Goal: Information Seeking & Learning: Compare options

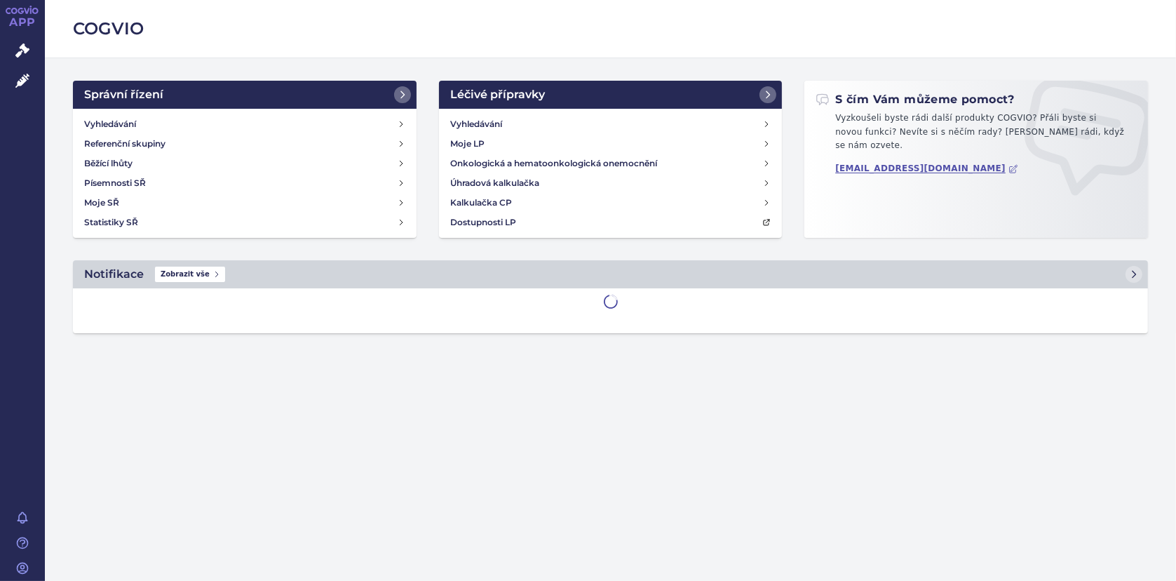
click at [17, 74] on icon at bounding box center [22, 81] width 14 height 14
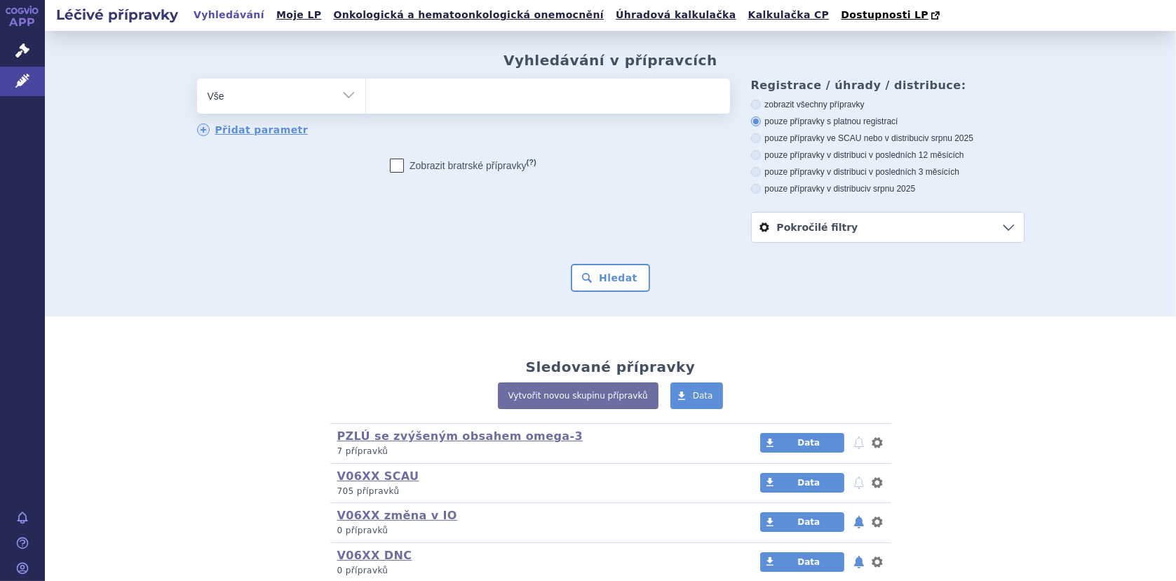
click at [399, 97] on ul at bounding box center [548, 93] width 364 height 29
click at [366, 97] on select at bounding box center [365, 95] width 1 height 35
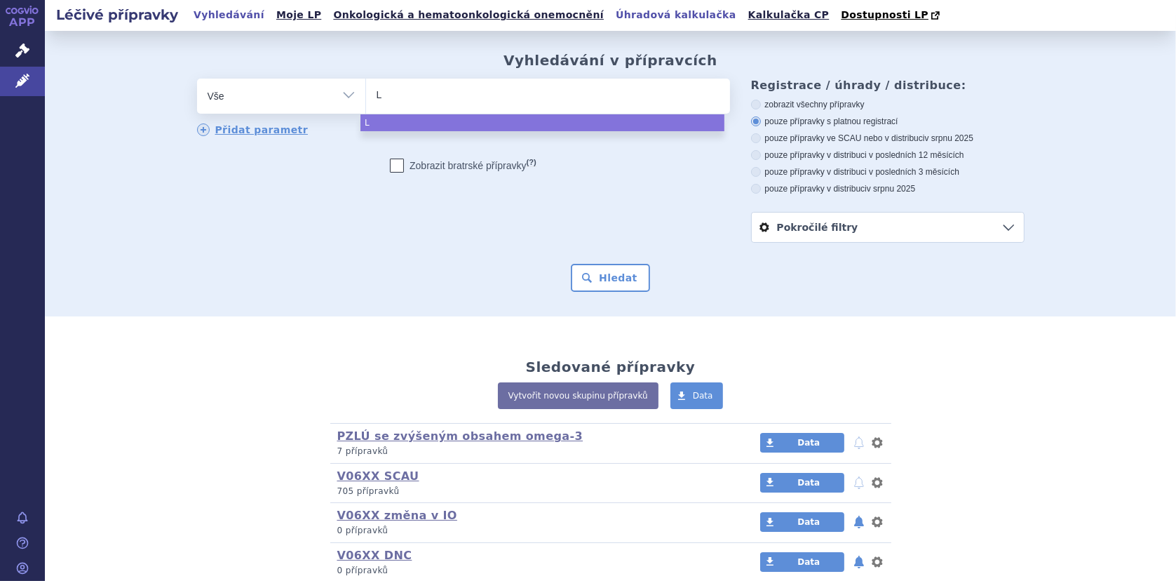
type input "L-"
type input "L-i"
type input "L-iso"
type input "L-isol"
type input "L-isole"
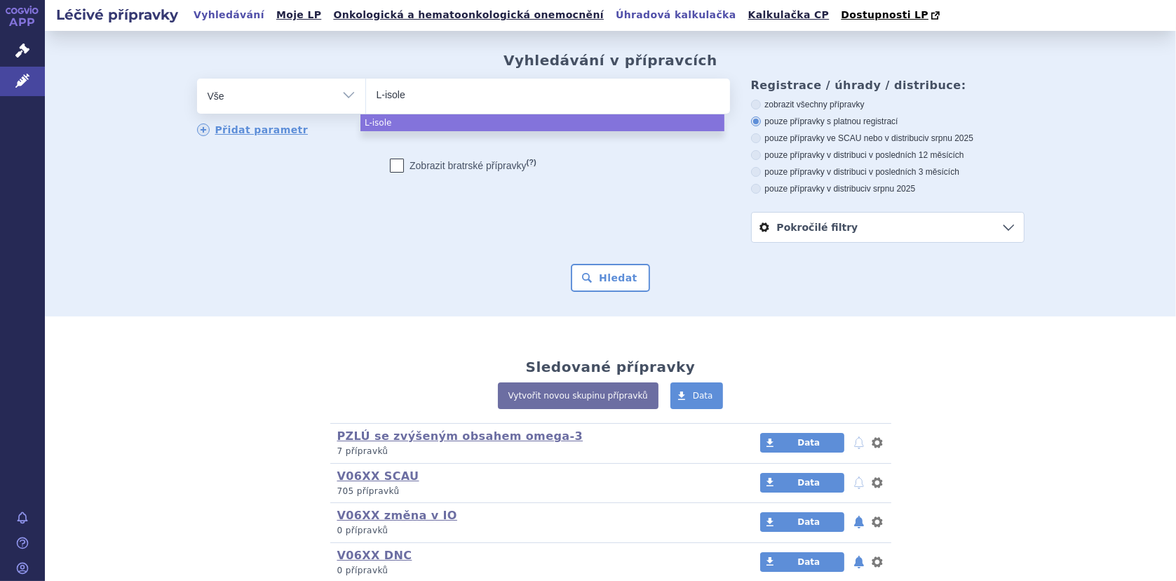
type input "L-isoleu"
type input "L-isoleuci"
type input "L-isoleucin"
select select "L-isoleucin"
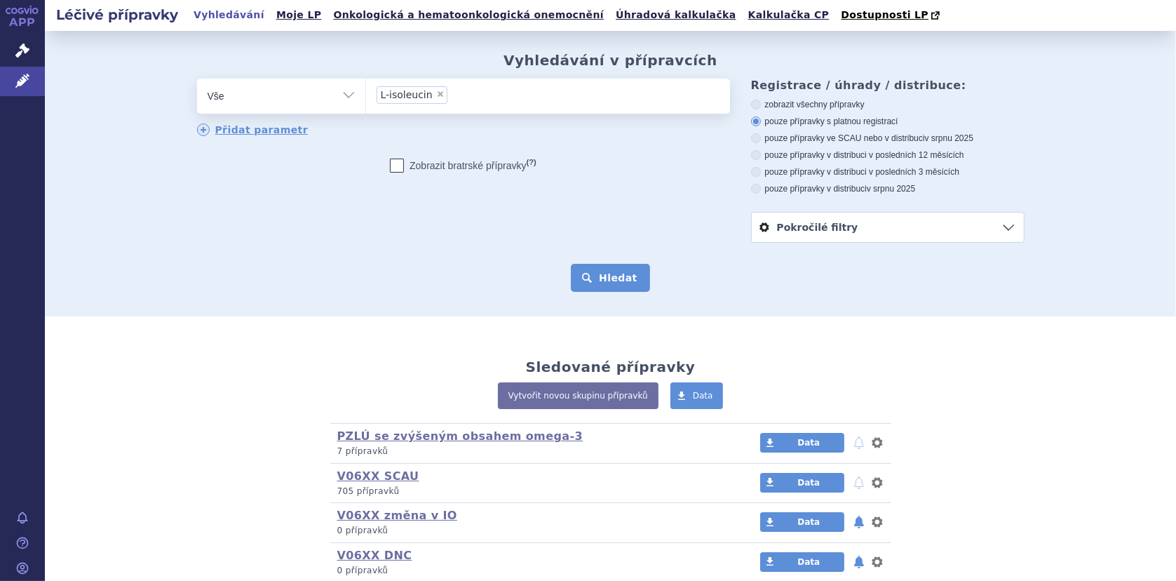
click at [606, 273] on button "Hledat" at bounding box center [610, 278] width 79 height 28
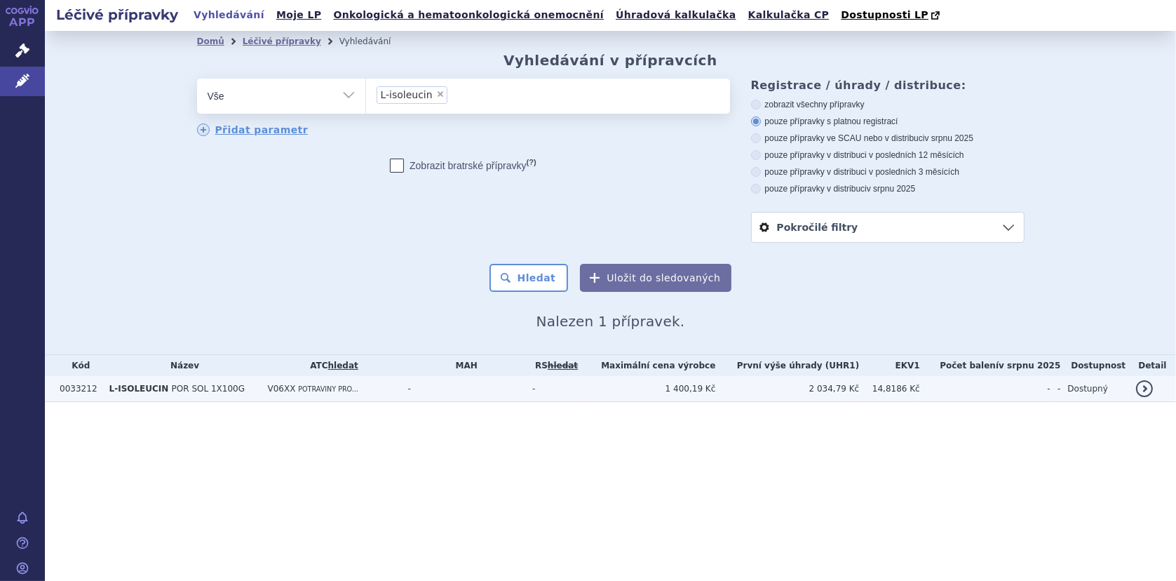
click at [191, 386] on span "POR SOL 1X100G" at bounding box center [208, 389] width 73 height 10
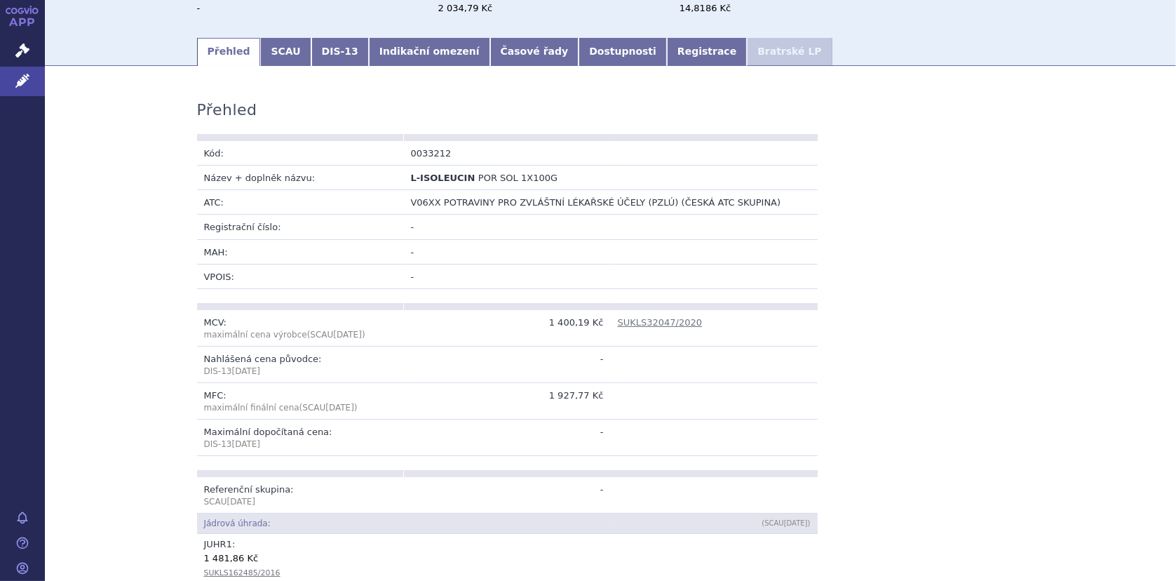
scroll to position [154, 0]
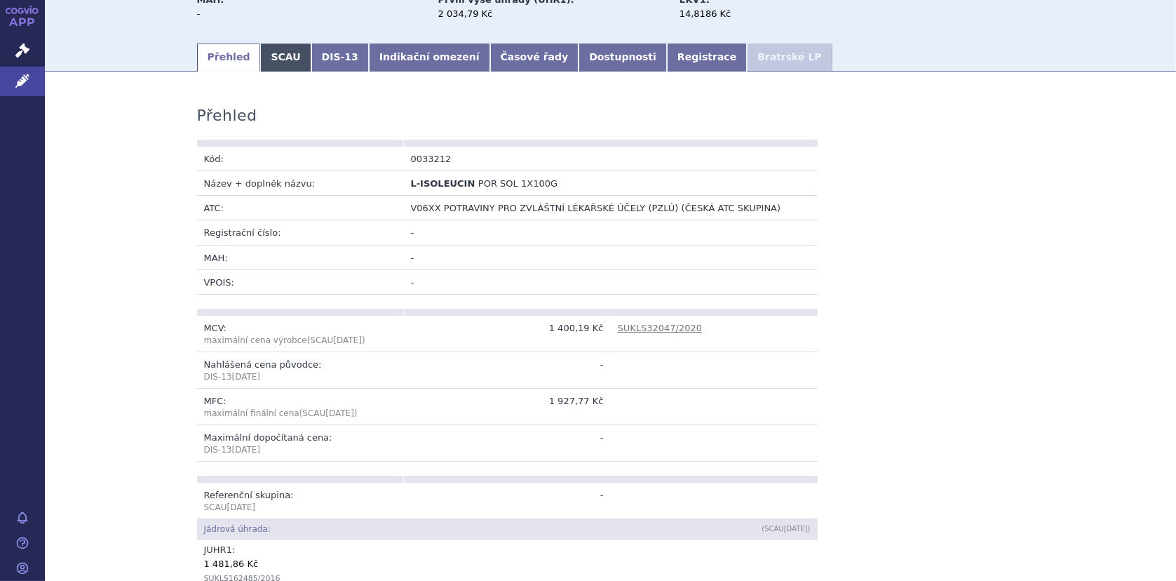
click at [277, 62] on link "SCAU" at bounding box center [285, 57] width 50 height 28
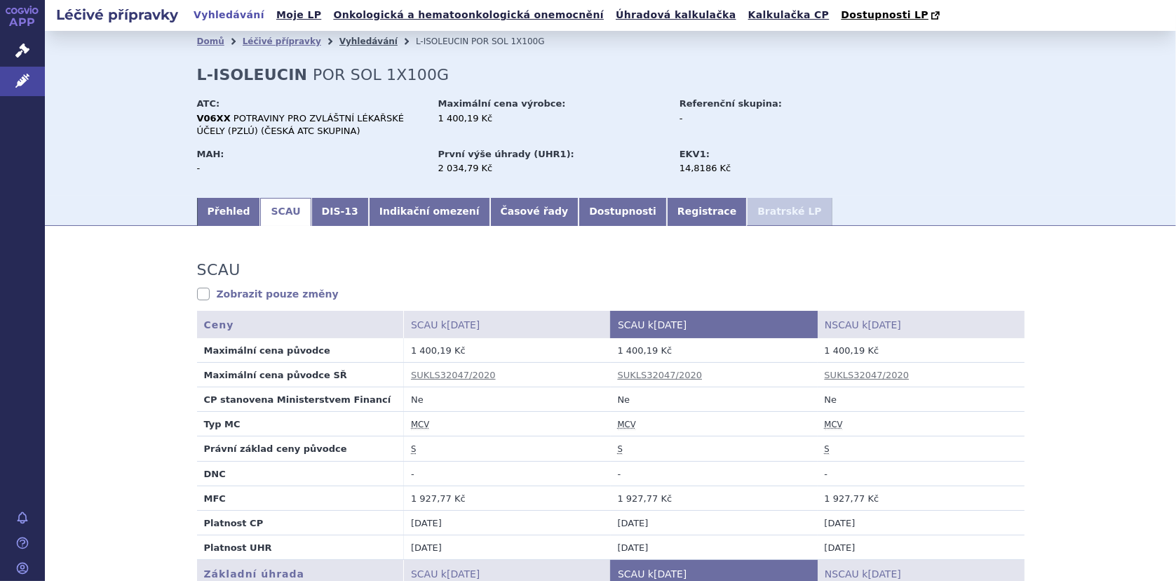
click at [347, 43] on link "Vyhledávání" at bounding box center [368, 41] width 58 height 10
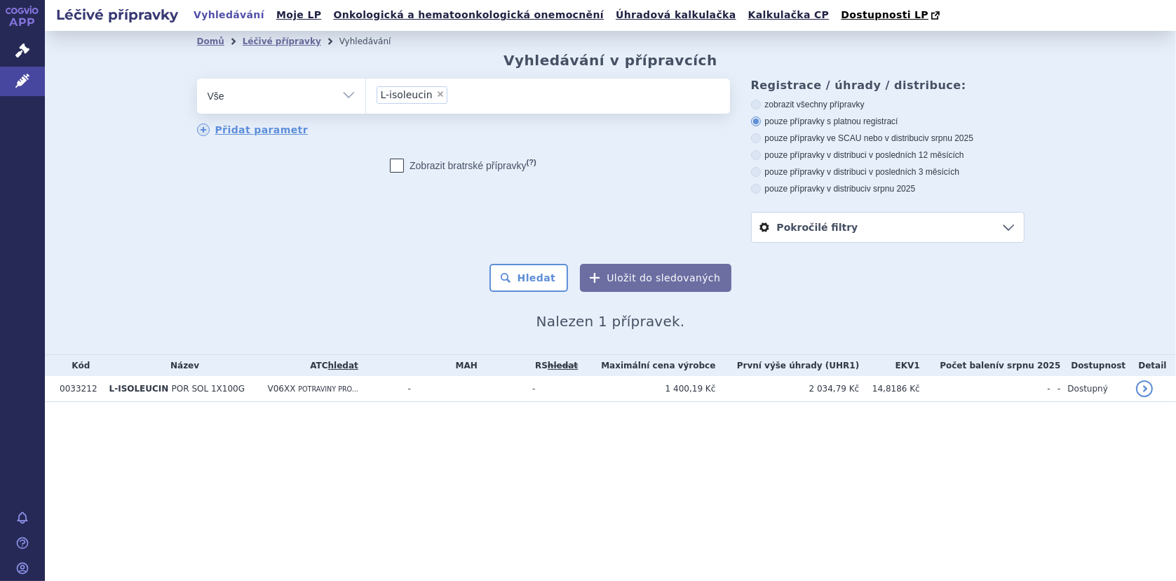
click at [444, 96] on ul "× L-isoleucin" at bounding box center [548, 94] width 364 height 31
click at [366, 96] on select "L-isoleucin" at bounding box center [365, 95] width 1 height 35
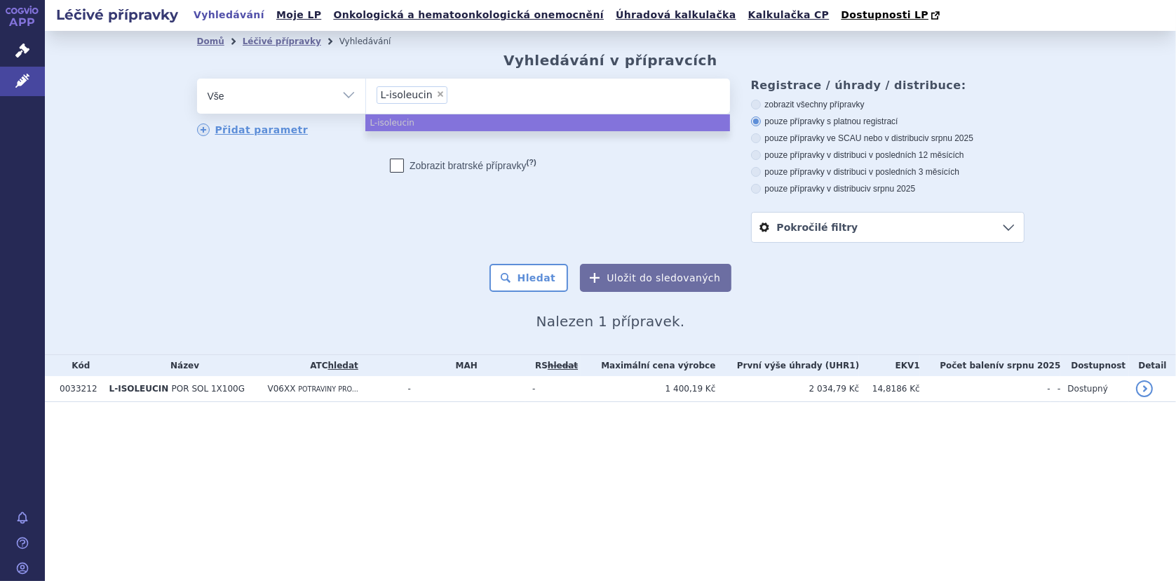
select select
type input "L-isoleucin"
type input "L-isoleuc"
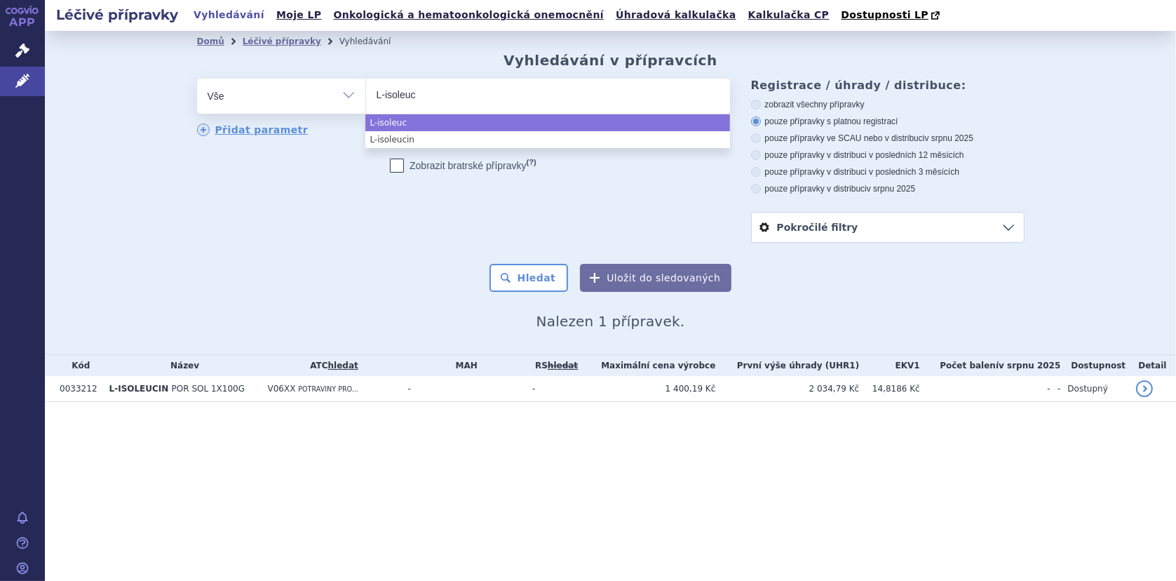
type input "L-isoleu"
type input "L-isol"
type input "L-iso"
type input "L-is"
type input "L-"
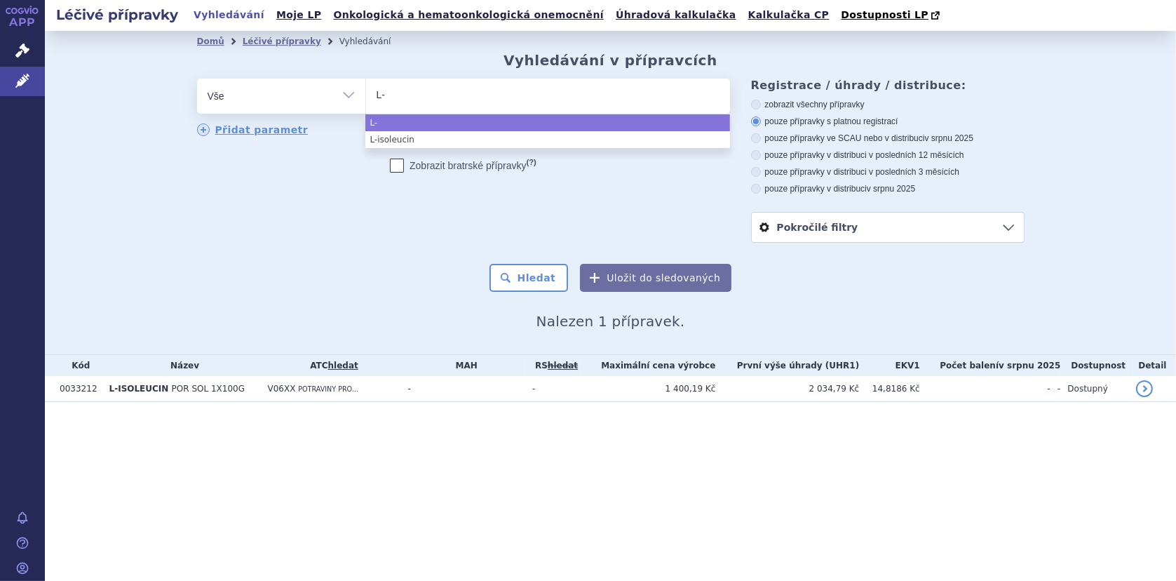
type input "L-k"
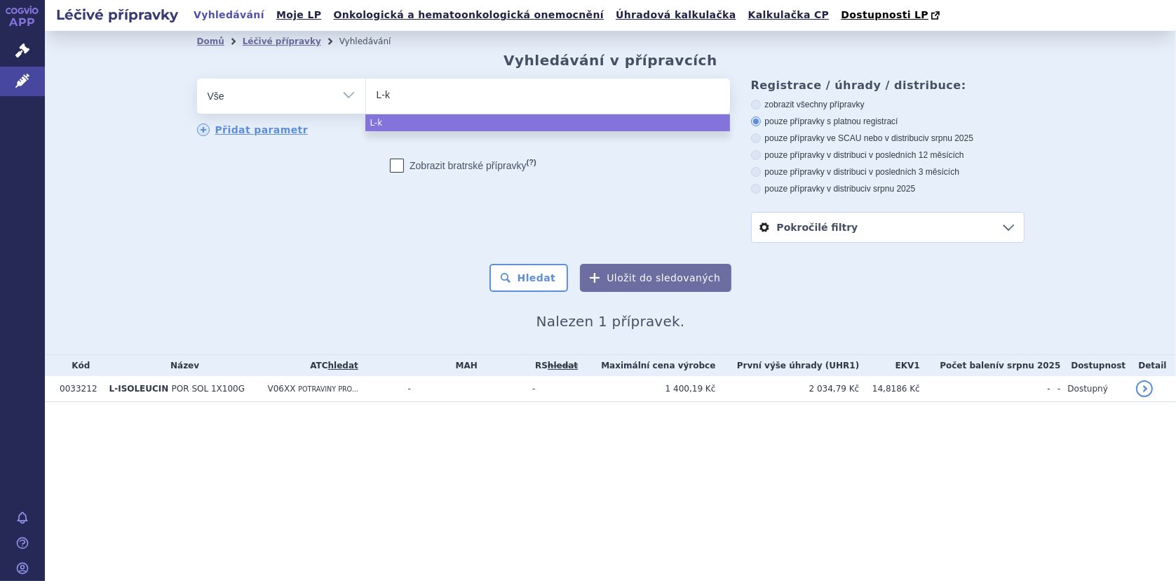
type input "L-ka"
type input "L-kar"
type input "L-karni"
type input "L-karnit"
type input "L-karnitin"
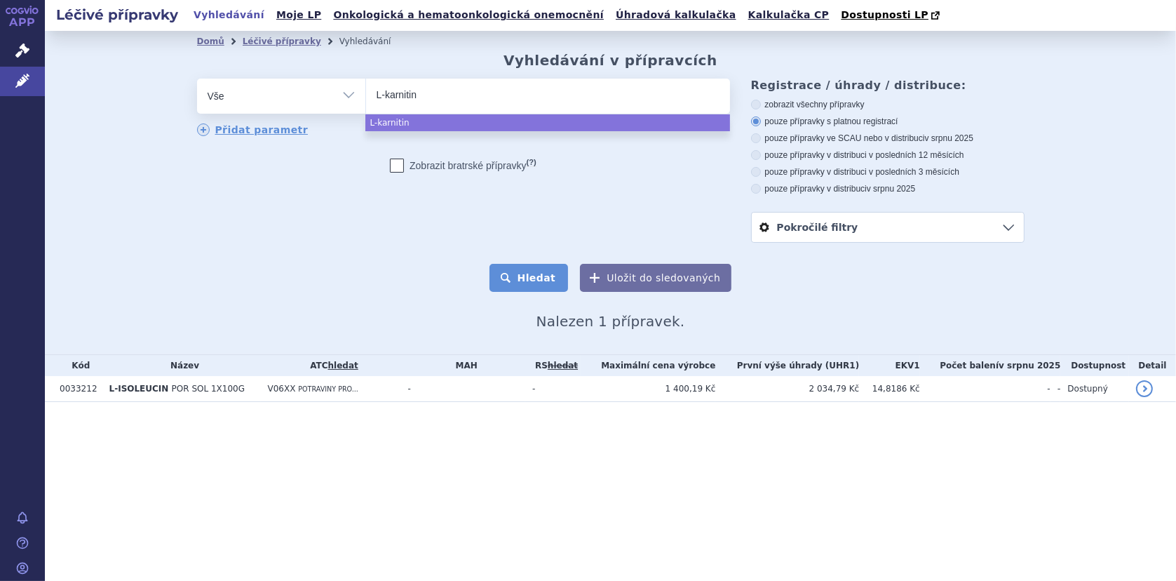
select select "L-karnitin"
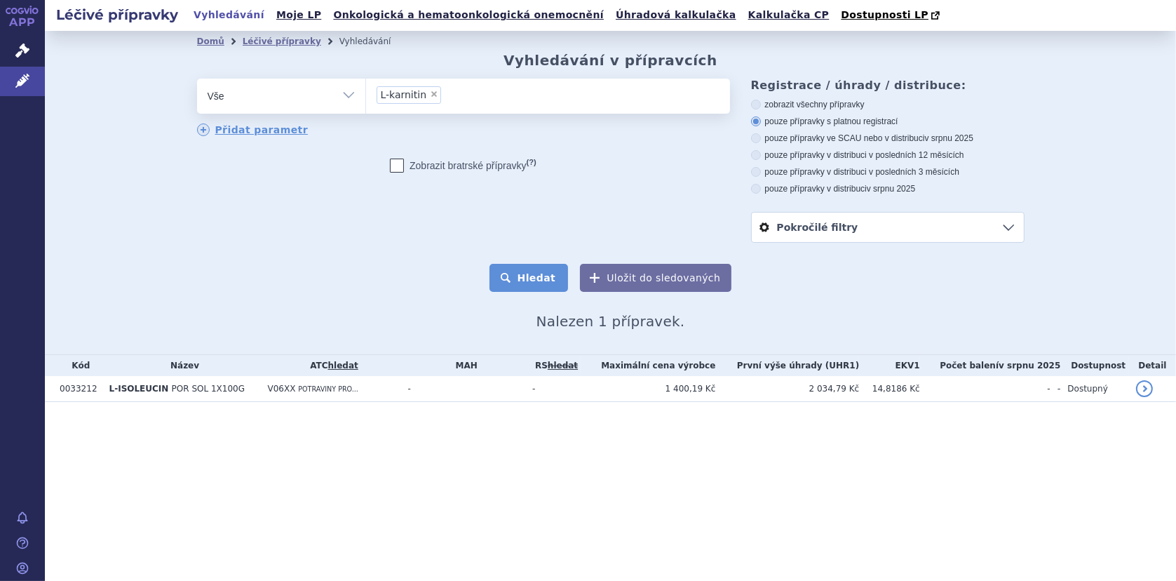
click at [559, 273] on button "Hledat" at bounding box center [528, 278] width 79 height 28
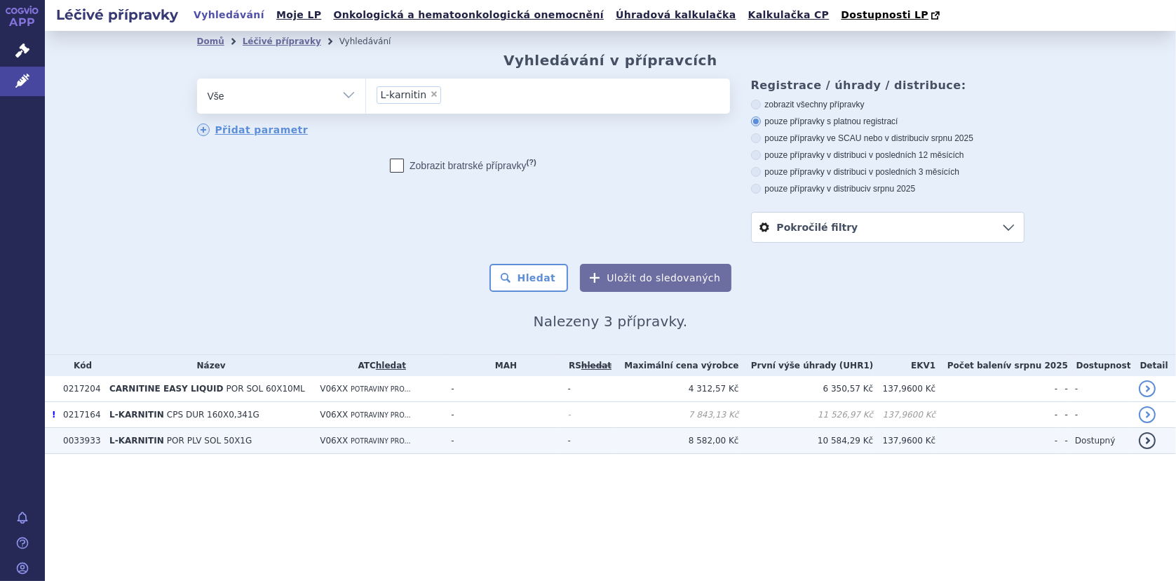
click at [202, 442] on span "POR PLV SOL 50X1G" at bounding box center [209, 440] width 85 height 10
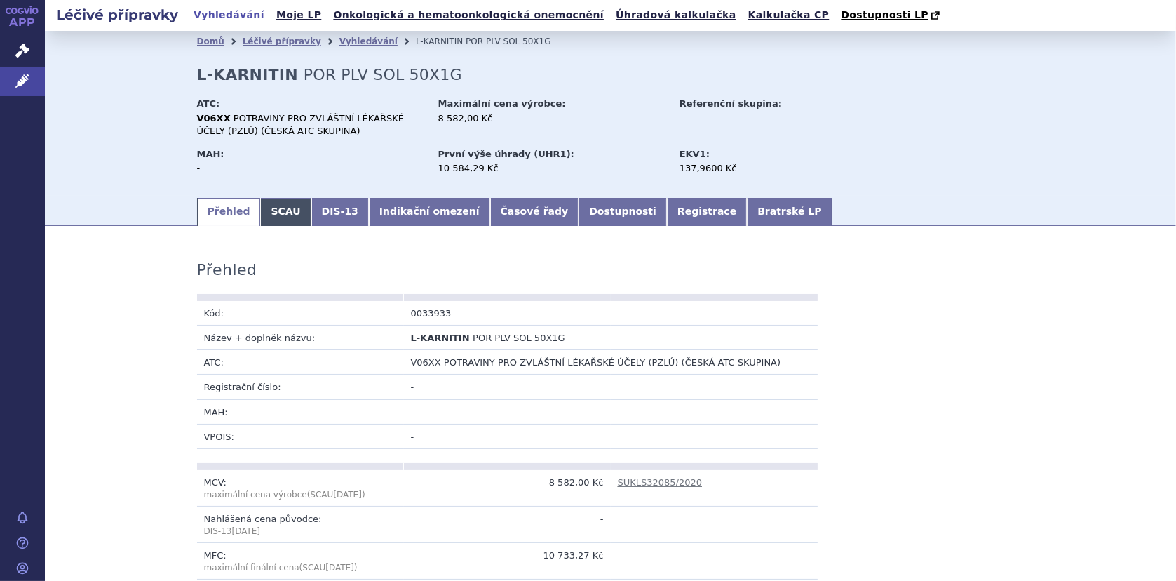
click at [276, 210] on link "SCAU" at bounding box center [285, 212] width 50 height 28
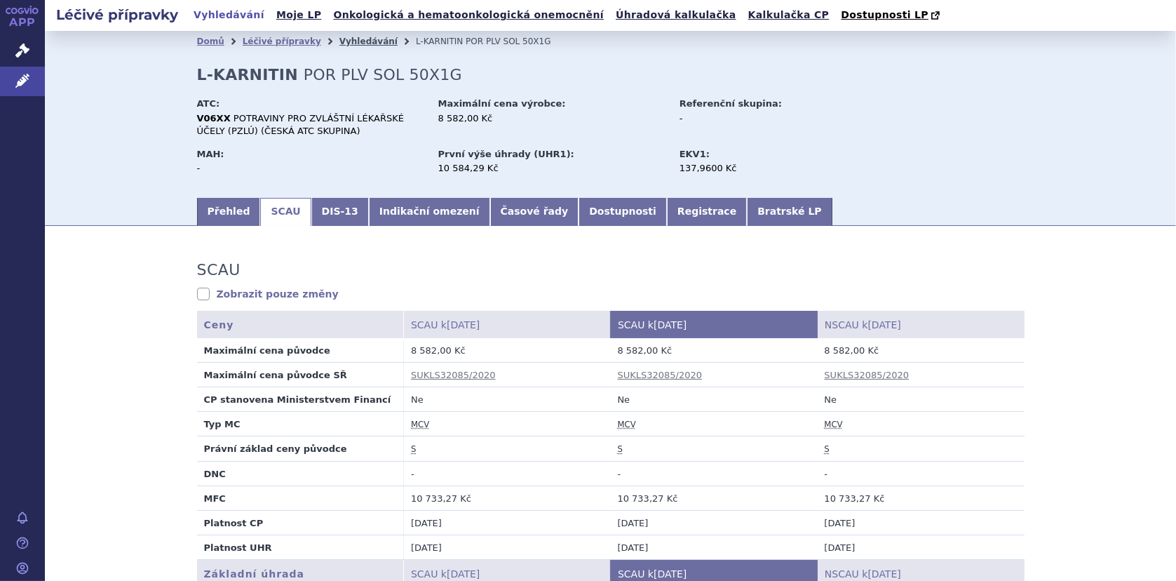
click at [341, 38] on link "Vyhledávání" at bounding box center [368, 41] width 58 height 10
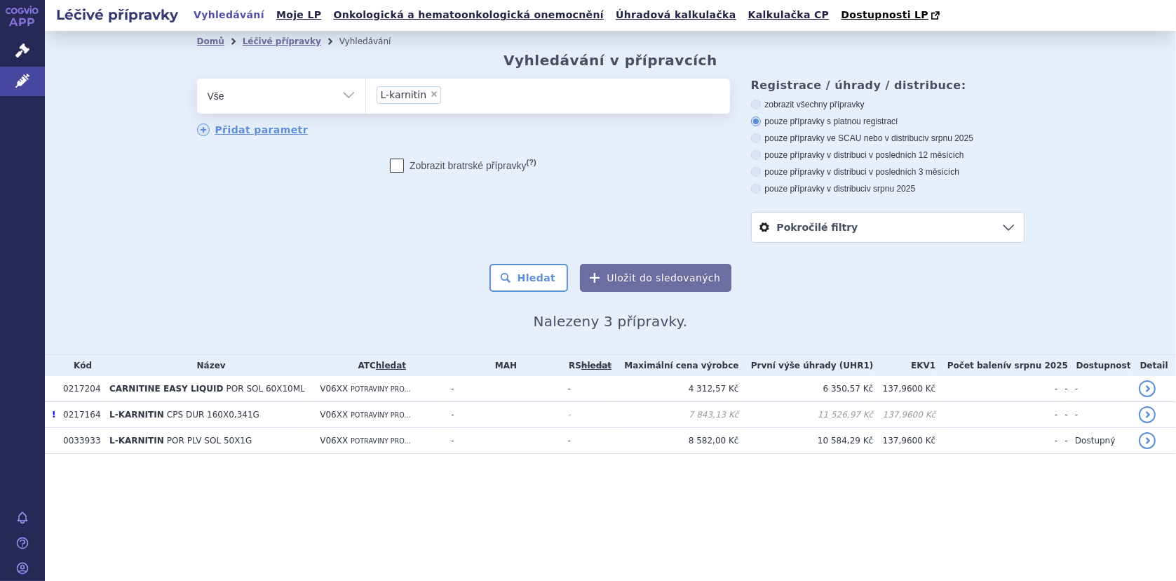
click at [430, 95] on span "×" at bounding box center [434, 94] width 8 height 8
click at [366, 95] on select "L-karnitin" at bounding box center [365, 95] width 1 height 35
select select
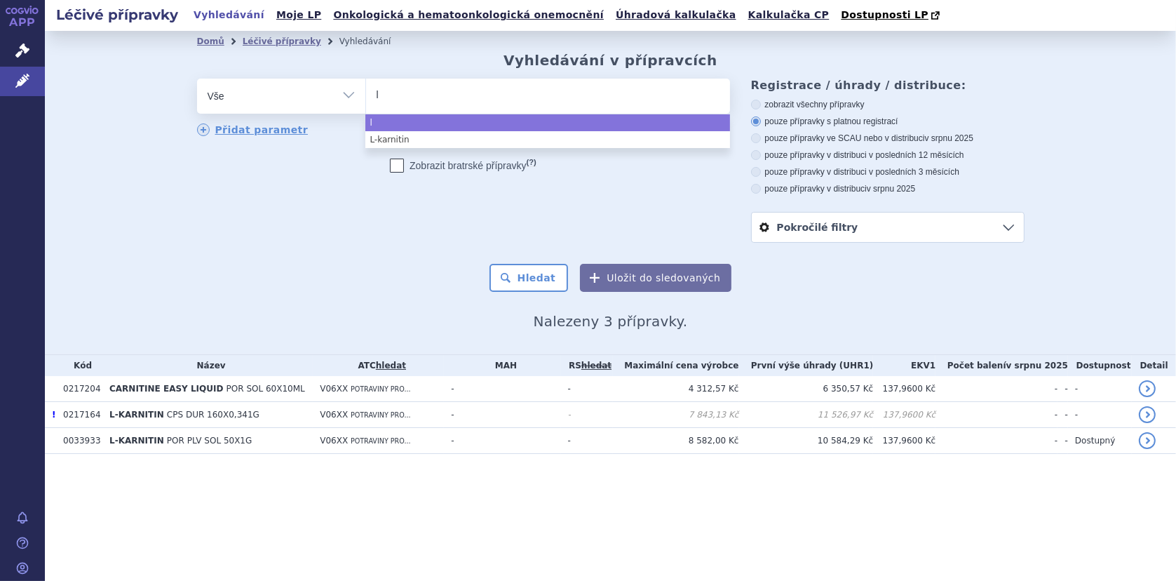
type input "l_"
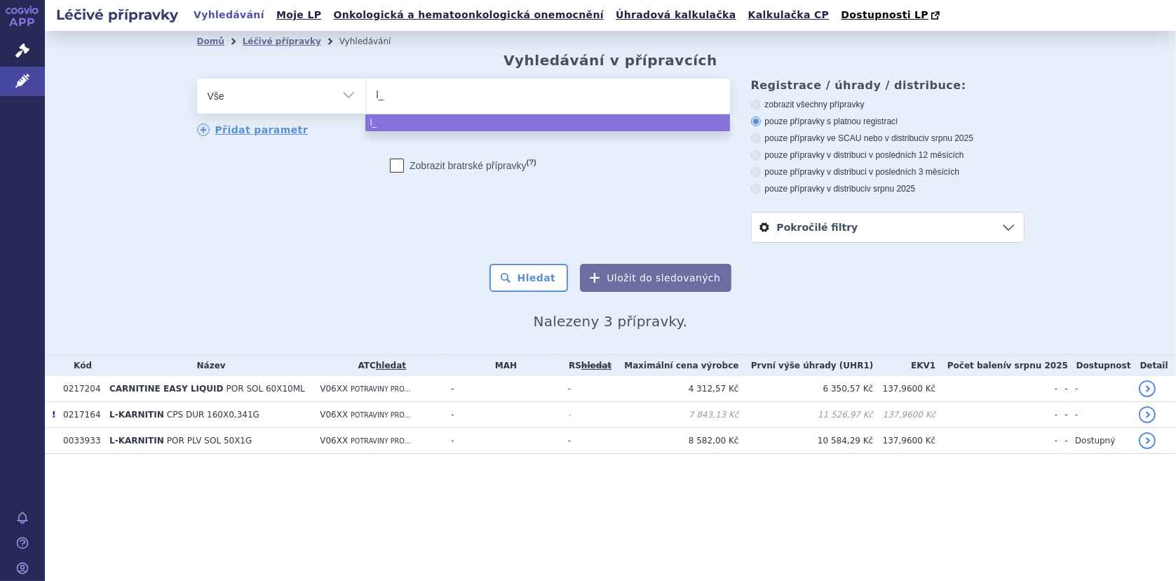
type input "l_v"
type input "l_va"
type input "l_v"
type input "l_"
type input "l"
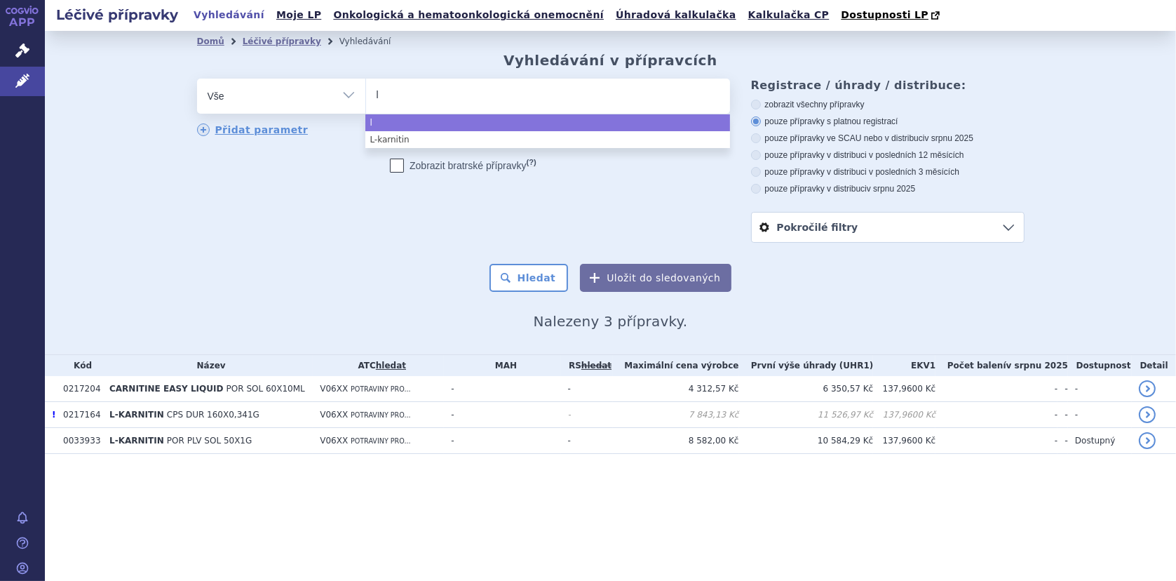
type input "l-"
type input "l-v"
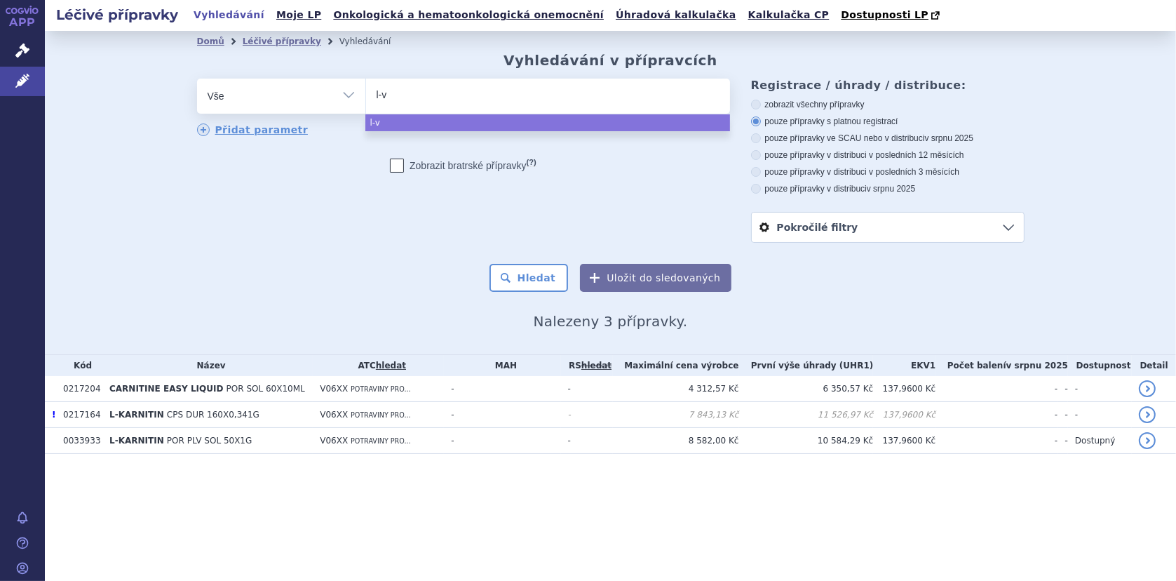
type input "l-va"
type input "l-val"
type input "l-vali"
type input "l-valin"
select select "l-valin"
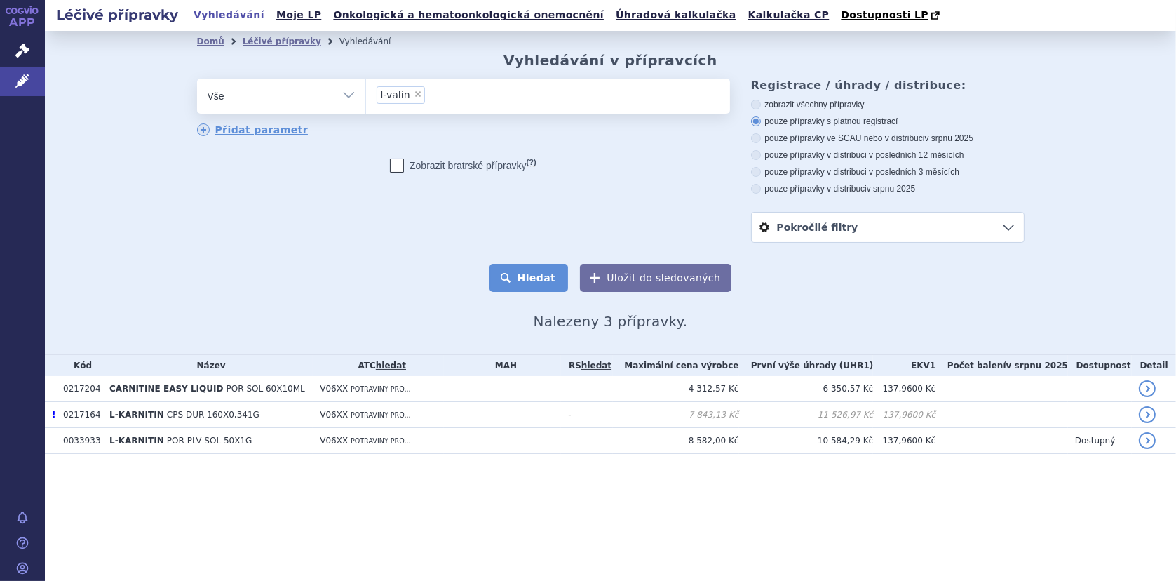
click at [528, 277] on button "Hledat" at bounding box center [528, 278] width 79 height 28
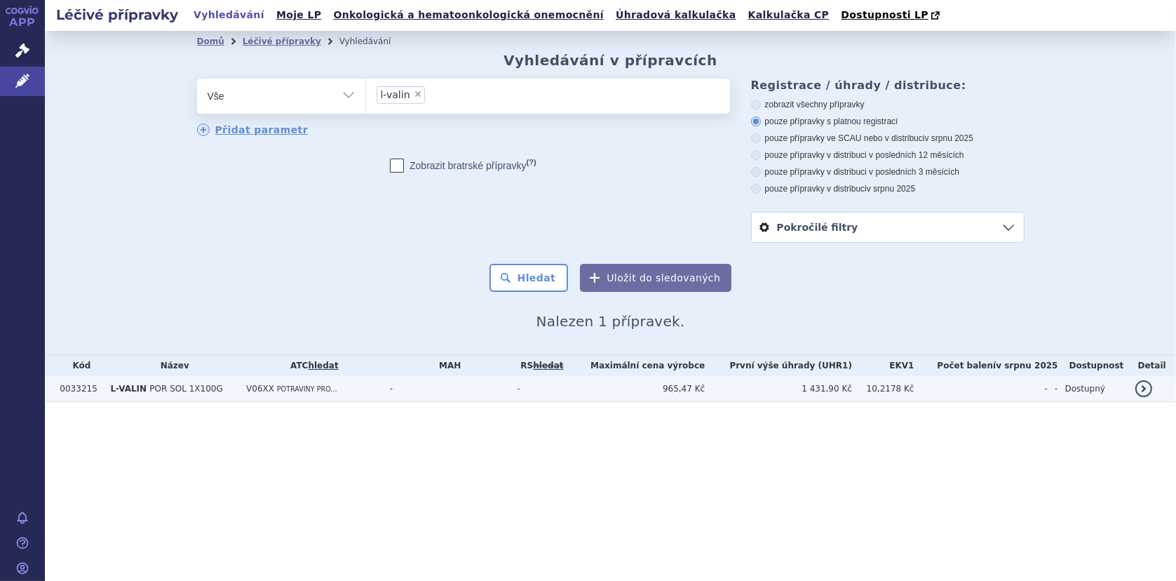
click at [369, 391] on td "V06XX POTRAVINY PRO..." at bounding box center [311, 389] width 144 height 26
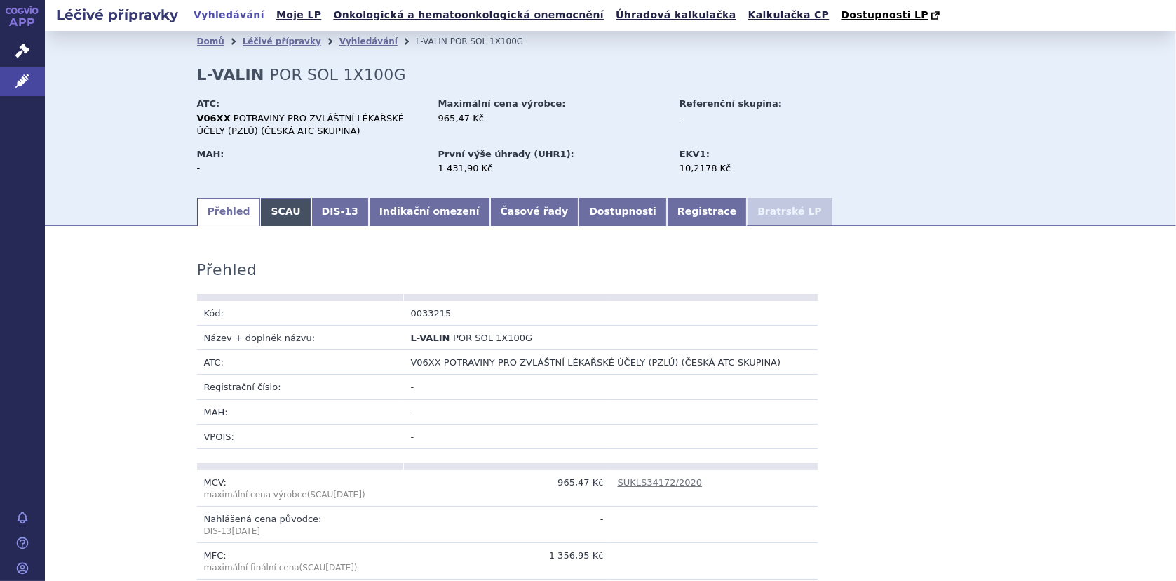
click at [278, 213] on link "SCAU" at bounding box center [285, 212] width 50 height 28
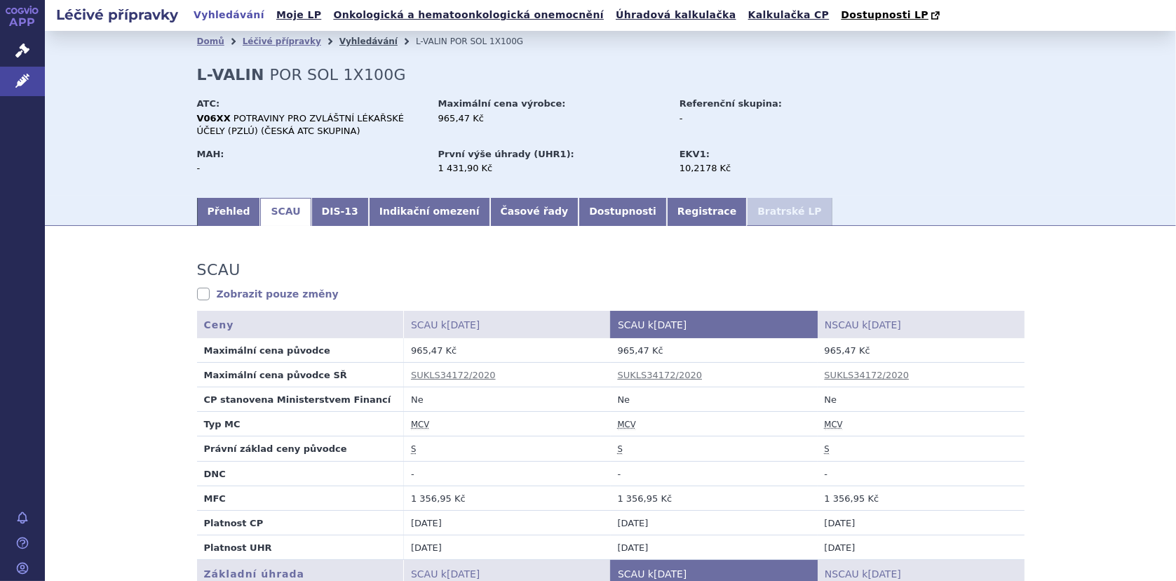
click at [339, 44] on link "Vyhledávání" at bounding box center [368, 41] width 58 height 10
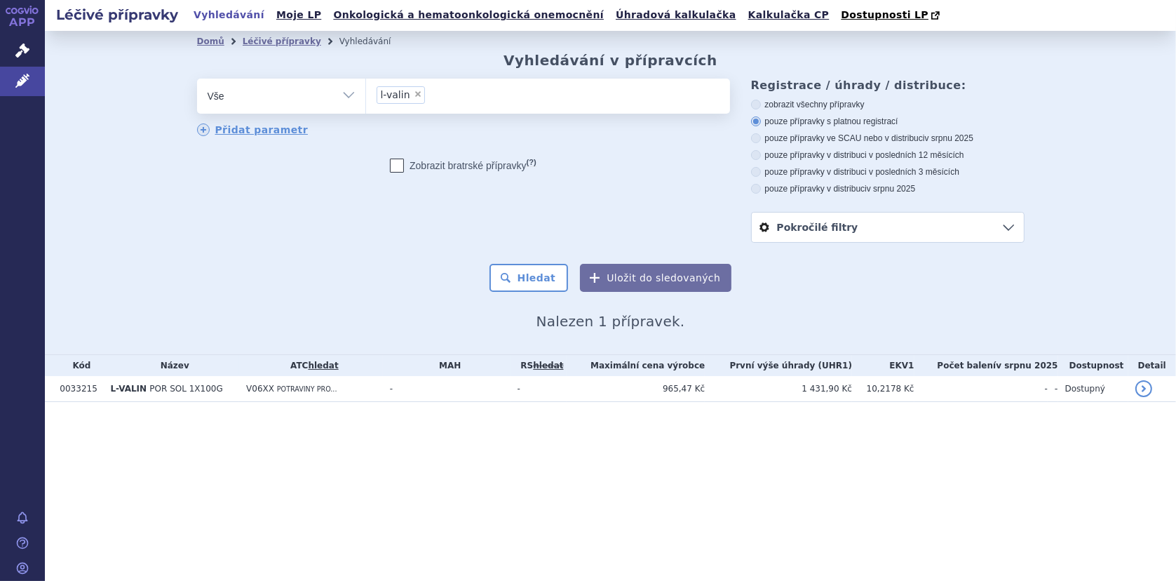
click at [429, 95] on input "l-[PERSON_NAME] × l-[PERSON_NAME]" at bounding box center [433, 95] width 8 height 18
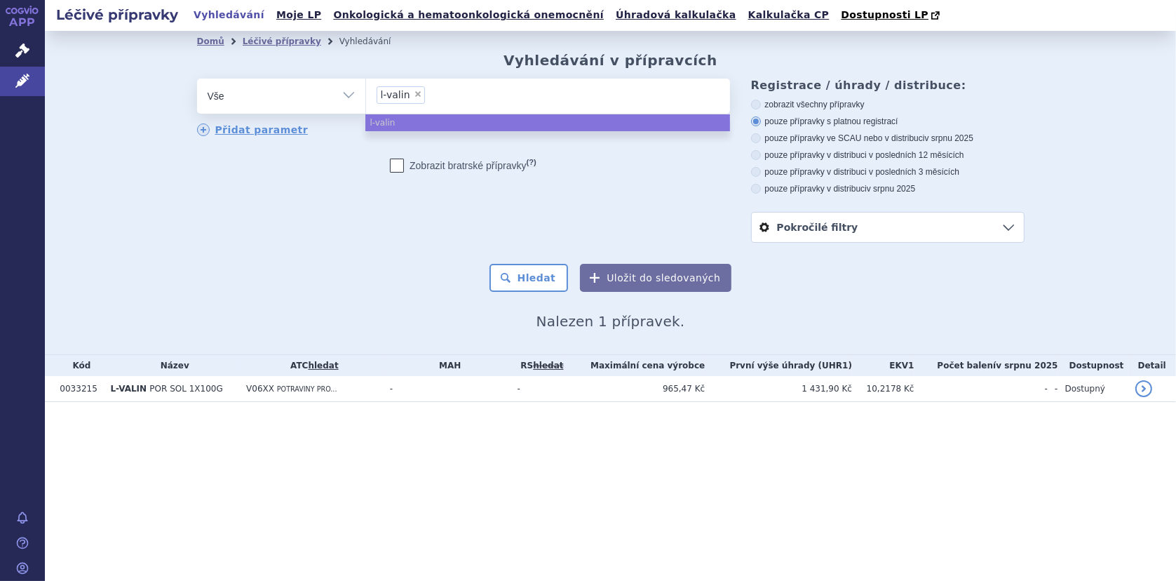
select select
type input "l-valin"
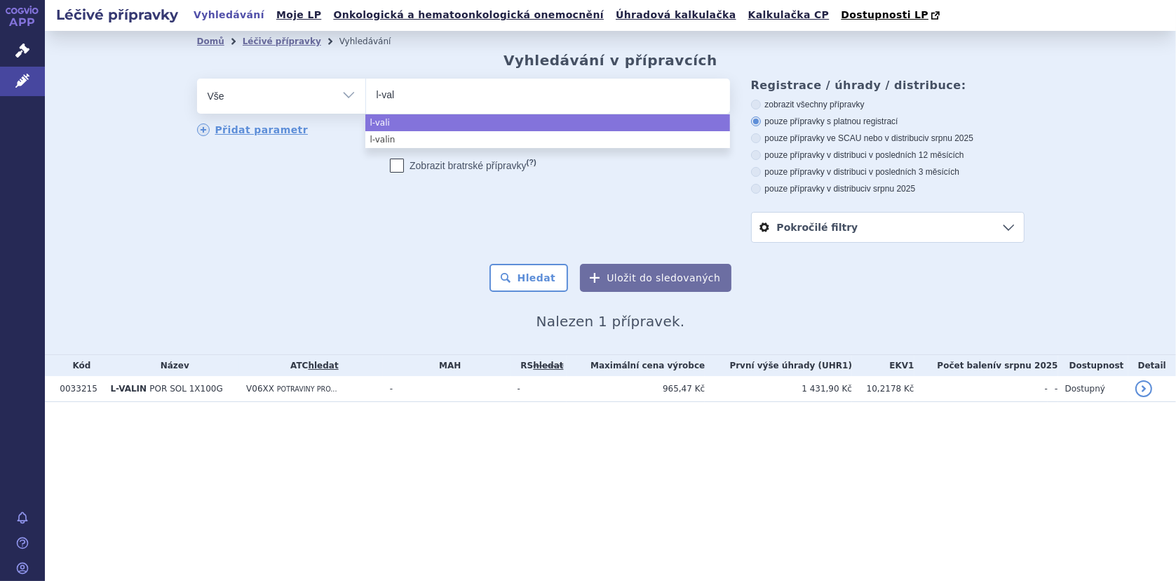
type input "l-va"
type input "l-v"
type input "l-"
type input "l-c"
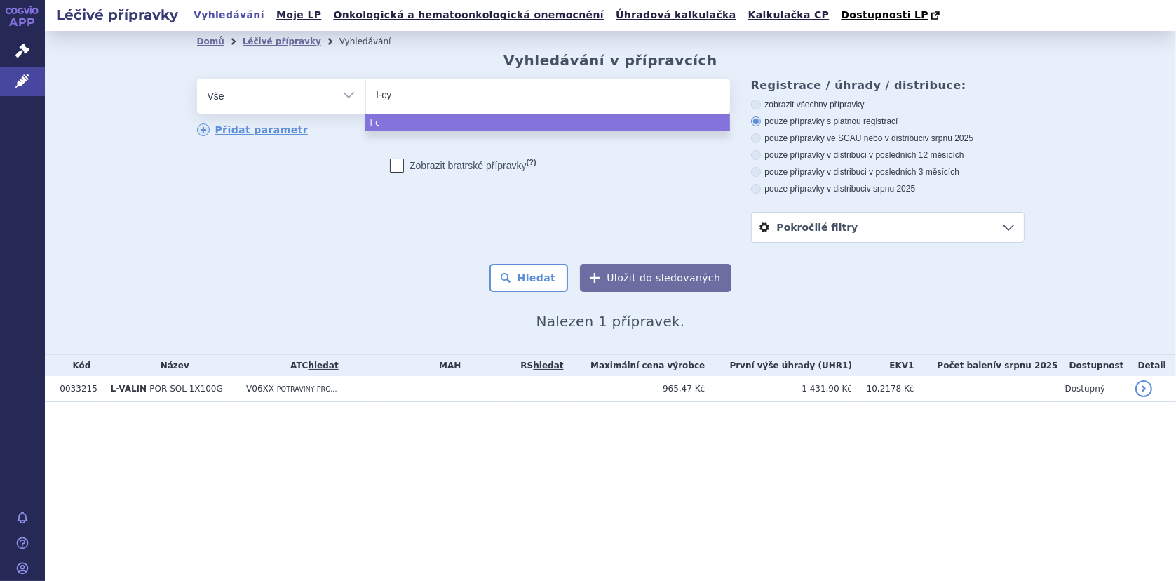
type input "l-cys"
type input "l-cysti"
type input "l-cystin"
select select "l-cystin"
click at [552, 283] on button "Hledat" at bounding box center [528, 278] width 79 height 28
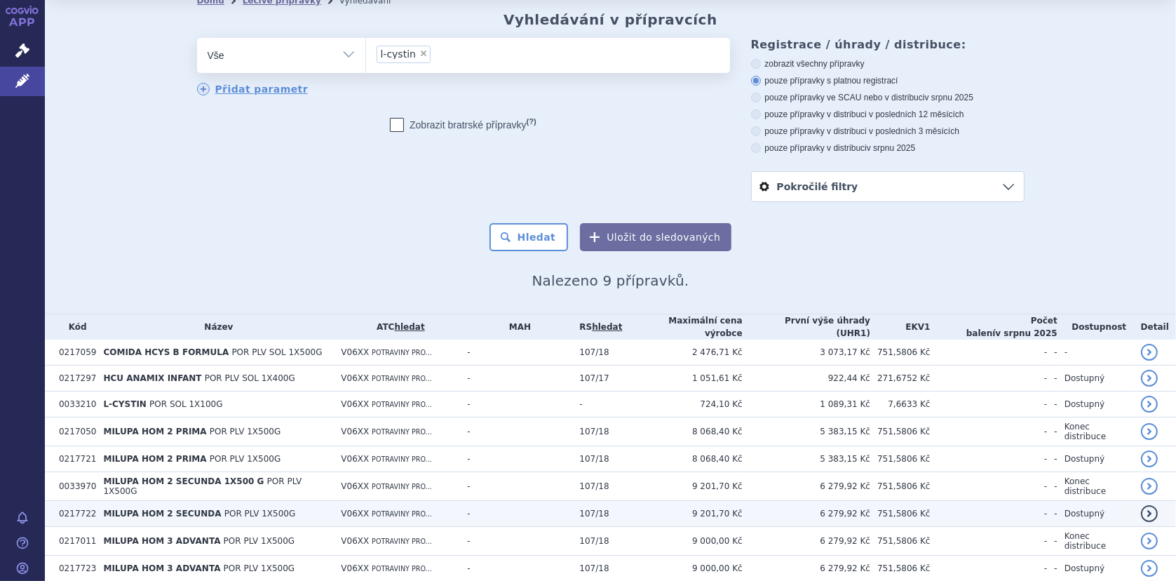
scroll to position [85, 0]
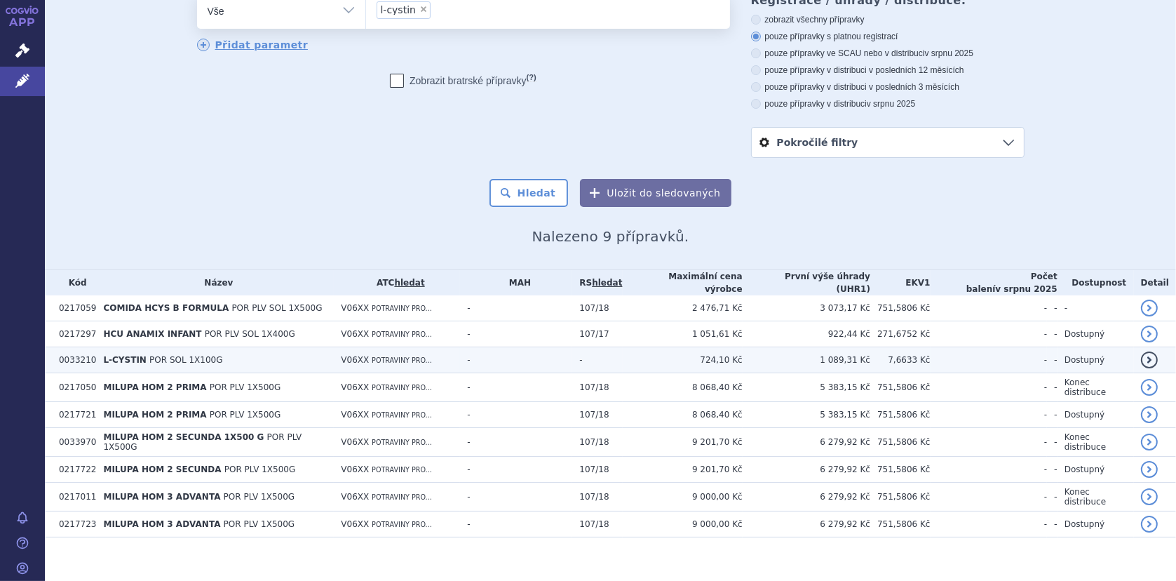
click at [215, 353] on td "L-CYSTIN POR SOL 1X100G" at bounding box center [215, 360] width 238 height 26
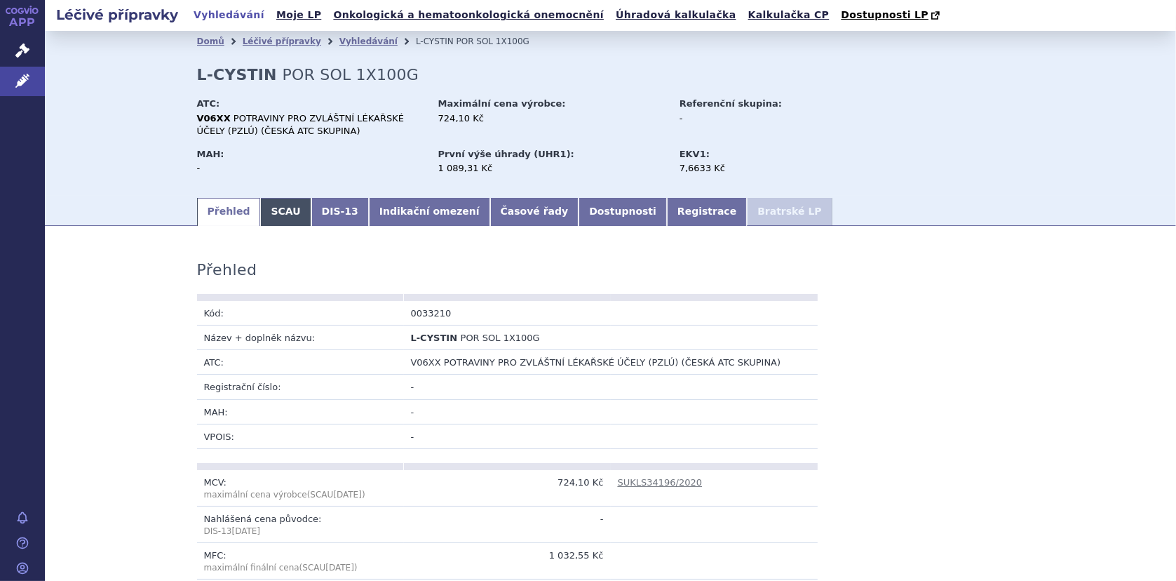
click at [280, 212] on link "SCAU" at bounding box center [285, 212] width 50 height 28
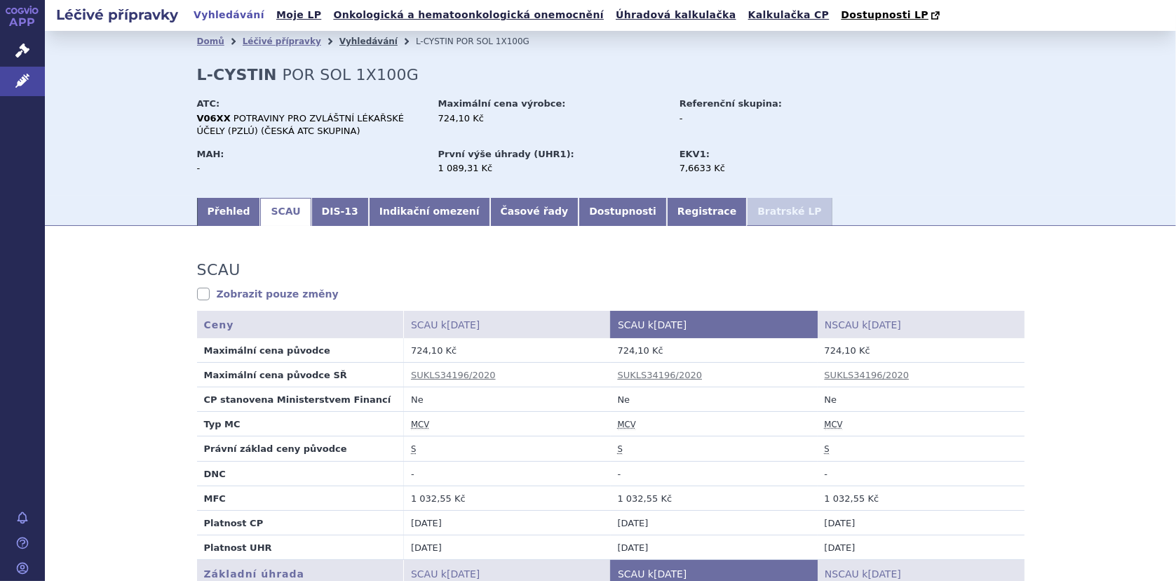
click at [342, 39] on link "Vyhledávání" at bounding box center [368, 41] width 58 height 10
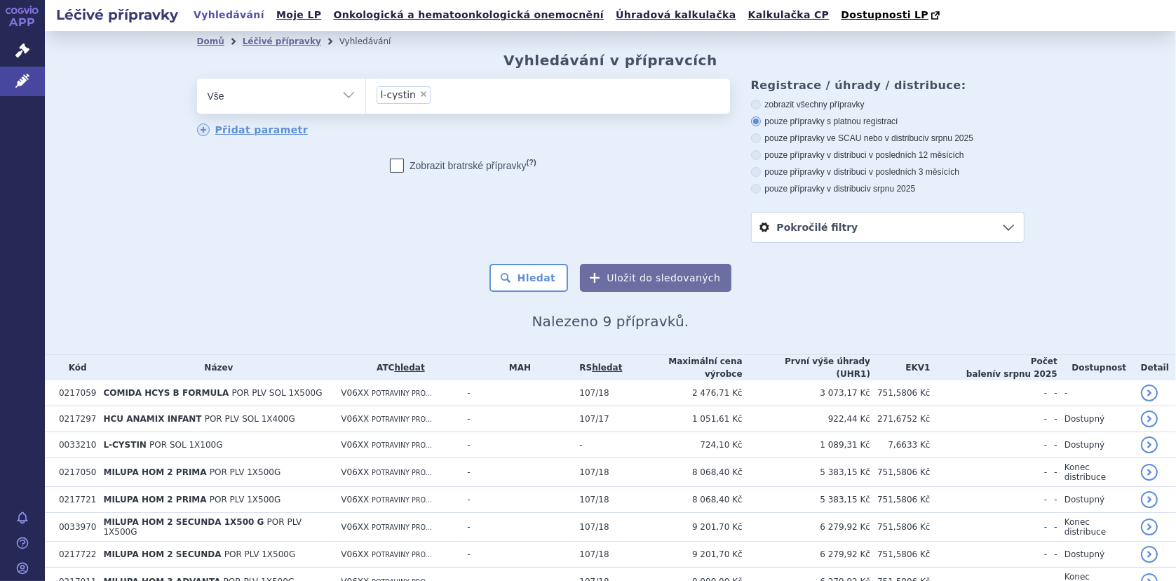
click at [419, 90] on span "×" at bounding box center [423, 94] width 8 height 8
click at [366, 90] on select "l-cystin" at bounding box center [365, 95] width 1 height 35
select select
type input "MC"
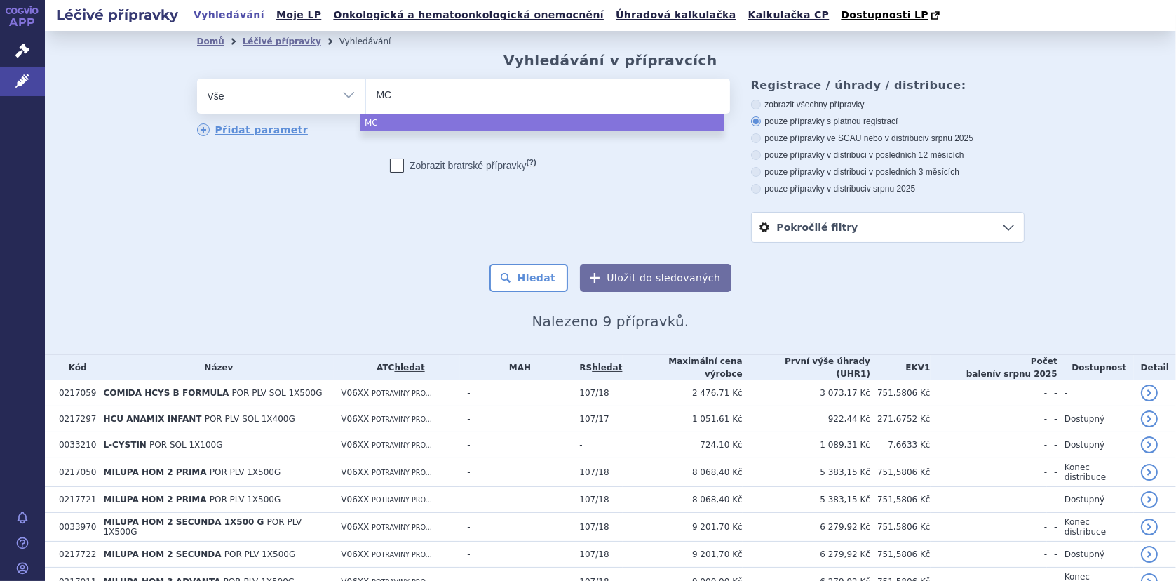
type input "MCT"
type input "MCT-"
type input "MCT-oi"
type input "MCT-oil"
select select "MCT-oil"
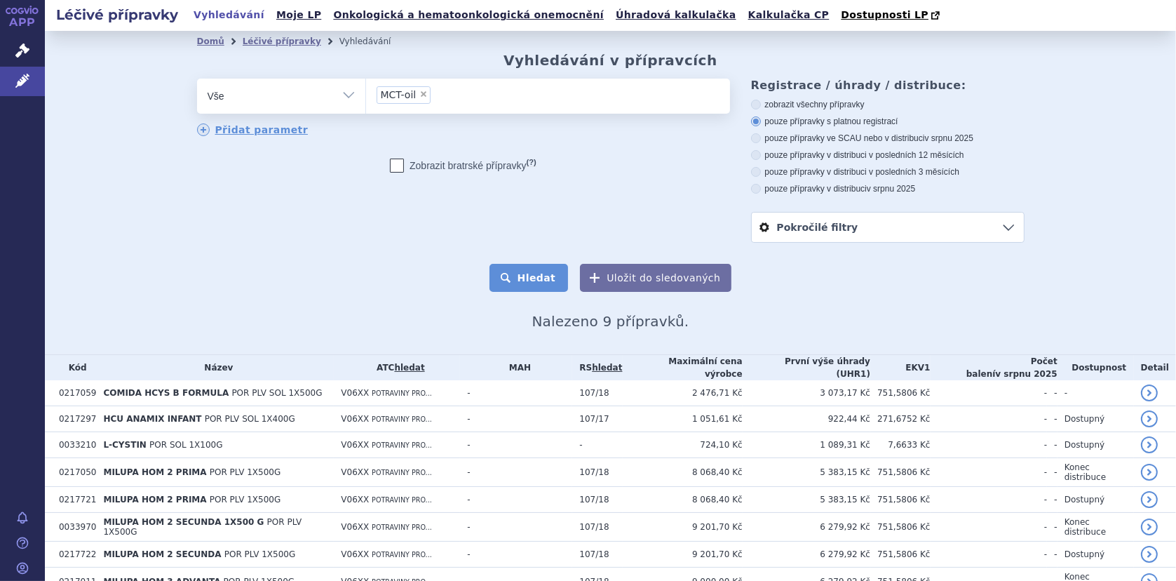
click at [532, 276] on button "Hledat" at bounding box center [528, 278] width 79 height 28
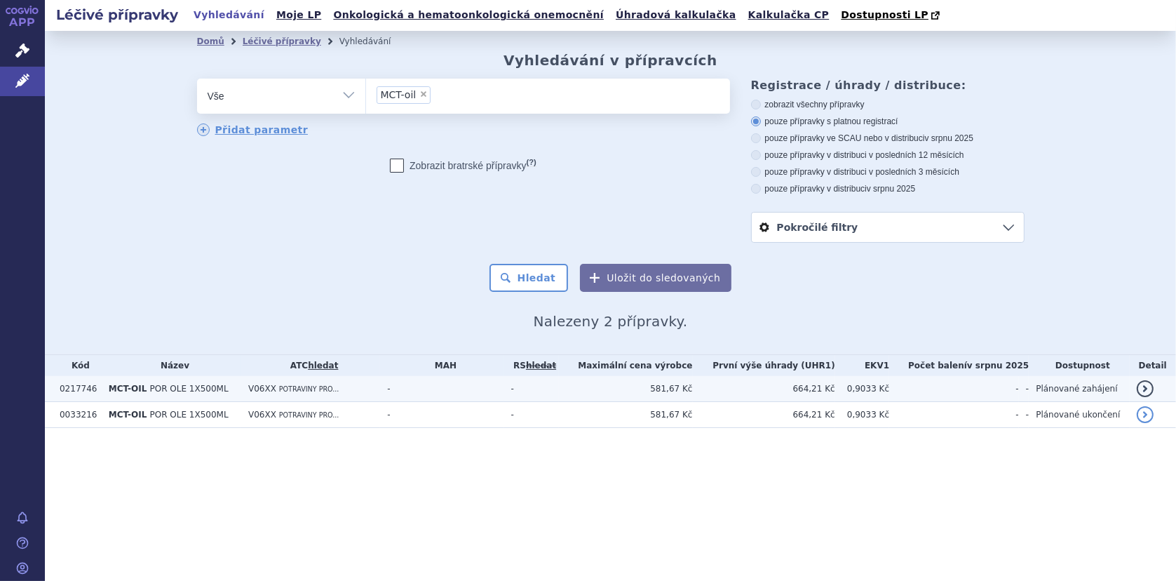
click at [123, 390] on span "MCT-OIL" at bounding box center [128, 389] width 38 height 10
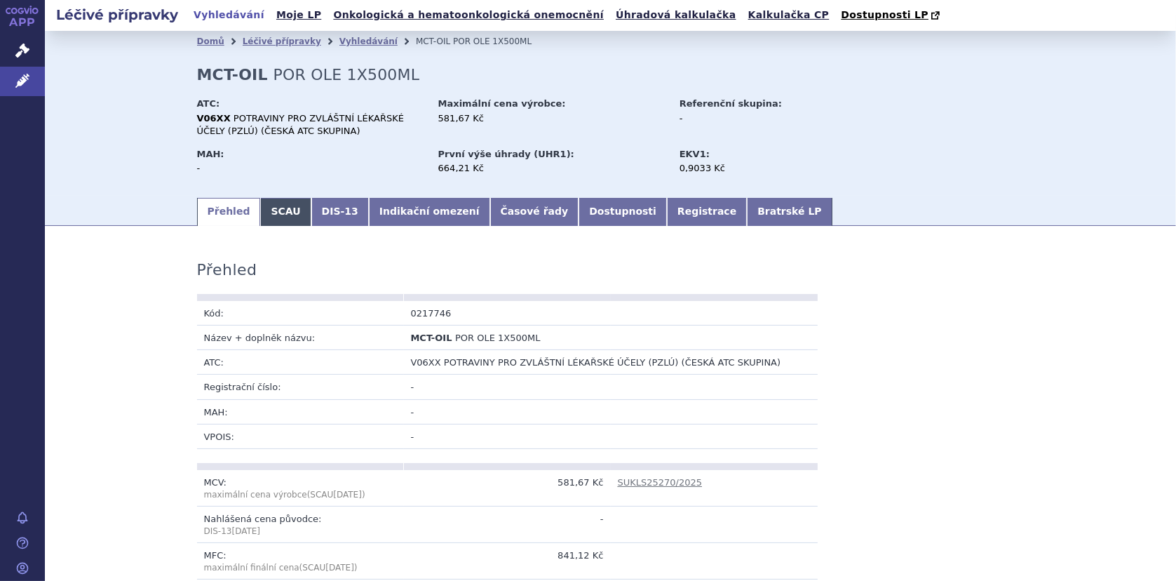
drag, startPoint x: 264, startPoint y: 213, endPoint x: 277, endPoint y: 212, distance: 12.6
click at [266, 213] on link "SCAU" at bounding box center [285, 212] width 50 height 28
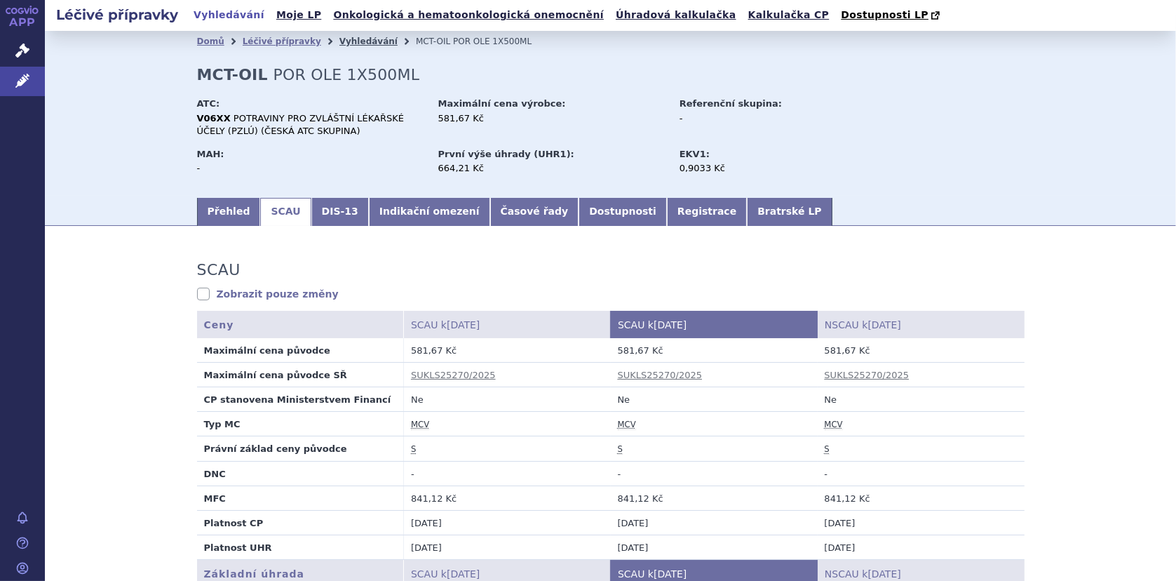
click at [342, 42] on link "Vyhledávání" at bounding box center [368, 41] width 58 height 10
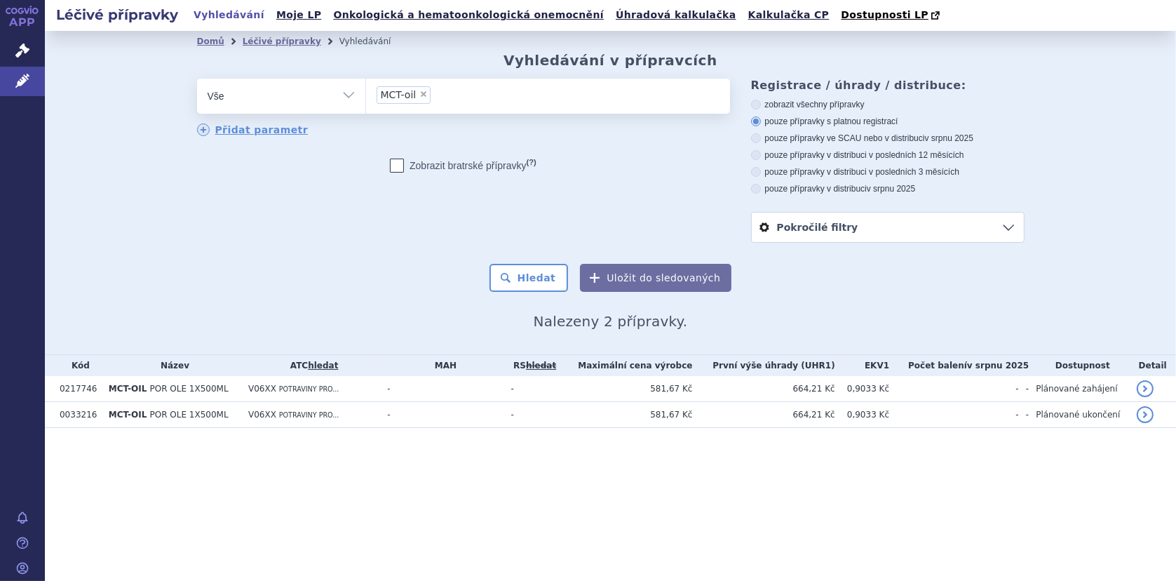
click at [437, 95] on input "MCT-oil × MCT-oil" at bounding box center [439, 95] width 8 height 18
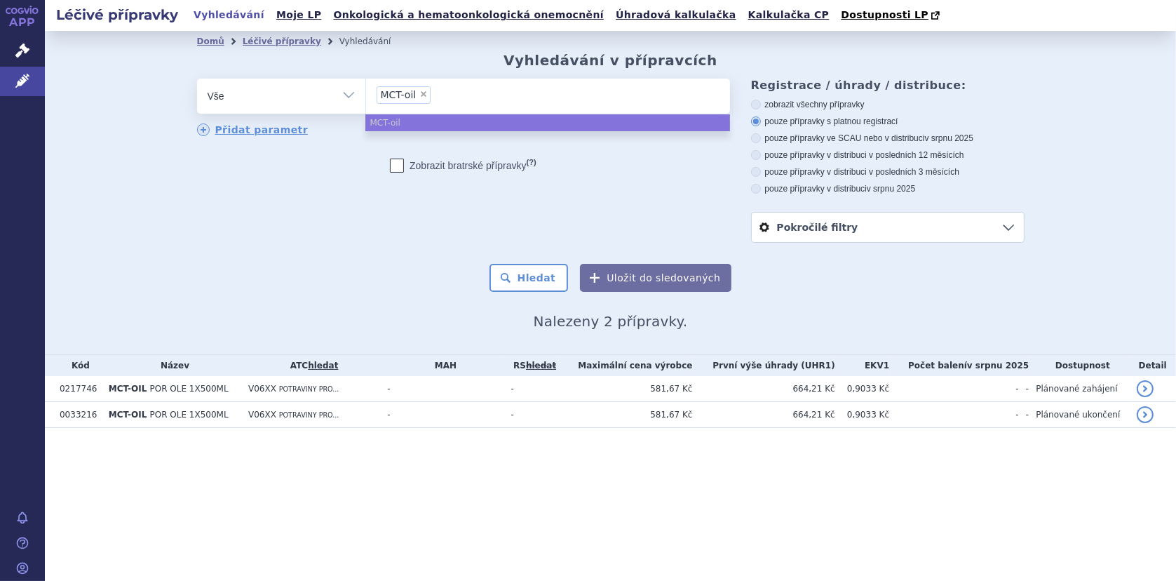
select select
type input "MCT-oil"
type input "-oil"
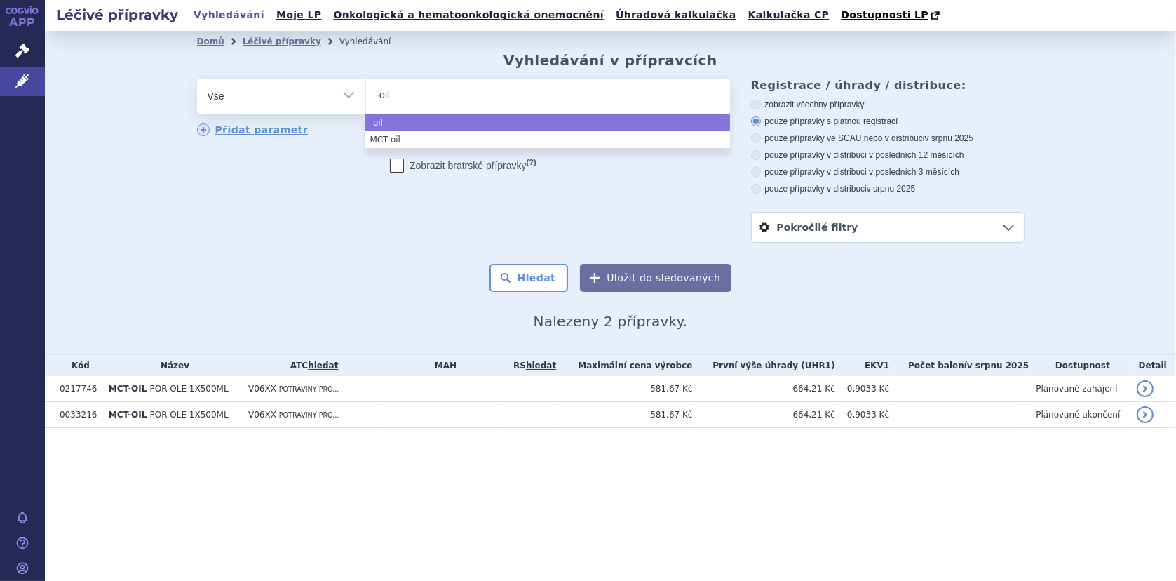
type input "G-oil"
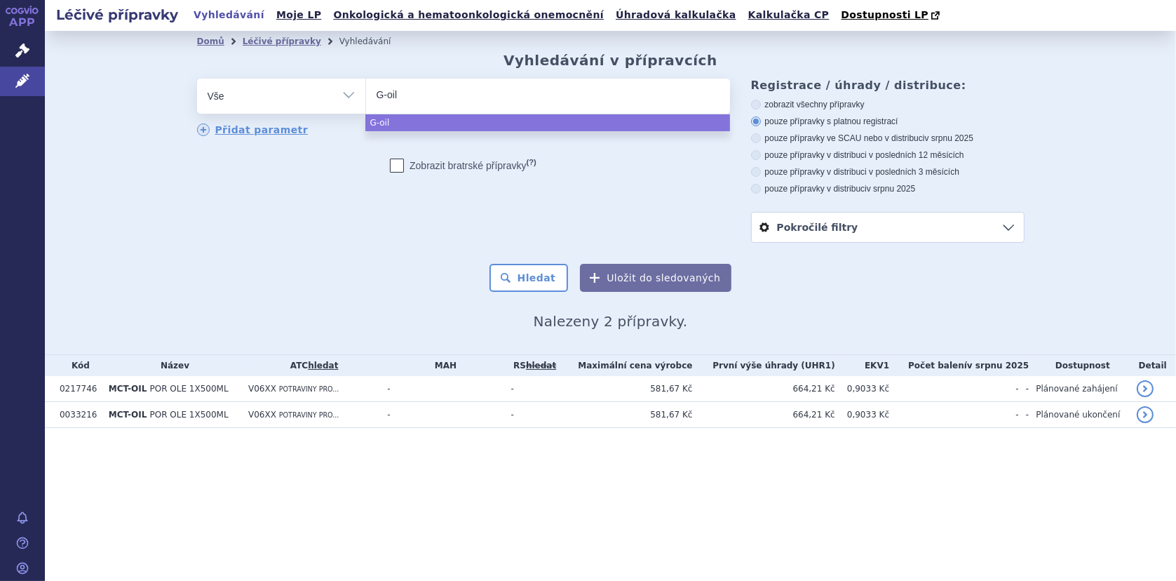
type input "GT-oil"
type input "GTO-oil"
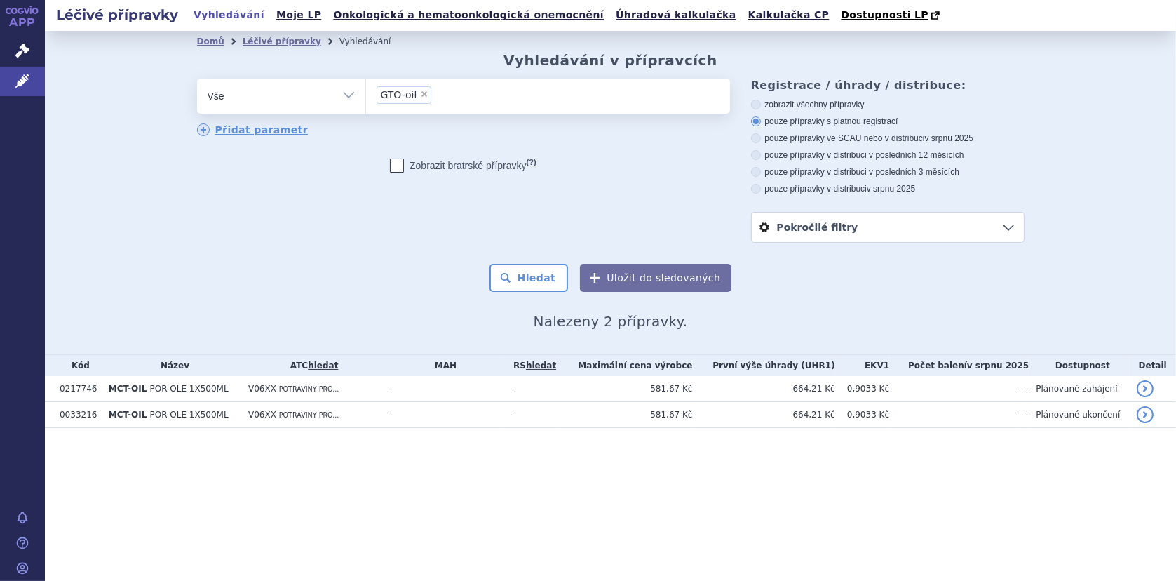
select select "GTO-oil"
click at [543, 273] on button "Hledat" at bounding box center [528, 278] width 79 height 28
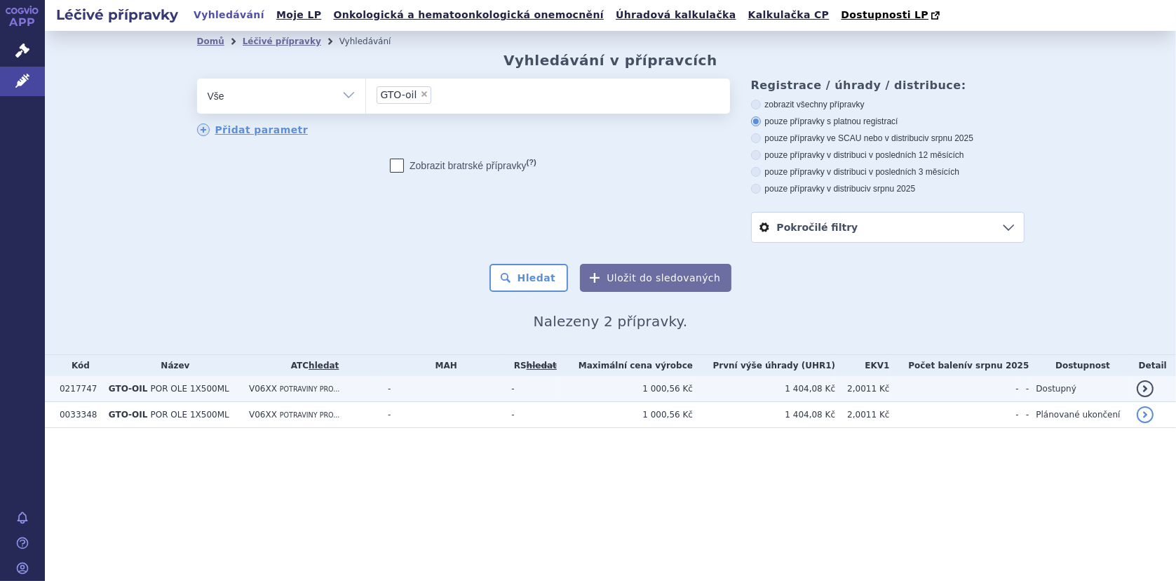
click at [151, 390] on span "POR OLE 1X500ML" at bounding box center [190, 389] width 79 height 10
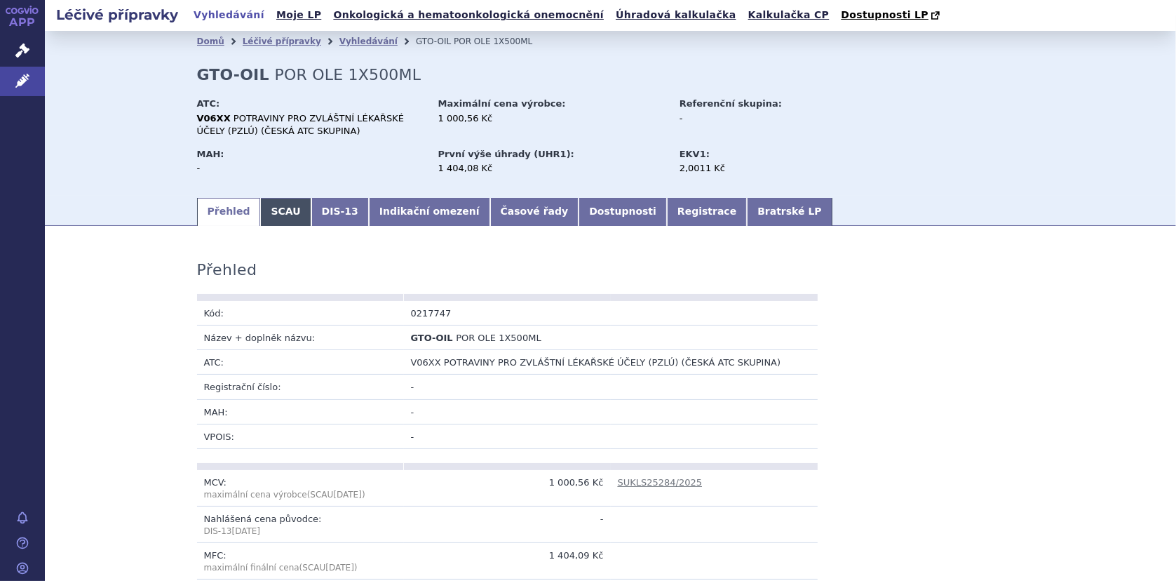
drag, startPoint x: 272, startPoint y: 215, endPoint x: 290, endPoint y: 219, distance: 18.0
click at [272, 215] on link "SCAU" at bounding box center [285, 212] width 50 height 28
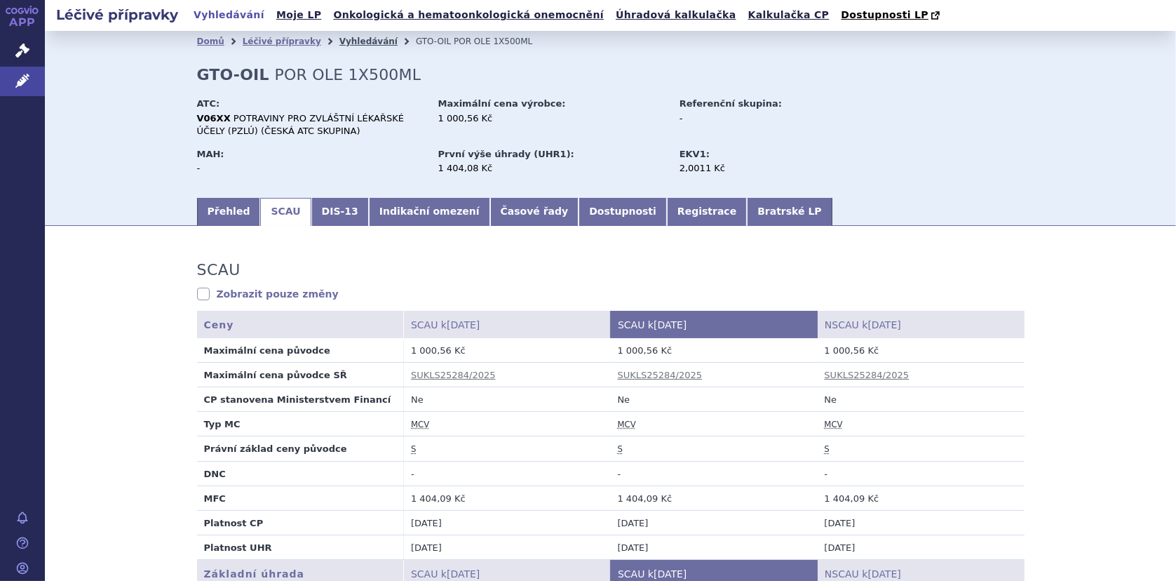
drag, startPoint x: 334, startPoint y: 42, endPoint x: 358, endPoint y: 42, distance: 23.1
click at [339, 42] on link "Vyhledávání" at bounding box center [368, 41] width 58 height 10
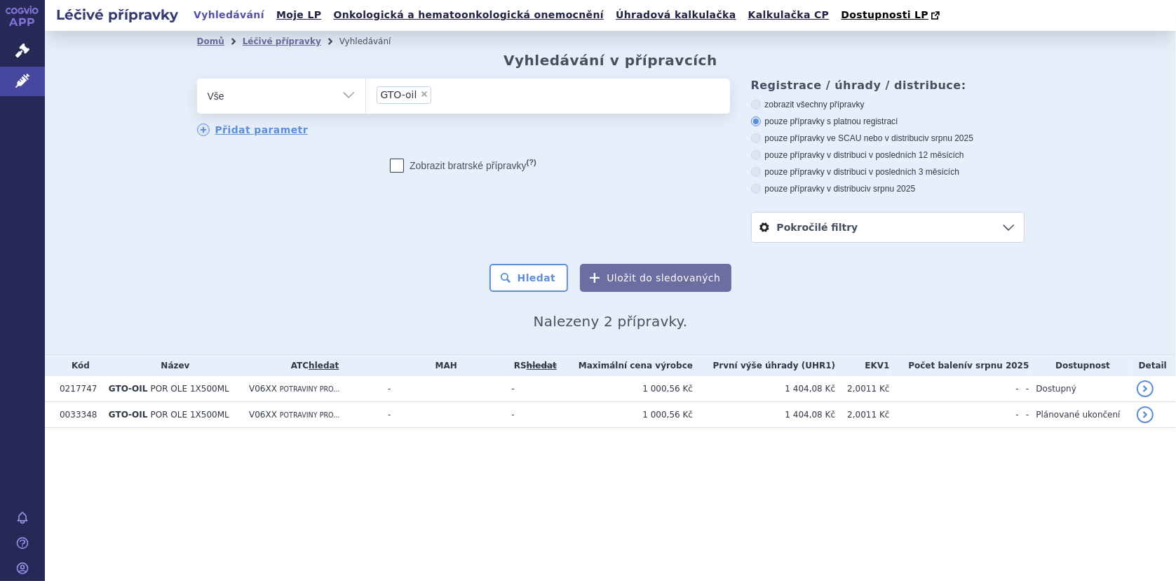
click at [420, 95] on span "×" at bounding box center [424, 94] width 8 height 8
click at [366, 95] on select "GTO-oil" at bounding box center [365, 95] width 1 height 35
select select
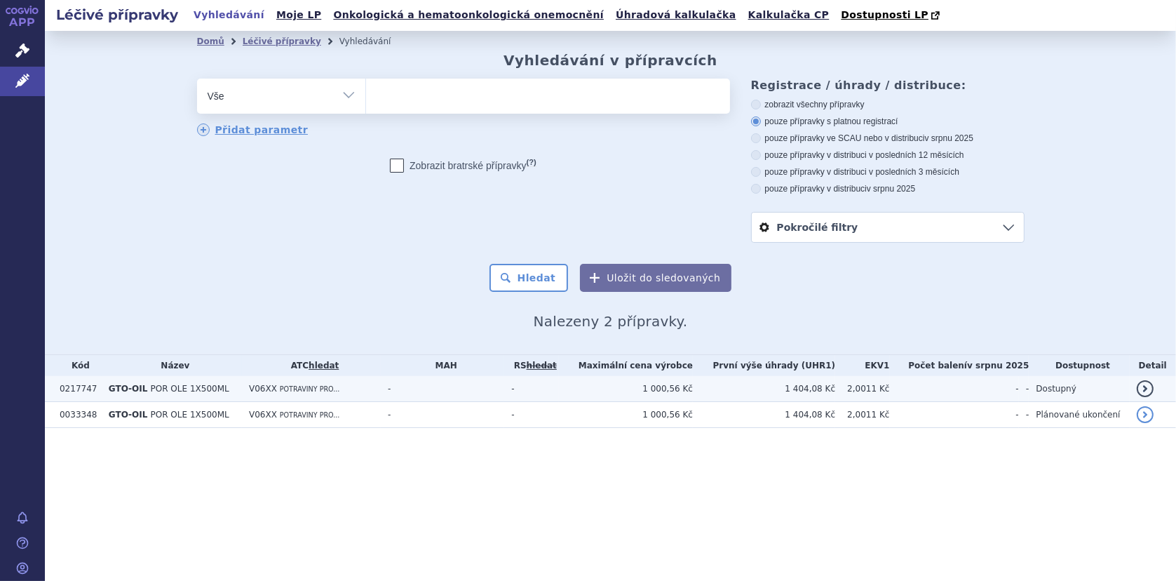
click at [196, 386] on span "POR OLE 1X500ML" at bounding box center [190, 389] width 79 height 10
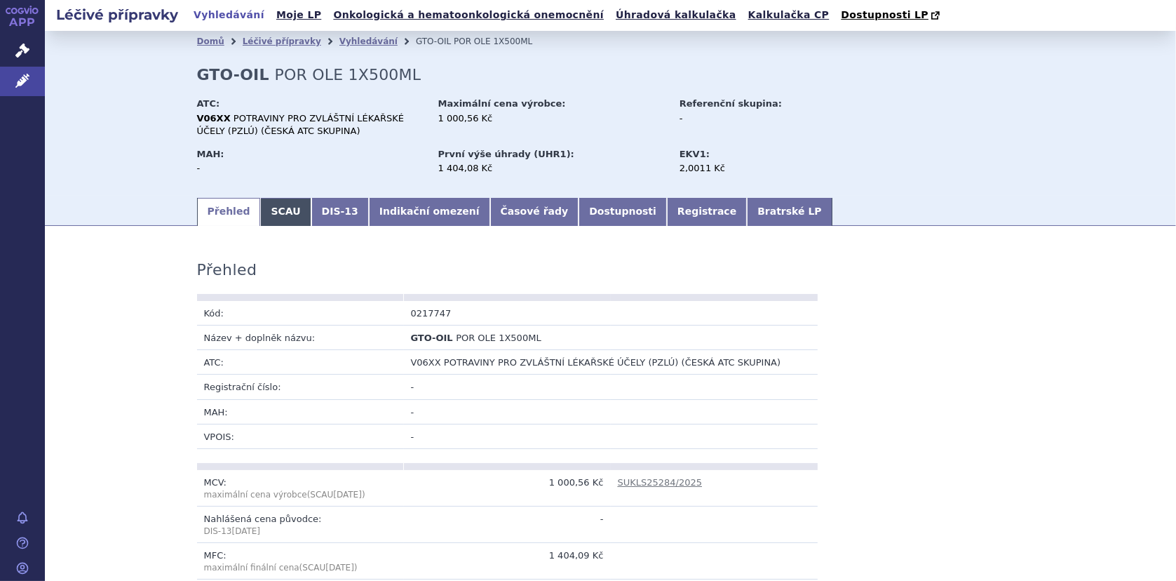
click at [265, 215] on link "SCAU" at bounding box center [285, 212] width 50 height 28
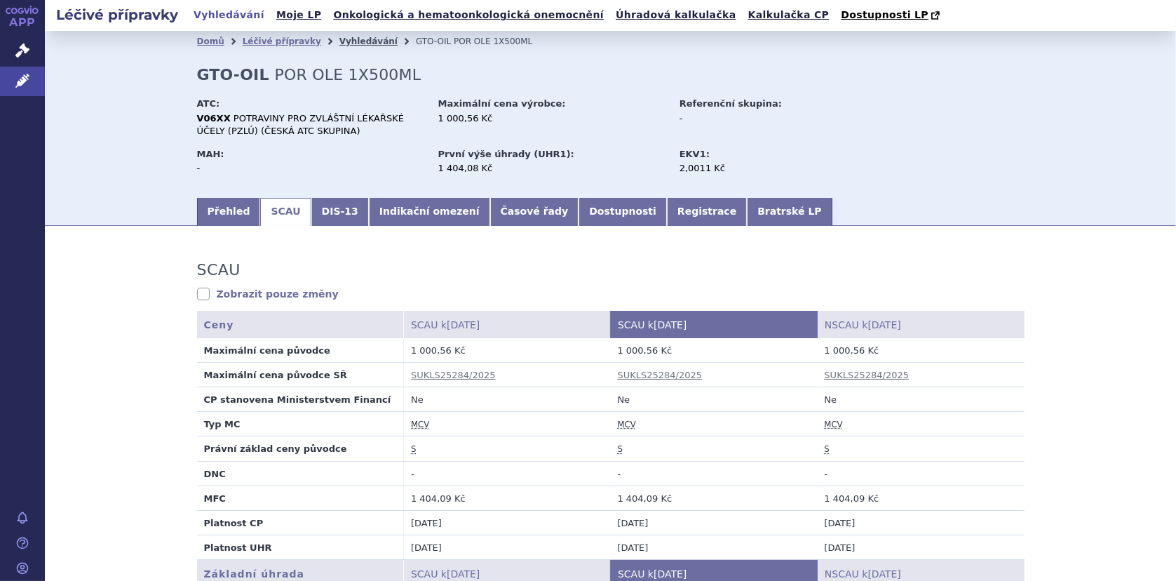
click at [342, 37] on link "Vyhledávání" at bounding box center [368, 41] width 58 height 10
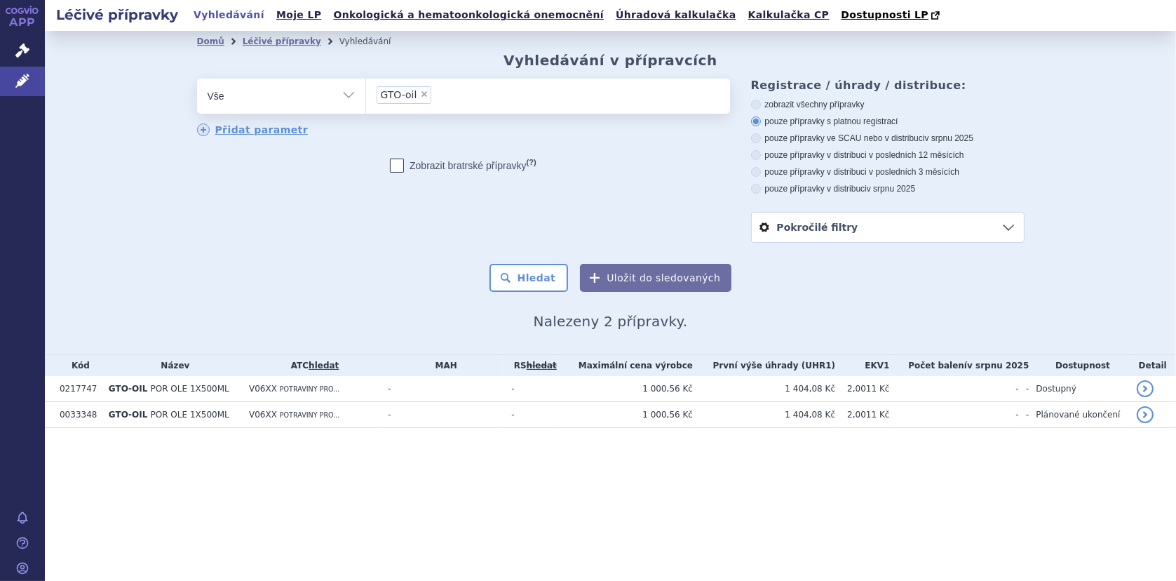
click at [435, 97] on input "GTO-oil × GTO-oil" at bounding box center [439, 95] width 8 height 18
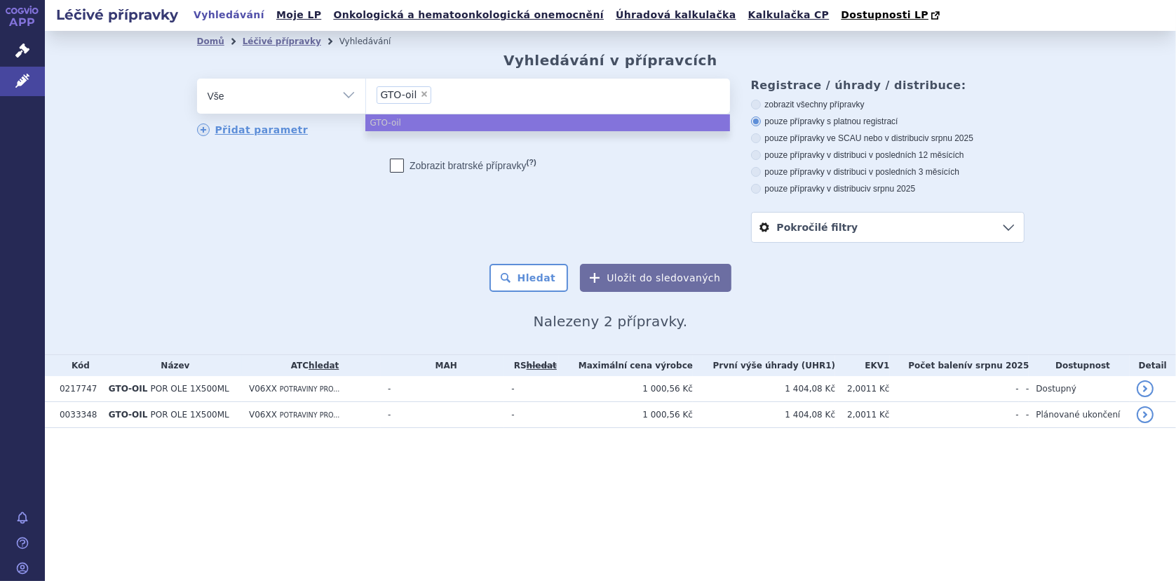
select select
type input "GTO-oil"
type input "G-oil"
type input "-oil"
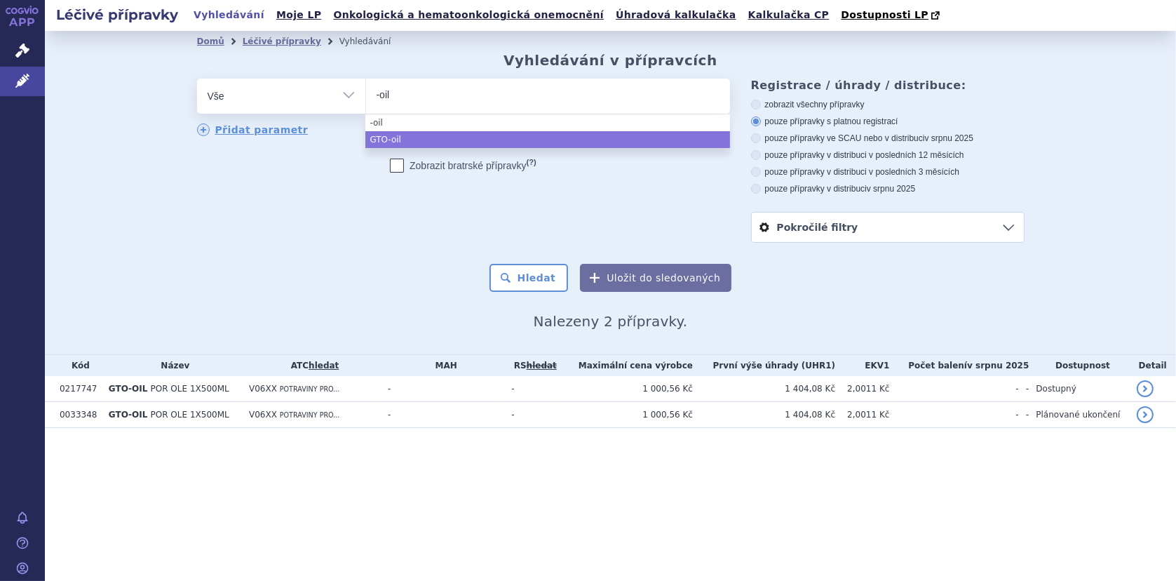
type input "L-oil"
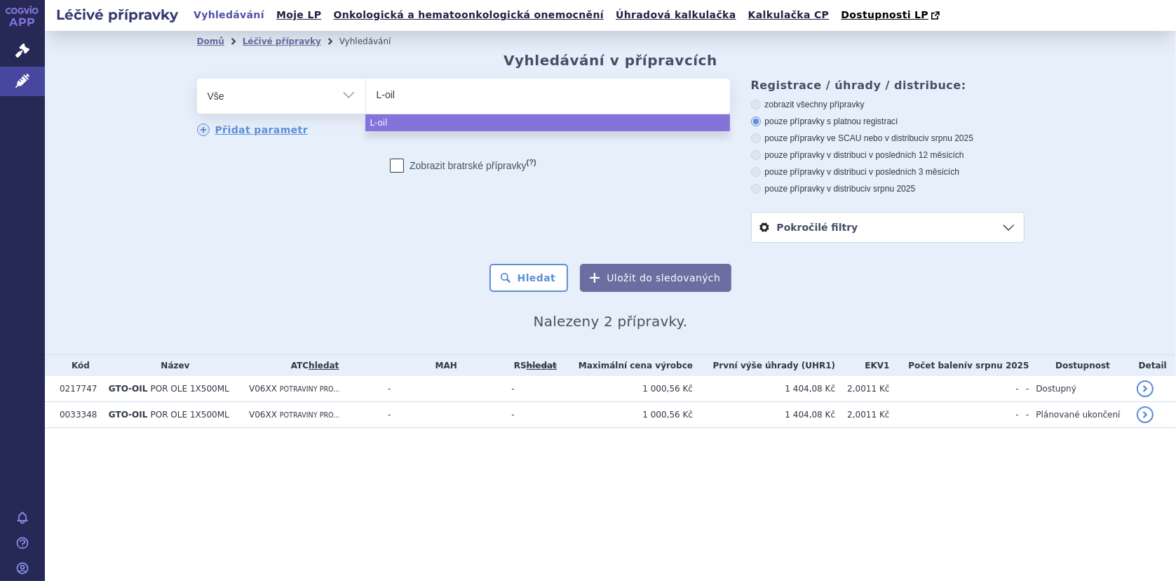
type input "Lo-oil"
type input "Lor-oil"
type input "Lore-oil"
type input "[PERSON_NAME]-oil"
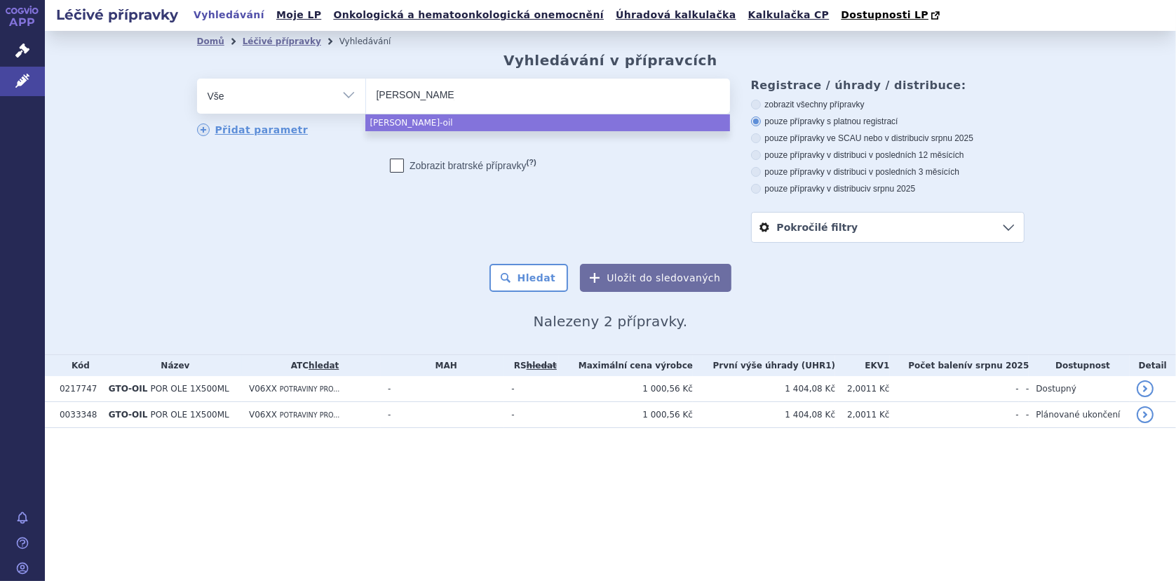
type input "Lorenzo-oil"
select select "Lorenzo-oil"
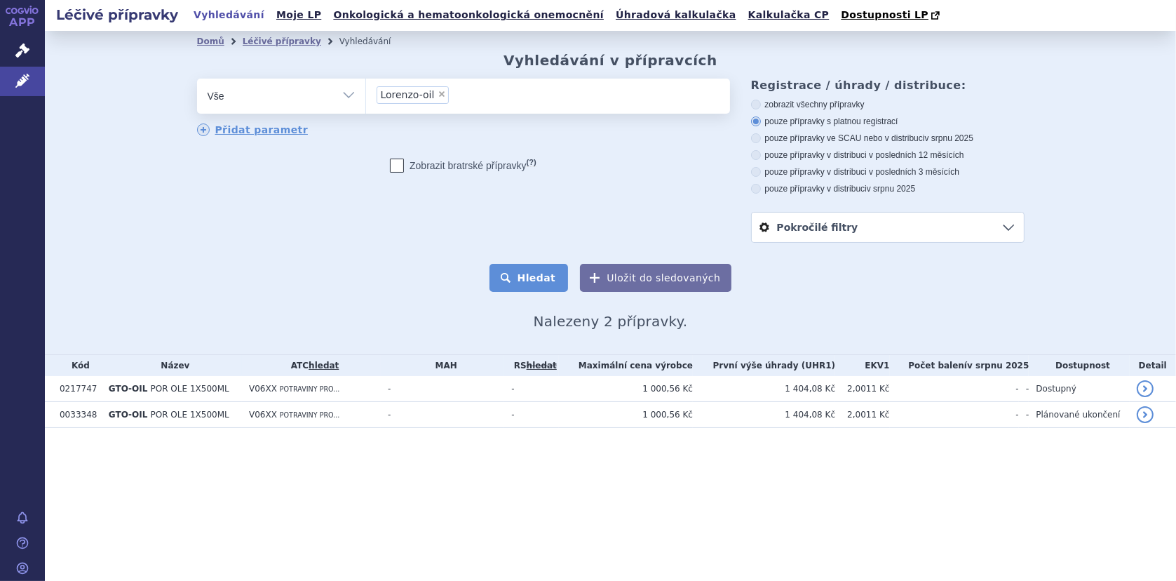
click at [522, 281] on button "Hledat" at bounding box center [528, 278] width 79 height 28
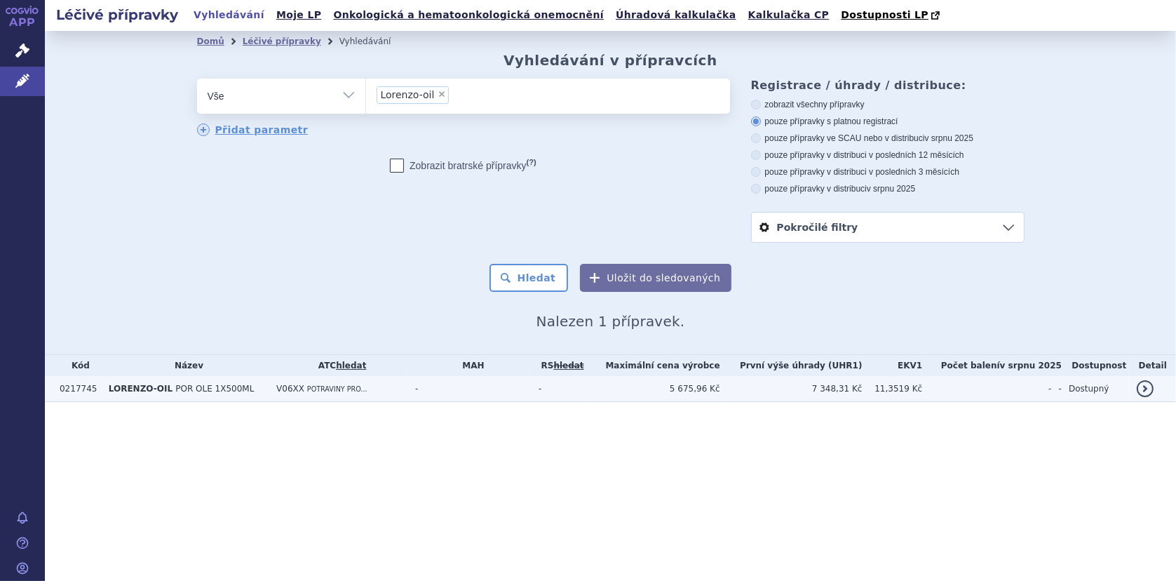
click at [183, 391] on span "POR OLE 1X500ML" at bounding box center [214, 389] width 79 height 10
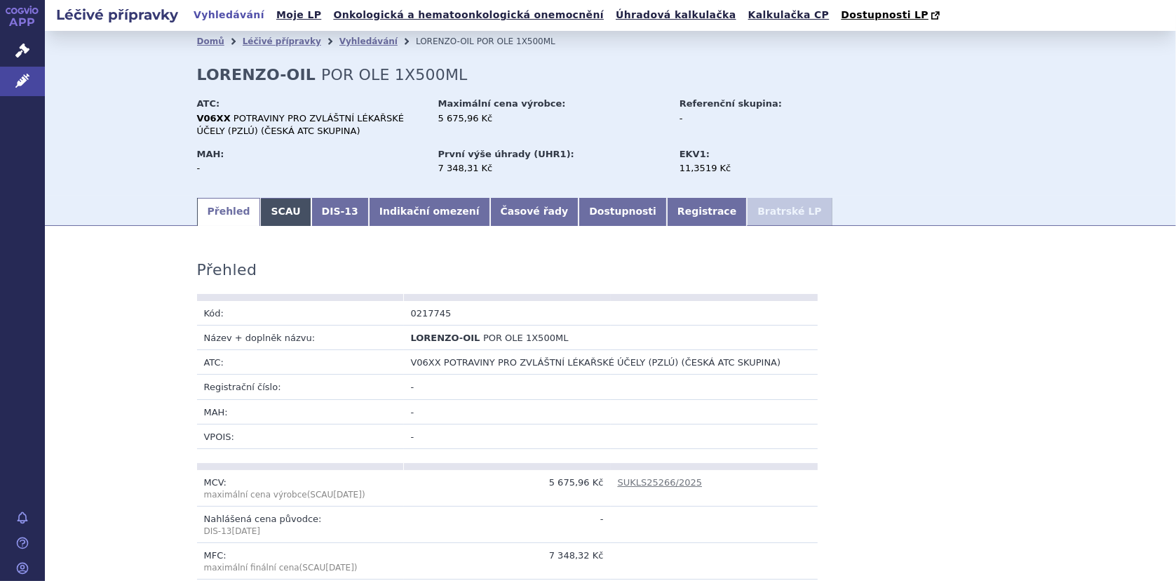
click at [273, 212] on link "SCAU" at bounding box center [285, 212] width 50 height 28
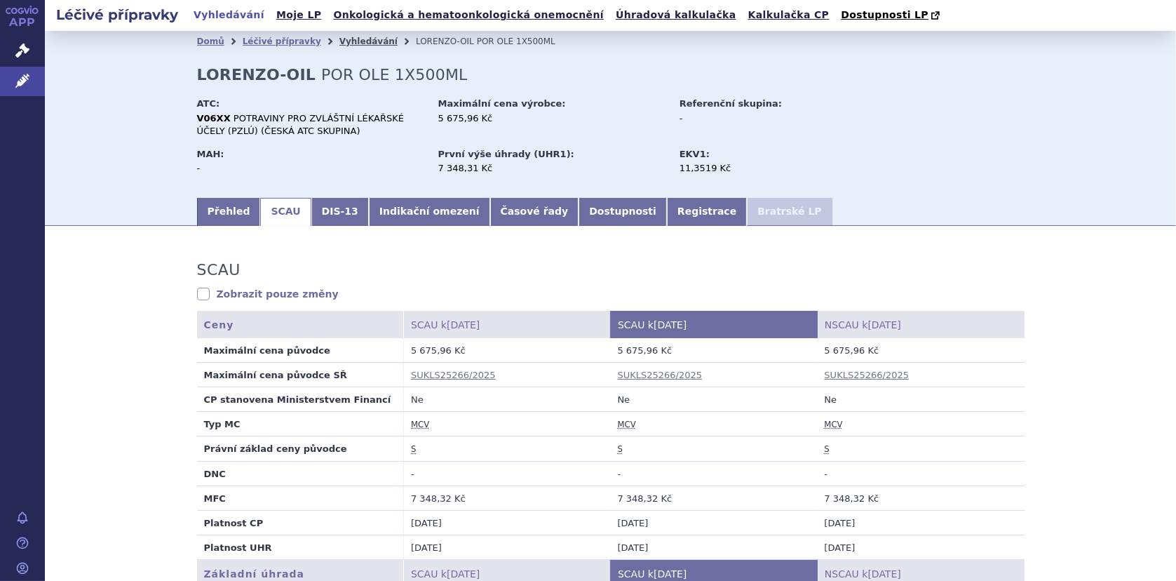
click at [345, 45] on link "Vyhledávání" at bounding box center [368, 41] width 58 height 10
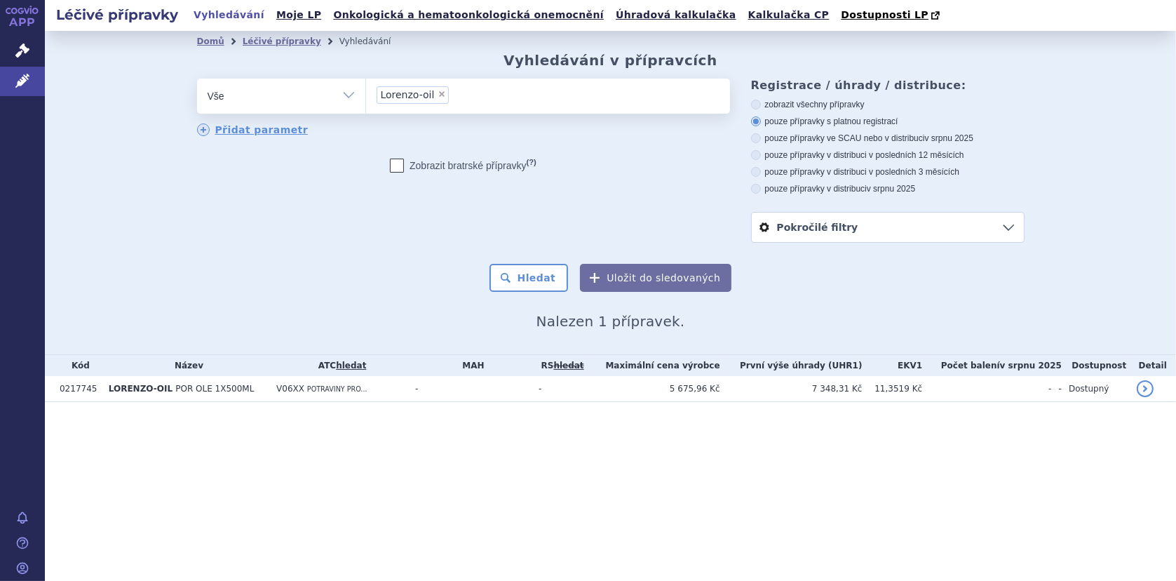
click at [440, 96] on span "×" at bounding box center [441, 94] width 8 height 8
click at [366, 96] on select "Lorenzo-oil" at bounding box center [365, 95] width 1 height 35
select select
type input "ch"
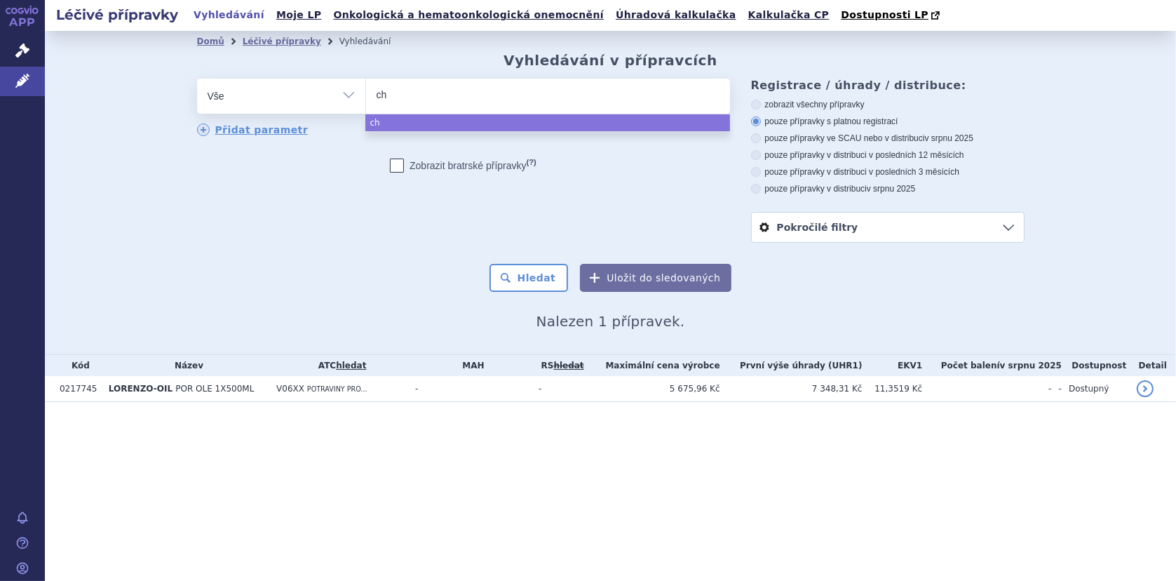
type input "cho"
type input "chole"
type input "choles"
type input "cholest"
type input "choleste"
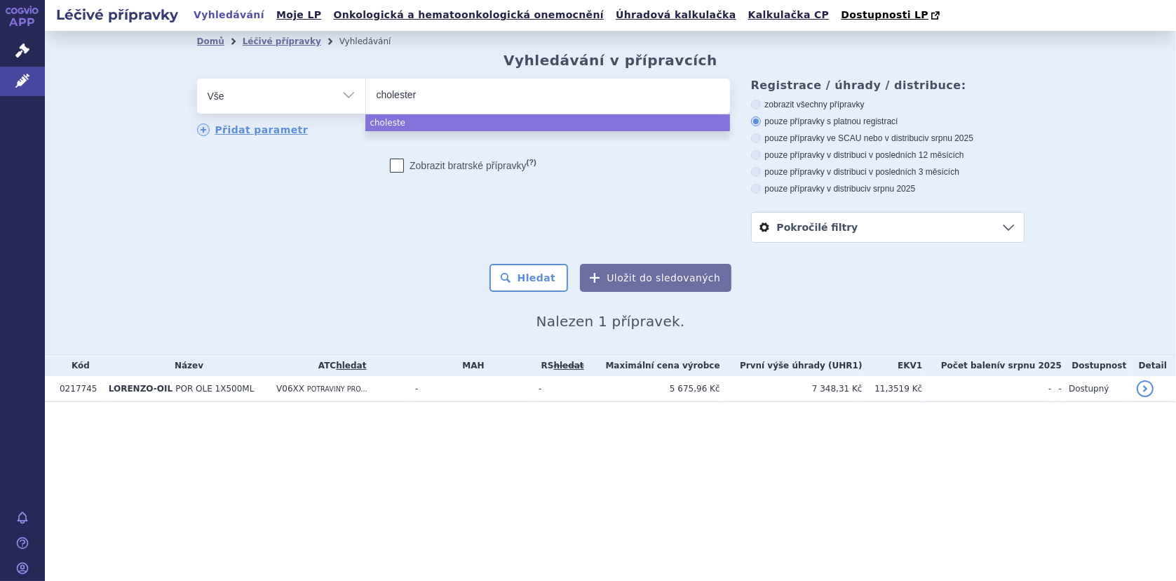
type input "cholestero"
type input "cholesterol"
type input "cholesterol m"
type input "cholesterol mo"
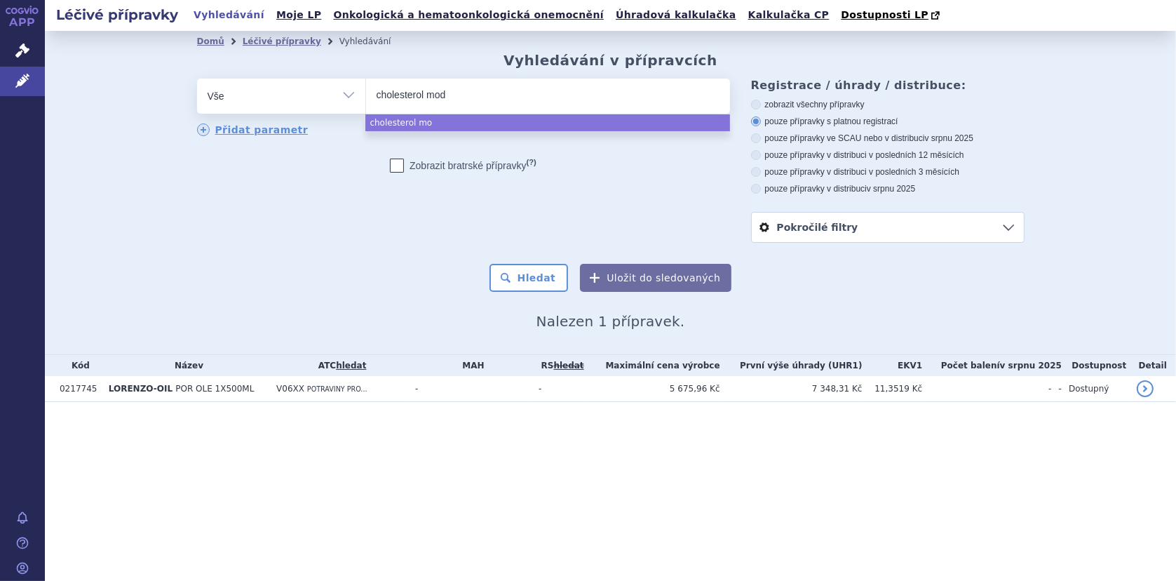
type input "cholesterol modu"
type input "cholesterol modul"
type input "cholesterol module"
select select "cholesterol module"
drag, startPoint x: 535, startPoint y: 288, endPoint x: 552, endPoint y: 287, distance: 16.9
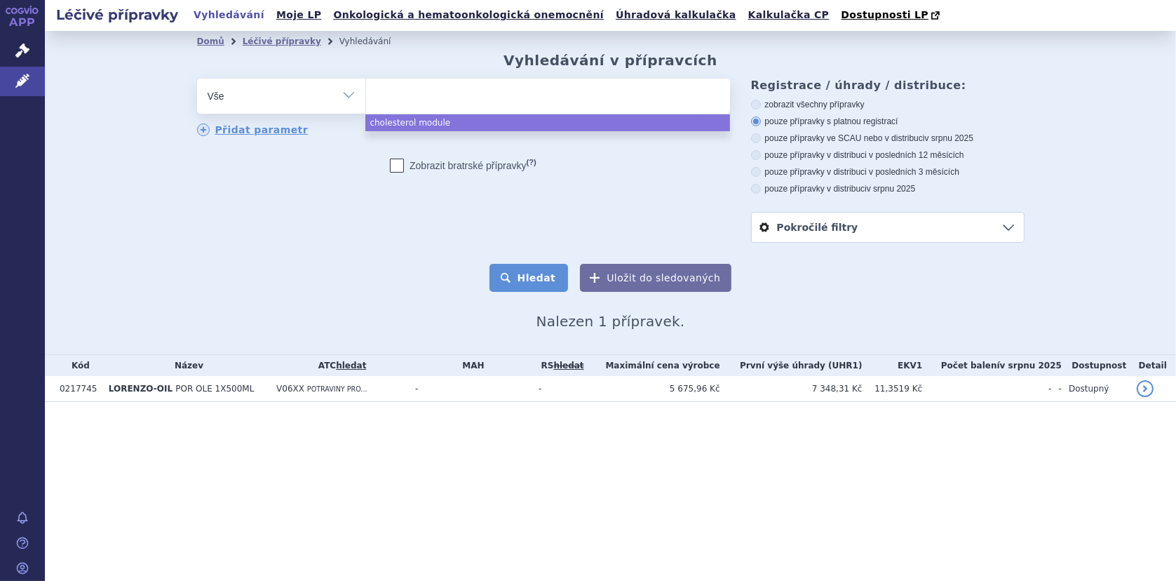
click at [535, 288] on button "Hledat" at bounding box center [528, 278] width 79 height 28
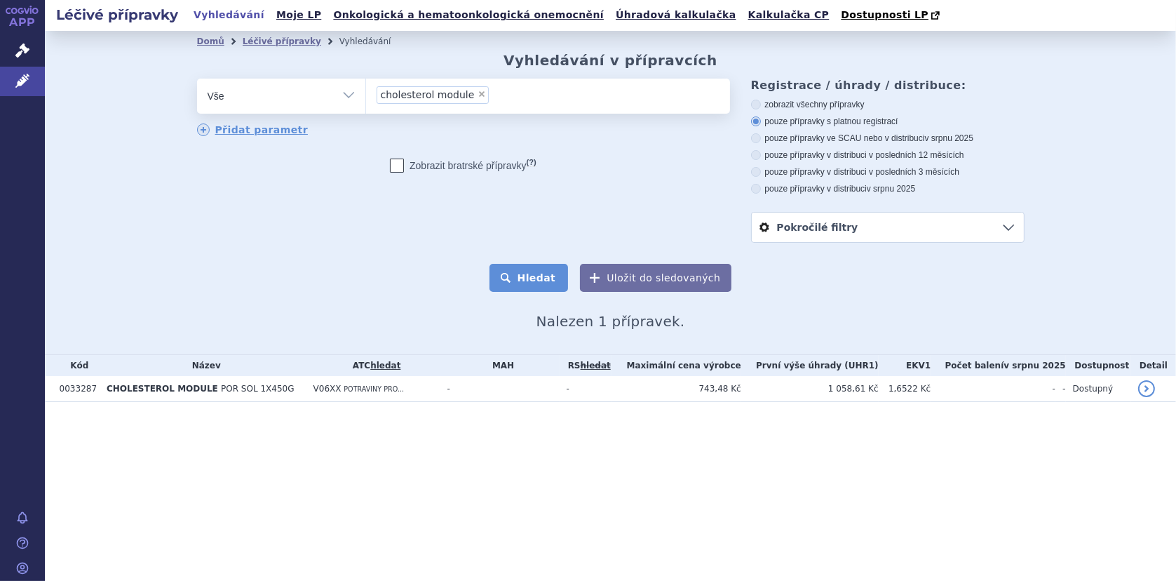
click at [541, 274] on button "Hledat" at bounding box center [528, 278] width 79 height 28
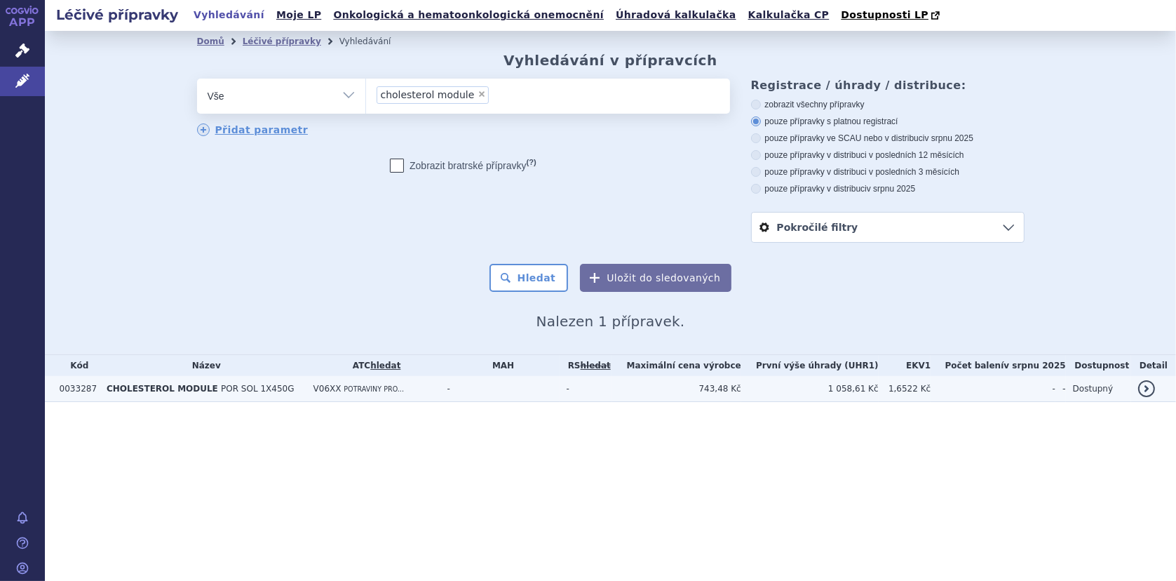
click at [142, 384] on span "CHOLESTEROL MODULE" at bounding box center [162, 389] width 111 height 10
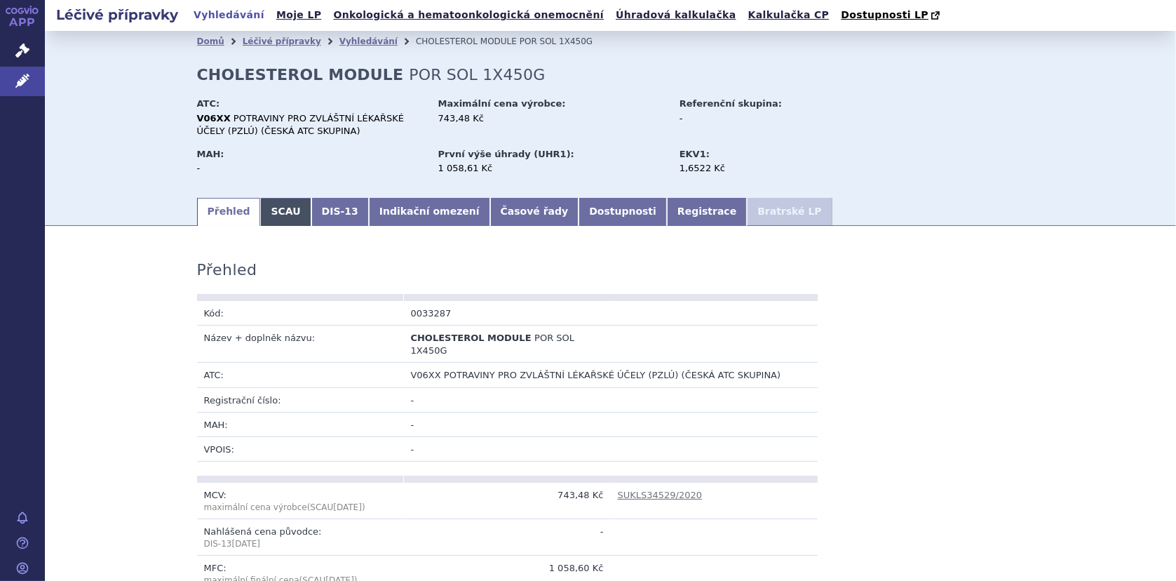
click at [263, 211] on link "SCAU" at bounding box center [285, 212] width 50 height 28
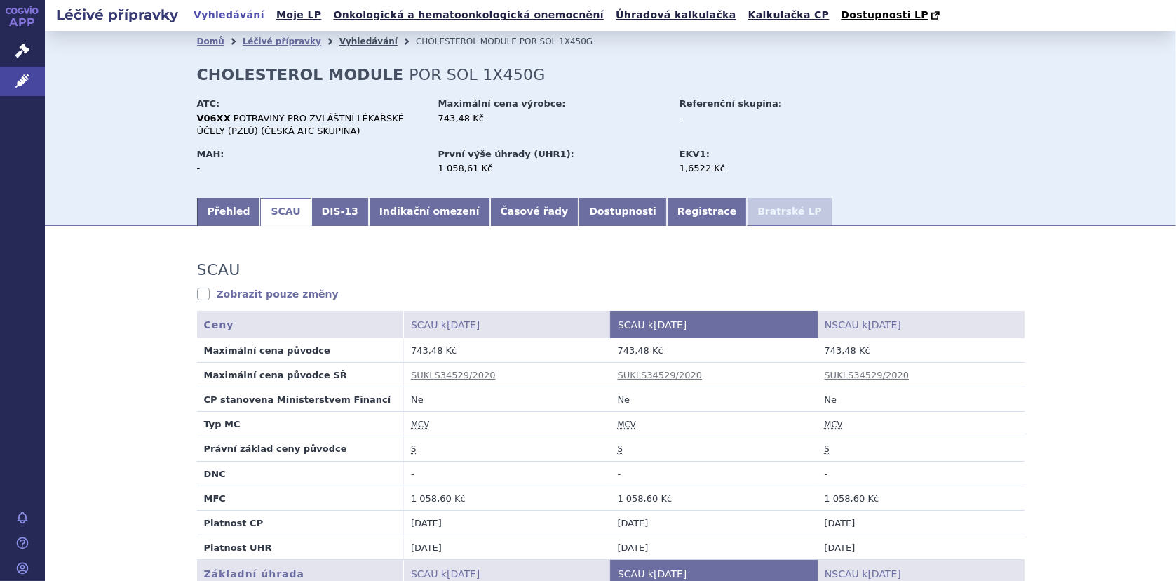
click at [339, 43] on link "Vyhledávání" at bounding box center [368, 41] width 58 height 10
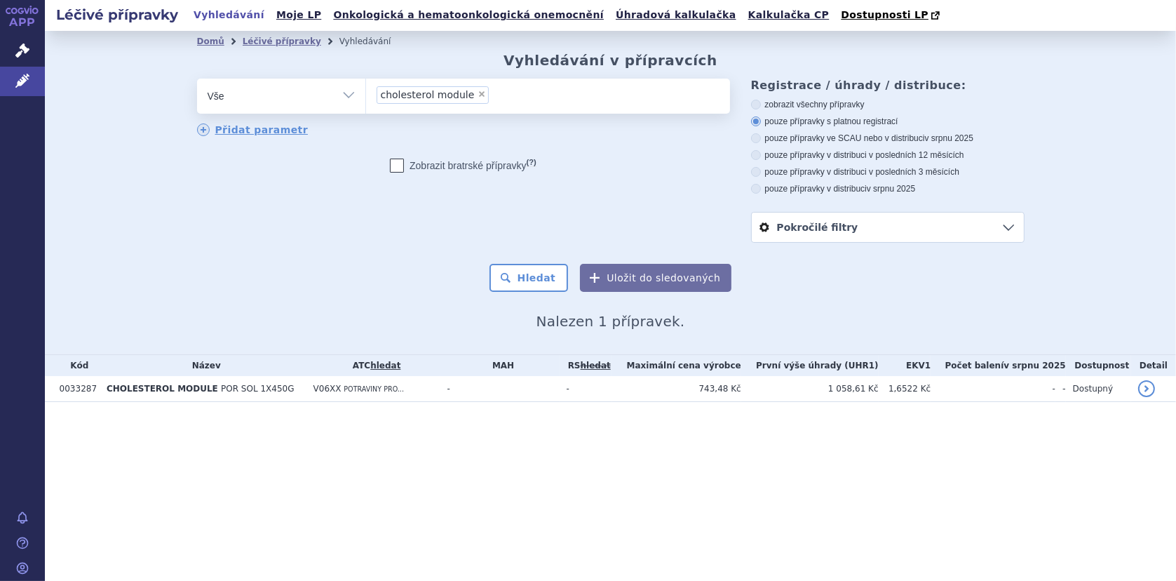
click at [477, 96] on span "×" at bounding box center [481, 94] width 8 height 8
click at [366, 96] on select "cholesterol module" at bounding box center [365, 95] width 1 height 35
select select
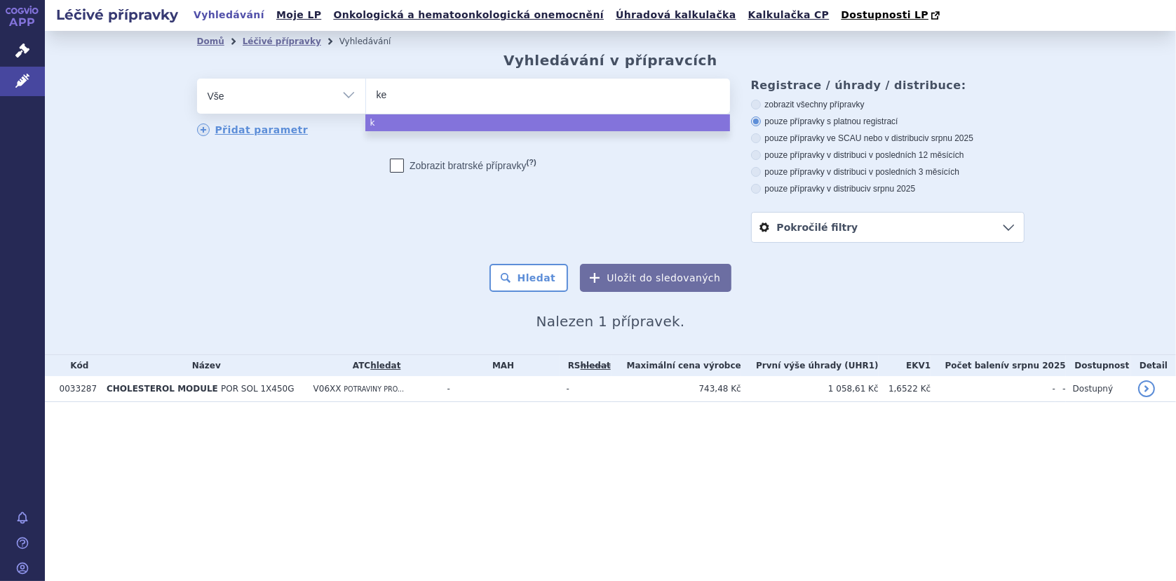
type input "kem"
type input "kema"
type input "kemat"
type input "kema"
type input "kemar"
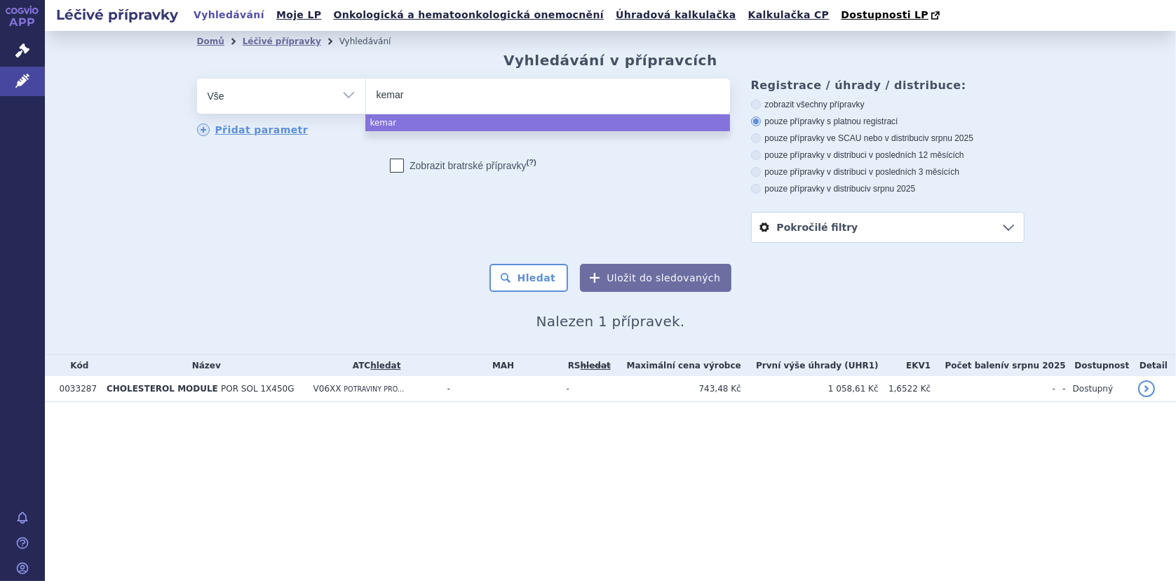
type input "kemare"
type input "kemarel"
select select "kemarel"
click at [557, 271] on button "Hledat" at bounding box center [528, 278] width 79 height 28
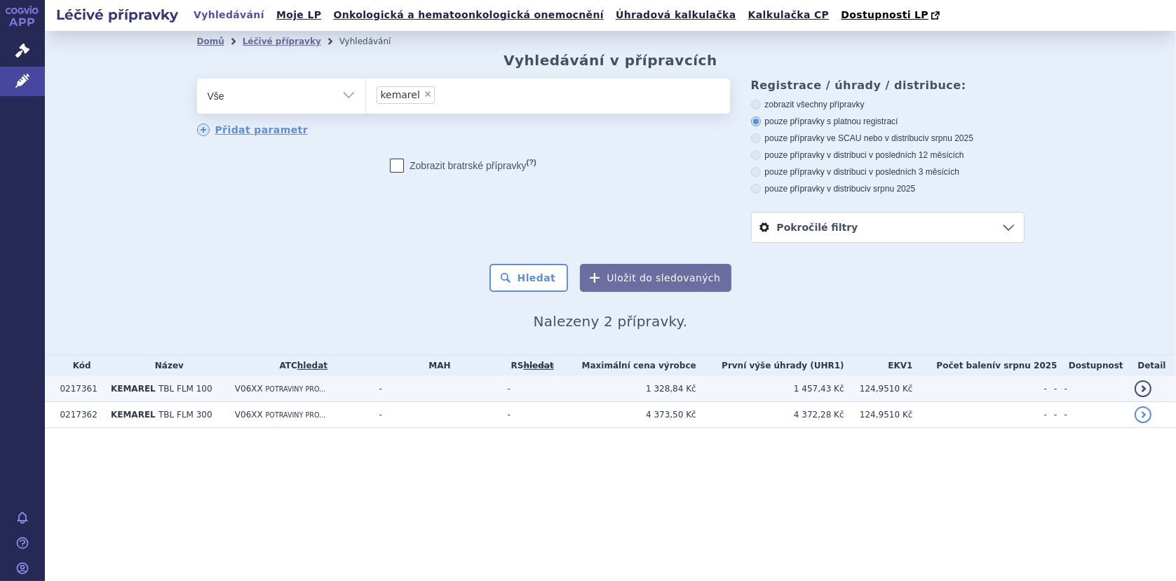
drag, startPoint x: 0, startPoint y: 0, endPoint x: 182, endPoint y: 394, distance: 434.1
click at [182, 393] on span "TBL FLM 100" at bounding box center [185, 389] width 54 height 10
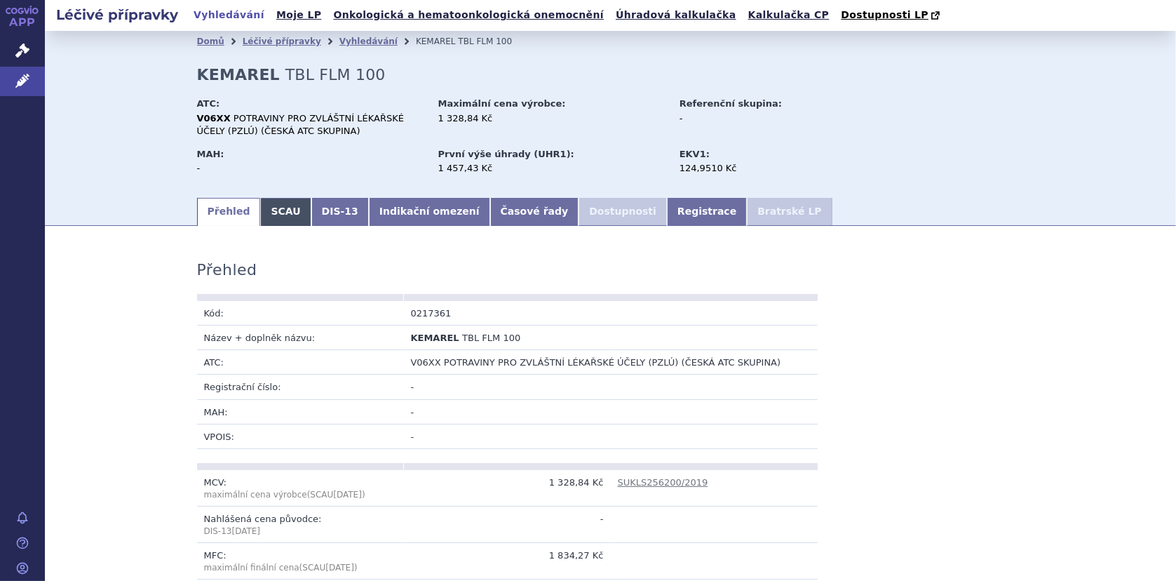
click at [282, 213] on link "SCAU" at bounding box center [285, 212] width 50 height 28
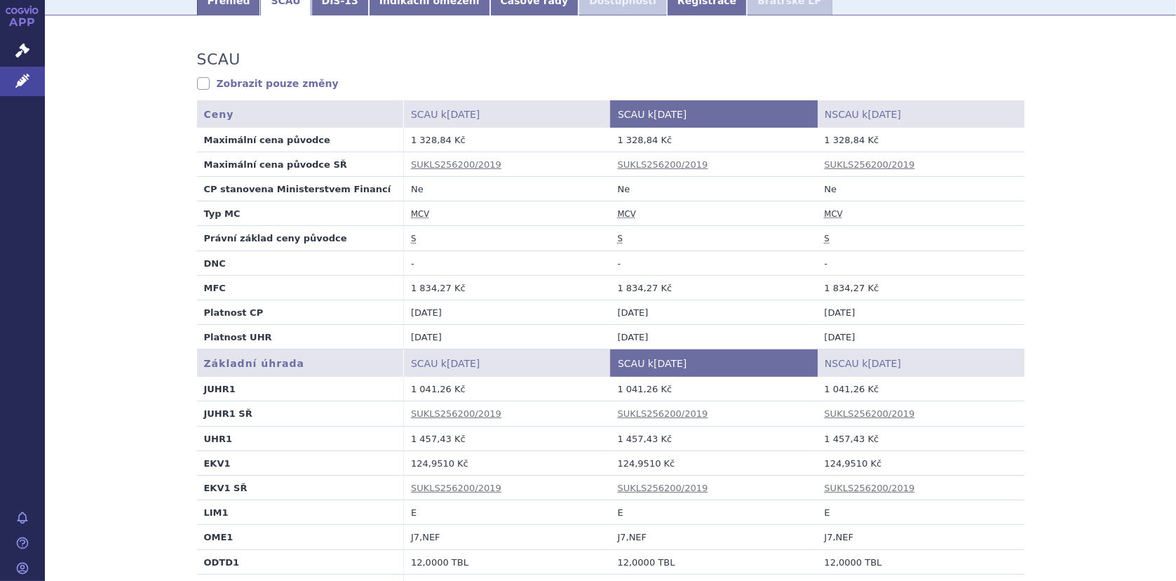
scroll to position [351, 0]
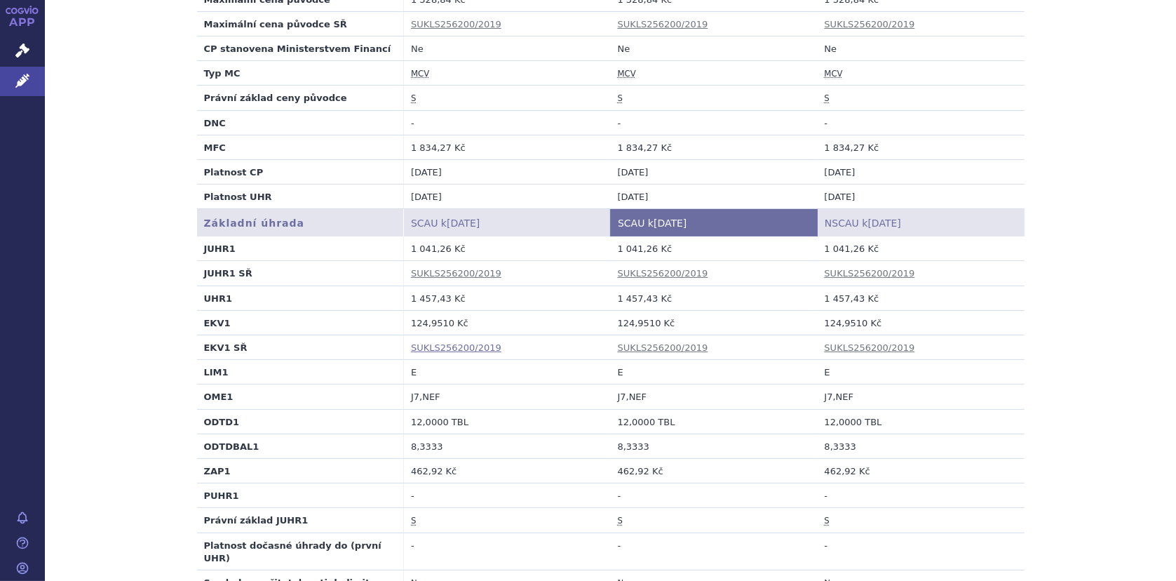
click at [421, 347] on link "SUKLS256200/2019" at bounding box center [456, 347] width 90 height 11
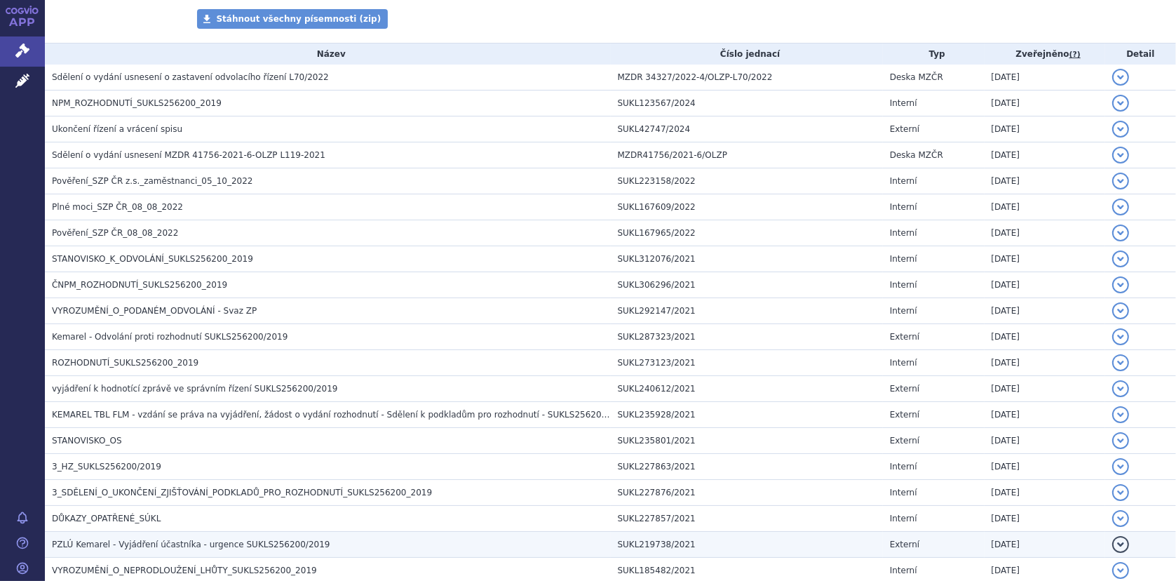
scroll to position [351, 0]
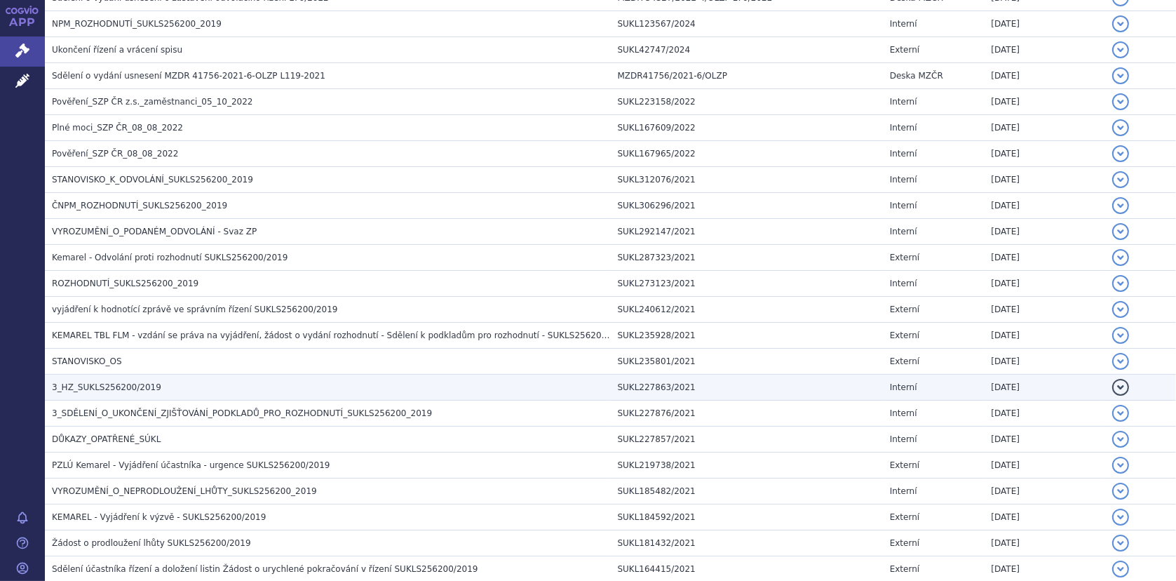
click at [102, 385] on span "3_HZ_SUKLS256200/2019" at bounding box center [106, 387] width 109 height 10
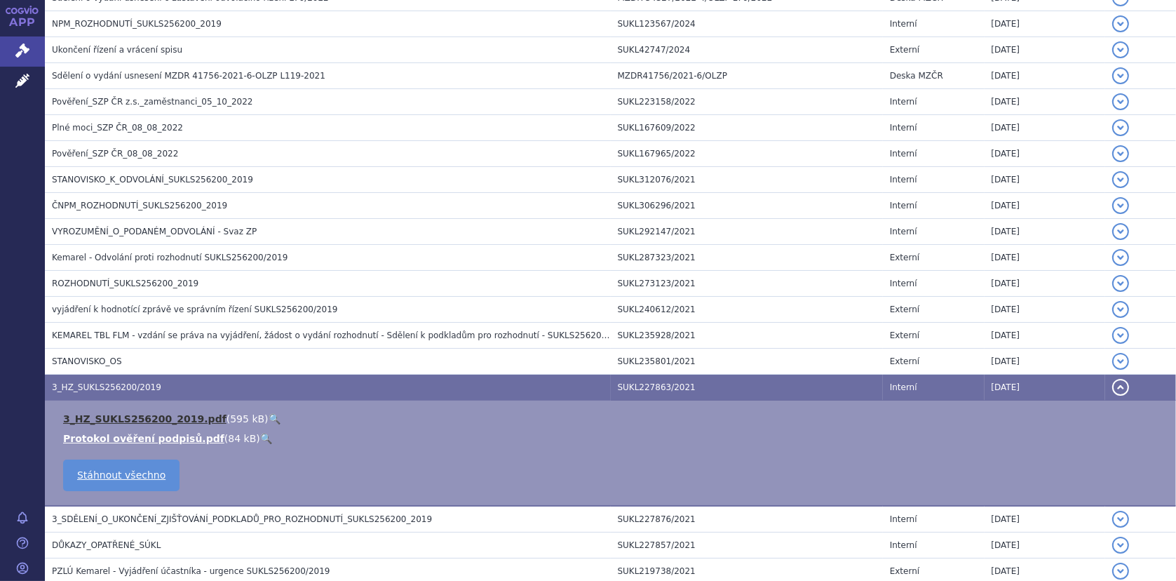
click at [109, 414] on link "3_HZ_SUKLS256200_2019.pdf" at bounding box center [144, 418] width 163 height 11
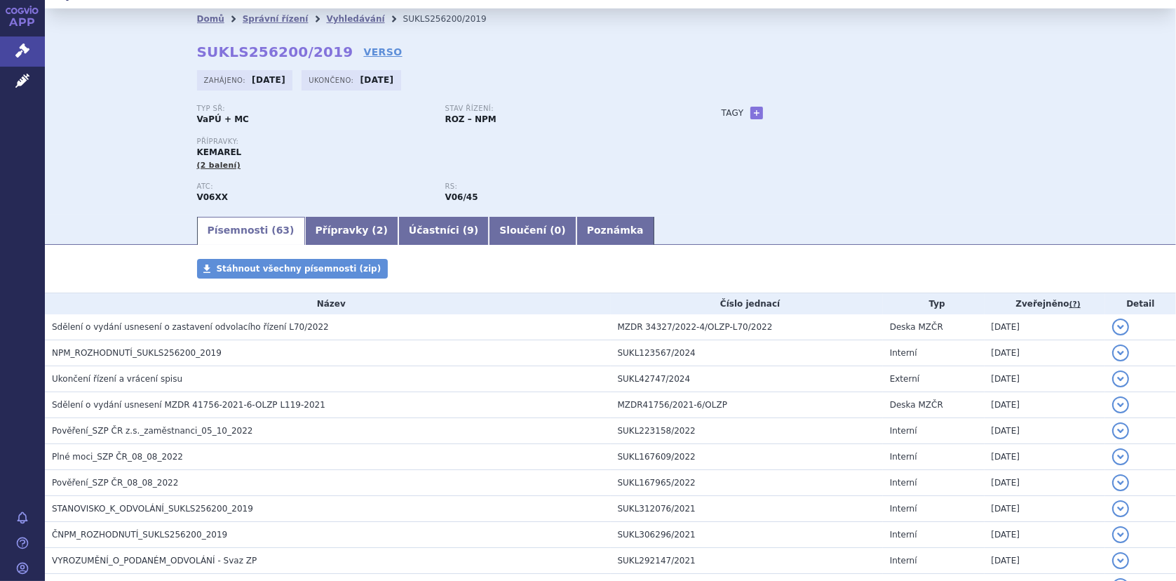
scroll to position [0, 0]
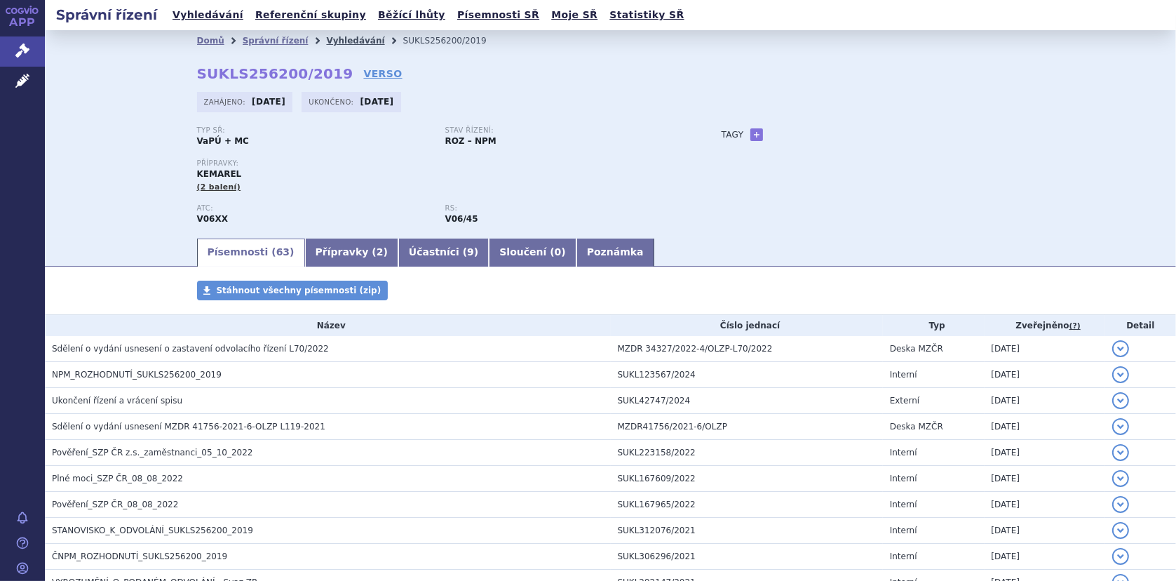
click at [327, 36] on link "Vyhledávání" at bounding box center [355, 41] width 58 height 10
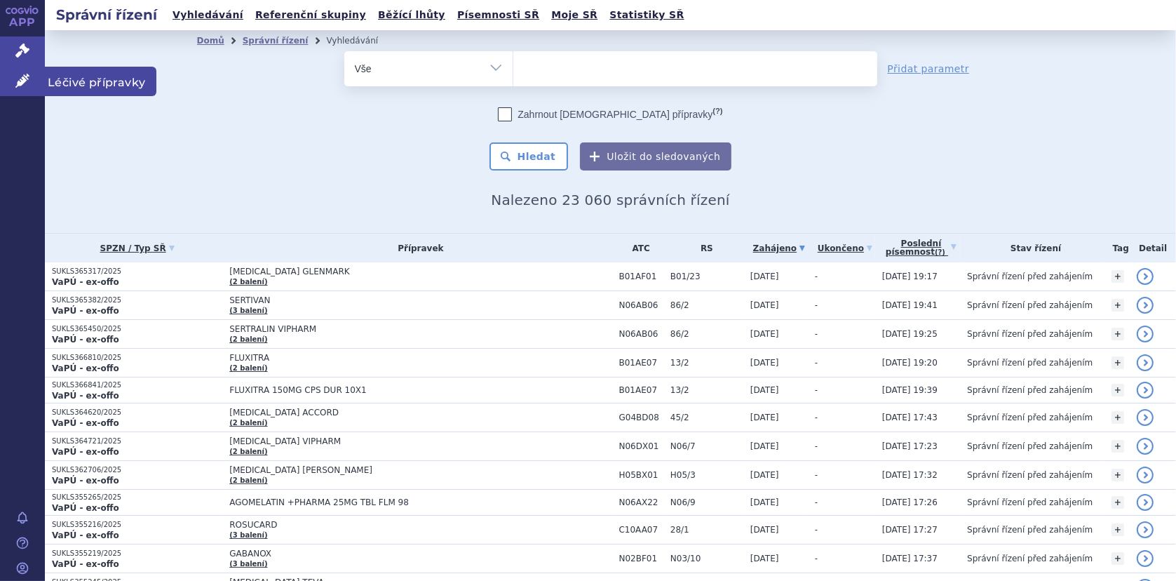
click at [26, 86] on link "Léčivé přípravky" at bounding box center [22, 81] width 45 height 29
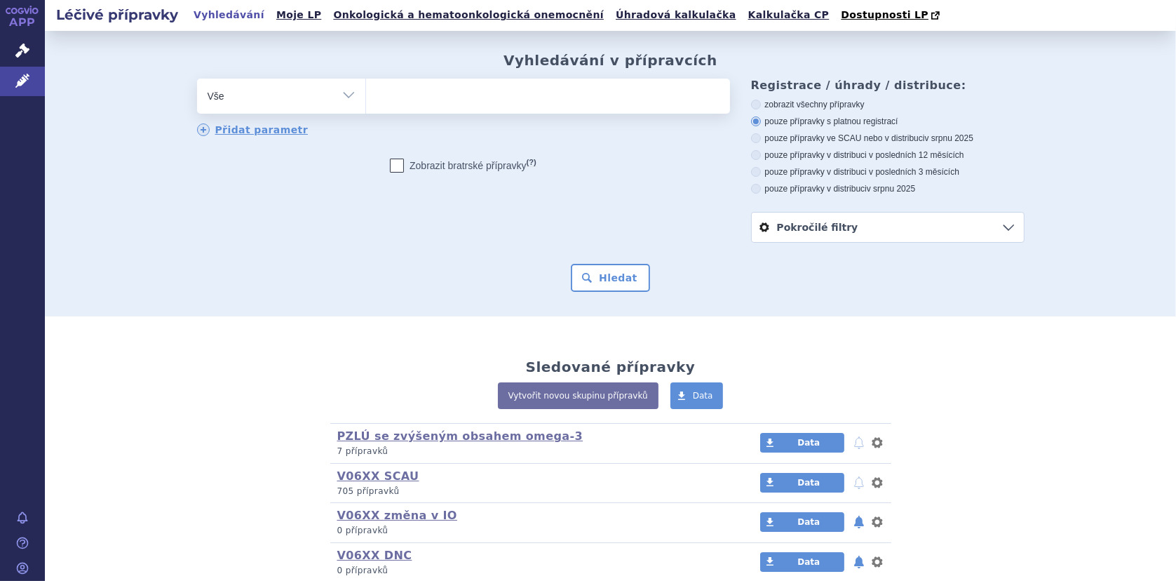
drag, startPoint x: 0, startPoint y: 0, endPoint x: 447, endPoint y: 107, distance: 460.0
click at [447, 107] on span at bounding box center [548, 96] width 364 height 35
click at [366, 107] on select at bounding box center [365, 95] width 1 height 35
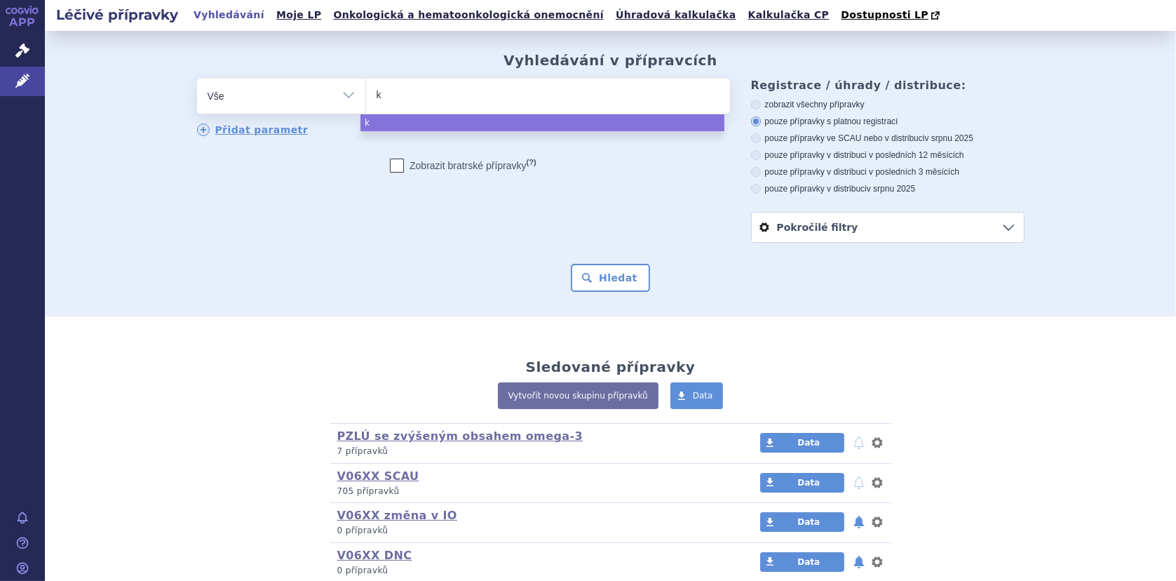
type input "ke"
type input "kema"
type input "kemar"
type input "kemarel"
select select "kemarel"
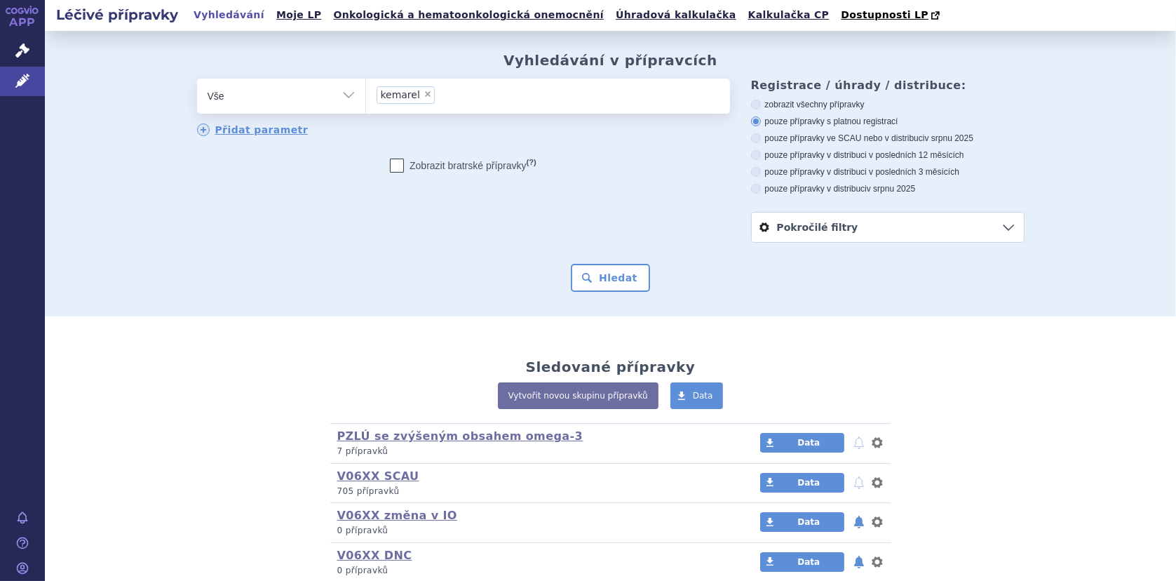
click at [602, 263] on form "odstranit Vše Přípravek/SUKL kód MAH VPOIS ATC/Aktivní látka kemarel" at bounding box center [610, 185] width 827 height 213
click at [604, 280] on button "Hledat" at bounding box center [610, 278] width 79 height 28
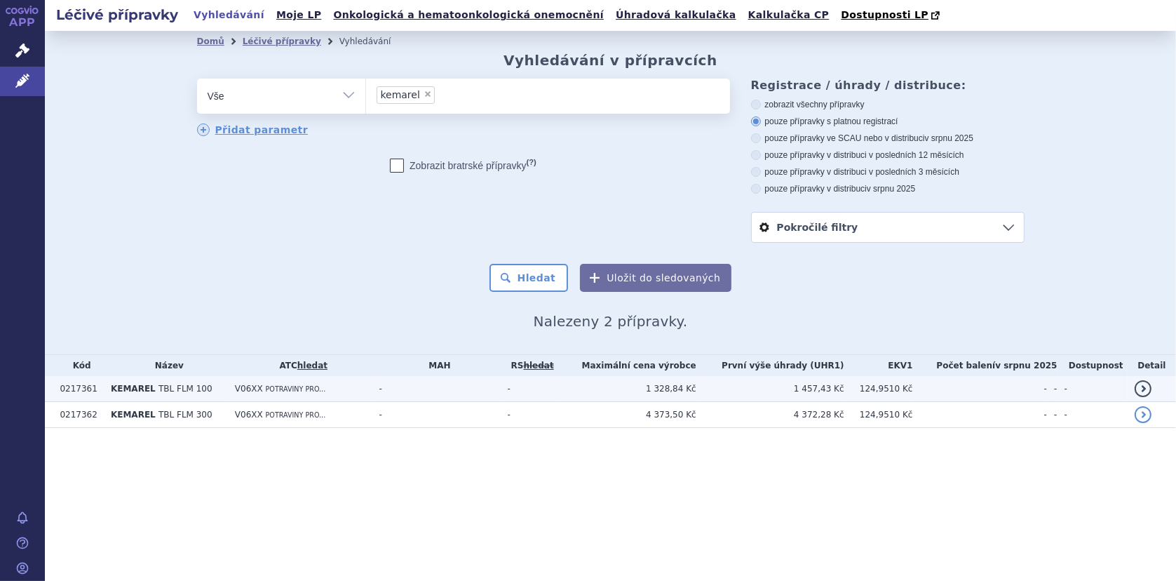
click at [197, 395] on td "KEMAREL TBL FLM 100" at bounding box center [166, 389] width 124 height 26
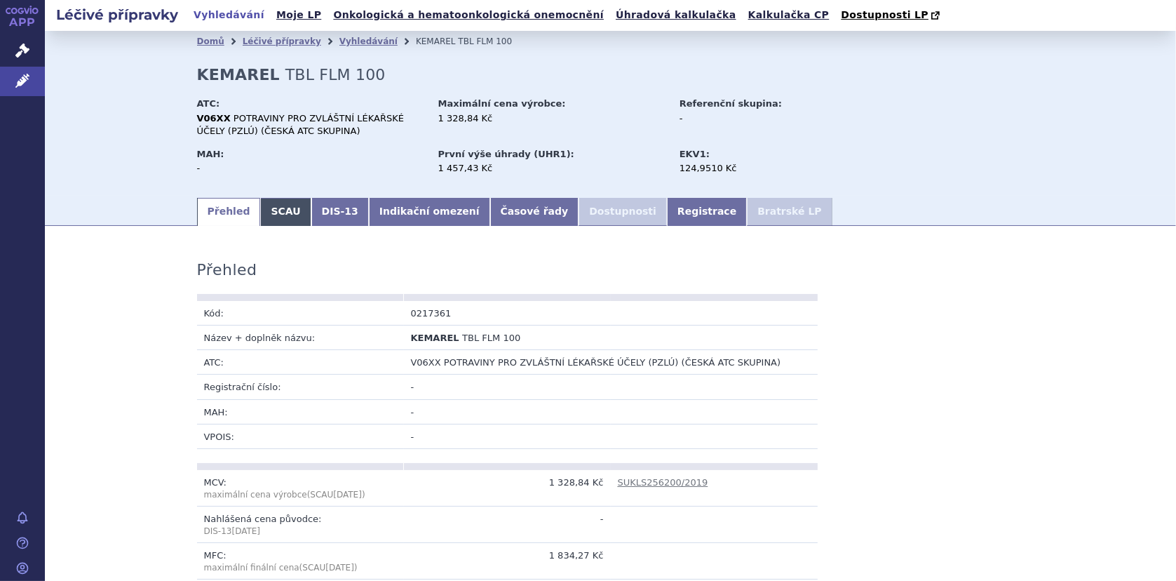
click at [282, 217] on link "SCAU" at bounding box center [285, 212] width 50 height 28
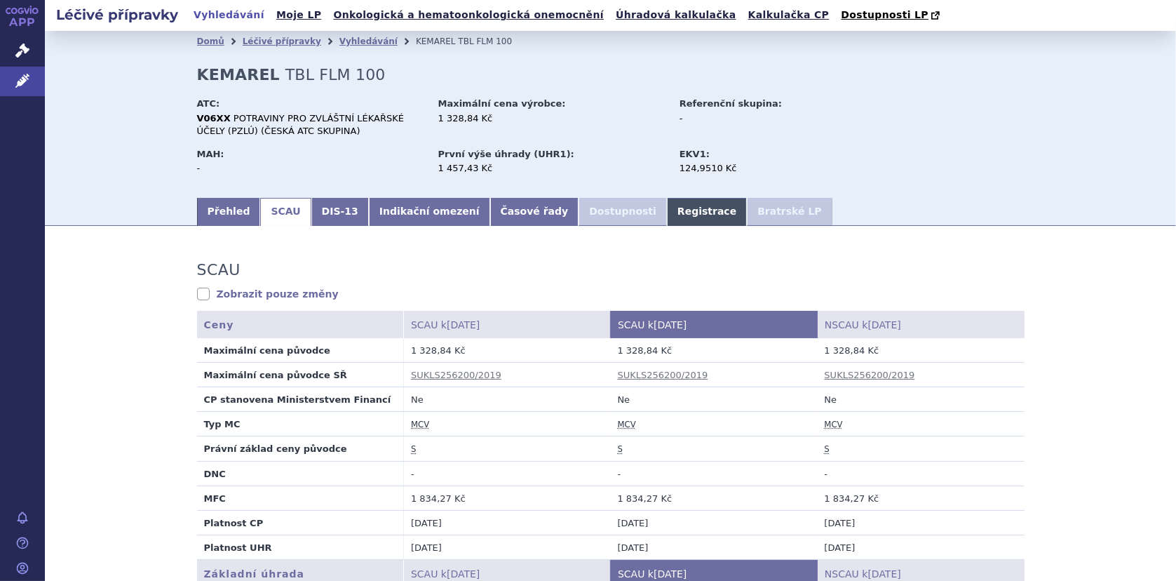
click at [667, 208] on link "Registrace" at bounding box center [707, 212] width 80 height 28
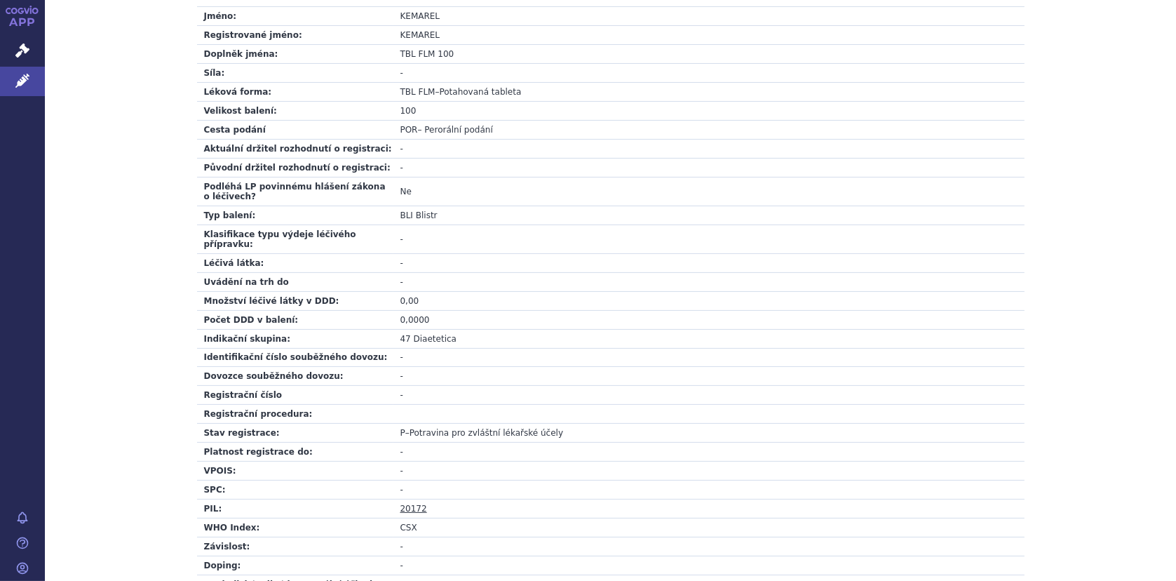
scroll to position [421, 0]
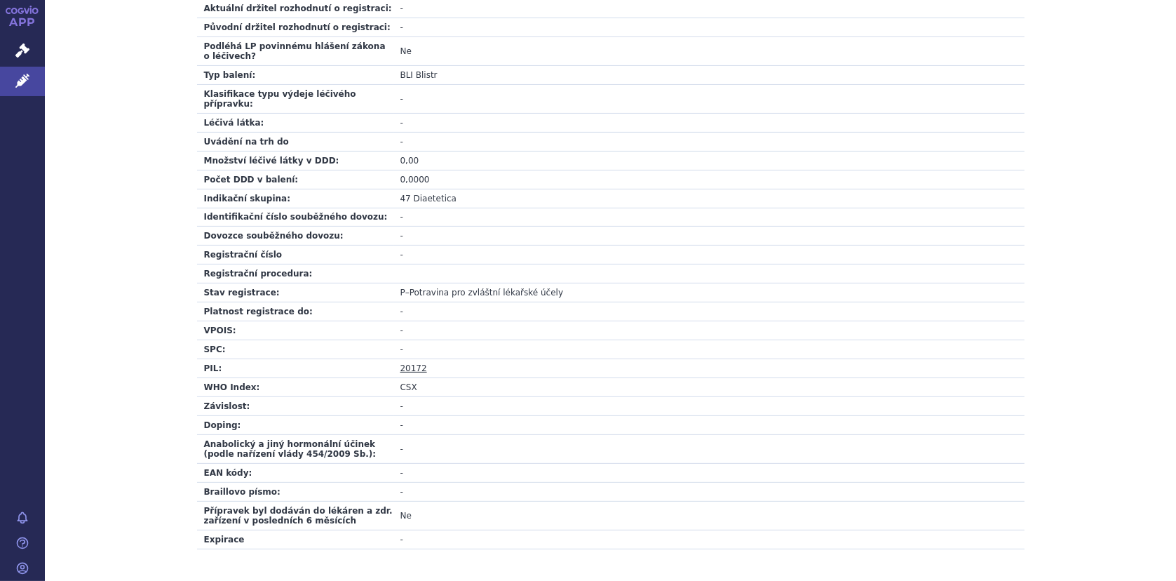
click at [402, 363] on link "20172" at bounding box center [413, 368] width 27 height 10
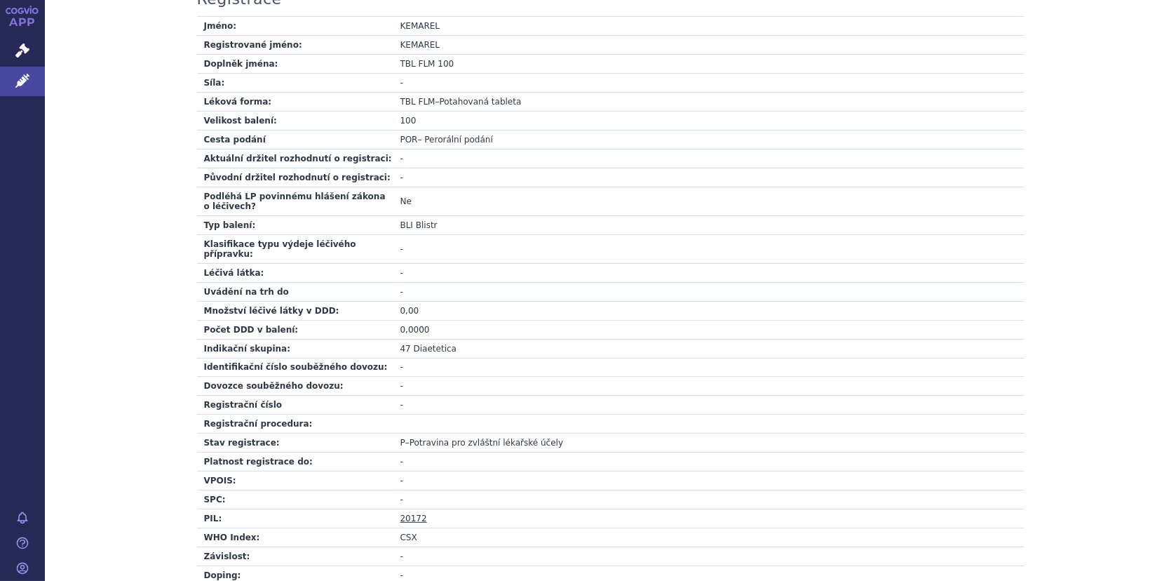
scroll to position [140, 0]
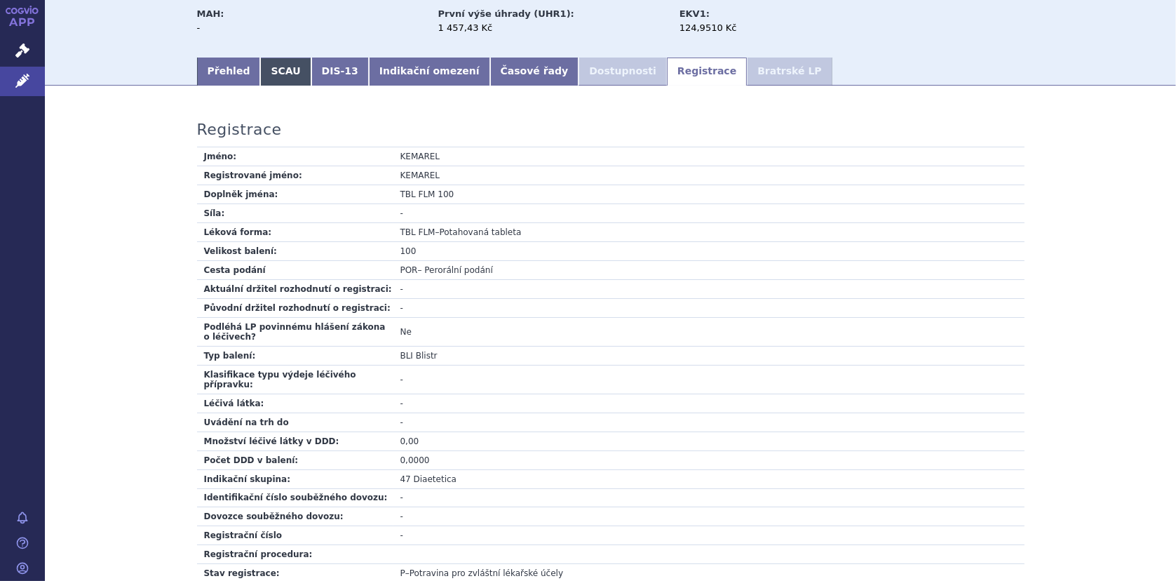
click at [270, 77] on link "SCAU" at bounding box center [285, 71] width 50 height 28
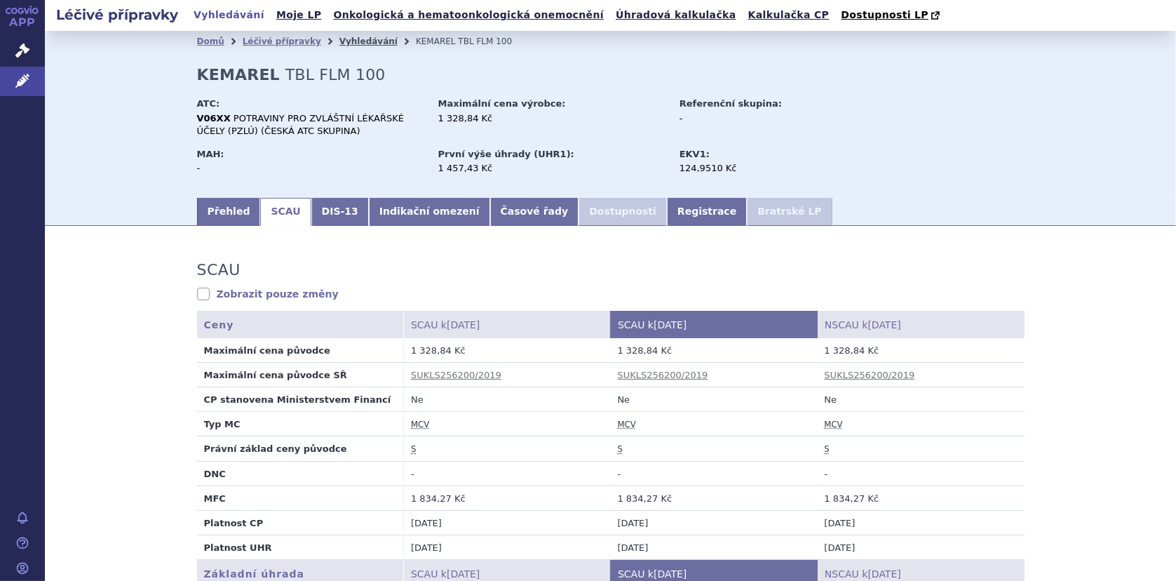
drag, startPoint x: 323, startPoint y: 39, endPoint x: 332, endPoint y: 39, distance: 9.8
click at [339, 39] on link "Vyhledávání" at bounding box center [368, 41] width 58 height 10
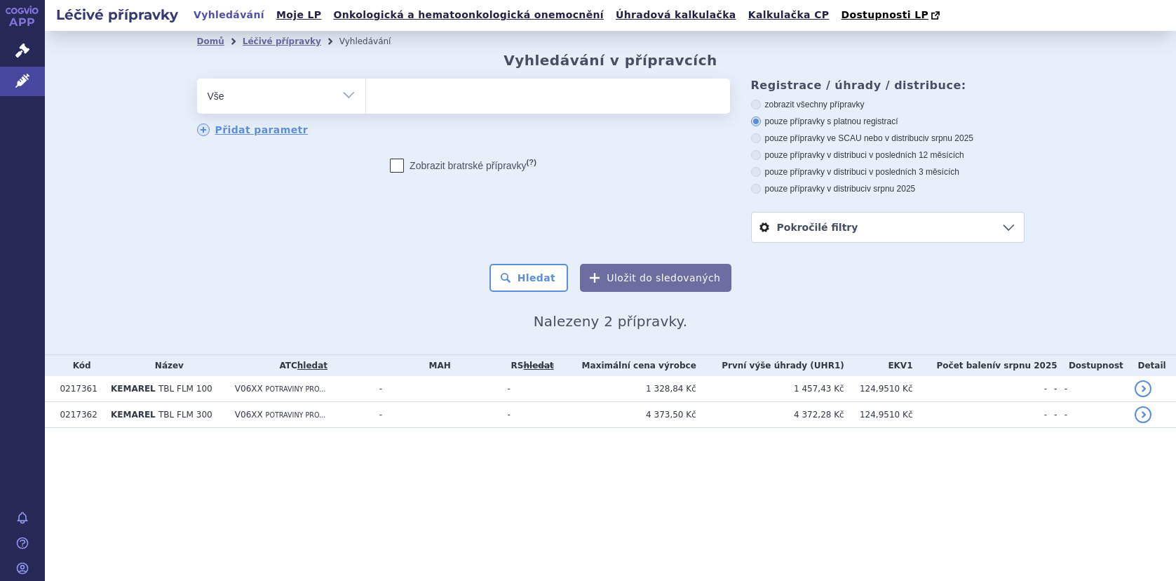
select select
type input "pk"
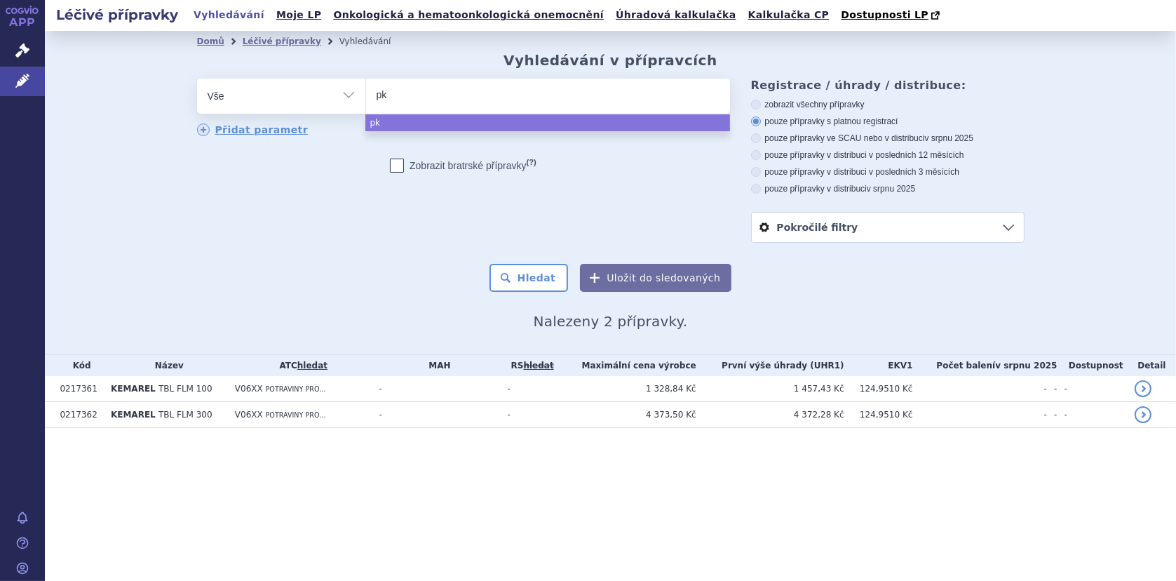
type input "pku"
type input "pku a"
type input "pku an"
type input "pku ana"
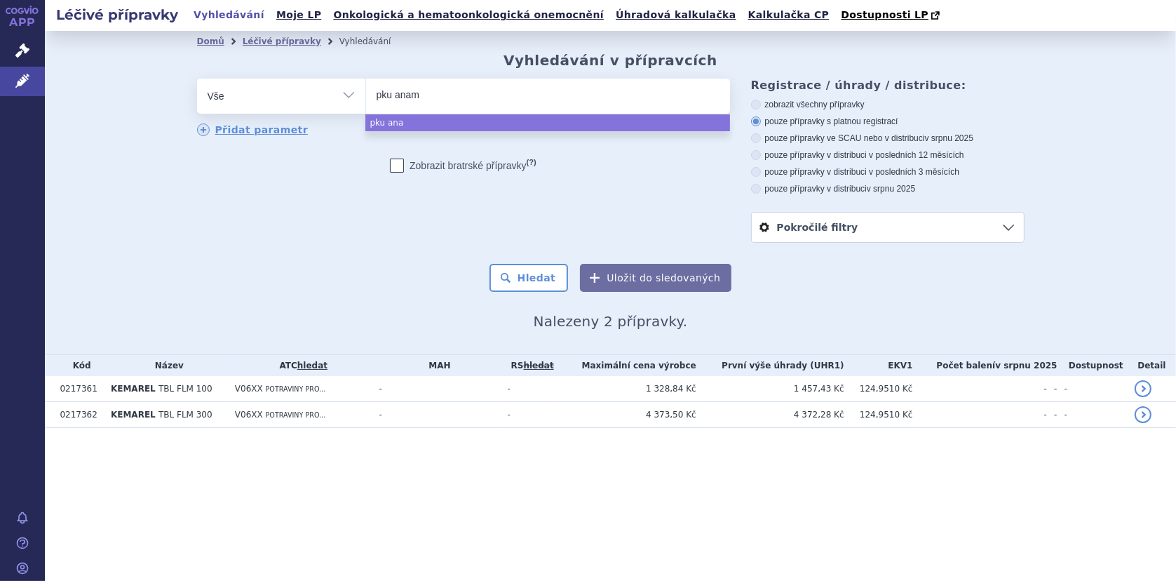
type input "pku anami"
type input "pku anamix"
type input "pku anamix i"
type input "pku anamix inf"
type input "pku anamix infan"
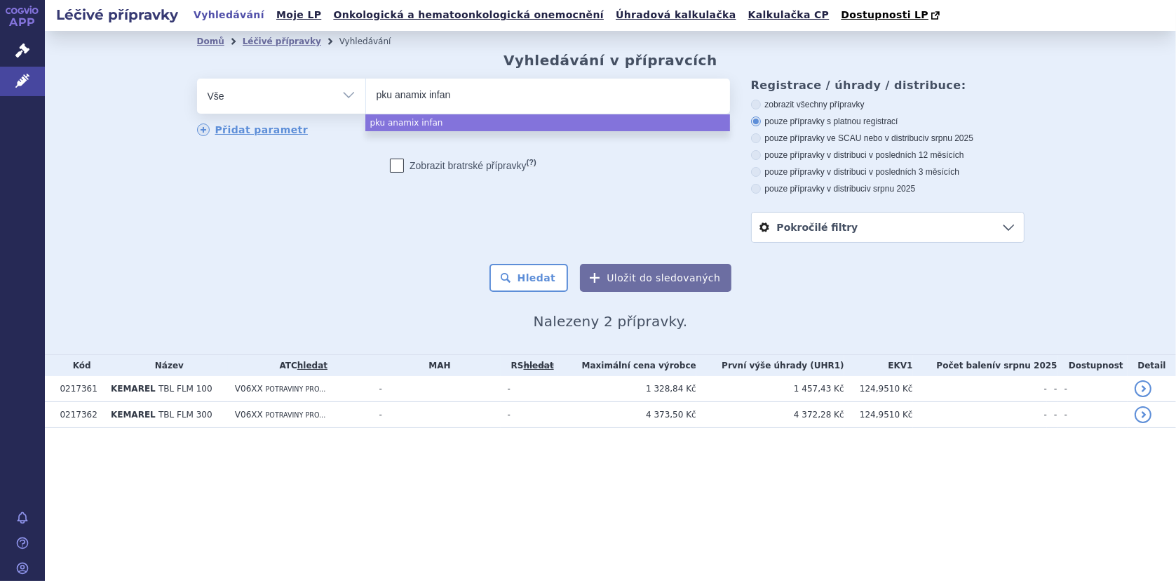
type input "pku anamix infant"
select select "pku anamix infant"
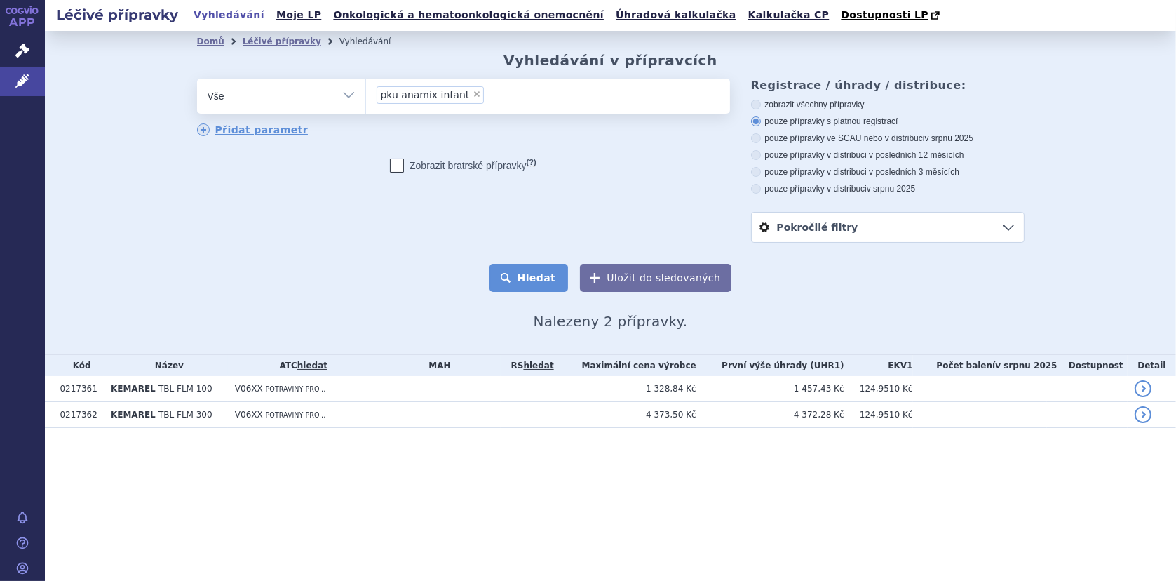
drag, startPoint x: 555, startPoint y: 280, endPoint x: 564, endPoint y: 271, distance: 12.4
click at [555, 278] on button "Hledat" at bounding box center [528, 278] width 79 height 28
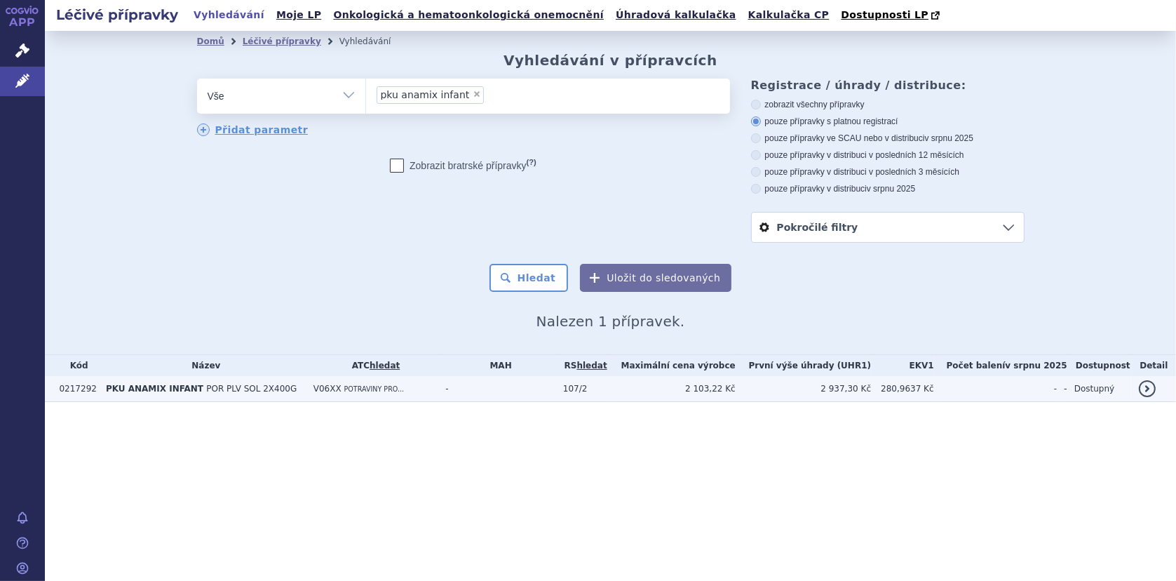
click at [236, 391] on span "POR PLV SOL 2X400G" at bounding box center [251, 389] width 90 height 10
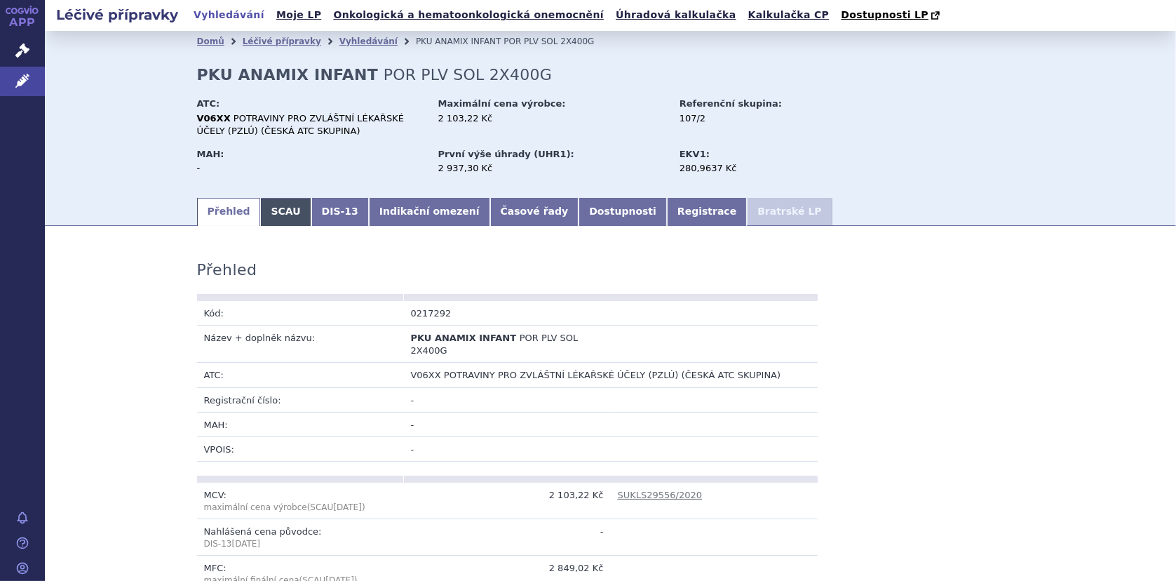
click at [278, 212] on link "SCAU" at bounding box center [285, 212] width 50 height 28
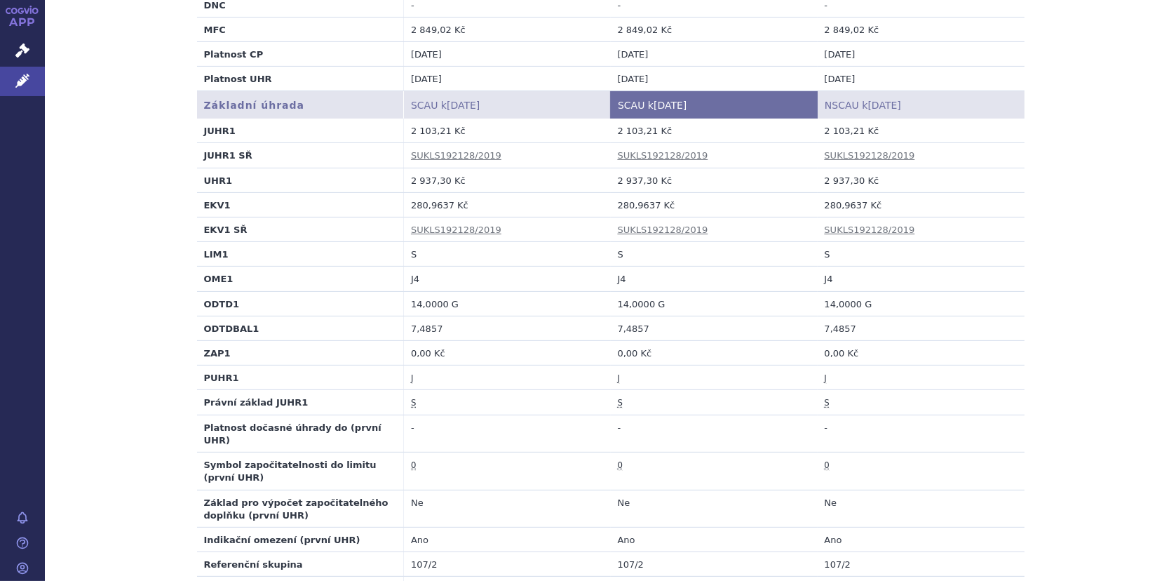
scroll to position [470, 0]
drag, startPoint x: 608, startPoint y: 201, endPoint x: 648, endPoint y: 201, distance: 40.0
click at [648, 201] on td "280,9637 Kč" at bounding box center [714, 202] width 207 height 25
copy td "280,9637"
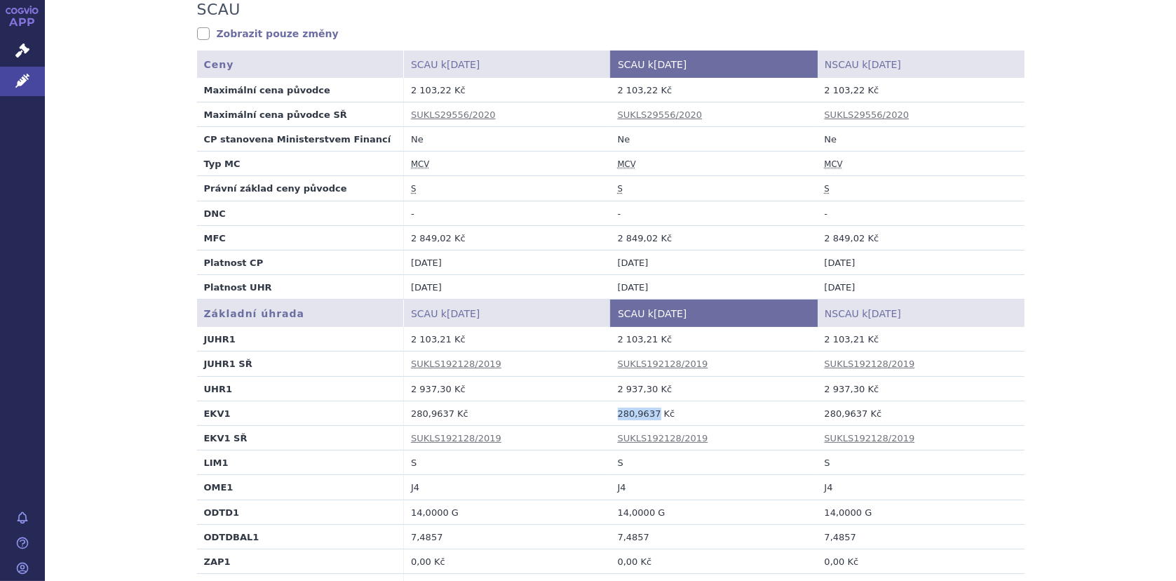
scroll to position [0, 0]
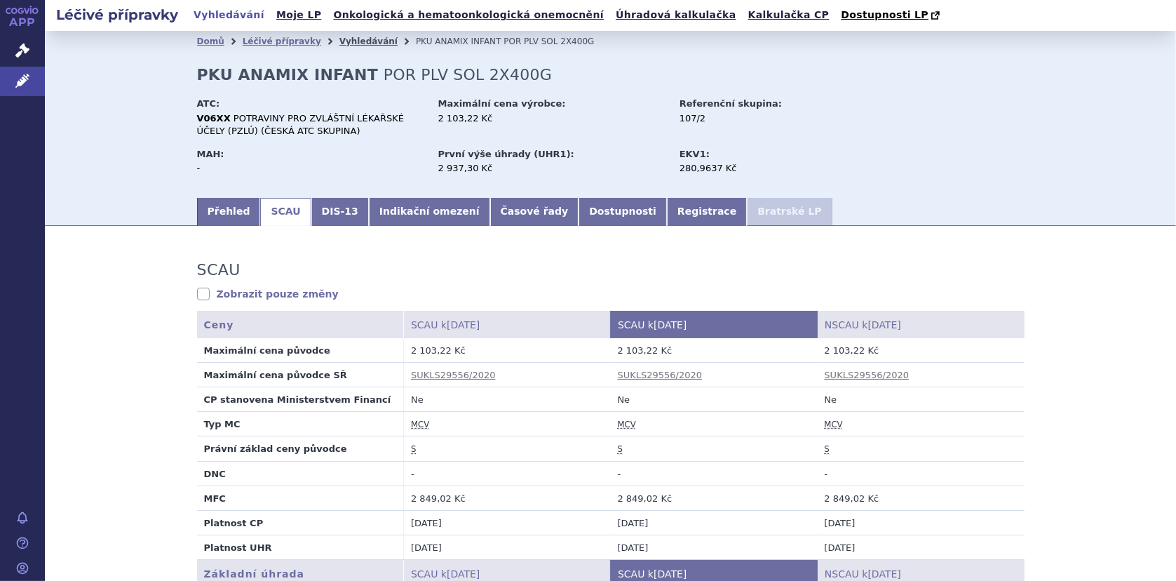
click at [350, 39] on link "Vyhledávání" at bounding box center [368, 41] width 58 height 10
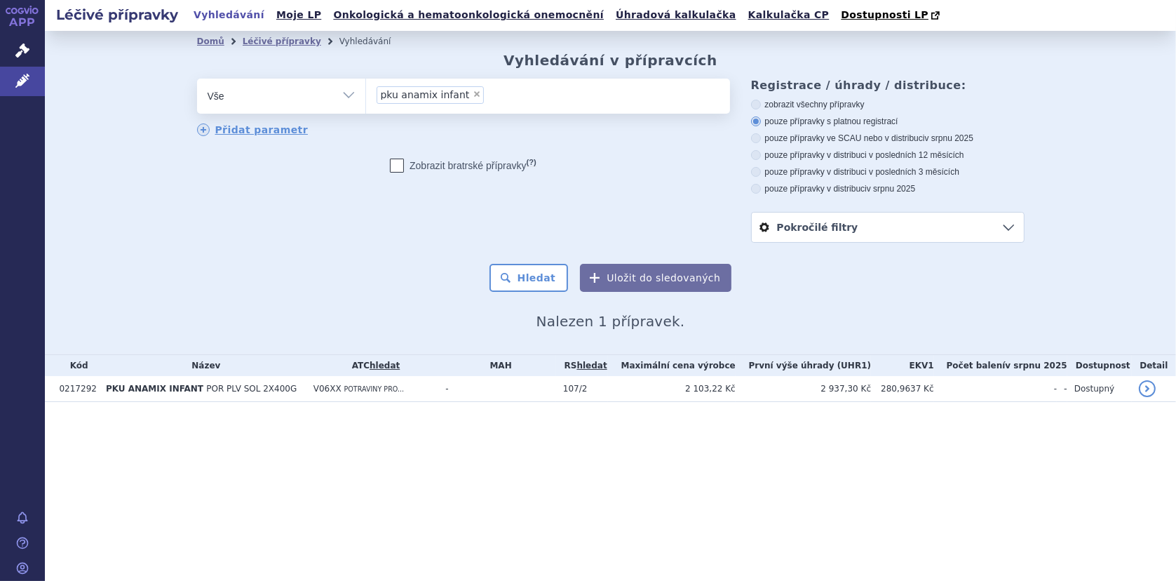
click at [473, 92] on span "×" at bounding box center [477, 94] width 8 height 8
click at [366, 92] on select "pku anamix infant" at bounding box center [365, 95] width 1 height 35
select select
click at [279, 94] on select "Vše Přípravek/SUKL kód MAH VPOIS ATC/Aktivní látka Léková forma Síla" at bounding box center [281, 95] width 168 height 32
select select "filter-reference-group"
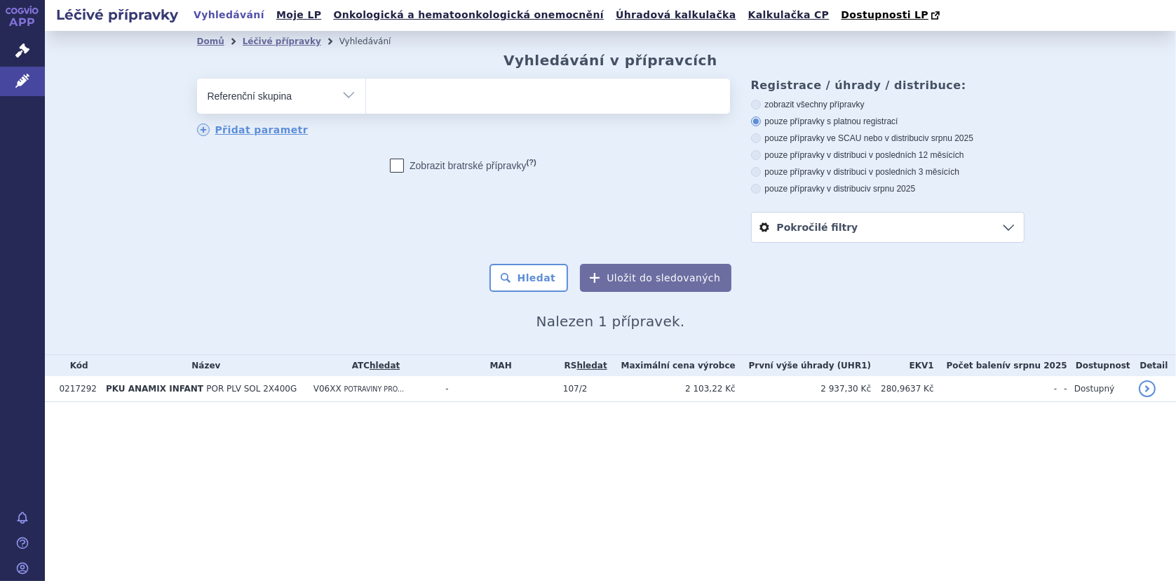
click at [197, 79] on select "Vše Přípravek/SUKL kód MAH VPOIS ATC/Aktivní látka Léková forma Síla" at bounding box center [281, 95] width 168 height 32
click at [401, 94] on ul at bounding box center [548, 93] width 364 height 29
click at [366, 94] on select at bounding box center [365, 95] width 1 height 35
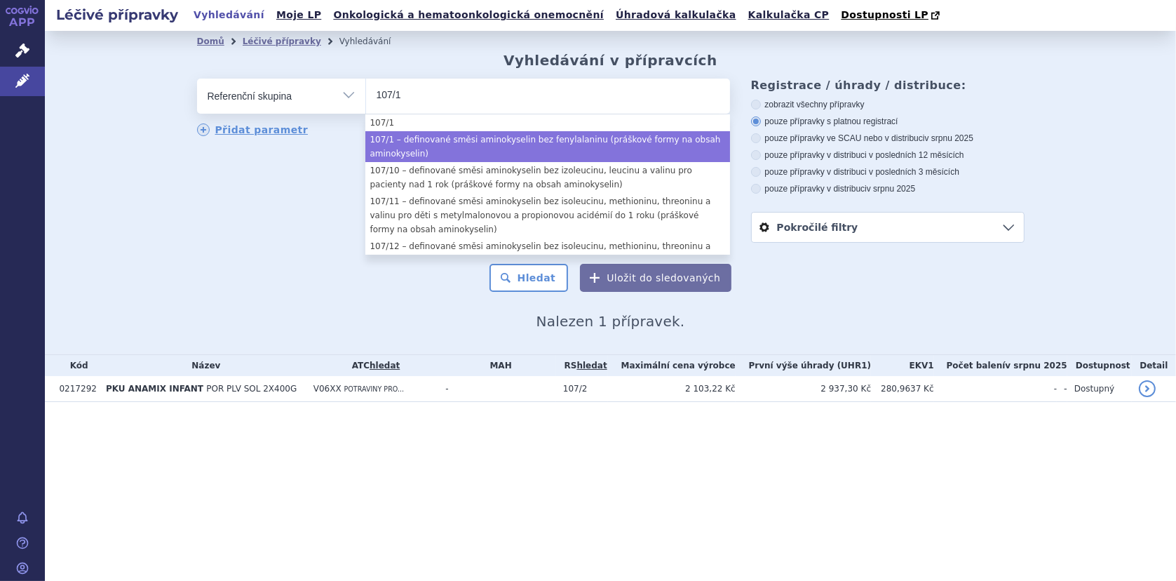
type input "107/1"
select select "27fd00aa-b0bc-4bca-9b9c-2f330c1b2d29"
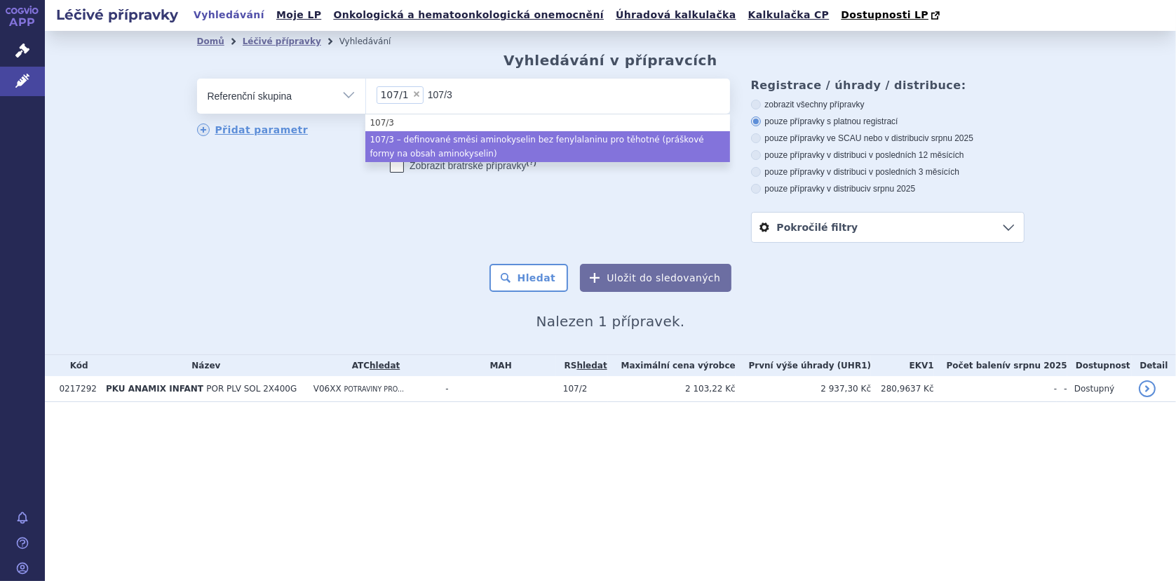
type input "107/3"
type input "107/4"
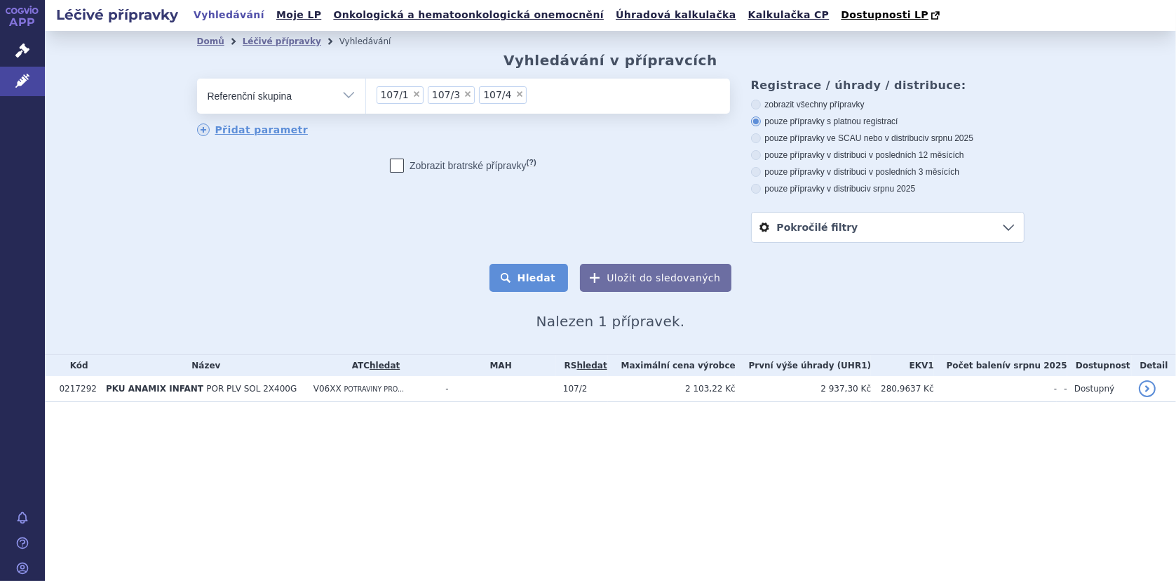
click at [545, 276] on button "Hledat" at bounding box center [528, 278] width 79 height 28
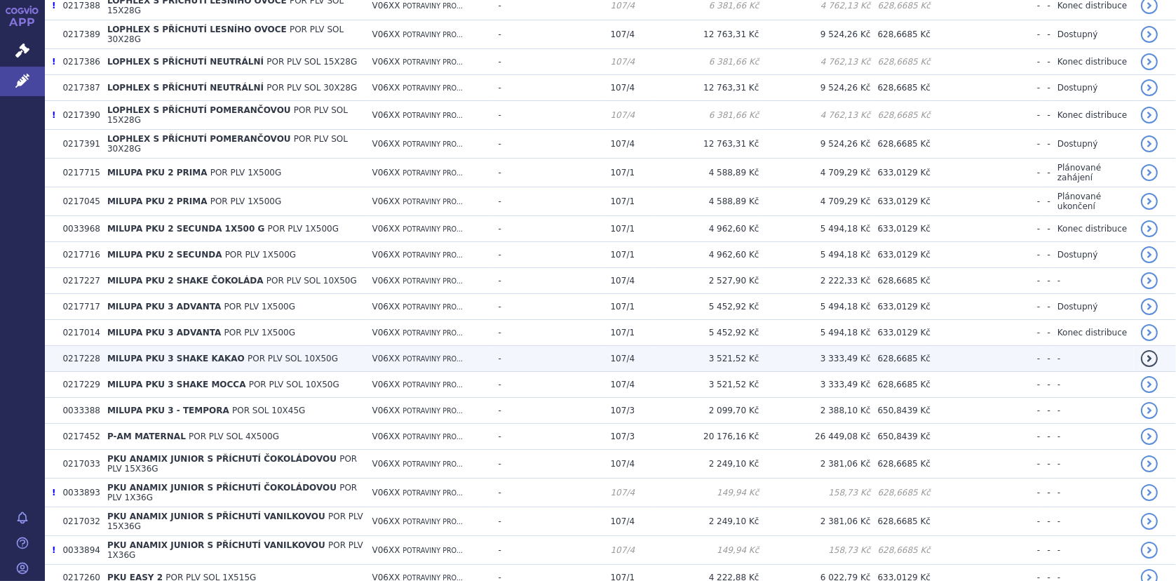
scroll to position [841, 0]
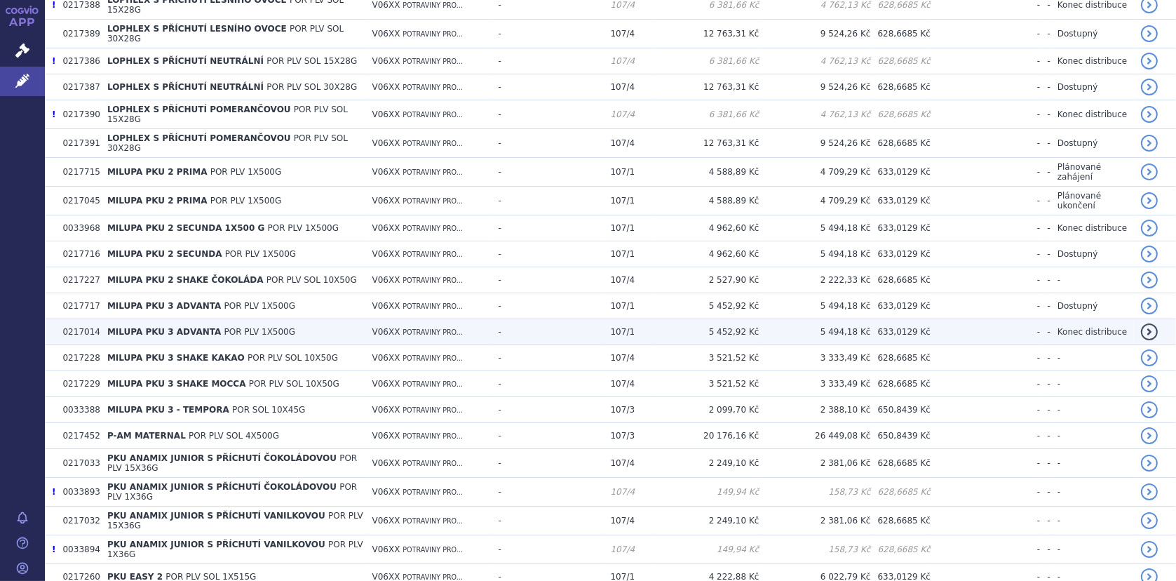
click at [151, 327] on span "MILUPA PKU 3 ADVANTA" at bounding box center [164, 332] width 114 height 10
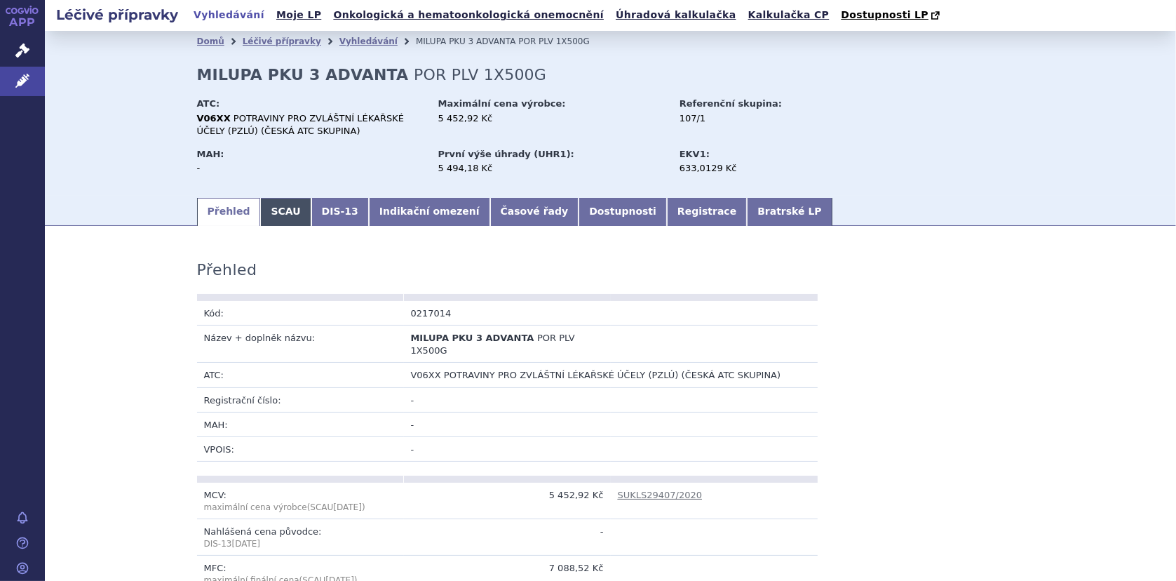
click at [260, 214] on link "SCAU" at bounding box center [285, 212] width 50 height 28
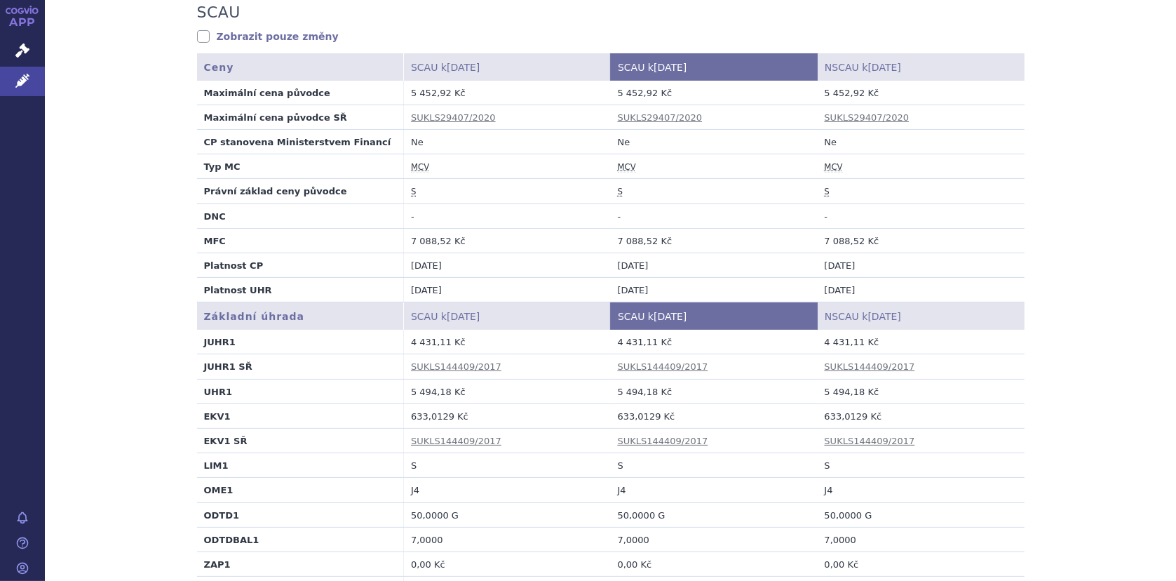
scroll to position [280, 0]
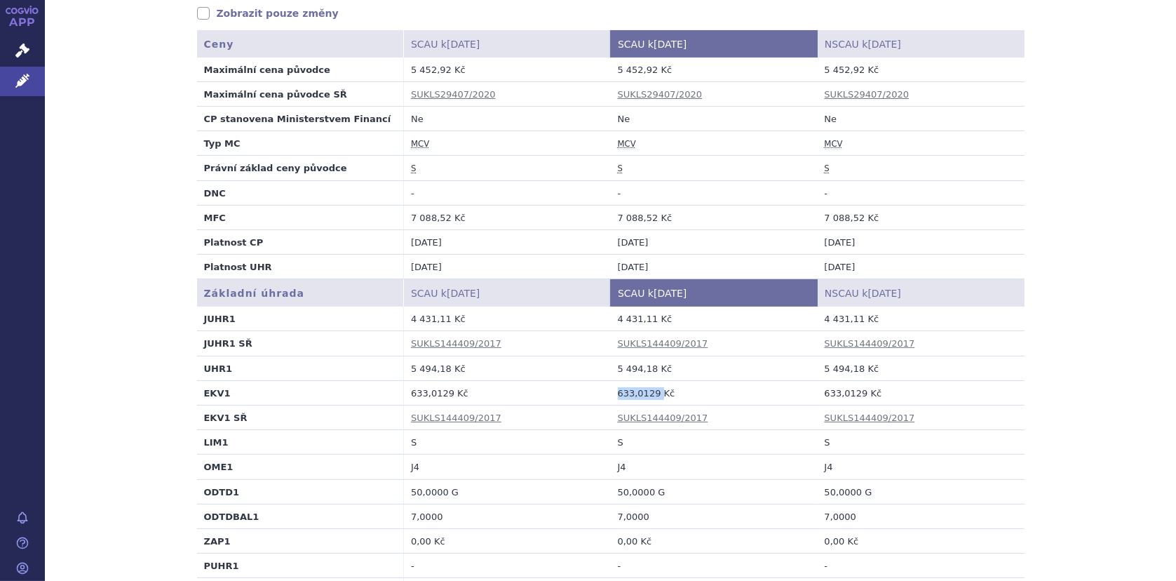
drag, startPoint x: 609, startPoint y: 393, endPoint x: 651, endPoint y: 394, distance: 42.1
click at [651, 394] on td "633,0129 Kč" at bounding box center [714, 392] width 207 height 25
copy td "633,0129"
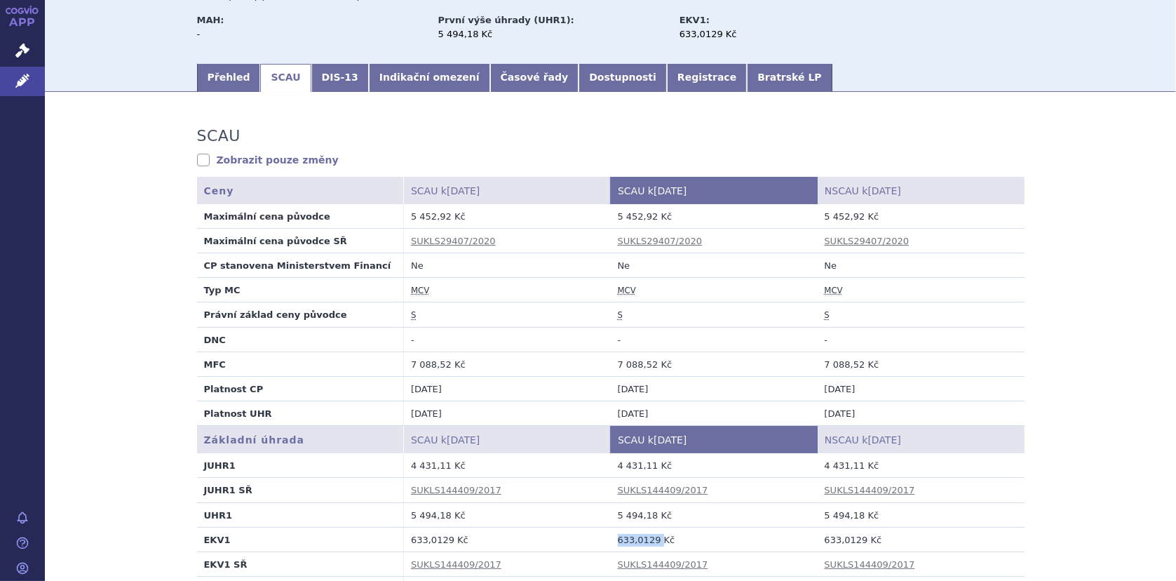
scroll to position [0, 0]
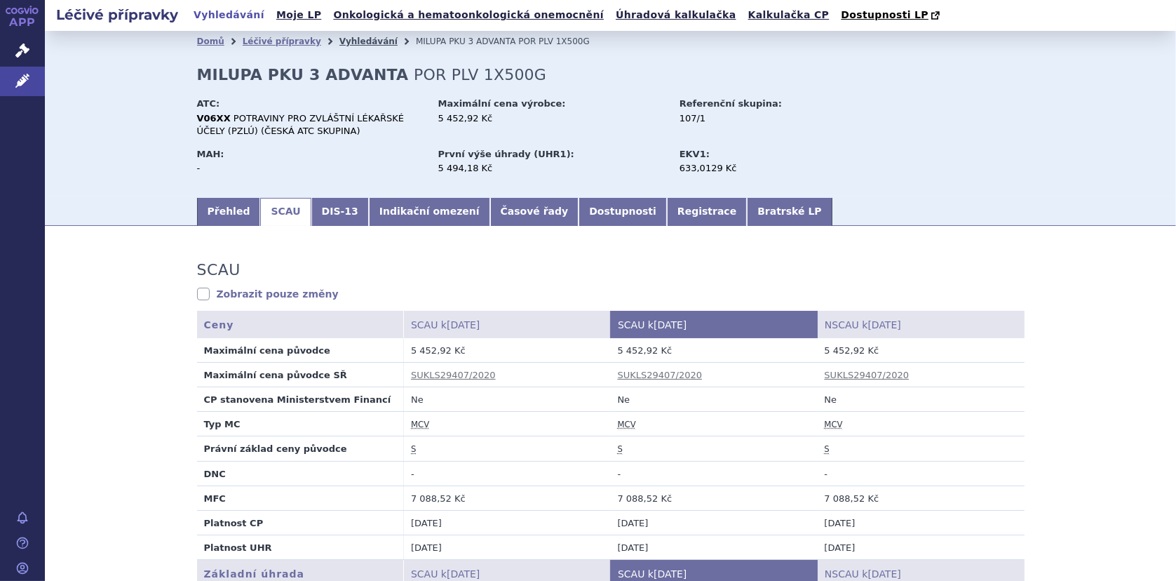
click at [346, 41] on link "Vyhledávání" at bounding box center [368, 41] width 58 height 10
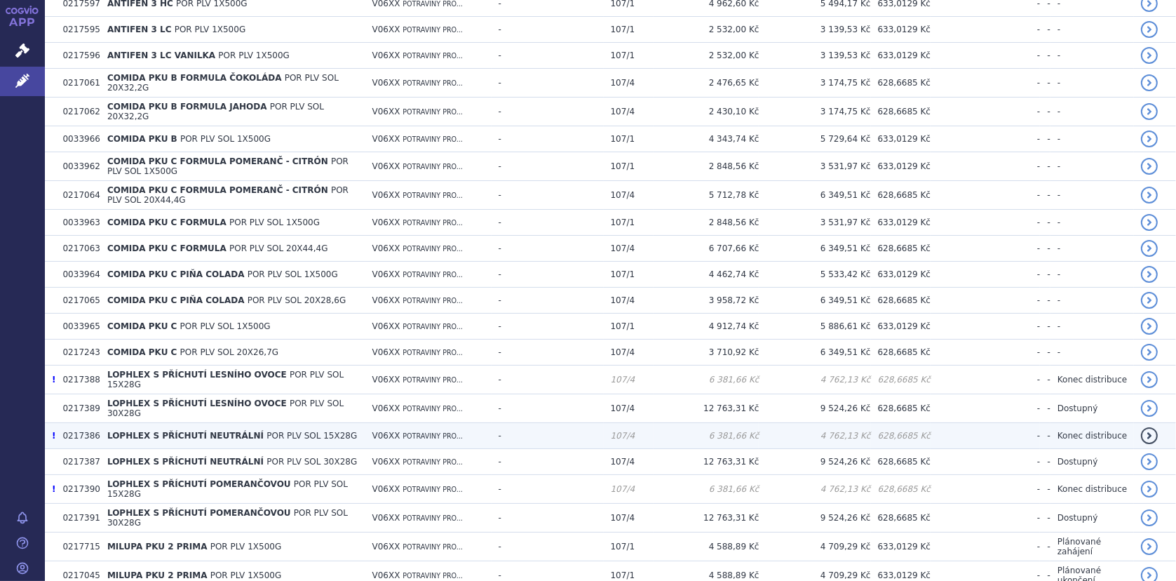
scroll to position [631, 0]
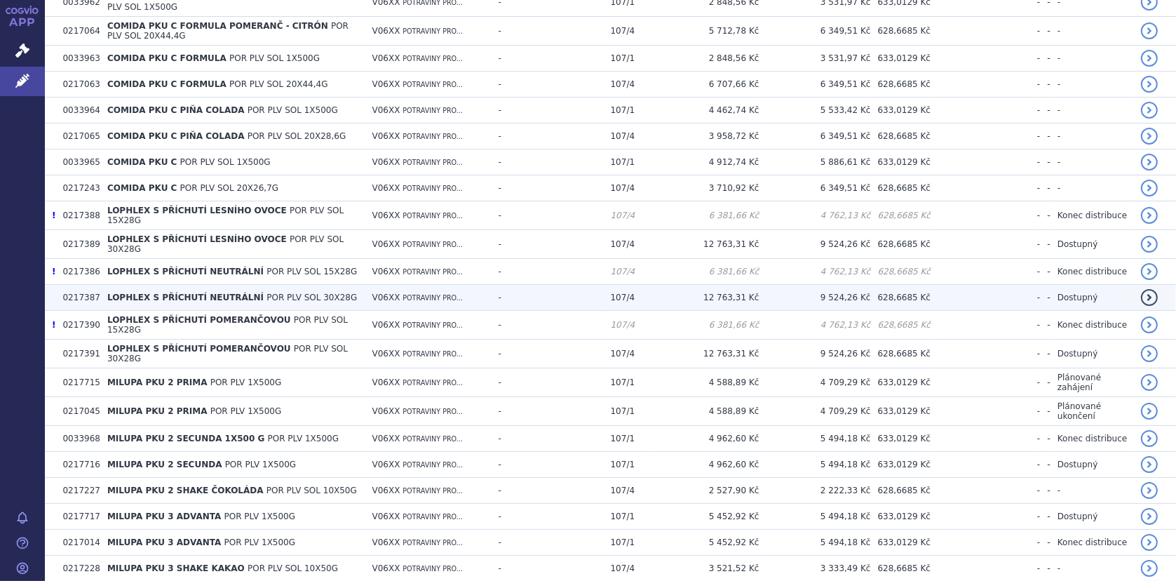
click at [161, 292] on span "LOPHLEX S PŘÍCHUTÍ NEUTRÁLNÍ" at bounding box center [185, 297] width 156 height 10
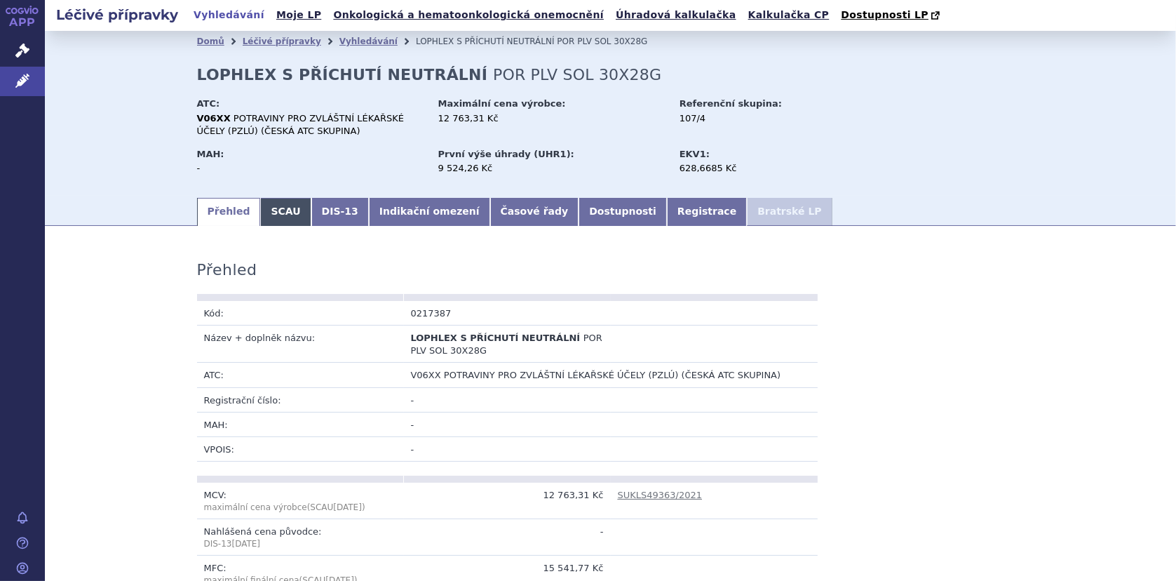
click at [284, 213] on link "SCAU" at bounding box center [285, 212] width 50 height 28
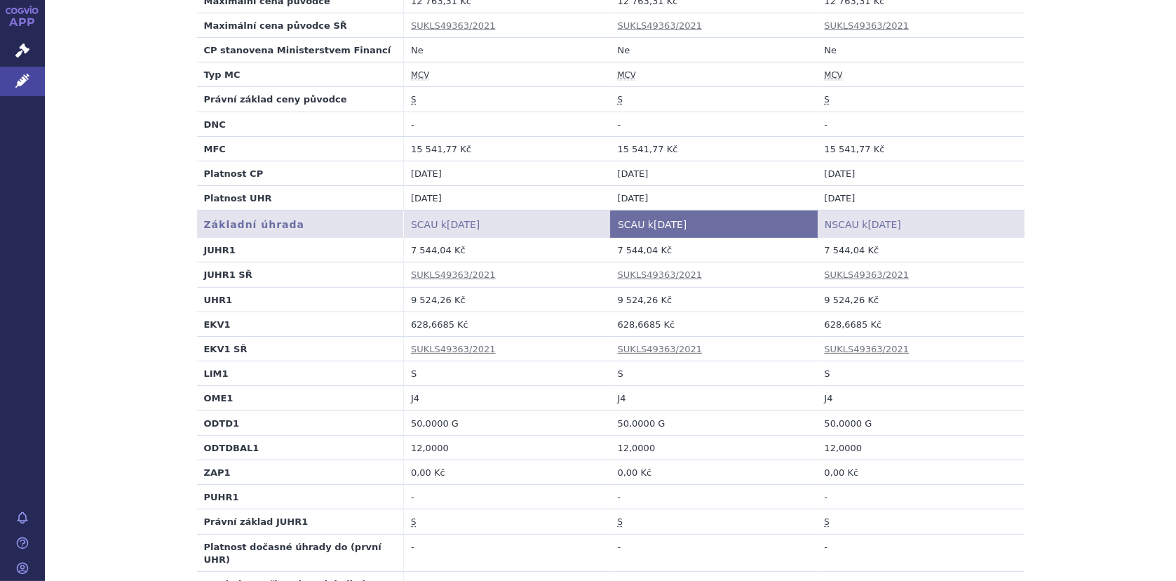
scroll to position [351, 0]
drag, startPoint x: 613, startPoint y: 323, endPoint x: 648, endPoint y: 323, distance: 35.1
click at [648, 323] on td "628,6685 Kč" at bounding box center [714, 322] width 207 height 25
copy td "628,6685"
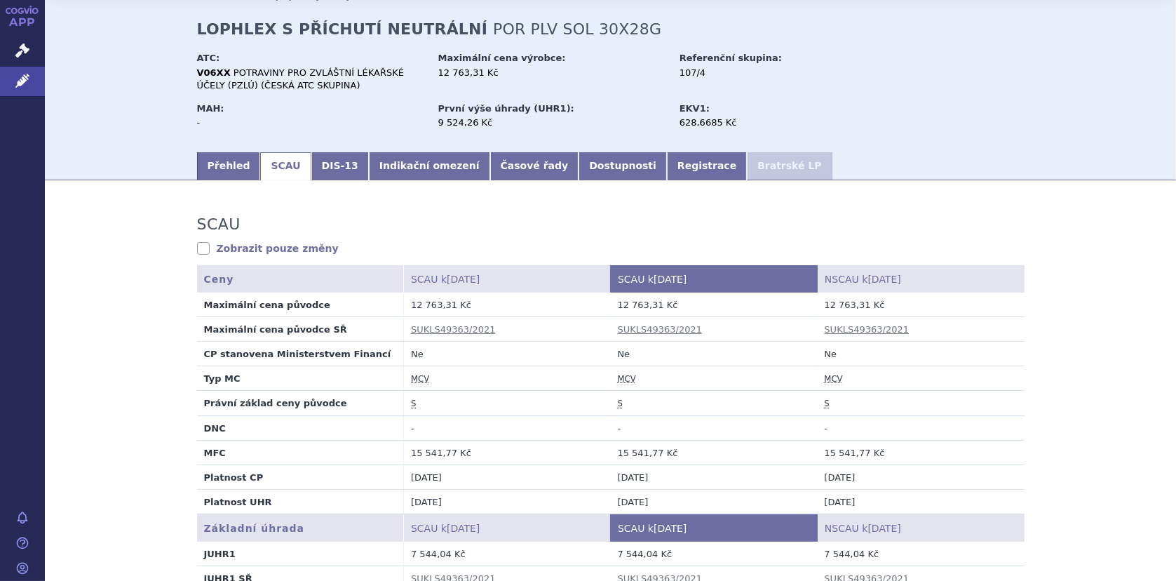
scroll to position [0, 0]
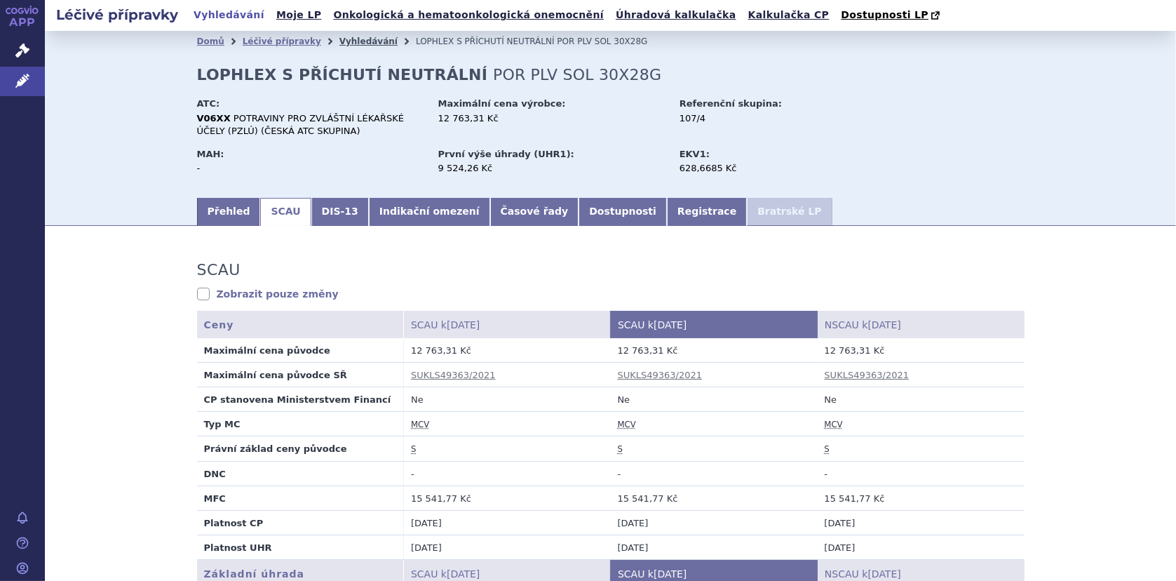
click at [339, 41] on link "Vyhledávání" at bounding box center [368, 41] width 58 height 10
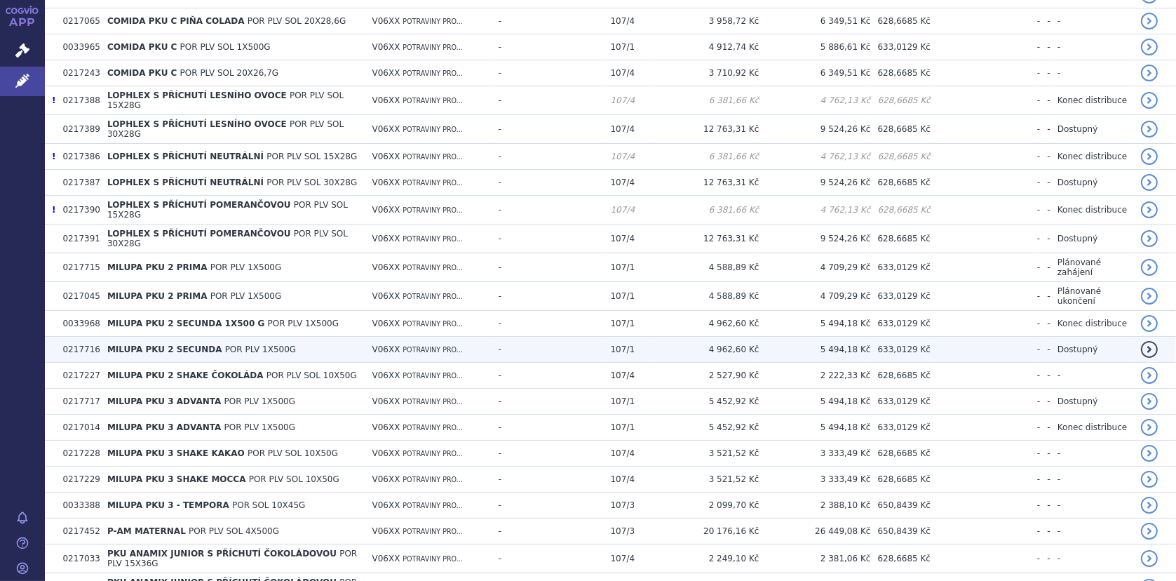
scroll to position [841, 0]
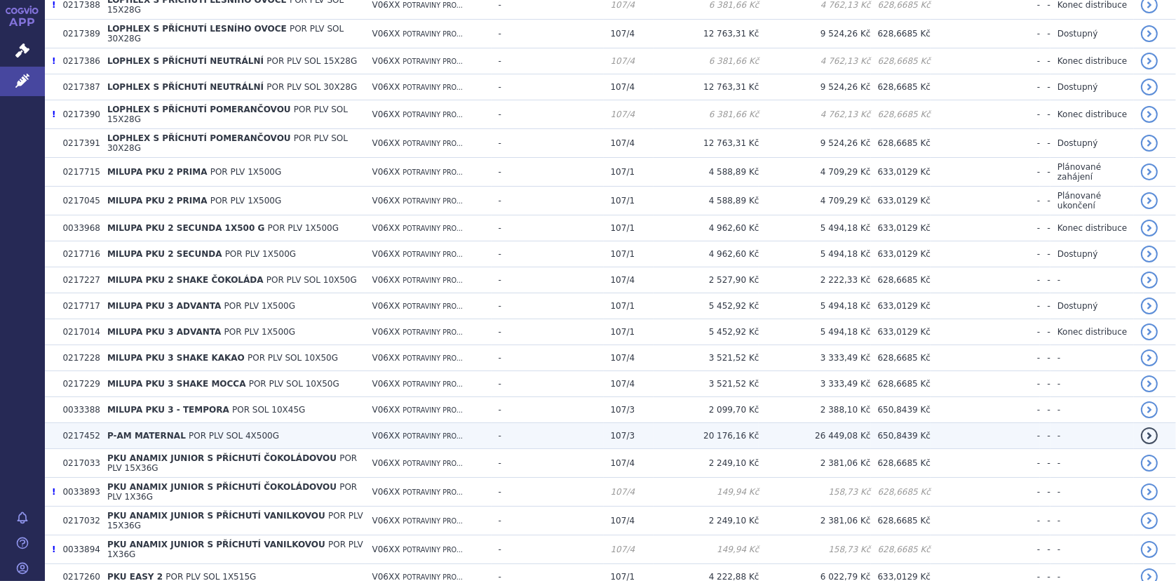
click at [116, 430] on span "P-AM MATERNAL" at bounding box center [146, 435] width 79 height 10
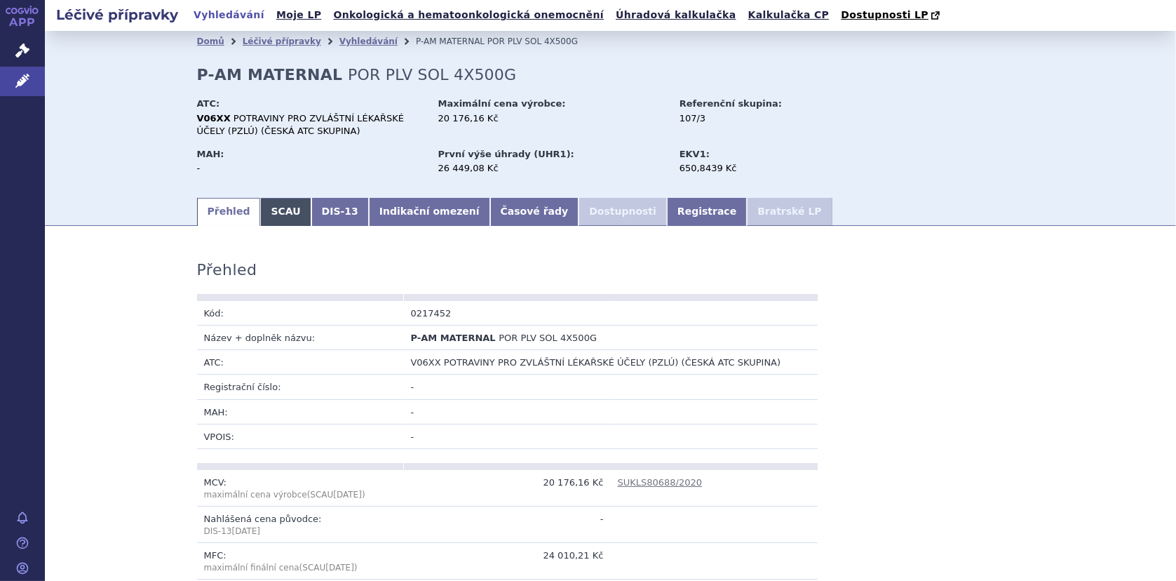
click at [275, 212] on link "SCAU" at bounding box center [285, 212] width 50 height 28
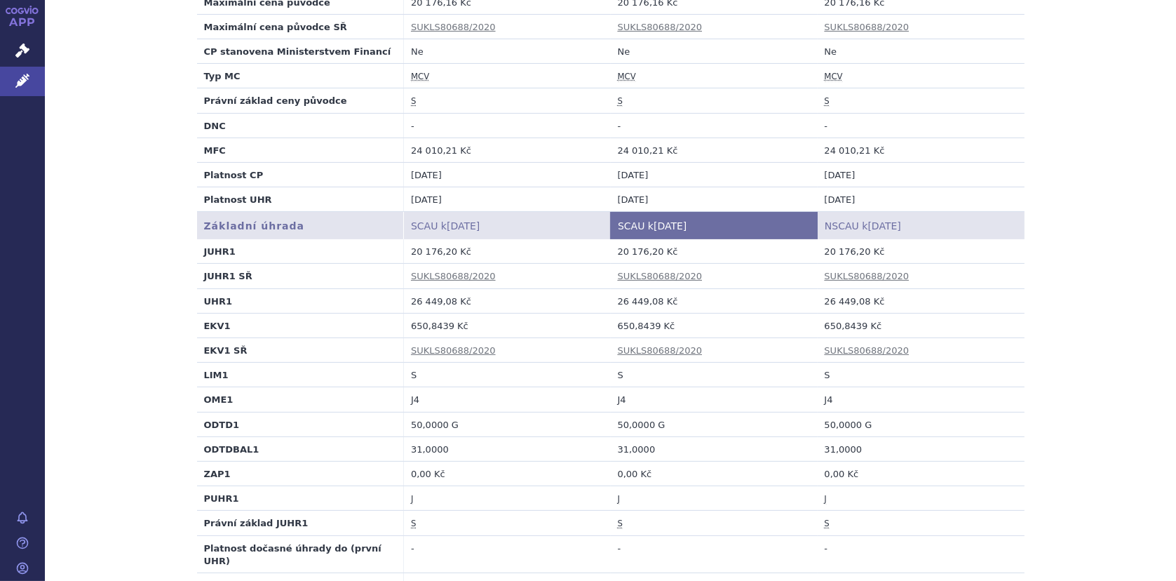
scroll to position [351, 0]
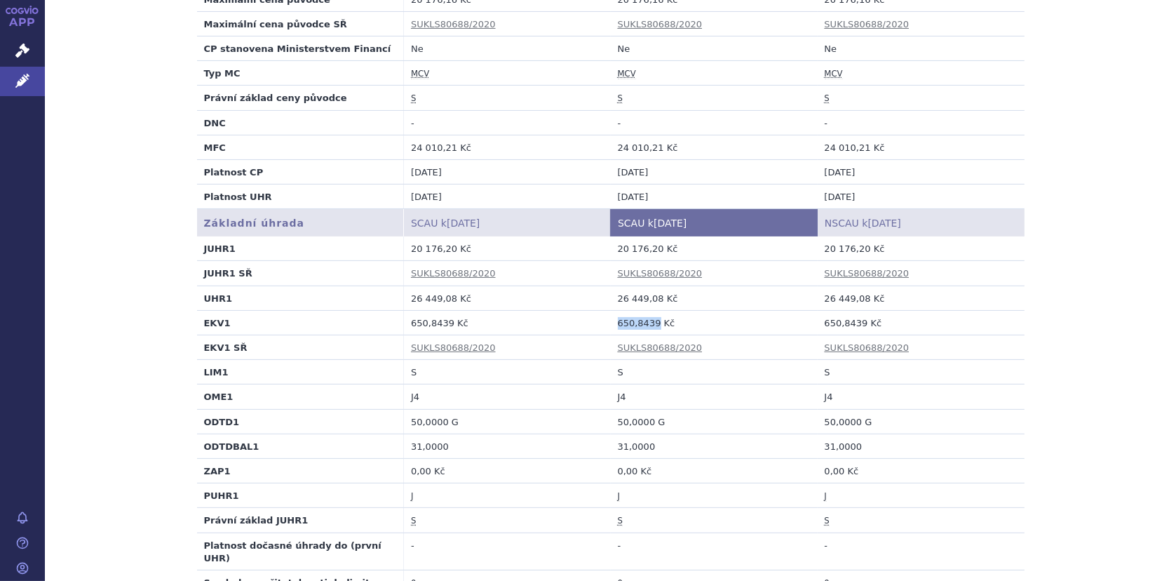
drag, startPoint x: 610, startPoint y: 326, endPoint x: 649, endPoint y: 323, distance: 38.7
click at [649, 323] on td "650,8439 Kč" at bounding box center [714, 322] width 207 height 25
copy td "650,8439"
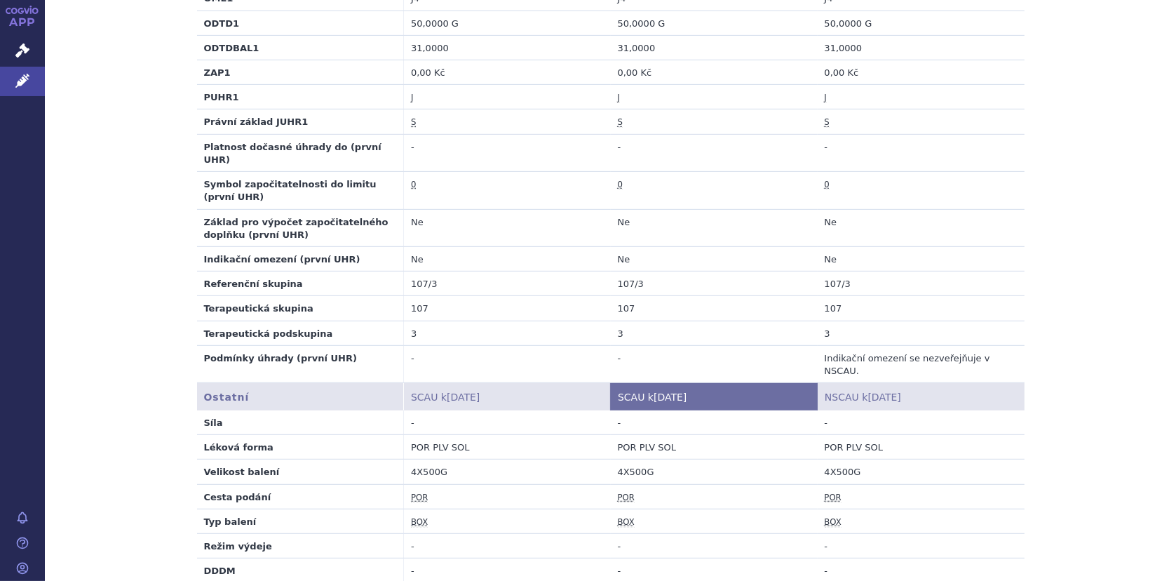
scroll to position [841, 0]
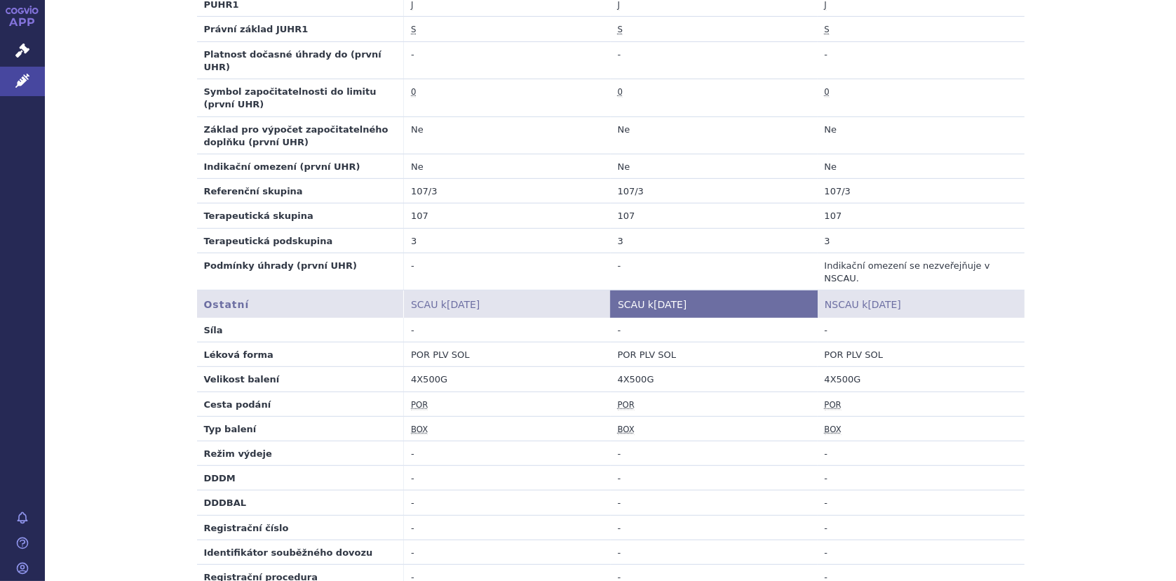
drag, startPoint x: 493, startPoint y: 485, endPoint x: 475, endPoint y: 495, distance: 20.7
click at [493, 515] on td "-" at bounding box center [507, 527] width 207 height 25
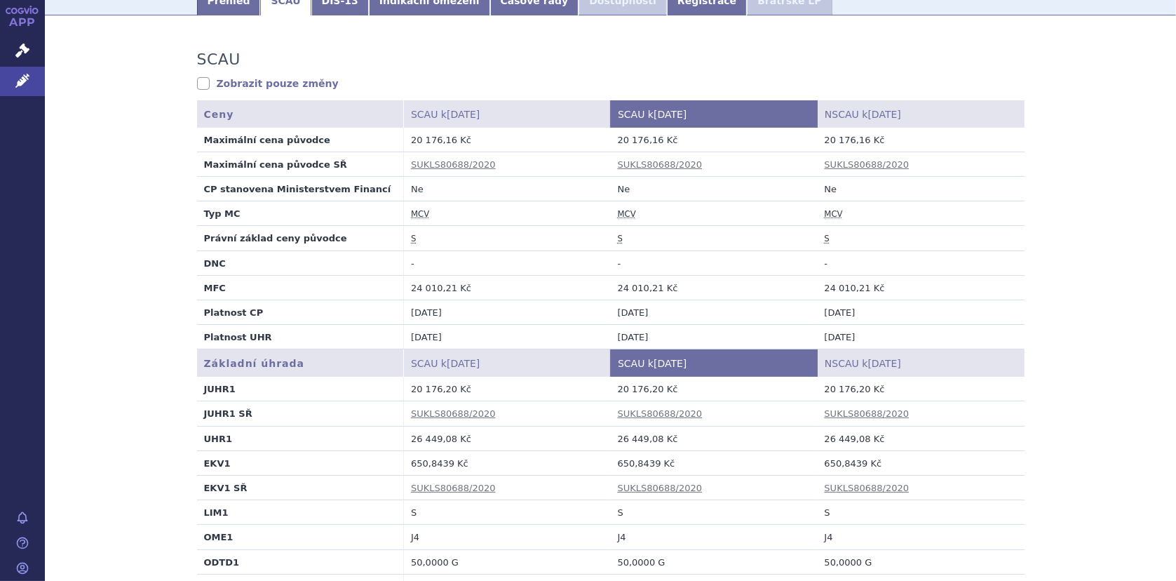
scroll to position [0, 0]
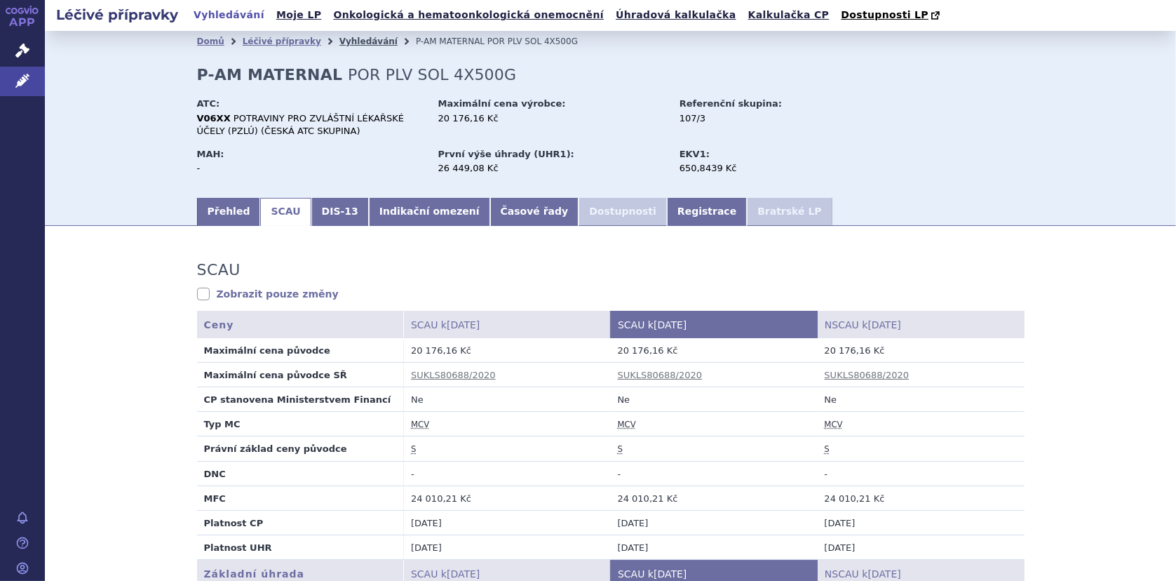
click at [340, 39] on link "Vyhledávání" at bounding box center [368, 41] width 58 height 10
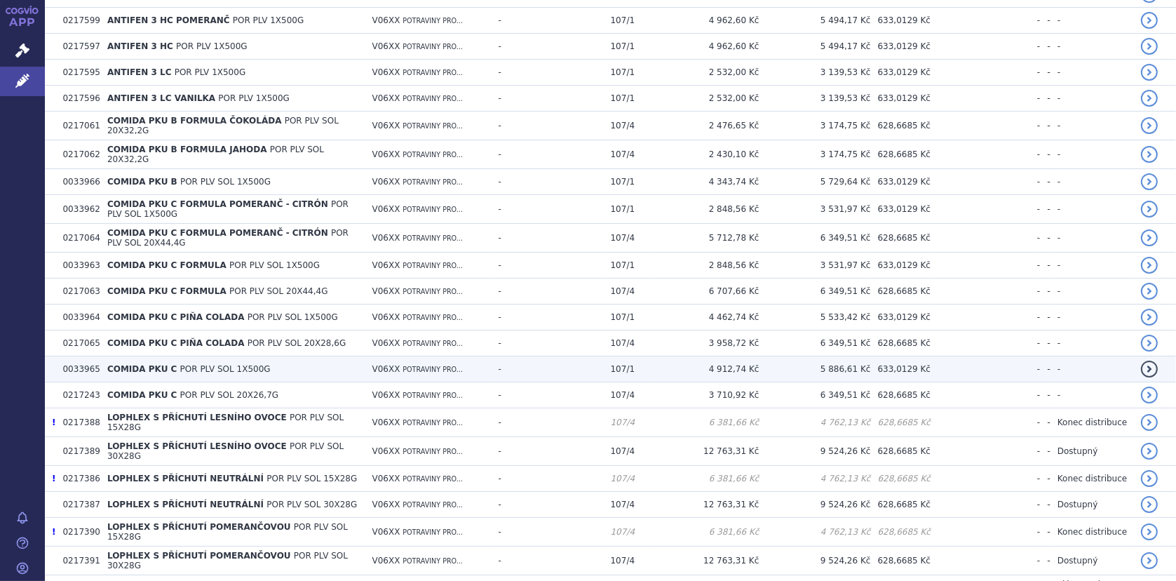
scroll to position [421, 0]
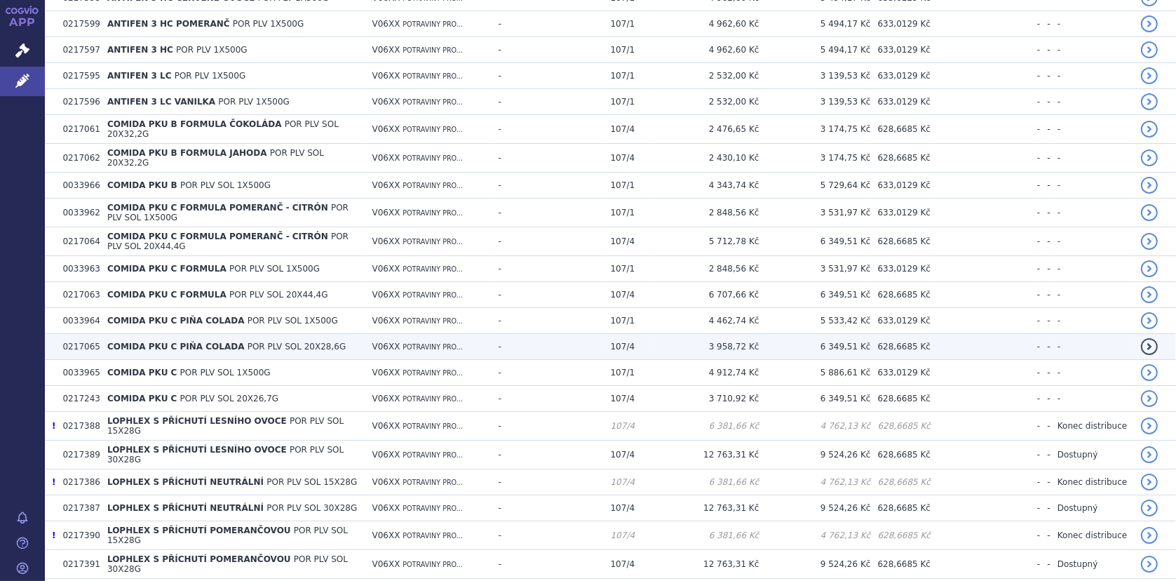
click at [140, 334] on td "COMIDA PKU [PERSON_NAME] COLADA POR PLV SOL 20X28,6G" at bounding box center [232, 347] width 265 height 26
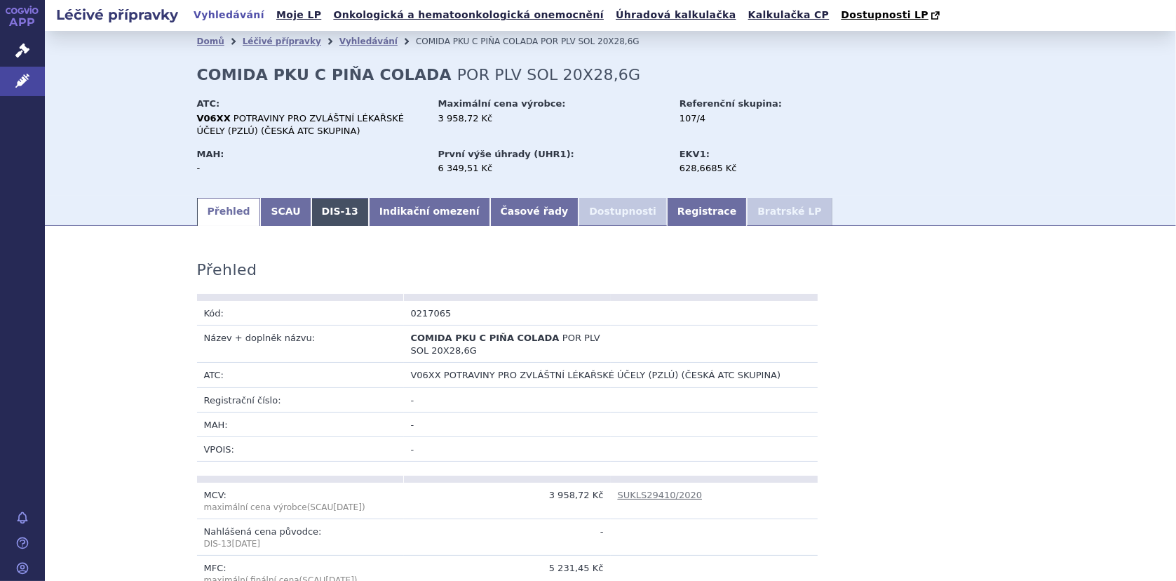
drag, startPoint x: 269, startPoint y: 208, endPoint x: 313, endPoint y: 209, distance: 44.9
click at [267, 208] on link "SCAU" at bounding box center [285, 212] width 50 height 28
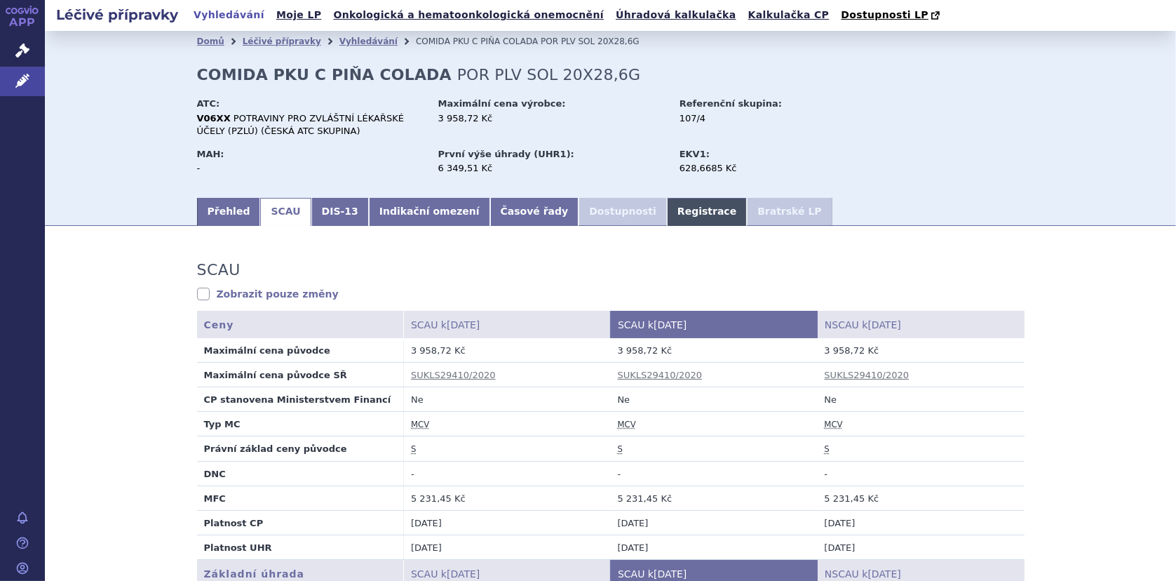
click at [667, 212] on link "Registrace" at bounding box center [707, 212] width 80 height 28
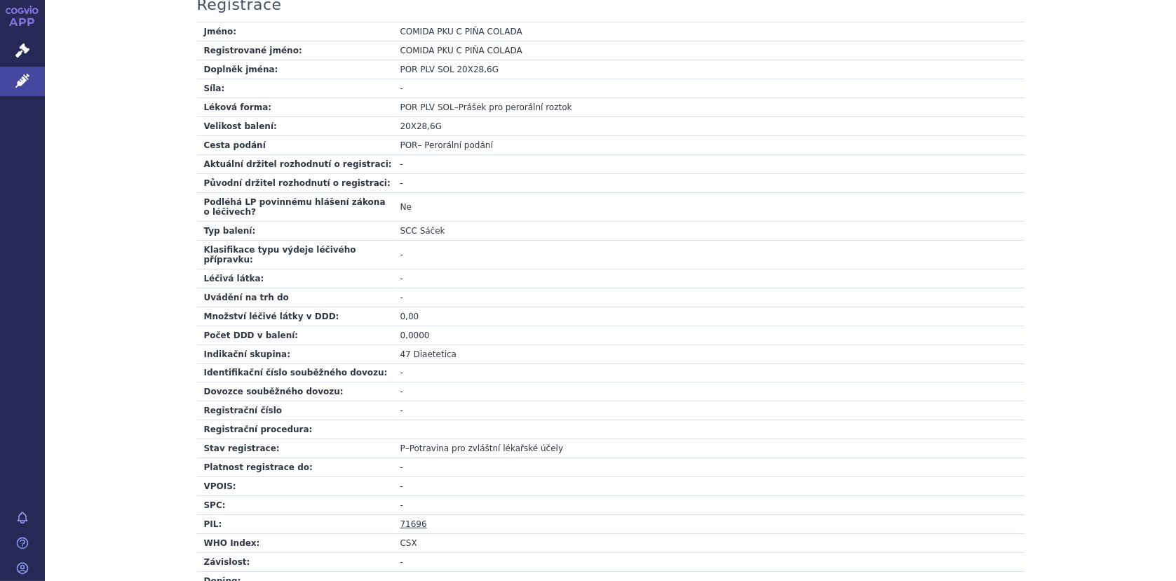
scroll to position [351, 0]
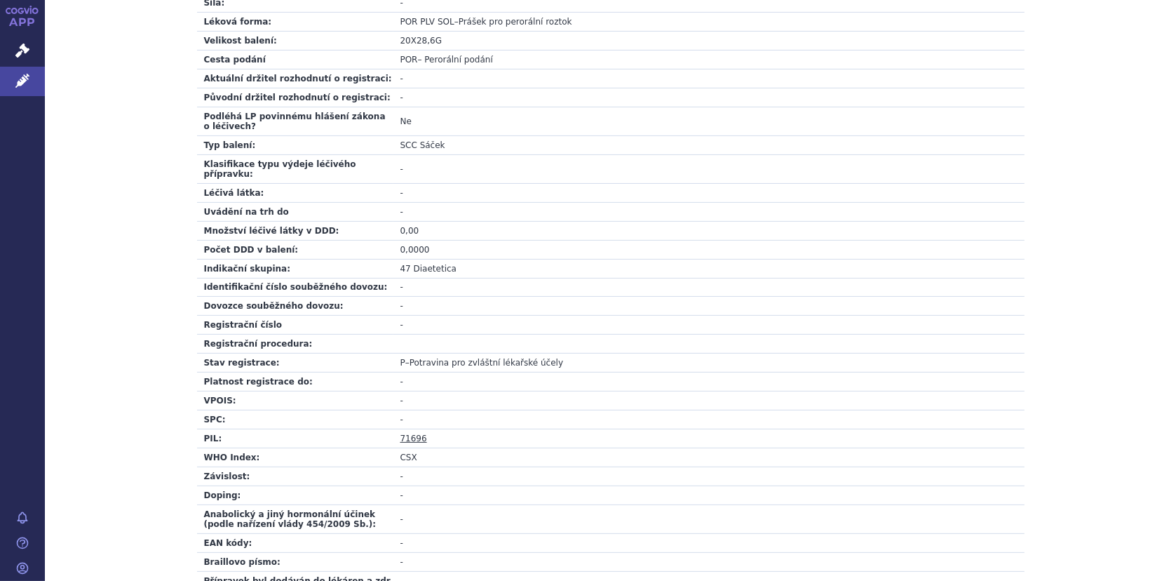
click at [407, 433] on link "71696" at bounding box center [413, 438] width 27 height 10
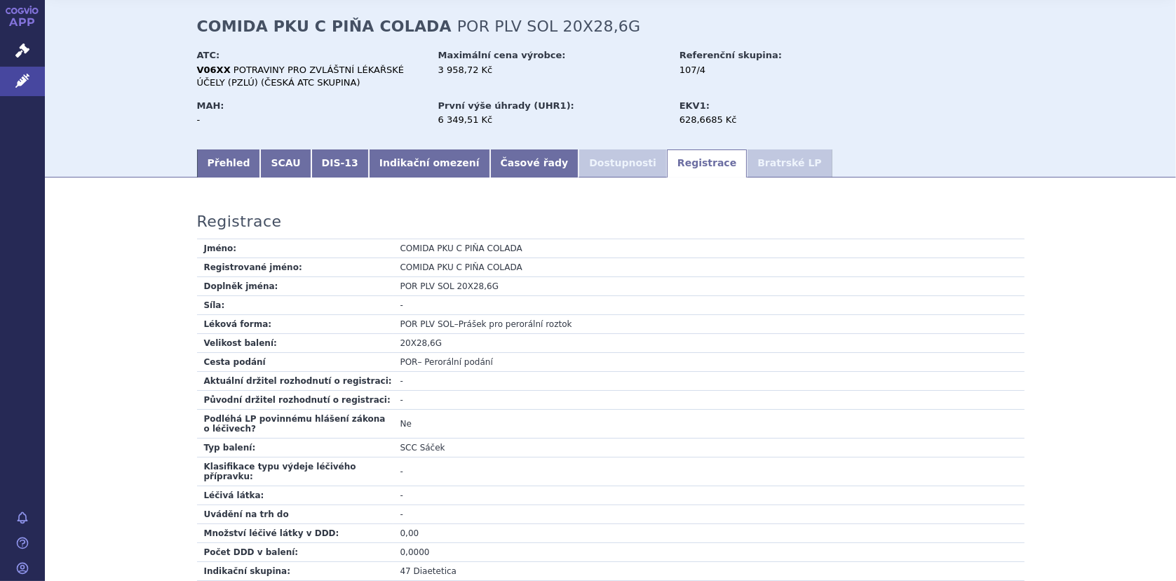
scroll to position [0, 0]
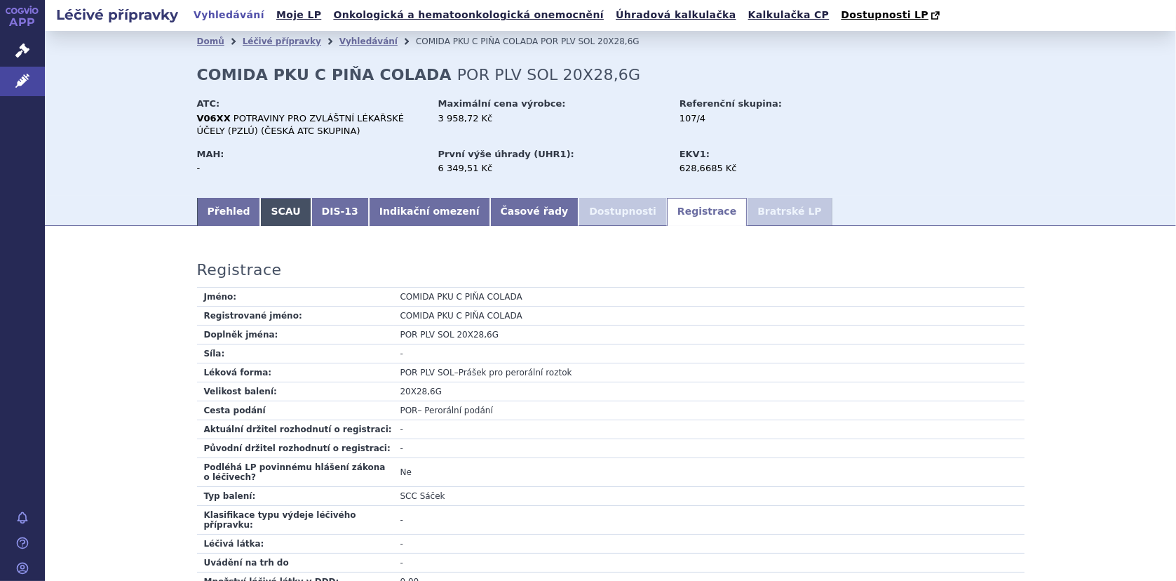
drag, startPoint x: 258, startPoint y: 203, endPoint x: 267, endPoint y: 203, distance: 9.1
click at [260, 203] on link "SCAU" at bounding box center [285, 212] width 50 height 28
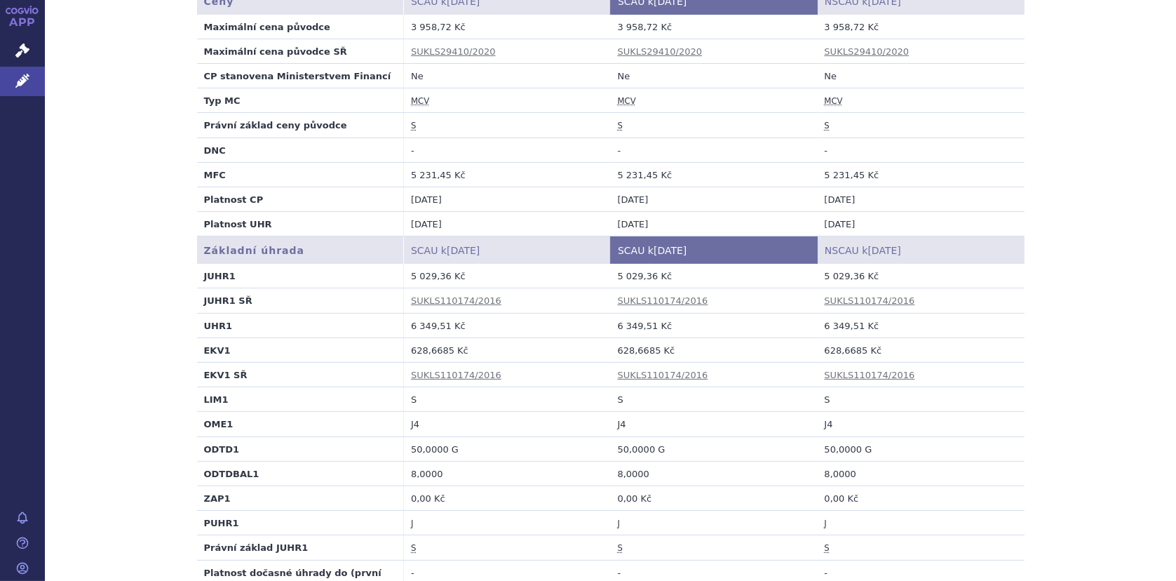
scroll to position [421, 0]
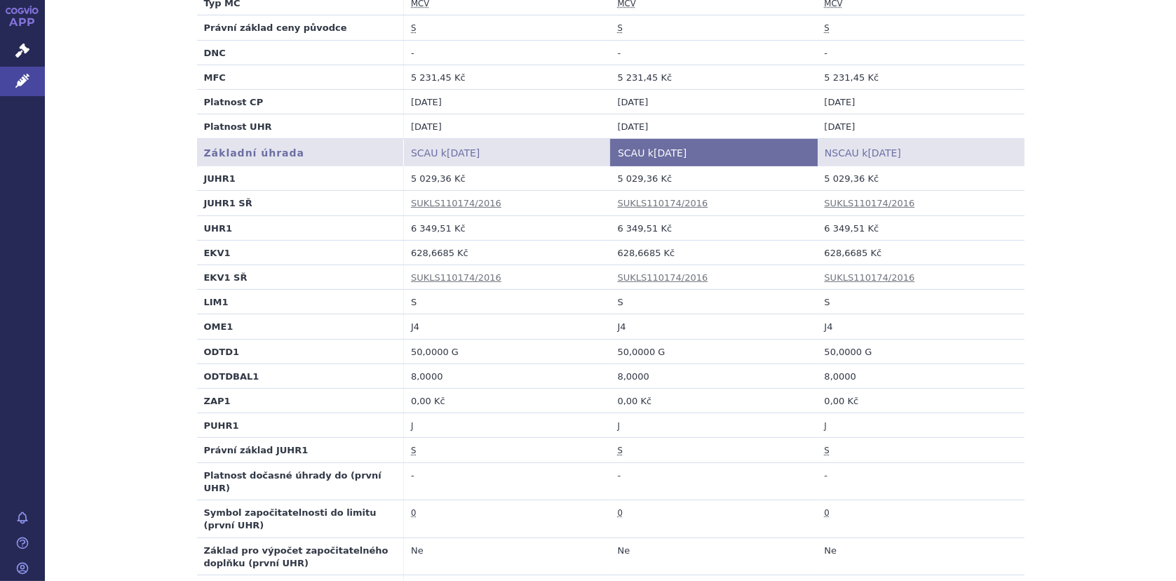
click at [958, 326] on td "J4" at bounding box center [920, 326] width 207 height 25
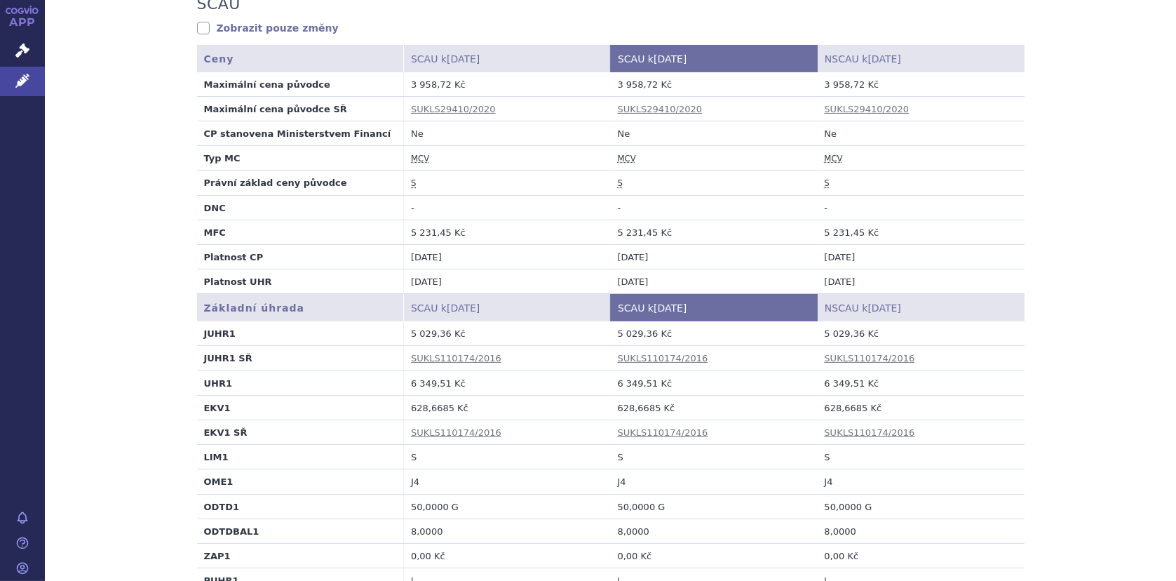
scroll to position [280, 0]
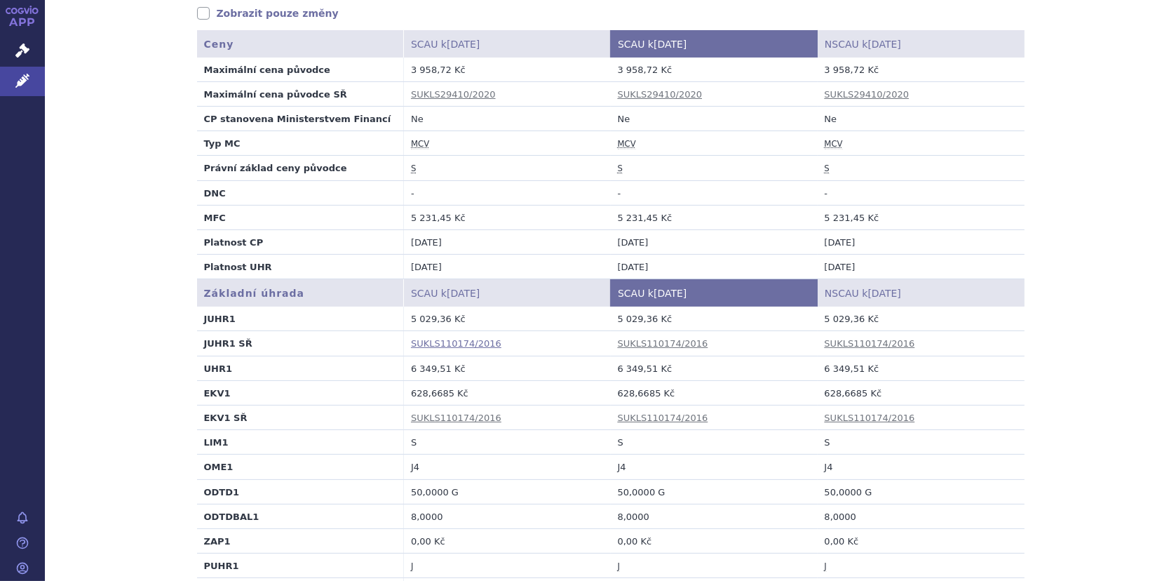
click at [462, 341] on link "SUKLS110174/2016" at bounding box center [456, 343] width 90 height 11
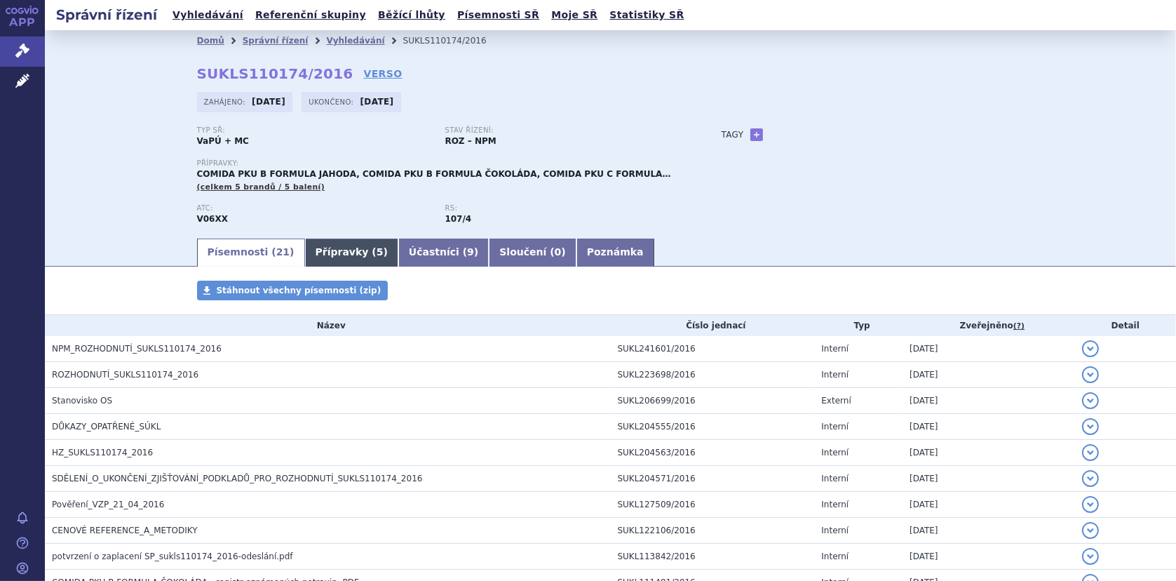
click at [328, 247] on link "Přípravky ( 5 )" at bounding box center [351, 252] width 93 height 28
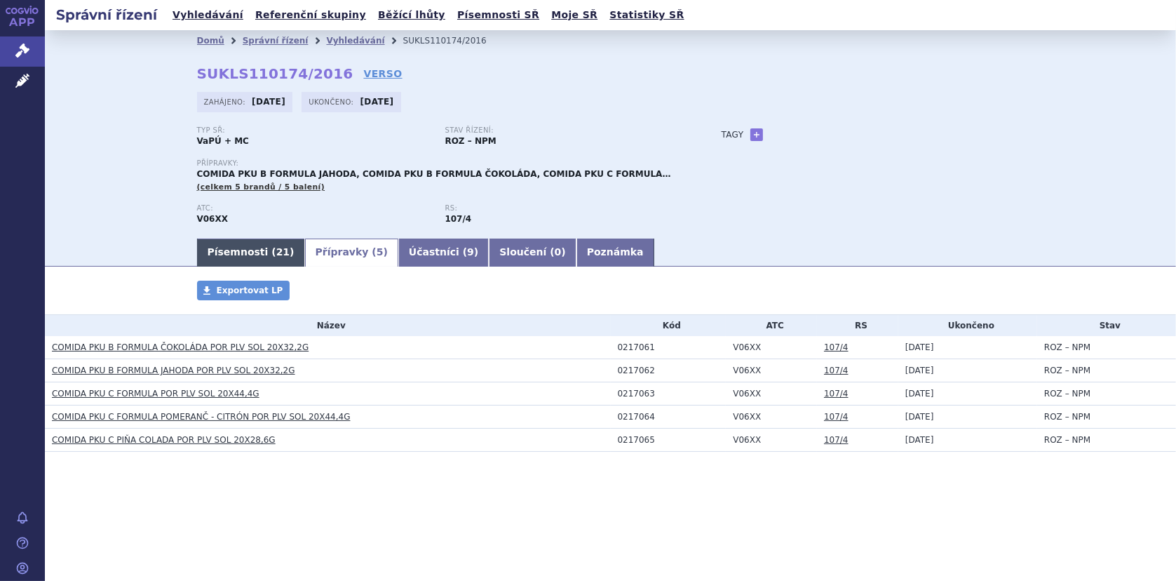
click at [224, 248] on link "Písemnosti ( 21 )" at bounding box center [251, 252] width 108 height 28
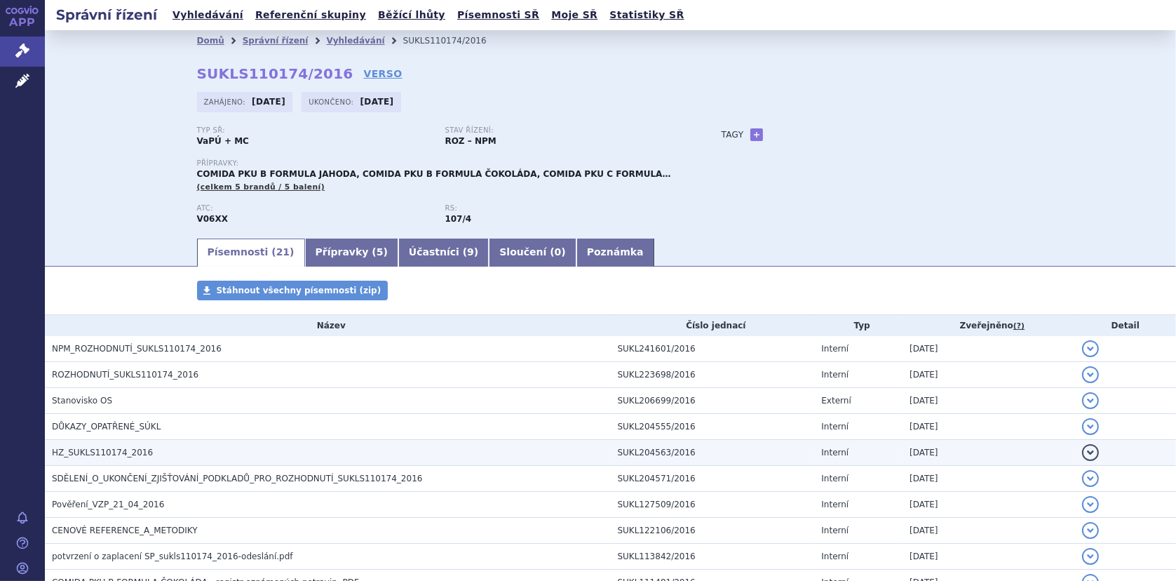
click at [82, 447] on span "HZ_SUKLS110174_2016" at bounding box center [102, 452] width 101 height 10
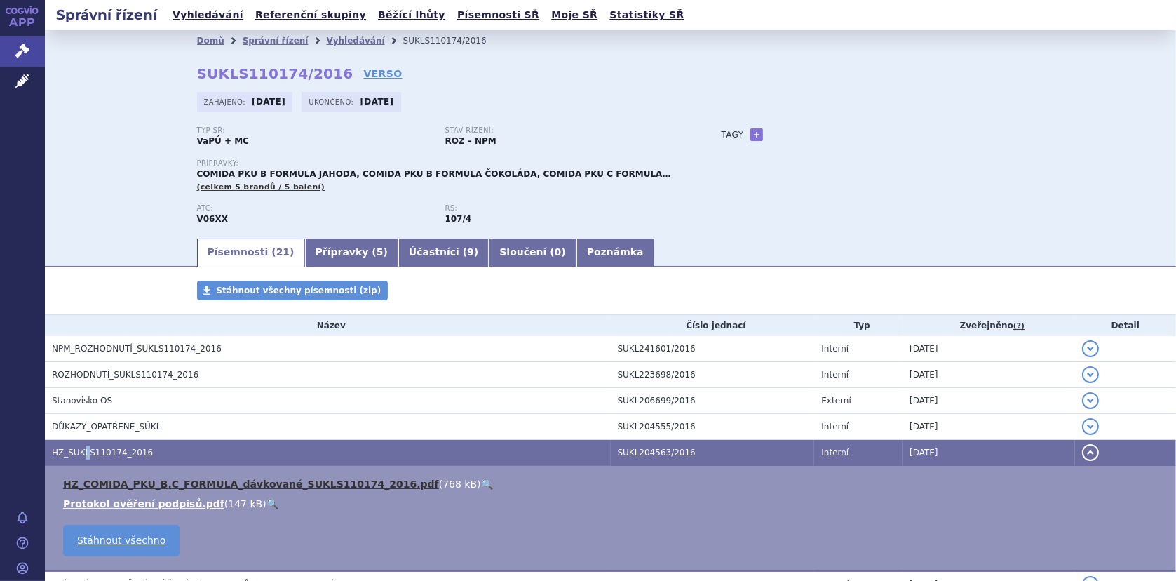
drag, startPoint x: 82, startPoint y: 447, endPoint x: 94, endPoint y: 487, distance: 41.7
click at [94, 487] on link "HZ_COMIDA_PKU_B,C_FORMULA_dávkované_SUKLS110174_2016.pdf" at bounding box center [251, 483] width 376 height 11
click at [332, 38] on link "Vyhledávání" at bounding box center [355, 41] width 58 height 10
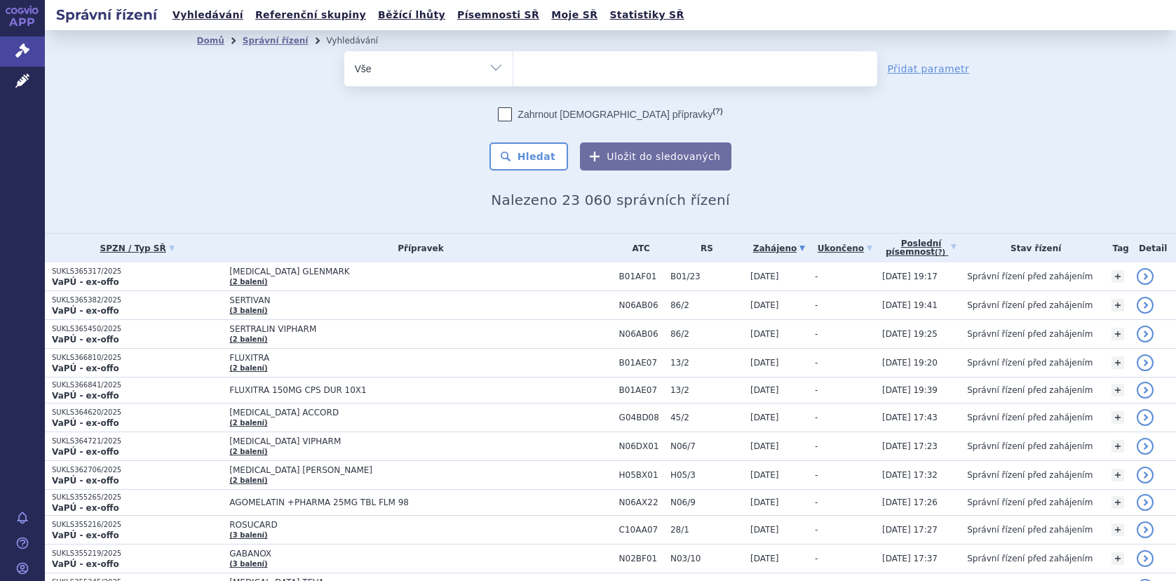
click at [558, 68] on ul at bounding box center [695, 65] width 364 height 29
click at [513, 68] on select at bounding box center [513, 67] width 1 height 35
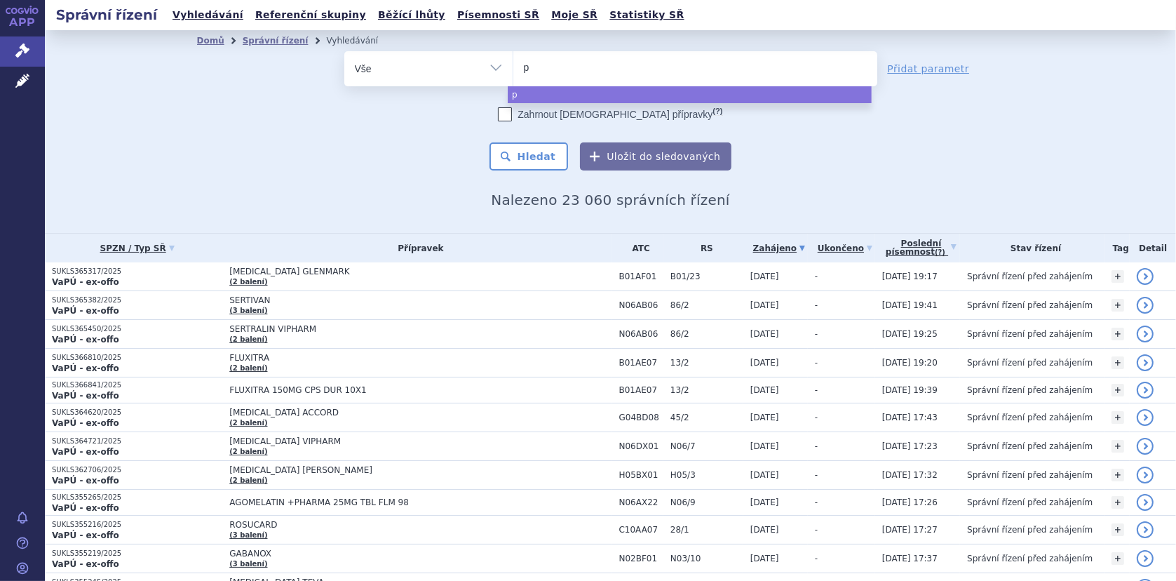
type input "pk"
type input "pku"
type input "pku 2"
type input "pku 2 m"
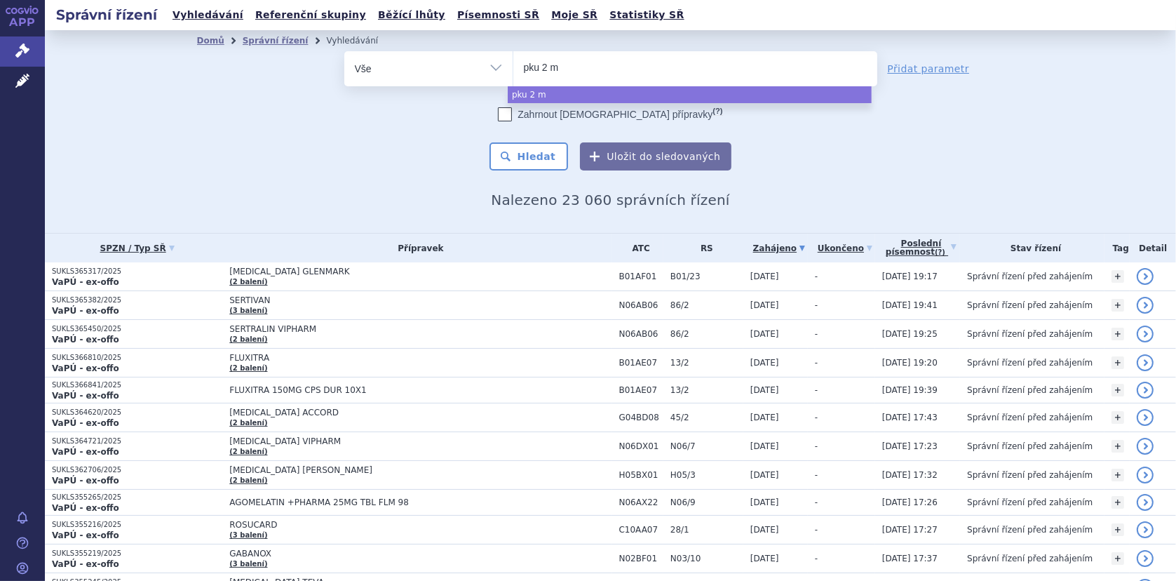
type input "pku 2 mi"
type input "pku 2 mix"
select select "pku 2 mix"
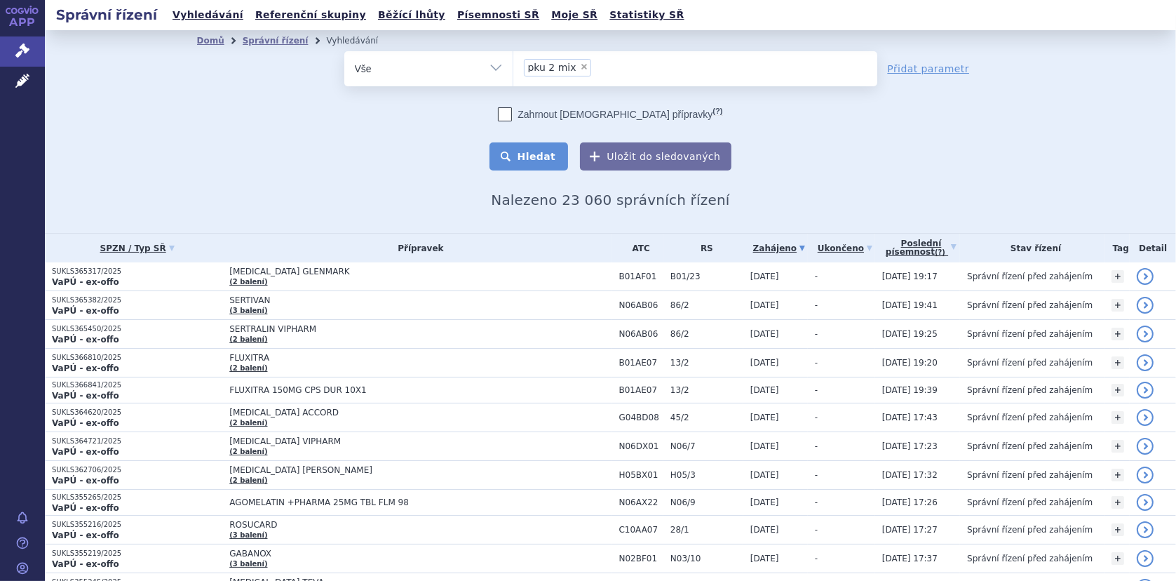
click at [529, 148] on button "Hledat" at bounding box center [528, 156] width 79 height 28
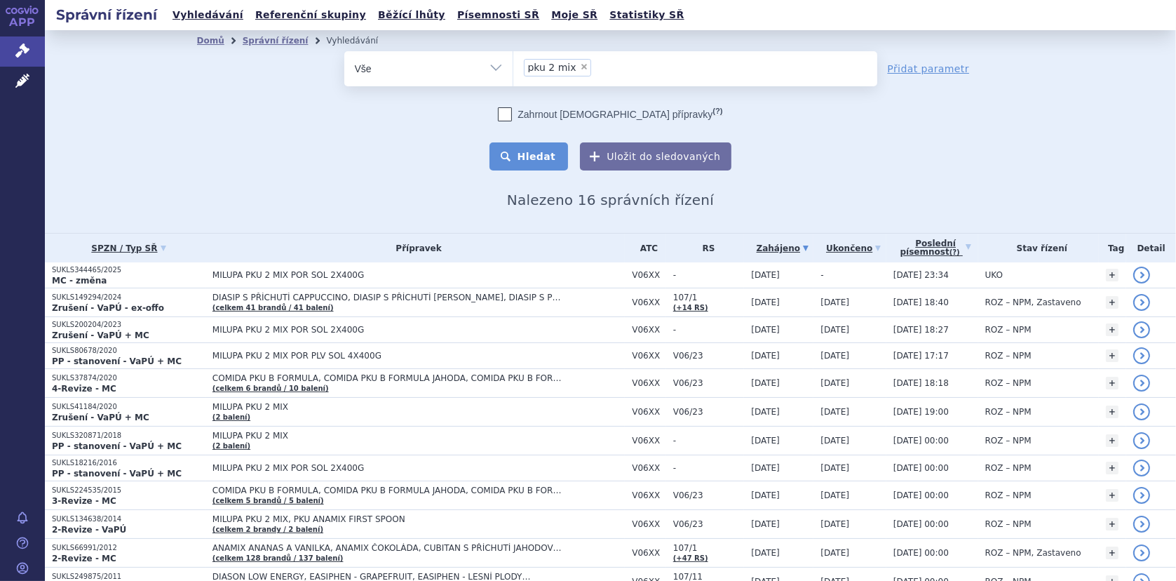
click at [554, 156] on button "Hledat" at bounding box center [528, 156] width 79 height 28
click at [520, 159] on button "Hledat" at bounding box center [528, 156] width 79 height 28
click at [20, 68] on link "Léčivé přípravky" at bounding box center [22, 81] width 45 height 29
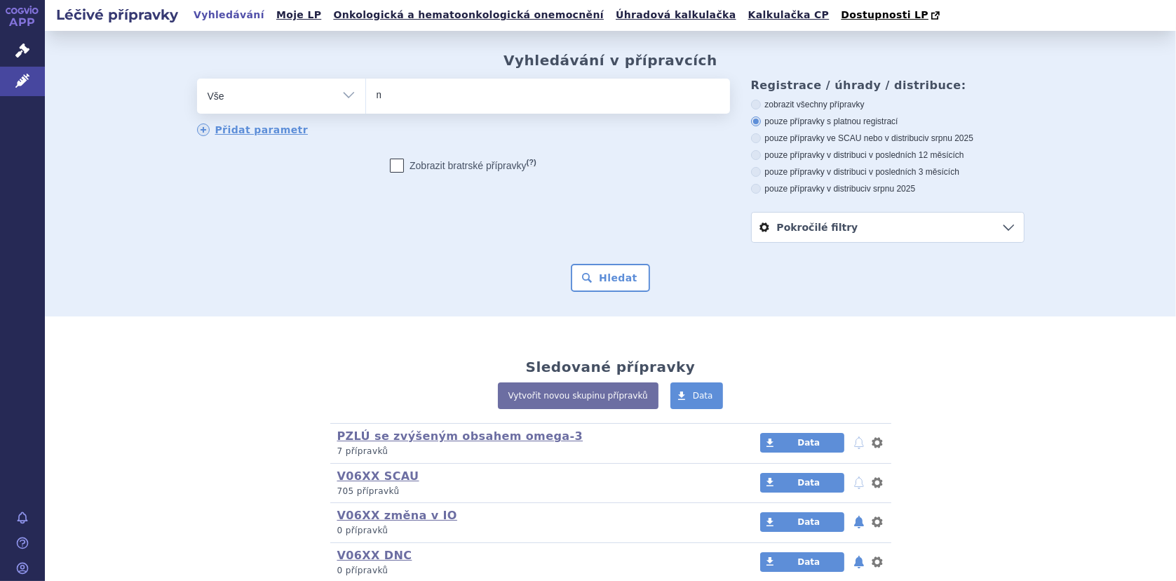
type input "mi"
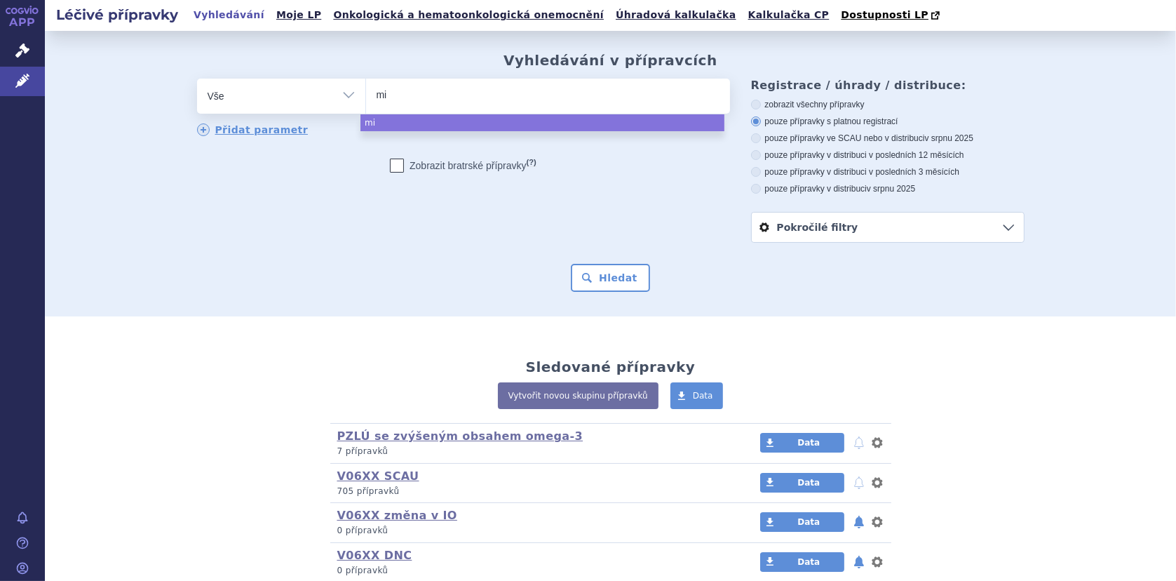
type input "mil"
type input "milu"
type input "milupa"
type input "milupa p"
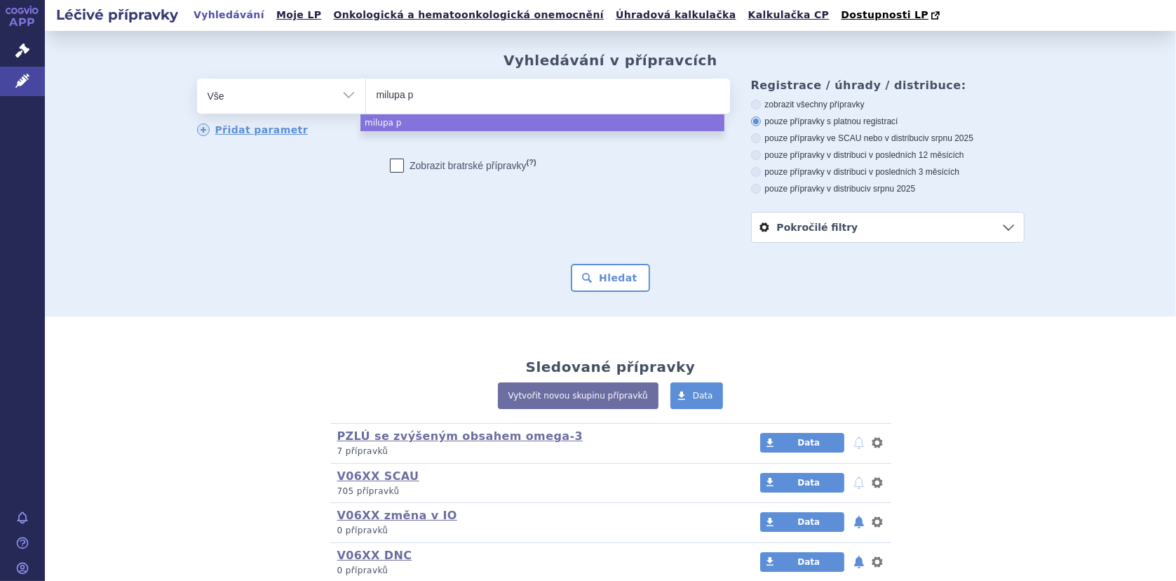
type input "milupa pi"
type input "milupa p"
type input "milupa pk"
type input "milupa pku"
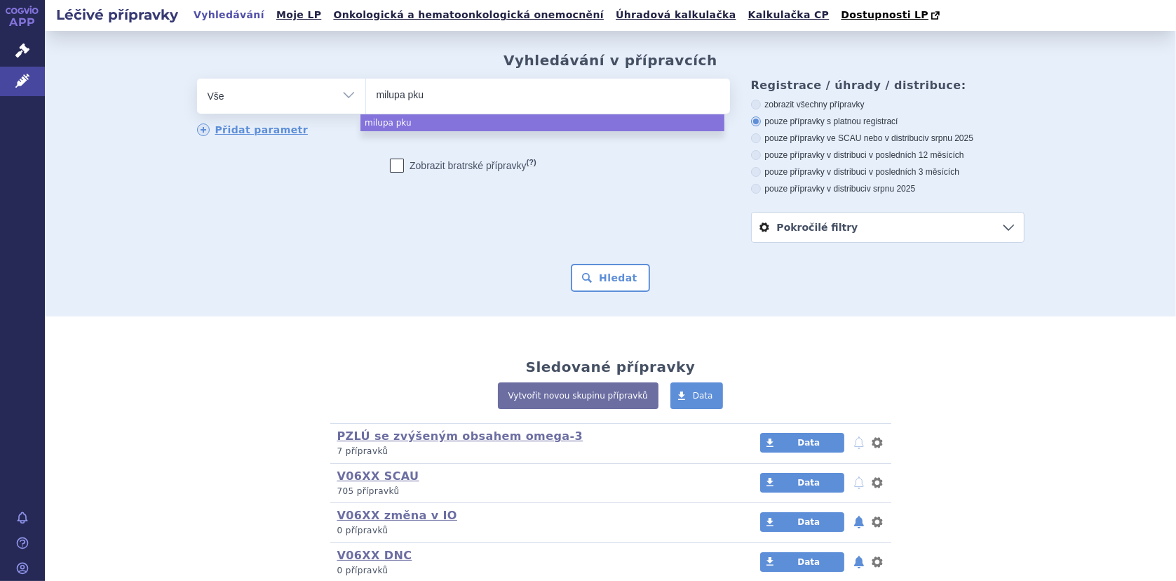
type input "milupa pku 2"
type input "milupa pku 2m"
type input "milupa pku 2mi"
type input "milupa pku 2mix"
select select "milupa pku 2mix"
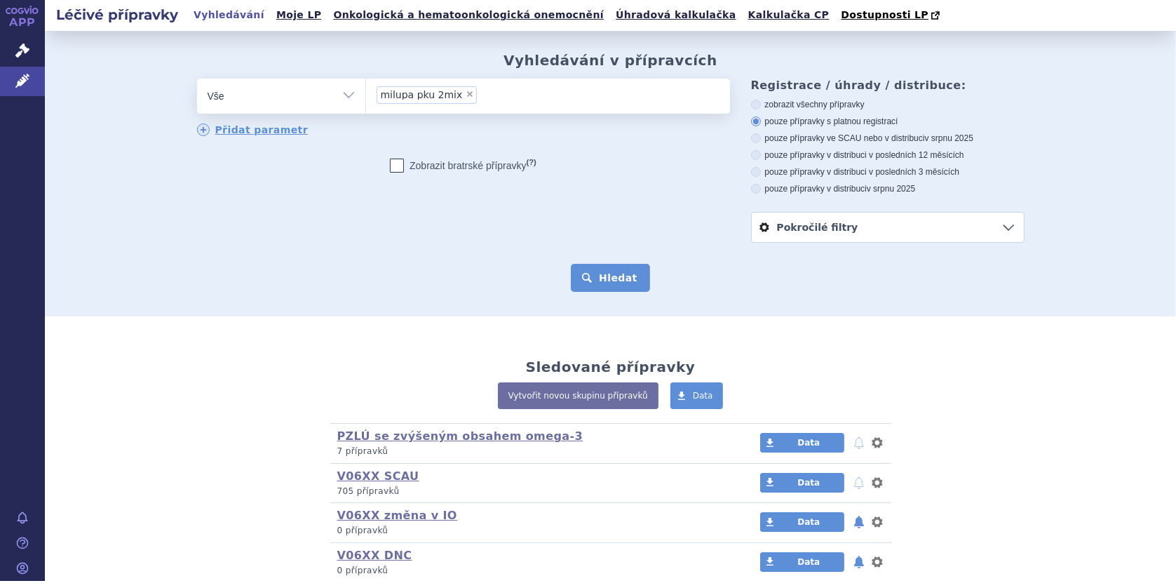
drag, startPoint x: 599, startPoint y: 272, endPoint x: 618, endPoint y: 271, distance: 18.2
click at [599, 272] on button "Hledat" at bounding box center [610, 278] width 79 height 28
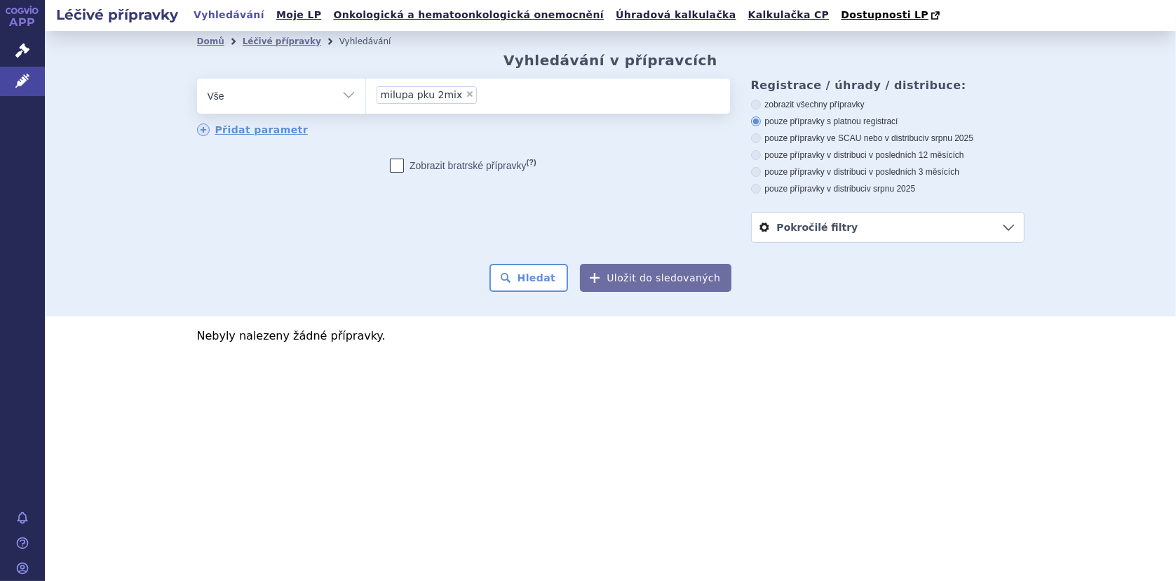
click at [487, 86] on ul "× milupa pku 2mix" at bounding box center [548, 94] width 364 height 31
click at [366, 86] on select "milupa pku 2mix" at bounding box center [365, 95] width 1 height 35
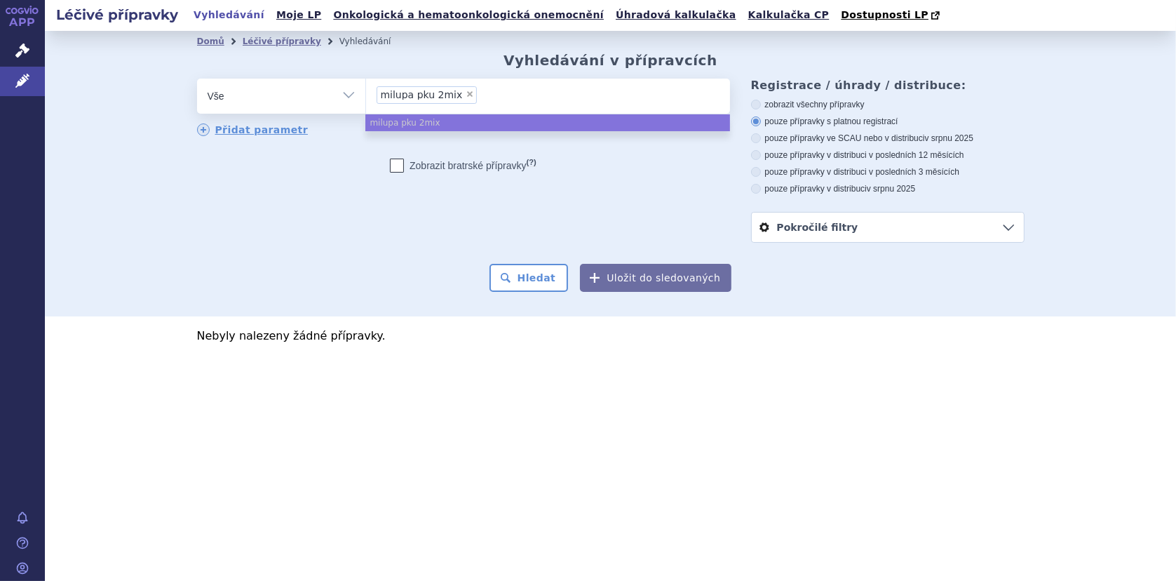
select select
type input "milupa pku 2mix"
type input "milupa pku 2 mix"
select select "milupa pku 2 mix"
click at [541, 281] on button "Hledat" at bounding box center [528, 278] width 79 height 28
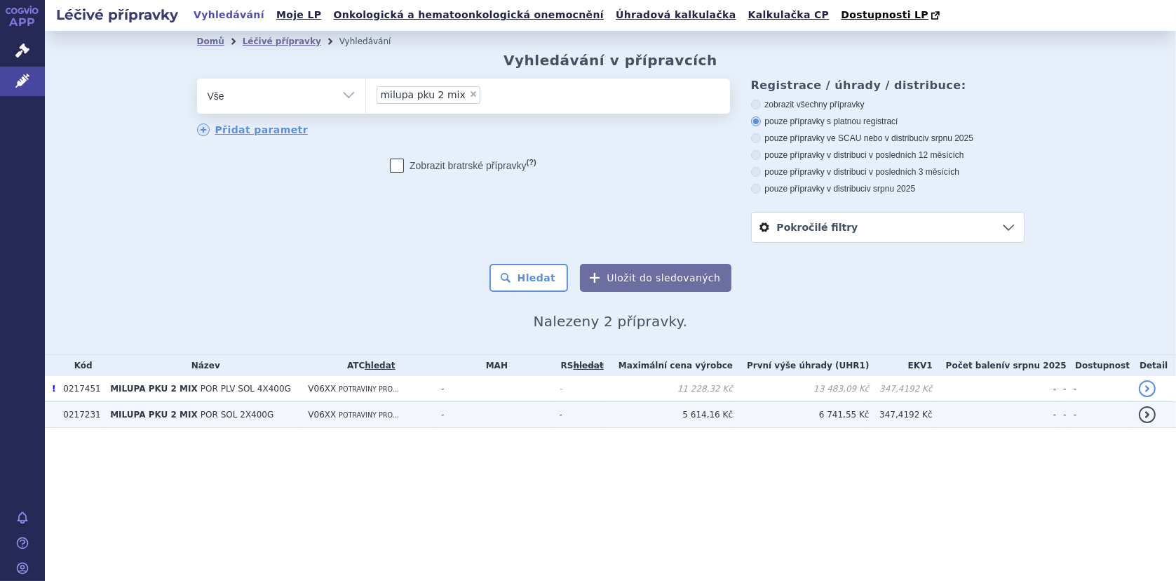
click at [201, 414] on span "POR SOL 2X400G" at bounding box center [237, 414] width 73 height 10
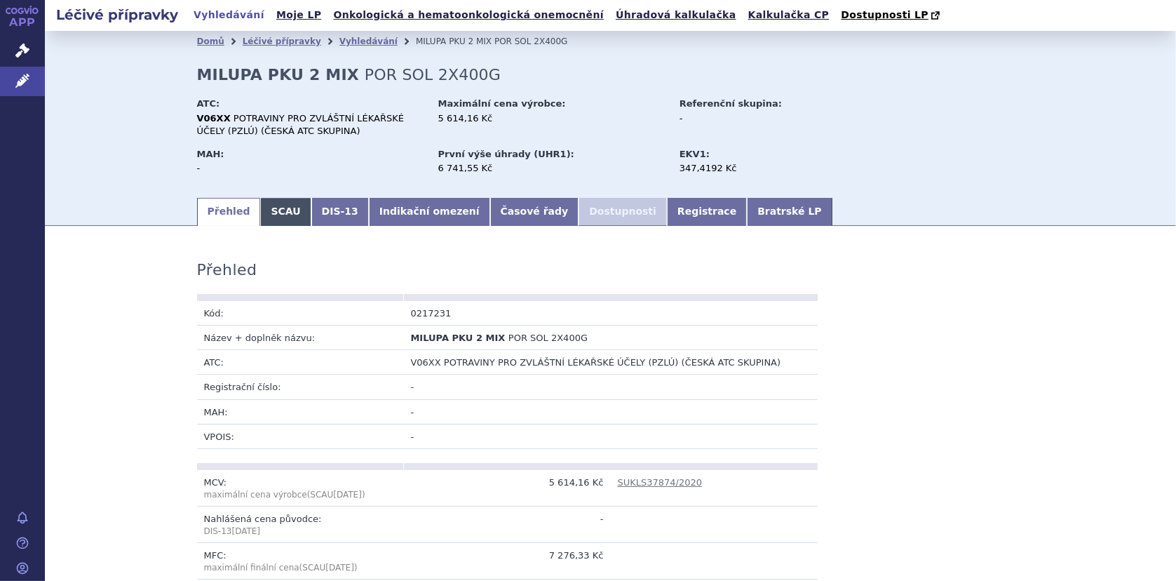
click at [262, 209] on link "SCAU" at bounding box center [285, 212] width 50 height 28
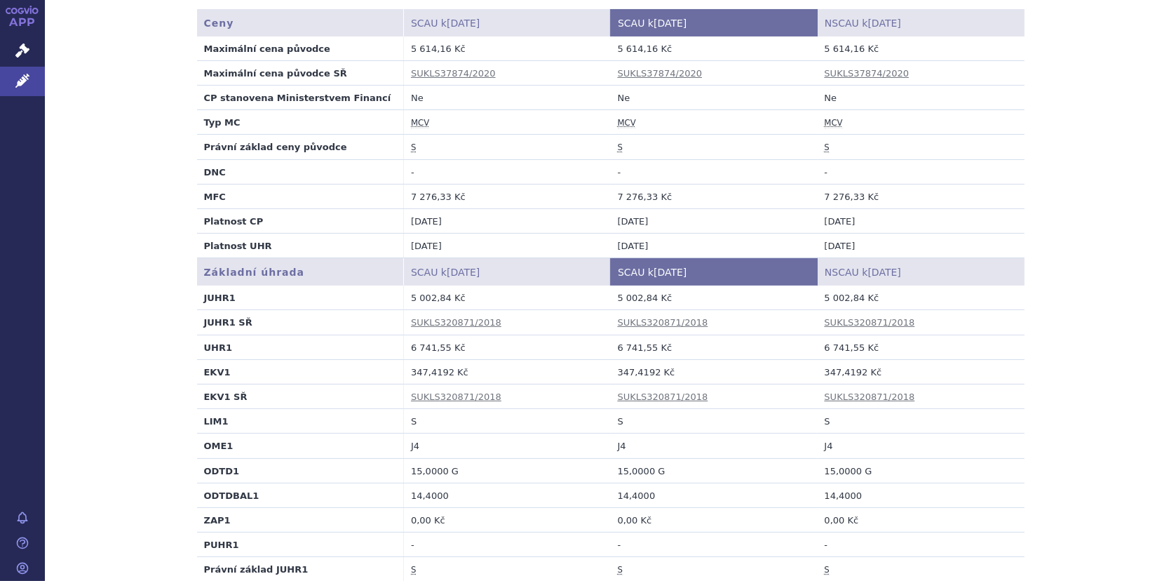
scroll to position [491, 0]
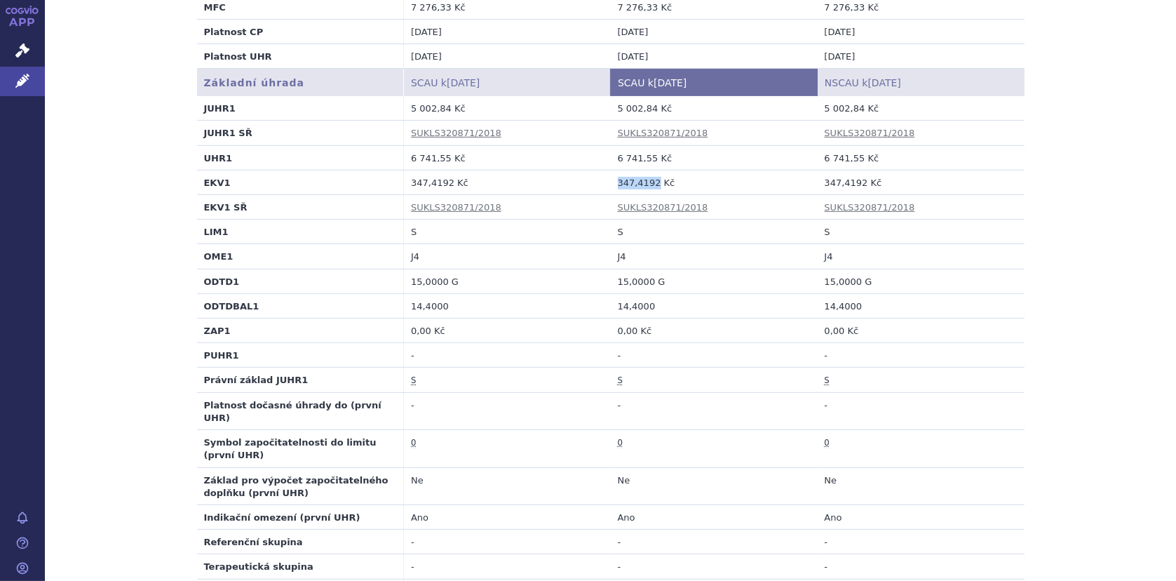
drag, startPoint x: 612, startPoint y: 182, endPoint x: 647, endPoint y: 183, distance: 35.1
click at [647, 183] on td "347,4192 Kč" at bounding box center [714, 182] width 207 height 25
copy td "347,4192"
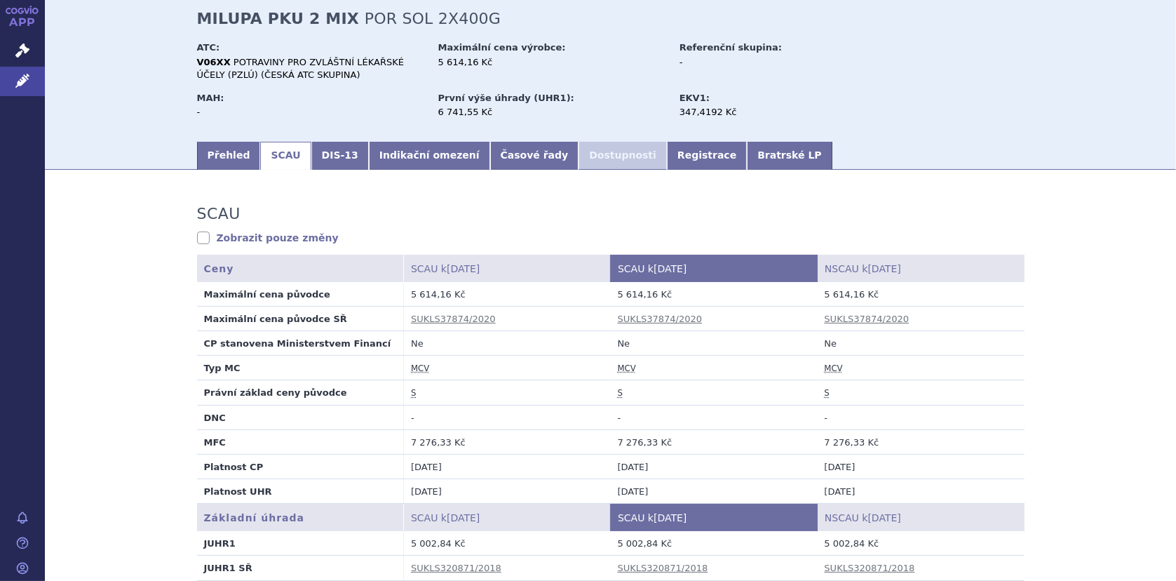
scroll to position [0, 0]
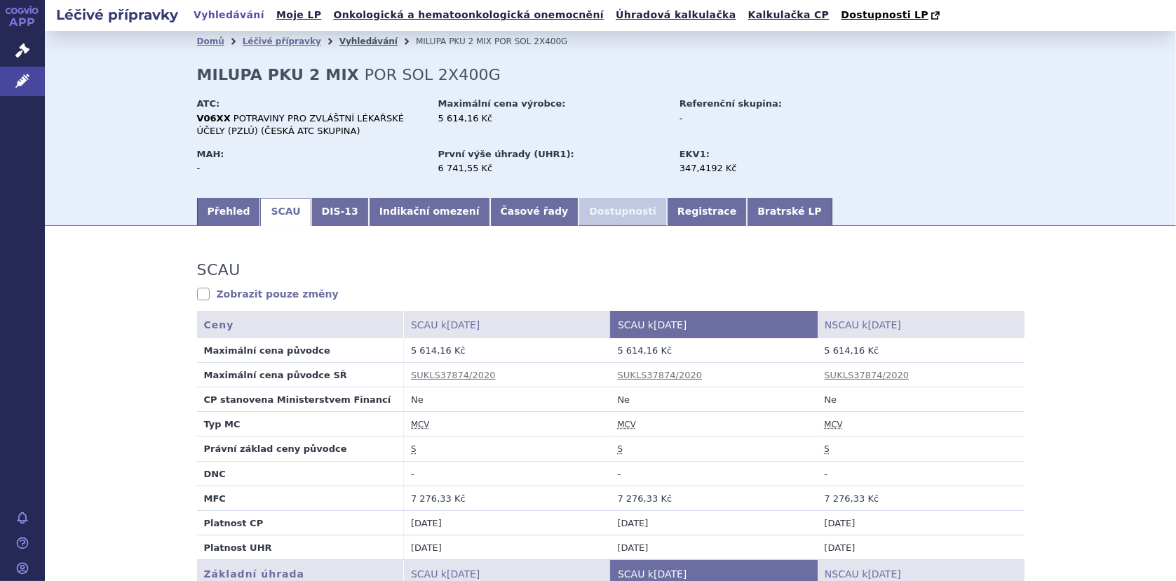
click at [339, 41] on link "Vyhledávání" at bounding box center [368, 41] width 58 height 10
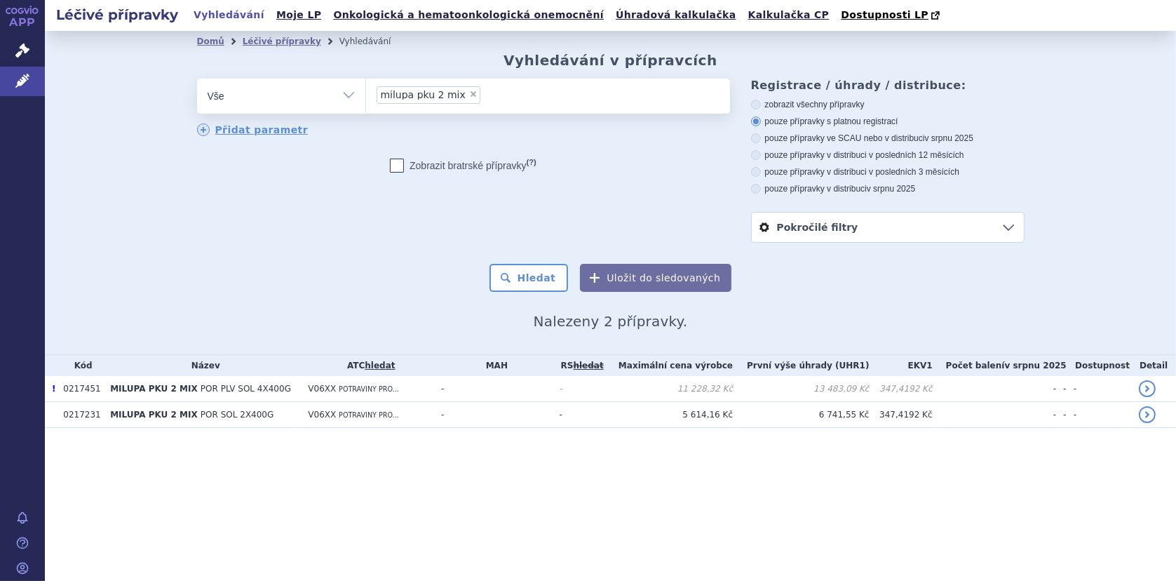
click at [469, 95] on span "×" at bounding box center [473, 94] width 8 height 8
click at [366, 95] on select "milupa pku 2 mix" at bounding box center [365, 95] width 1 height 35
select select
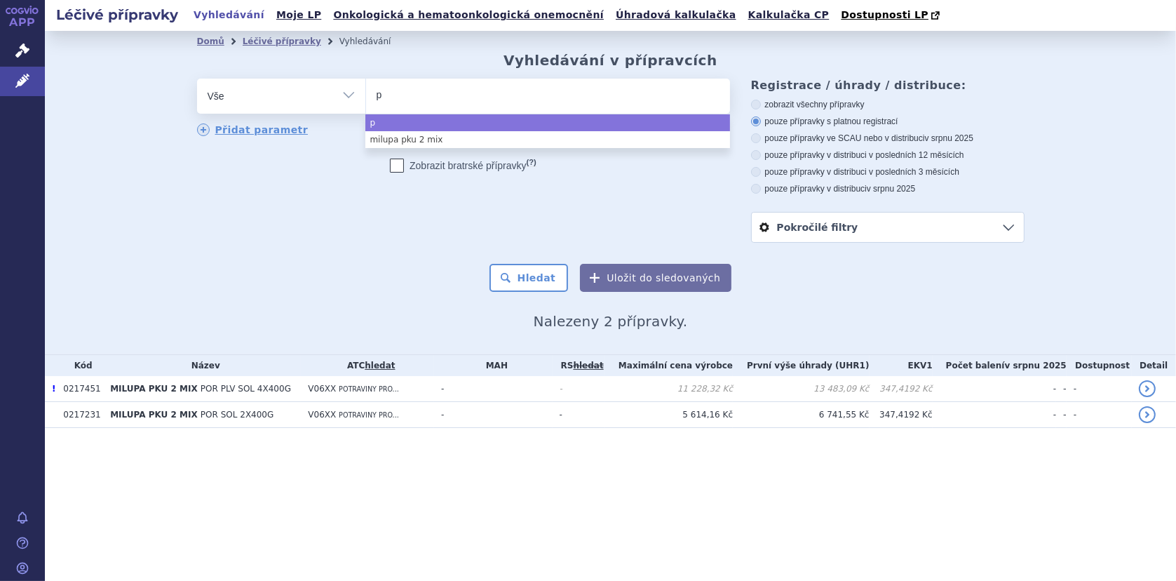
type input "pk"
type input "pku"
type input "pku l"
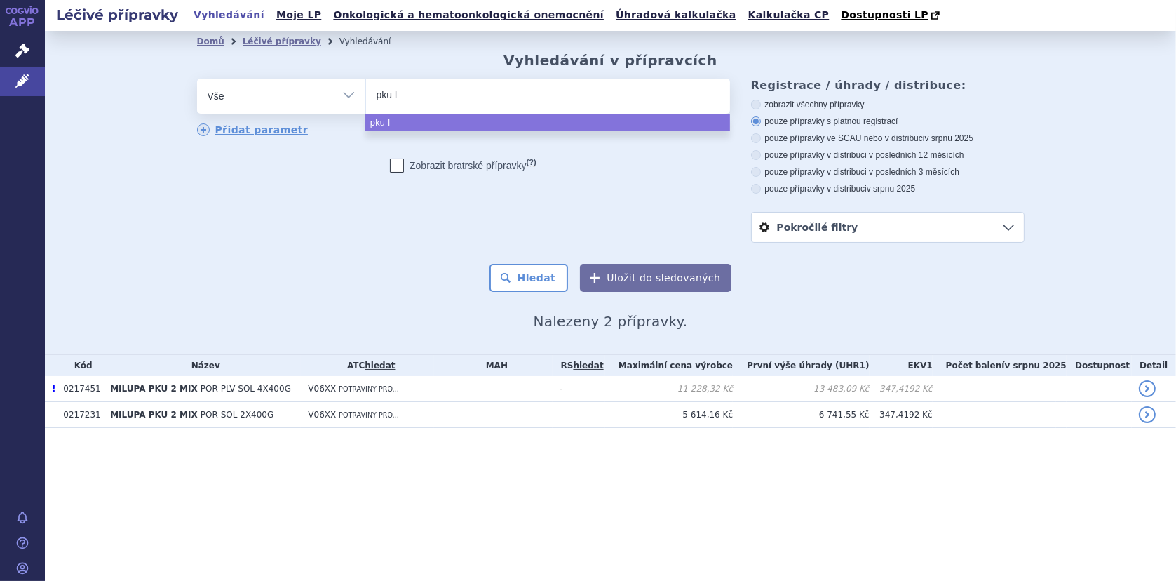
type input "pku lo"
type input "pku lop"
type input "pku lophl"
type input "pku lophle"
type input "pku lophlex"
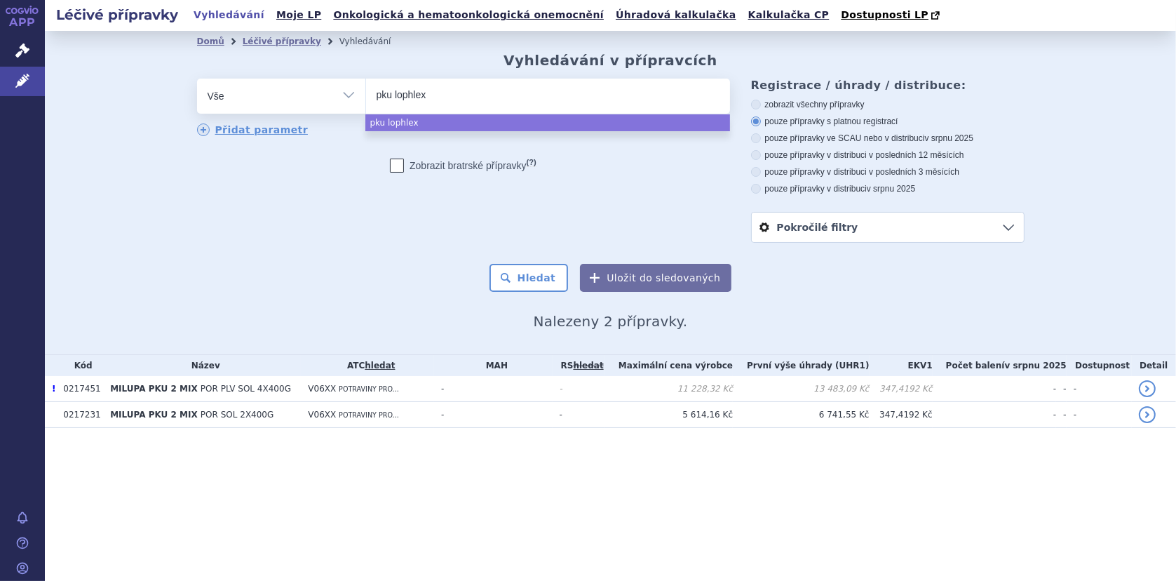
type input "pku lophlex"
type input "pku lophlex L"
type input "pku lophlex LQ"
type input "pku lophlex LQ j"
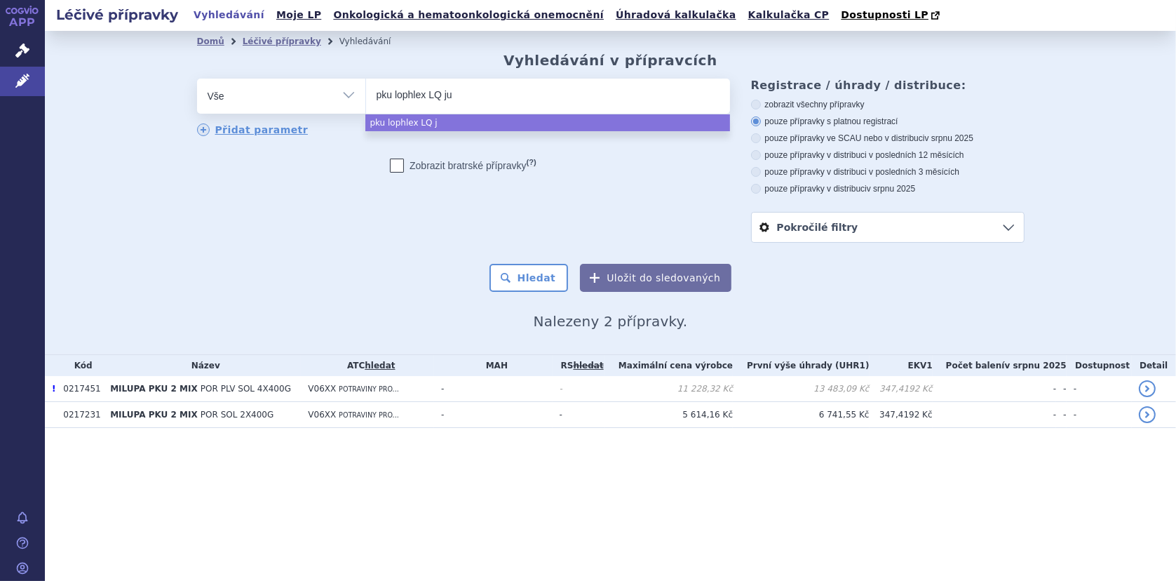
type input "pku lophlex LQ jui"
type input "pku lophlex LQ juic"
type input "pku lophlex LQ juicy"
type input "pku lophlex LQ jui"
type input "pku lophlex LQ ju"
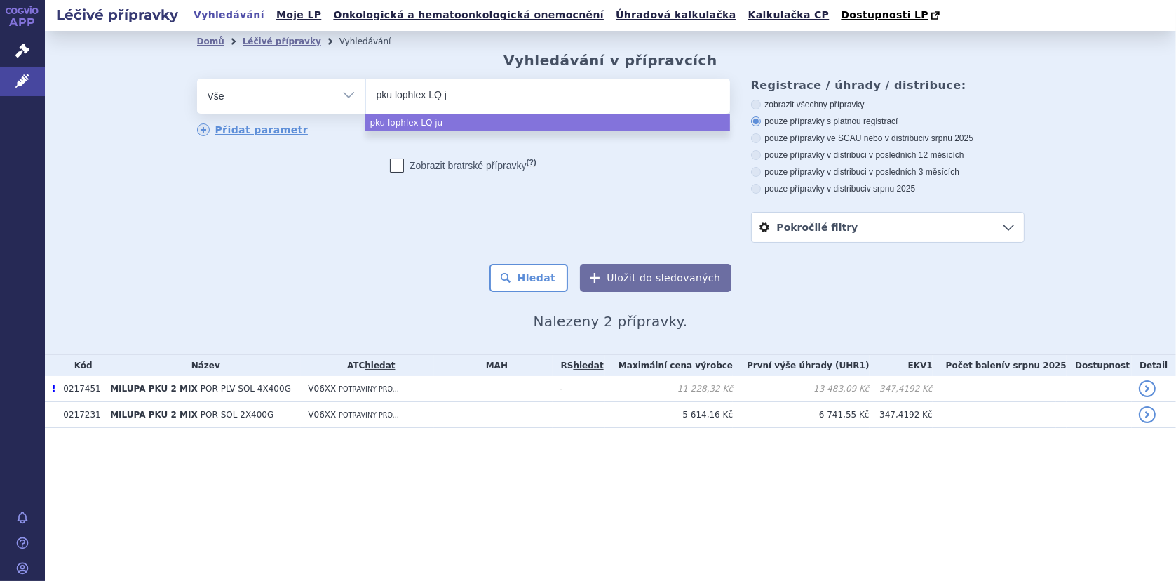
type input "pku lophlex LQ"
select select "pku lophlex LQ"
drag, startPoint x: 519, startPoint y: 265, endPoint x: 526, endPoint y: 263, distance: 7.3
click at [522, 264] on button "Hledat" at bounding box center [528, 278] width 79 height 28
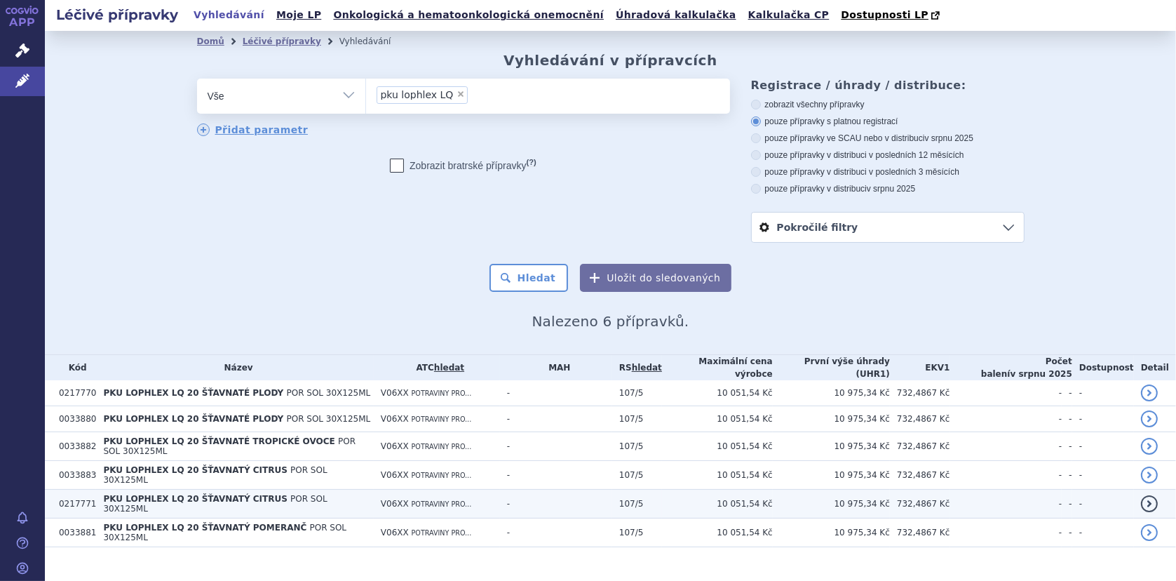
click at [157, 494] on span "PKU LOPHLEX LQ 20 ŠŤAVNATÝ CITRUS" at bounding box center [195, 499] width 184 height 10
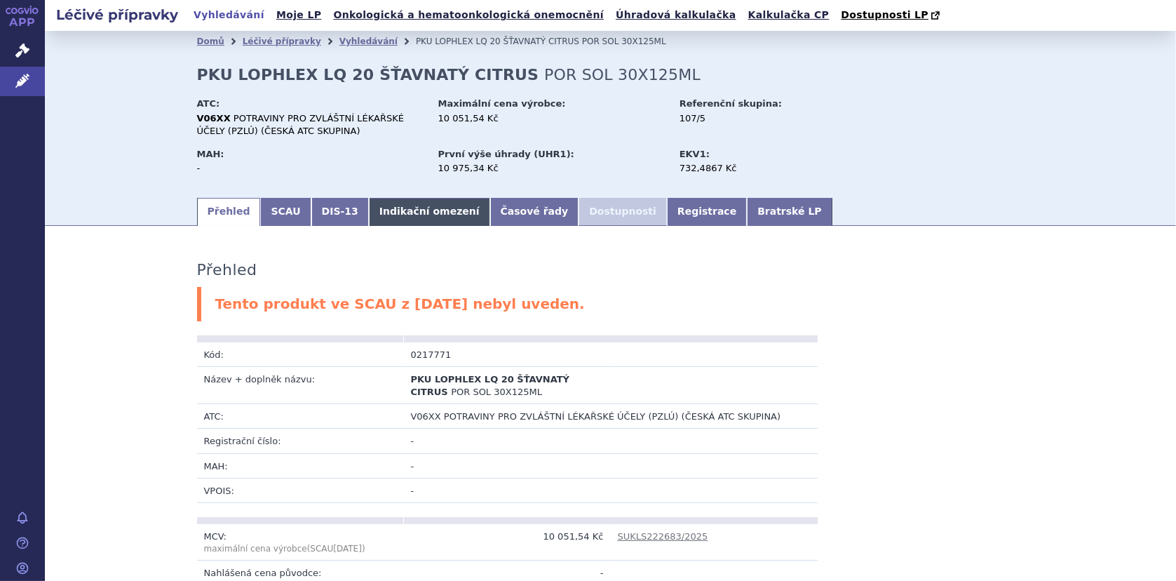
drag, startPoint x: 266, startPoint y: 208, endPoint x: 387, endPoint y: 203, distance: 121.4
click at [266, 209] on link "SCAU" at bounding box center [285, 212] width 50 height 28
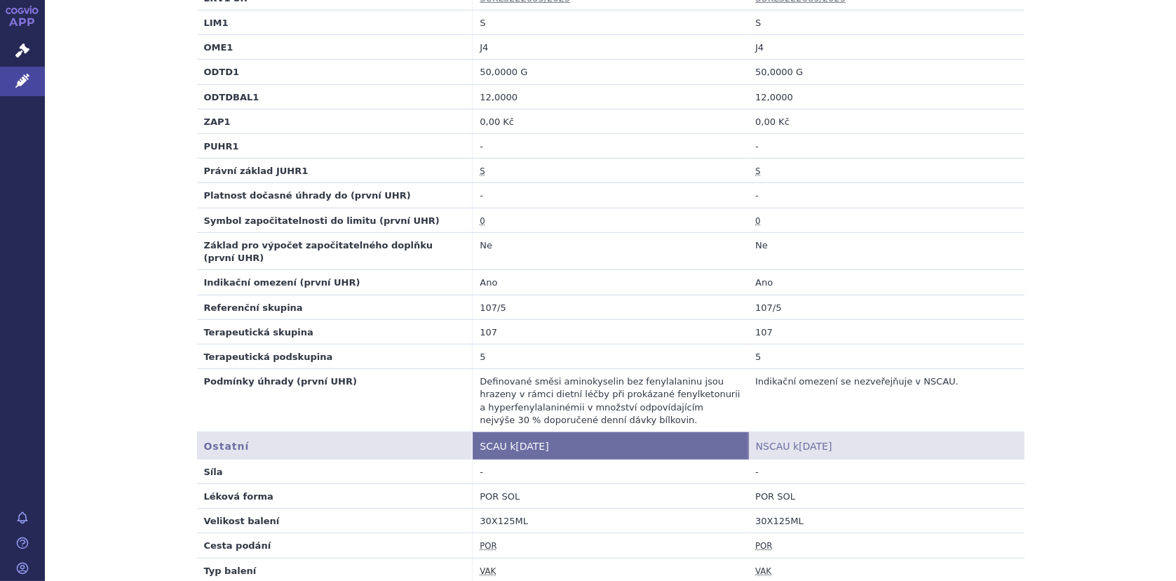
scroll to position [561, 0]
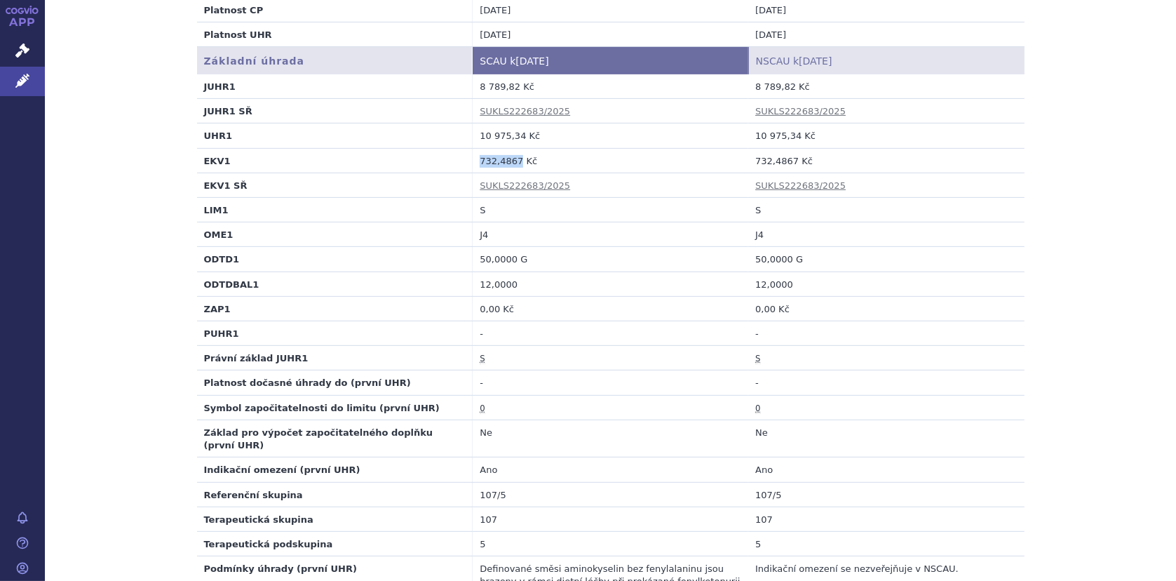
drag, startPoint x: 475, startPoint y: 156, endPoint x: 511, endPoint y: 159, distance: 36.6
click at [511, 159] on td "732,4867 Kč" at bounding box center [611, 160] width 276 height 25
copy td "732,4867"
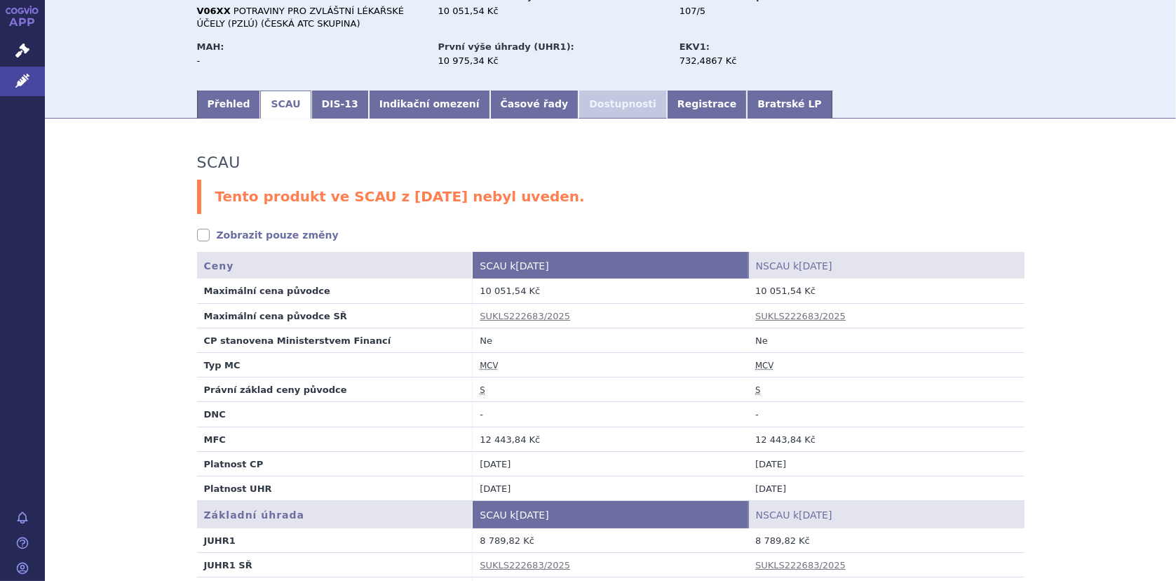
scroll to position [0, 0]
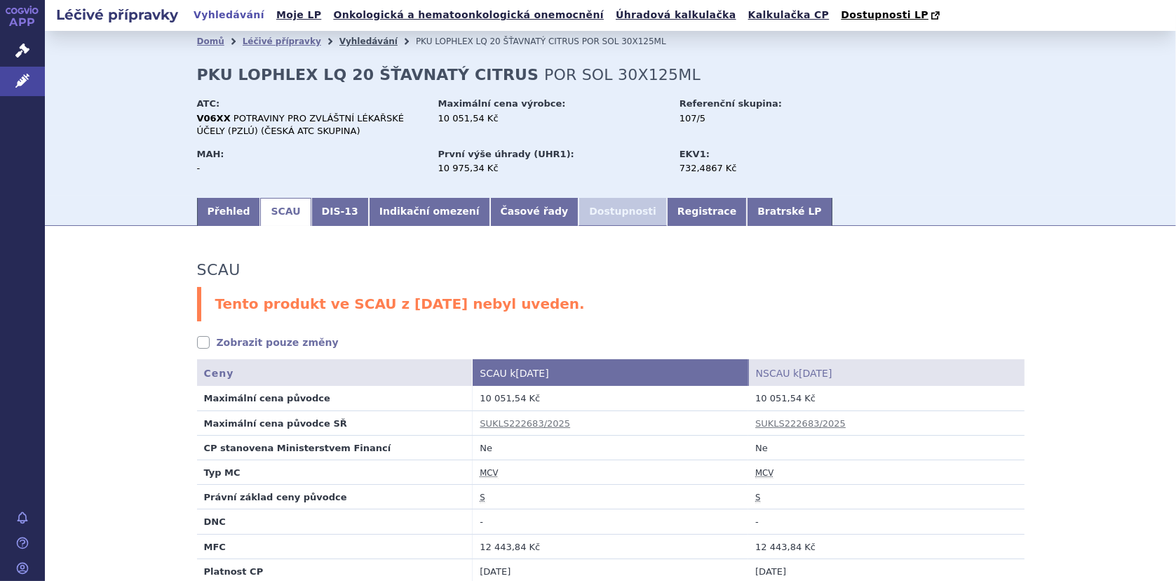
click at [339, 43] on link "Vyhledávání" at bounding box center [368, 41] width 58 height 10
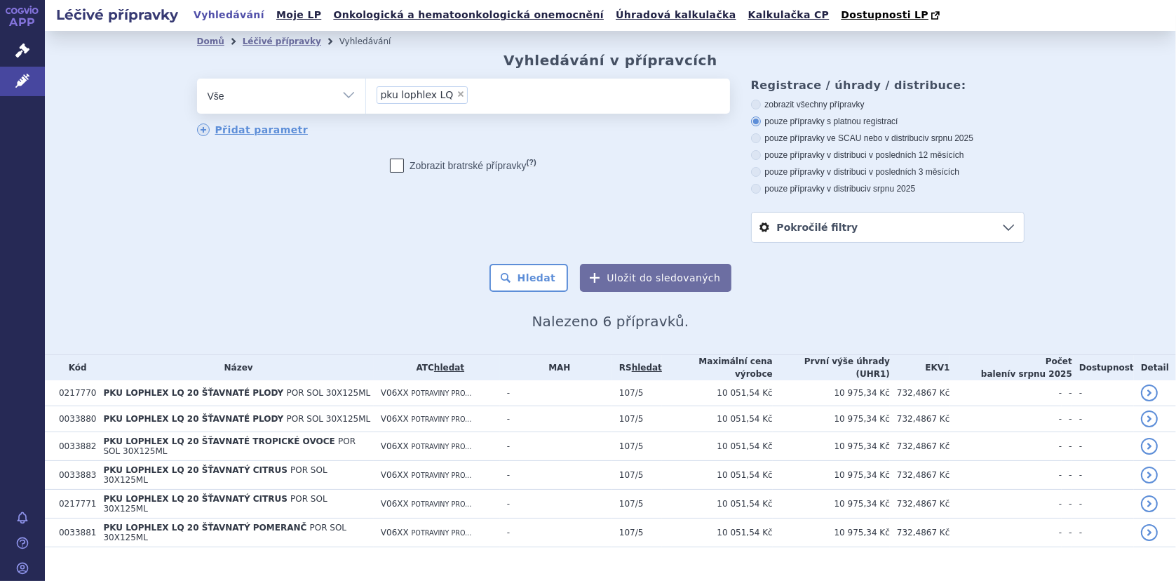
click at [456, 96] on span "×" at bounding box center [460, 94] width 8 height 8
click at [366, 96] on select "pku lophlex LQ" at bounding box center [365, 95] width 1 height 35
select select
type input "pk"
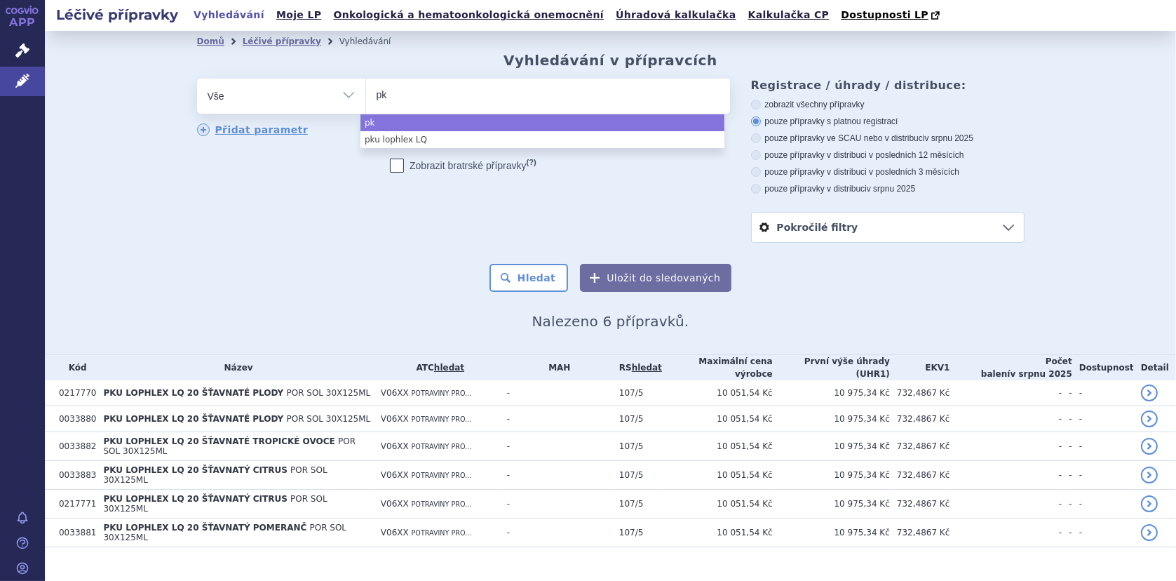
type input "pku"
type input "pku gm"
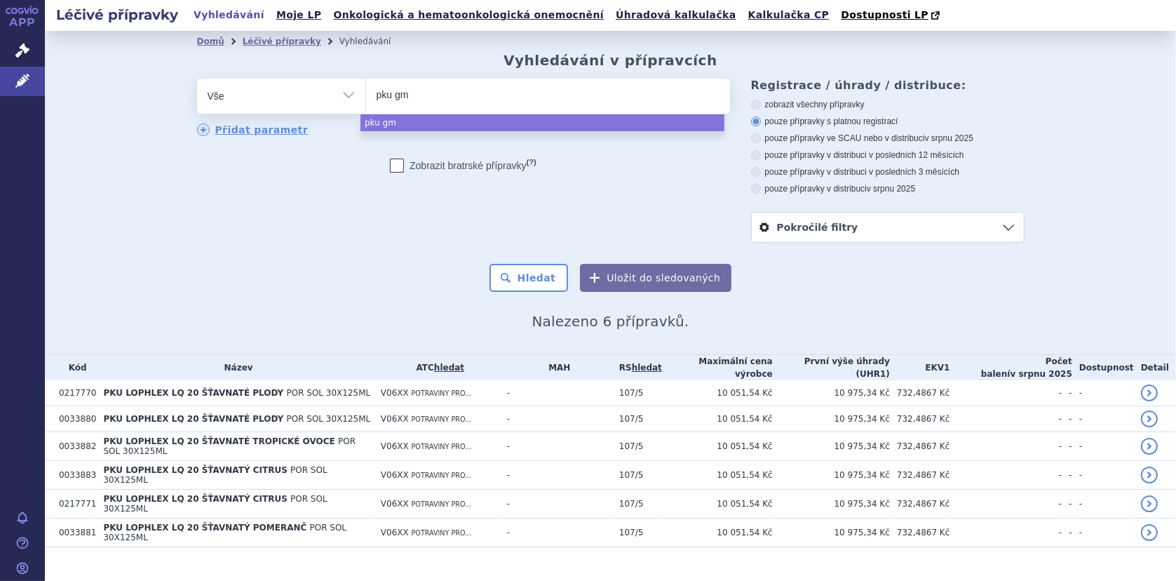
type input "pku gmp"
type input "pku gmpro"
select select "pku gmpro"
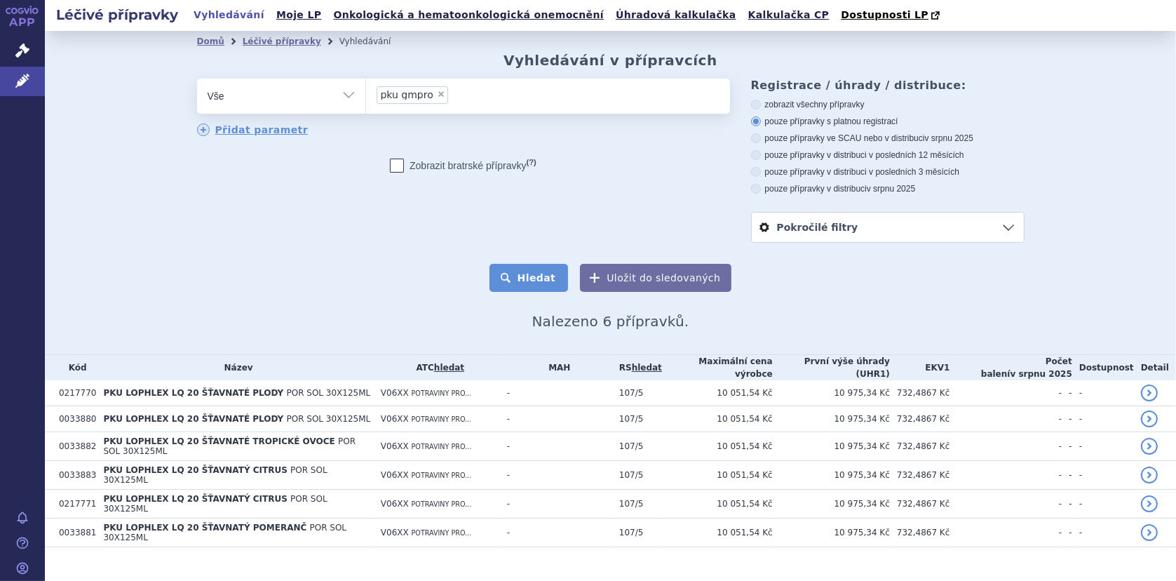
click at [527, 276] on button "Hledat" at bounding box center [528, 278] width 79 height 28
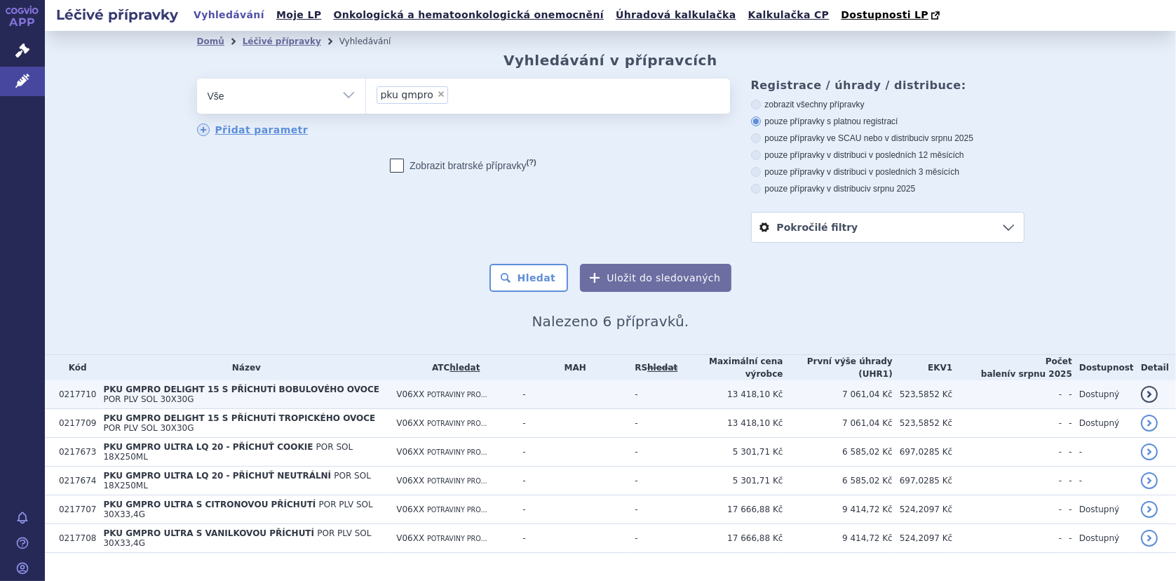
click at [186, 388] on span "PKU GMPRO DELIGHT 15 S PŘÍCHUTÍ BOBULOVÉHO OVOCE" at bounding box center [241, 389] width 276 height 10
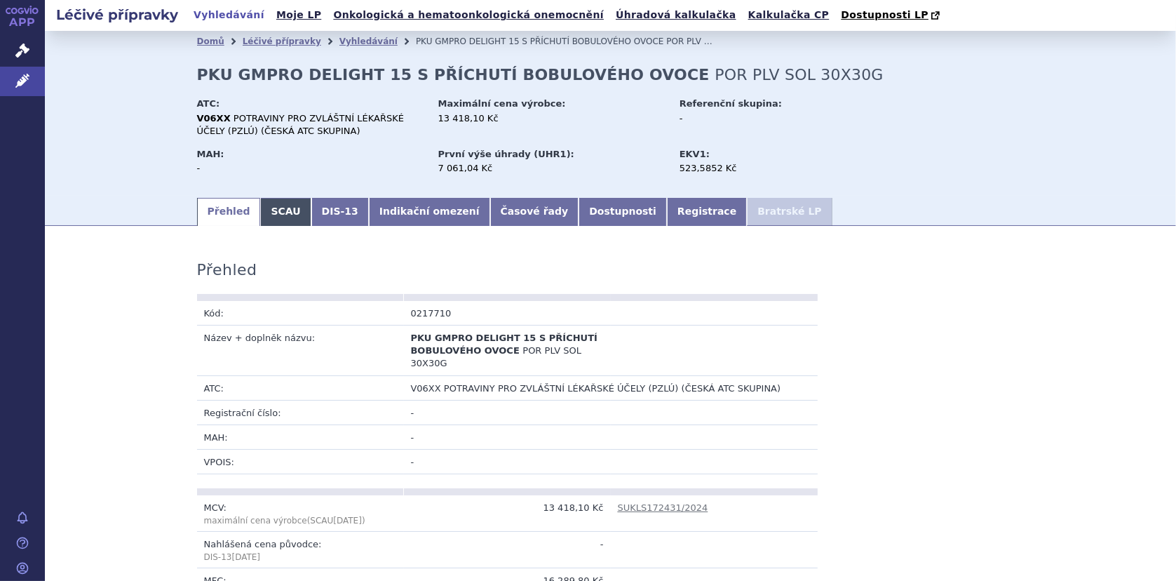
click at [264, 213] on link "SCAU" at bounding box center [285, 212] width 50 height 28
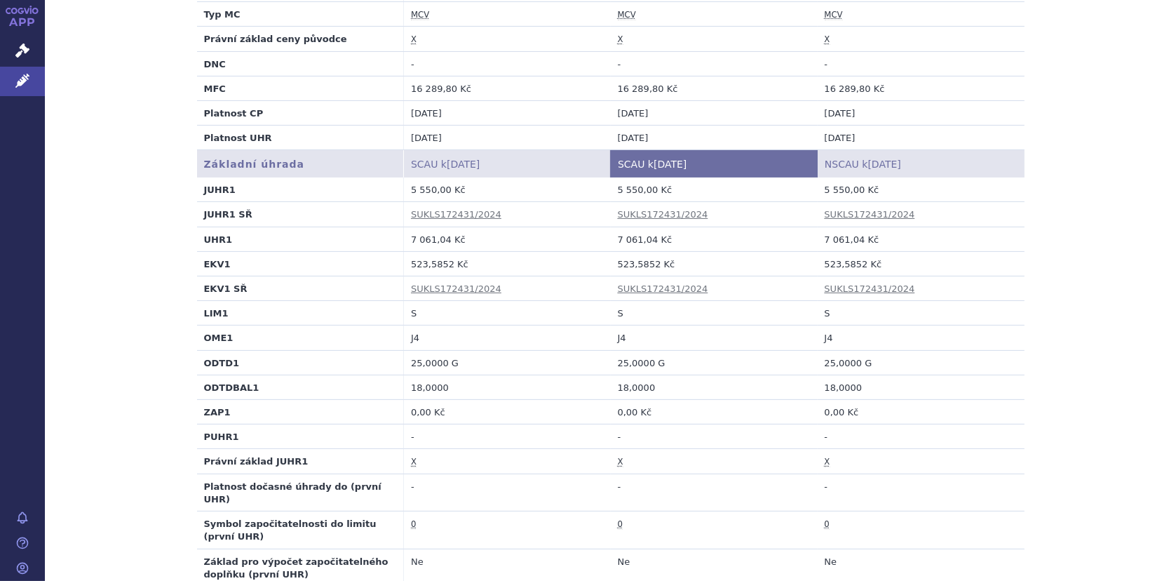
scroll to position [421, 0]
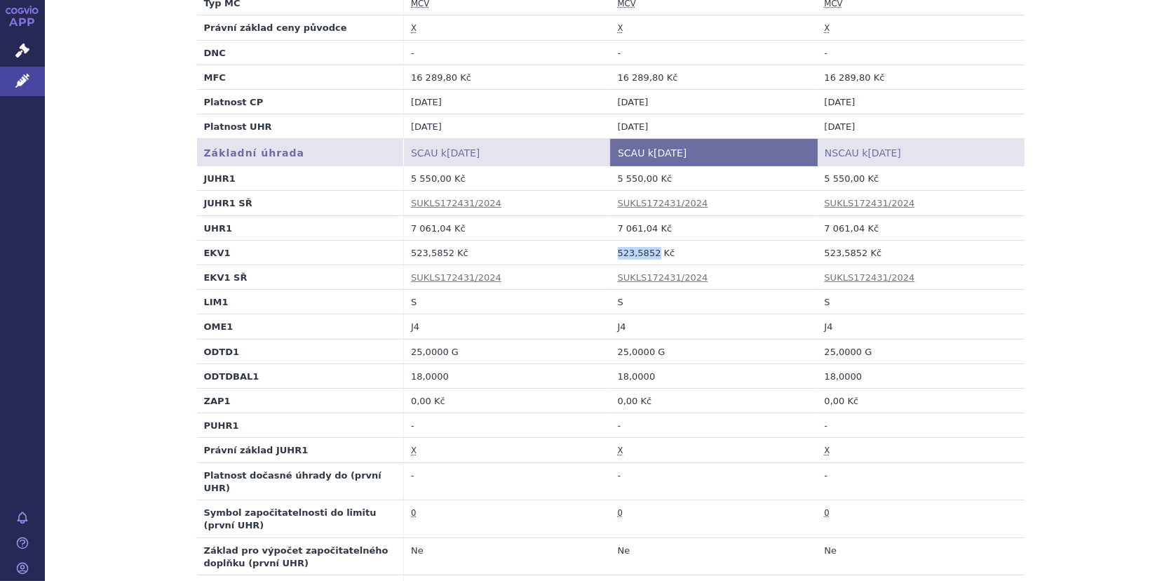
drag, startPoint x: 613, startPoint y: 251, endPoint x: 649, endPoint y: 251, distance: 35.1
click at [649, 251] on td "523,5852 Kč" at bounding box center [714, 252] width 207 height 25
copy td "523,5852"
click at [612, 252] on td "523,5852 Kč" at bounding box center [714, 252] width 207 height 25
drag, startPoint x: 611, startPoint y: 252, endPoint x: 647, endPoint y: 255, distance: 36.6
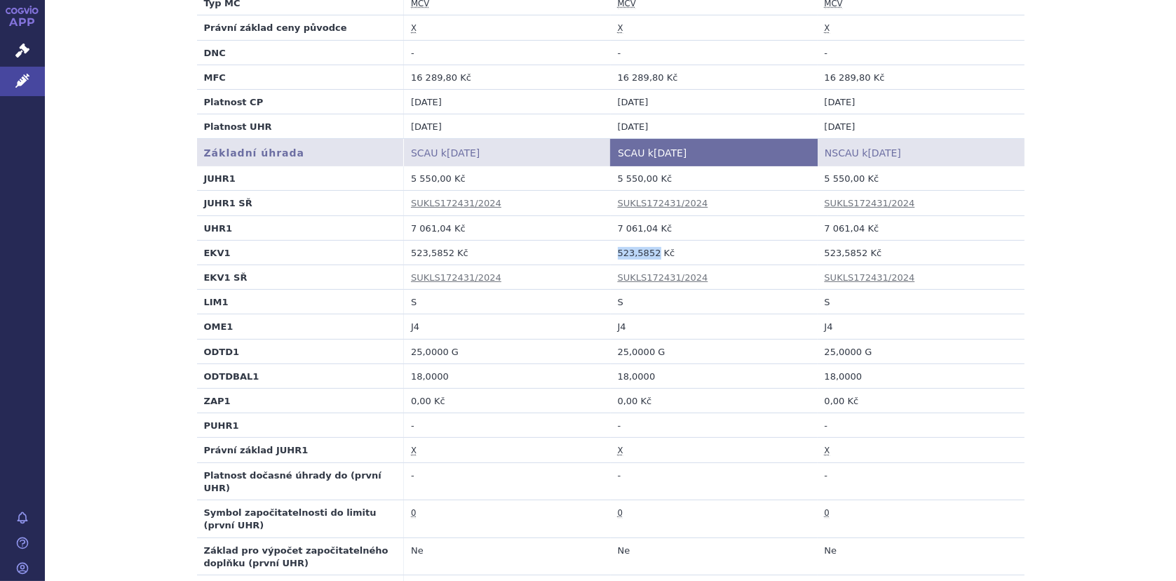
click at [647, 255] on td "523,5852 Kč" at bounding box center [714, 252] width 207 height 25
copy td "523,5852"
click at [651, 456] on td "X" at bounding box center [714, 449] width 207 height 25
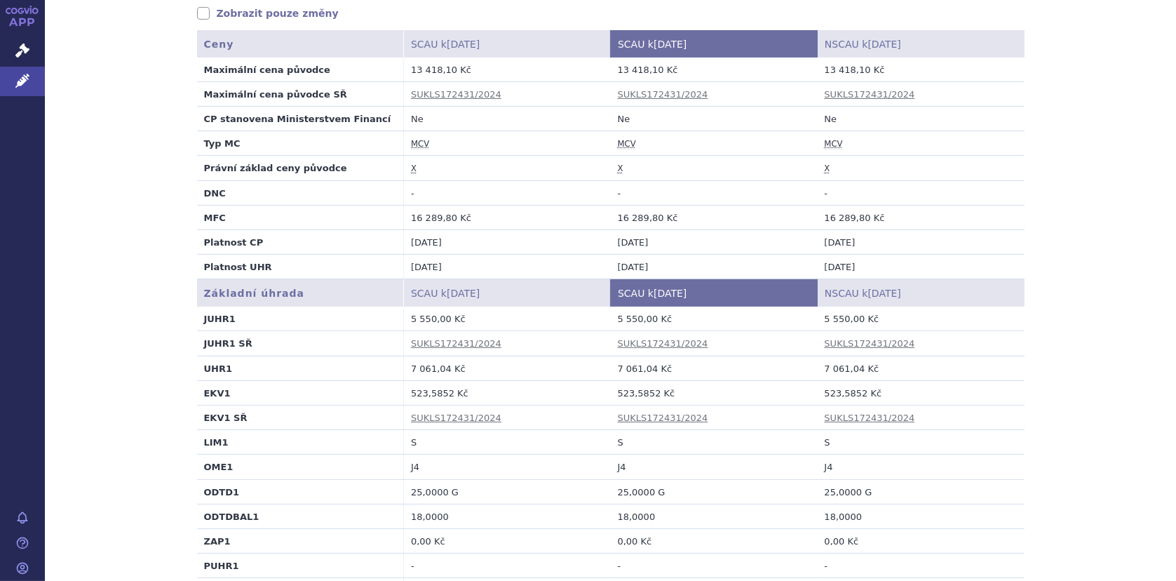
scroll to position [351, 0]
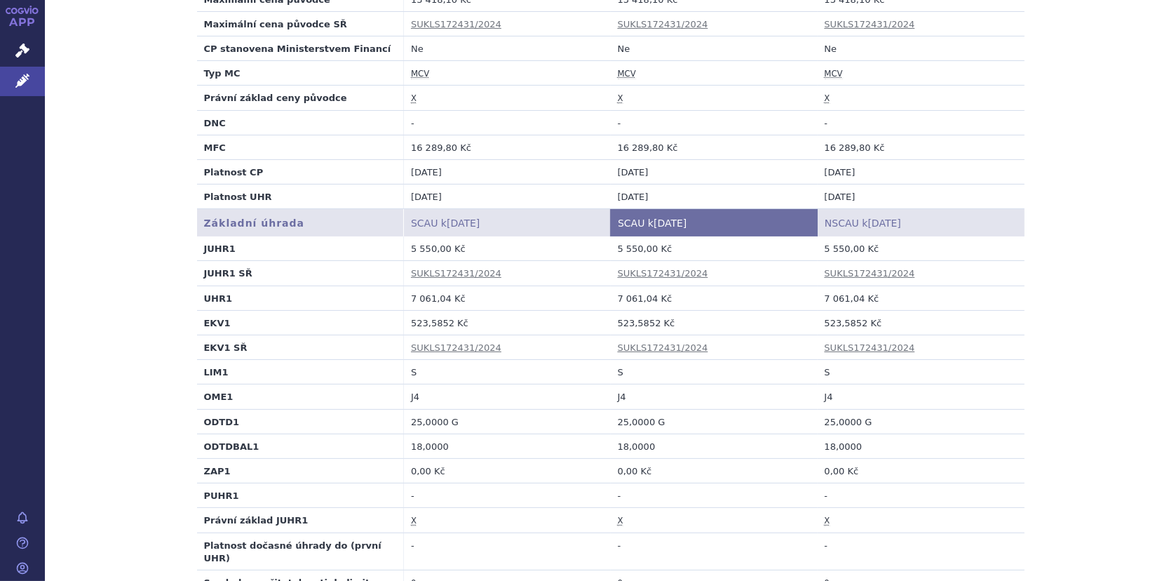
drag, startPoint x: 613, startPoint y: 248, endPoint x: 634, endPoint y: 245, distance: 21.3
click at [634, 245] on td "5 550,00 Kč" at bounding box center [714, 248] width 207 height 25
copy td "5 550"
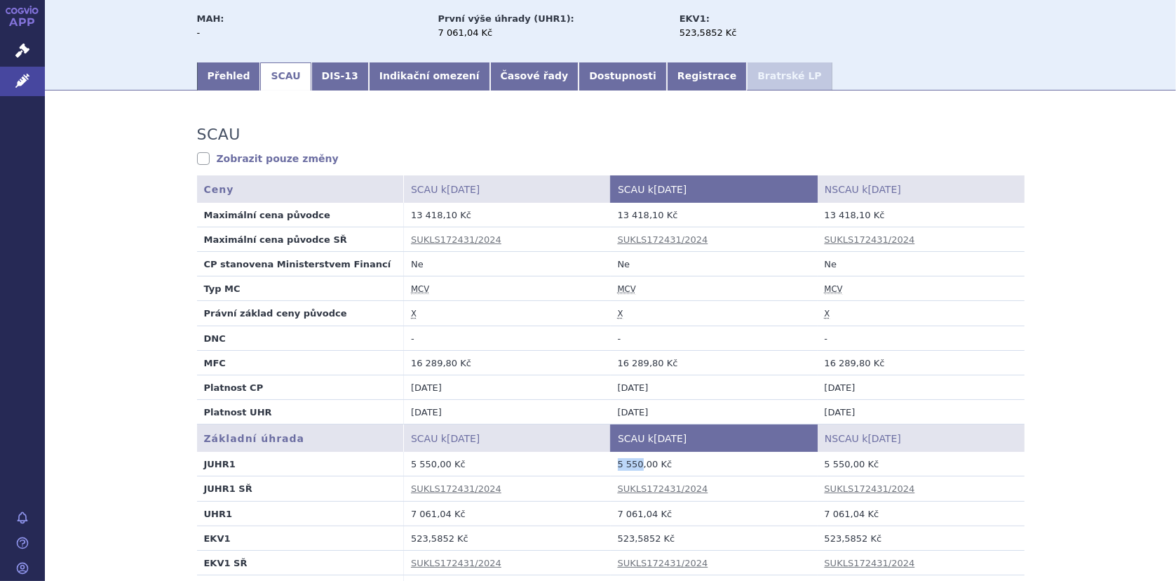
scroll to position [0, 0]
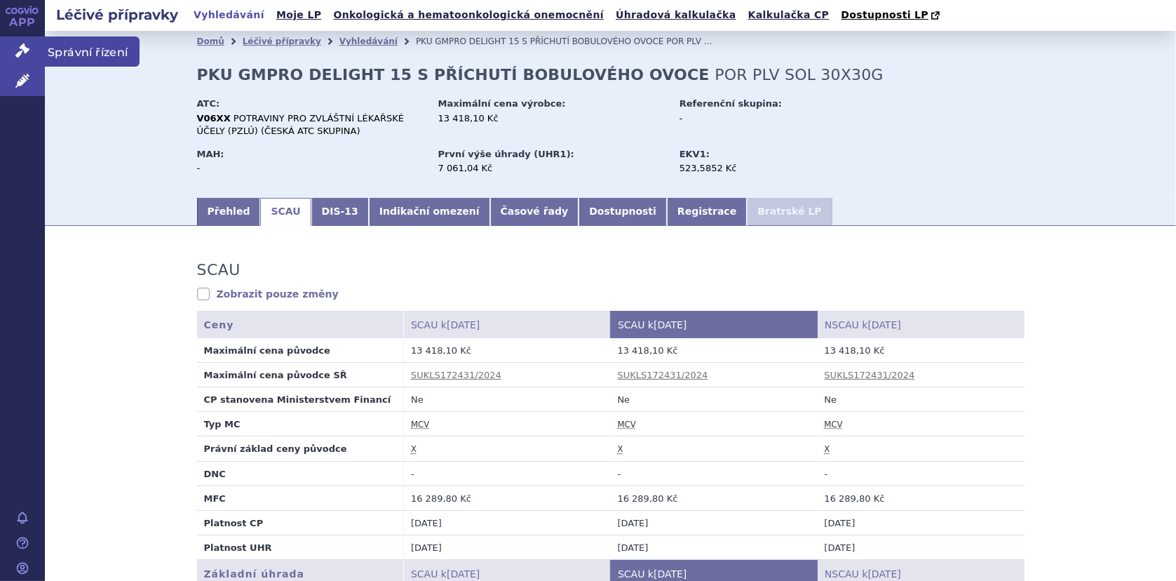
click at [17, 47] on icon at bounding box center [22, 50] width 14 height 14
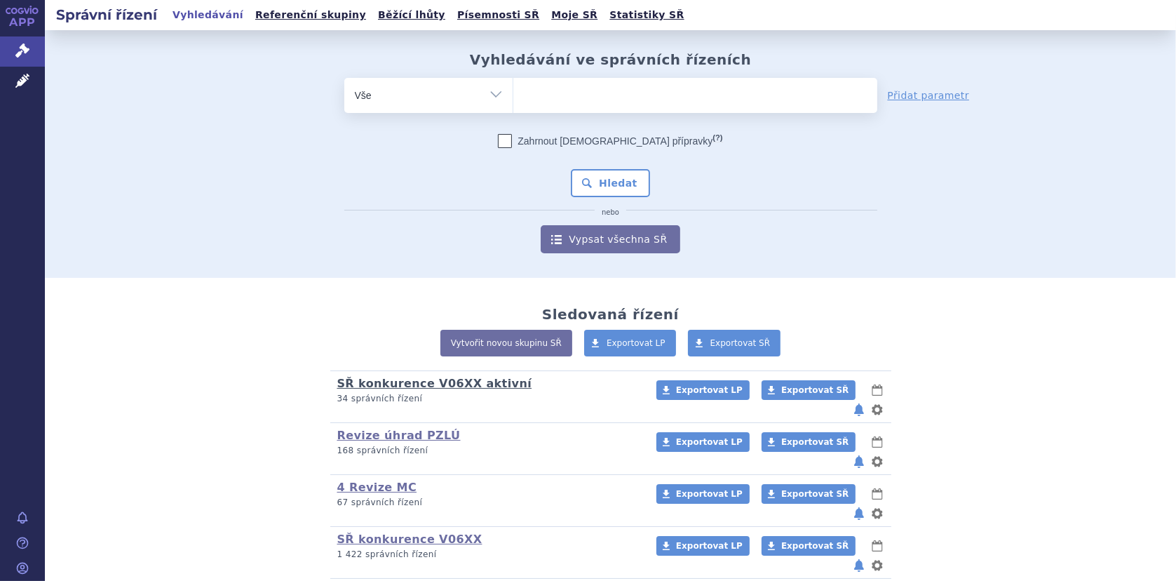
click at [402, 384] on link "SŘ konkurence V06XX aktivní" at bounding box center [434, 382] width 195 height 13
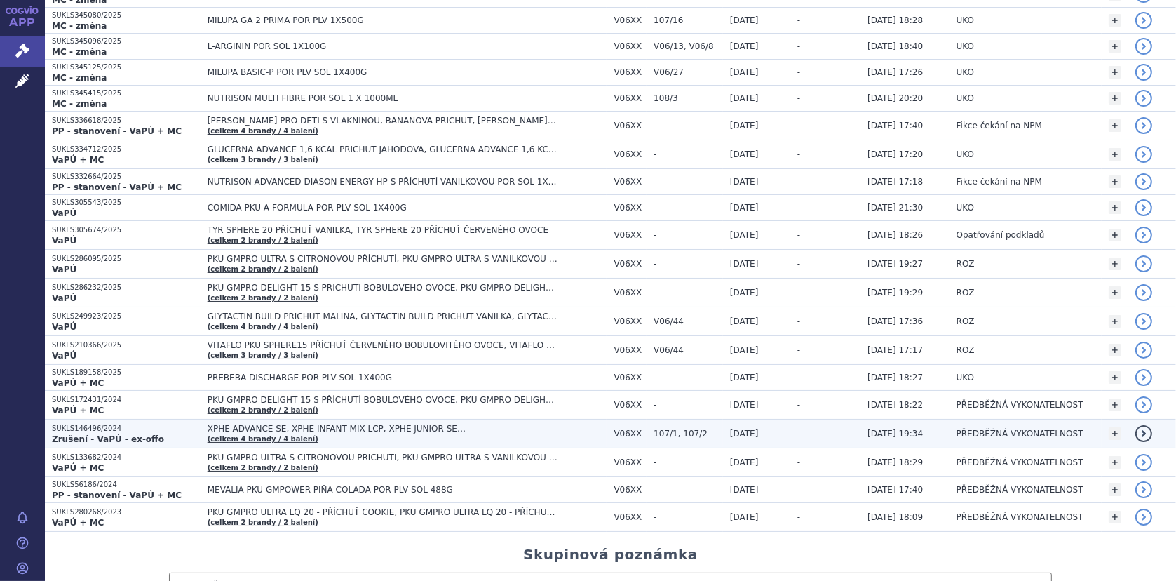
scroll to position [631, 0]
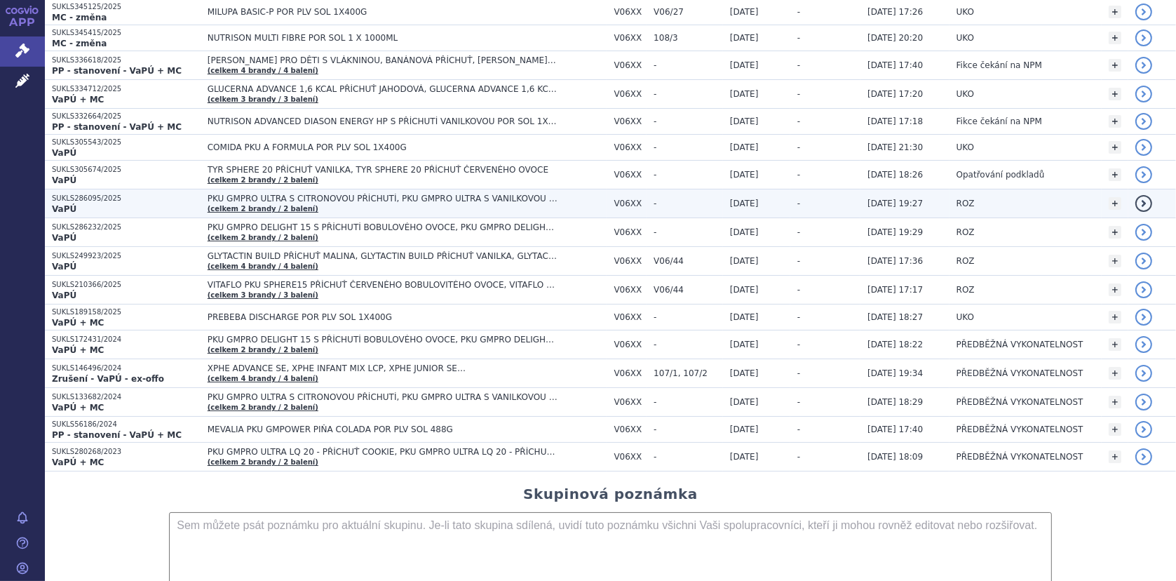
click at [223, 194] on span "PKU GMPRO ULTRA S CITRONOVOU PŘÍCHUTÍ, PKU GMPRO ULTRA S VANILKOVOU PŘÍCHUTÍ" at bounding box center [383, 199] width 351 height 10
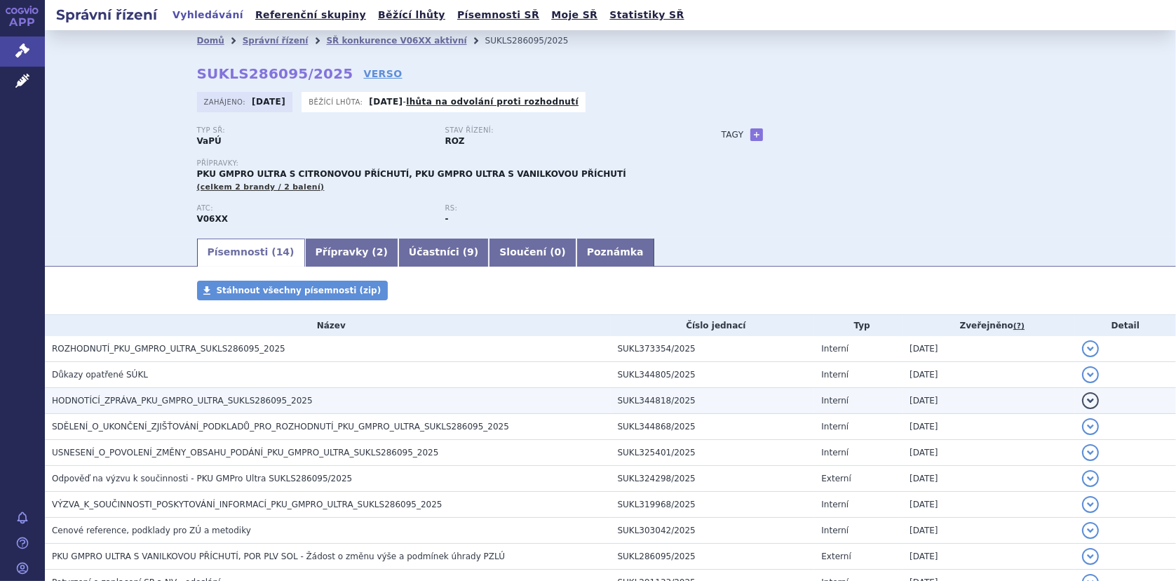
click at [148, 398] on span "HODNOTÍCÍ_ZPRÁVA_PKU_GMPRO_ULTRA_SUKLS286095_2025" at bounding box center [182, 400] width 261 height 10
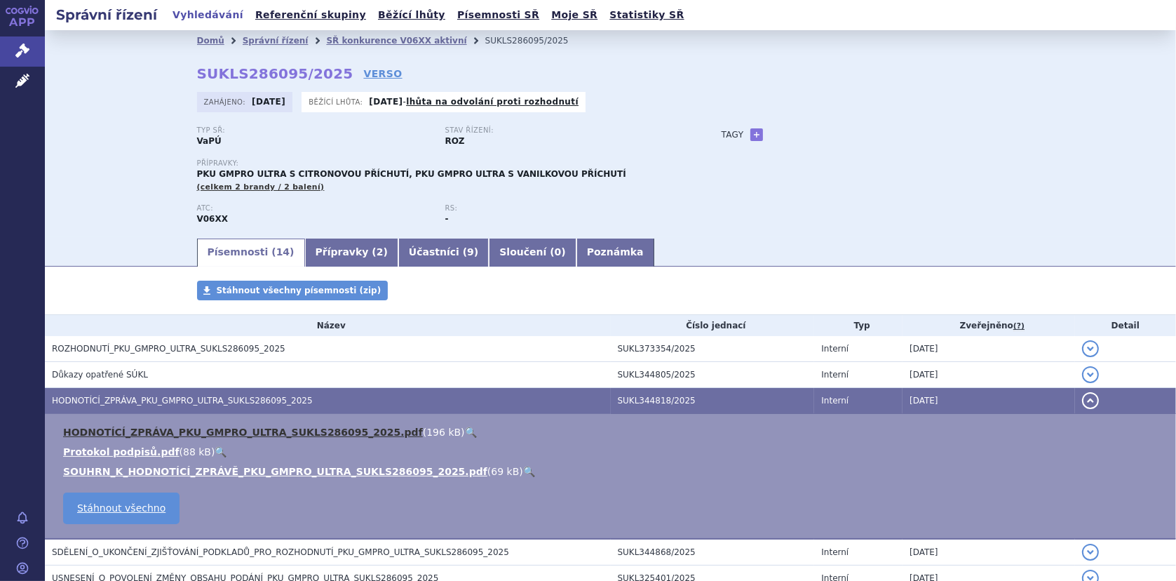
click at [192, 428] on link "HODNOTÍCÍ_ZPRÁVA_PKU_GMPRO_ULTRA_SUKLS286095_2025.pdf" at bounding box center [243, 431] width 360 height 11
click at [465, 430] on link "🔍" at bounding box center [471, 431] width 12 height 11
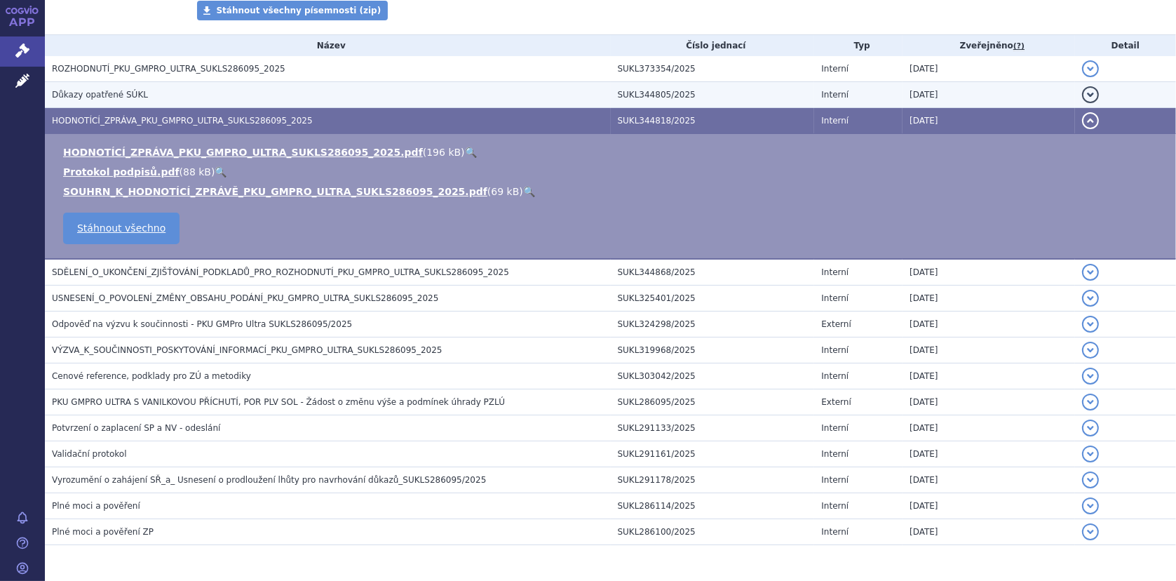
scroll to position [186, 0]
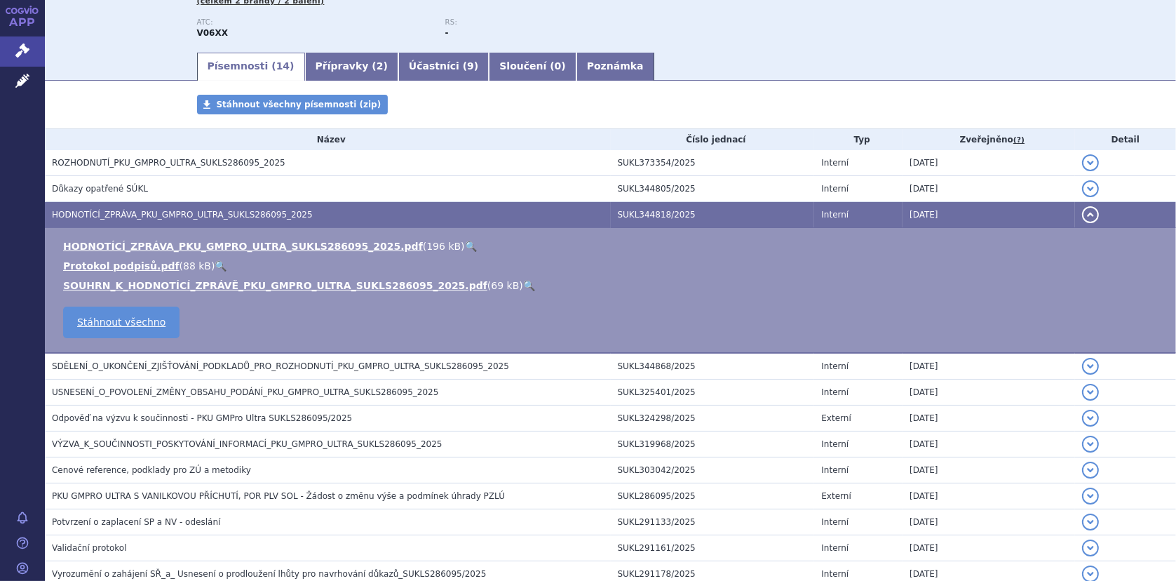
drag, startPoint x: 299, startPoint y: 71, endPoint x: 307, endPoint y: 76, distance: 9.1
click at [305, 71] on link "Přípravky ( 2 )" at bounding box center [351, 67] width 93 height 28
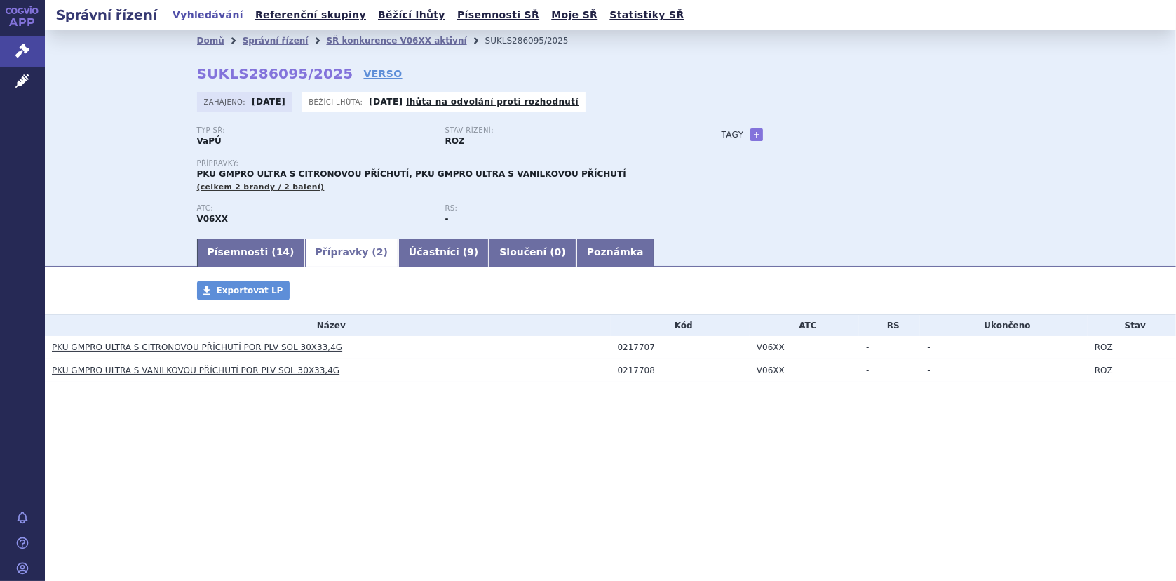
click at [227, 344] on link "PKU GMPRO ULTRA S CITRONOVOU PŘÍCHUTÍ POR PLV SOL 30X33,4G" at bounding box center [197, 347] width 290 height 10
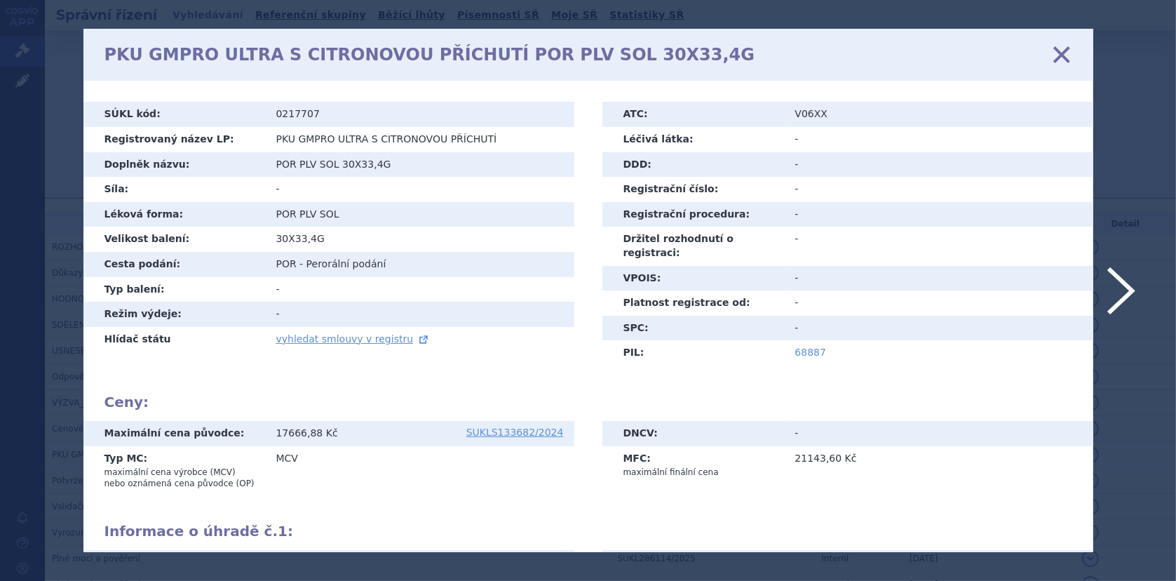
click at [797, 346] on link "68887" at bounding box center [811, 351] width 32 height 11
click at [1070, 50] on icon at bounding box center [1060, 54] width 29 height 29
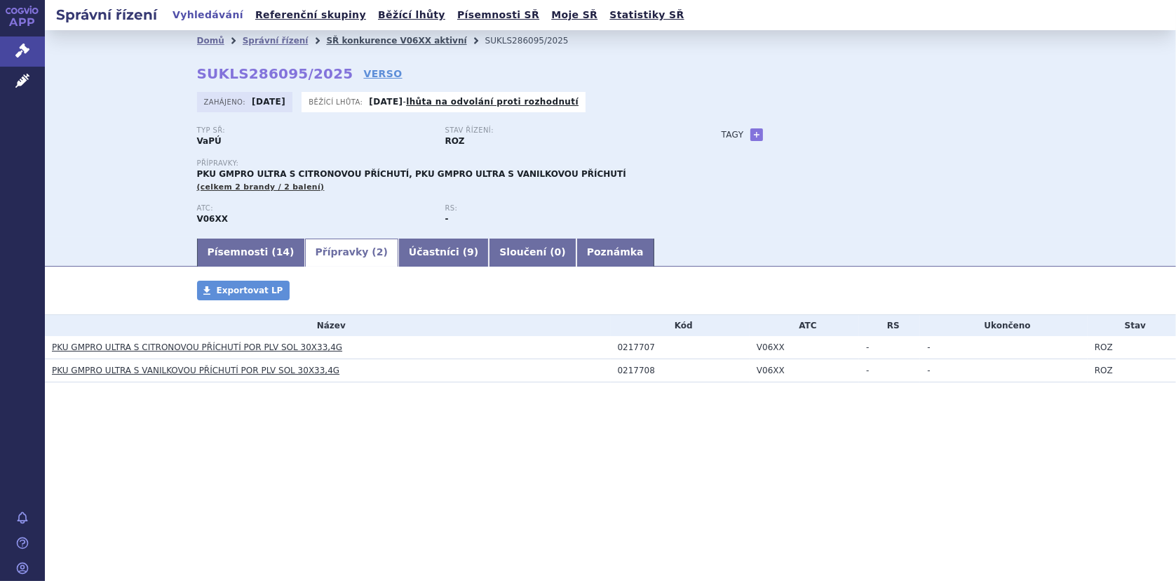
click at [347, 40] on link "SŘ konkurence V06XX aktivní" at bounding box center [396, 41] width 140 height 10
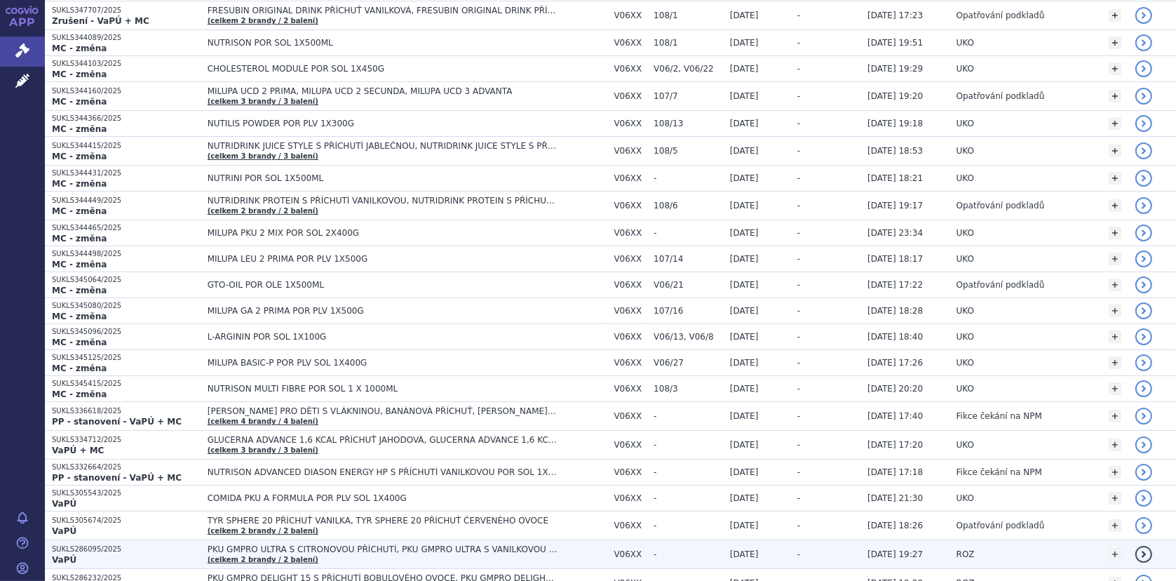
scroll to position [491, 0]
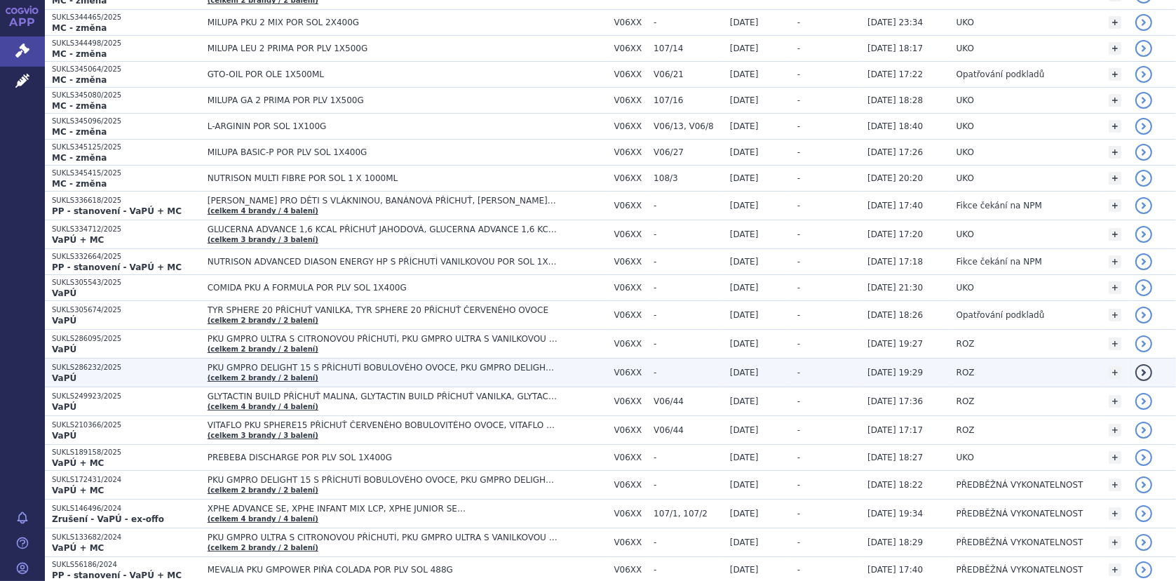
click at [292, 363] on span "PKU GMPRO DELIGHT 15 S PŘÍCHUTÍ BOBULOVÉHO OVOCE, PKU GMPRO DELIGHT 15 S PŘÍCHU…" at bounding box center [383, 367] width 351 height 10
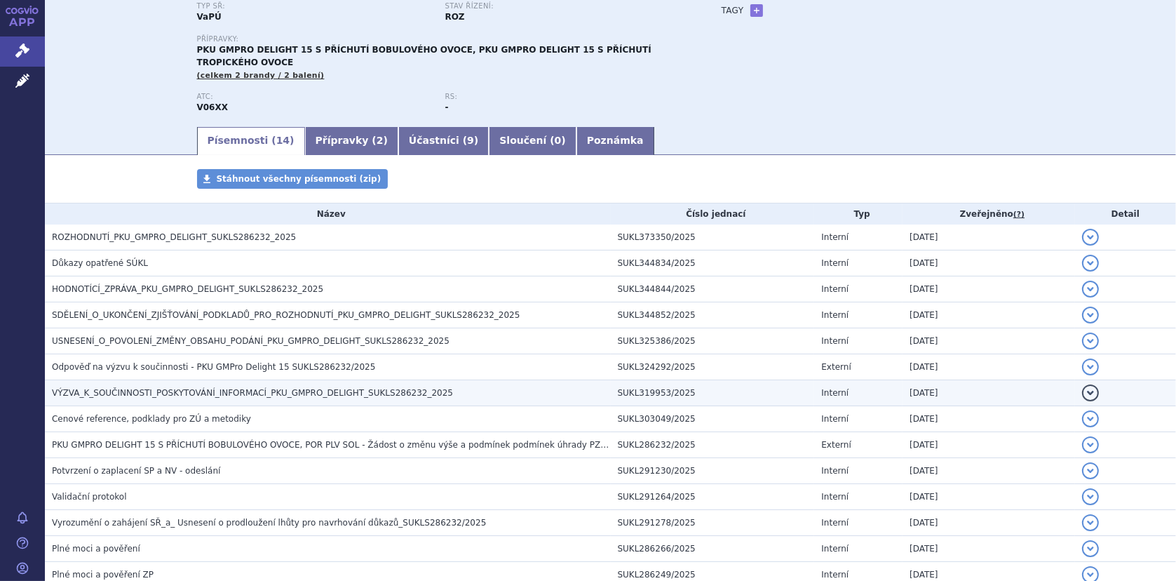
scroll to position [140, 0]
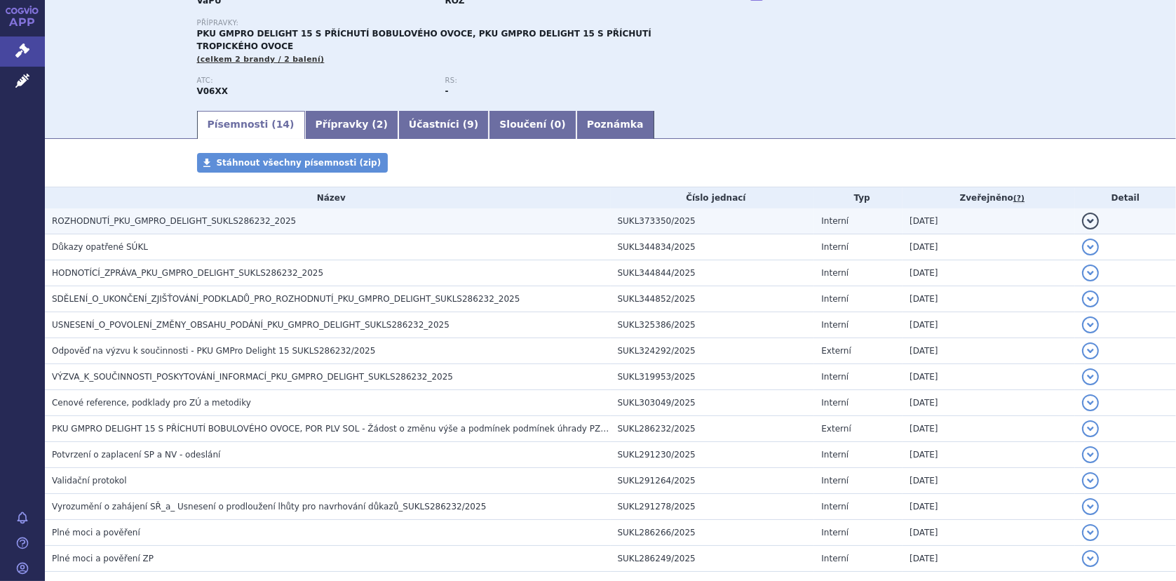
click at [147, 216] on span "ROZHODNUTÍ_PKU_GMPRO_DELIGHT_SUKLS286232_2025" at bounding box center [174, 221] width 244 height 10
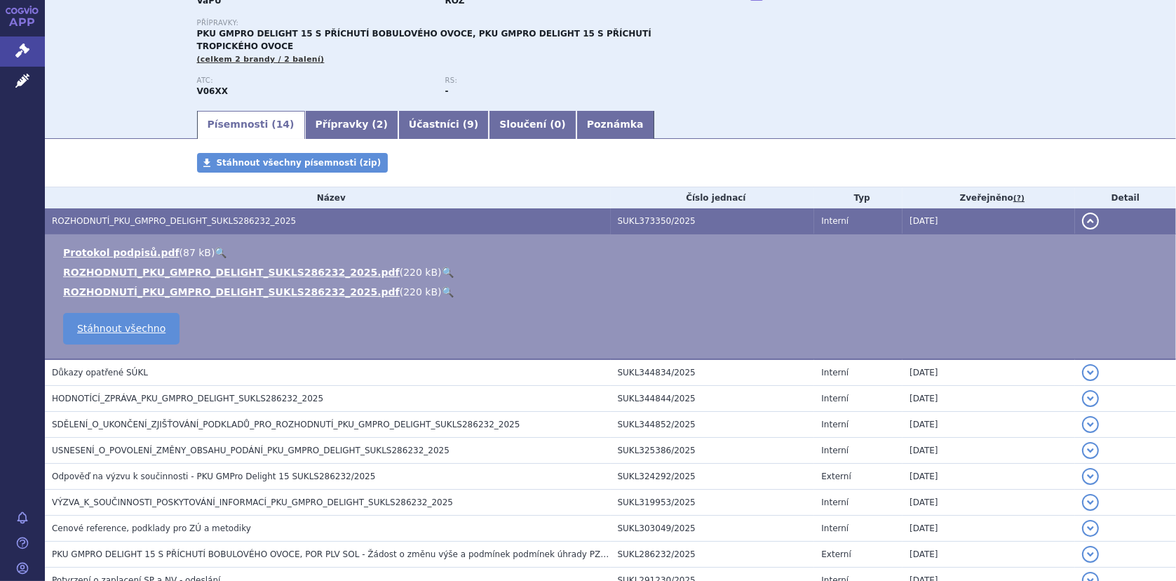
click at [442, 266] on link "🔍" at bounding box center [448, 271] width 12 height 11
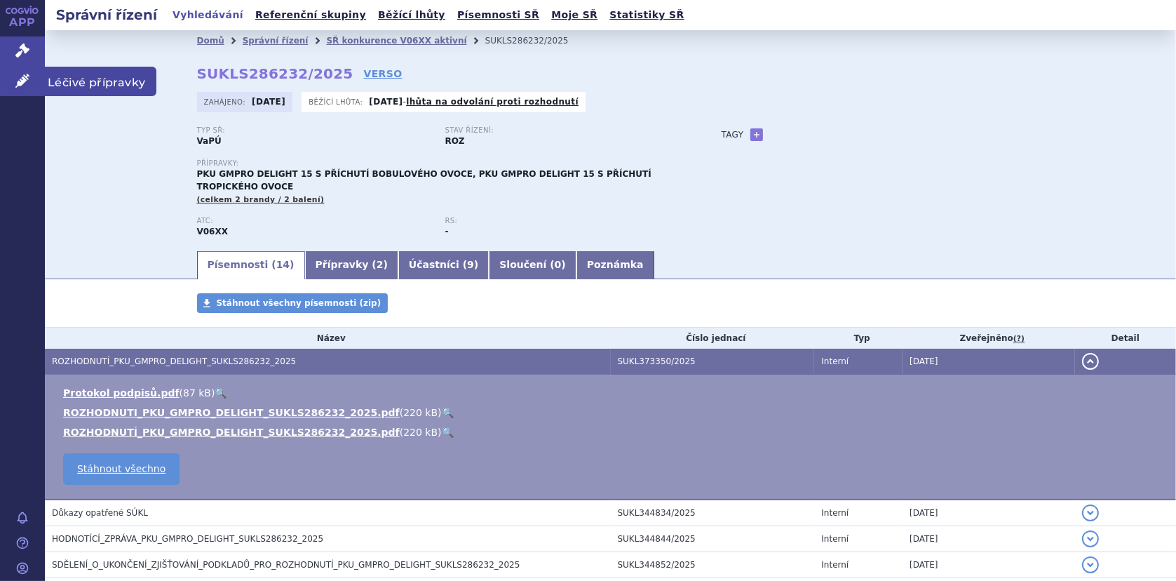
click at [12, 73] on link "Léčivé přípravky" at bounding box center [22, 81] width 45 height 29
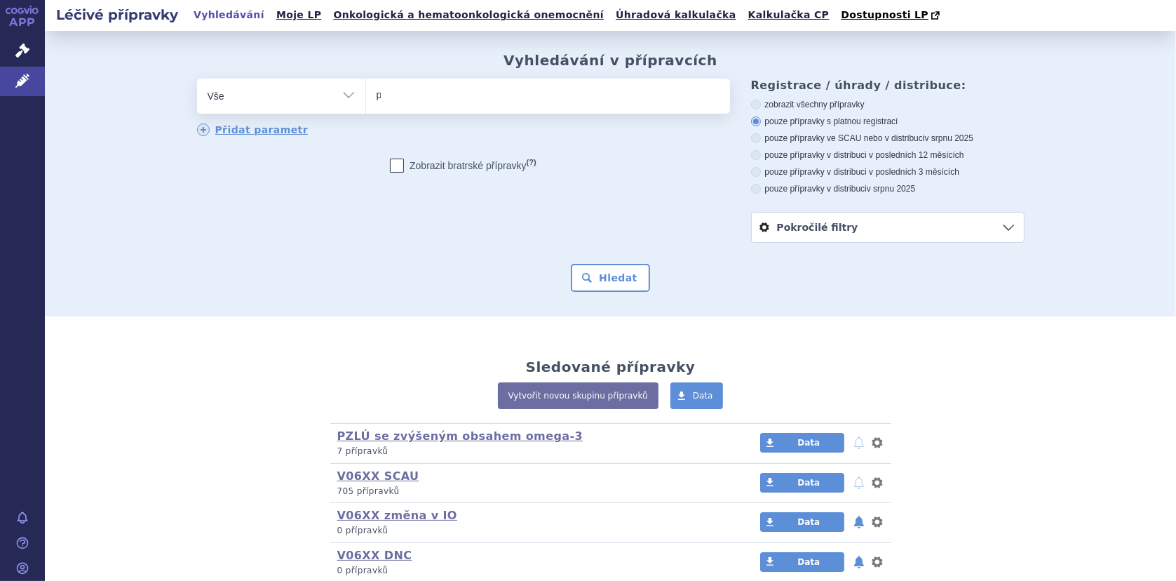
type input "pk"
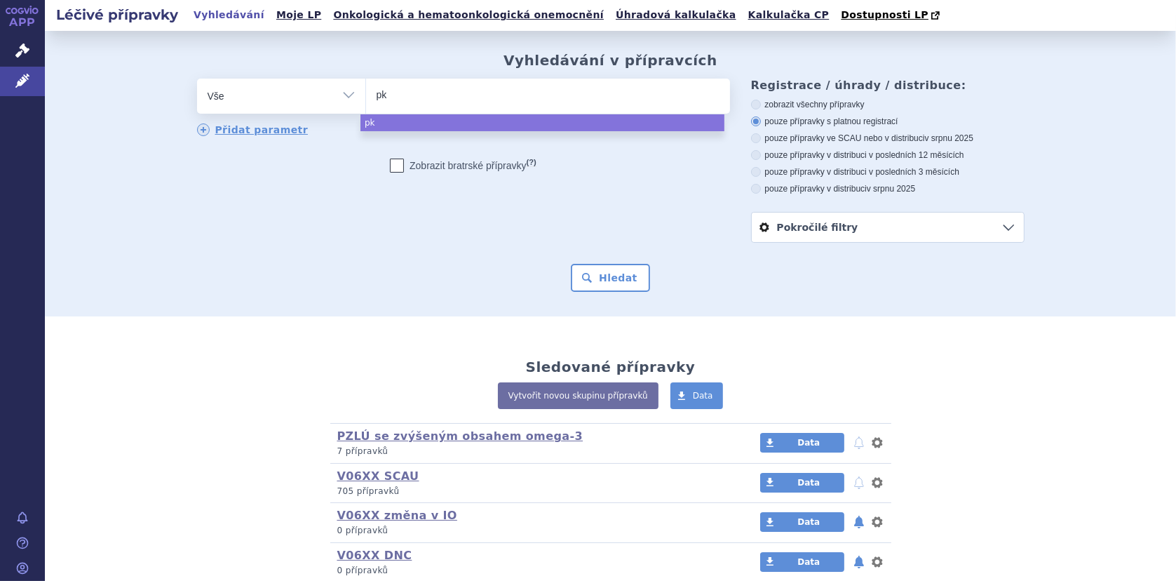
type input "pku"
type input "pku gm"
type input "pku gmp"
type input "pku gmpro"
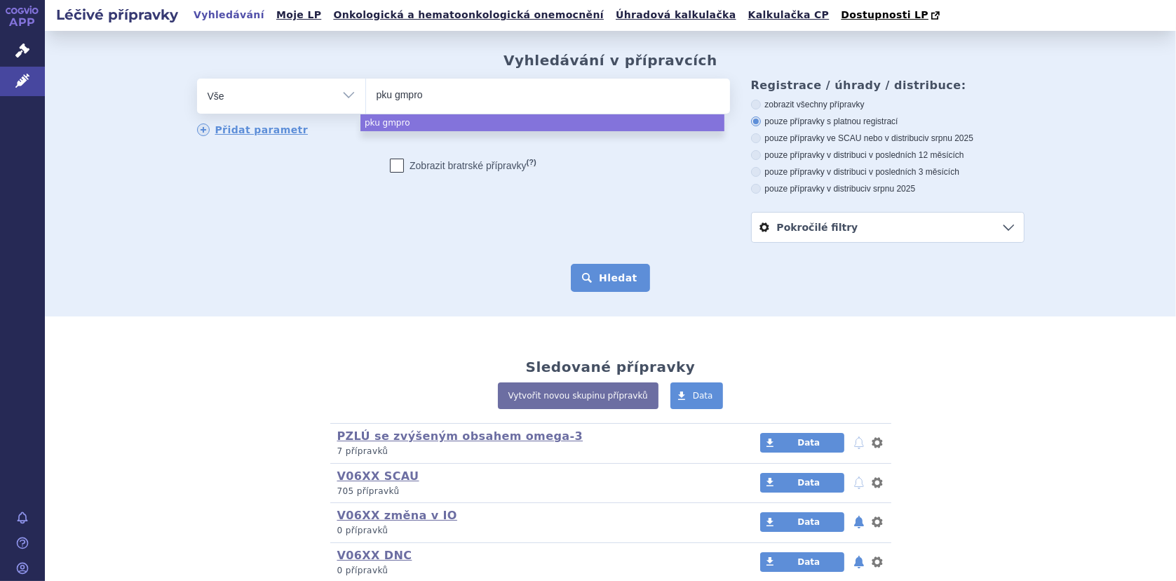
select select "pku gmpro"
click at [612, 283] on button "Hledat" at bounding box center [610, 278] width 79 height 28
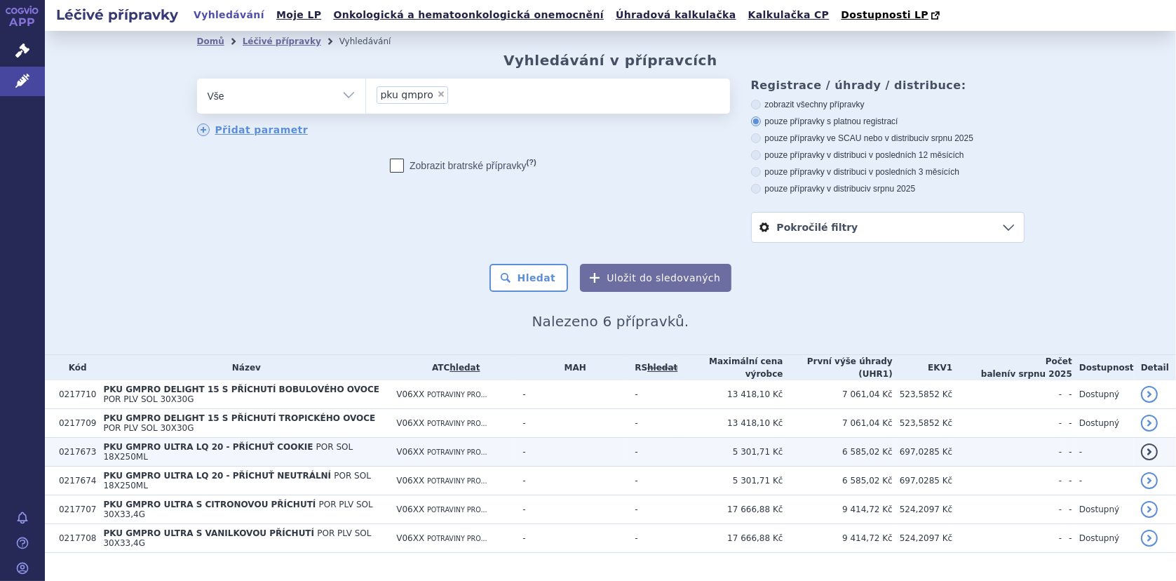
click at [152, 445] on span "PKU GMPRO ULTRA LQ 20 - PŘÍCHUŤ COOKIE" at bounding box center [208, 447] width 210 height 10
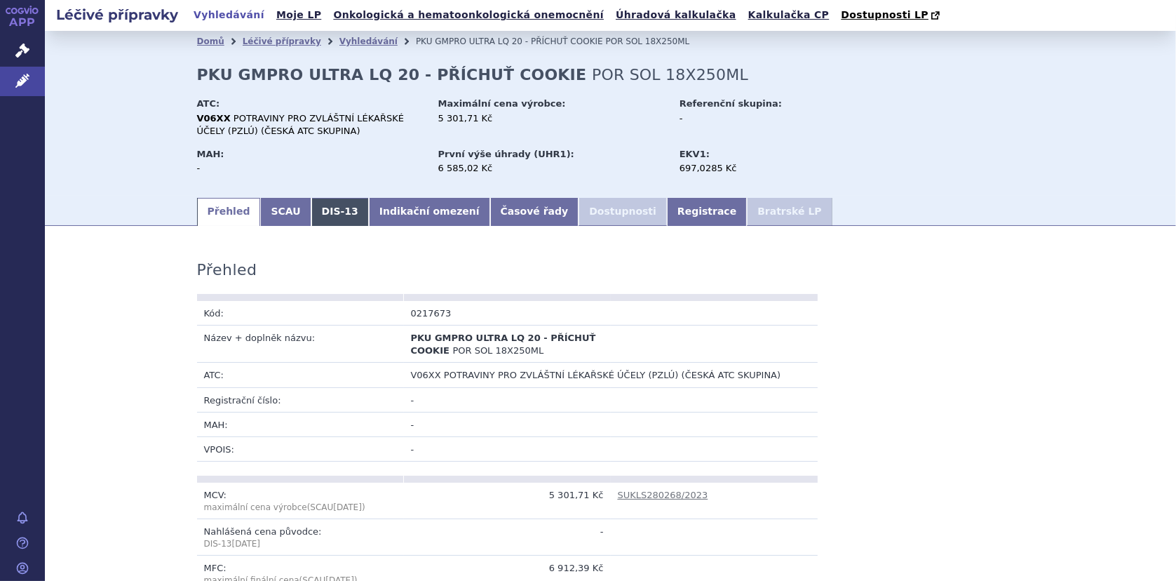
click at [318, 208] on link "DIS-13" at bounding box center [339, 212] width 57 height 28
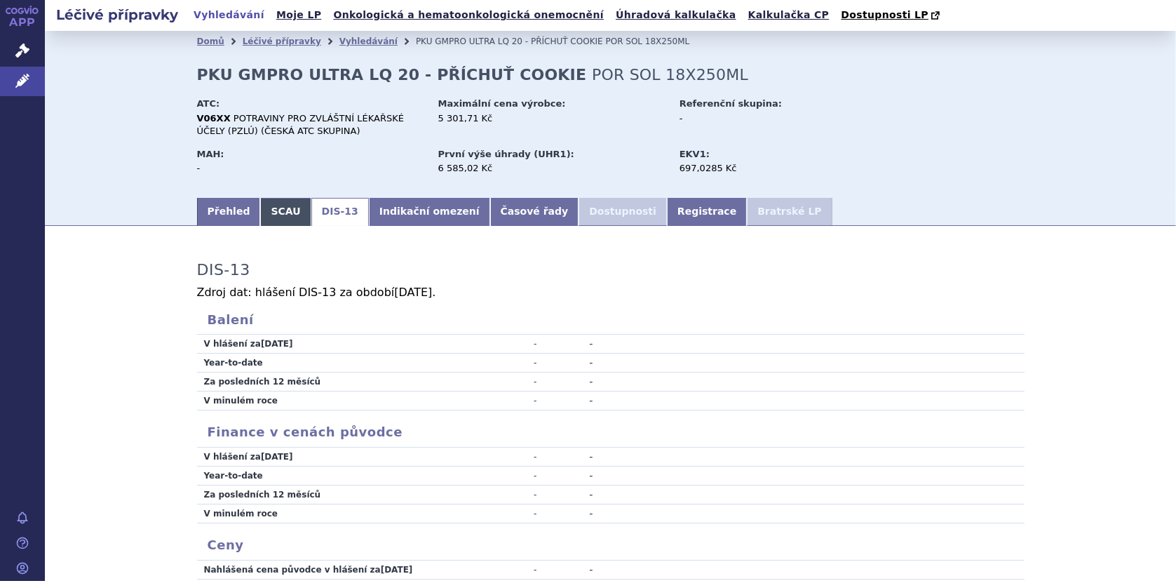
click at [279, 213] on link "SCAU" at bounding box center [285, 212] width 50 height 28
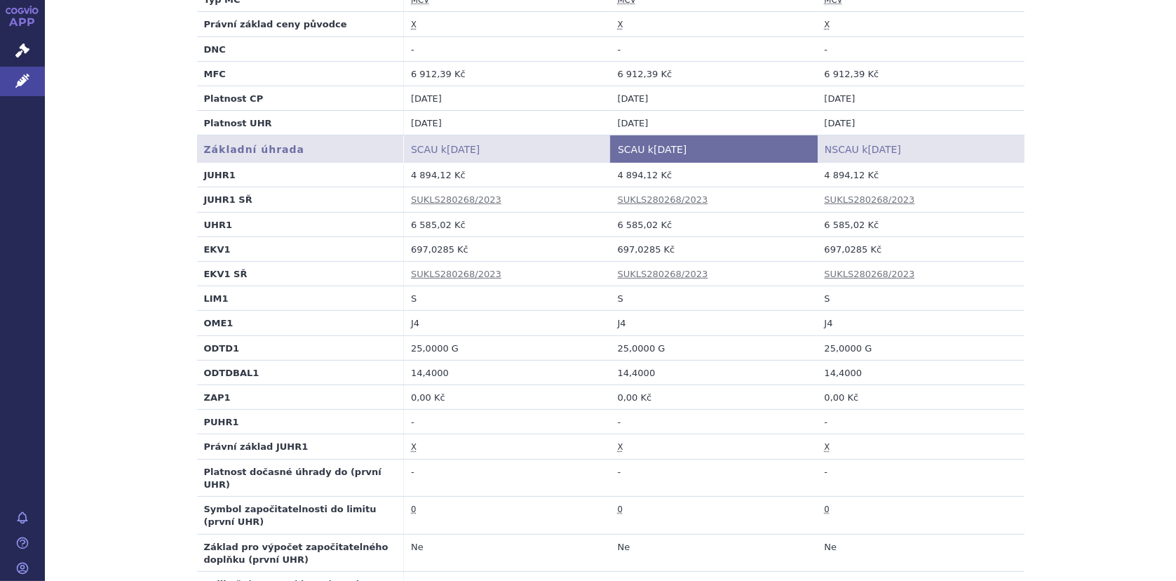
scroll to position [421, 0]
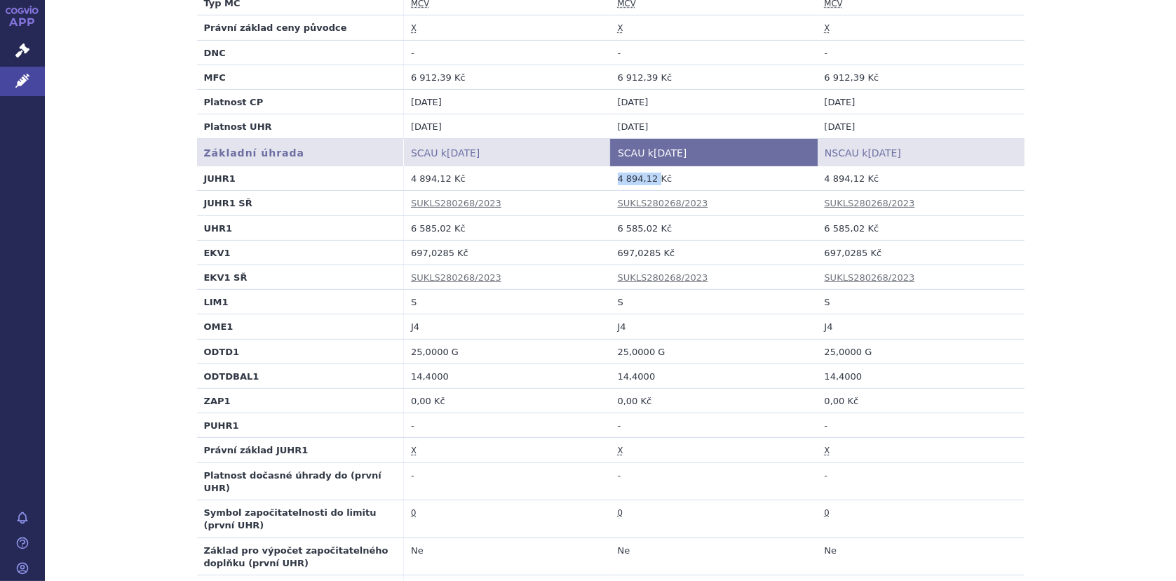
drag, startPoint x: 611, startPoint y: 178, endPoint x: 648, endPoint y: 179, distance: 36.5
click at [648, 179] on td "4 894,12 Kč" at bounding box center [714, 178] width 207 height 25
copy td "4 894,12"
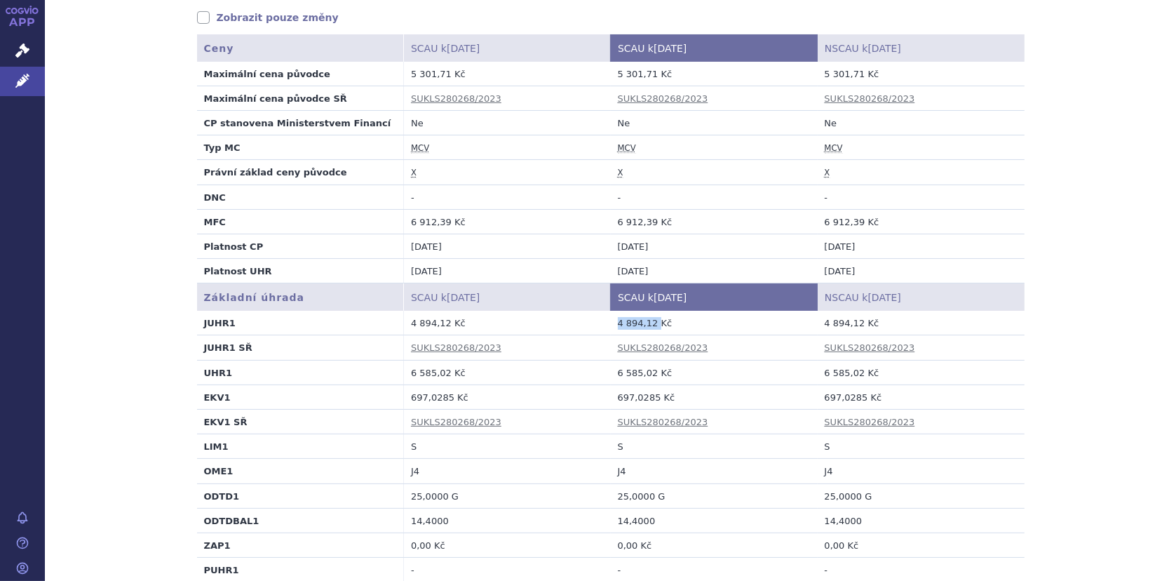
scroll to position [140, 0]
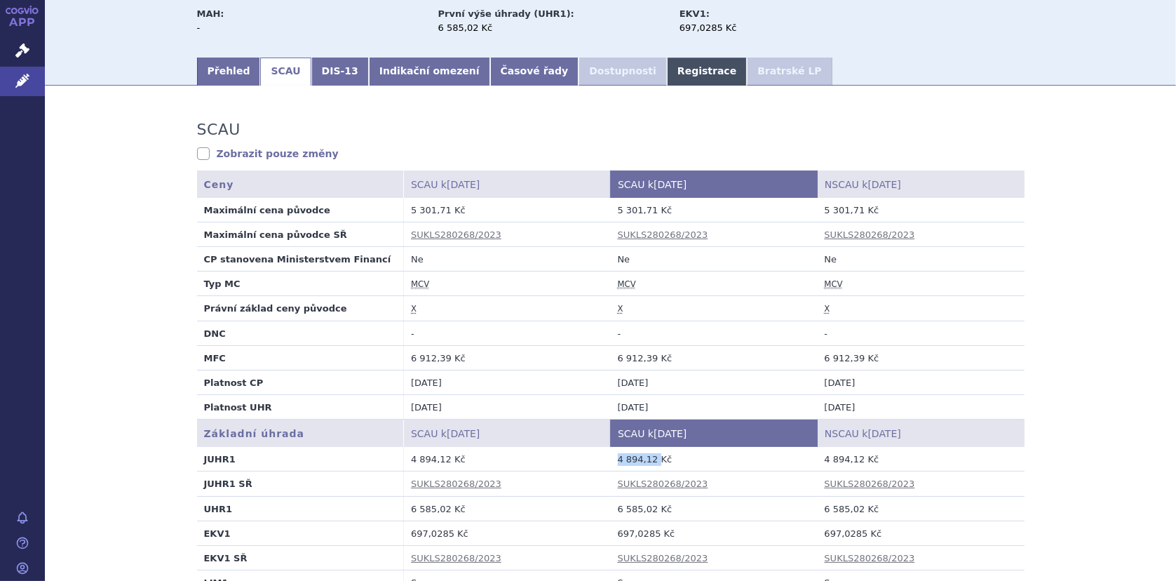
click at [667, 68] on link "Registrace" at bounding box center [707, 71] width 80 height 28
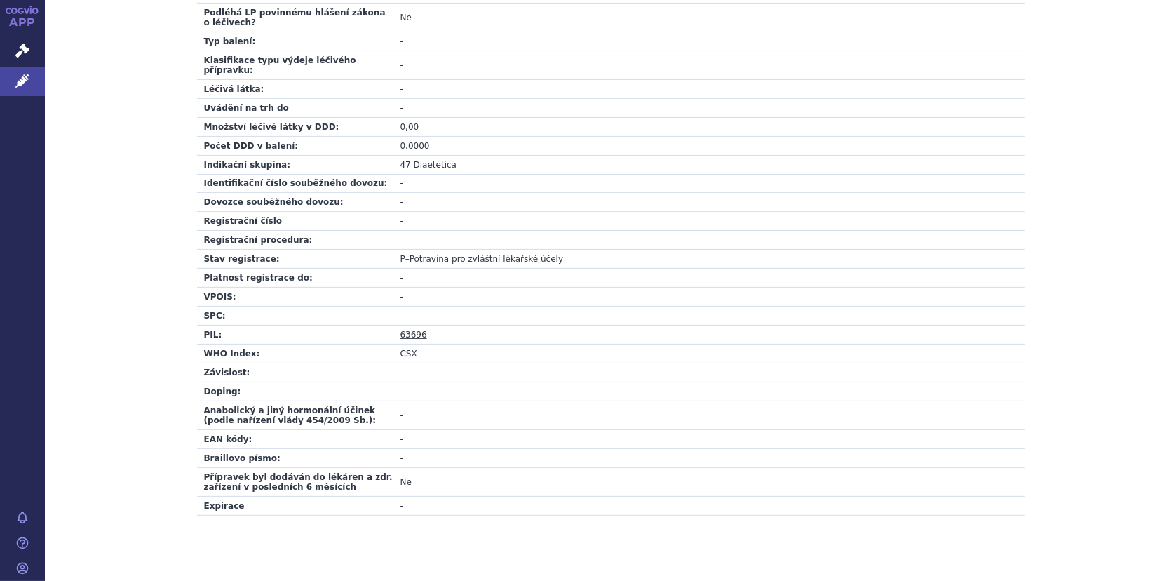
scroll to position [461, 0]
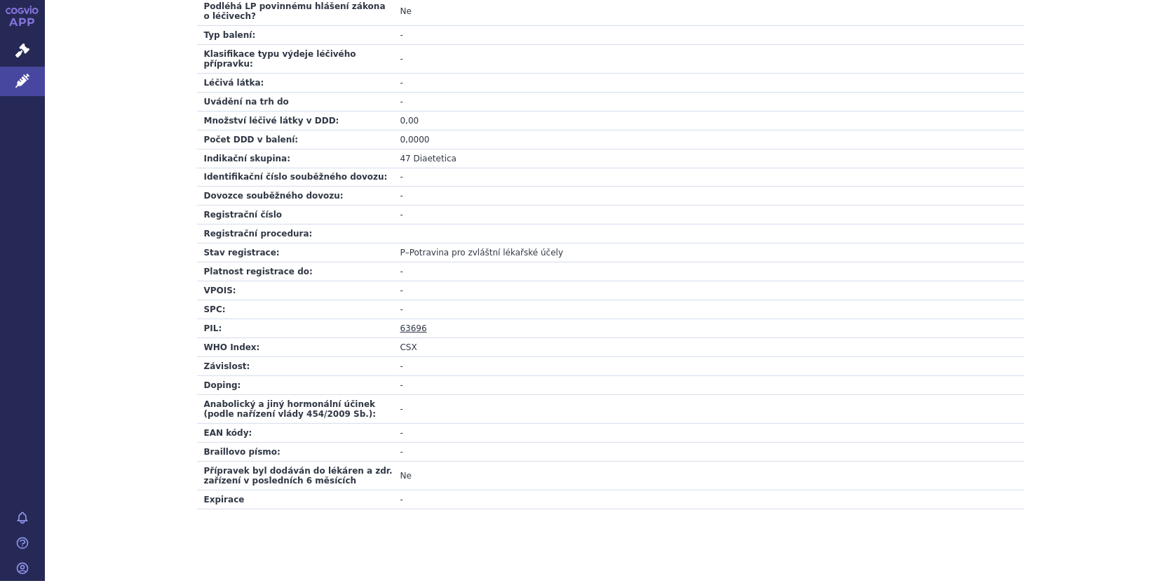
click at [405, 323] on link "63696" at bounding box center [413, 328] width 27 height 10
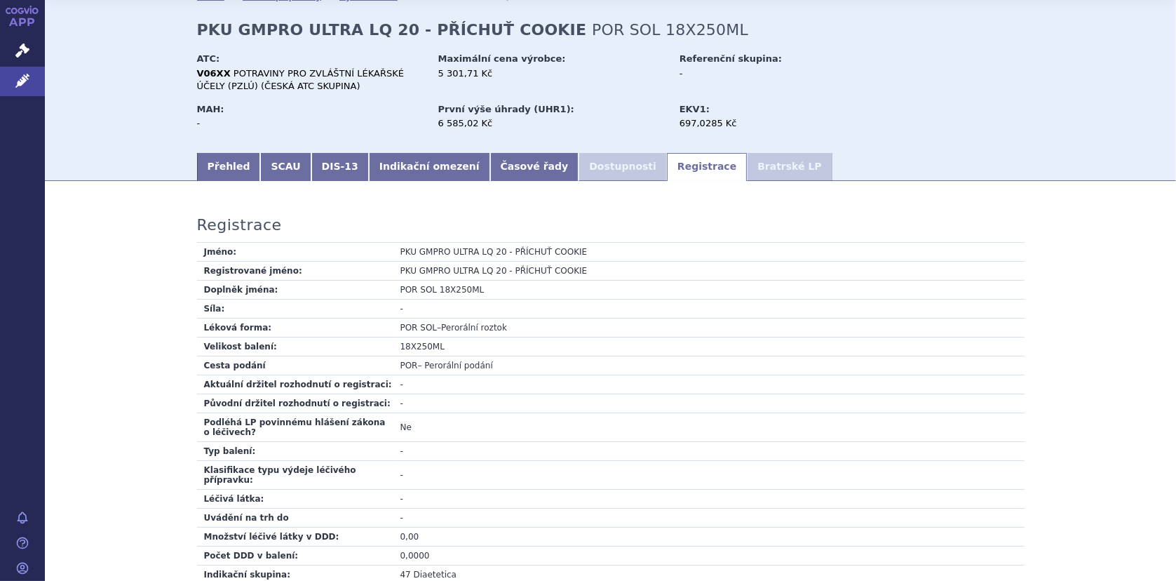
scroll to position [0, 0]
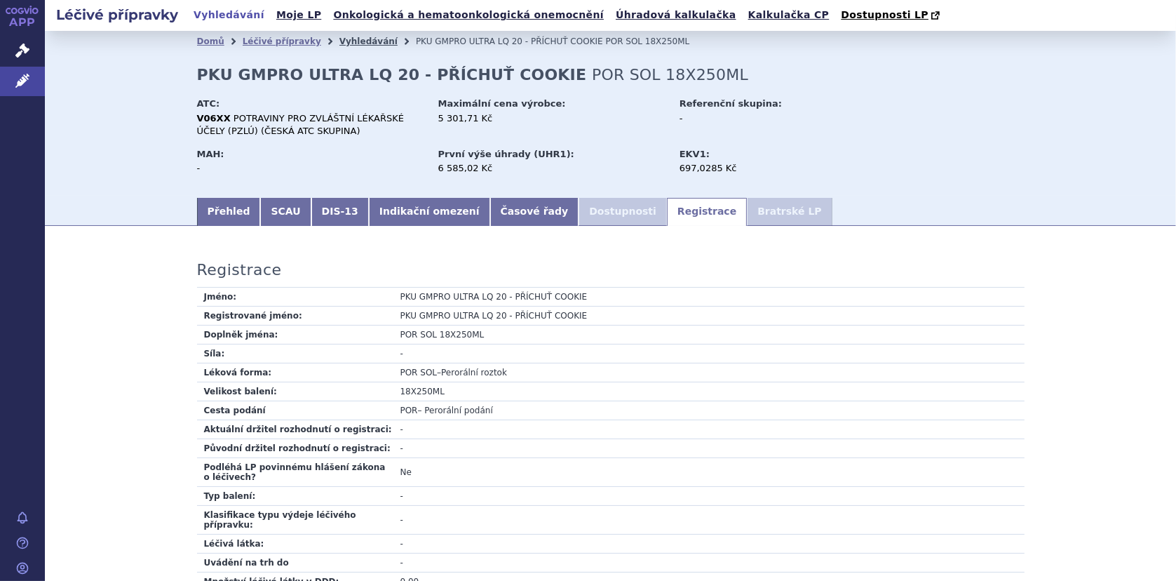
drag, startPoint x: 351, startPoint y: 40, endPoint x: 360, endPoint y: 41, distance: 9.1
click at [351, 40] on link "Vyhledávání" at bounding box center [368, 41] width 58 height 10
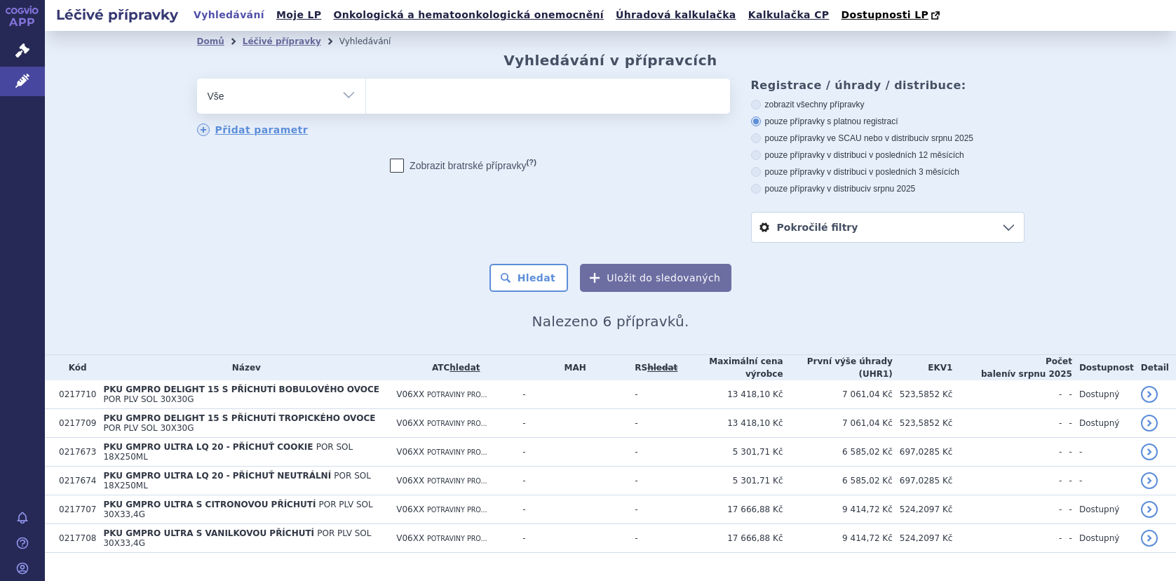
select select
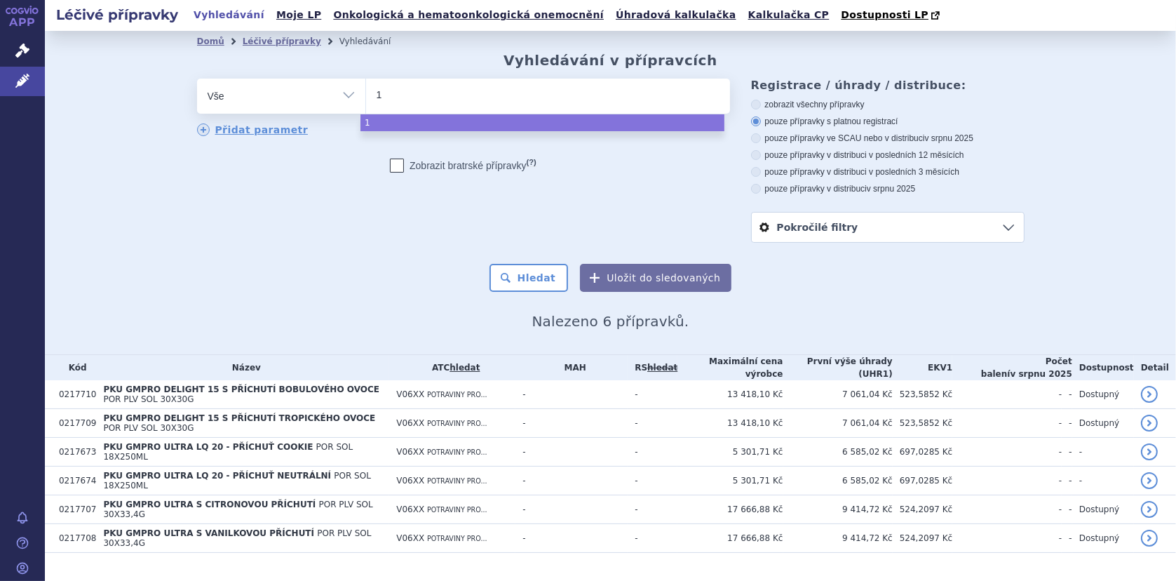
type input "10"
type input "107/"
type input "107/6"
select select "107/6"
click at [337, 93] on select "Vše Přípravek/SUKL kód MAH VPOIS ATC/Aktivní látka Léková forma Síla" at bounding box center [281, 95] width 168 height 32
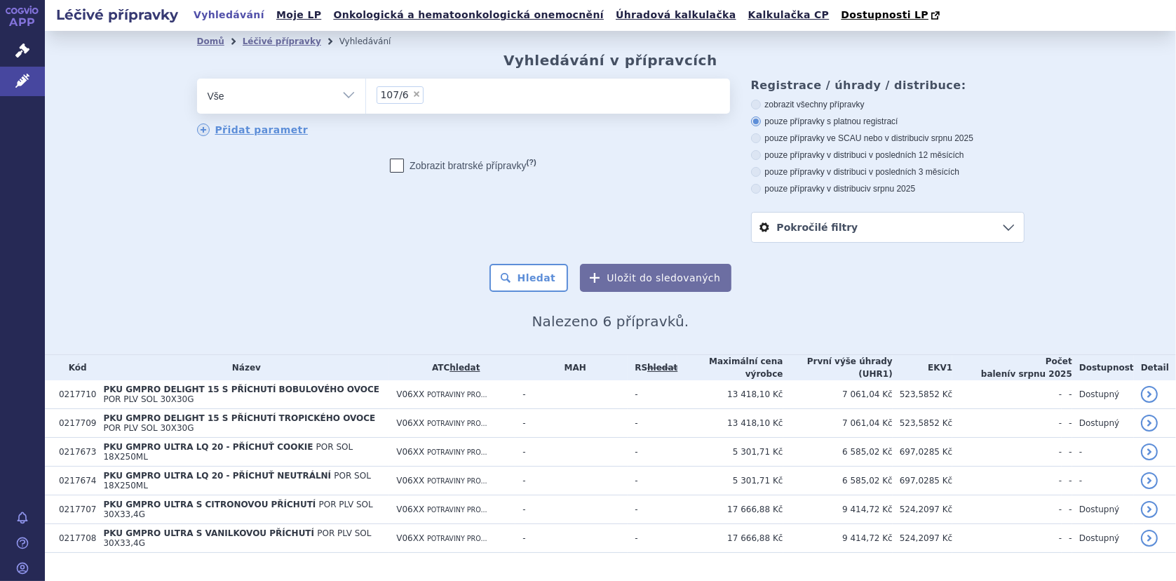
click at [346, 93] on select "Vše Přípravek/SUKL kód MAH VPOIS ATC/Aktivní látka Léková forma Síla" at bounding box center [281, 95] width 168 height 32
select select "filter-reference-group"
click at [197, 79] on select "Vše Přípravek/SUKL kód MAH VPOIS ATC/Aktivní látka Léková forma Síla" at bounding box center [281, 95] width 168 height 32
drag, startPoint x: 402, startPoint y: 93, endPoint x: 417, endPoint y: 96, distance: 15.0
click at [402, 93] on ul at bounding box center [548, 93] width 364 height 29
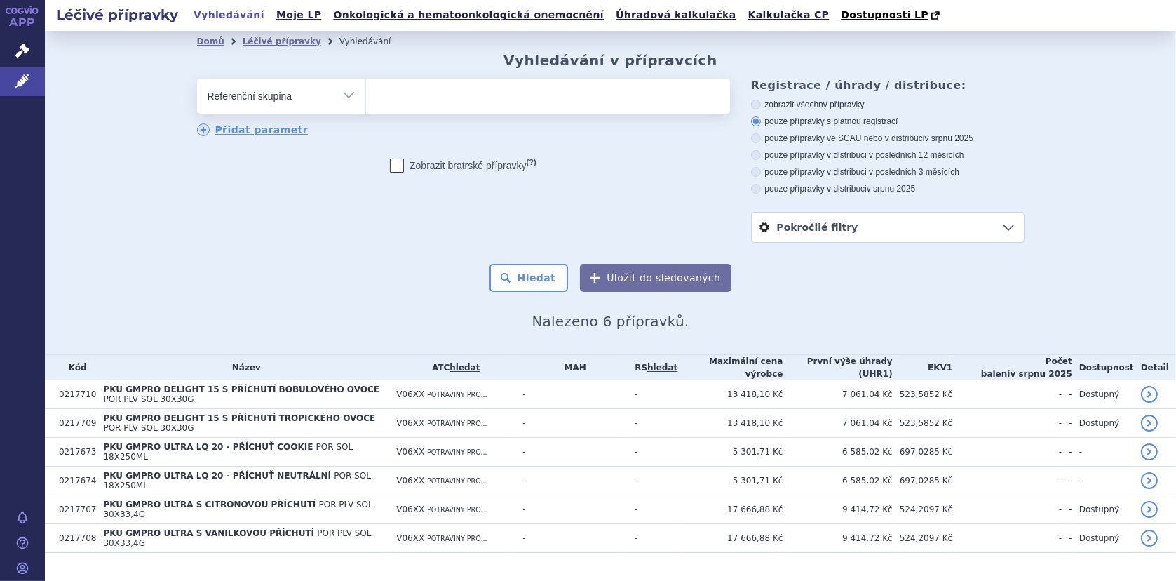
click at [366, 93] on select at bounding box center [365, 95] width 1 height 35
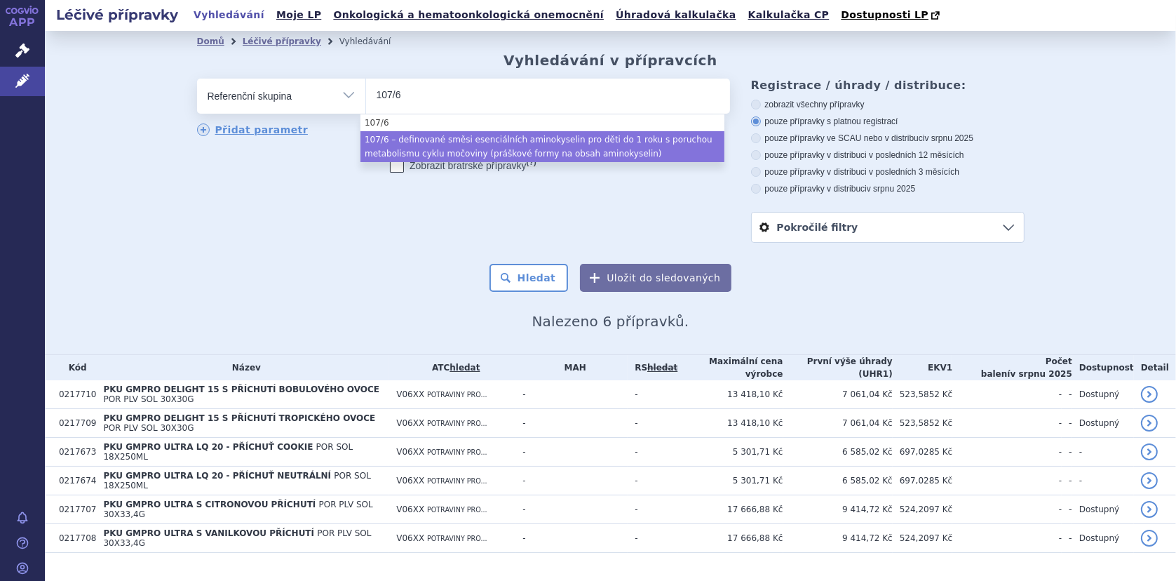
type input "107/6"
select select "5e0ee280-7d8c-4482-b729-313717ecb314"
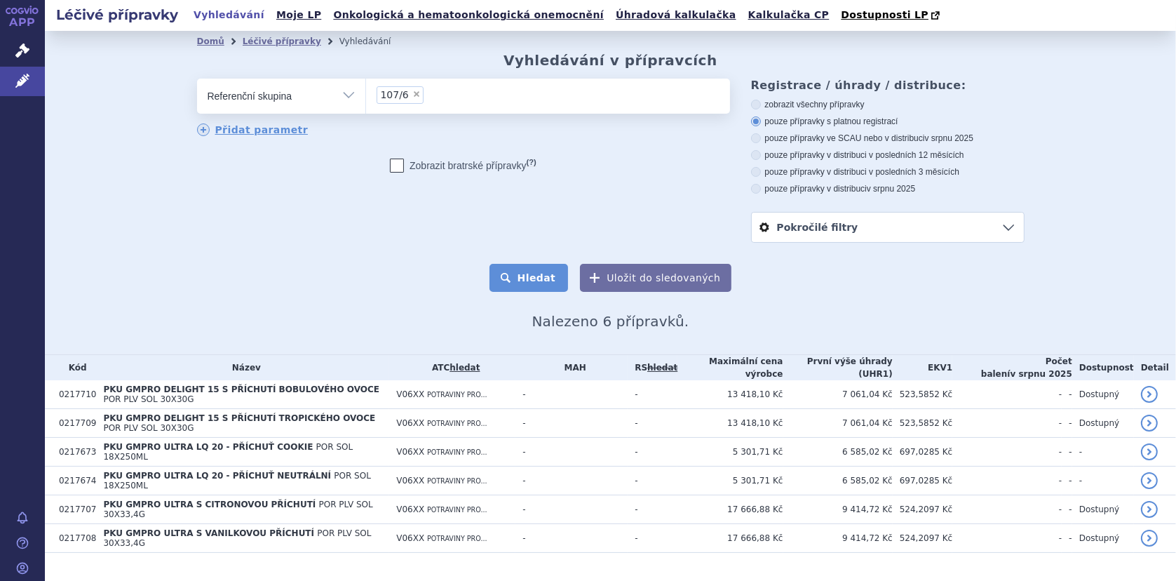
drag, startPoint x: 523, startPoint y: 278, endPoint x: 548, endPoint y: 269, distance: 26.4
click at [523, 278] on button "Hledat" at bounding box center [528, 278] width 79 height 28
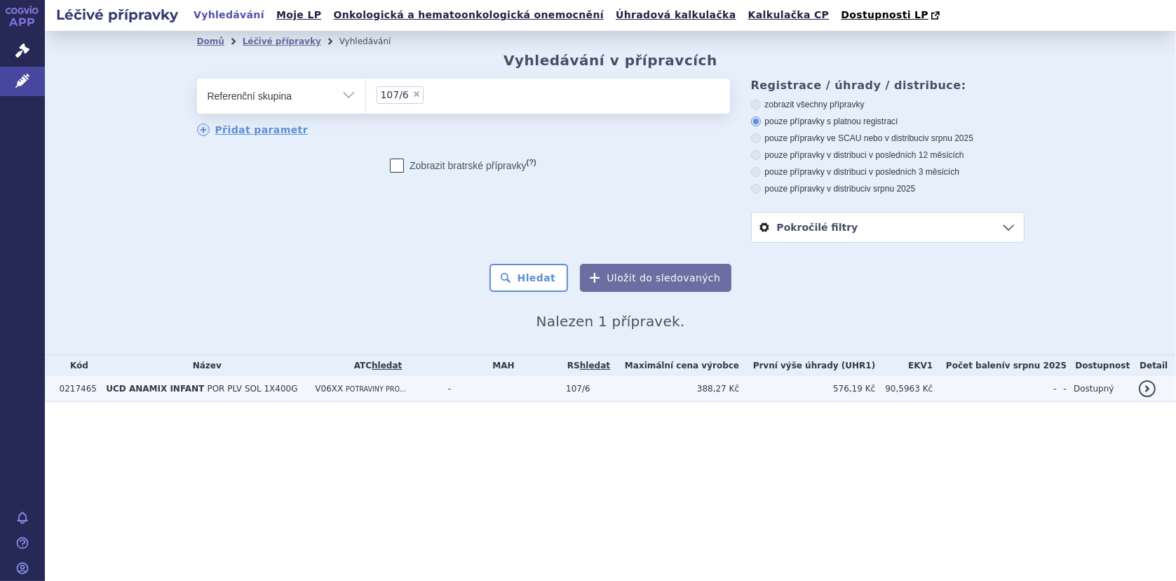
click at [137, 391] on span "UCD ANAMIX INFANT" at bounding box center [155, 389] width 98 height 10
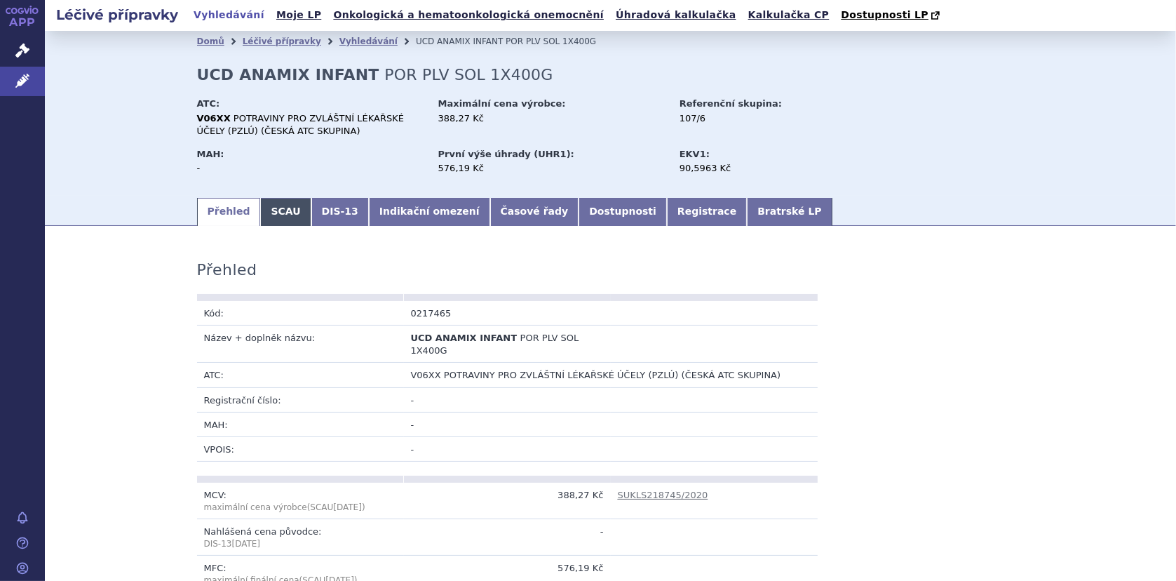
click at [284, 212] on link "SCAU" at bounding box center [285, 212] width 50 height 28
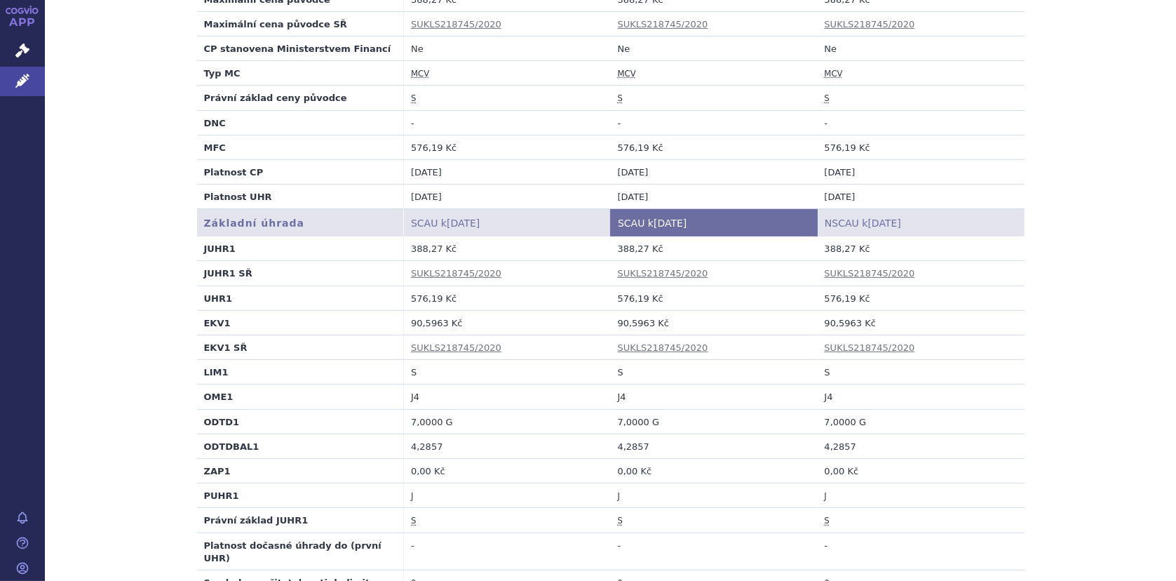
scroll to position [421, 0]
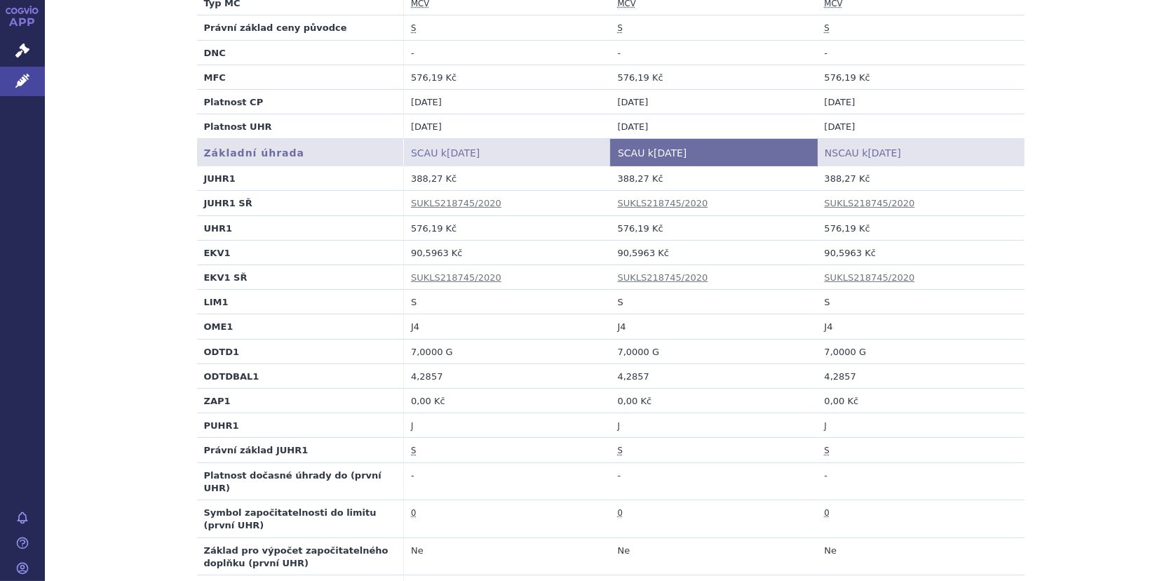
click at [611, 252] on td "90,5963 Kč" at bounding box center [714, 252] width 207 height 25
drag, startPoint x: 610, startPoint y: 251, endPoint x: 646, endPoint y: 248, distance: 35.9
click at [646, 248] on td "90,5963 Kč" at bounding box center [714, 252] width 207 height 25
copy td "90,5963"
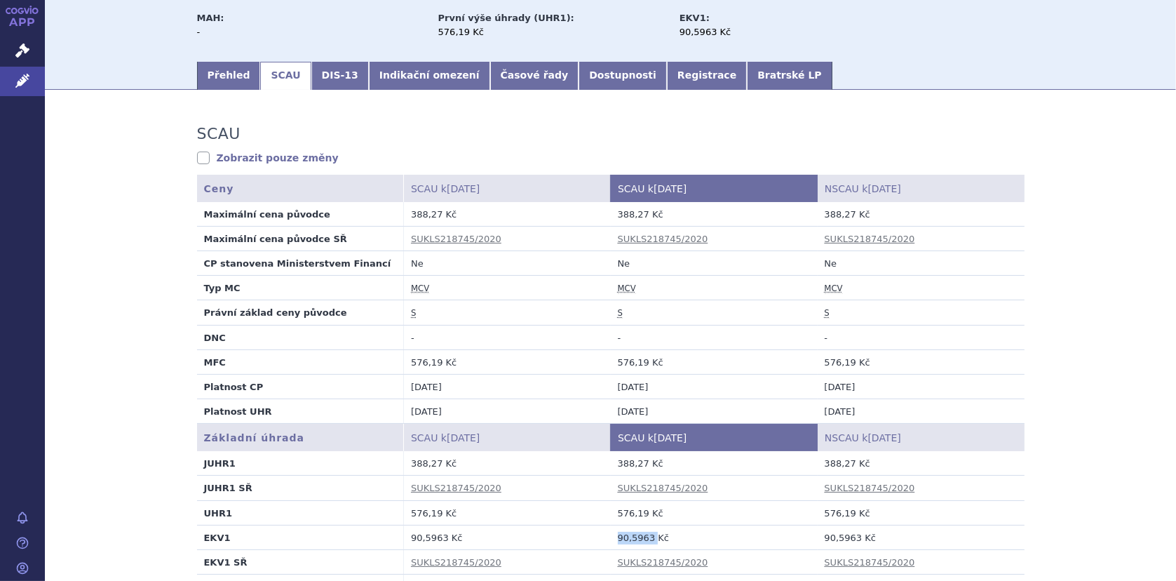
scroll to position [0, 0]
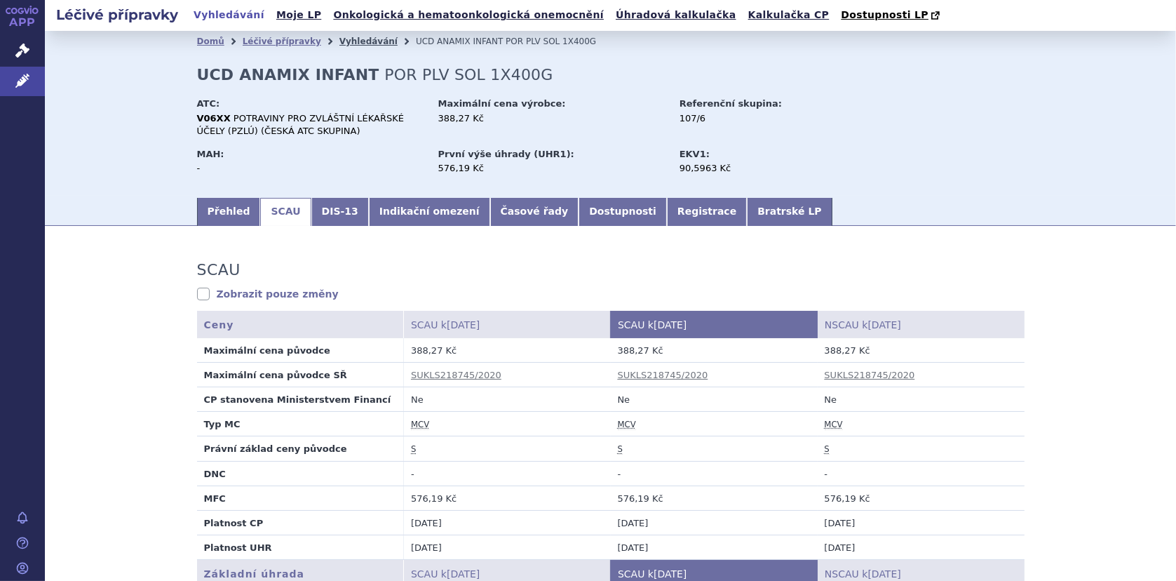
click at [339, 40] on link "Vyhledávání" at bounding box center [368, 41] width 58 height 10
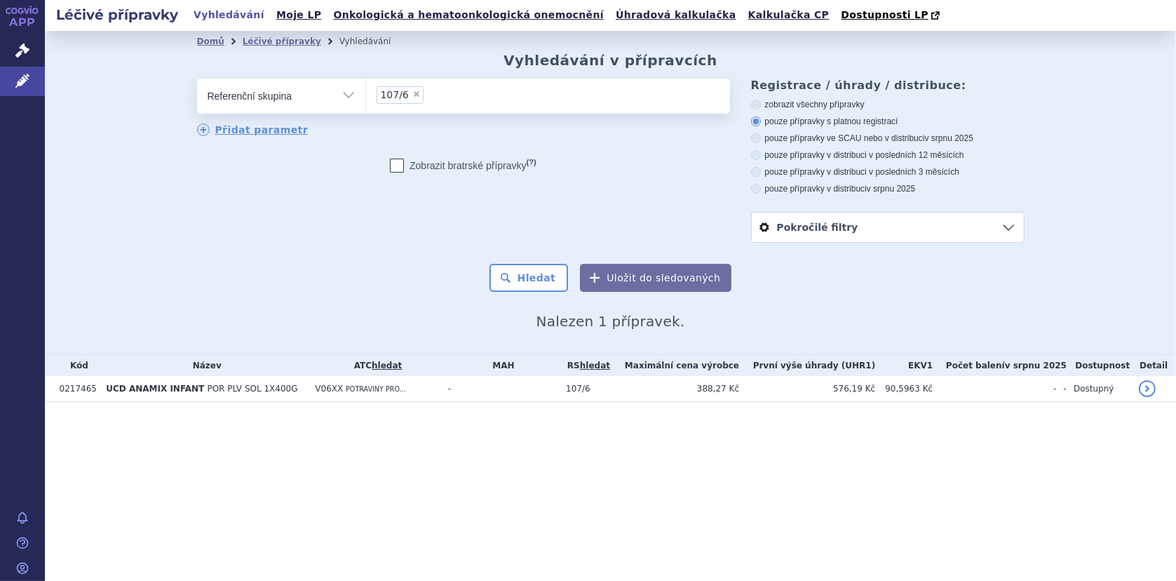
click at [436, 95] on ul "× 107/6" at bounding box center [548, 94] width 364 height 31
click at [366, 95] on select "107/6" at bounding box center [365, 95] width 1 height 35
select select
type input "107/6"
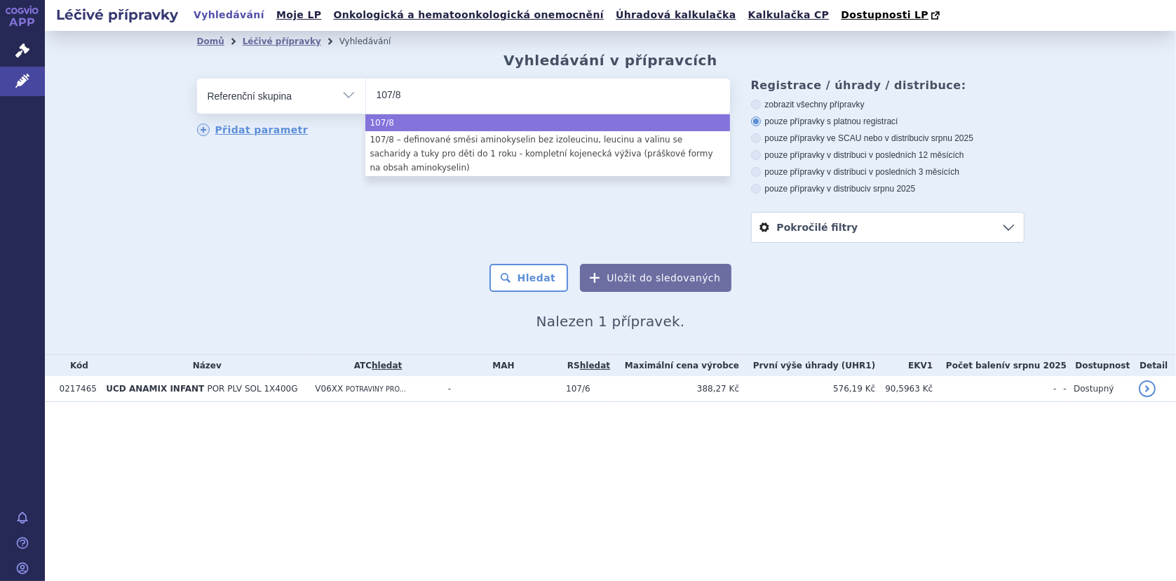
type input "107/8"
select select "107/8"
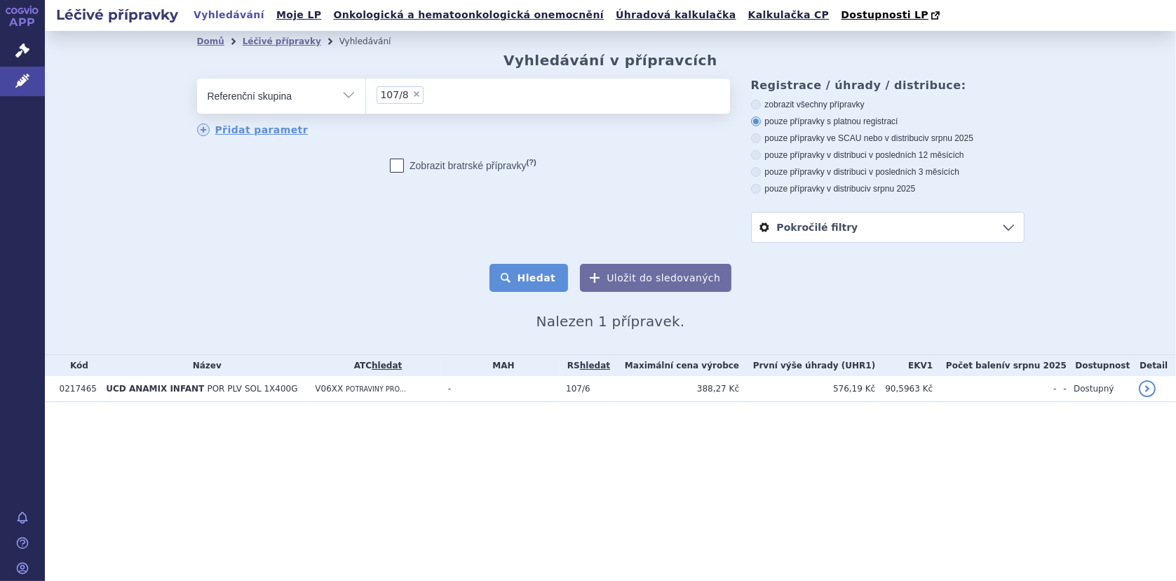
click at [513, 280] on button "Hledat" at bounding box center [528, 278] width 79 height 28
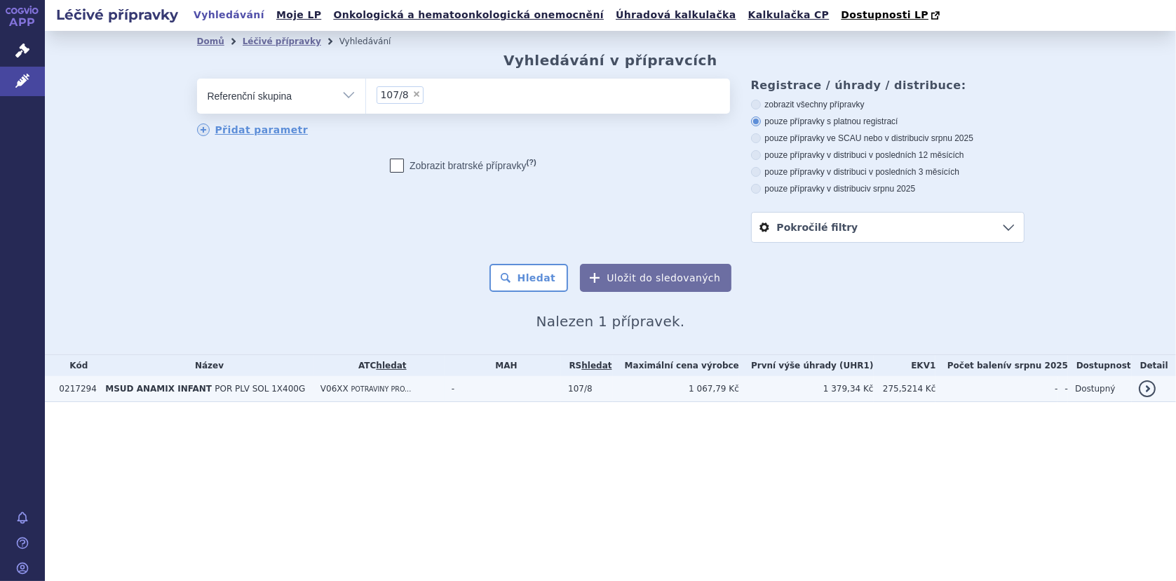
click at [146, 386] on span "MSUD ANAMIX INFANT" at bounding box center [158, 389] width 107 height 10
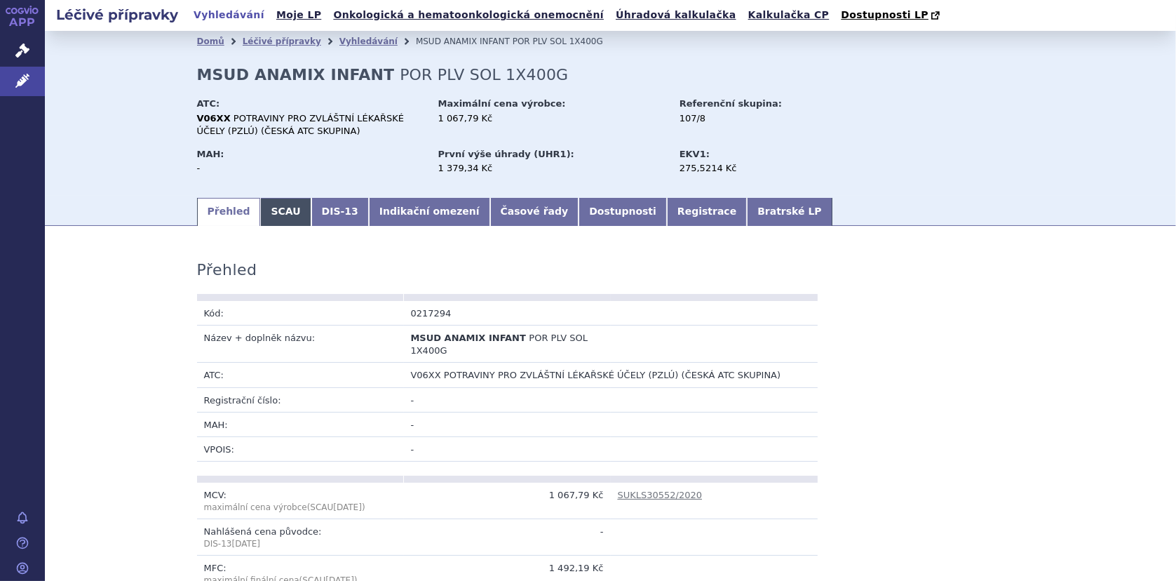
drag, startPoint x: 0, startPoint y: 0, endPoint x: 269, endPoint y: 217, distance: 345.5
click at [269, 217] on link "SCAU" at bounding box center [285, 212] width 50 height 28
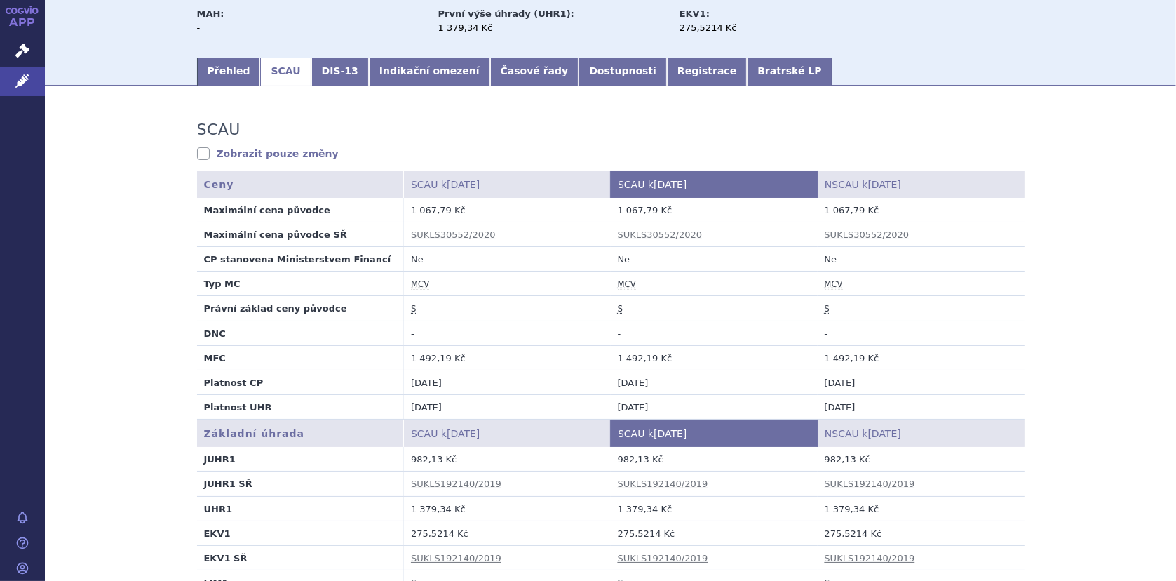
scroll to position [280, 0]
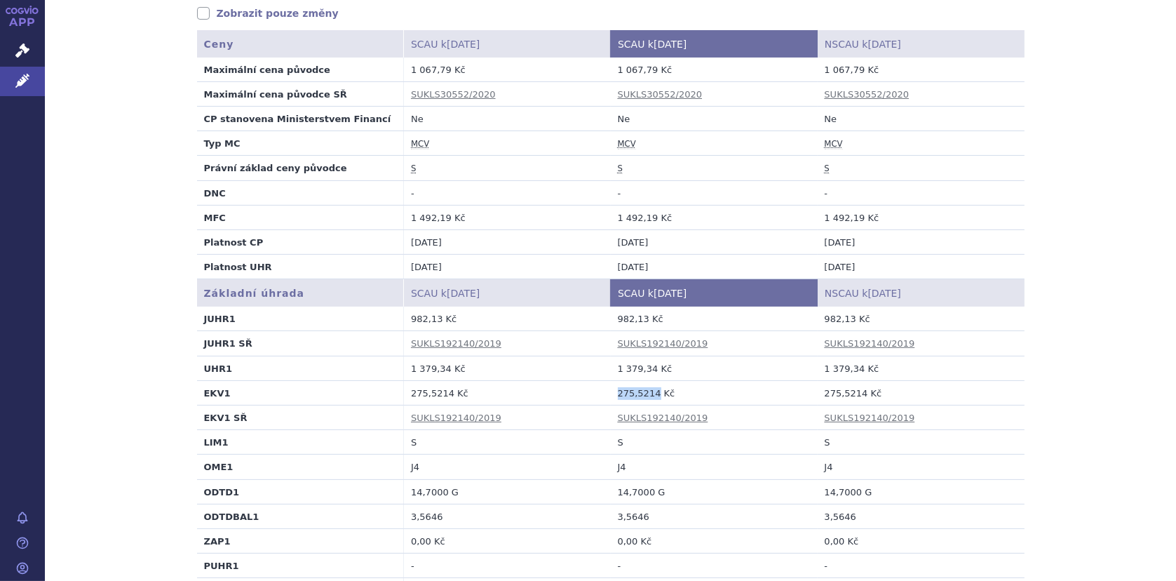
drag, startPoint x: 613, startPoint y: 392, endPoint x: 646, endPoint y: 393, distance: 33.7
click at [646, 393] on td "275,5214 Kč" at bounding box center [714, 392] width 207 height 25
copy td "275,5214"
drag, startPoint x: 728, startPoint y: 153, endPoint x: 861, endPoint y: 156, distance: 133.2
click at [728, 154] on td "MCV" at bounding box center [714, 143] width 207 height 25
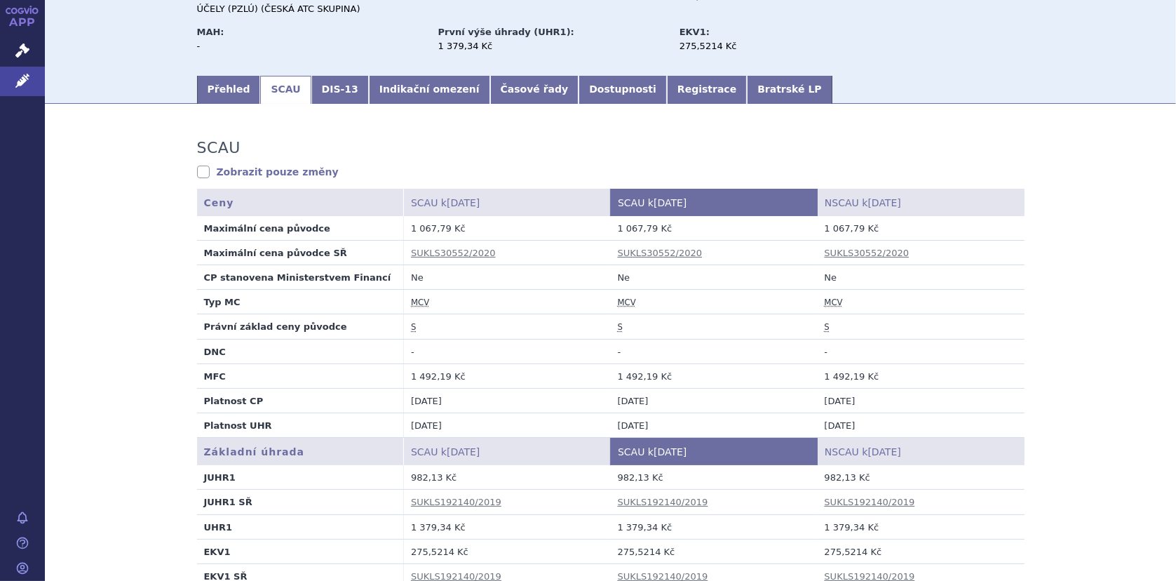
scroll to position [0, 0]
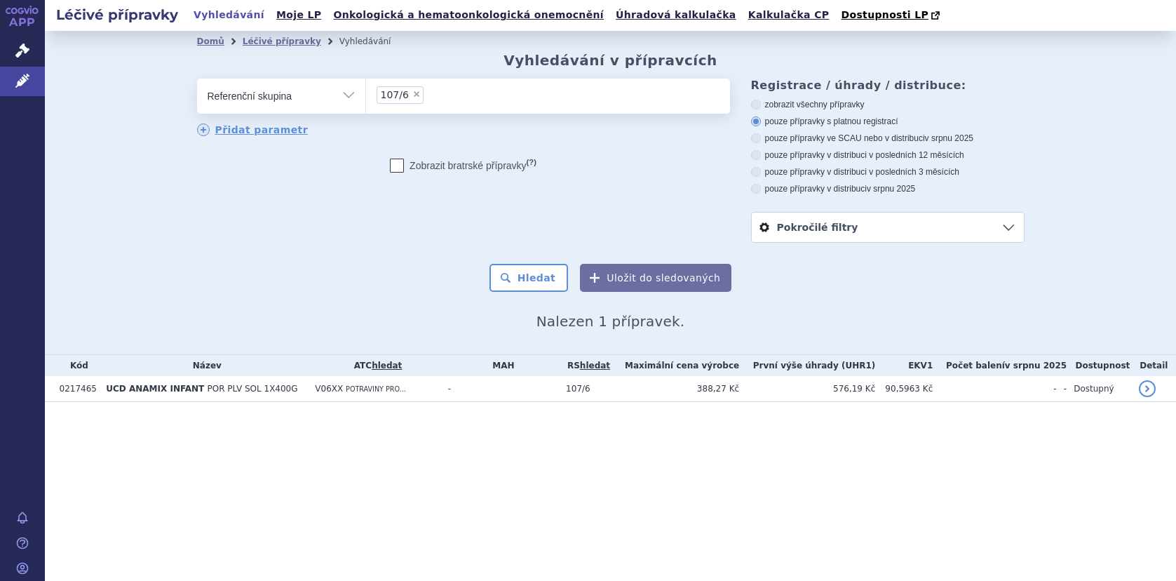
select select
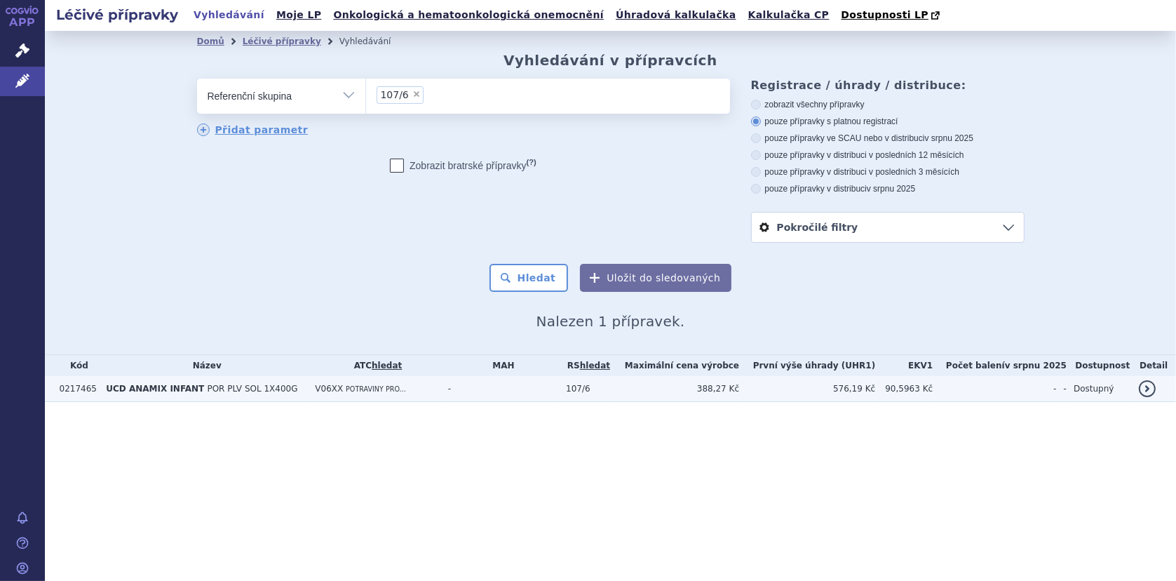
click at [213, 388] on span "POR PLV SOL 1X400G" at bounding box center [252, 389] width 90 height 10
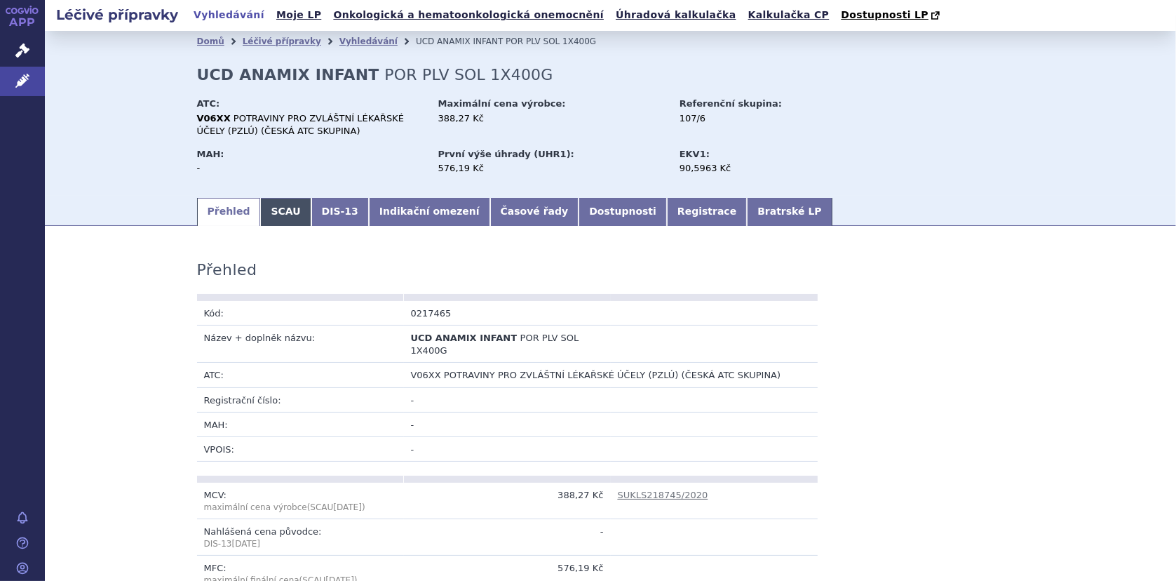
drag, startPoint x: 266, startPoint y: 212, endPoint x: 284, endPoint y: 208, distance: 18.9
click at [266, 212] on link "SCAU" at bounding box center [285, 212] width 50 height 28
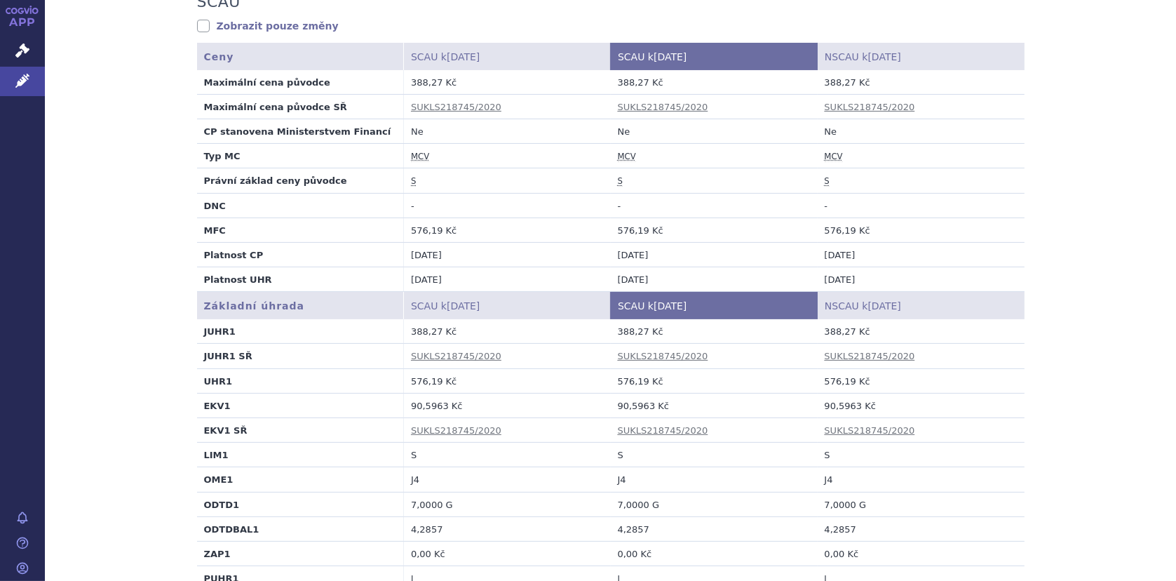
scroll to position [351, 0]
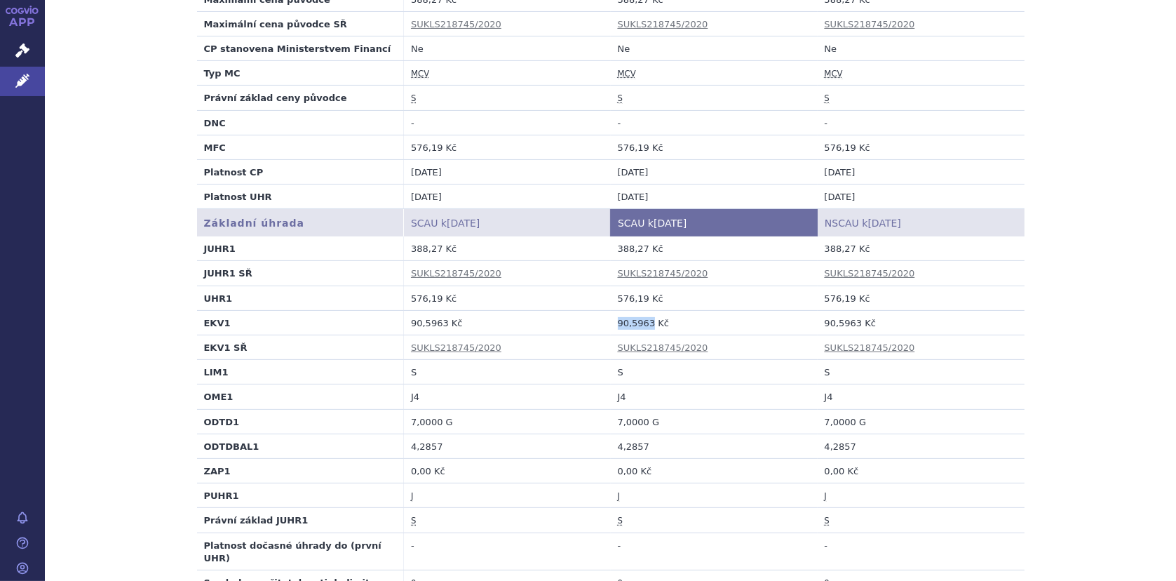
drag, startPoint x: 611, startPoint y: 325, endPoint x: 642, endPoint y: 327, distance: 30.9
click at [642, 327] on td "90,5963 Kč" at bounding box center [714, 322] width 207 height 25
copy td "90,5963"
click at [695, 92] on td "S" at bounding box center [714, 98] width 207 height 25
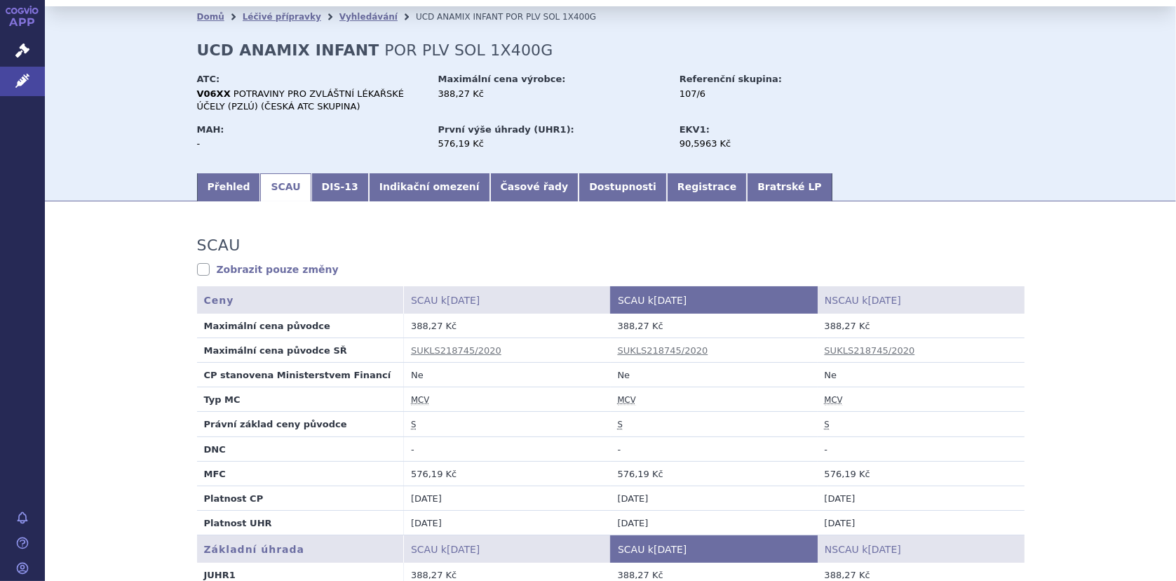
scroll to position [0, 0]
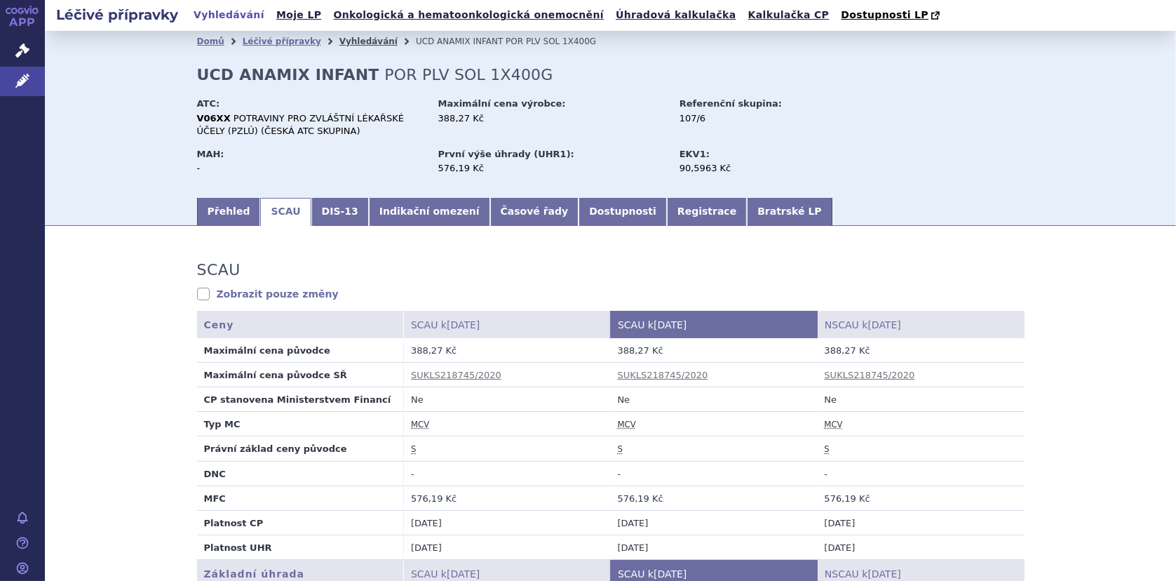
click at [339, 42] on link "Vyhledávání" at bounding box center [368, 41] width 58 height 10
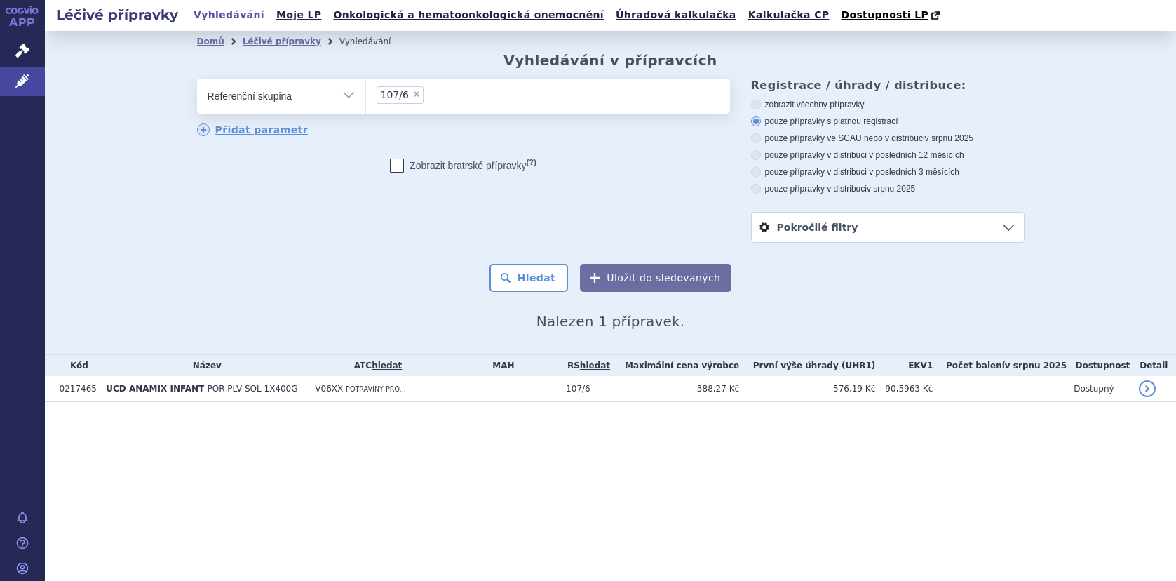
click at [438, 92] on ul "× 107/6" at bounding box center [548, 94] width 364 height 31
click at [366, 92] on select "107/6" at bounding box center [365, 95] width 1 height 35
select select
type input "107/6"
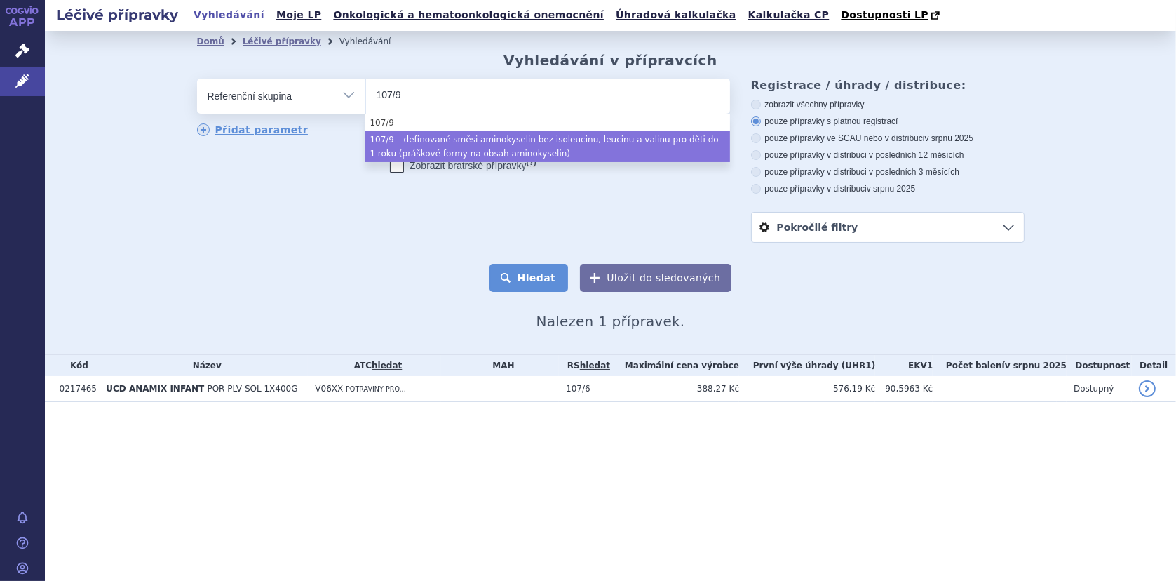
type input "107/9"
click at [527, 278] on button "Hledat" at bounding box center [528, 278] width 79 height 28
select select "be8440f2-c210-4b4c-a757-a7868ae1e51f"
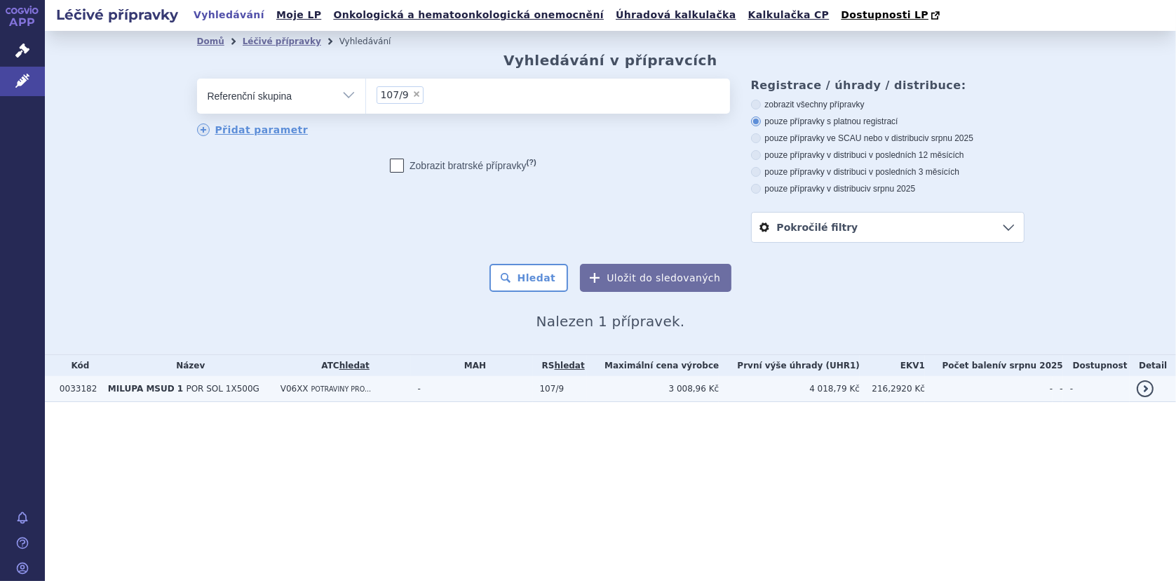
click at [192, 391] on span "POR SOL 1X500G" at bounding box center [222, 389] width 73 height 10
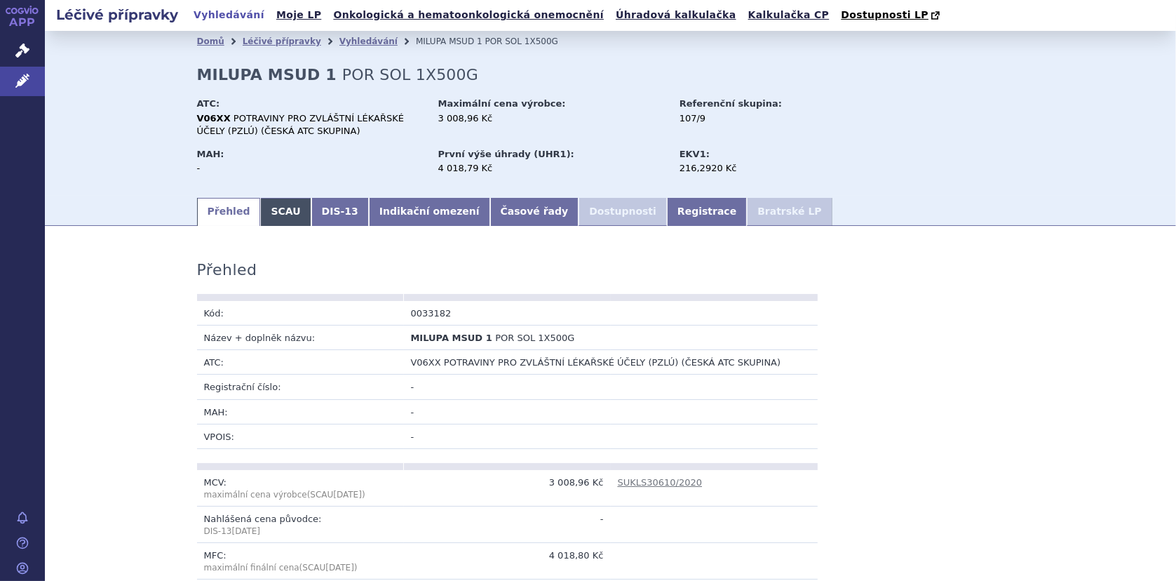
click at [270, 208] on link "SCAU" at bounding box center [285, 212] width 50 height 28
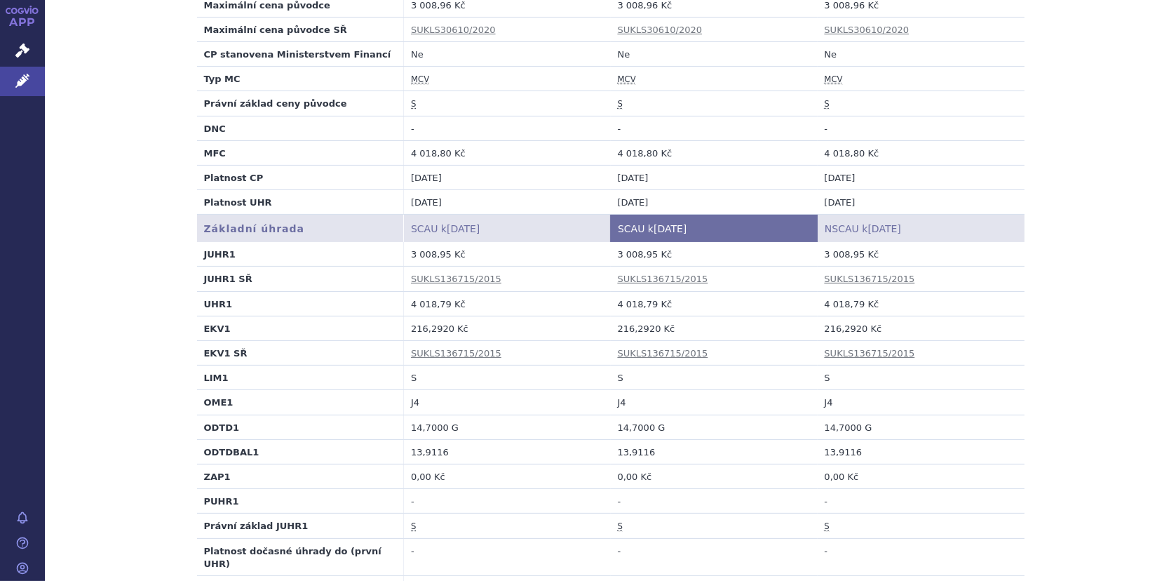
scroll to position [351, 0]
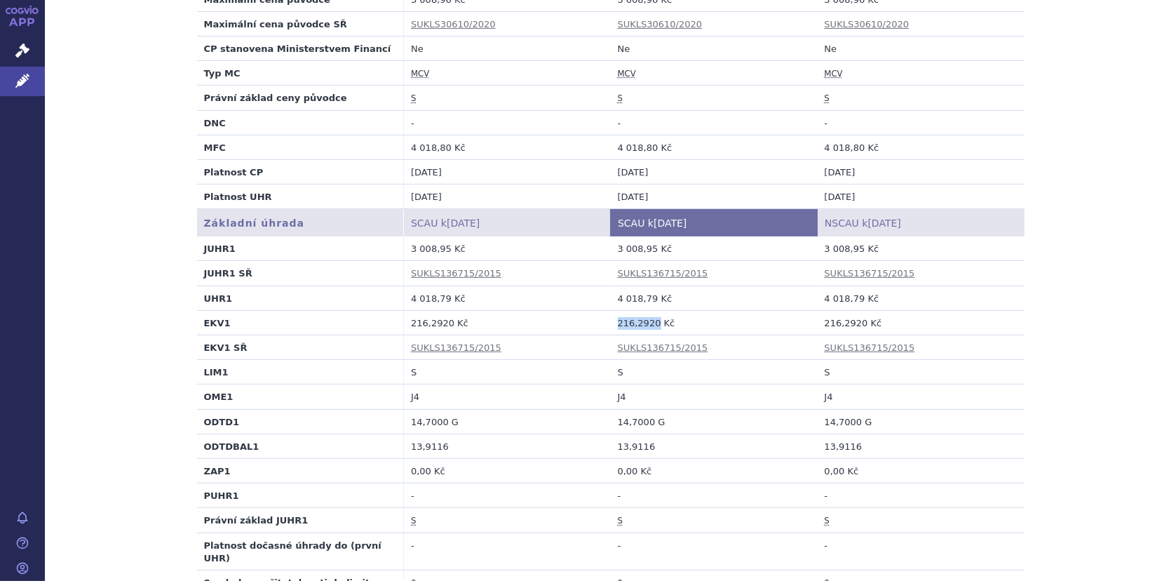
drag, startPoint x: 612, startPoint y: 323, endPoint x: 646, endPoint y: 323, distance: 34.4
click at [646, 323] on td "216,2920 Kč" at bounding box center [714, 322] width 207 height 25
copy td "216,2920"
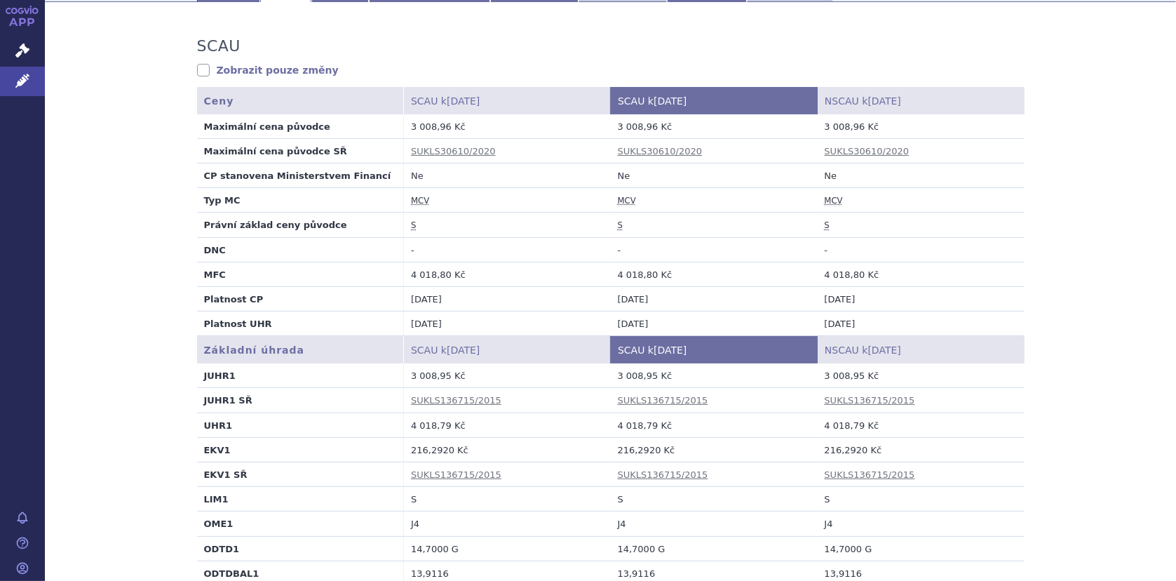
scroll to position [0, 0]
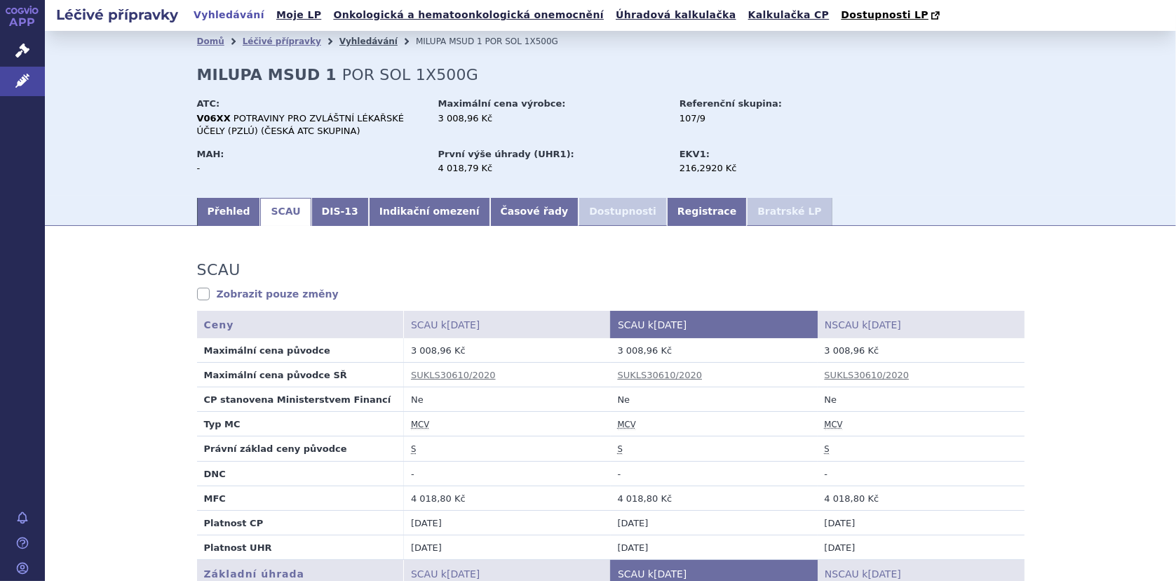
click at [339, 43] on link "Vyhledávání" at bounding box center [368, 41] width 58 height 10
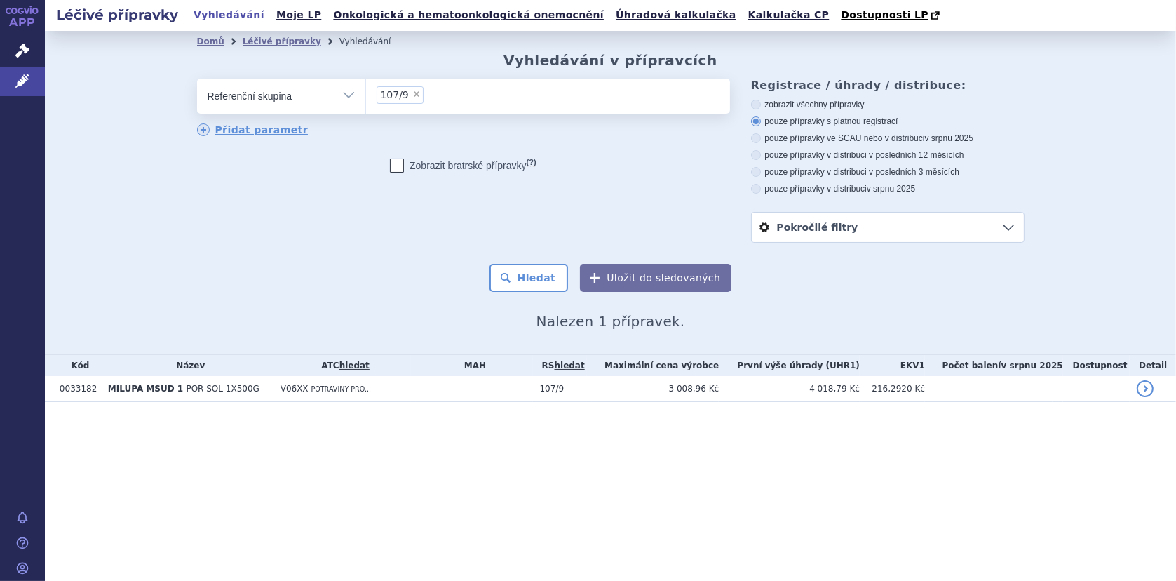
click at [428, 95] on input "107/9 × 107/9" at bounding box center [432, 95] width 8 height 18
select select
type input "107/9"
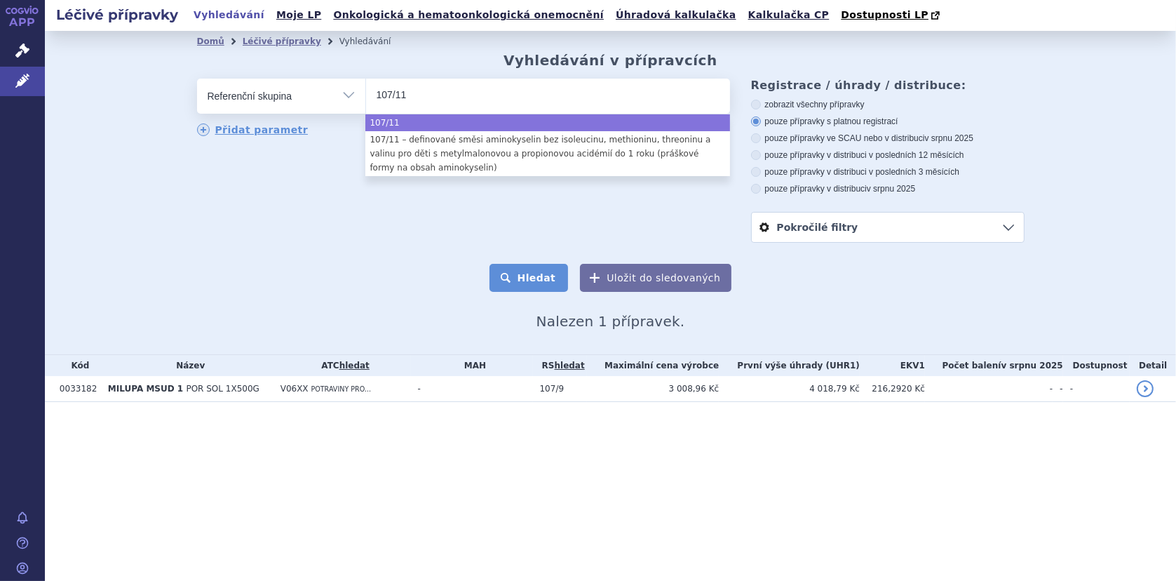
type input "107/11"
click at [558, 283] on button "Hledat" at bounding box center [528, 278] width 79 height 28
select select "107/11"
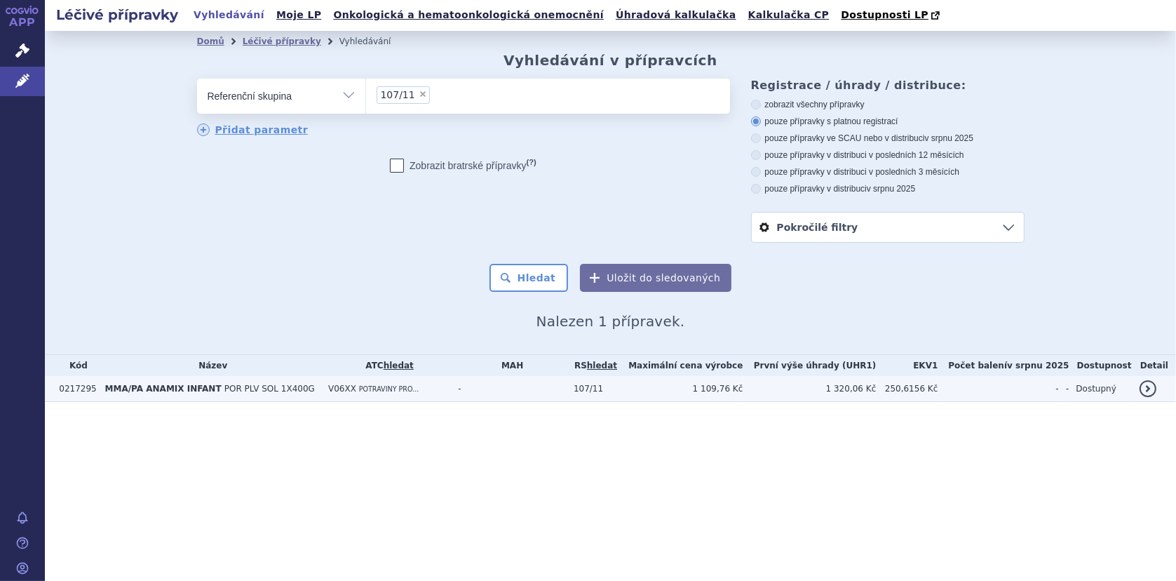
click at [235, 391] on span "POR PLV SOL 1X400G" at bounding box center [269, 389] width 90 height 10
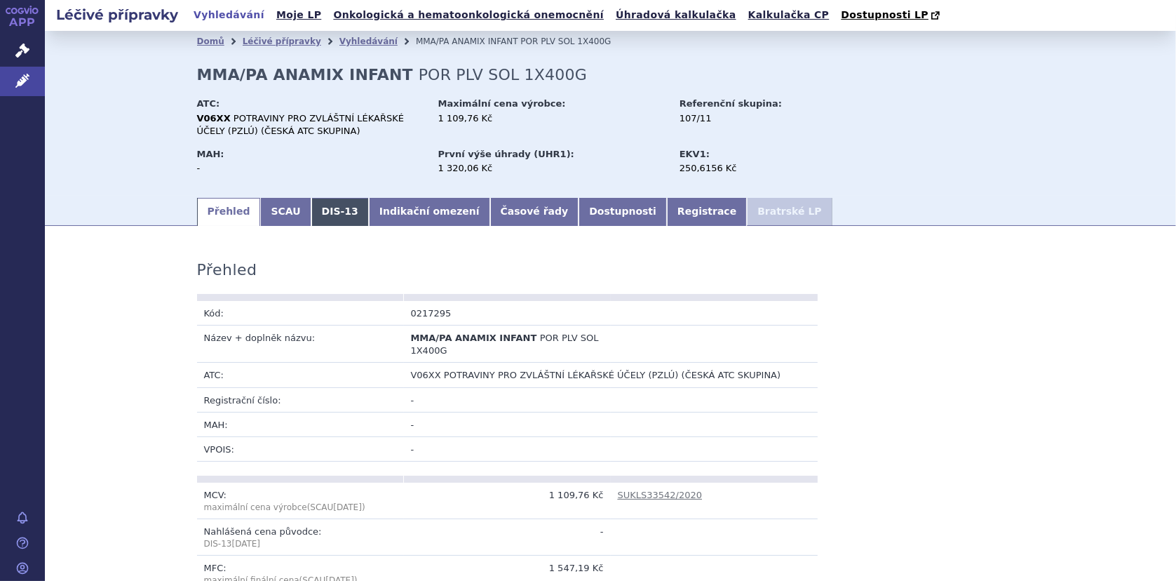
drag, startPoint x: 267, startPoint y: 210, endPoint x: 327, endPoint y: 211, distance: 60.3
click at [267, 209] on link "SCAU" at bounding box center [285, 212] width 50 height 28
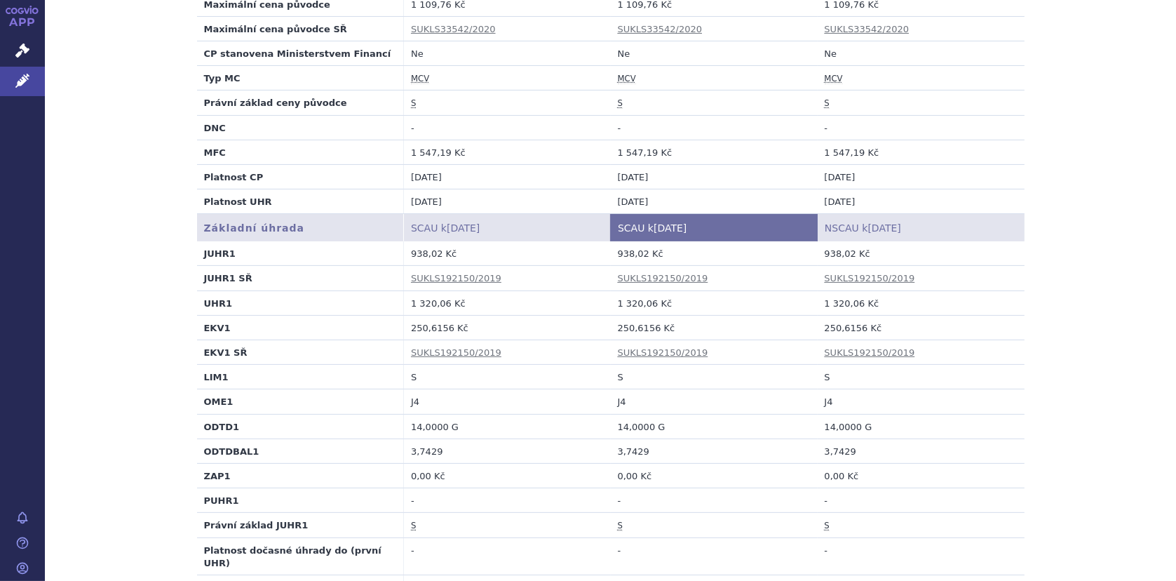
scroll to position [351, 0]
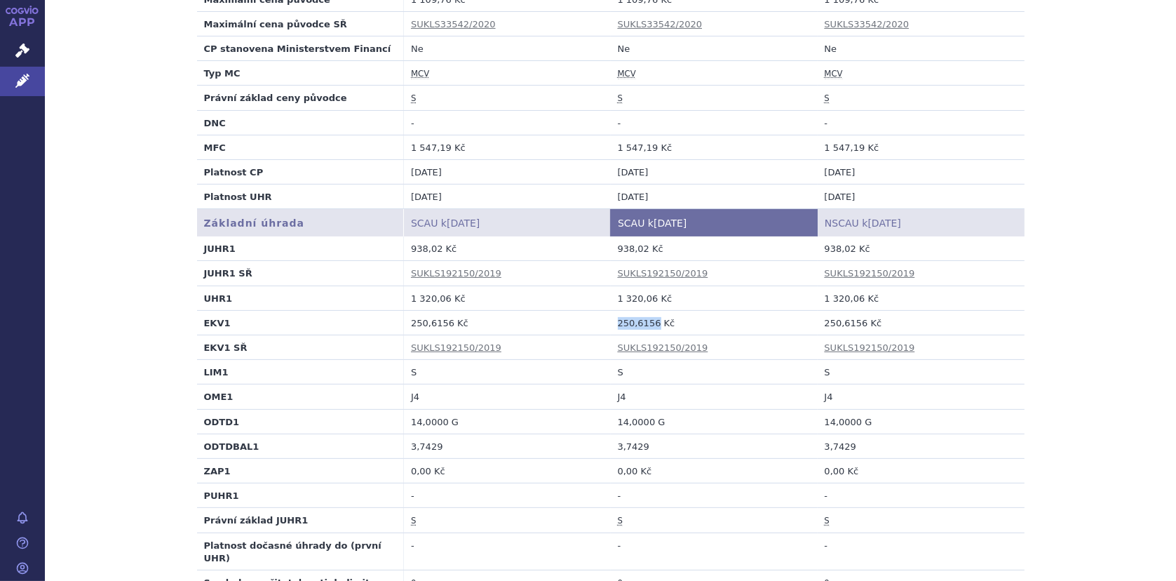
drag, startPoint x: 612, startPoint y: 323, endPoint x: 646, endPoint y: 321, distance: 34.4
click at [646, 321] on td "250,6156 Kč" at bounding box center [714, 322] width 207 height 25
copy td "250,6156"
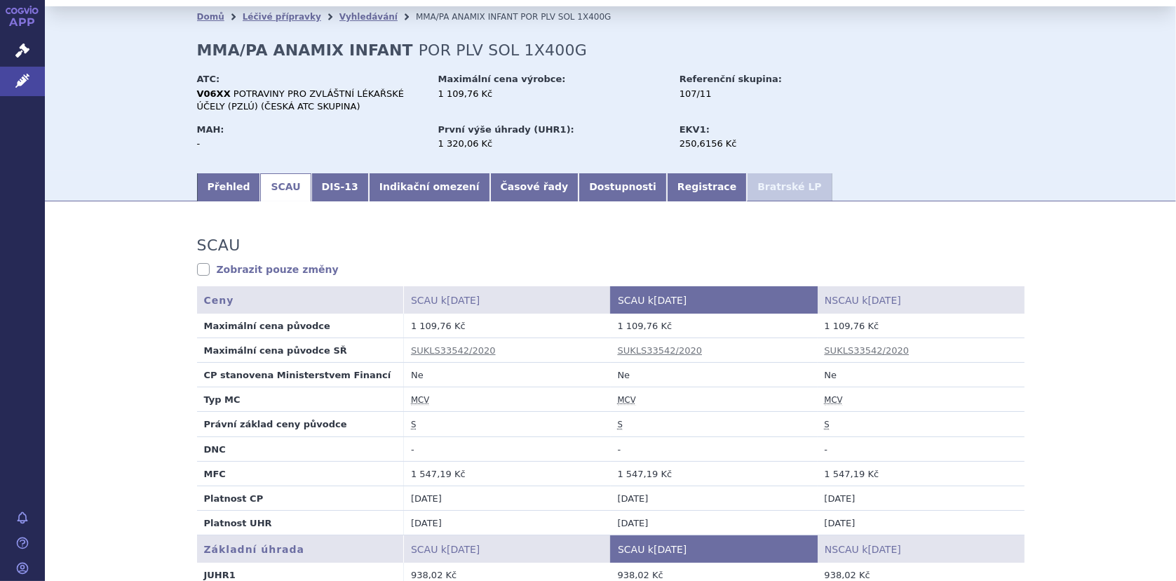
scroll to position [0, 0]
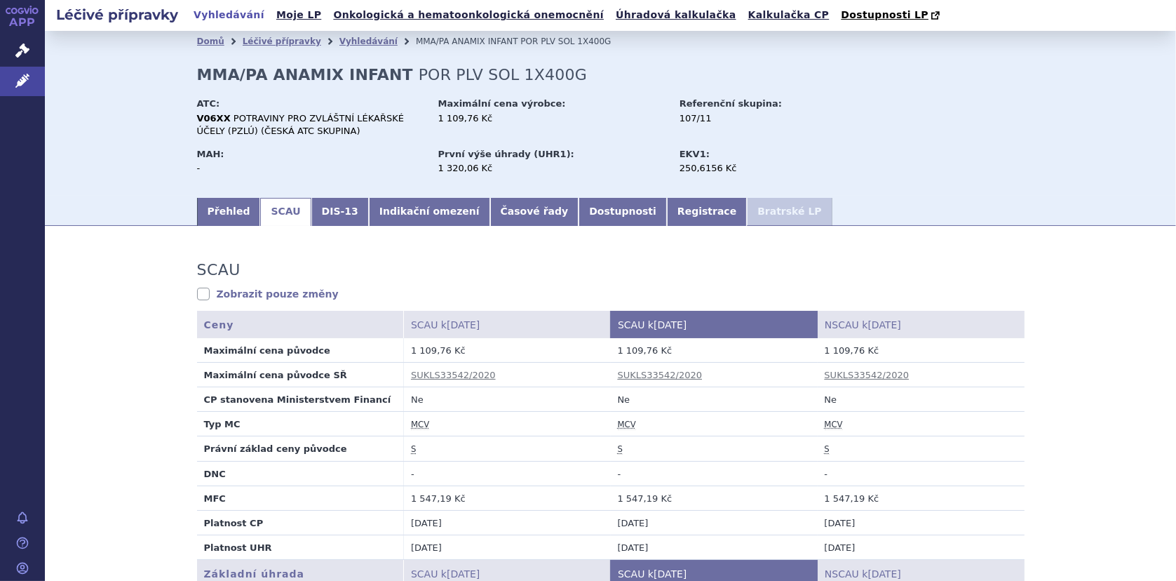
drag, startPoint x: 343, startPoint y: 41, endPoint x: 373, endPoint y: 39, distance: 30.2
click at [343, 41] on link "Vyhledávání" at bounding box center [368, 41] width 58 height 10
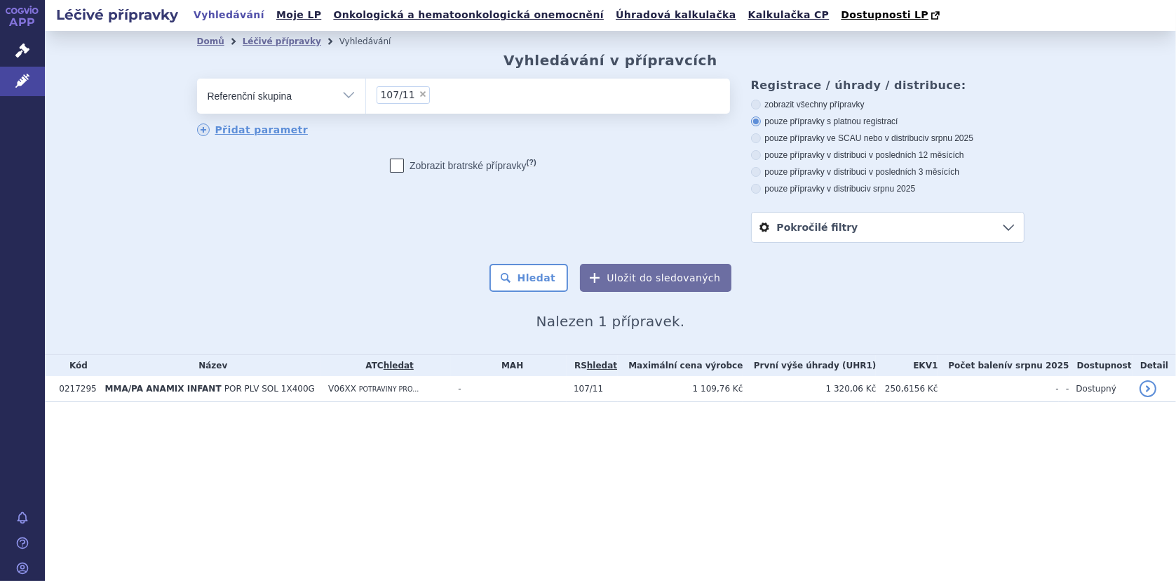
click at [448, 90] on ul "× 107/11" at bounding box center [548, 94] width 364 height 31
click at [366, 90] on select "107/11" at bounding box center [365, 95] width 1 height 35
select select
type input "107/11"
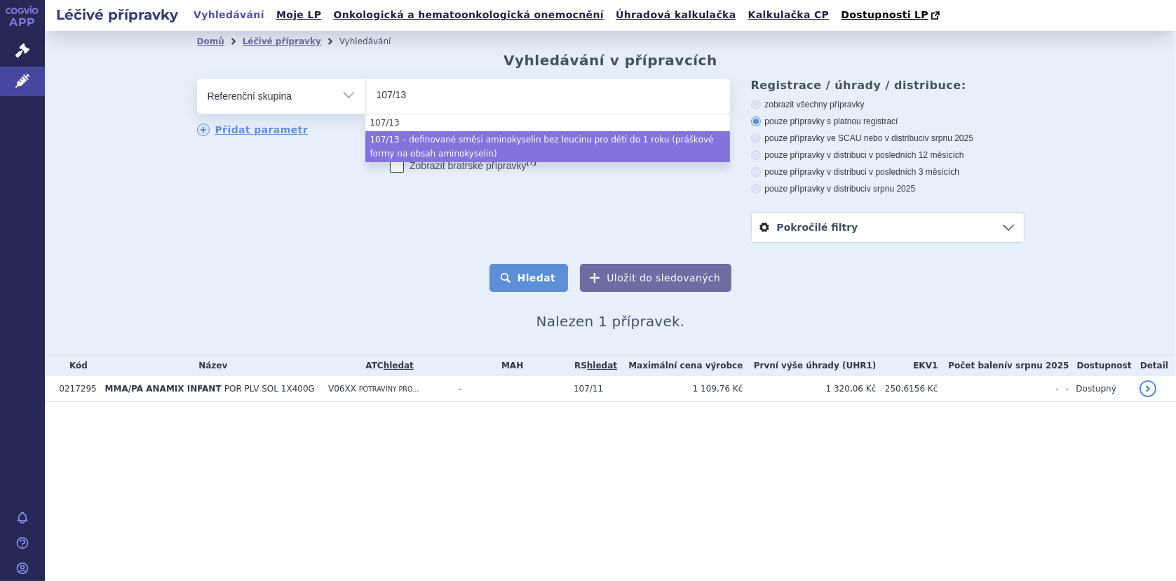
type input "107/13"
select select "226775ad-72b0-4082-85d3-33da4fe7fcd7"
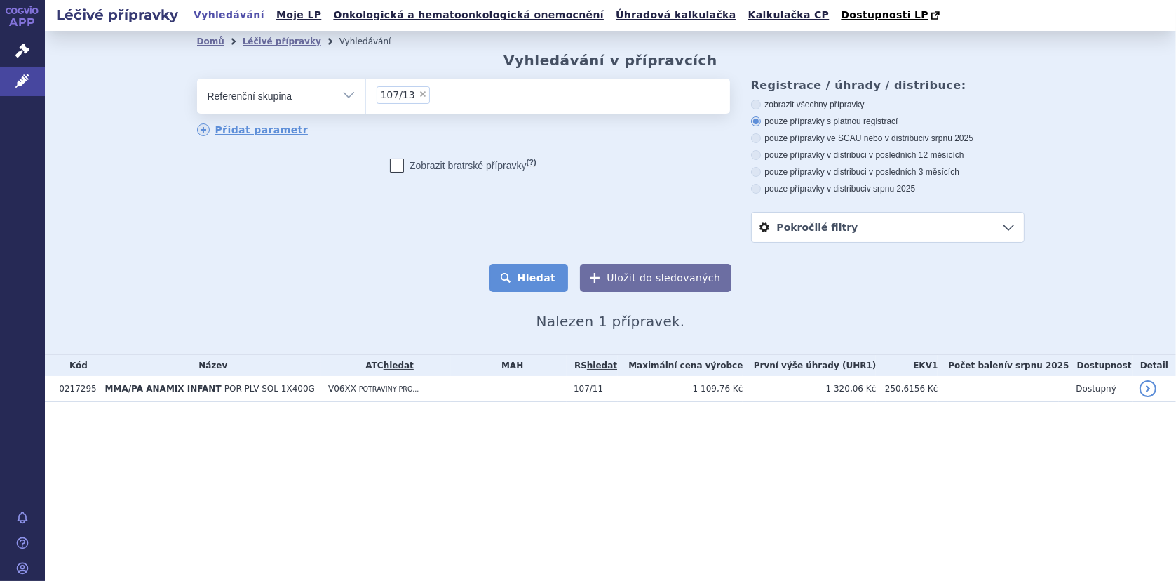
click at [534, 273] on button "Hledat" at bounding box center [528, 278] width 79 height 28
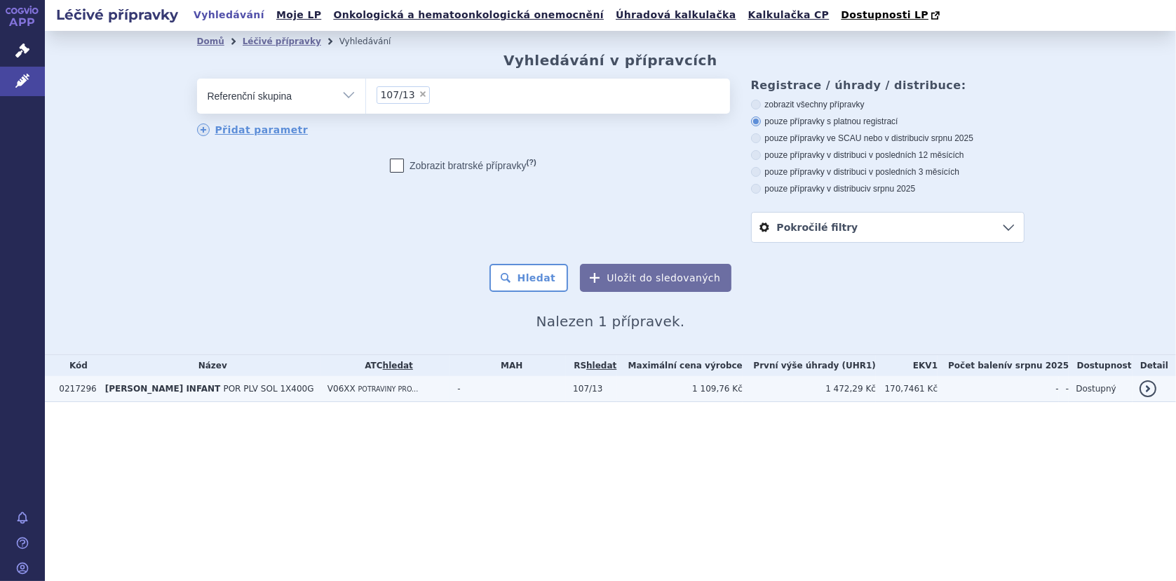
click at [147, 387] on span "IVA ANAMIX INFANT" at bounding box center [163, 389] width 116 height 10
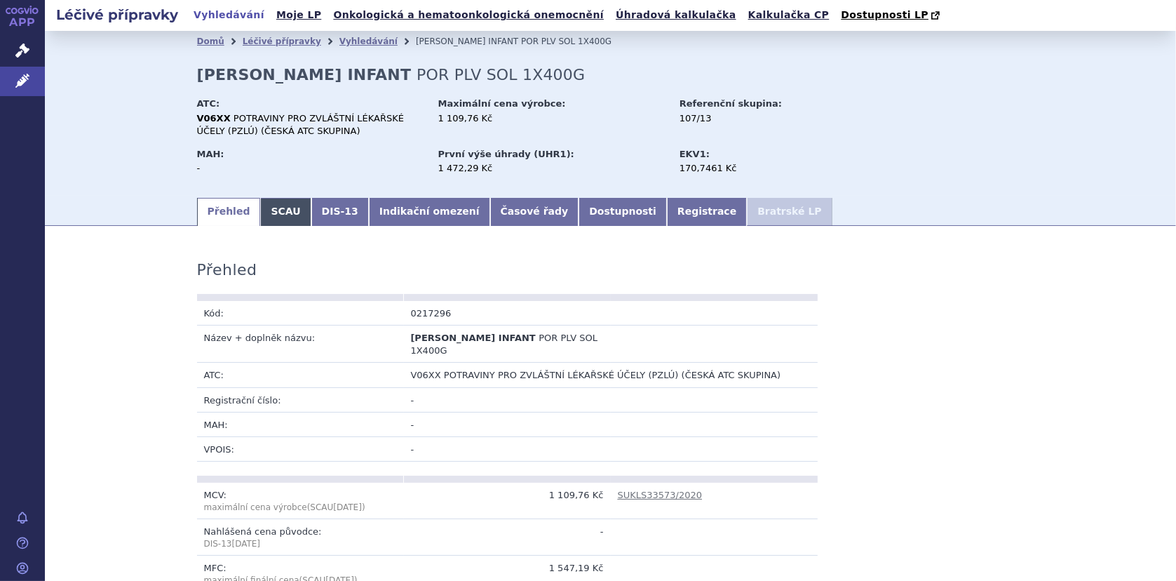
click at [269, 211] on link "SCAU" at bounding box center [285, 212] width 50 height 28
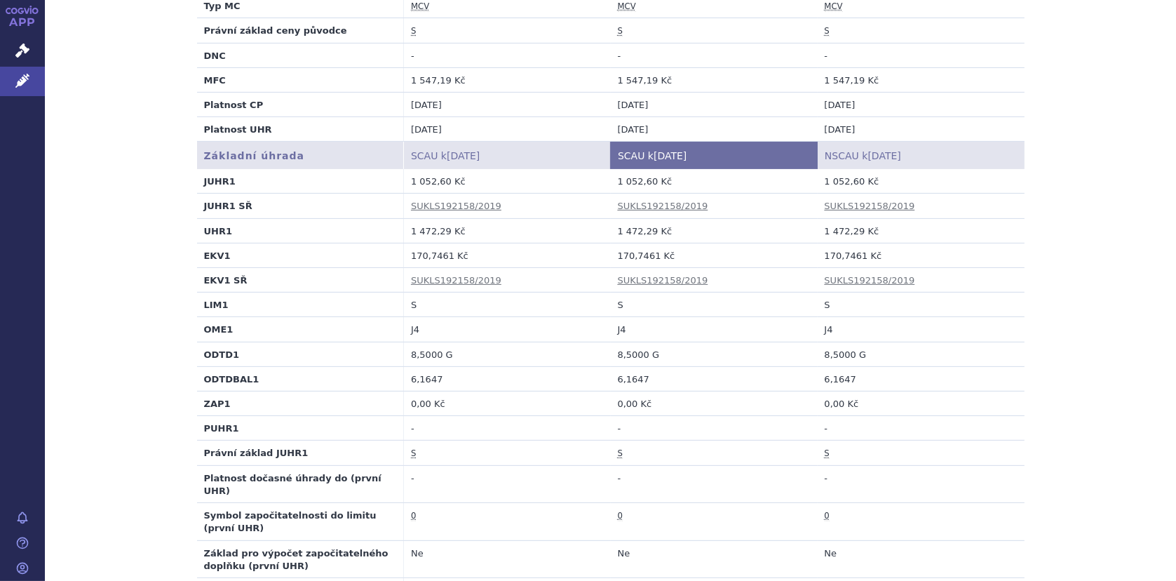
scroll to position [421, 0]
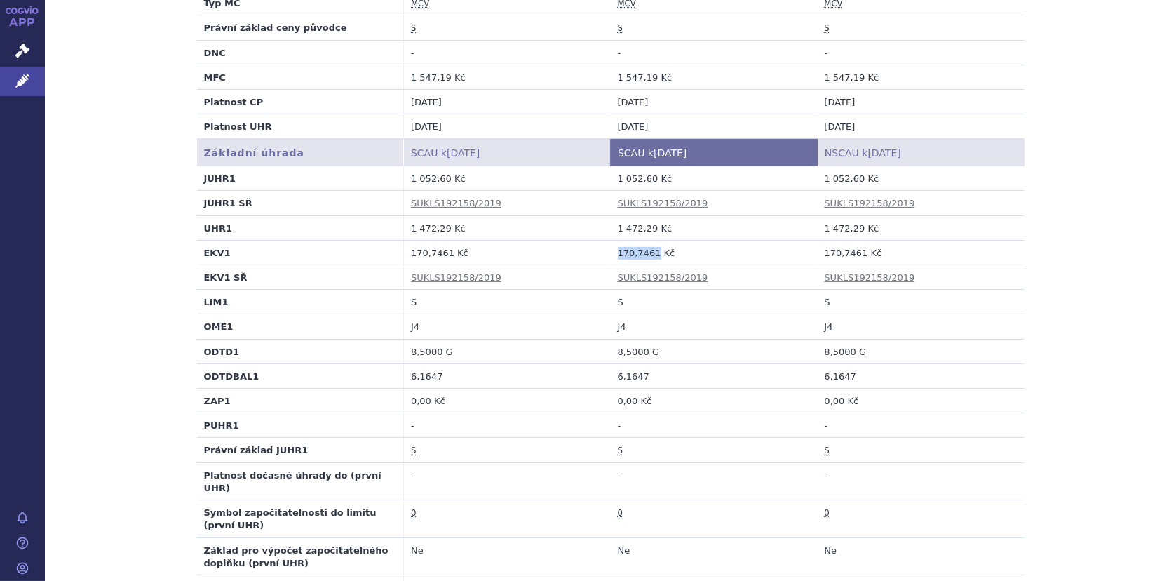
drag, startPoint x: 612, startPoint y: 253, endPoint x: 646, endPoint y: 252, distance: 34.4
click at [646, 252] on td "170,7461 Kč" at bounding box center [714, 252] width 207 height 25
copy td "170,7461"
click at [1118, 334] on div "SCAU Zobrazit pouze změny SCAU údaje se nezměnily. Ceny SCAU k 01.08.2025 SCAU …" at bounding box center [610, 584] width 1131 height 1531
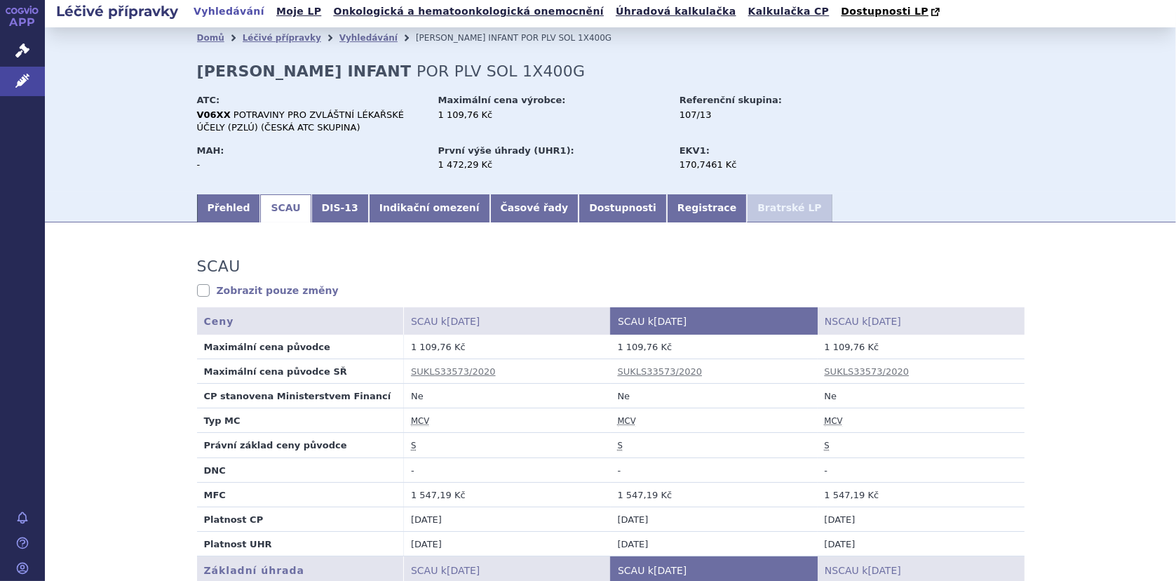
scroll to position [0, 0]
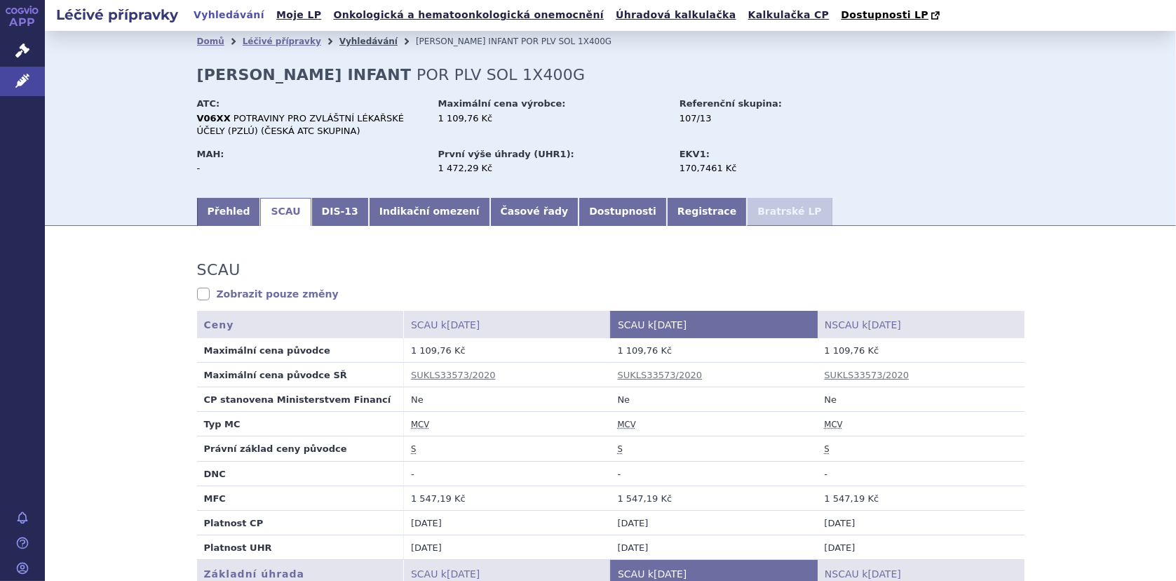
click at [354, 42] on link "Vyhledávání" at bounding box center [368, 41] width 58 height 10
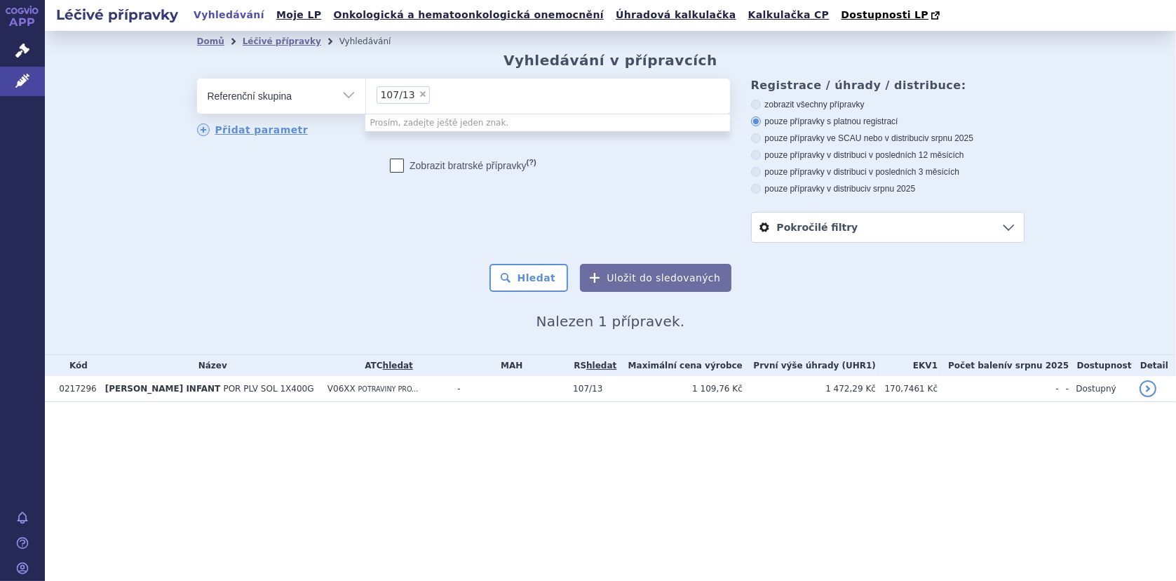
select select
type input "107/13"
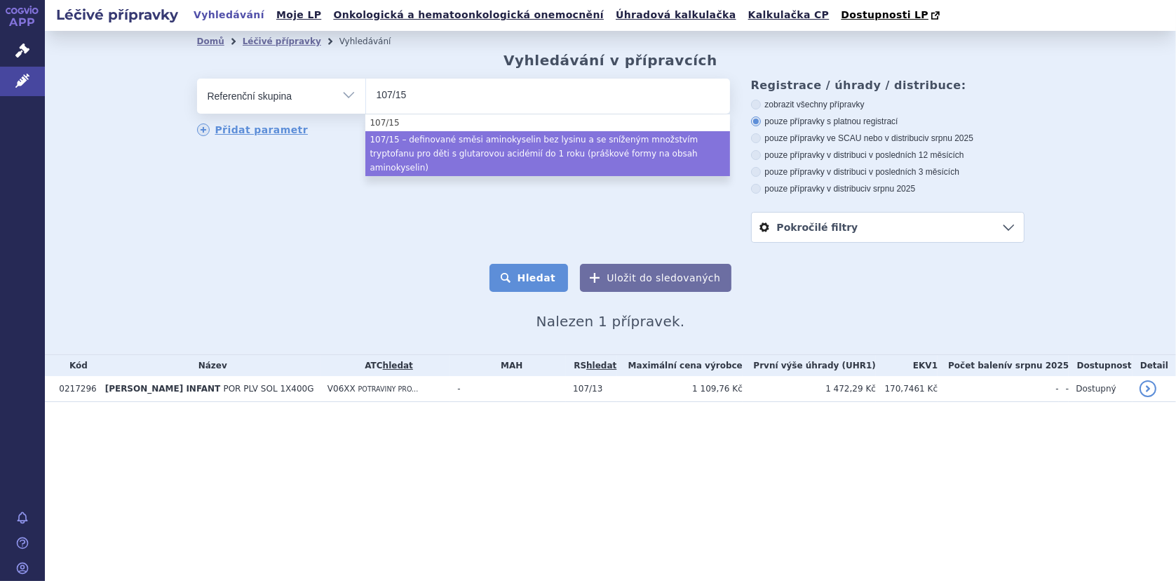
type input "107/15"
select select "16202365-e112-41ca-89cc-ffbe01d4f3a4"
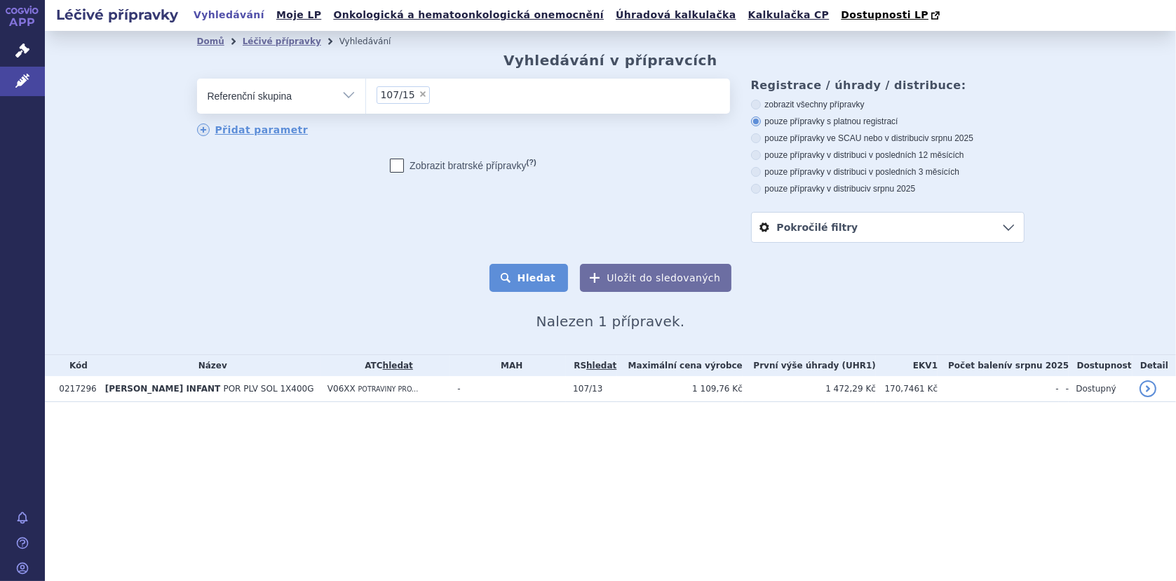
drag, startPoint x: 536, startPoint y: 280, endPoint x: 796, endPoint y: 95, distance: 319.8
click at [538, 280] on button "Hledat" at bounding box center [528, 278] width 79 height 28
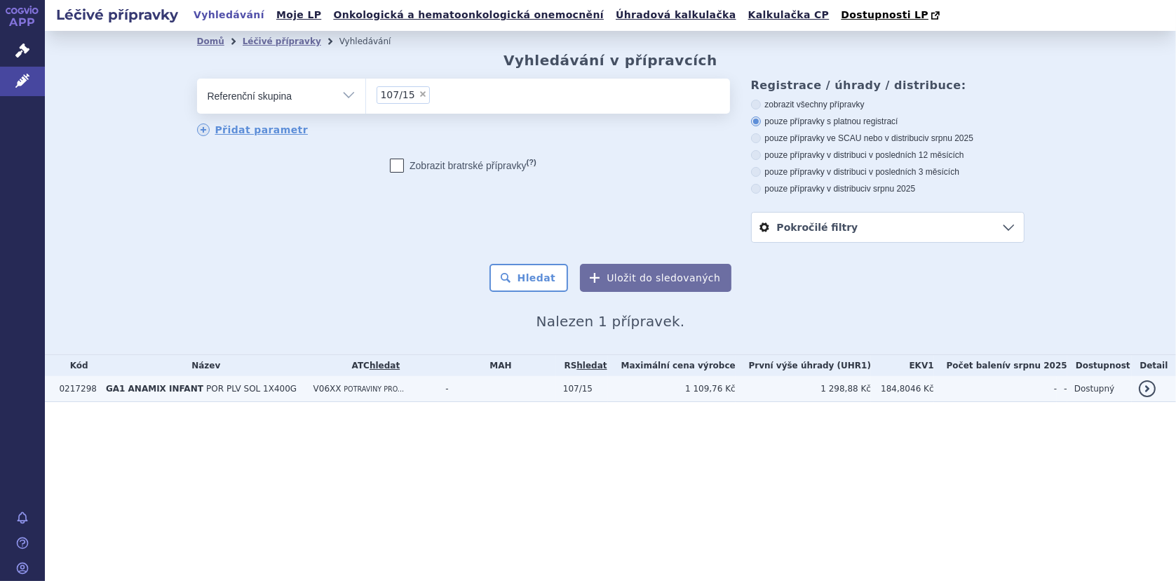
click at [222, 388] on span "POR PLV SOL 1X400G" at bounding box center [251, 389] width 90 height 10
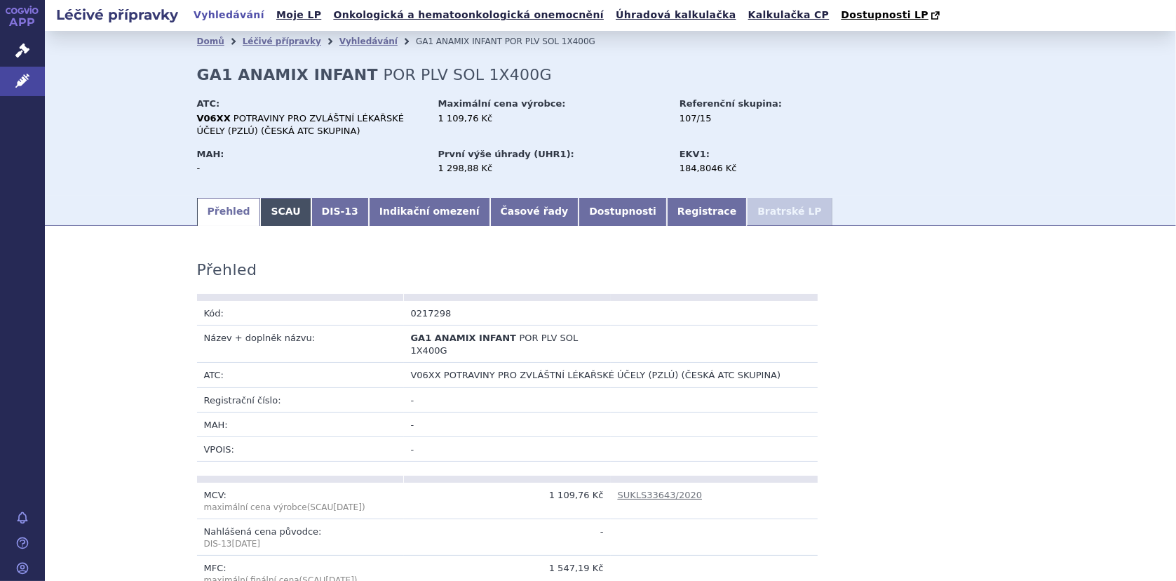
click at [272, 218] on link "SCAU" at bounding box center [285, 212] width 50 height 28
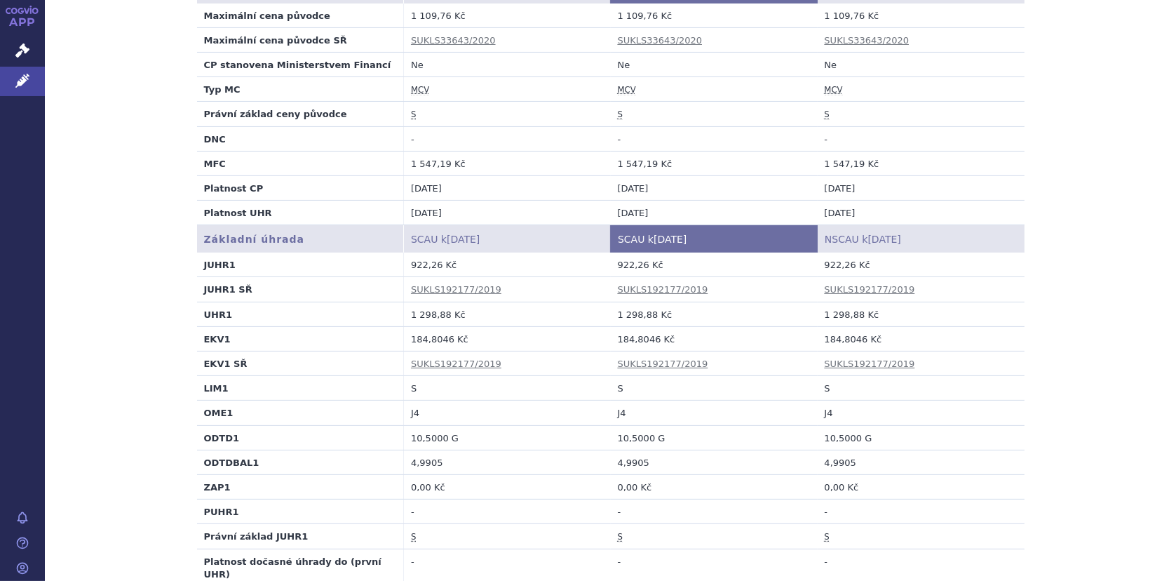
scroll to position [351, 0]
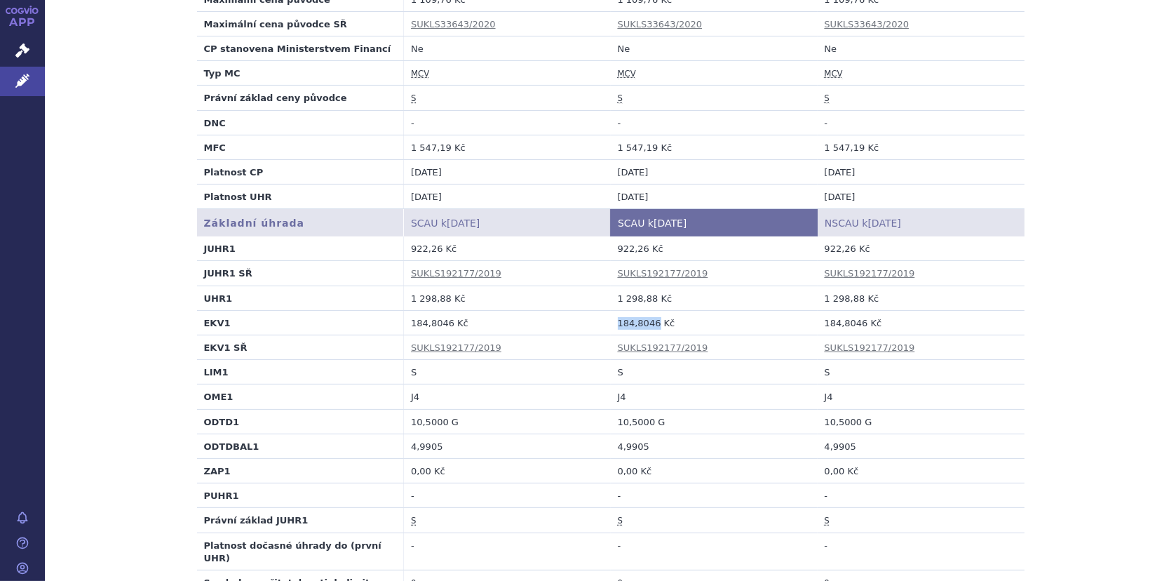
drag, startPoint x: 613, startPoint y: 323, endPoint x: 647, endPoint y: 322, distance: 34.4
click at [647, 322] on td "184,8046 Kč" at bounding box center [714, 322] width 207 height 25
copy td "184,8046"
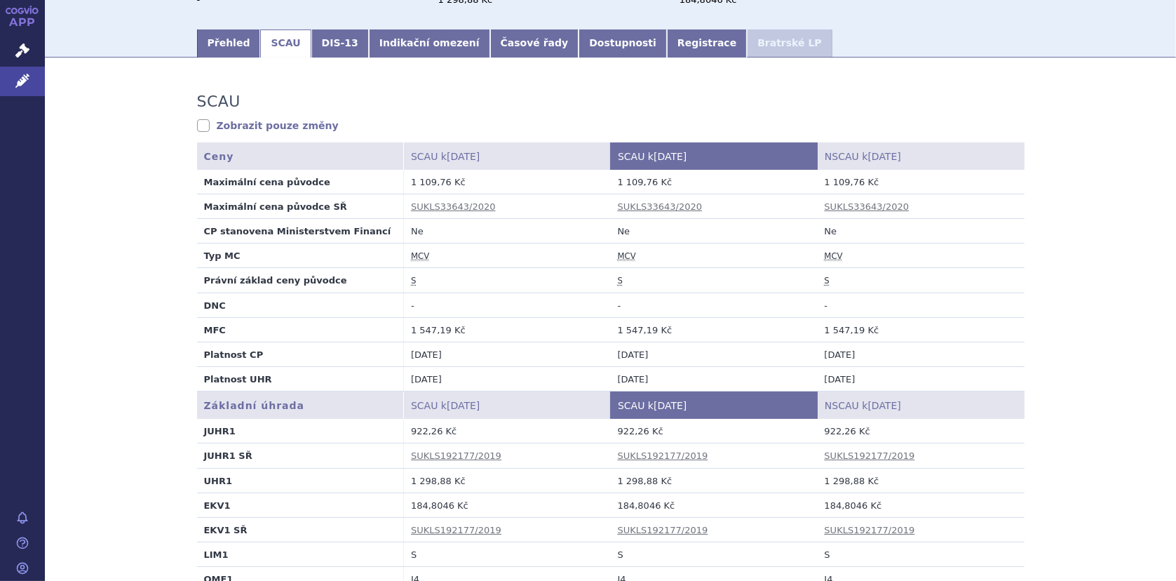
scroll to position [0, 0]
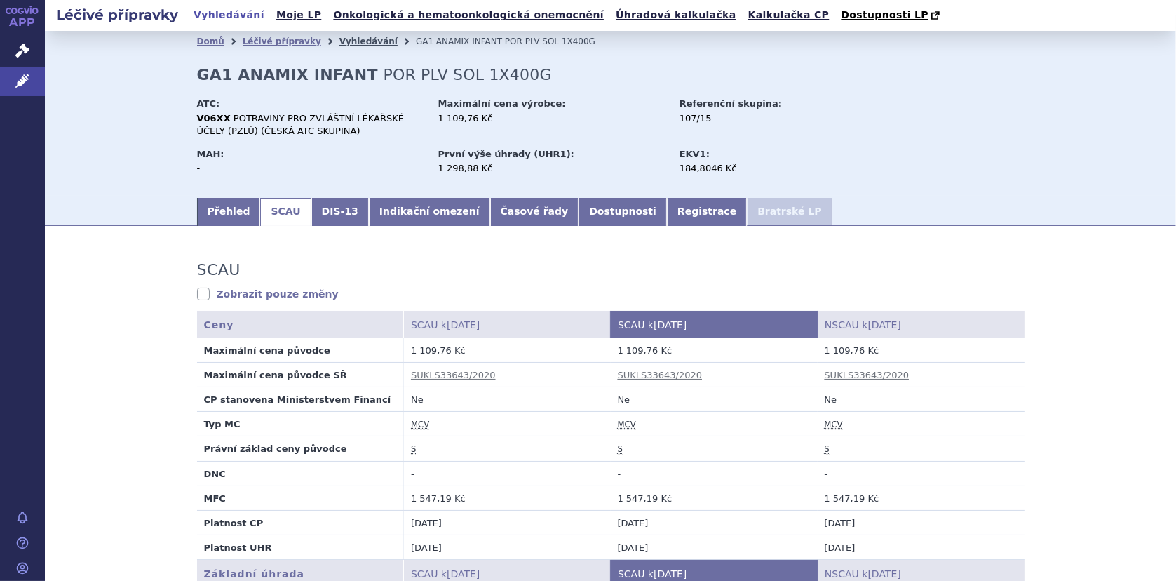
click at [353, 41] on link "Vyhledávání" at bounding box center [368, 41] width 58 height 10
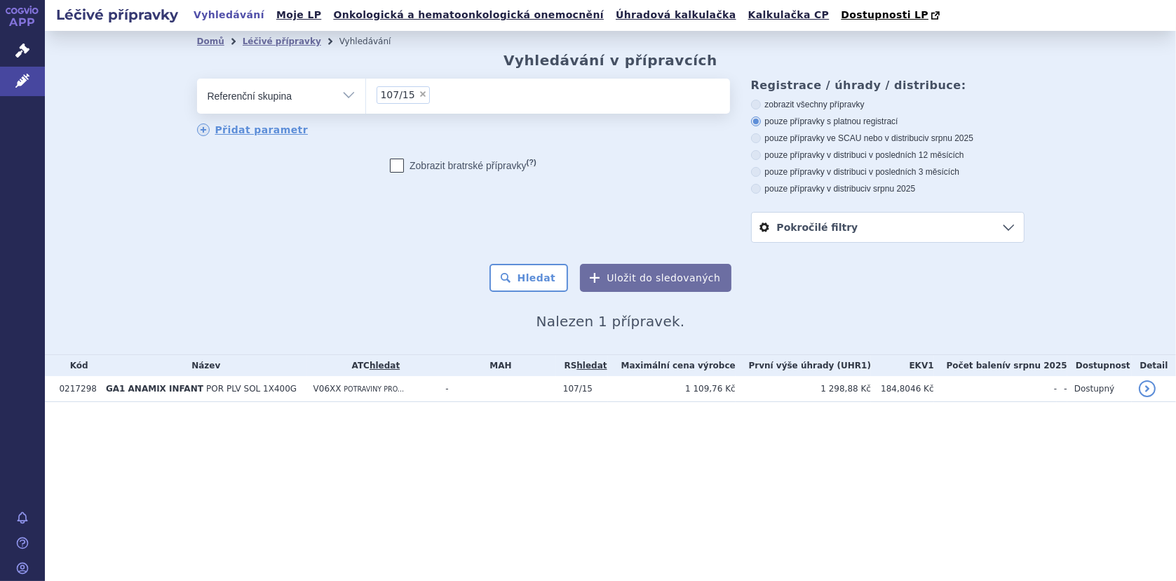
click at [455, 100] on ul "× 107/15" at bounding box center [548, 94] width 364 height 31
click at [366, 100] on select "107/15" at bounding box center [365, 95] width 1 height 35
select select
type input "107/15"
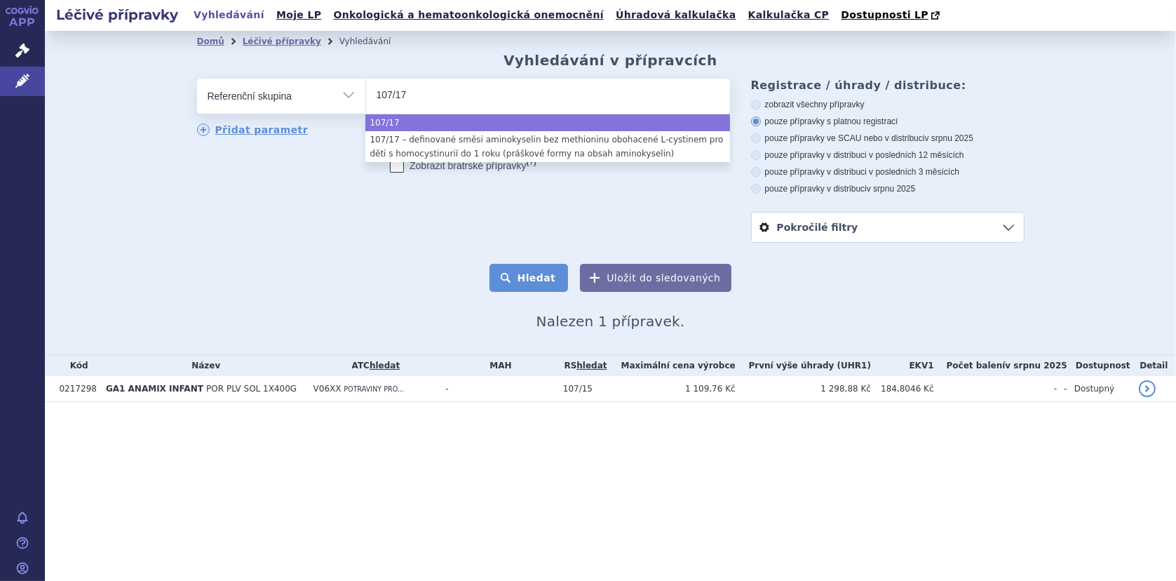
type input "107/17"
drag, startPoint x: 537, startPoint y: 273, endPoint x: 566, endPoint y: 271, distance: 28.8
click at [536, 276] on button "Hledat" at bounding box center [528, 278] width 79 height 28
select select "107/17"
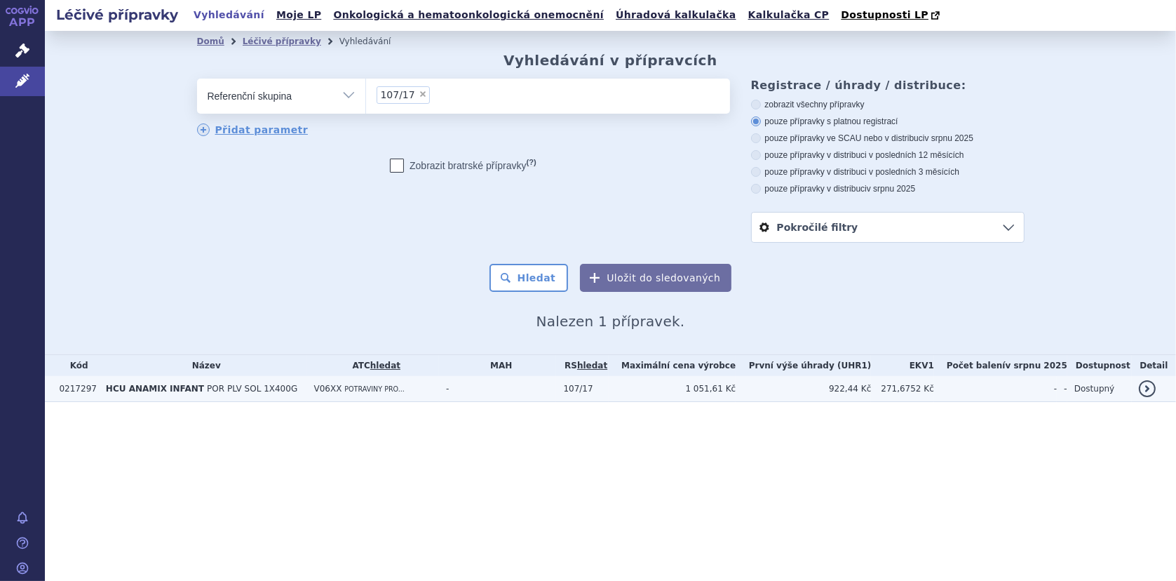
click at [238, 382] on td "HCU ANAMIX INFANT POR PLV SOL 1X400G" at bounding box center [203, 389] width 208 height 26
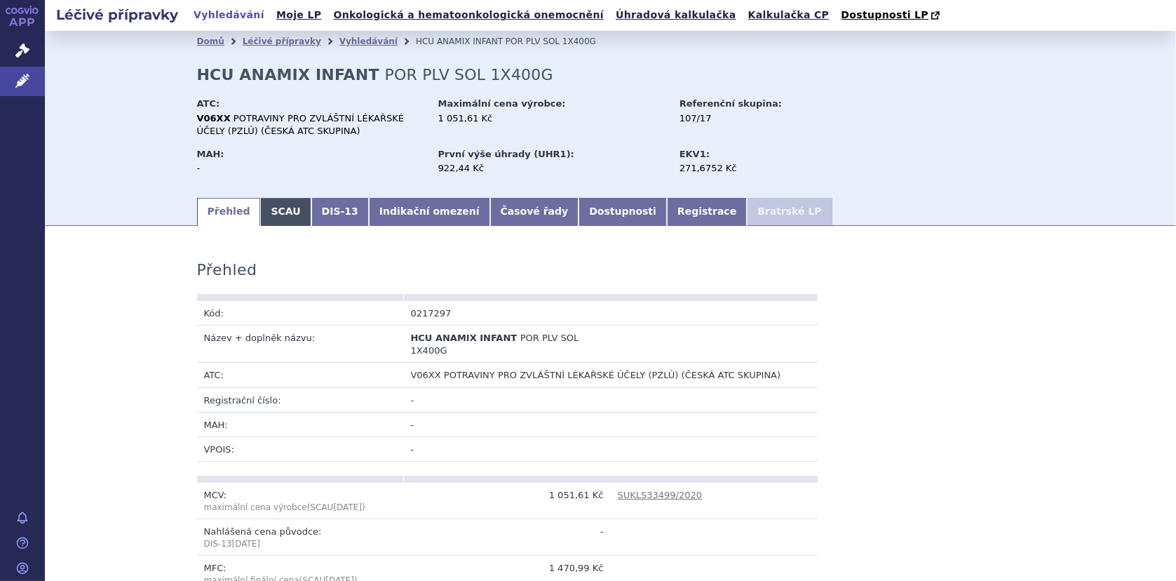
click at [264, 208] on link "SCAU" at bounding box center [285, 212] width 50 height 28
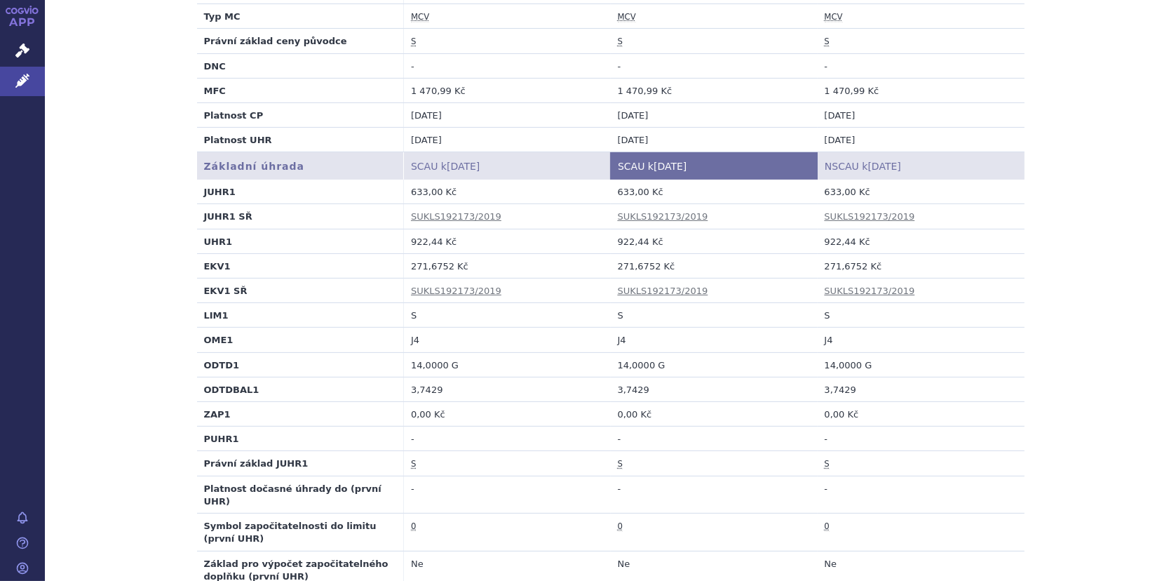
scroll to position [421, 0]
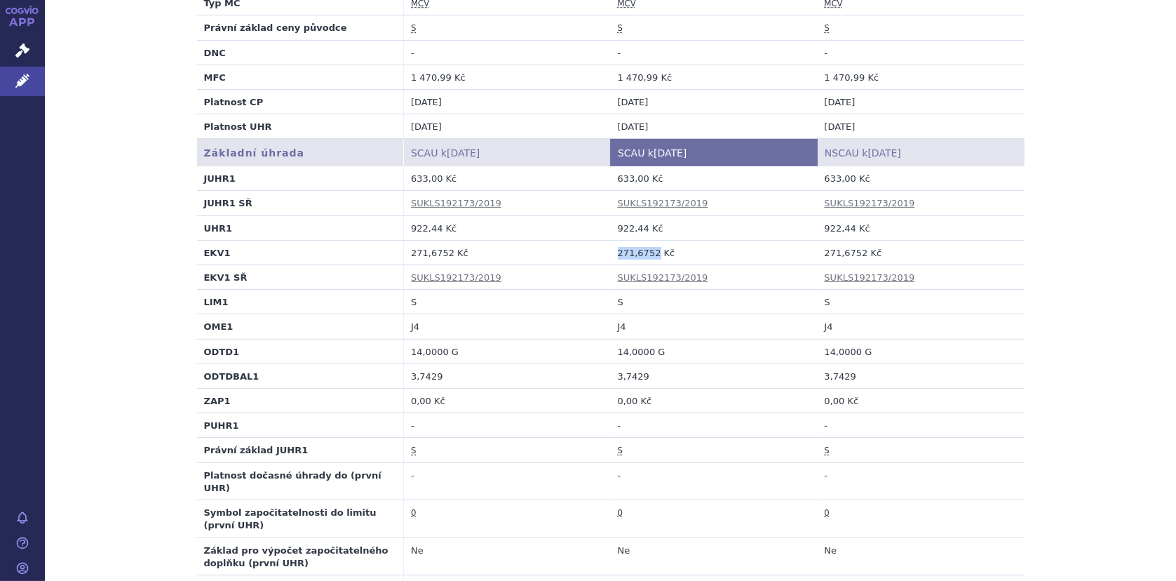
drag, startPoint x: 612, startPoint y: 253, endPoint x: 646, endPoint y: 253, distance: 34.4
click at [646, 253] on td "271,6752 Kč" at bounding box center [714, 252] width 207 height 25
copy td "271,6752"
click at [1121, 123] on div "SCAU Zobrazit pouze změny SCAU údaje se nezměnily. Ceny SCAU k [DATE] SCAU k [D…" at bounding box center [610, 571] width 1131 height 1505
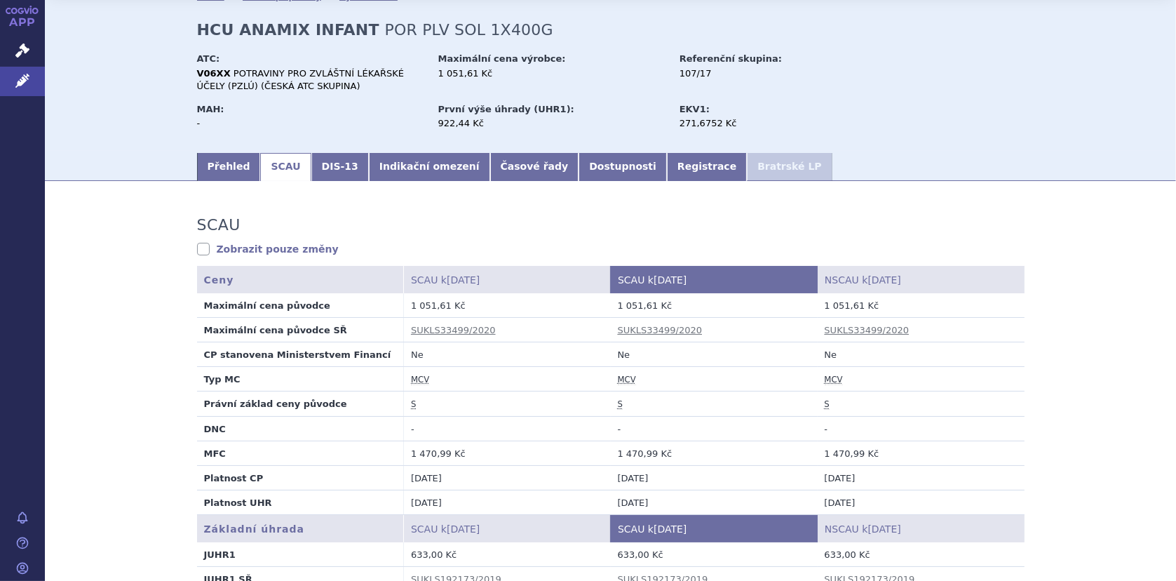
scroll to position [0, 0]
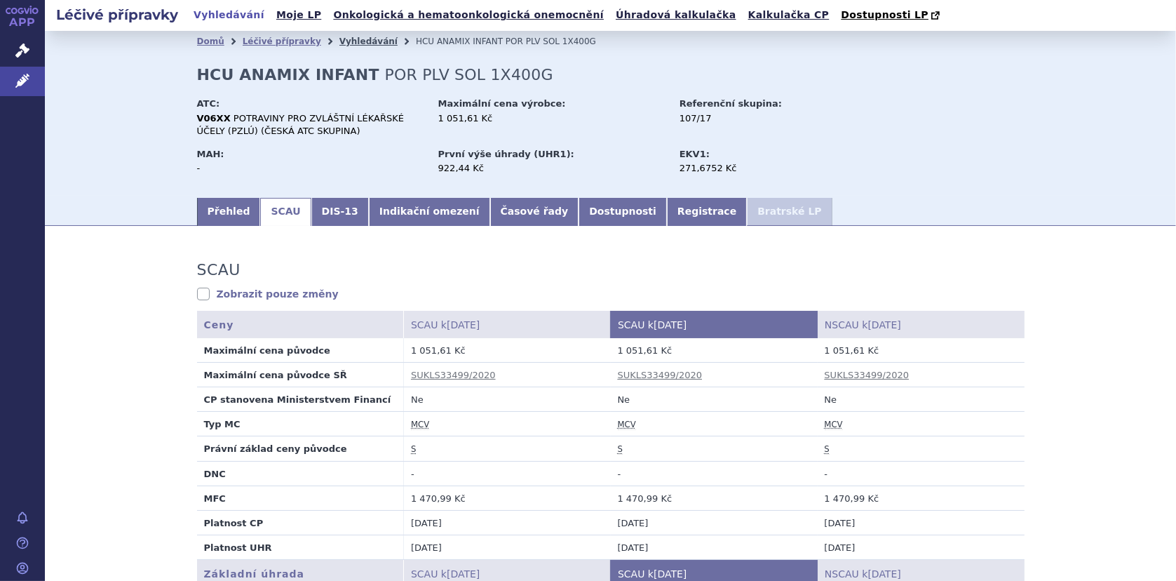
click at [344, 43] on link "Vyhledávání" at bounding box center [368, 41] width 58 height 10
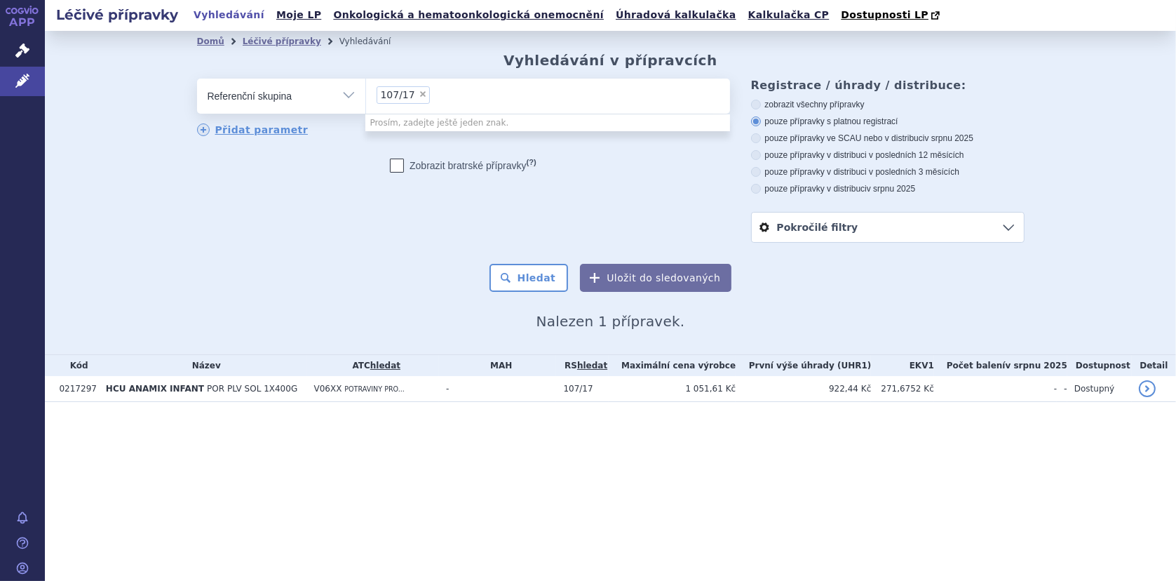
select select
type input "107/17"
type input "107/19"
select select "107/19"
click at [538, 281] on button "Hledat" at bounding box center [528, 278] width 79 height 28
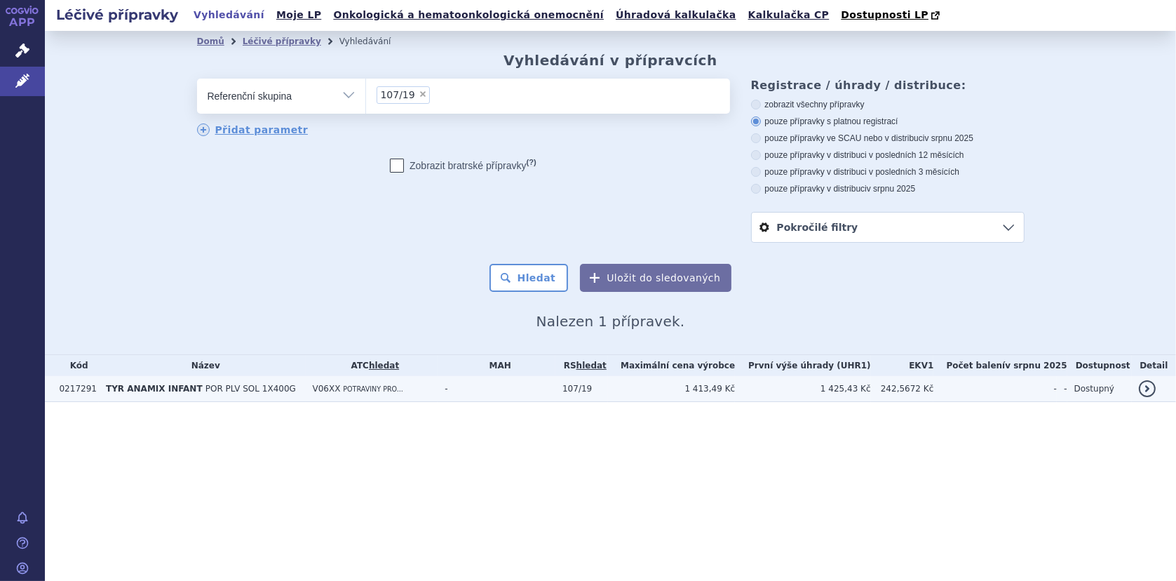
click at [232, 388] on span "POR PLV SOL 1X400G" at bounding box center [250, 389] width 90 height 10
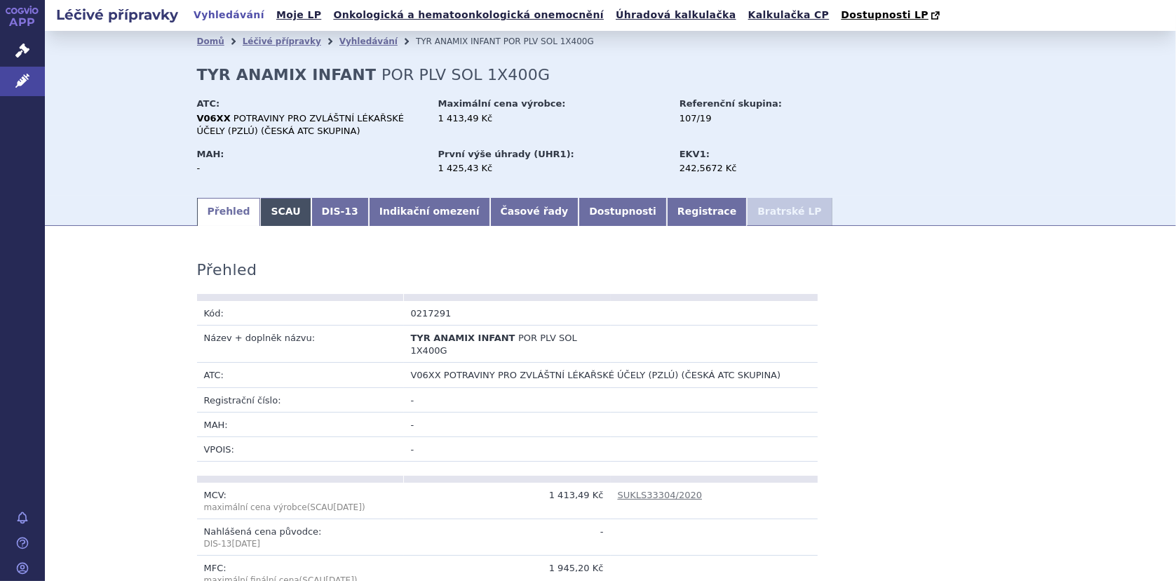
click at [272, 210] on link "SCAU" at bounding box center [285, 212] width 50 height 28
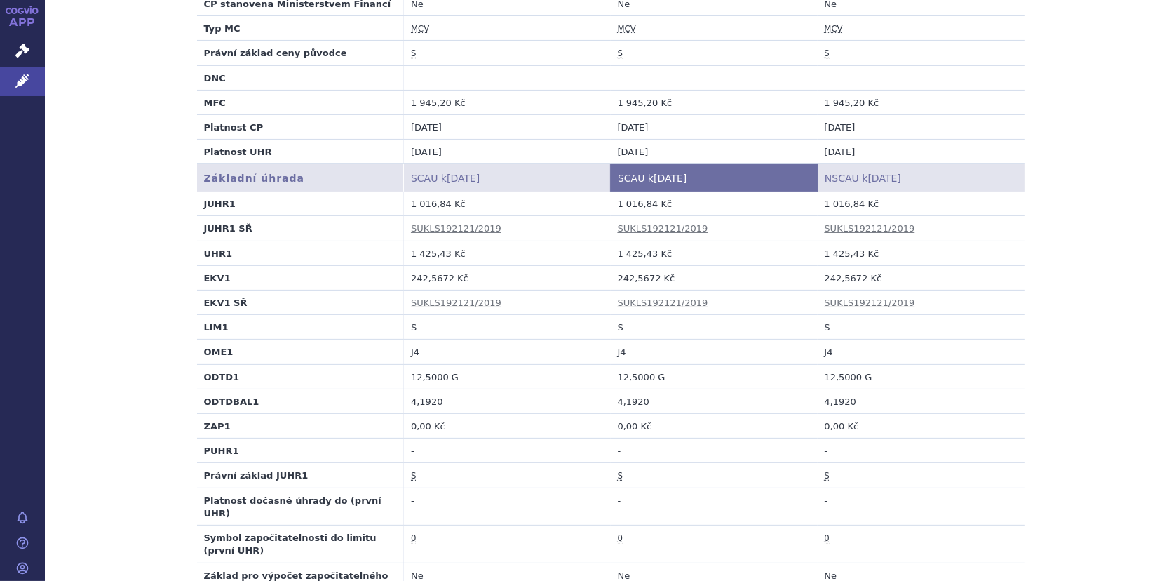
scroll to position [421, 0]
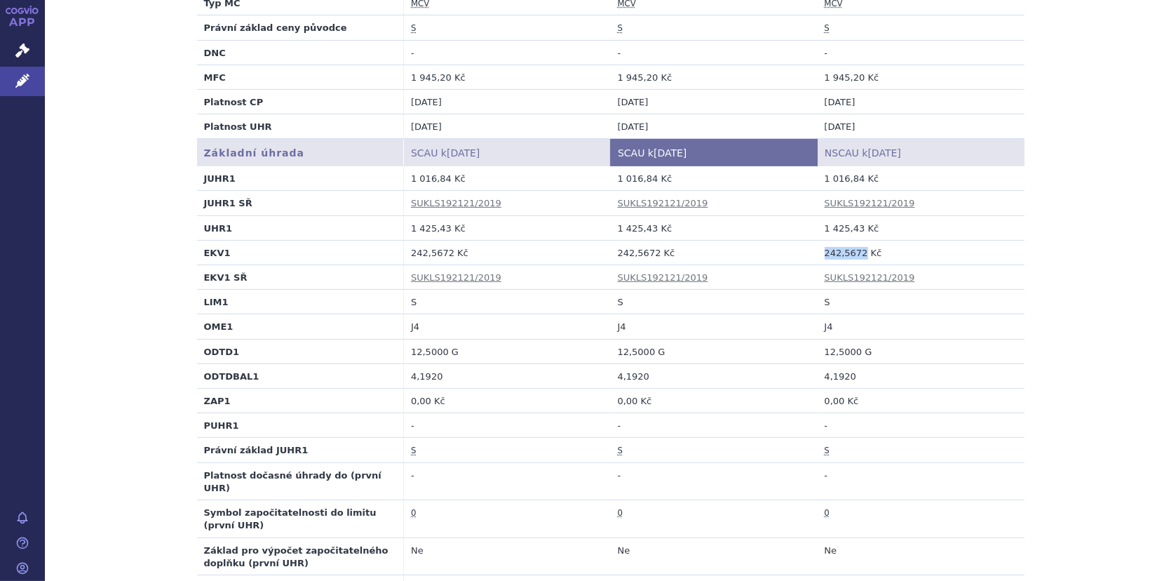
drag, startPoint x: 816, startPoint y: 250, endPoint x: 853, endPoint y: 248, distance: 37.2
click at [853, 248] on td "242,5672 Kč" at bounding box center [920, 252] width 207 height 25
copy td "242,5672"
click at [1059, 218] on div "SCAU Zobrazit pouze změny SCAU údaje se nezměnily. Ceny SCAU k 01.08.2025 SCAU …" at bounding box center [610, 584] width 1131 height 1531
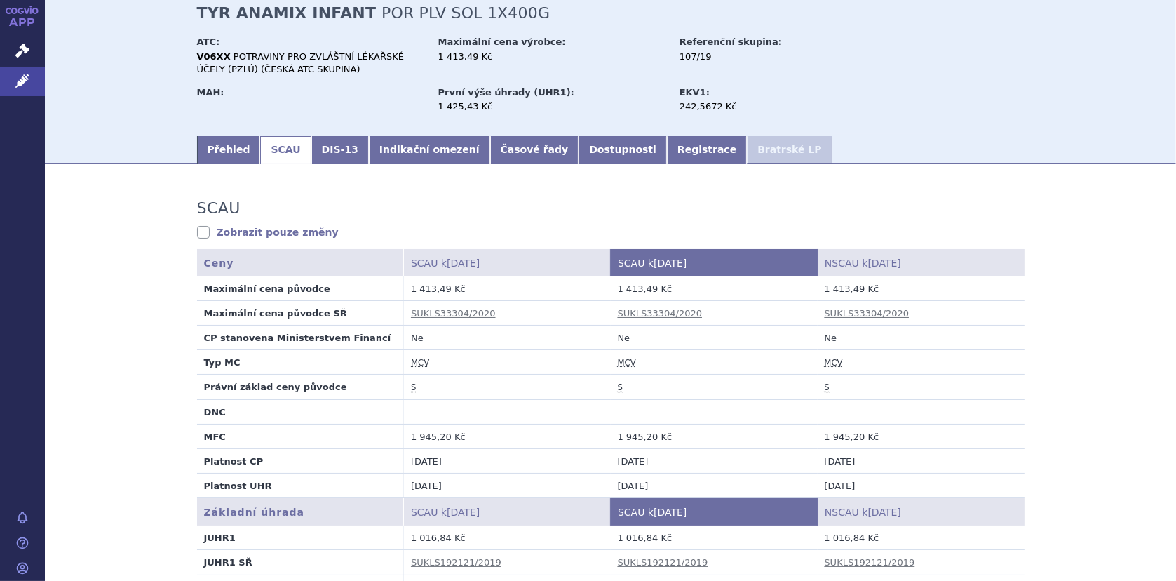
scroll to position [0, 0]
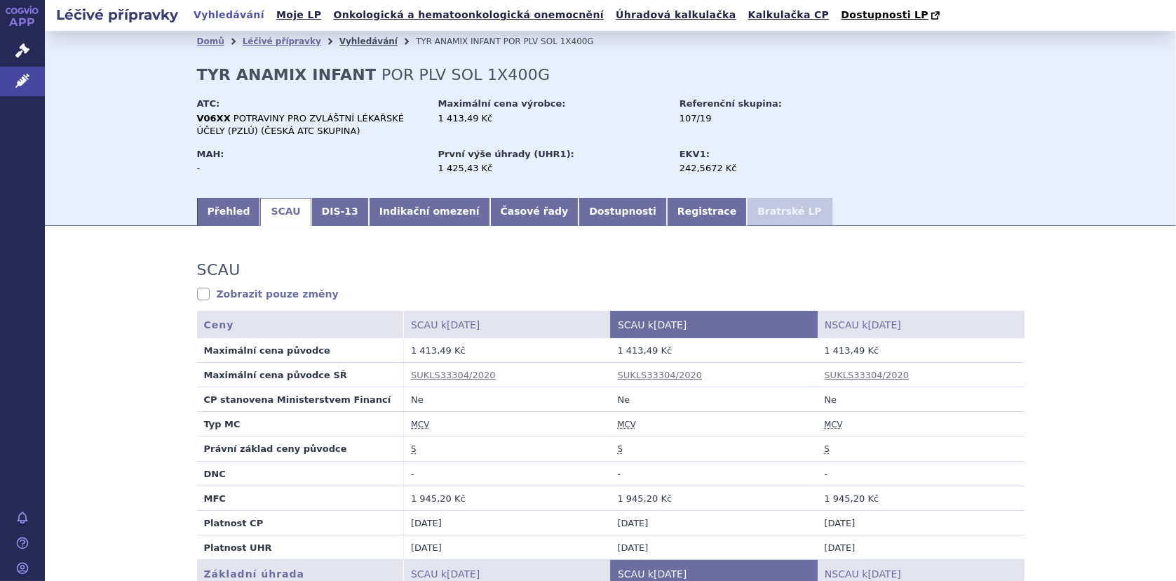
click at [353, 41] on link "Vyhledávání" at bounding box center [368, 41] width 58 height 10
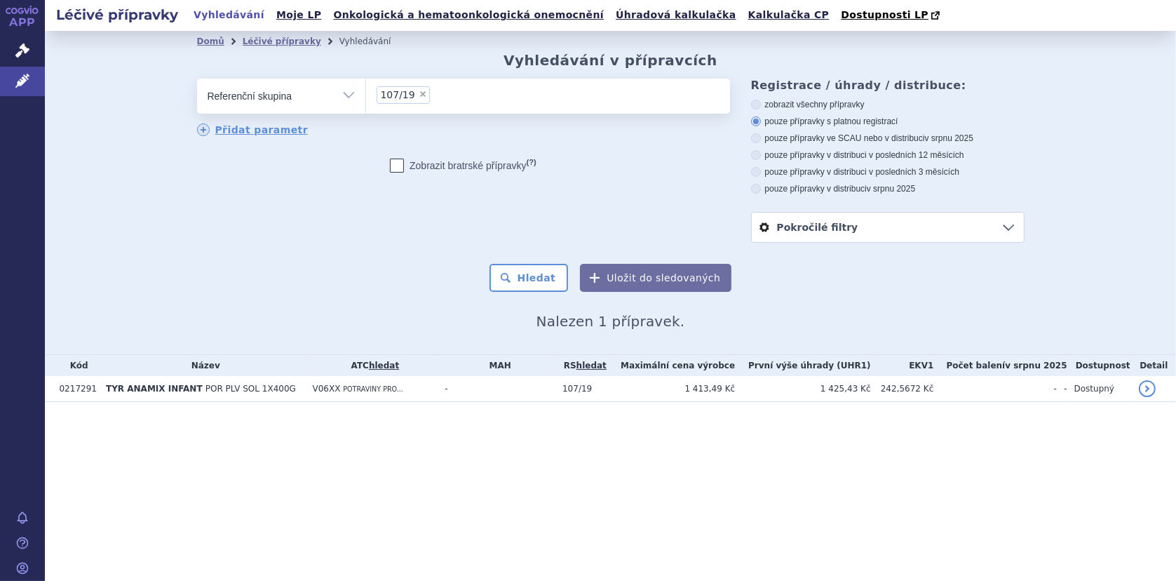
click at [440, 93] on ul "× 107/19" at bounding box center [548, 94] width 364 height 31
click at [366, 93] on select "107/19" at bounding box center [365, 95] width 1 height 35
select select
type input "107/19"
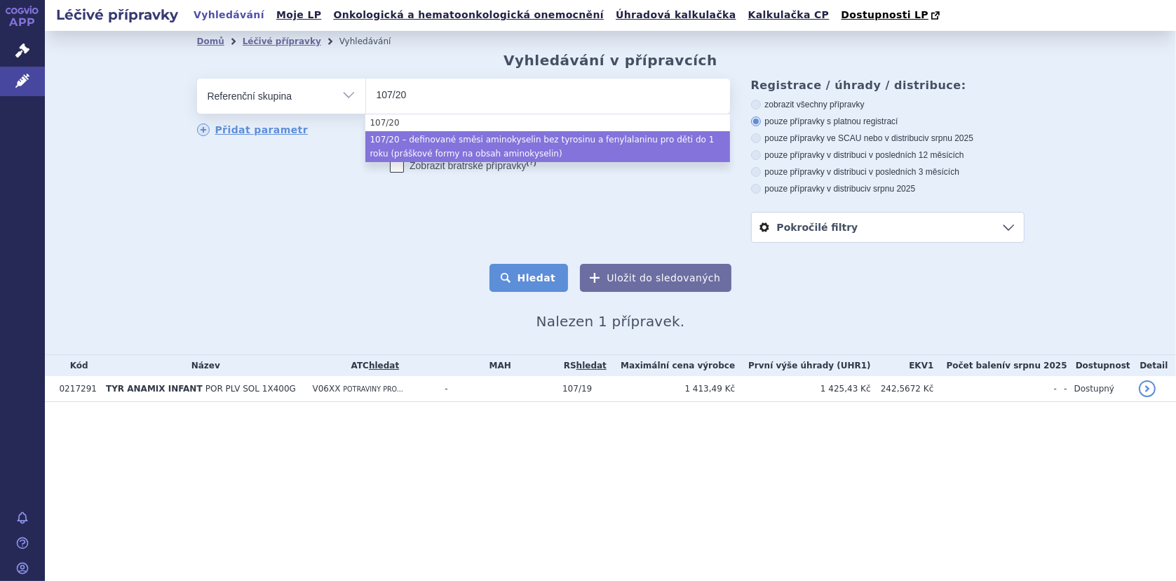
type input "107/20"
click at [548, 274] on button "Hledat" at bounding box center [528, 278] width 79 height 28
select select "0df4c1e7-8e44-4e4d-9ee4-da27a15a3dc1"
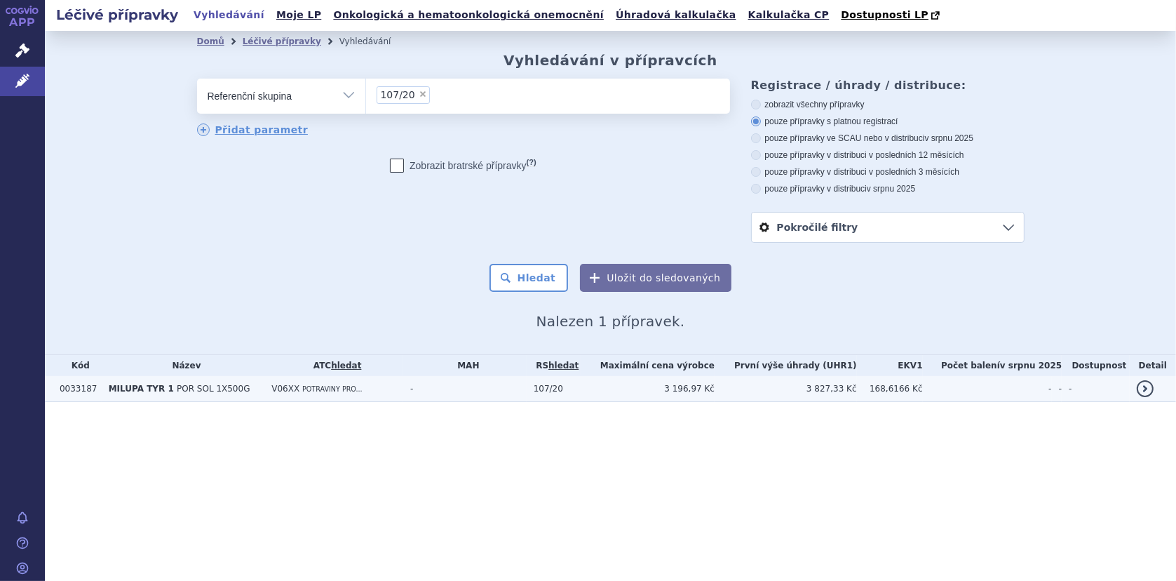
click at [208, 393] on span "POR SOL 1X500G" at bounding box center [213, 389] width 73 height 10
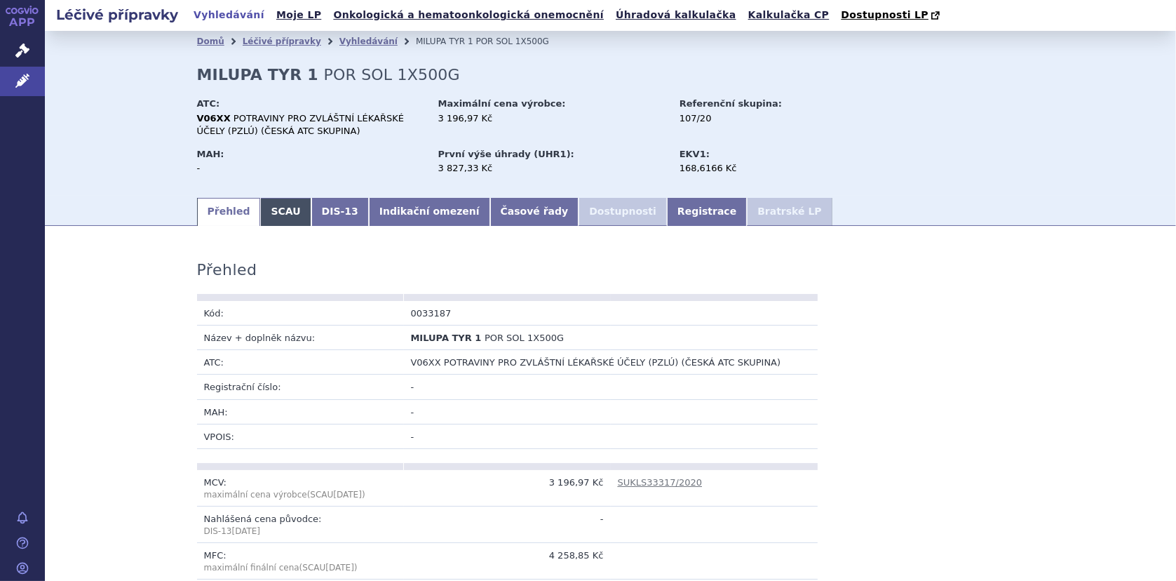
click at [277, 209] on link "SCAU" at bounding box center [285, 212] width 50 height 28
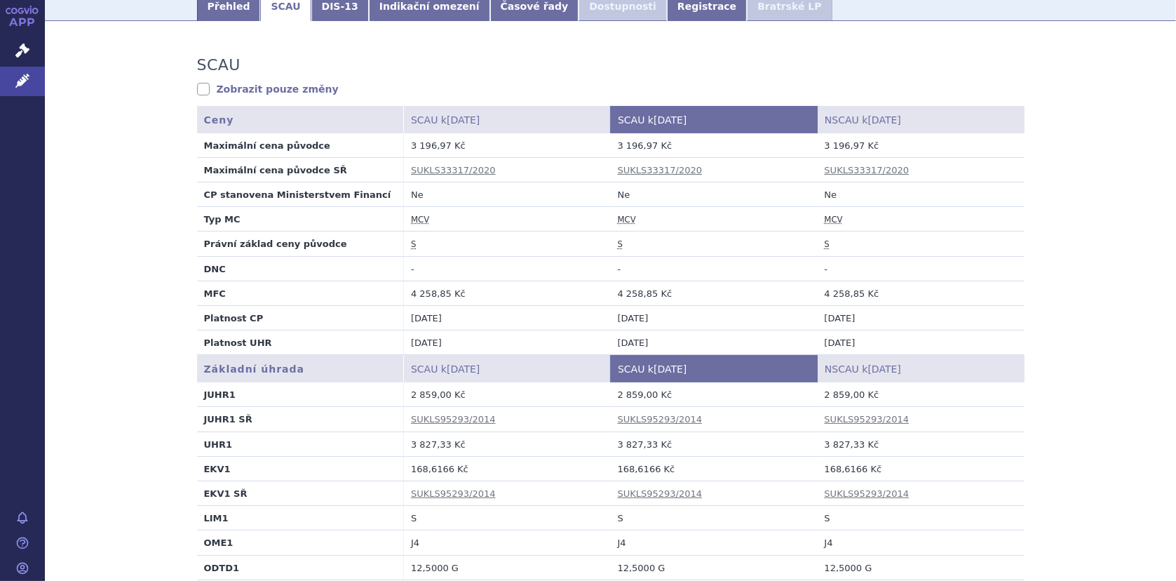
scroll to position [210, 0]
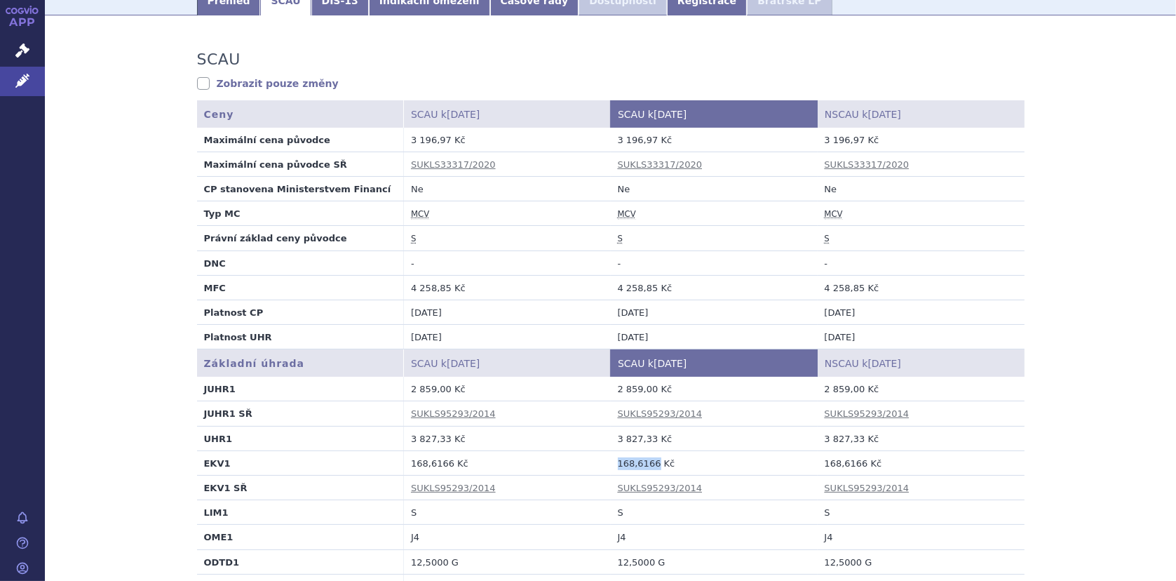
drag, startPoint x: 609, startPoint y: 460, endPoint x: 646, endPoint y: 459, distance: 37.2
click at [646, 459] on td "168,6166 Kč" at bounding box center [714, 462] width 207 height 25
copy td "168,6166"
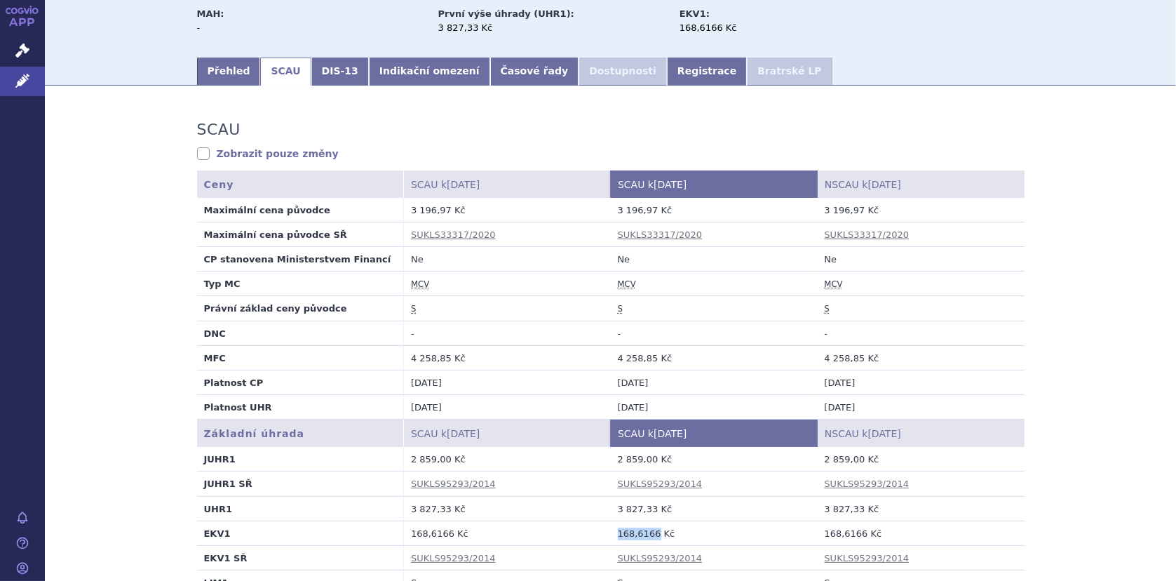
scroll to position [0, 0]
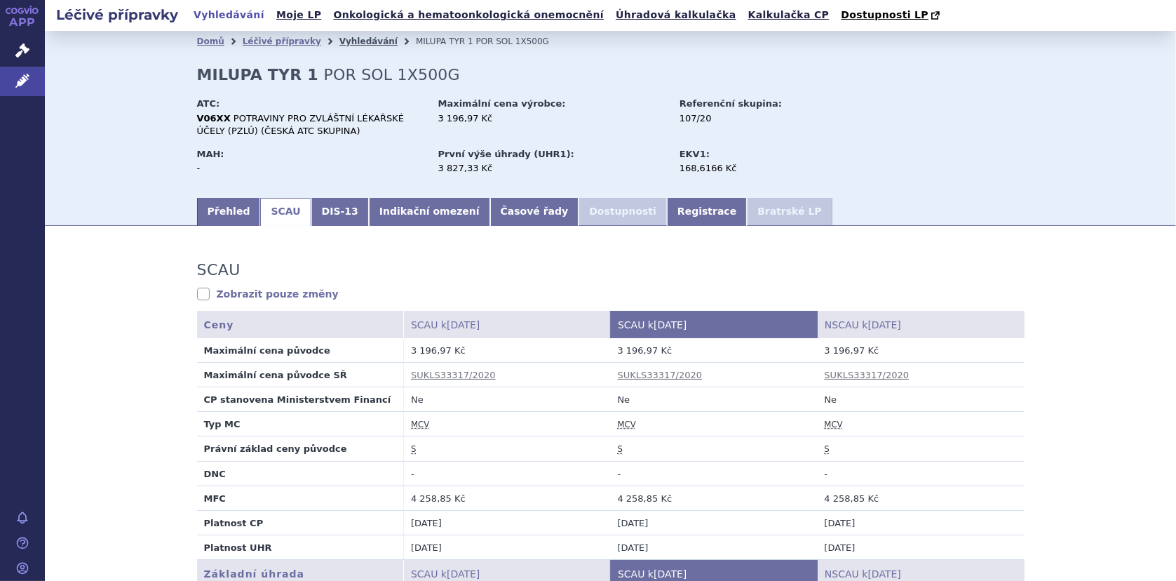
click at [339, 39] on link "Vyhledávání" at bounding box center [368, 41] width 58 height 10
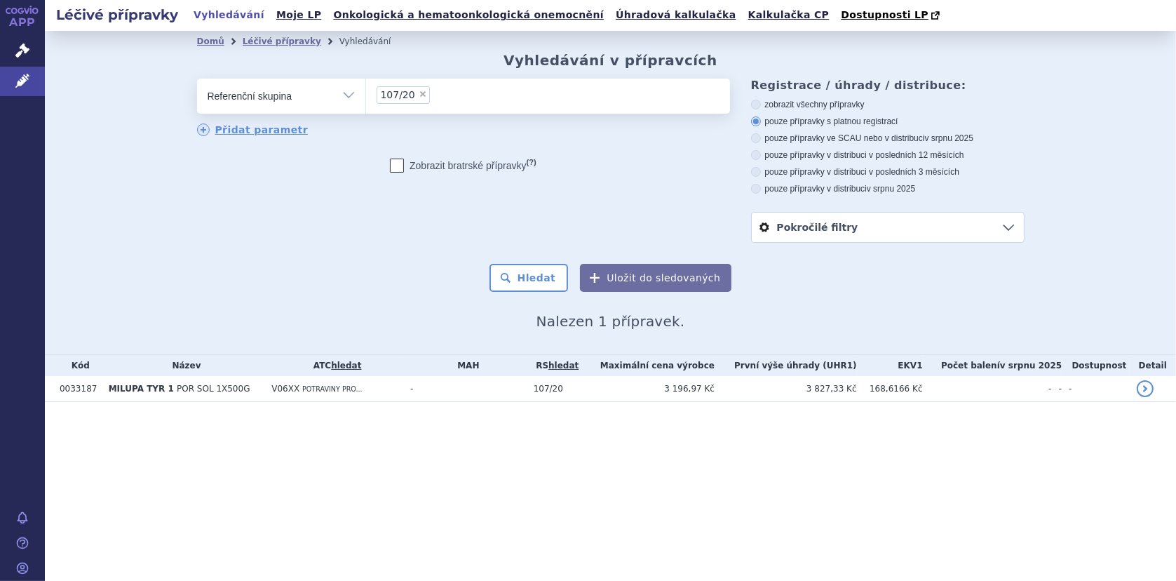
click at [419, 94] on span "×" at bounding box center [423, 94] width 8 height 8
click at [366, 94] on select "107/20" at bounding box center [365, 95] width 1 height 35
select select
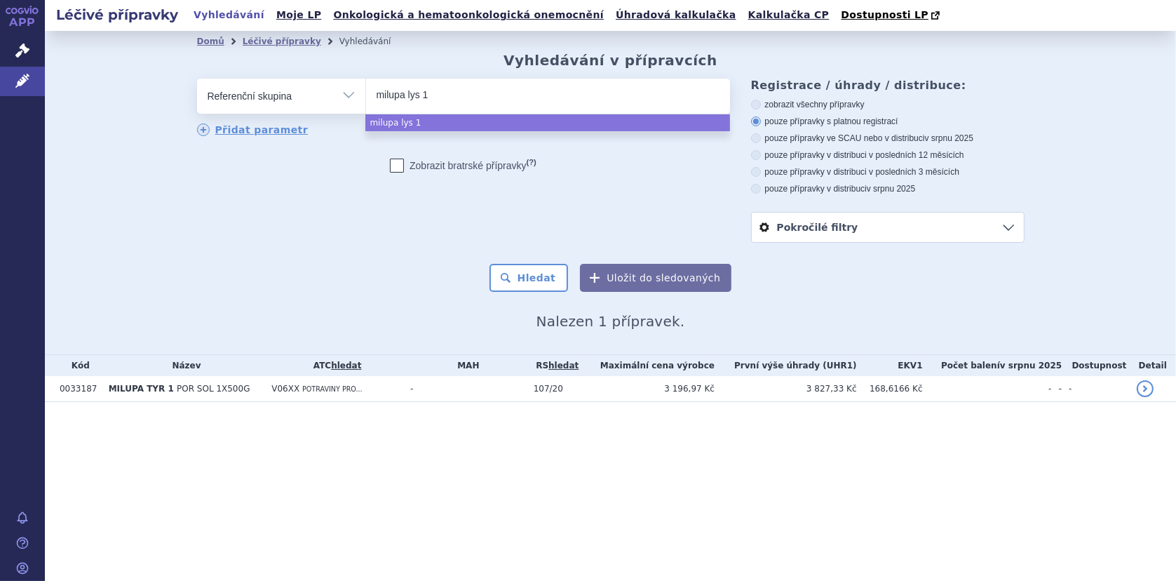
type input "milupa lys 1"
select select "milupa lys 1"
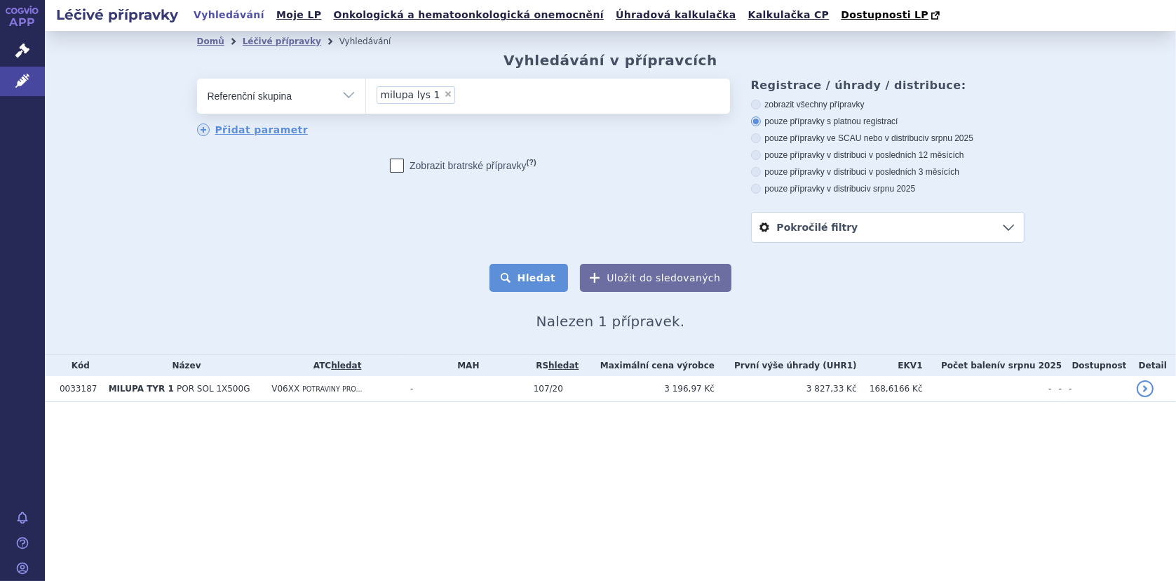
click at [542, 282] on button "Hledat" at bounding box center [528, 278] width 79 height 28
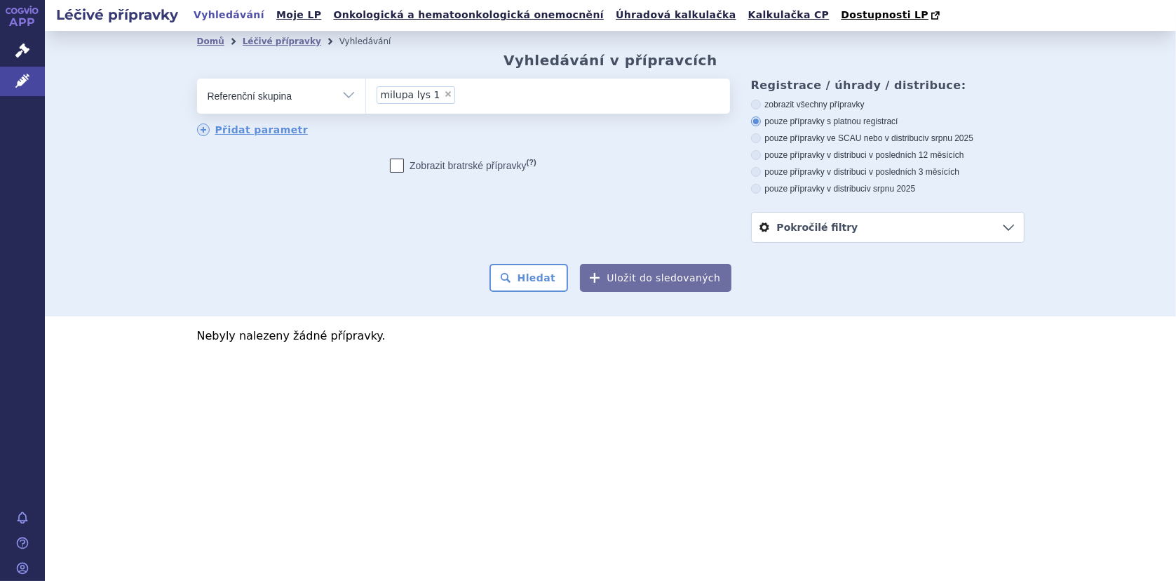
click at [448, 100] on ul "× milupa lys 1" at bounding box center [548, 94] width 364 height 31
click at [366, 100] on select "milupa lys 1" at bounding box center [365, 95] width 1 height 35
click at [428, 93] on span "milupa lys 1" at bounding box center [411, 95] width 60 height 10
click at [366, 93] on select "milupa lys 1" at bounding box center [365, 95] width 1 height 35
click at [414, 93] on span "milupa lys 1" at bounding box center [411, 95] width 60 height 10
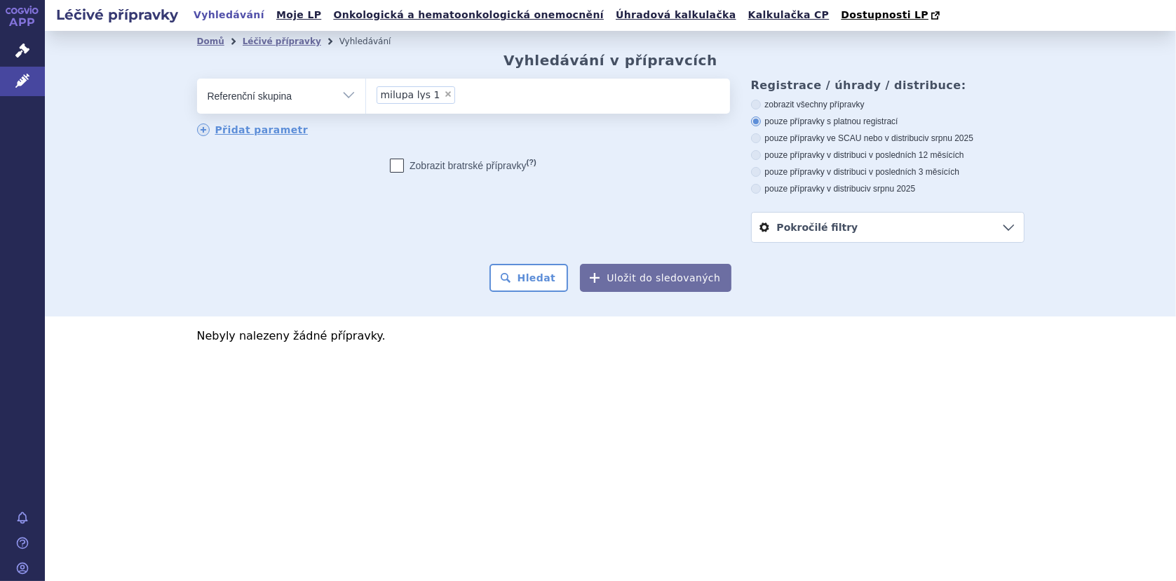
click at [366, 93] on select "milupa lys 1" at bounding box center [365, 95] width 1 height 35
click at [444, 93] on span "×" at bounding box center [448, 94] width 8 height 8
click at [366, 93] on select "milupa lys 1" at bounding box center [365, 95] width 1 height 35
select select
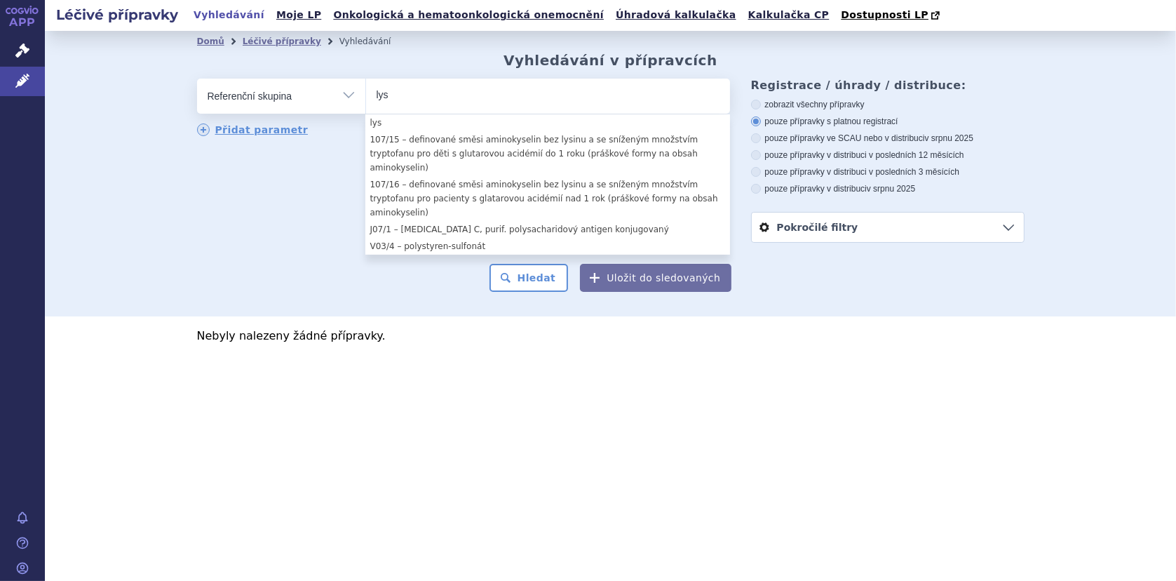
type input "lys"
select select "3a6e3347-c222-4da5-b2d5-514336559eac"
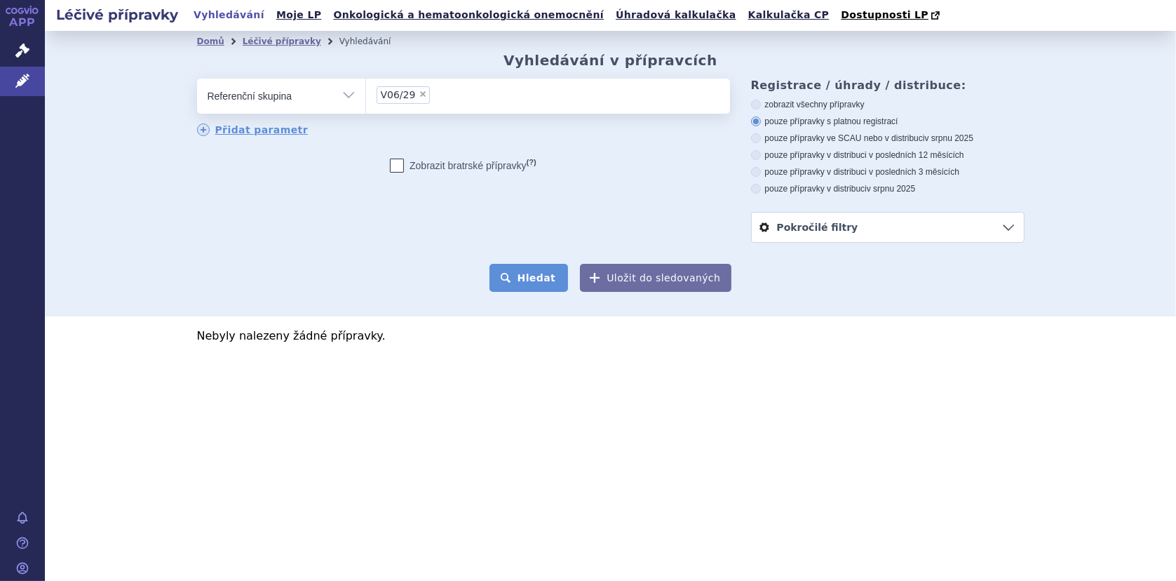
click at [534, 279] on button "Hledat" at bounding box center [528, 278] width 79 height 28
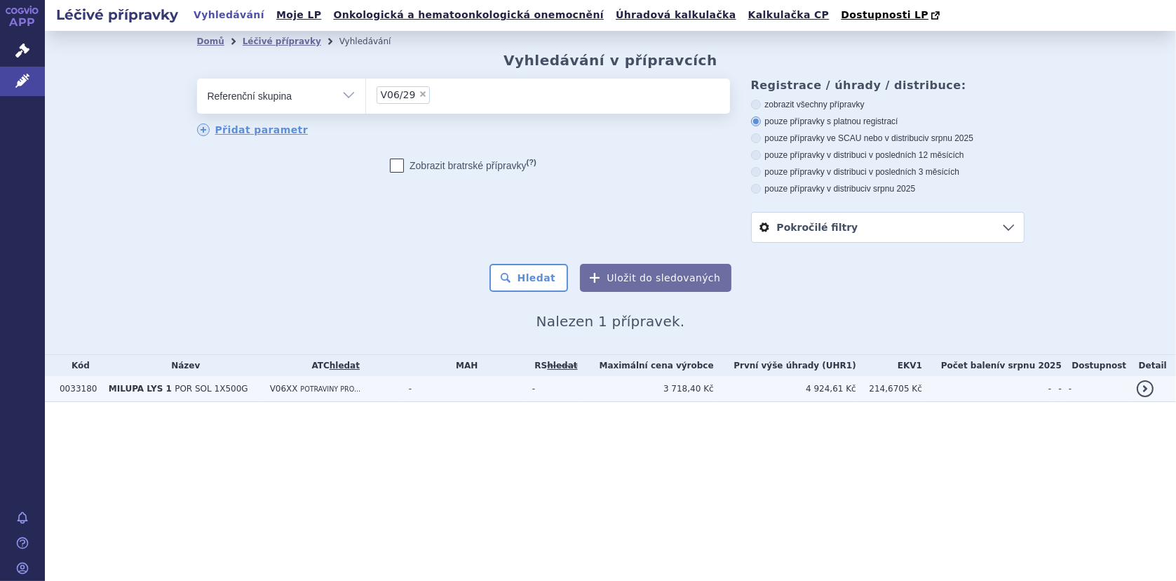
click at [135, 390] on span "MILUPA LYS 1" at bounding box center [140, 389] width 63 height 10
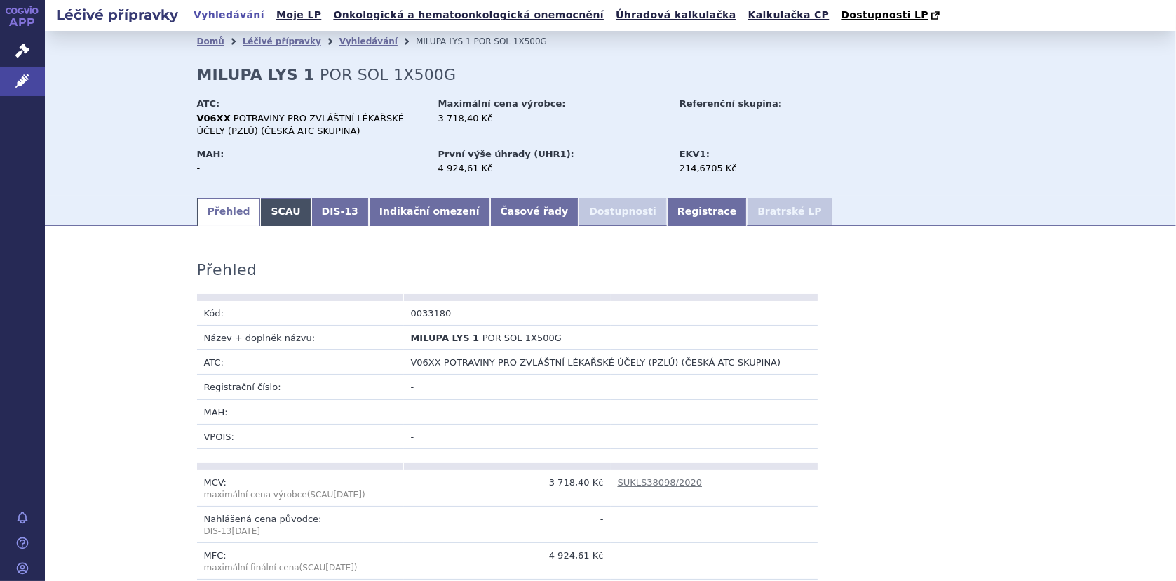
click at [269, 208] on link "SCAU" at bounding box center [285, 212] width 50 height 28
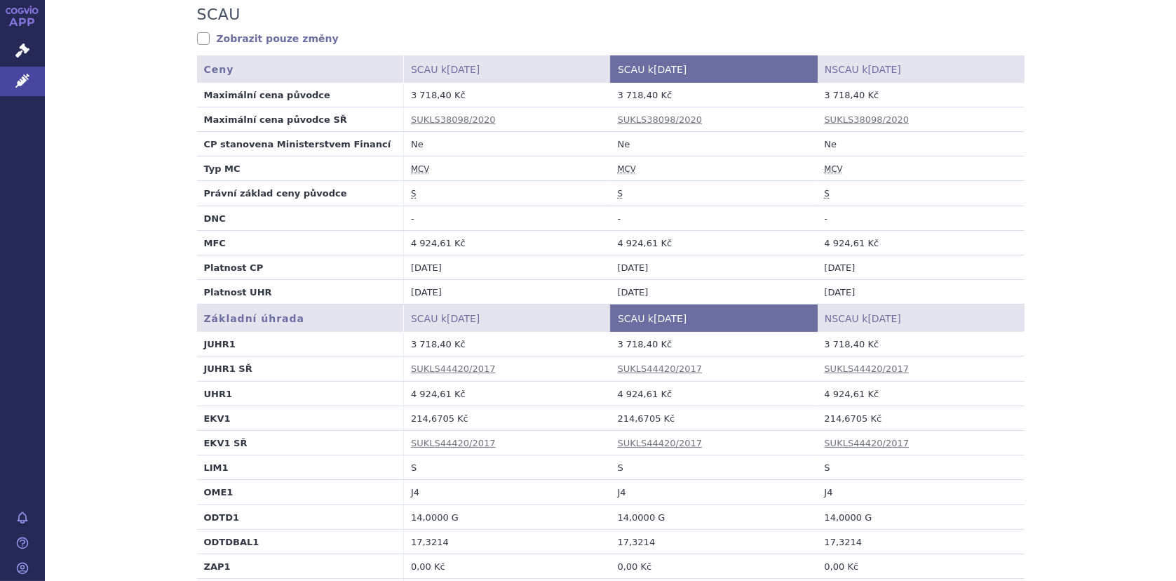
scroll to position [280, 0]
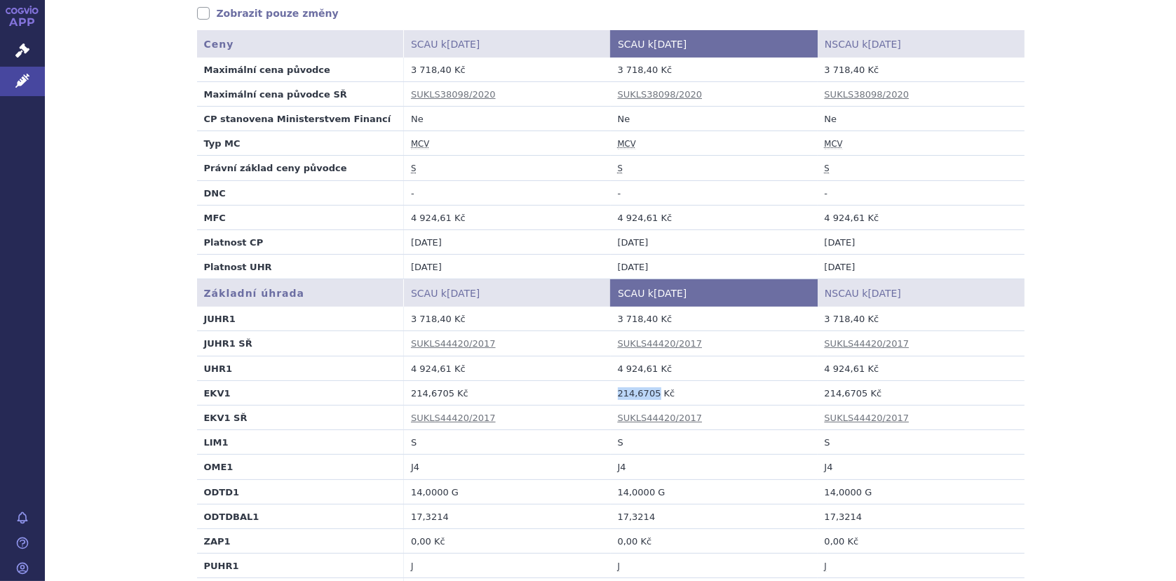
drag, startPoint x: 612, startPoint y: 393, endPoint x: 648, endPoint y: 388, distance: 36.0
click at [648, 388] on td "214,6705 Kč" at bounding box center [714, 392] width 207 height 25
copy td "214,6705"
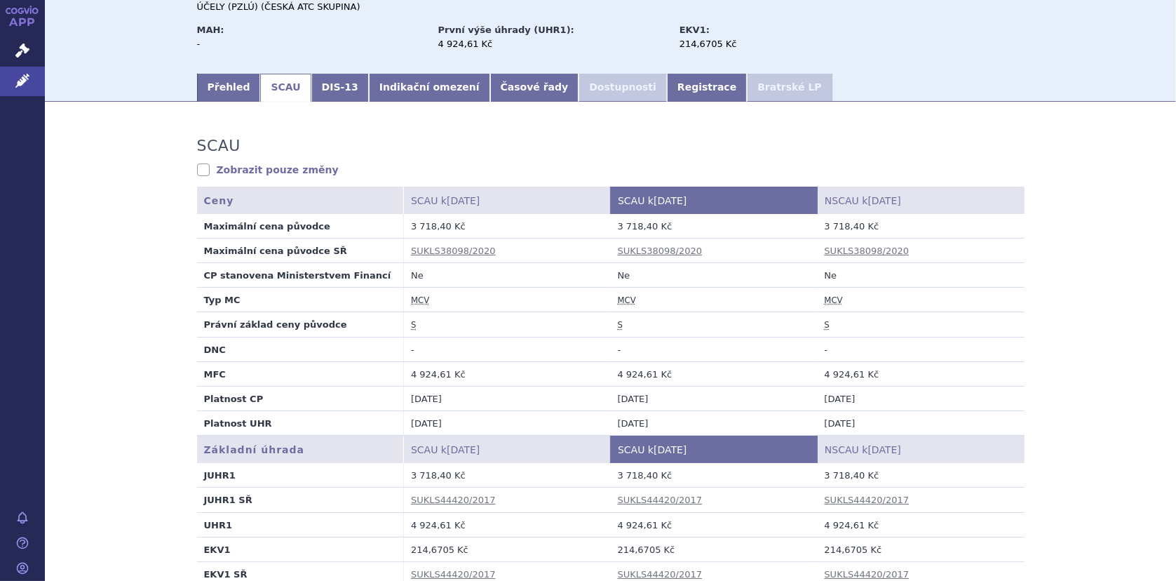
scroll to position [0, 0]
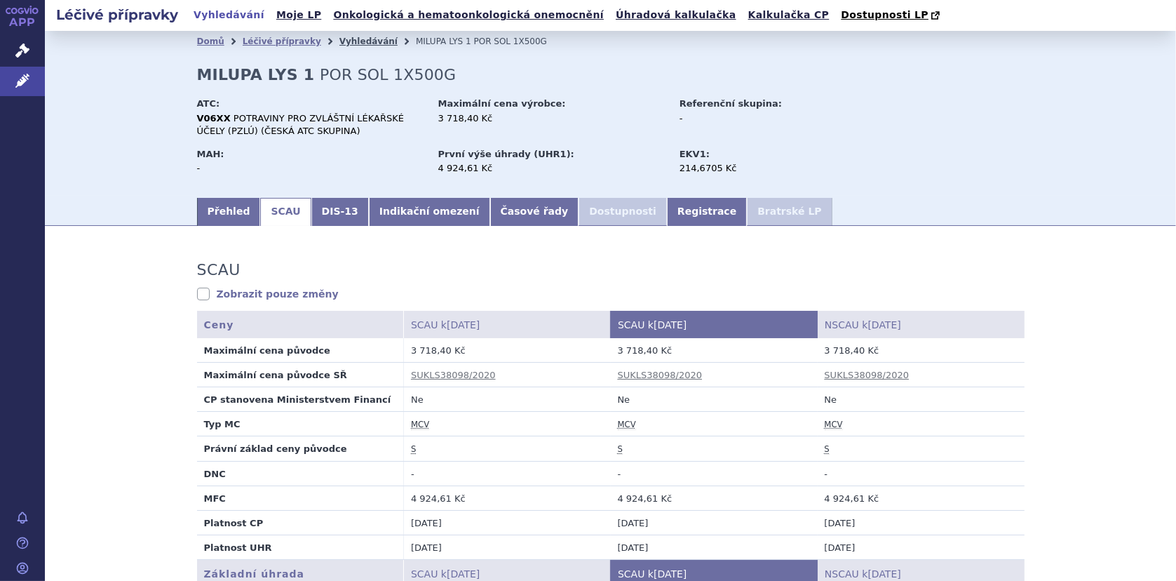
click at [346, 44] on link "Vyhledávání" at bounding box center [368, 41] width 58 height 10
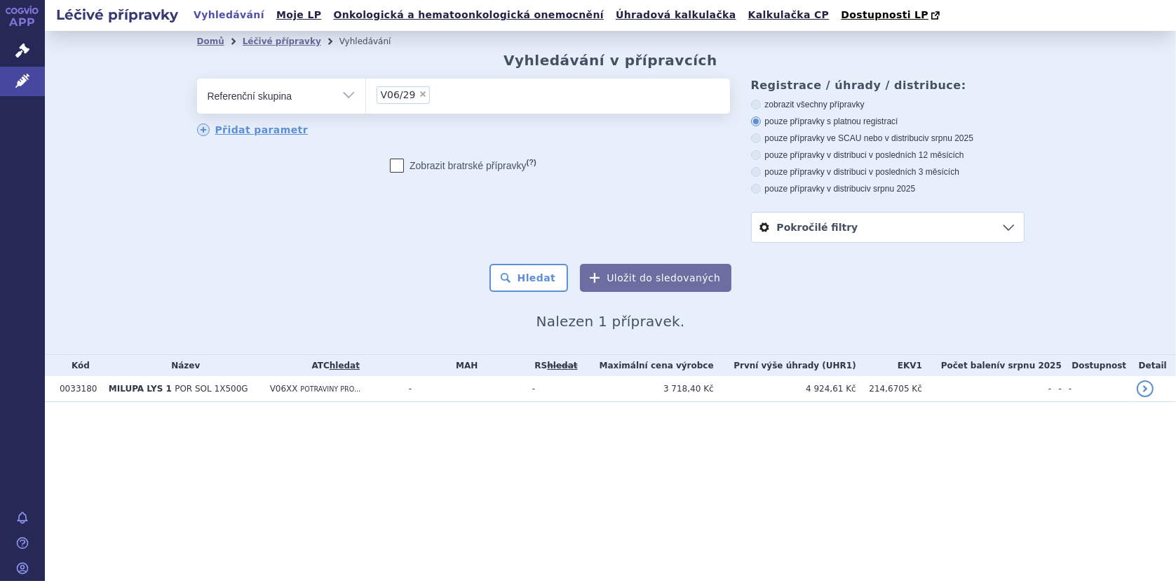
click at [442, 95] on ul "× V06/29" at bounding box center [548, 94] width 364 height 31
click at [366, 95] on select "V06/29" at bounding box center [365, 95] width 1 height 35
select select
type input "V06/29"
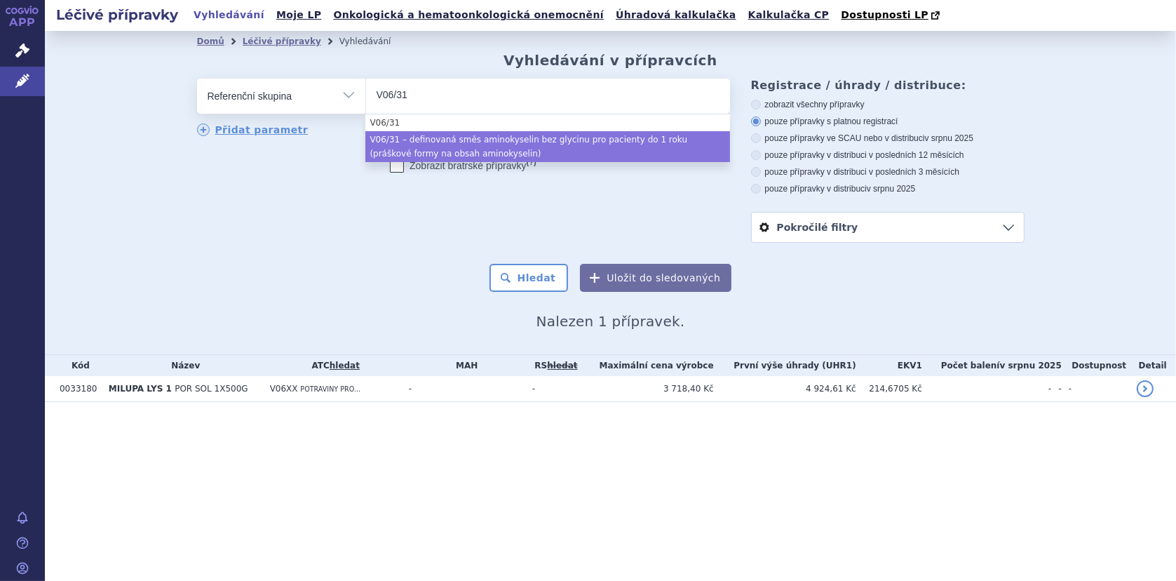
type input "V06/31"
select select "24084f65-334a-46c2-96dd-b3e2afea52e9"
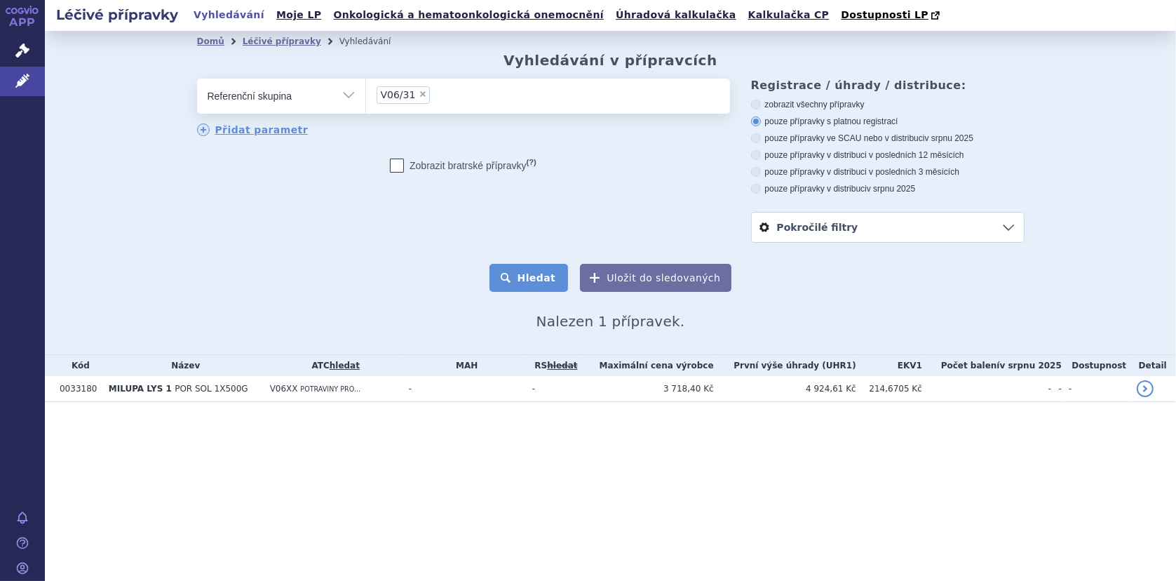
click at [521, 278] on button "Hledat" at bounding box center [528, 278] width 79 height 28
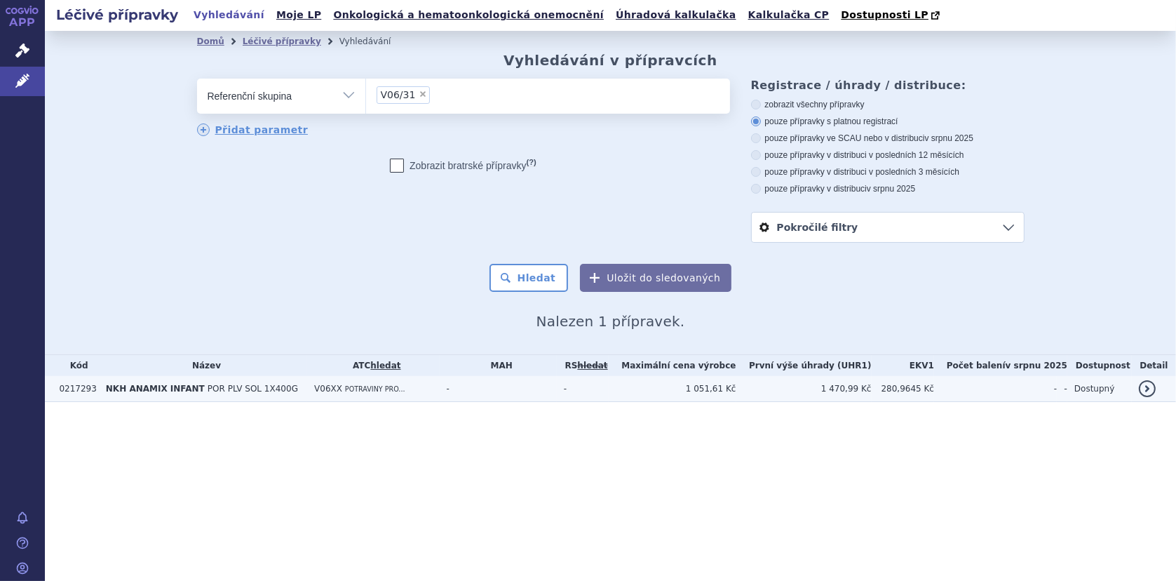
click at [167, 390] on span "NKH ANAMIX INFANT" at bounding box center [155, 389] width 99 height 10
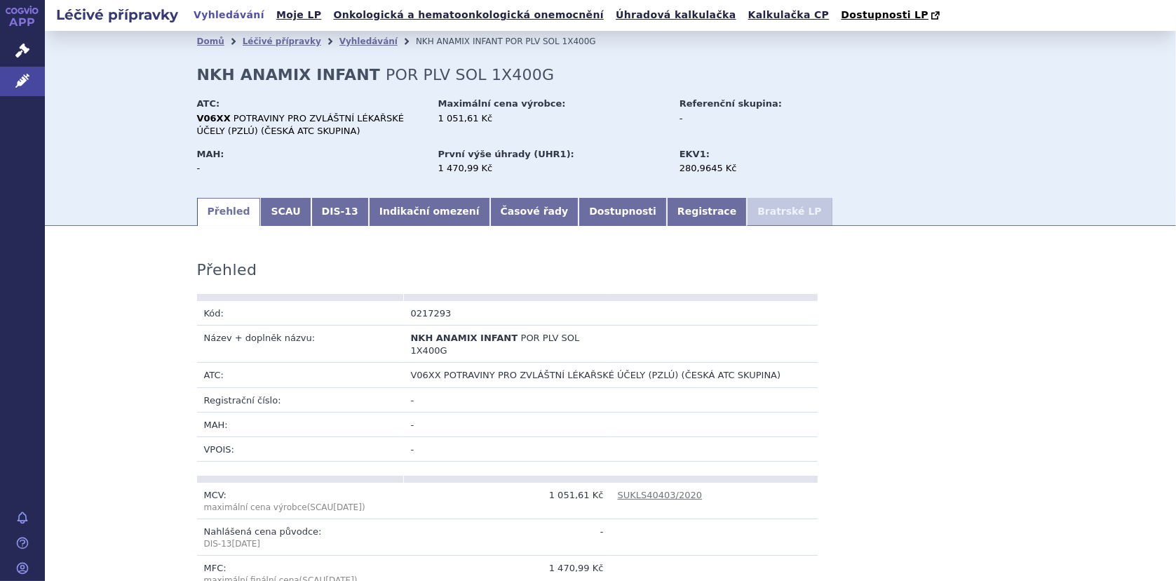
scroll to position [70, 0]
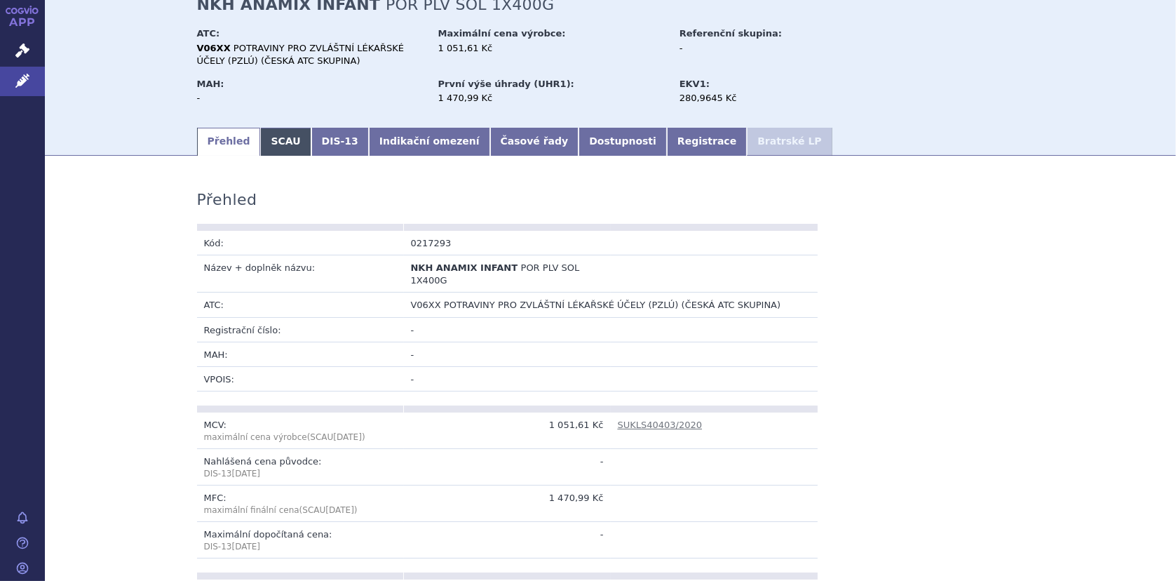
click at [268, 148] on link "SCAU" at bounding box center [285, 142] width 50 height 28
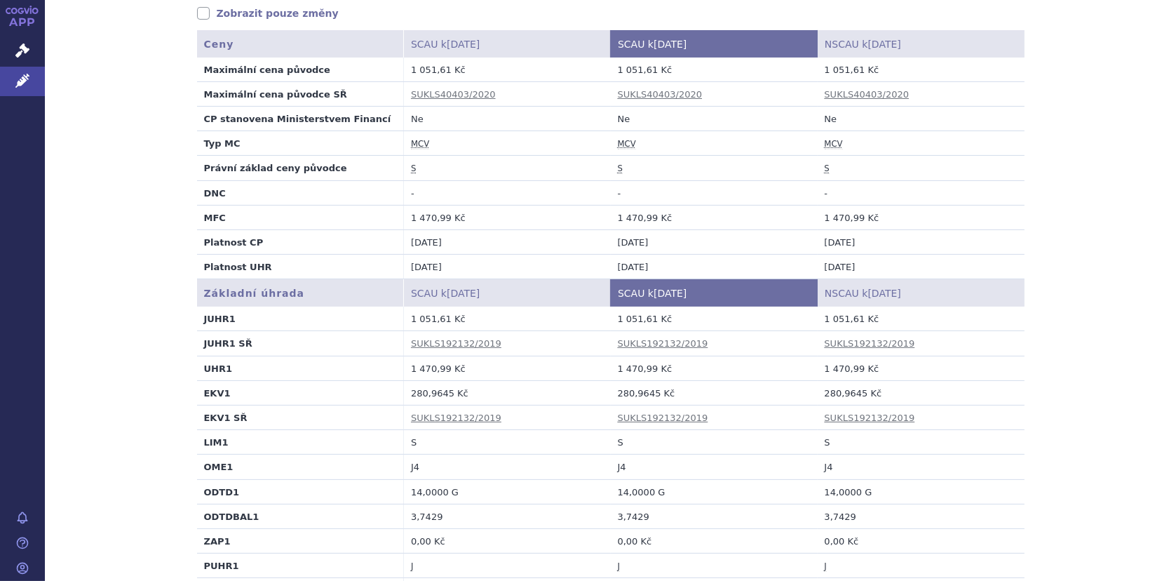
scroll to position [351, 0]
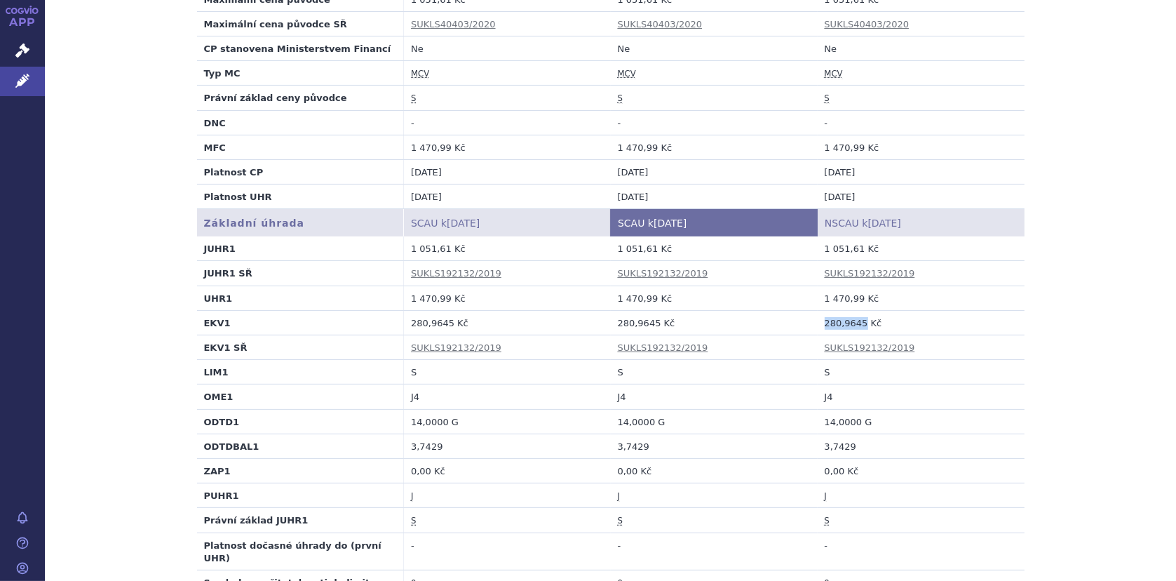
drag, startPoint x: 821, startPoint y: 323, endPoint x: 855, endPoint y: 320, distance: 34.5
click at [855, 320] on td "280,9645 Kč" at bounding box center [920, 322] width 207 height 25
copy td "280,9645"
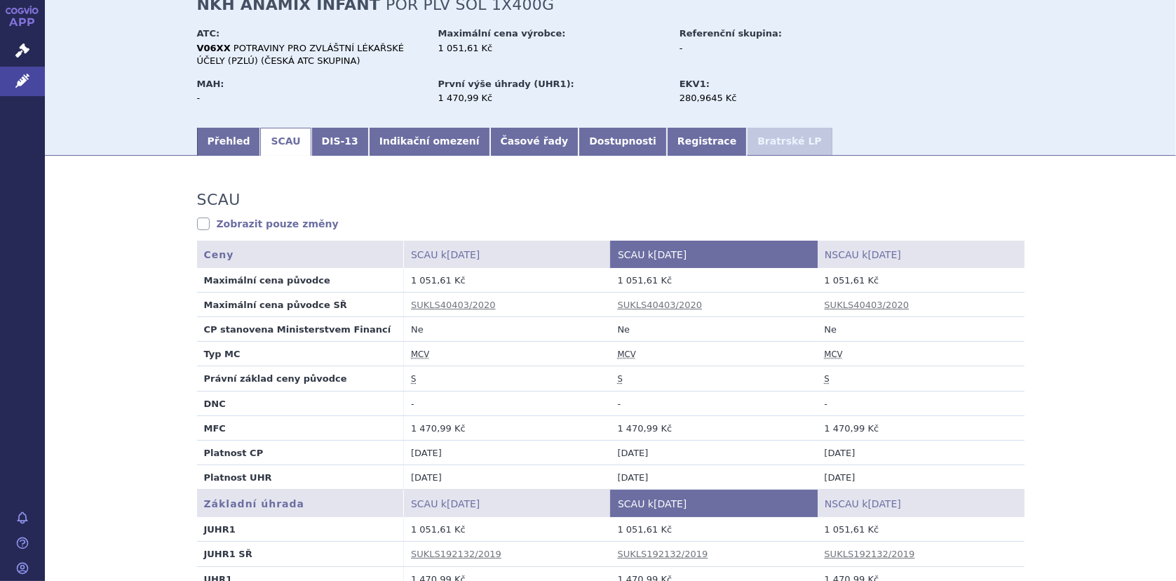
scroll to position [0, 0]
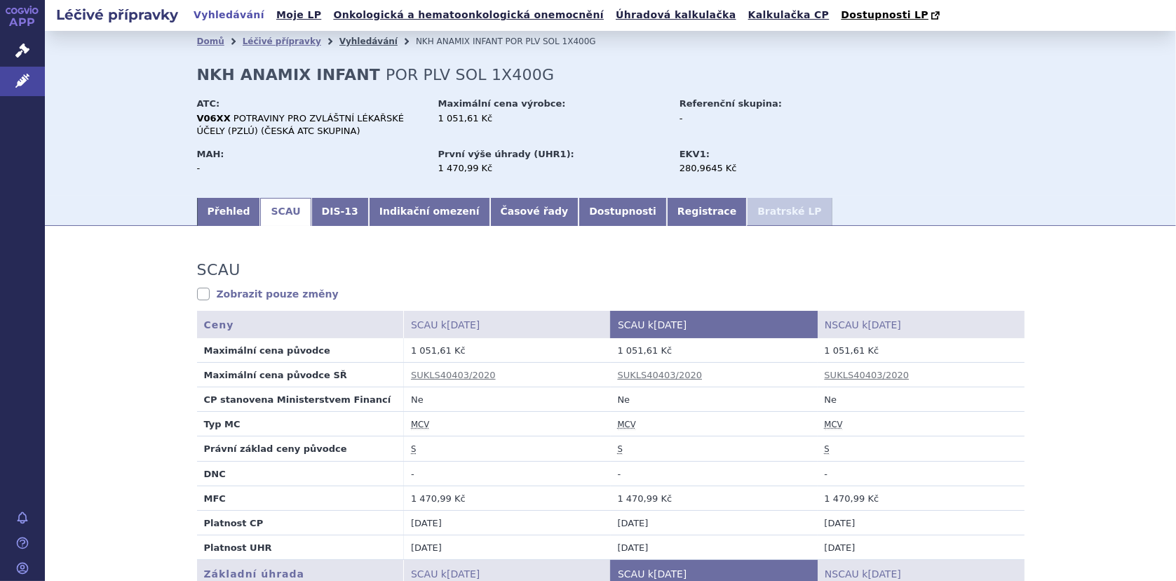
click at [354, 42] on link "Vyhledávání" at bounding box center [368, 41] width 58 height 10
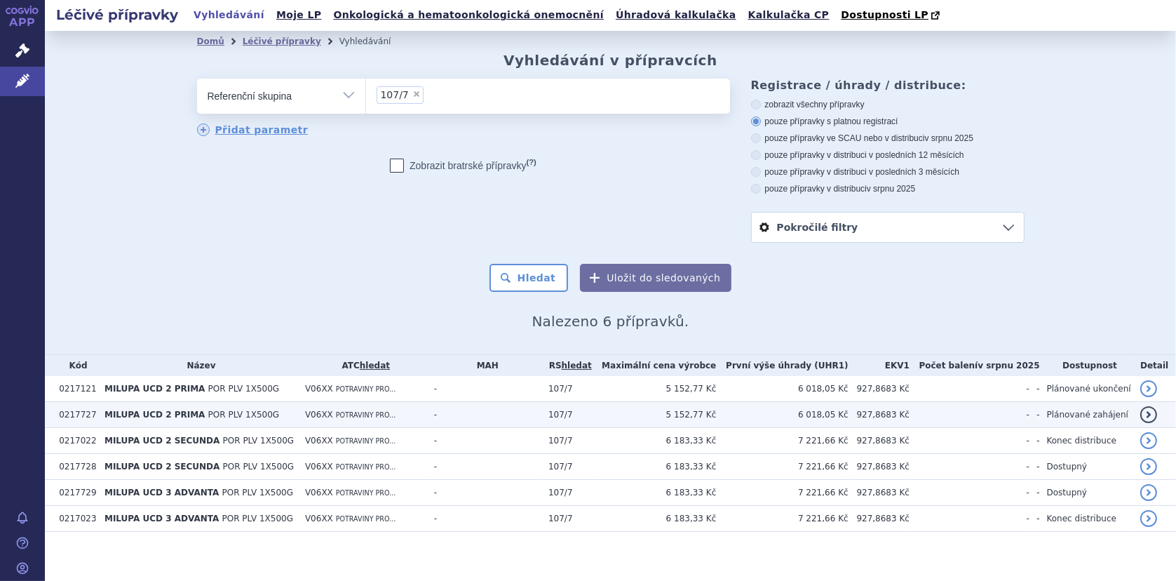
click at [92, 415] on td "0217727" at bounding box center [75, 415] width 46 height 26
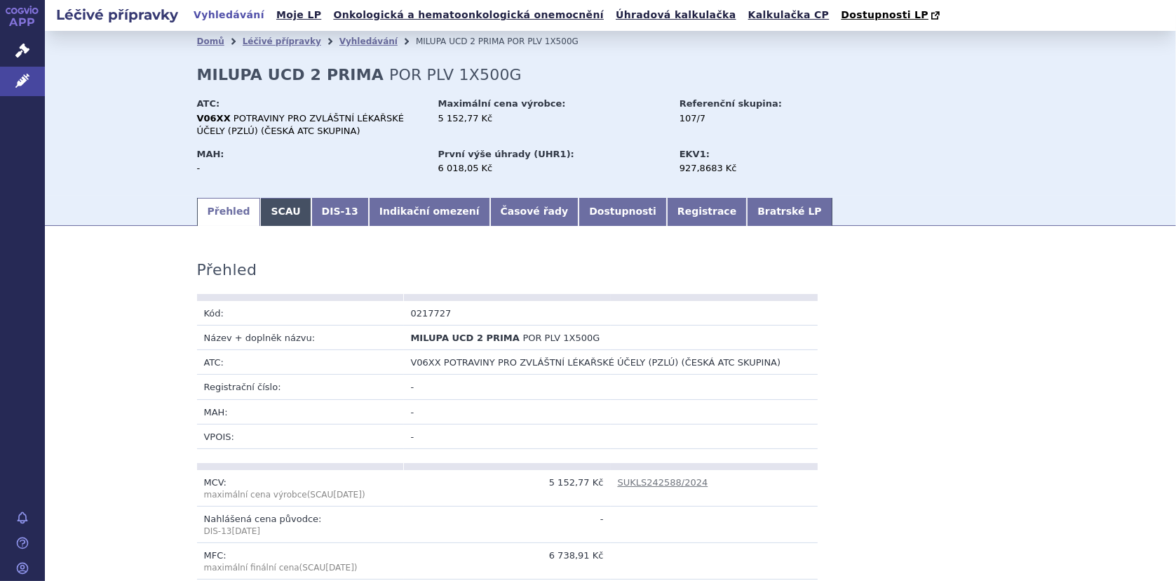
click at [277, 213] on link "SCAU" at bounding box center [285, 212] width 50 height 28
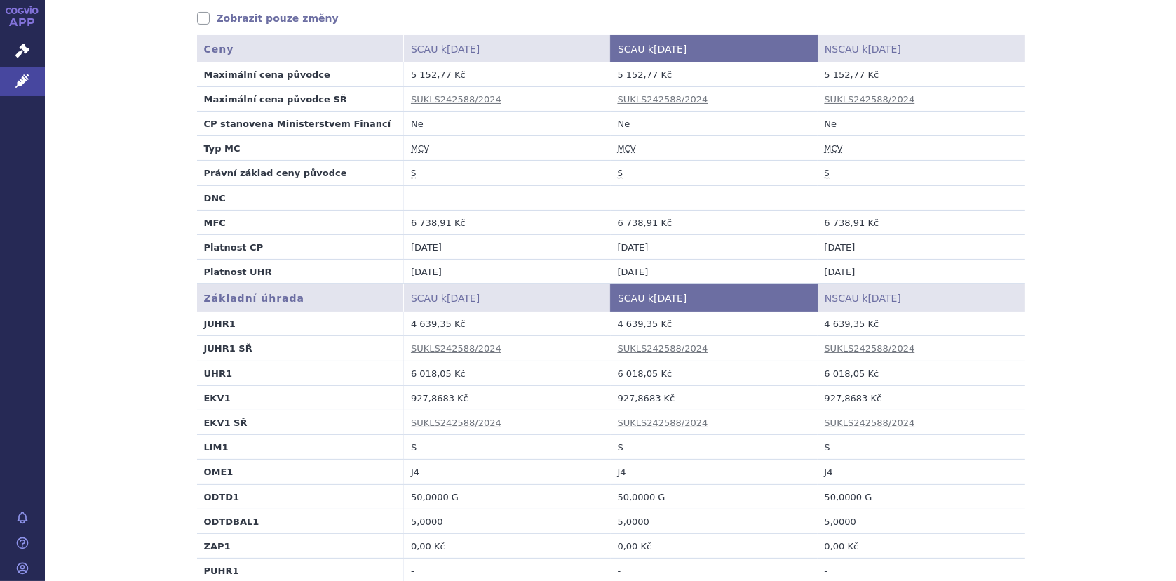
scroll to position [280, 0]
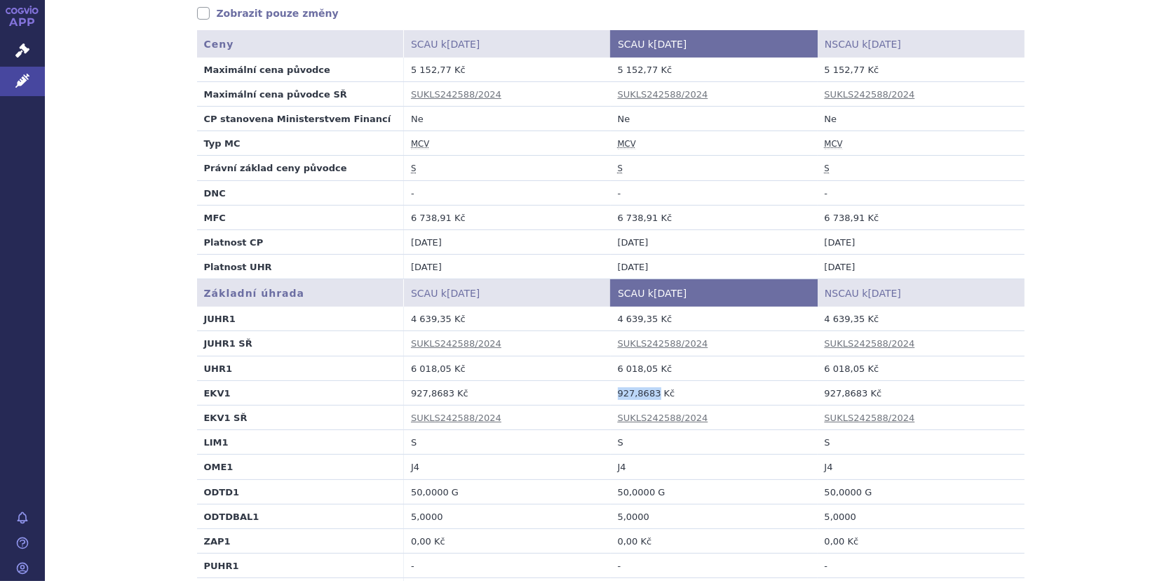
drag, startPoint x: 612, startPoint y: 393, endPoint x: 648, endPoint y: 395, distance: 35.8
click at [648, 395] on td "927,8683 Kč" at bounding box center [714, 392] width 207 height 25
copy td "927,8683"
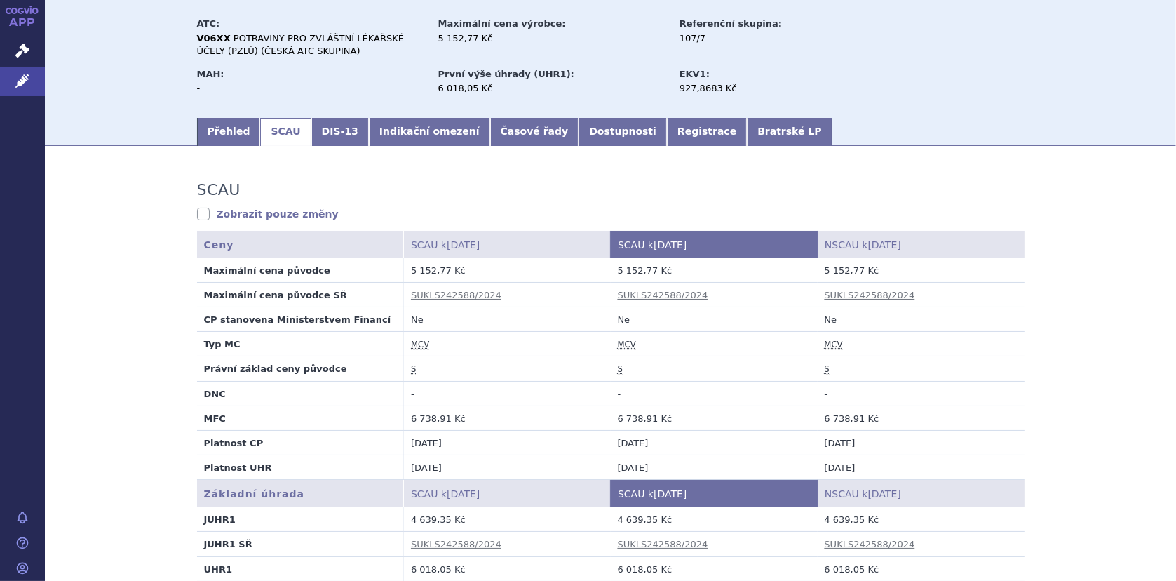
scroll to position [0, 0]
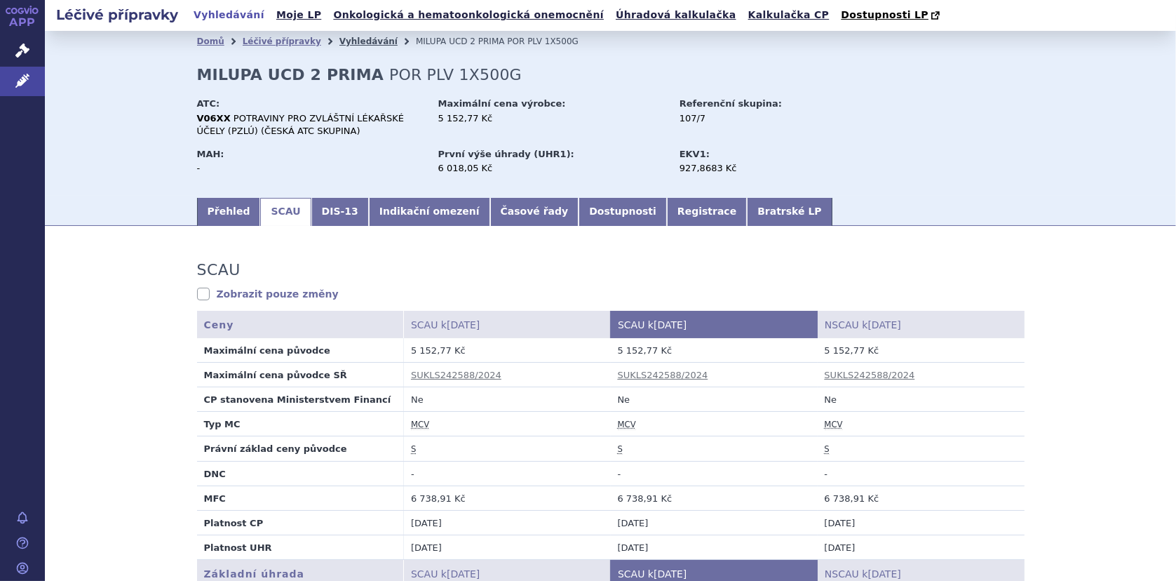
click at [341, 41] on link "Vyhledávání" at bounding box center [368, 41] width 58 height 10
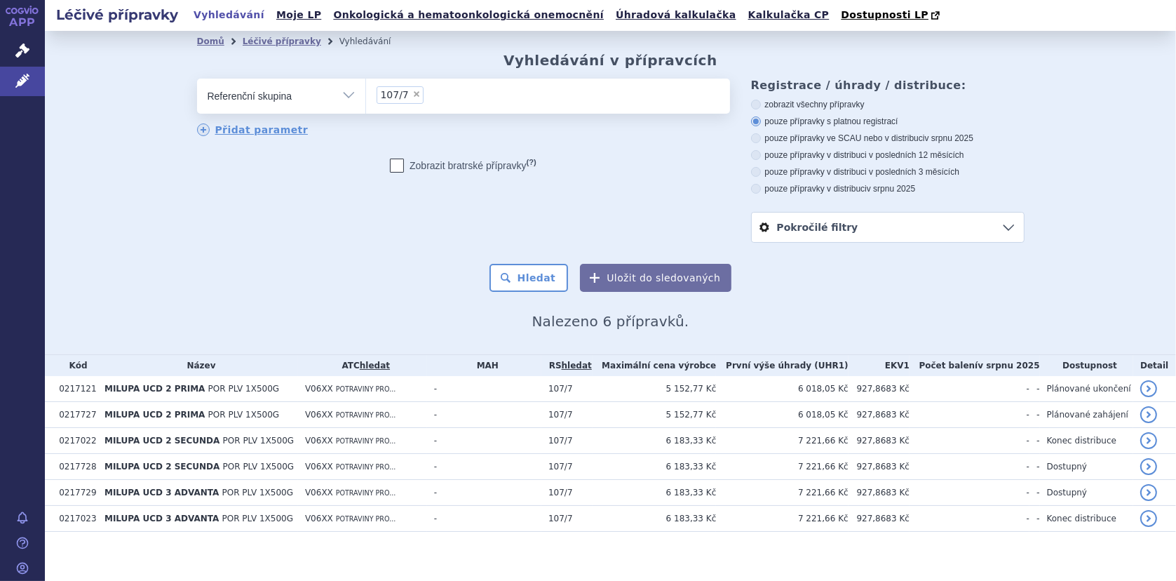
click at [428, 97] on ul "× 107/7" at bounding box center [548, 94] width 364 height 31
click at [366, 97] on select "107/7" at bounding box center [365, 95] width 1 height 35
select select
type input "107/7"
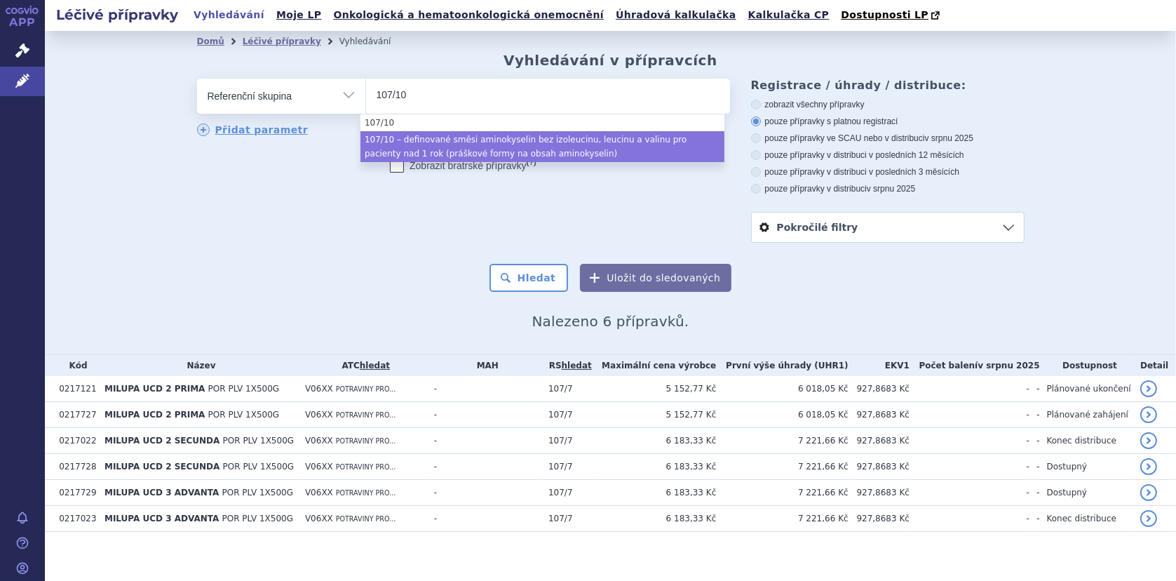
type input "107/10"
drag, startPoint x: 473, startPoint y: 153, endPoint x: 494, endPoint y: 177, distance: 32.8
select select "c66f43d9-4a12-40f0-bf6f-b15c534265e5"
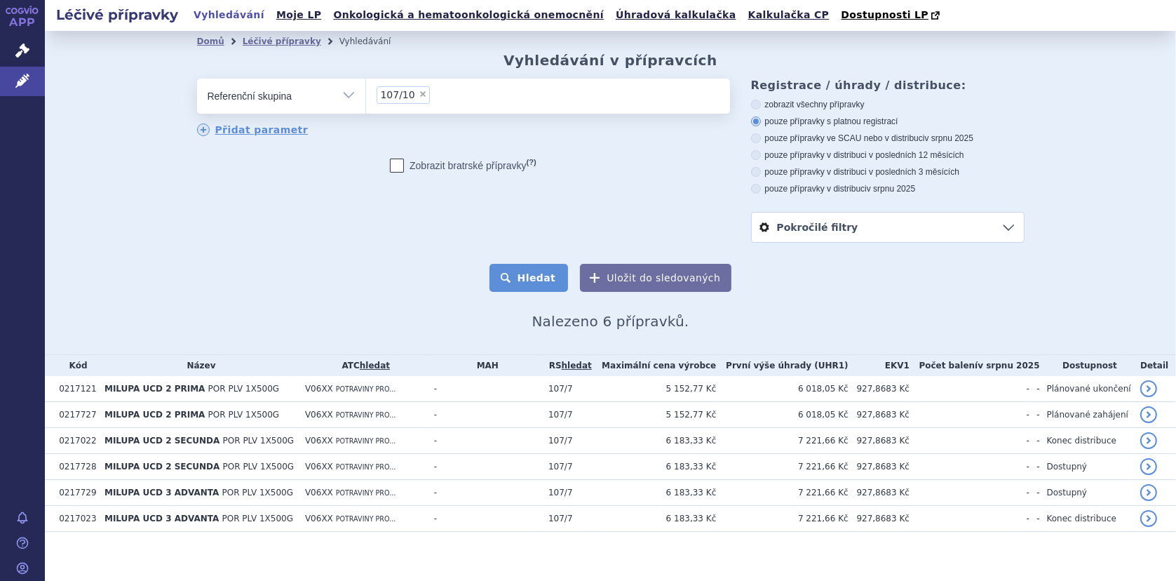
click at [524, 287] on button "Hledat" at bounding box center [528, 278] width 79 height 28
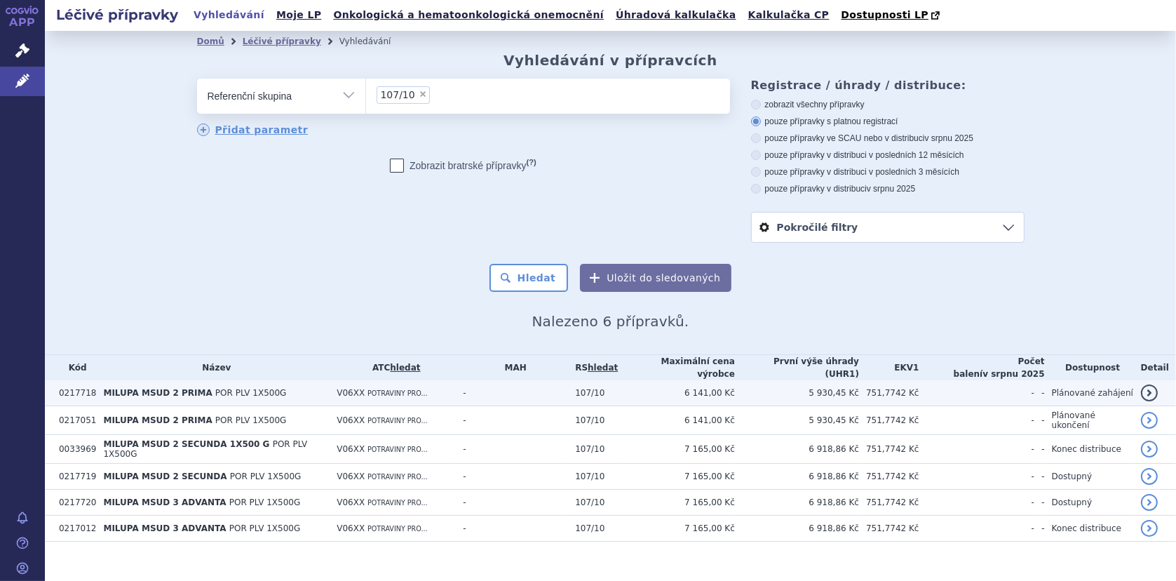
click at [547, 388] on td "-" at bounding box center [512, 393] width 112 height 26
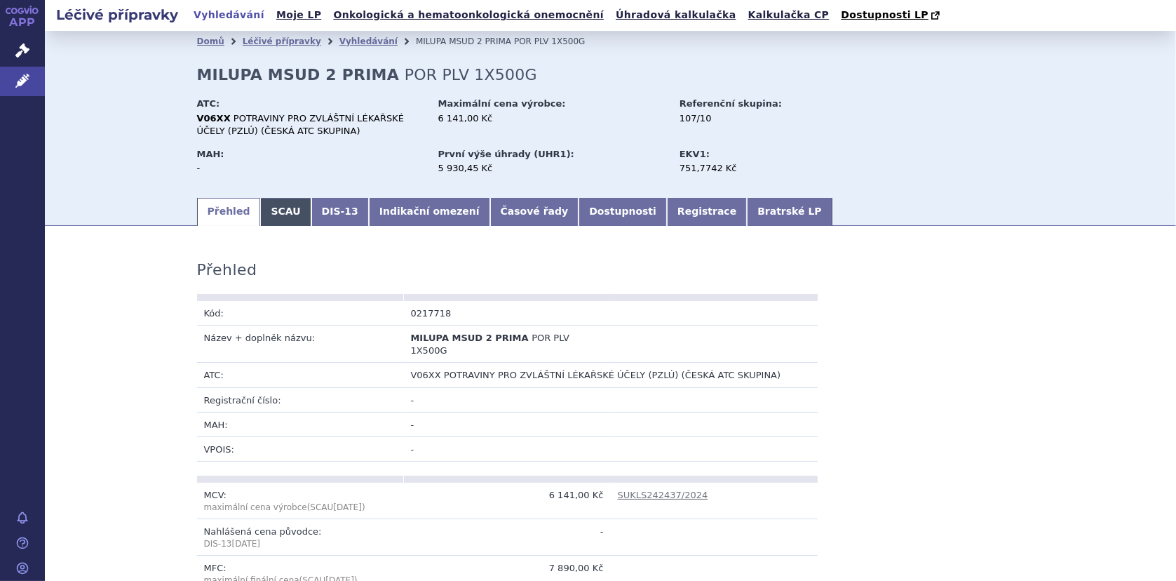
click at [271, 209] on link "SCAU" at bounding box center [285, 212] width 50 height 28
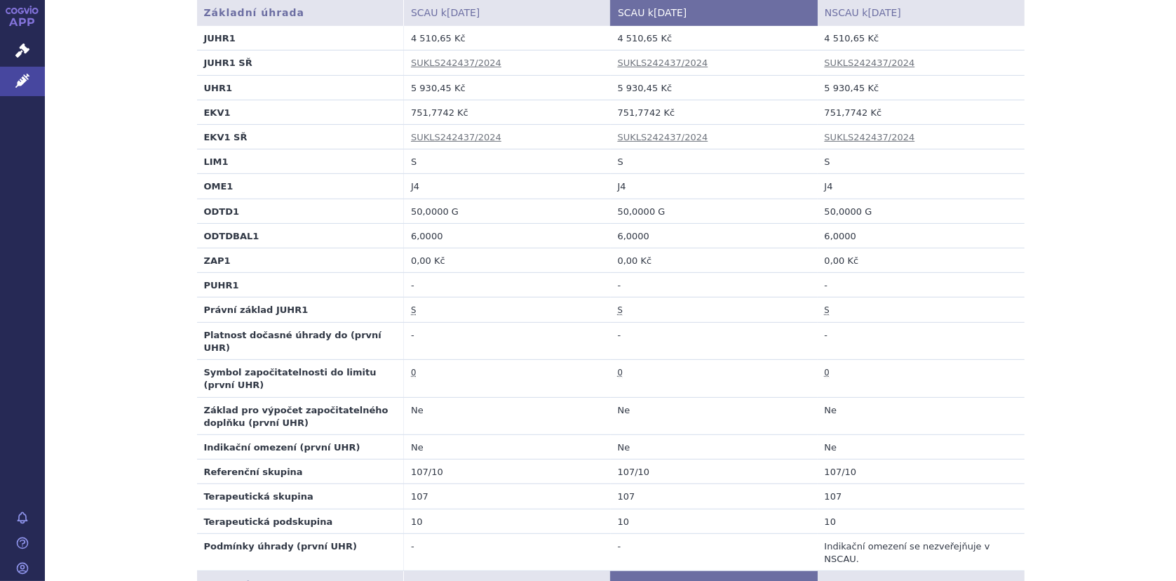
scroll to position [561, 0]
drag, startPoint x: 612, startPoint y: 111, endPoint x: 648, endPoint y: 111, distance: 35.8
click at [648, 111] on td "751,7742 Kč" at bounding box center [714, 112] width 207 height 25
copy td "751,7742"
drag, startPoint x: 1095, startPoint y: 388, endPoint x: 1089, endPoint y: 392, distance: 7.2
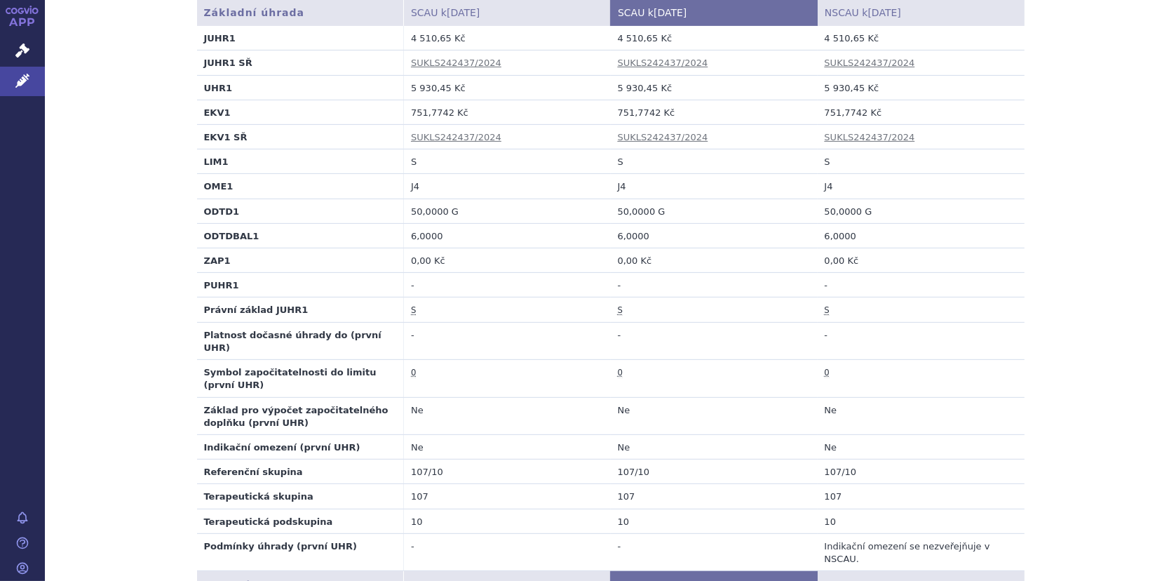
click at [1089, 392] on div "SCAU Zobrazit pouze změny SCAU údaje se nezměnily. Ceny SCAU k 01.08.2025 SCAU …" at bounding box center [610, 418] width 1131 height 1479
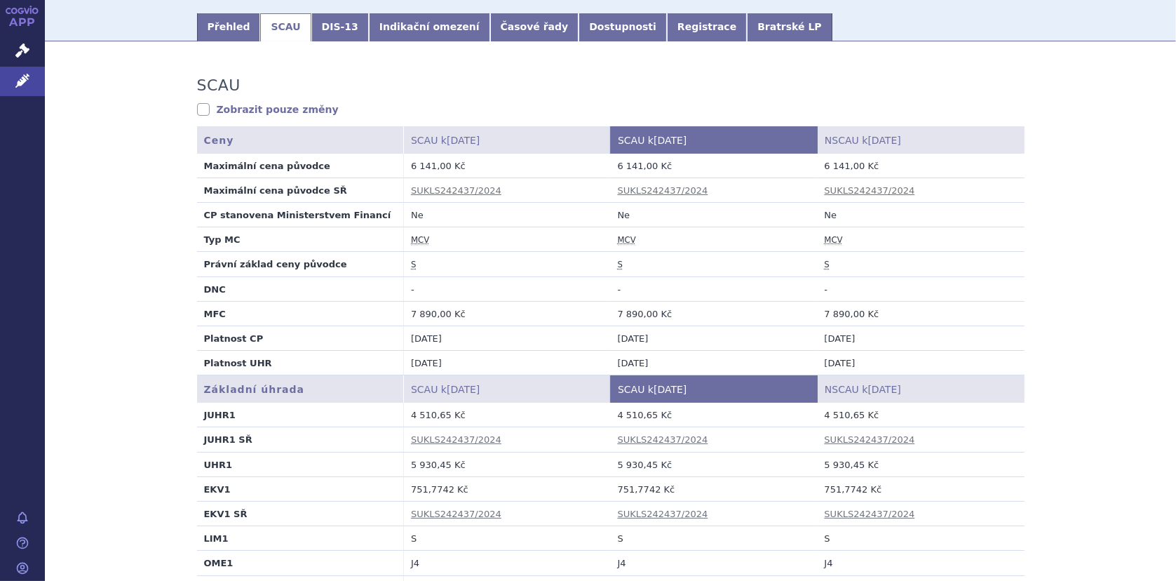
scroll to position [0, 0]
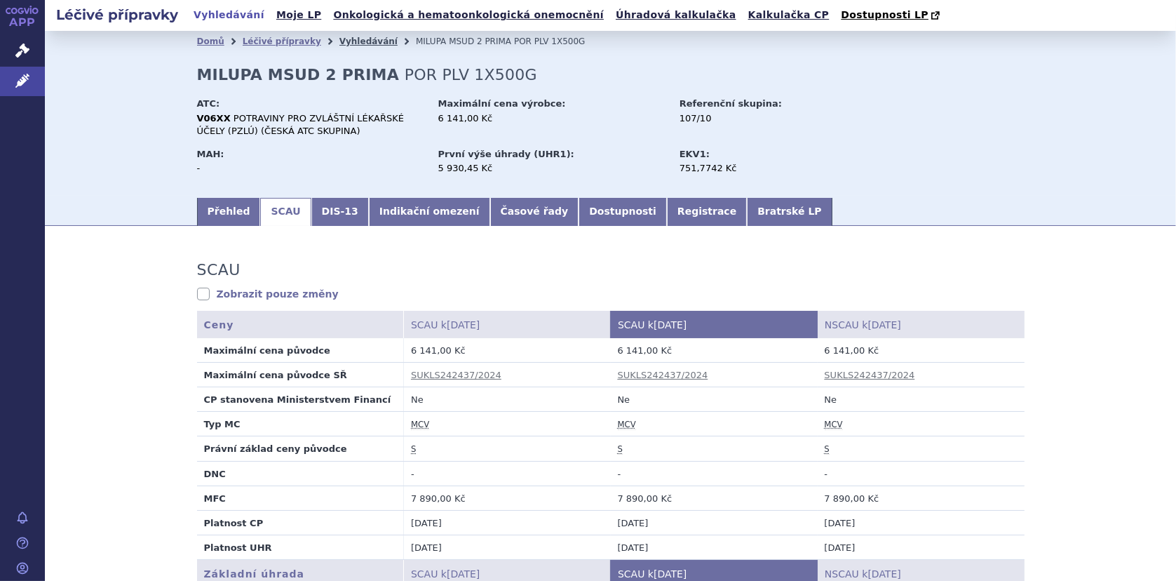
click at [342, 43] on link "Vyhledávání" at bounding box center [368, 41] width 58 height 10
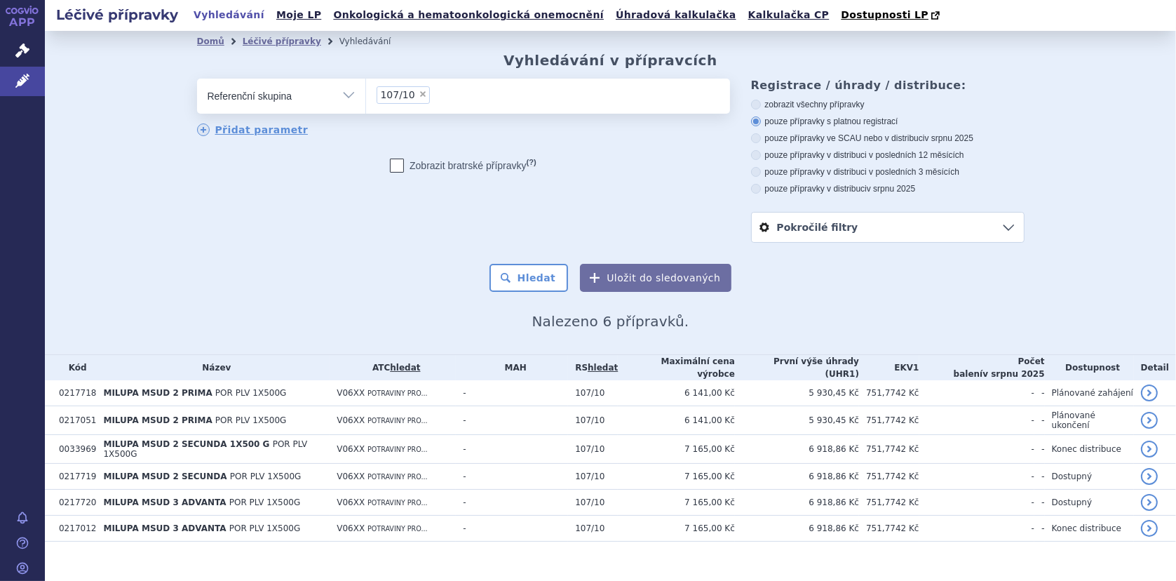
click at [434, 96] on input "107/10 × 107/10" at bounding box center [438, 95] width 8 height 18
select select
type input "107/10"
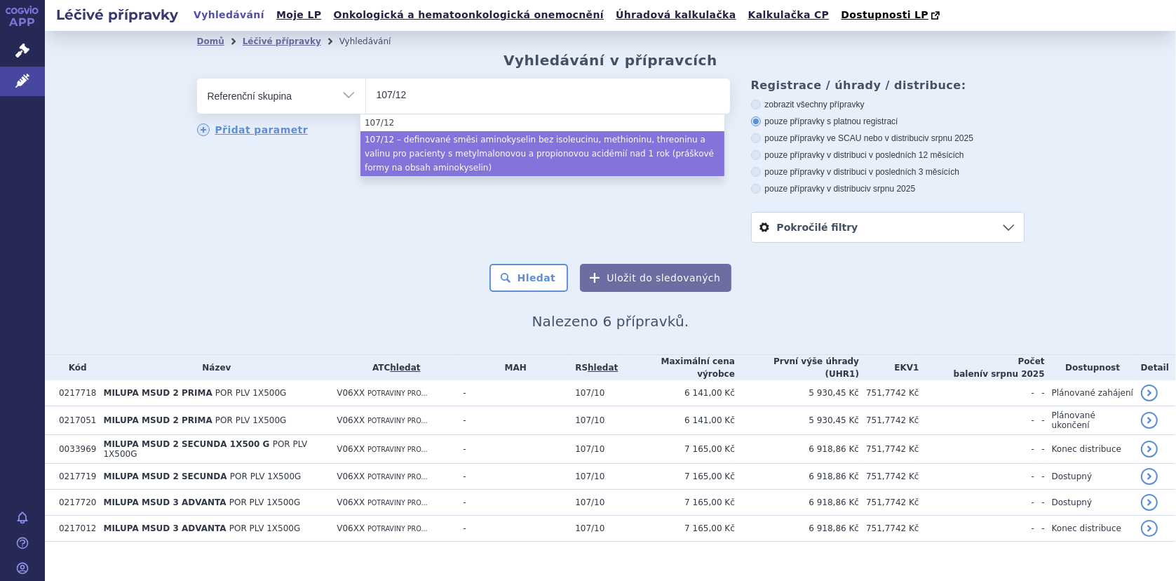
type input "107/12"
select select "c1dec381-0d7d-4485-991e-b02916ddb8d5"
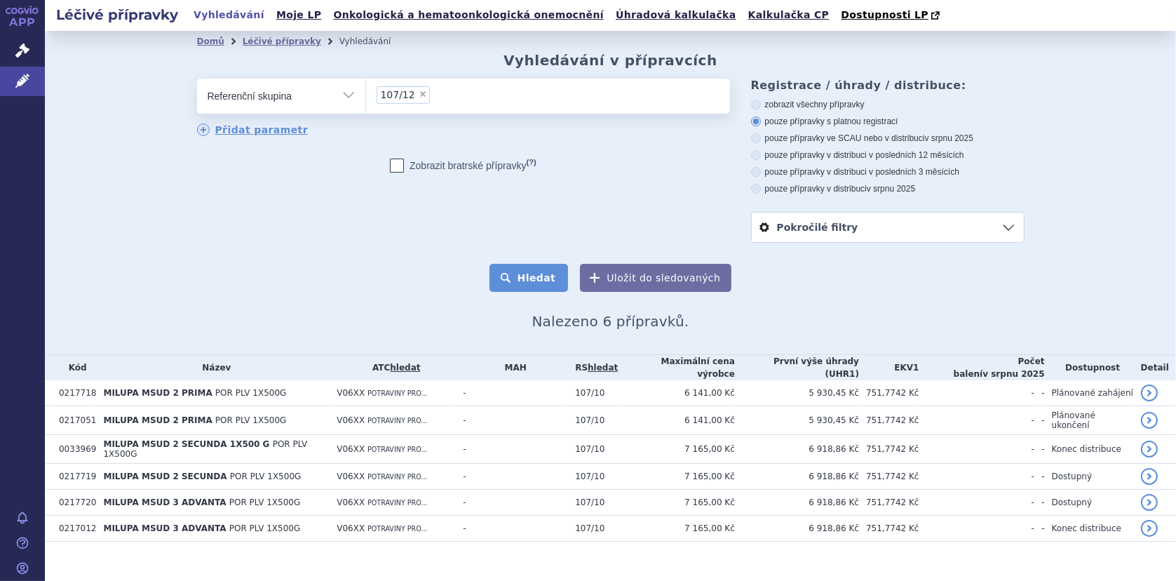
click at [536, 280] on button "Hledat" at bounding box center [528, 278] width 79 height 28
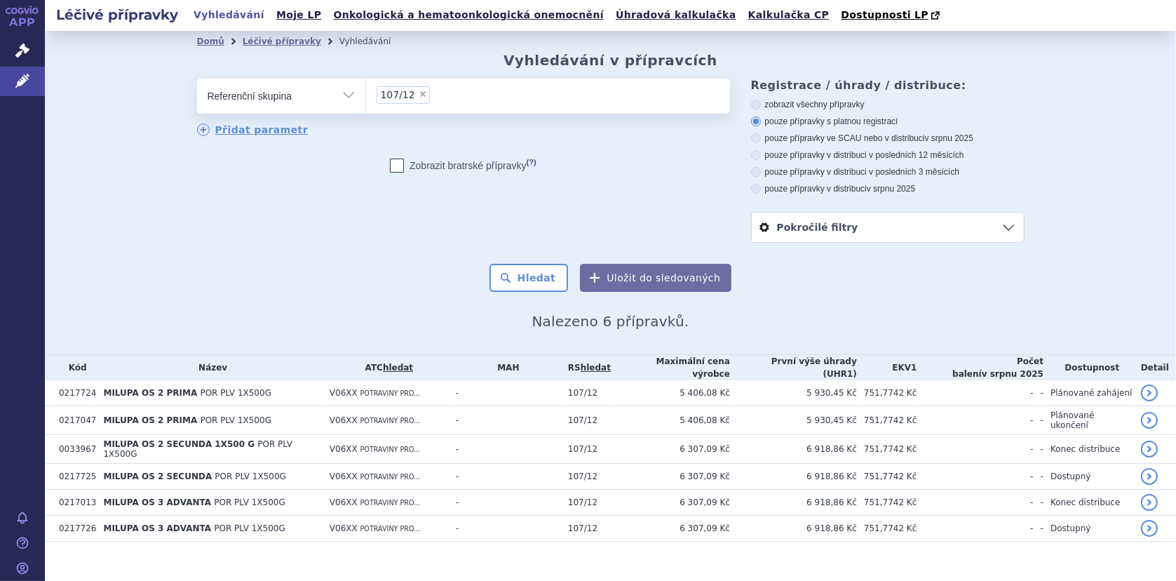
click at [434, 95] on input "107/12 × 107/12" at bounding box center [438, 95] width 8 height 18
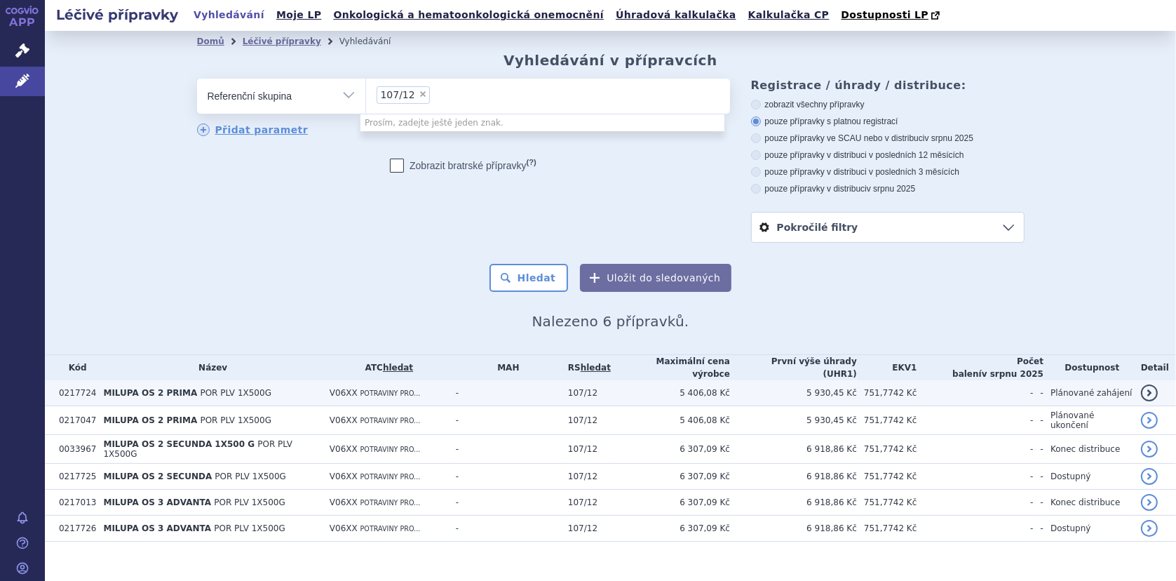
click at [169, 382] on td "MILUPA OS 2 PRIMA POR PLV 1X500G" at bounding box center [209, 393] width 226 height 26
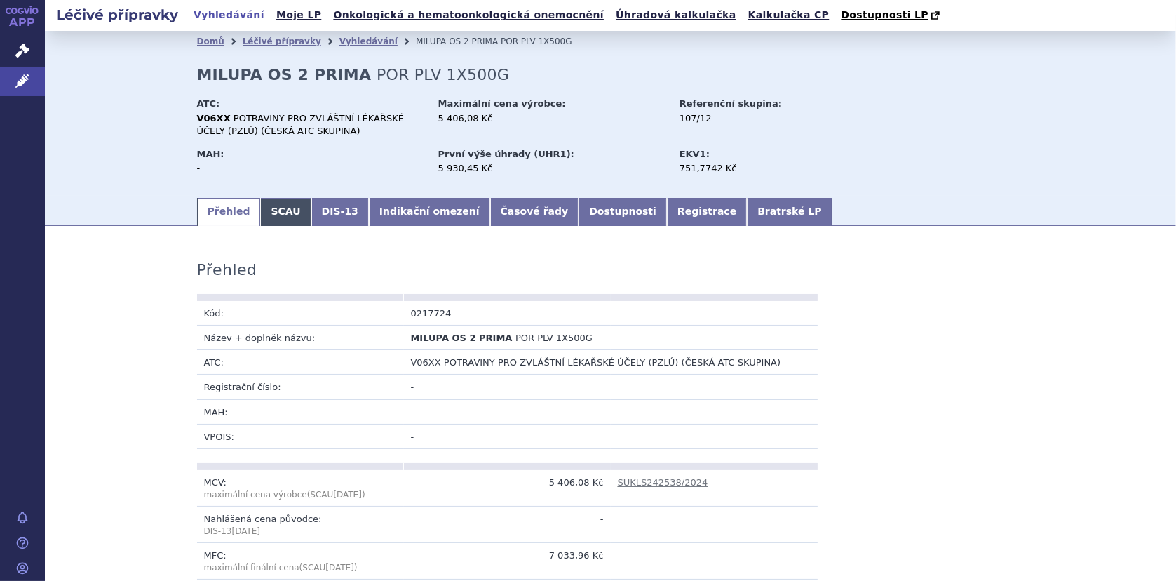
click at [276, 211] on link "SCAU" at bounding box center [285, 212] width 50 height 28
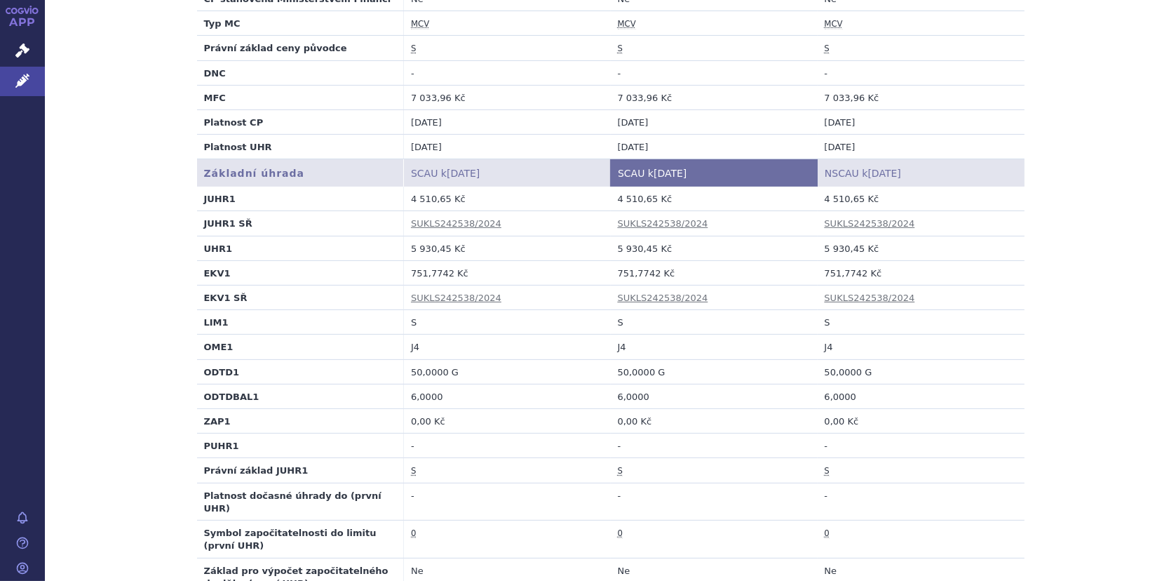
scroll to position [421, 0]
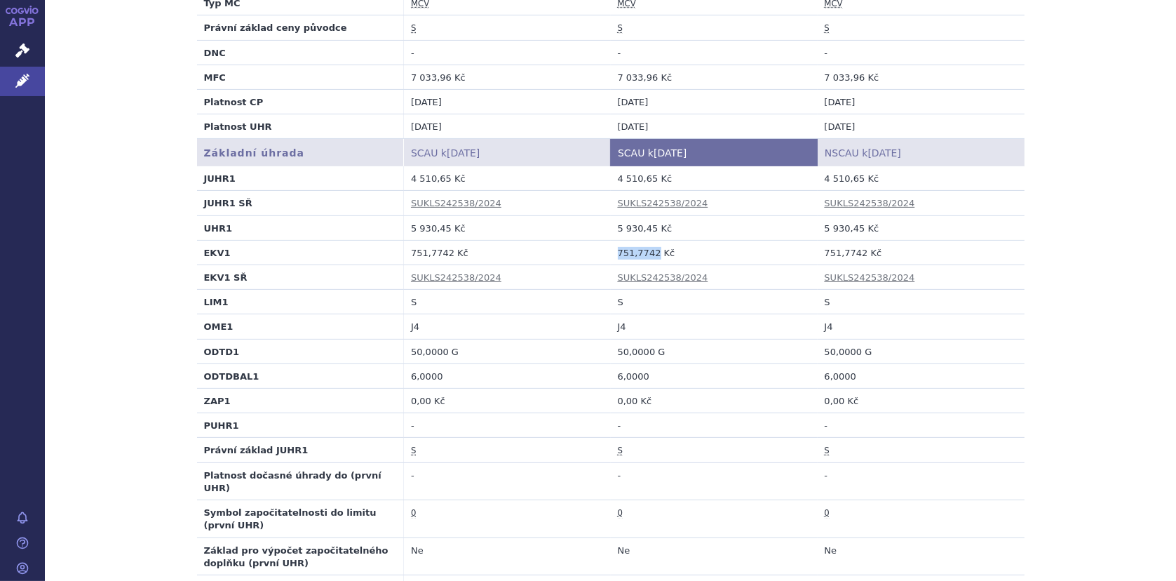
drag, startPoint x: 611, startPoint y: 252, endPoint x: 648, endPoint y: 255, distance: 36.6
click at [648, 255] on td "751,7742 Kč" at bounding box center [714, 252] width 207 height 25
copy td "751,7742"
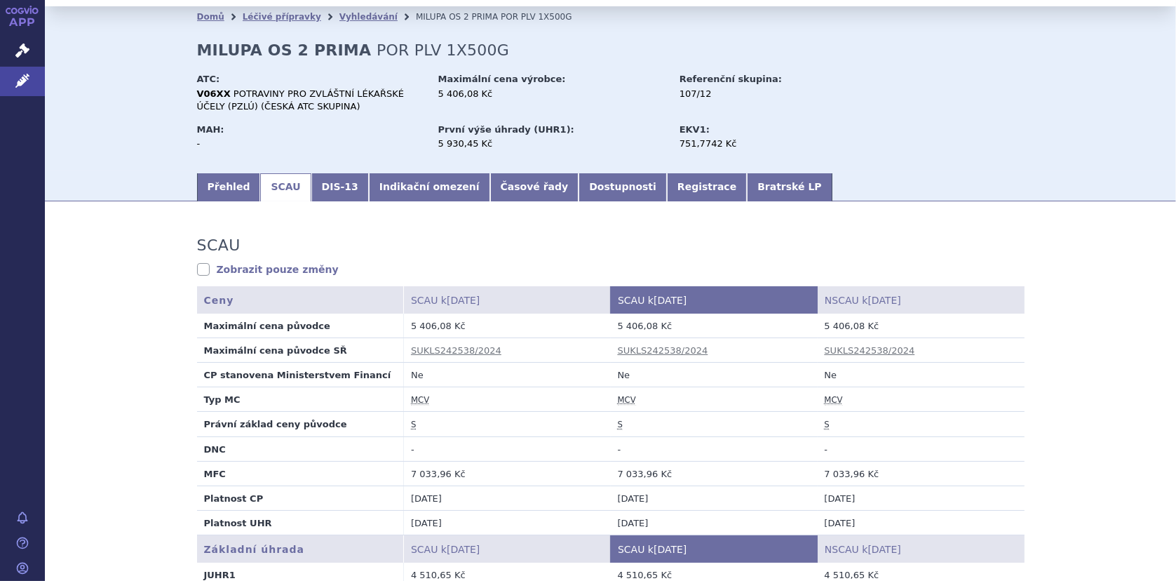
scroll to position [0, 0]
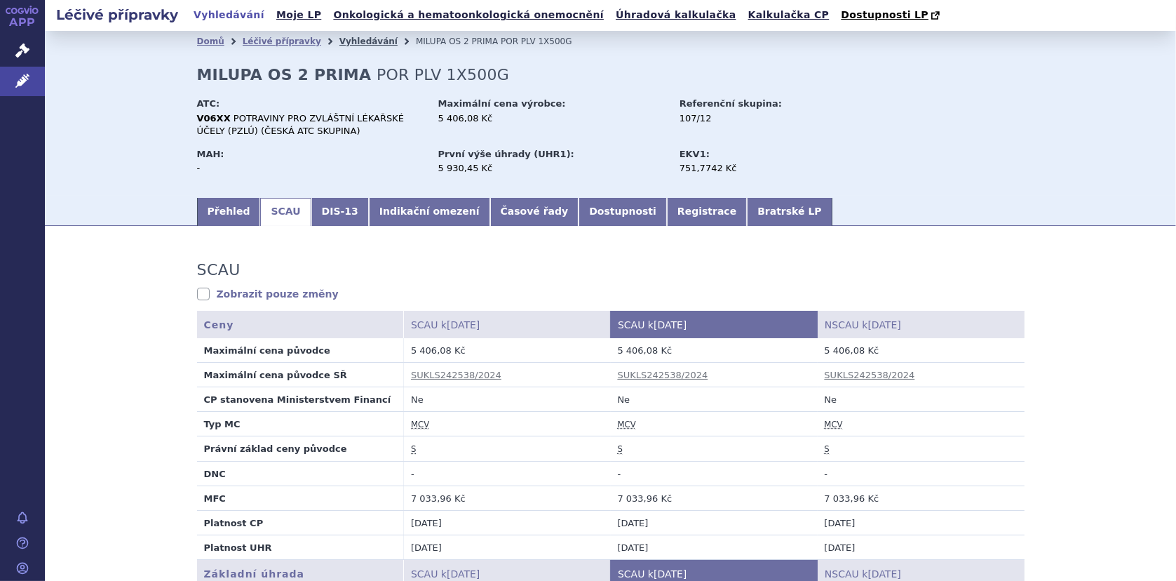
click at [339, 43] on link "Vyhledávání" at bounding box center [368, 41] width 58 height 10
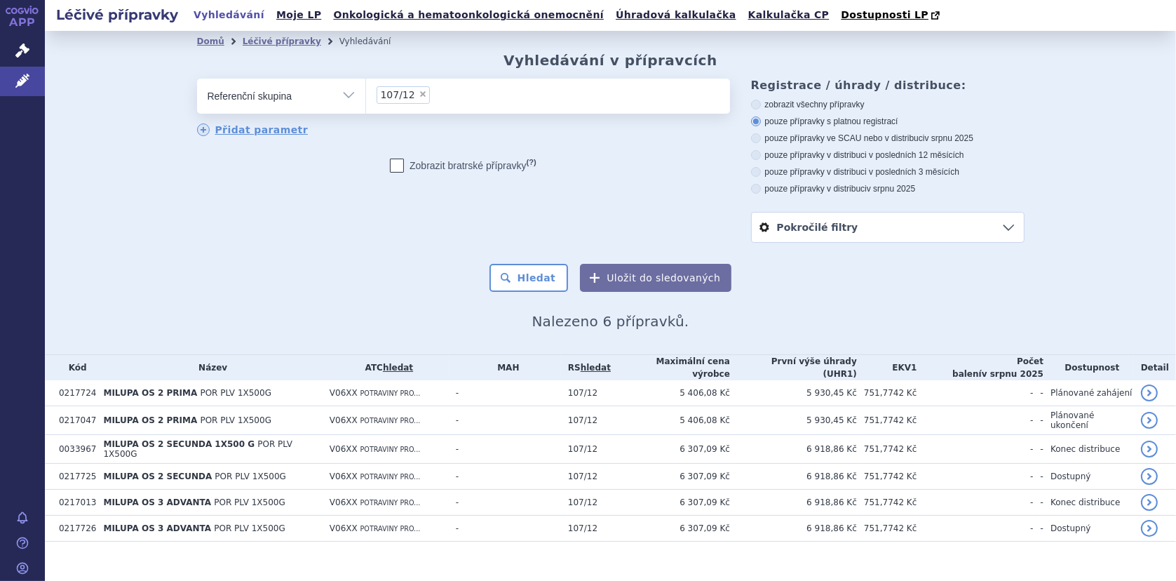
click at [434, 94] on input "107/12 × 107/12" at bounding box center [438, 95] width 8 height 18
select select
type input "107/12"
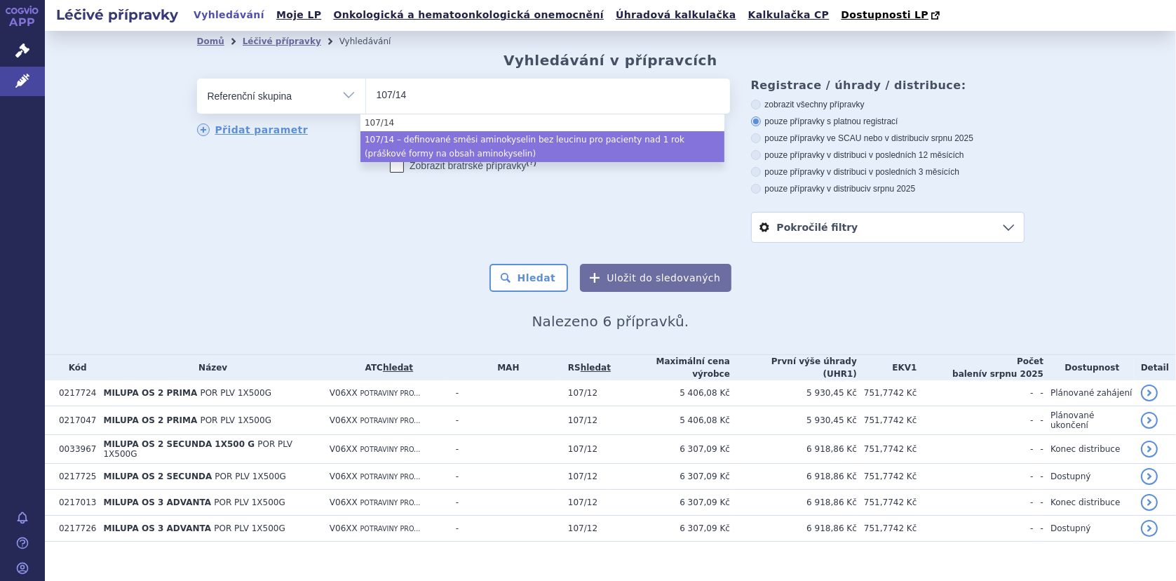
type input "107/14"
drag, startPoint x: 410, startPoint y: 145, endPoint x: 433, endPoint y: 143, distance: 22.5
select select "f74ee9a7-bc84-4fa4-ac6b-246a6e0d1915"
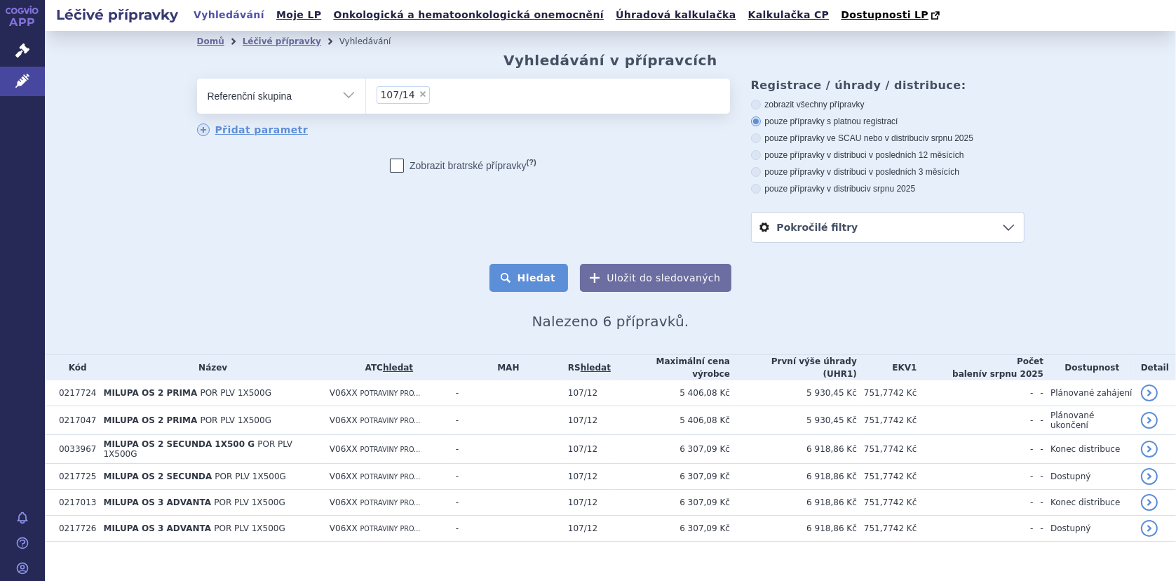
click at [534, 284] on button "Hledat" at bounding box center [528, 278] width 79 height 28
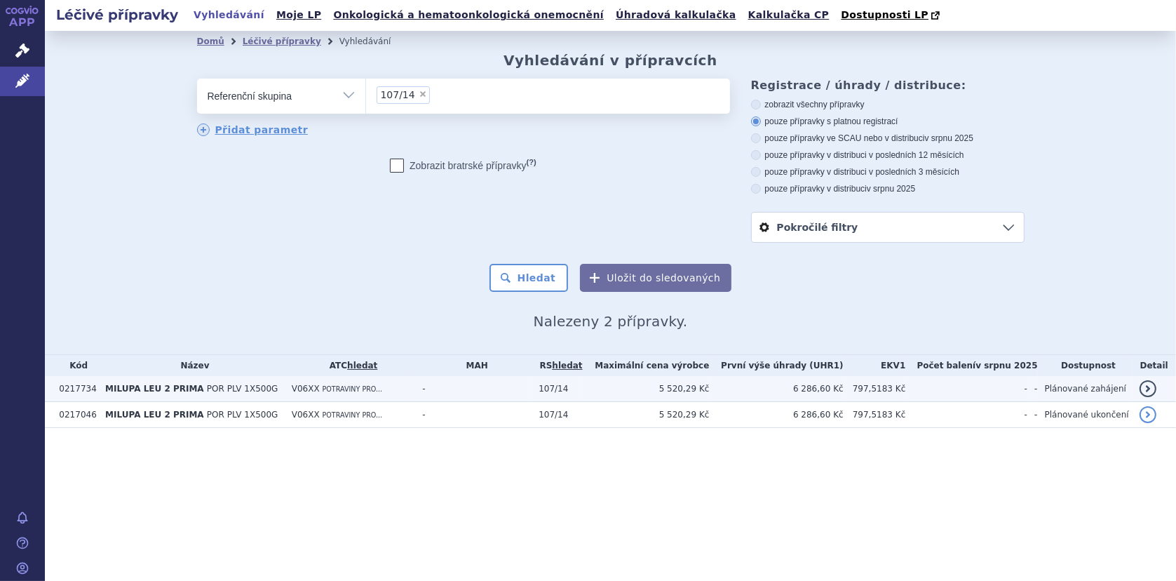
click at [157, 392] on span "MILUPA LEU 2 PRIMA" at bounding box center [154, 389] width 99 height 10
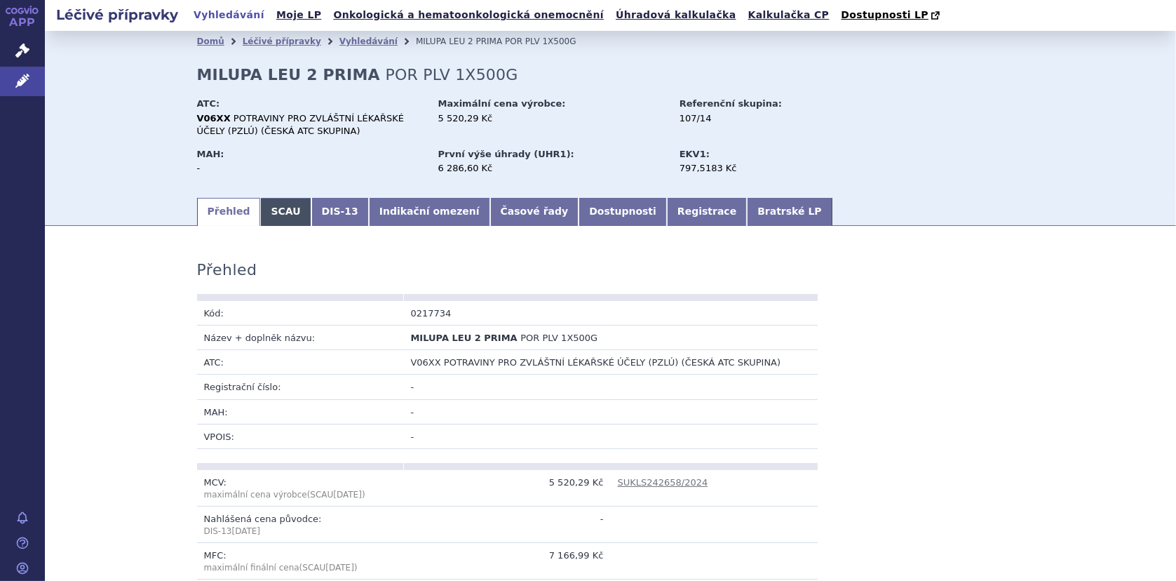
click at [260, 205] on link "SCAU" at bounding box center [285, 212] width 50 height 28
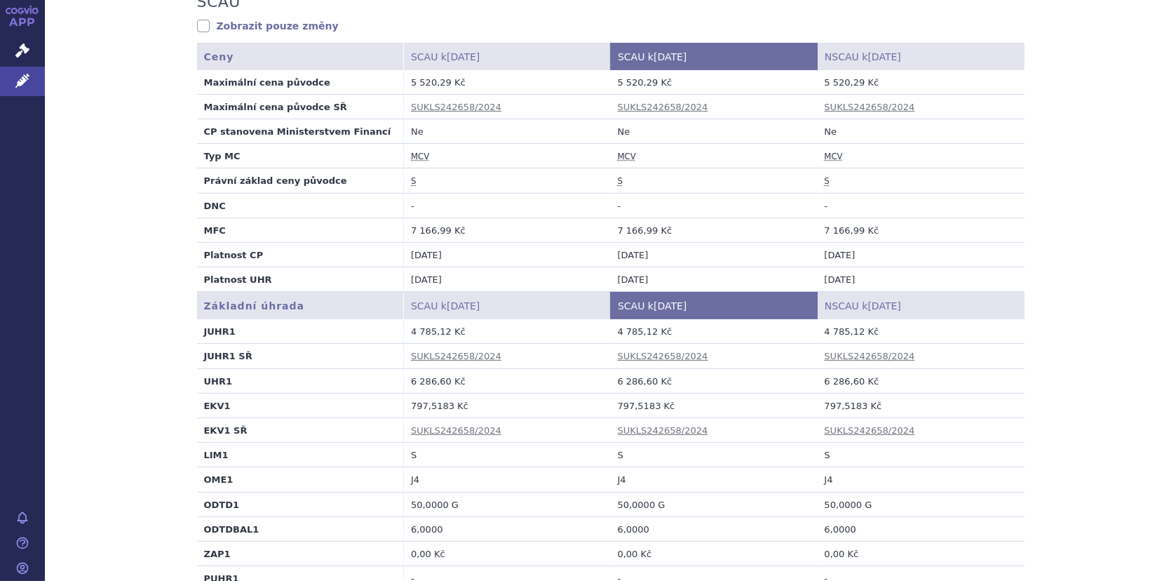
scroll to position [421, 0]
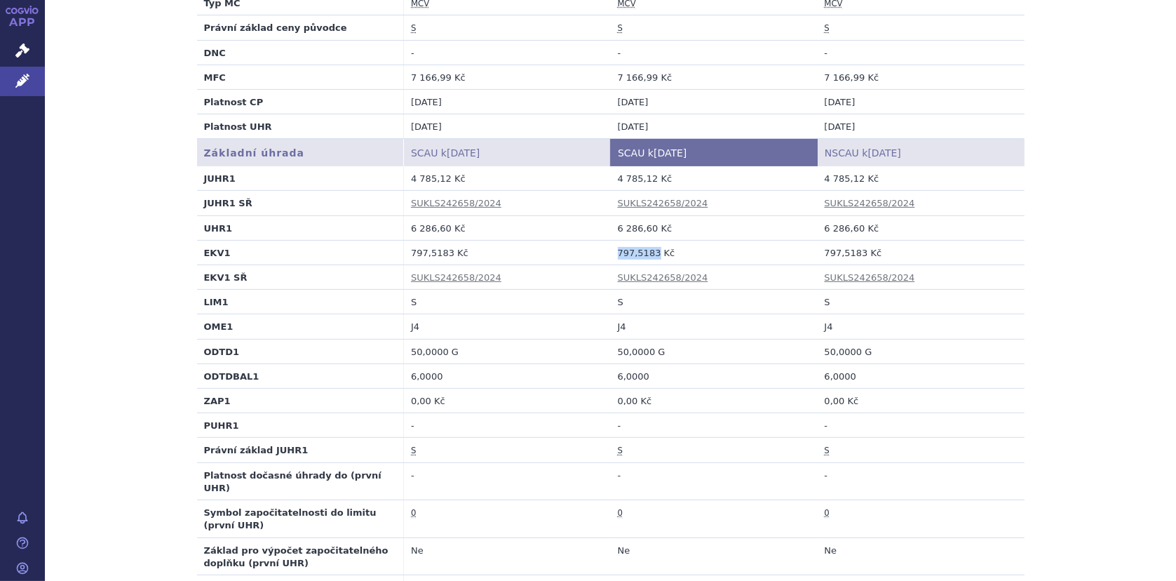
drag, startPoint x: 613, startPoint y: 252, endPoint x: 648, endPoint y: 248, distance: 35.2
click at [648, 248] on td "797,5183 Kč" at bounding box center [714, 252] width 207 height 25
copy td "797,5183"
click at [1086, 173] on div "SCAU Zobrazit pouze změny SCAU údaje se nezměnily. Ceny SCAU k [DATE] SCAU k [D…" at bounding box center [610, 558] width 1131 height 1479
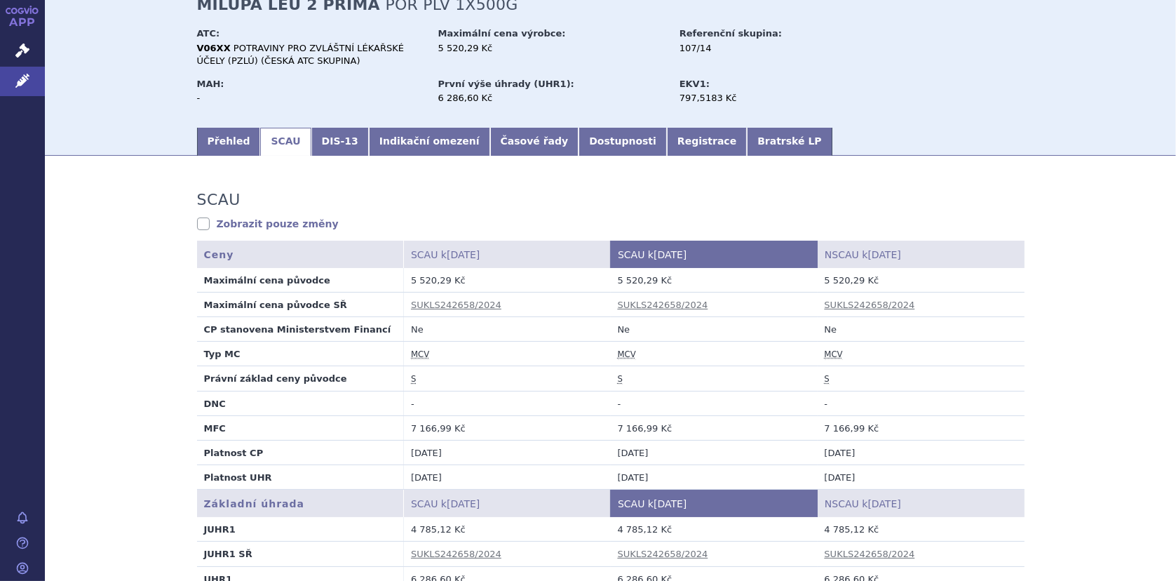
scroll to position [0, 0]
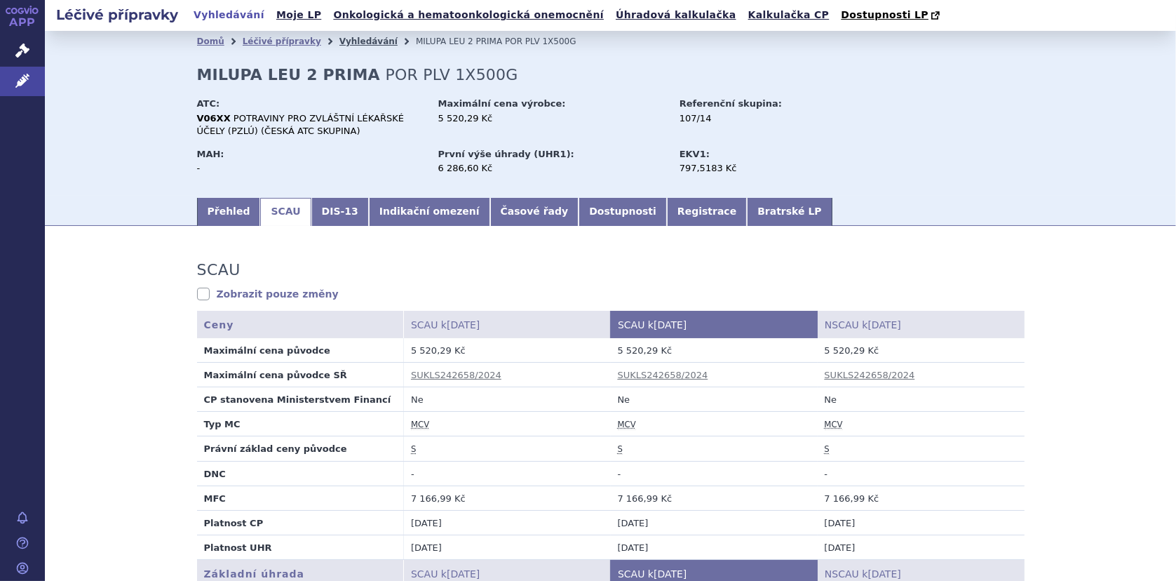
click at [346, 41] on link "Vyhledávání" at bounding box center [368, 41] width 58 height 10
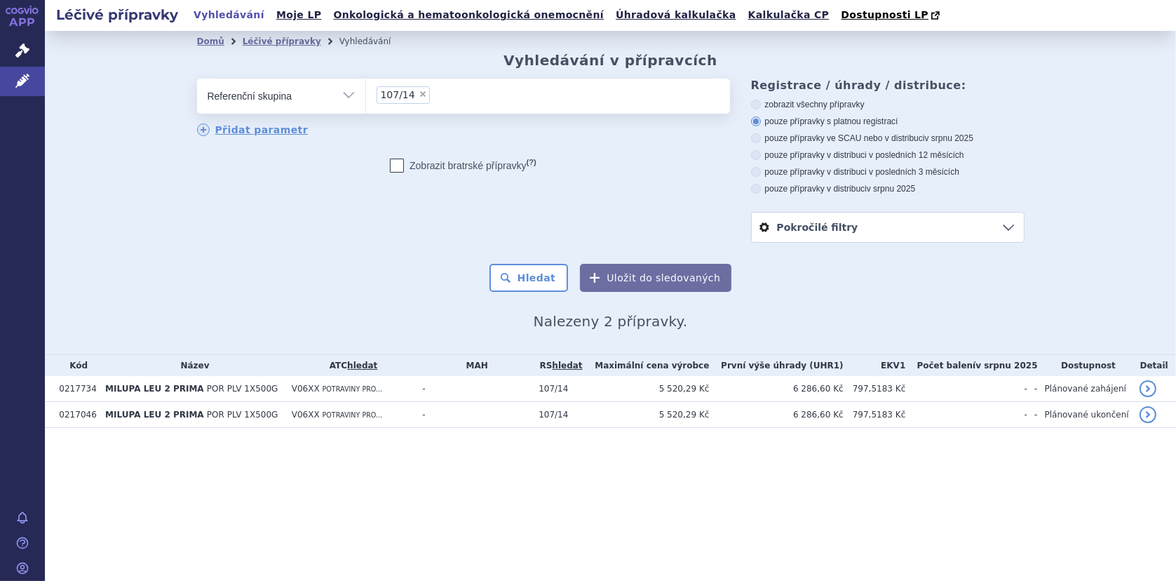
click at [434, 97] on input "107/14 × 107/14" at bounding box center [438, 95] width 8 height 18
select select
type input "107/14"
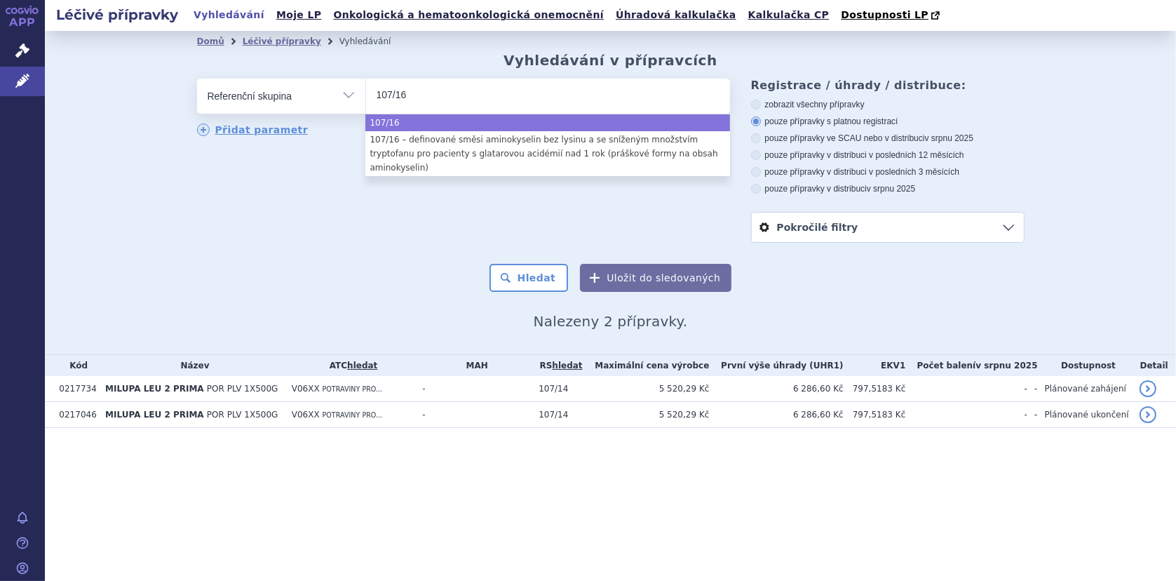
type input "107/16"
select select "107/16"
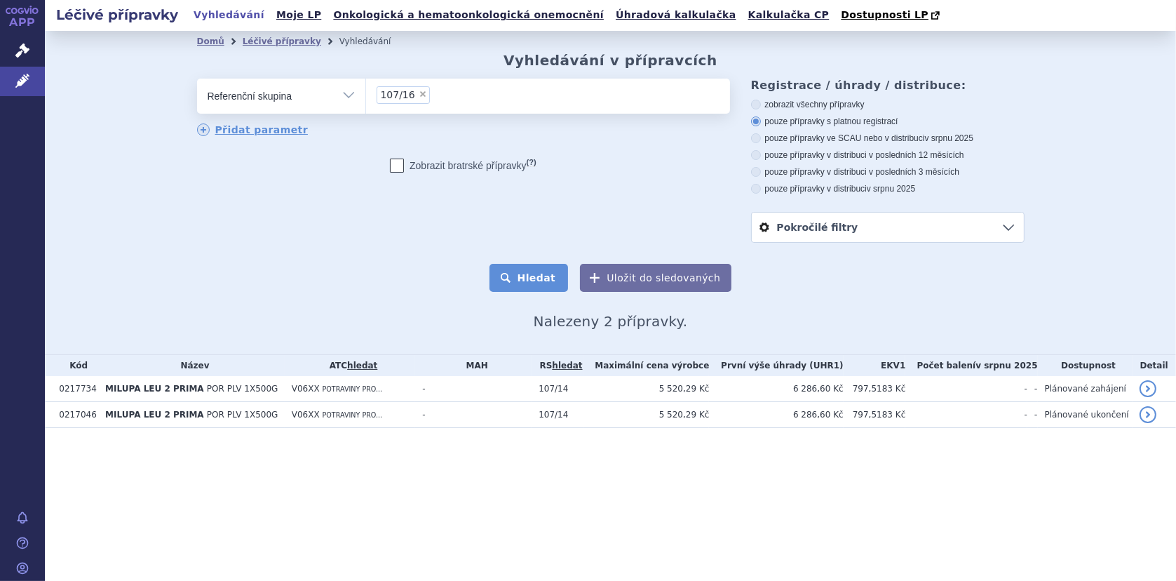
click at [543, 281] on button "Hledat" at bounding box center [528, 278] width 79 height 28
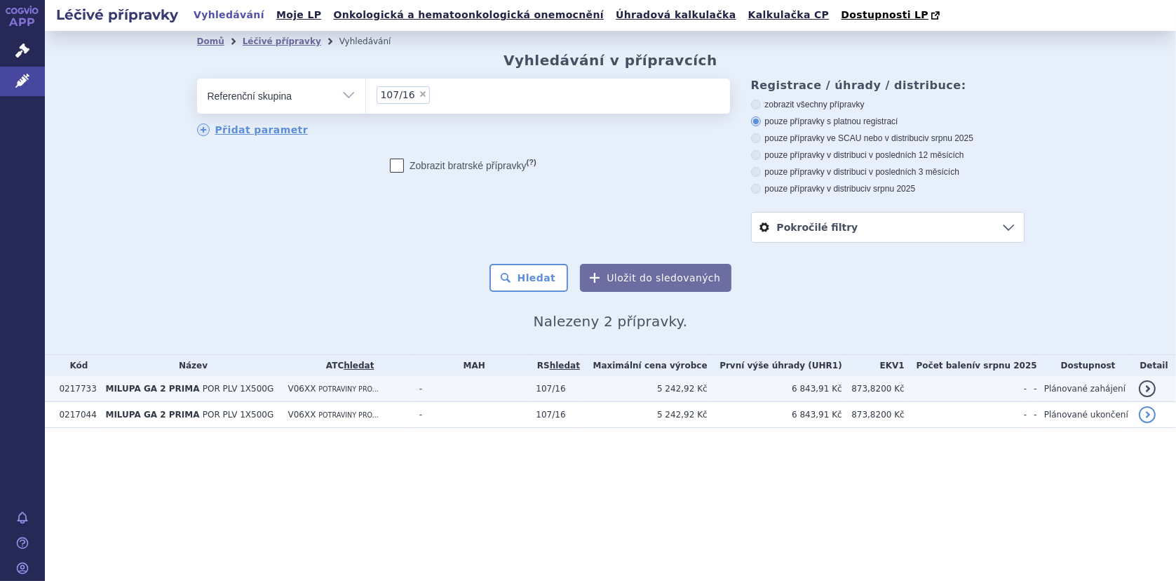
click at [182, 389] on span "MILUPA GA 2 PRIMA" at bounding box center [152, 389] width 94 height 10
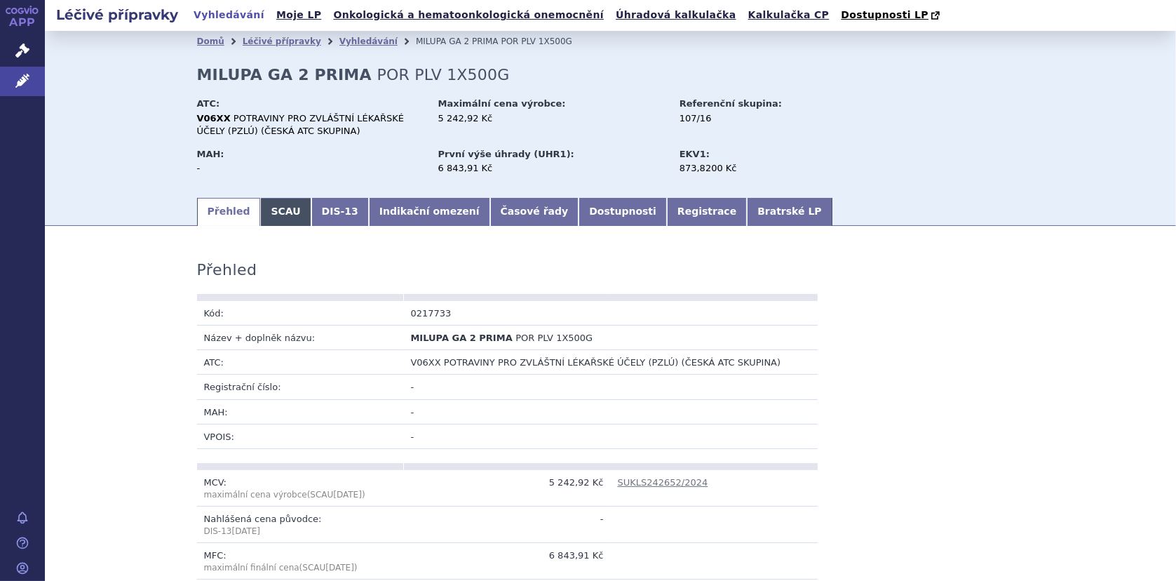
click at [267, 209] on link "SCAU" at bounding box center [285, 212] width 50 height 28
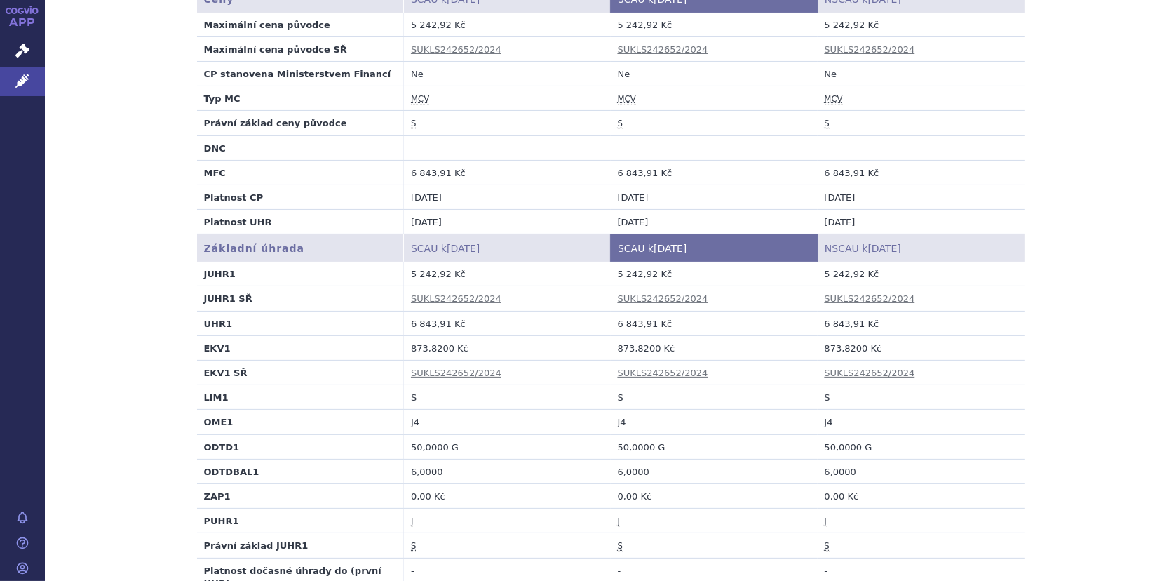
scroll to position [351, 0]
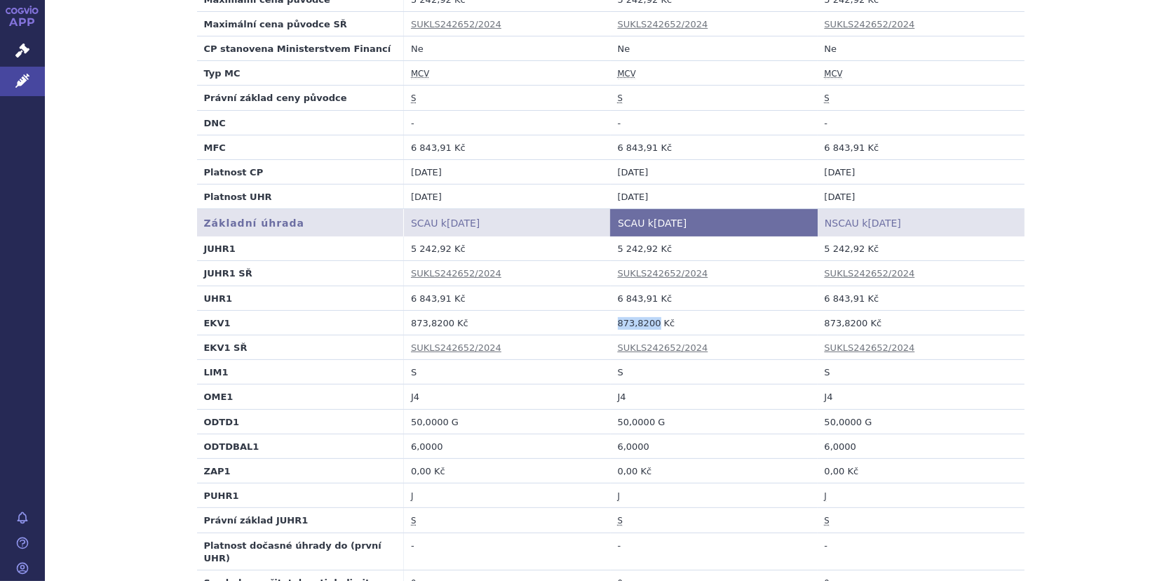
drag, startPoint x: 612, startPoint y: 318, endPoint x: 648, endPoint y: 318, distance: 35.8
click at [648, 318] on td "873,8200 Kč" at bounding box center [714, 322] width 207 height 25
copy td "873,8200"
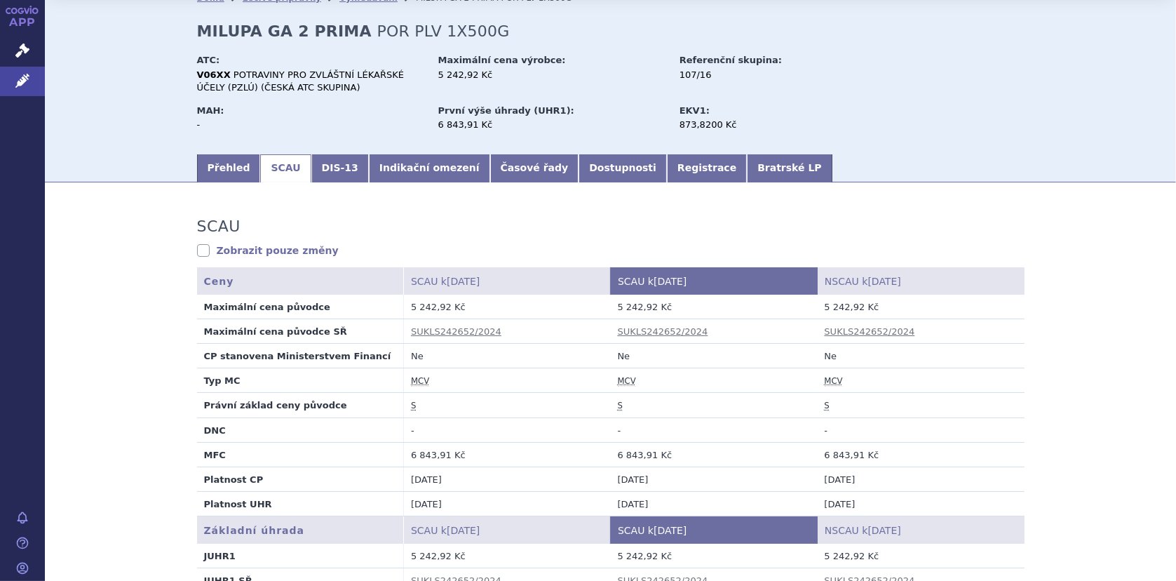
scroll to position [0, 0]
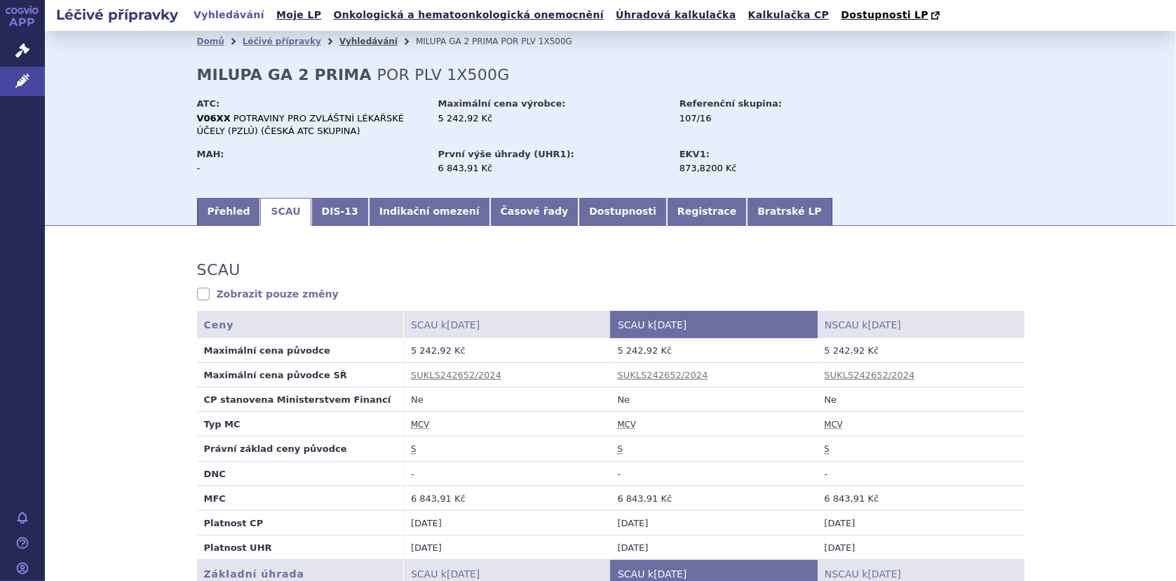
click at [348, 40] on link "Vyhledávání" at bounding box center [368, 41] width 58 height 10
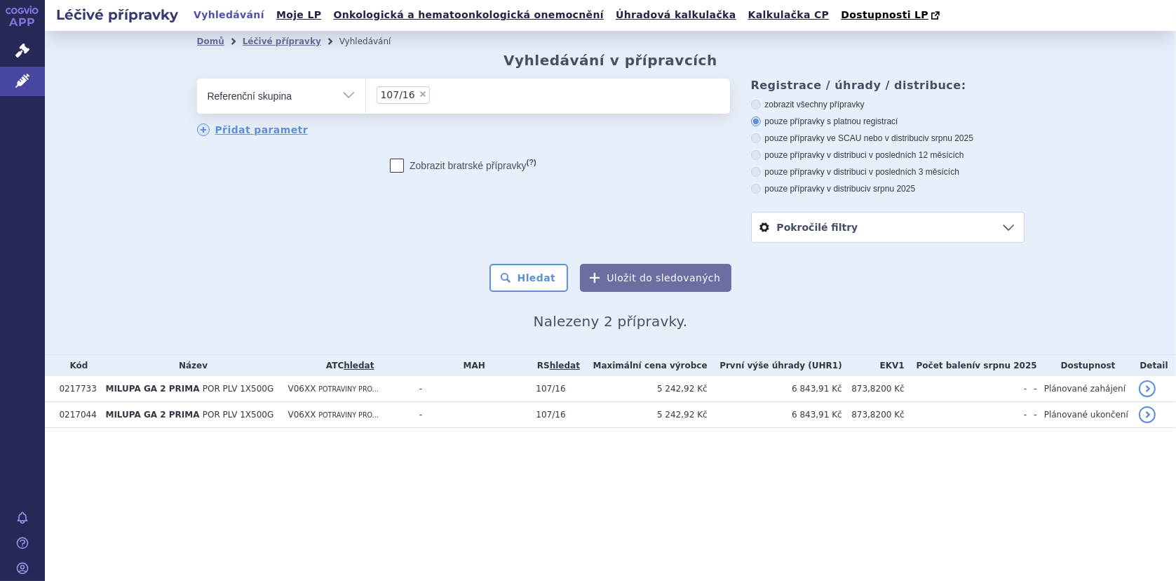
click at [435, 95] on input "107/16 × 107/16" at bounding box center [438, 95] width 8 height 18
select select
type input "107/16"
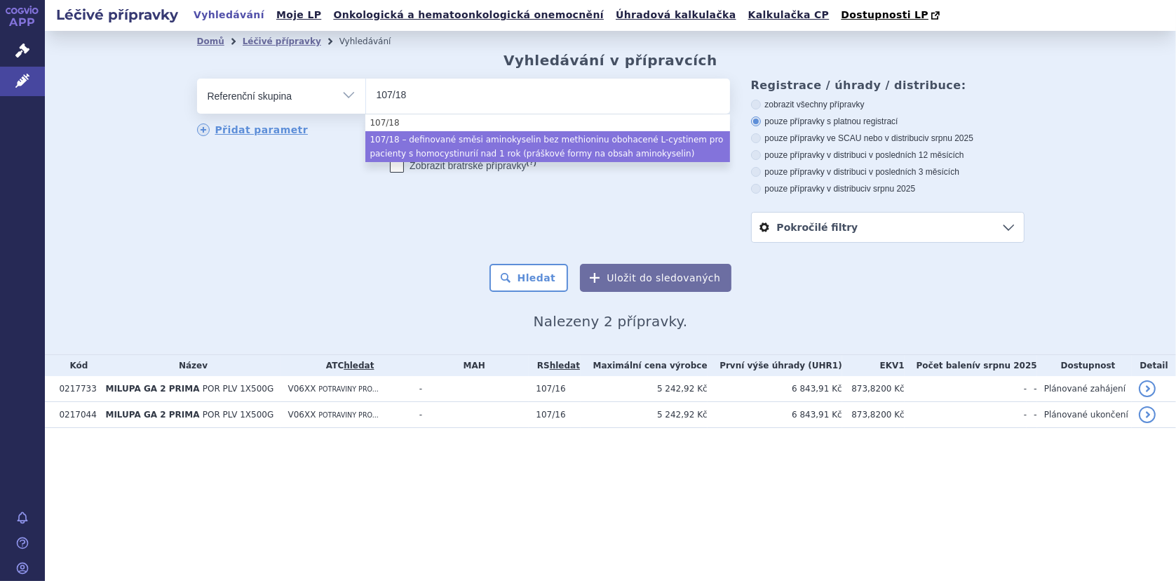
type input "107/18"
select select "6cfd182d-53ef-48d6-9653-8fed2d5cf790"
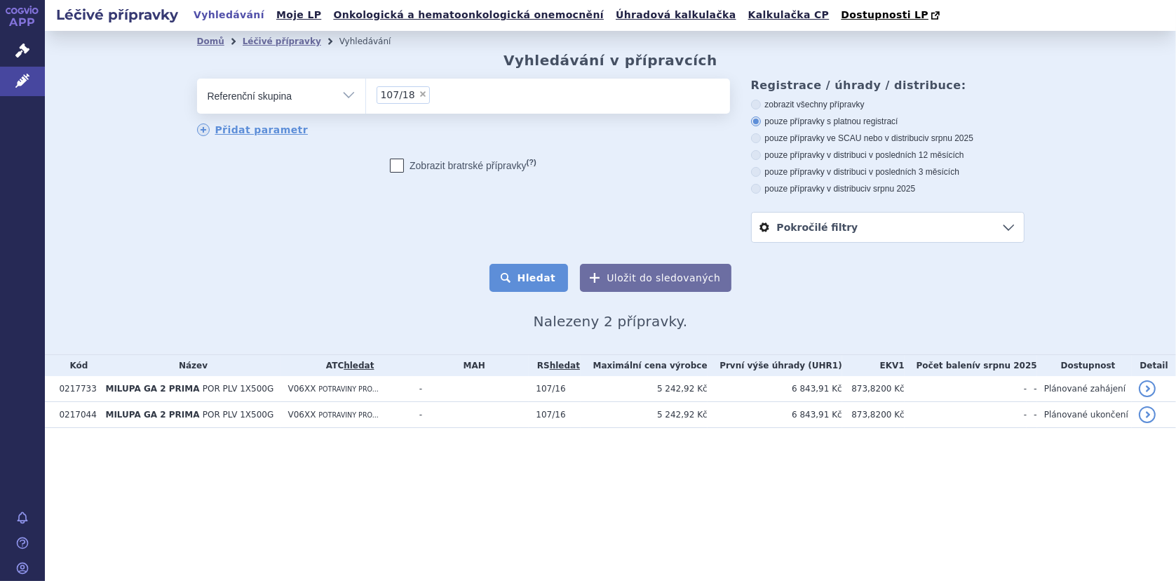
click at [544, 268] on button "Hledat" at bounding box center [528, 278] width 79 height 28
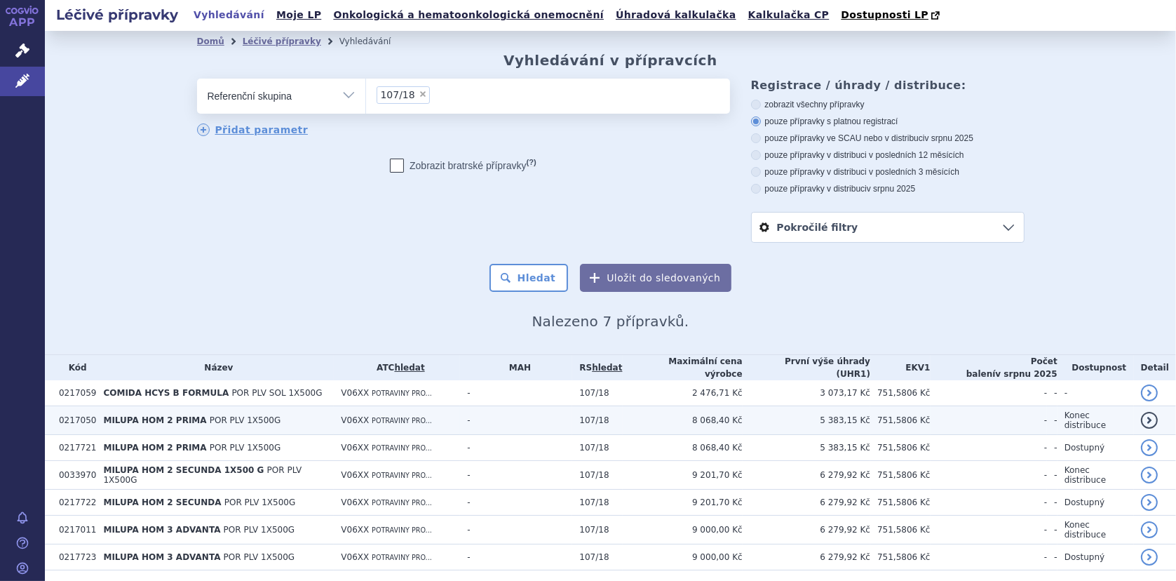
click at [177, 415] on span "MILUPA HOM 2 PRIMA" at bounding box center [154, 420] width 103 height 10
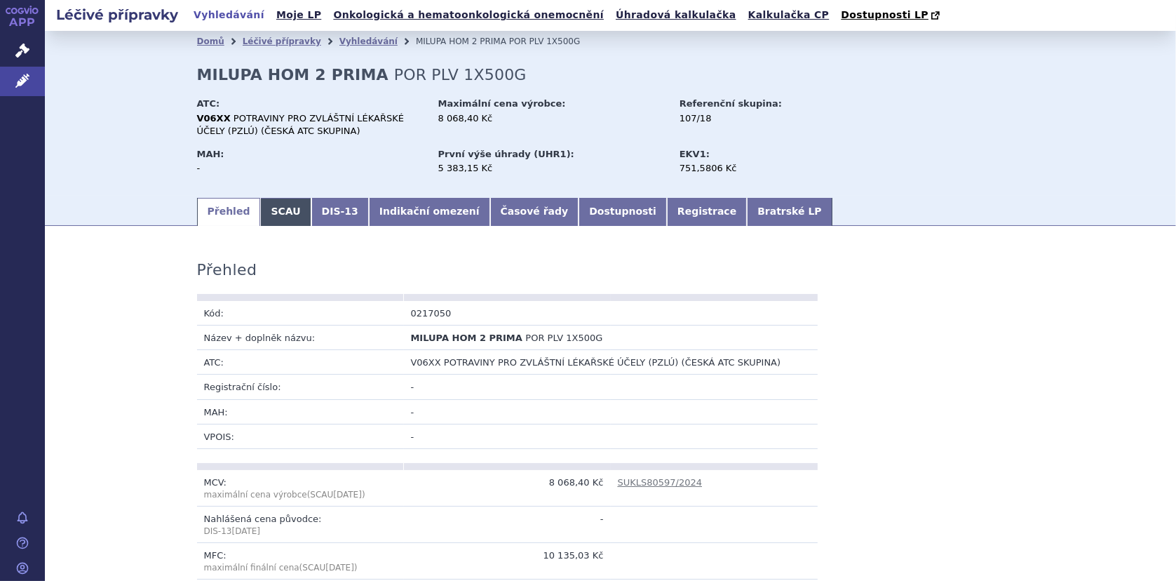
click at [278, 208] on link "SCAU" at bounding box center [285, 212] width 50 height 28
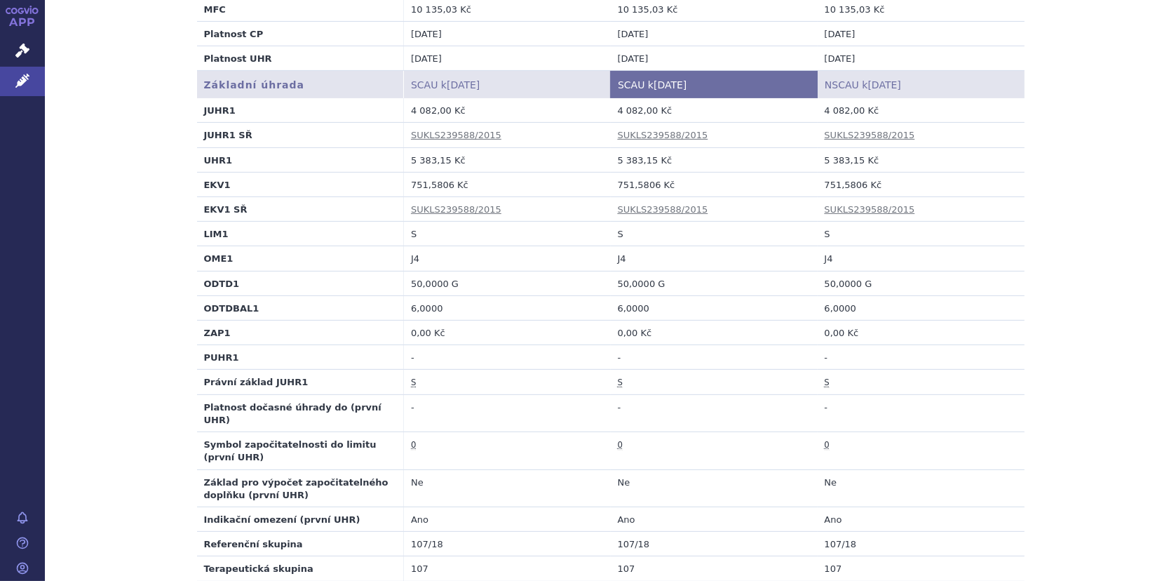
scroll to position [491, 0]
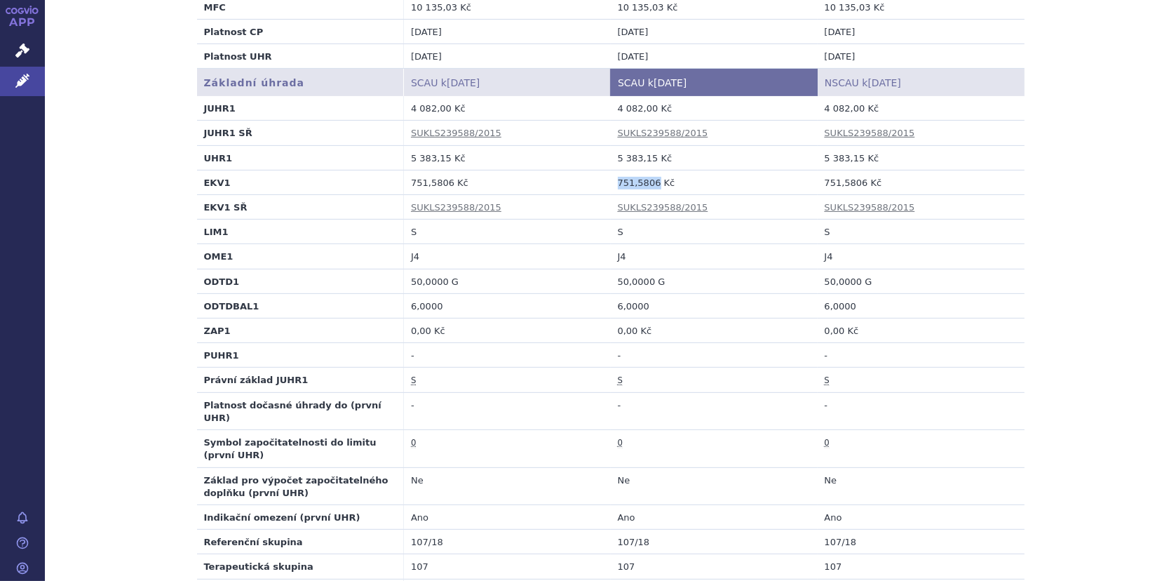
drag, startPoint x: 609, startPoint y: 178, endPoint x: 648, endPoint y: 182, distance: 39.4
click at [648, 182] on td "751,5806 Kč" at bounding box center [714, 182] width 207 height 25
copy td "751,5806"
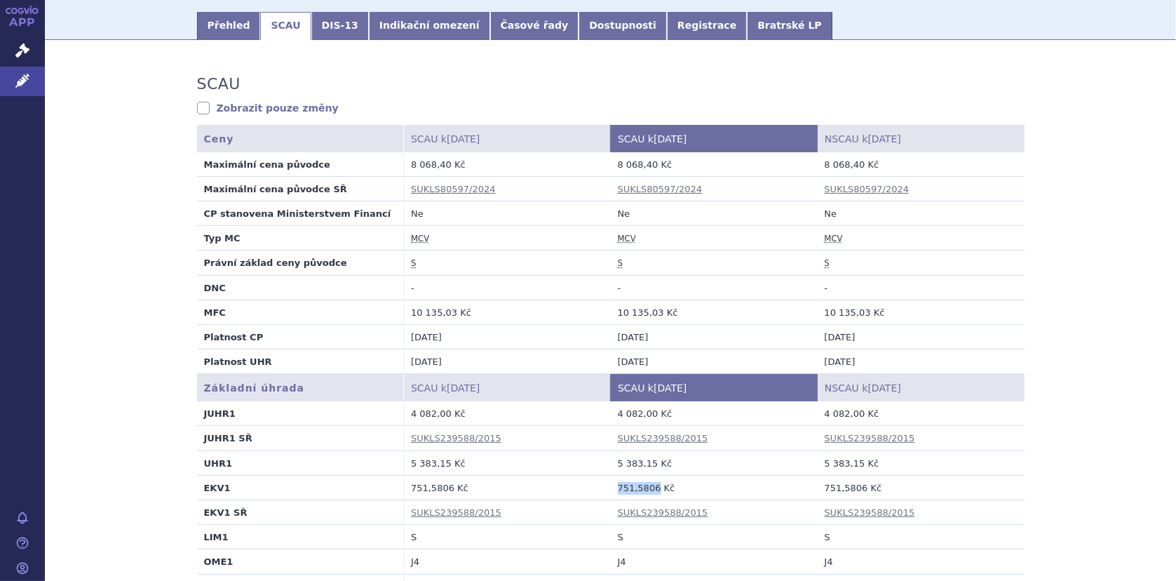
scroll to position [0, 0]
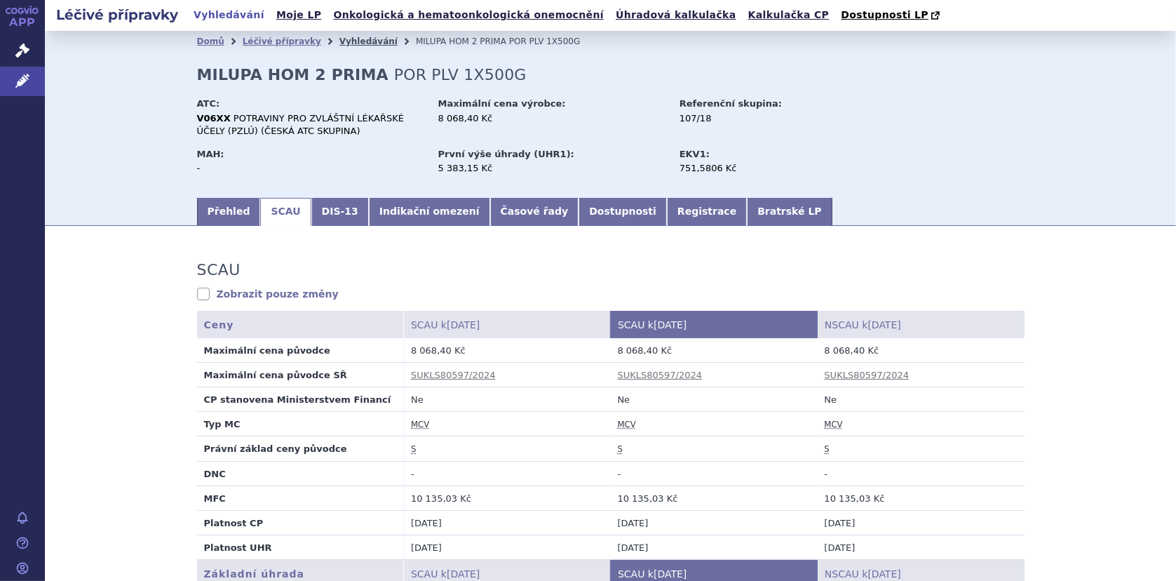
click at [348, 39] on link "Vyhledávání" at bounding box center [368, 41] width 58 height 10
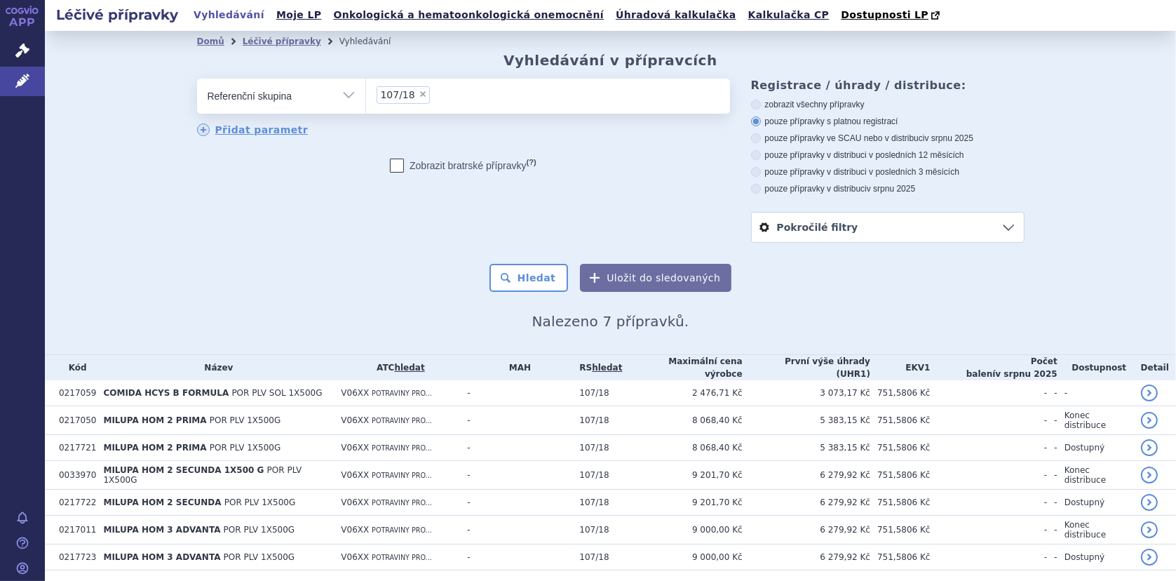
click at [434, 96] on input "107/18 × 107/18" at bounding box center [438, 95] width 8 height 18
select select
type input "107/1"
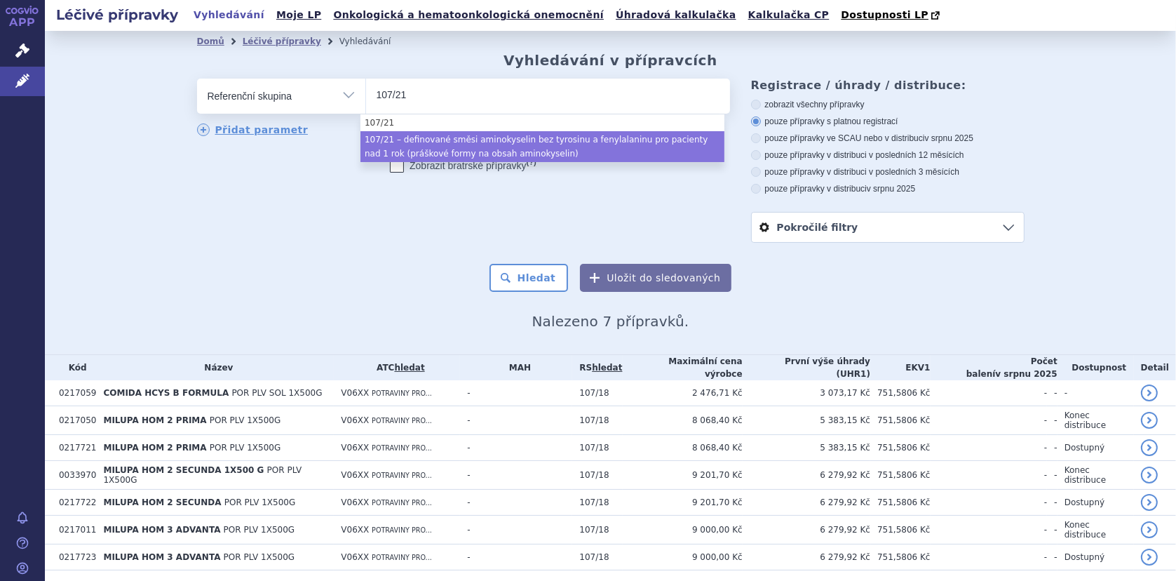
type input "107/21"
drag, startPoint x: 428, startPoint y: 148, endPoint x: 508, endPoint y: 169, distance: 83.3
select select "37be3d3d-b479-4394-b89f-bc1945fd8cfe"
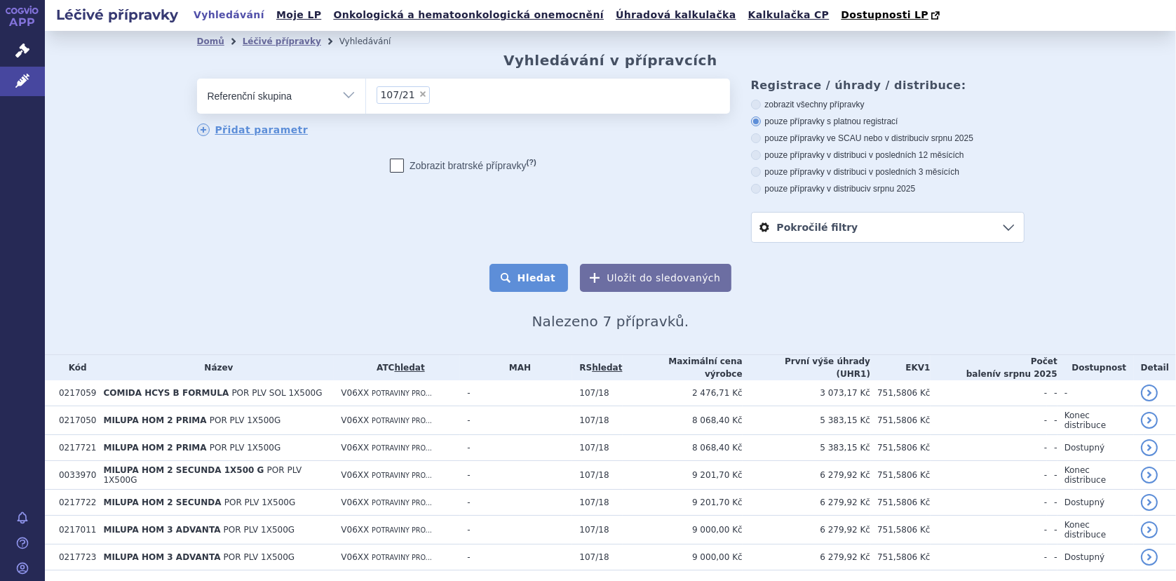
click at [545, 283] on button "Hledat" at bounding box center [528, 278] width 79 height 28
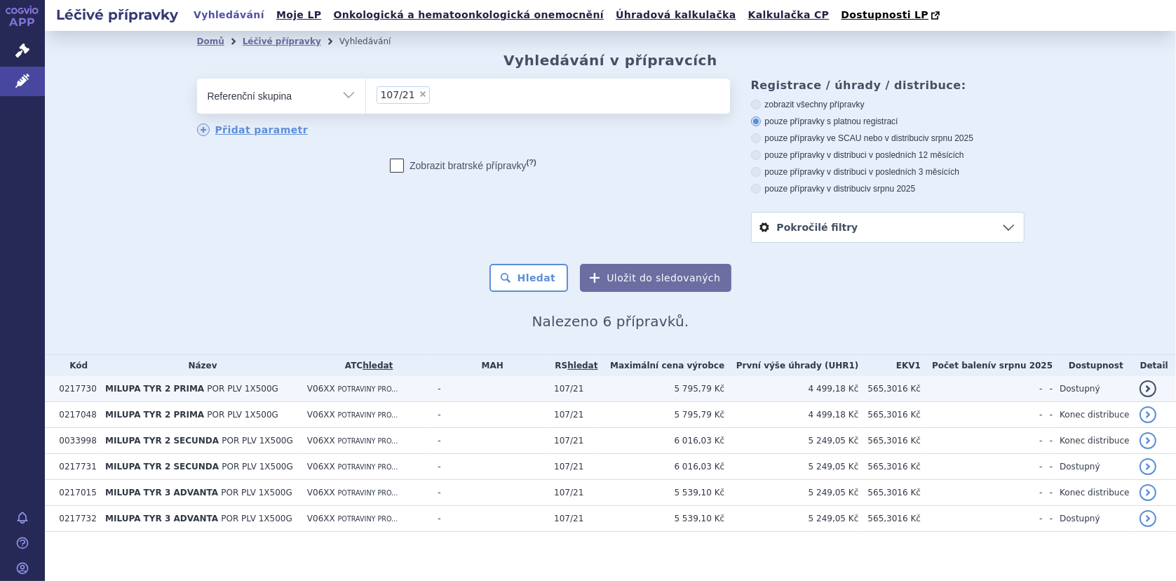
click at [179, 388] on span "MILUPA TYR 2 PRIMA" at bounding box center [154, 389] width 99 height 10
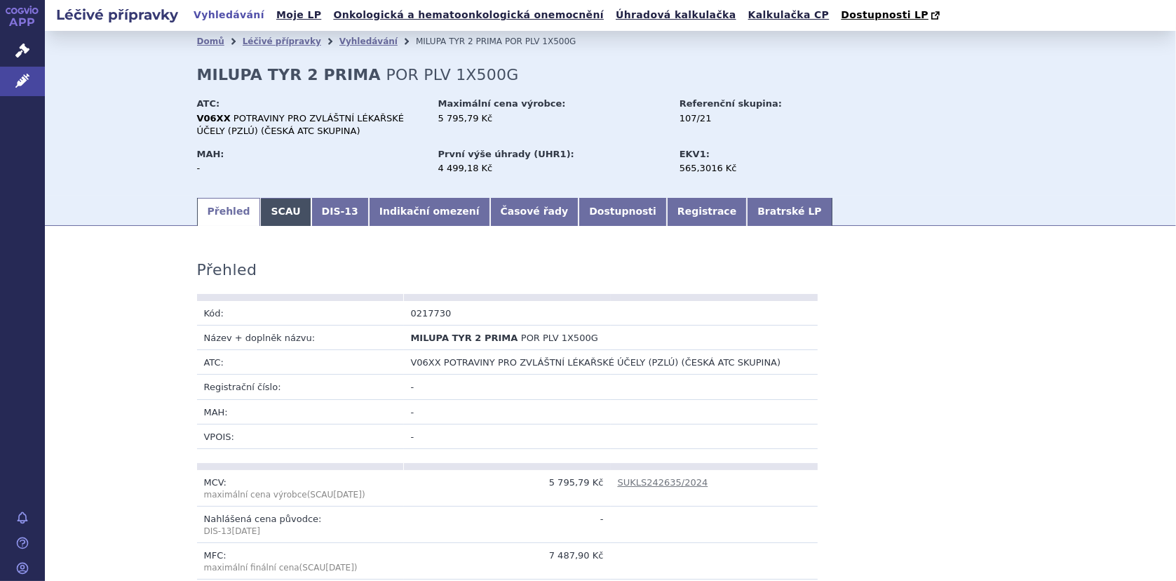
click at [276, 211] on link "SCAU" at bounding box center [285, 212] width 50 height 28
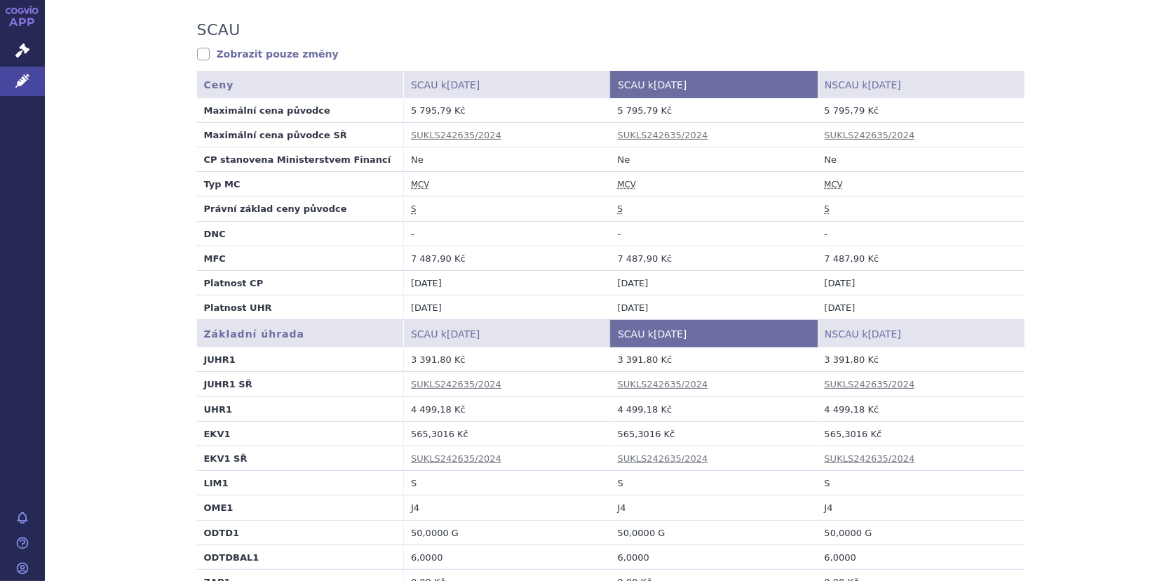
scroll to position [351, 0]
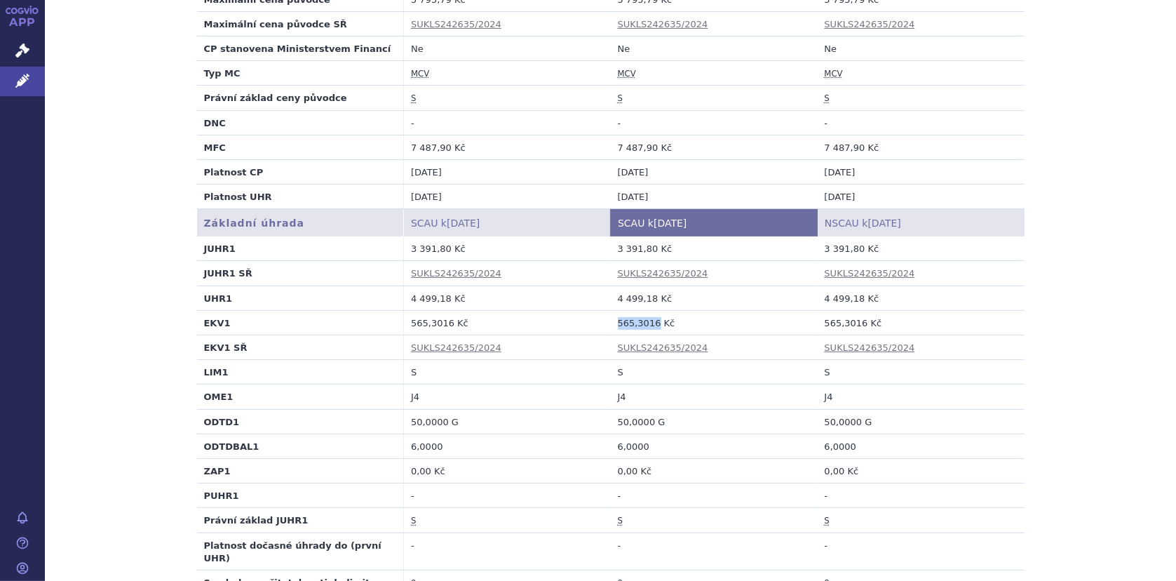
drag, startPoint x: 611, startPoint y: 324, endPoint x: 649, endPoint y: 323, distance: 37.2
click at [649, 323] on td "565,3016 Kč" at bounding box center [714, 322] width 207 height 25
copy td "565,3016"
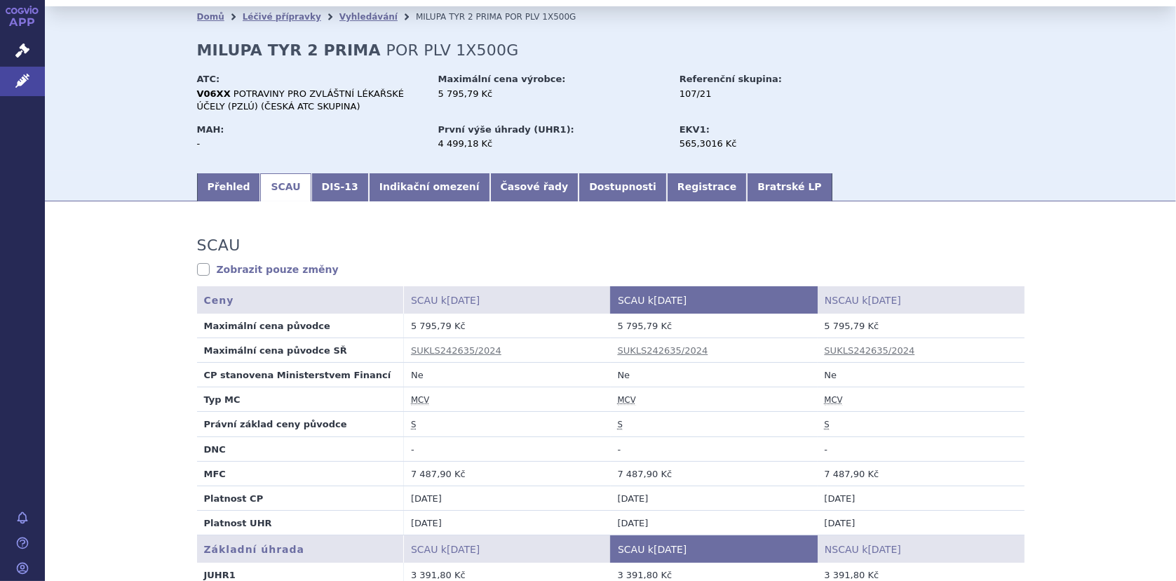
scroll to position [0, 0]
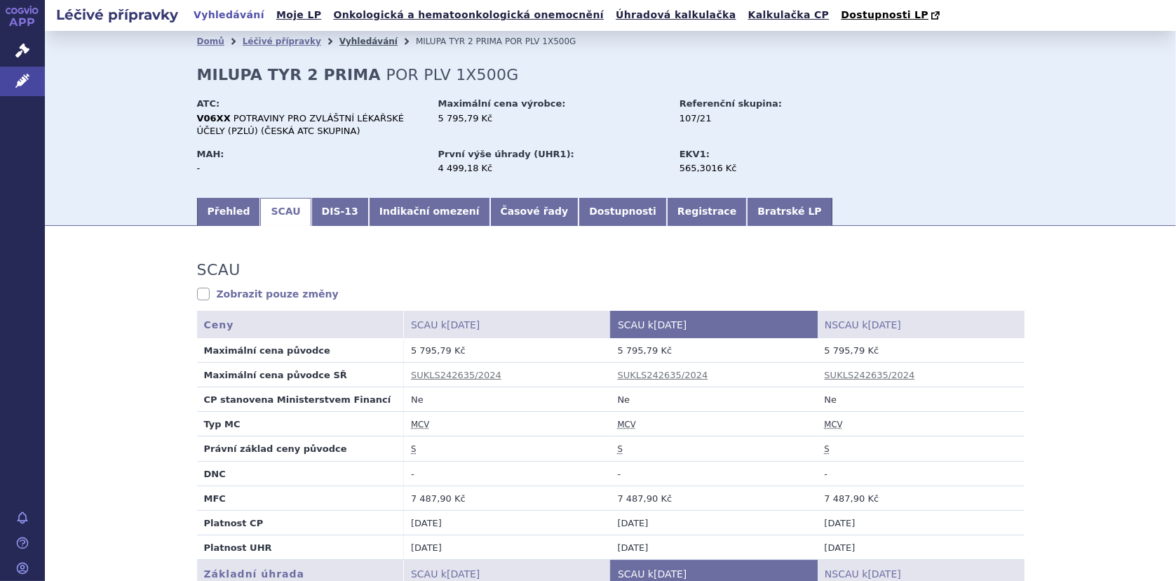
drag, startPoint x: 340, startPoint y: 42, endPoint x: 353, endPoint y: 42, distance: 13.3
click at [340, 42] on link "Vyhledávání" at bounding box center [368, 41] width 58 height 10
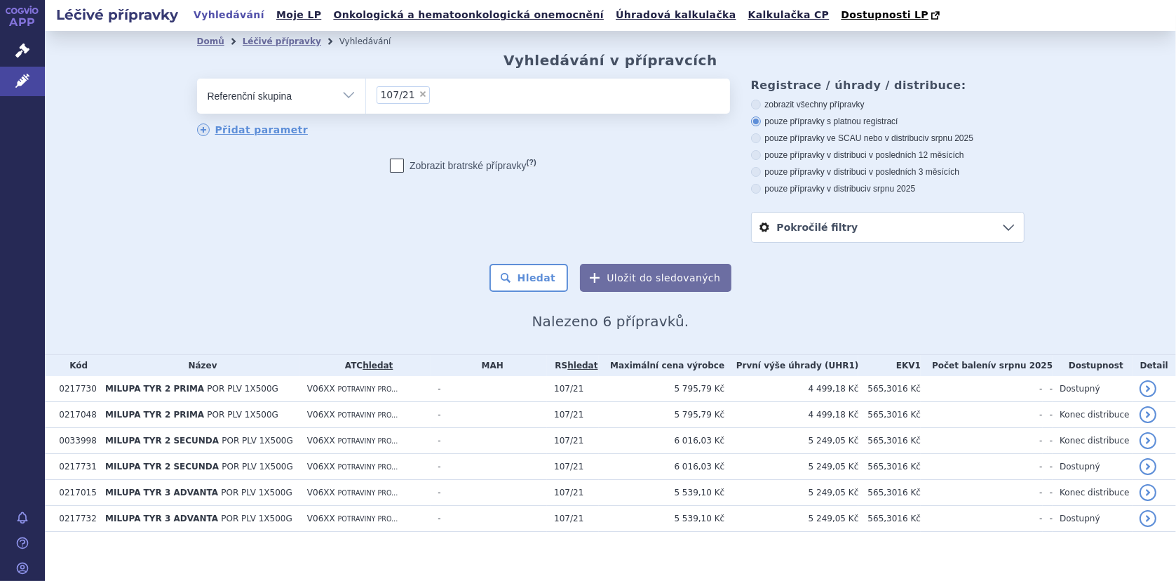
click at [421, 93] on ul "× 107/21" at bounding box center [548, 94] width 364 height 31
click at [366, 93] on select "107/21" at bounding box center [365, 95] width 1 height 35
select select
type input "107/21"
type input "1"
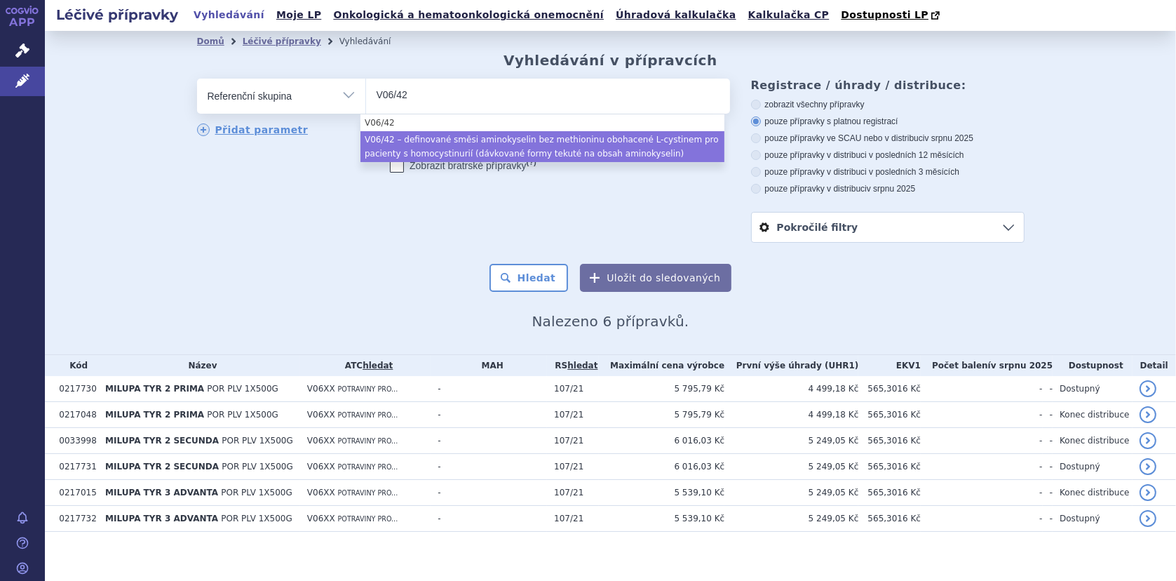
type input "V06/42"
drag, startPoint x: 494, startPoint y: 140, endPoint x: 510, endPoint y: 142, distance: 16.3
select select "c2e7dd1c-447f-4201-b1c5-6d3de9d79afc"
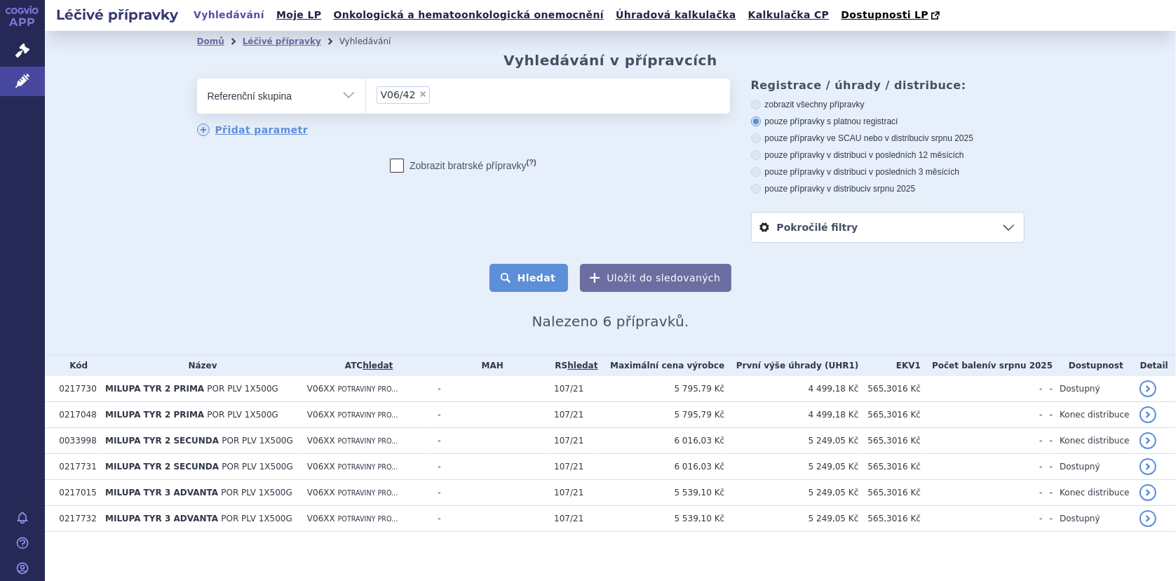
click at [548, 283] on button "Hledat" at bounding box center [528, 278] width 79 height 28
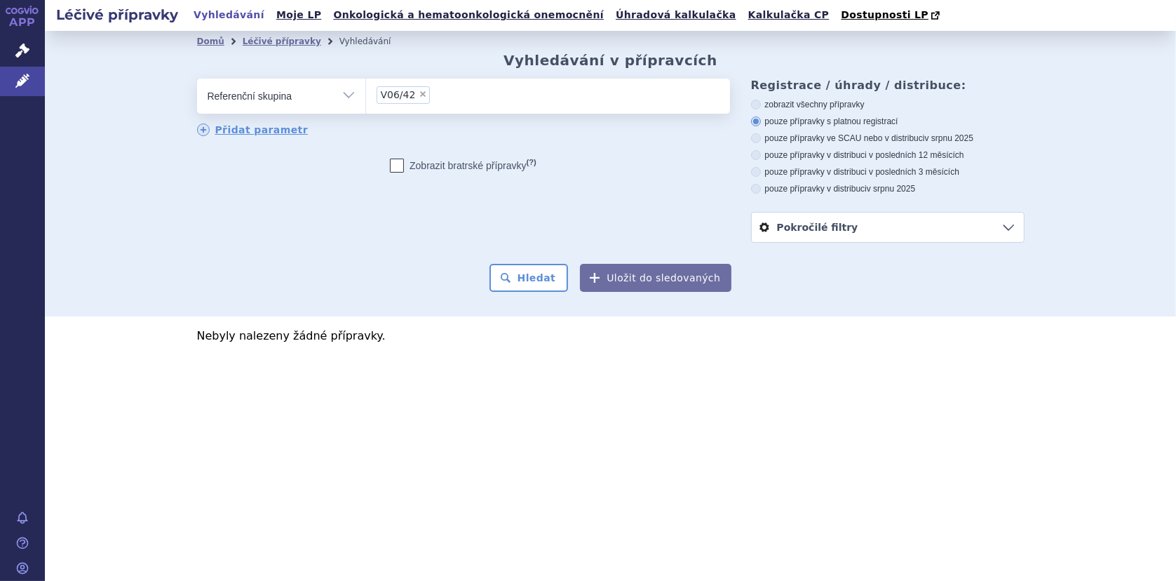
click at [442, 101] on ul "× V06/42" at bounding box center [548, 94] width 364 height 31
click at [366, 101] on select "V06/42" at bounding box center [365, 95] width 1 height 35
click at [402, 123] on li "Prosím, zadejte ještě jeden znak." at bounding box center [547, 122] width 364 height 17
drag, startPoint x: 430, startPoint y: 93, endPoint x: 422, endPoint y: 95, distance: 8.0
click at [428, 93] on ul "× V06/42" at bounding box center [548, 94] width 364 height 31
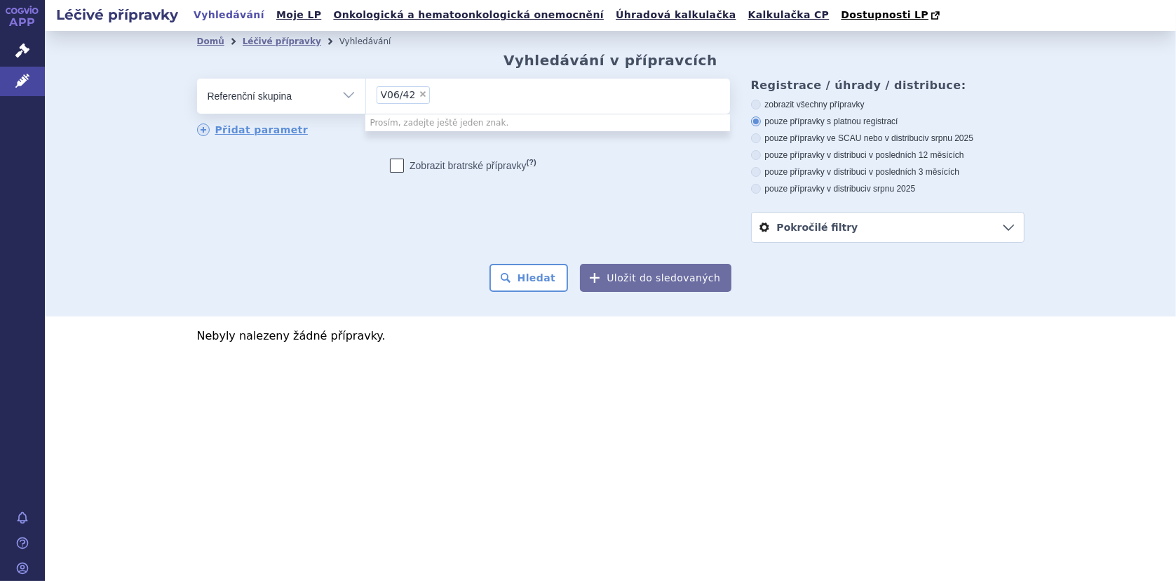
click at [366, 93] on select "V06/42" at bounding box center [365, 95] width 1 height 35
click at [410, 93] on span "V06/42" at bounding box center [398, 95] width 35 height 10
click at [366, 93] on select "V06/42" at bounding box center [365, 95] width 1 height 35
select select
type input "V06/42"
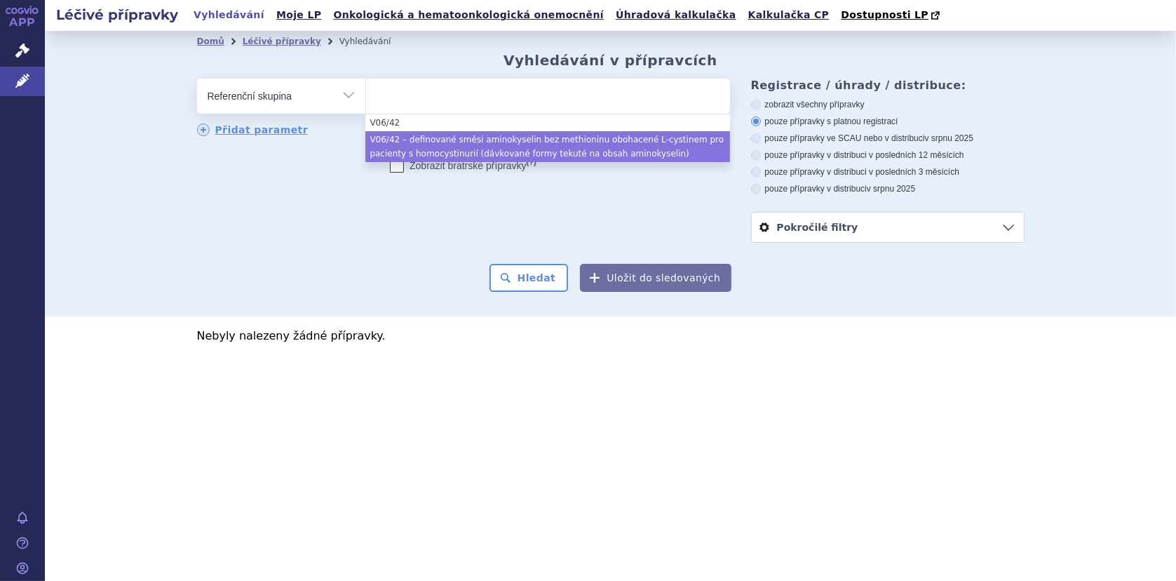
select select "c2e7dd1c-447f-4201-b1c5-6d3de9d79afc"
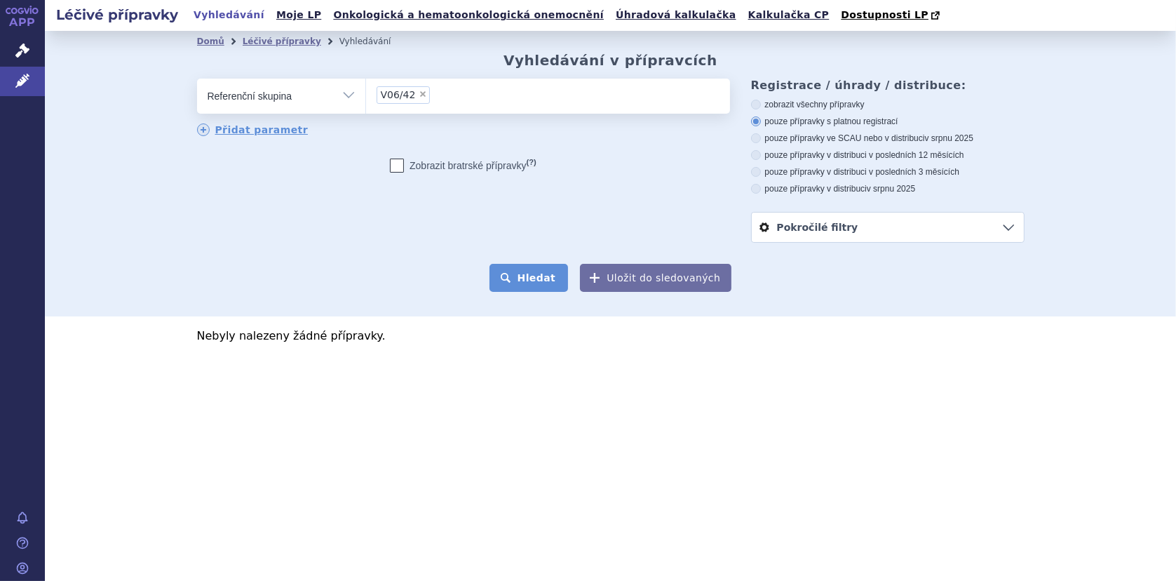
click at [534, 284] on button "Hledat" at bounding box center [528, 278] width 79 height 28
click at [543, 272] on button "Hledat" at bounding box center [528, 278] width 79 height 28
click at [400, 165] on icon at bounding box center [397, 165] width 14 height 14
click at [400, 165] on input "Zobrazit [DEMOGRAPHIC_DATA] přípravky (?)" at bounding box center [397, 168] width 9 height 9
checkbox input "true"
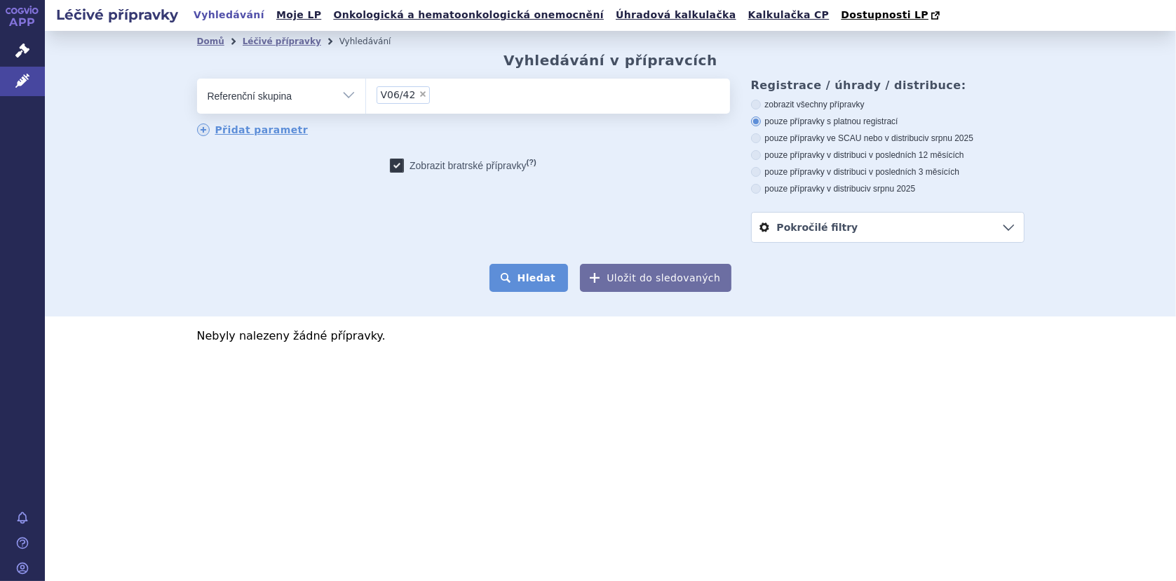
click at [529, 281] on button "Hledat" at bounding box center [528, 278] width 79 height 28
click at [759, 104] on icon at bounding box center [756, 105] width 10 height 10
click at [759, 104] on input "zobrazit všechny přípravky" at bounding box center [756, 106] width 9 height 9
radio input "true"
click at [524, 278] on button "Hledat" at bounding box center [528, 278] width 79 height 28
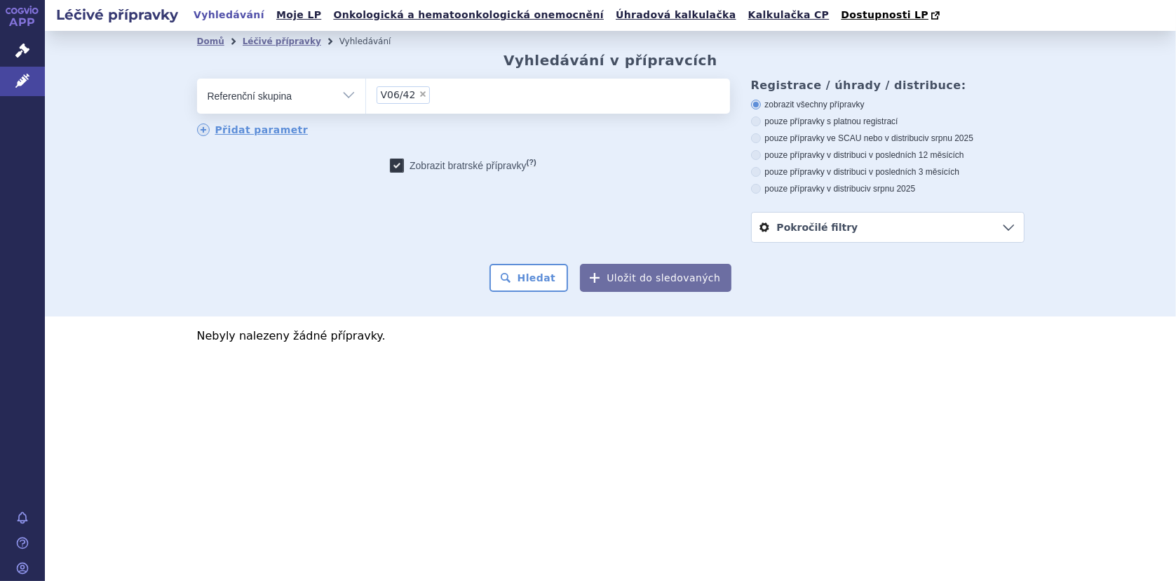
click at [435, 85] on li at bounding box center [438, 94] width 8 height 20
click at [366, 85] on select "V06/42" at bounding box center [365, 95] width 1 height 35
select select
type input "V06/42"
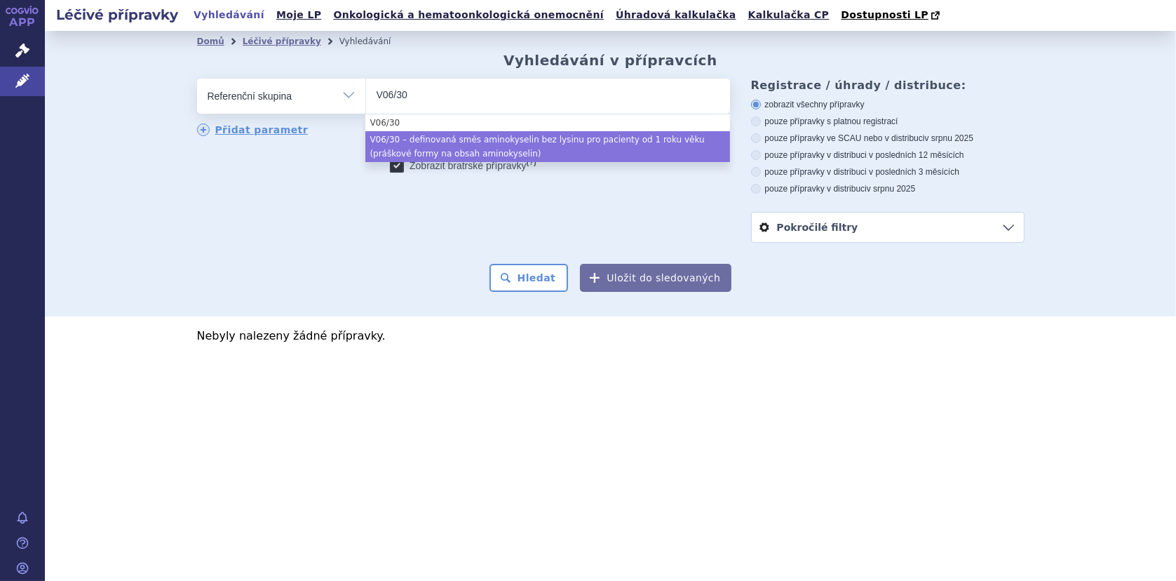
type input "V06/30"
select select "264556f2-3e9b-4145-a9d9-7746fa6f3623"
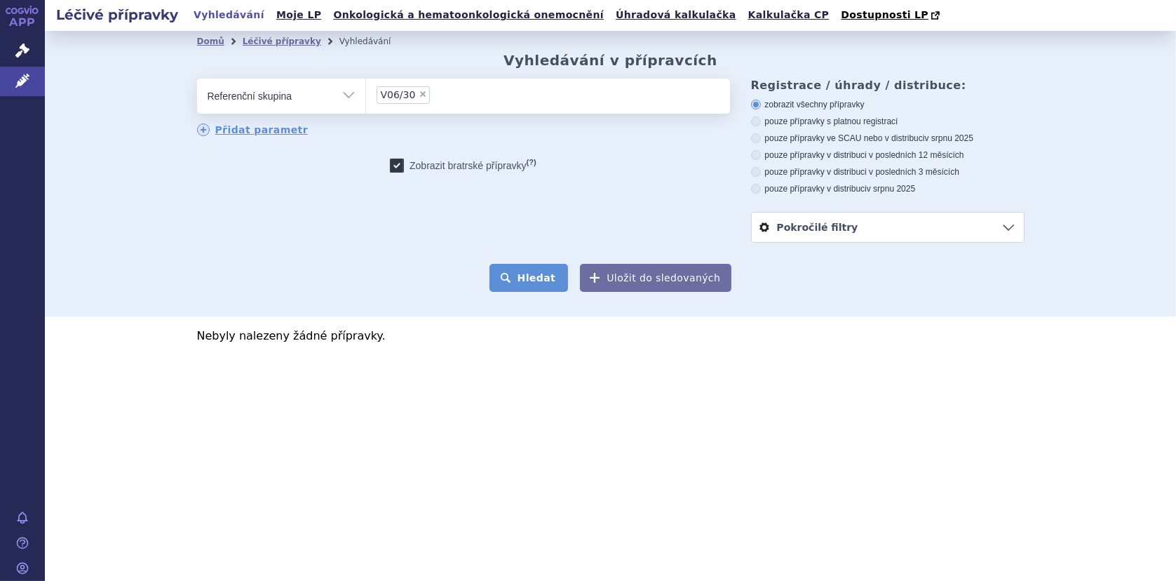
click at [527, 273] on button "Hledat" at bounding box center [528, 278] width 79 height 28
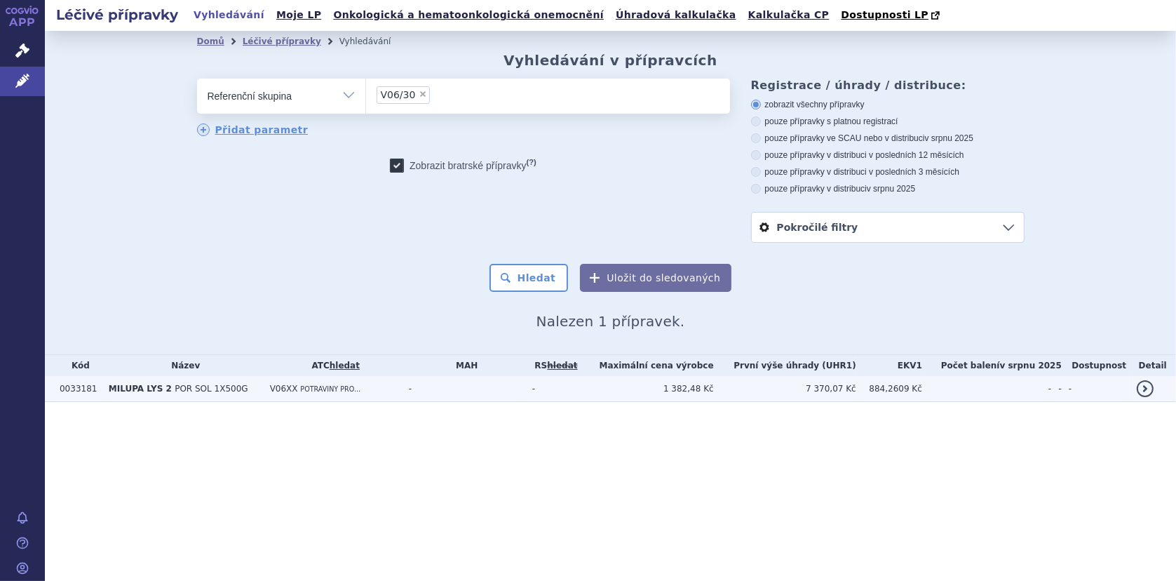
click at [199, 385] on span "POR SOL 1X500G" at bounding box center [211, 389] width 73 height 10
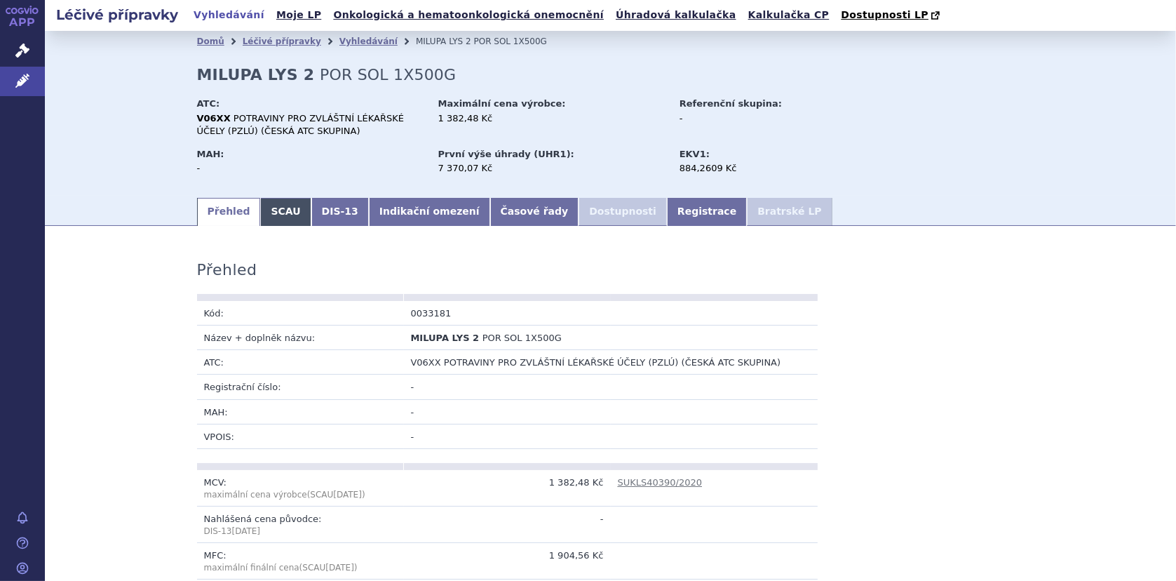
click at [280, 210] on link "SCAU" at bounding box center [285, 212] width 50 height 28
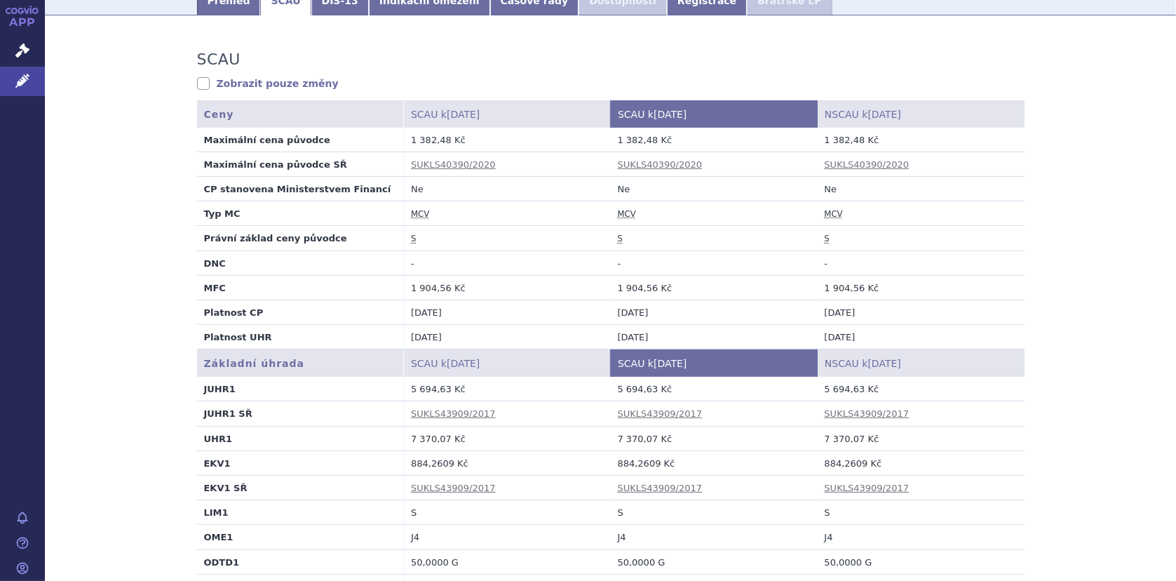
scroll to position [351, 0]
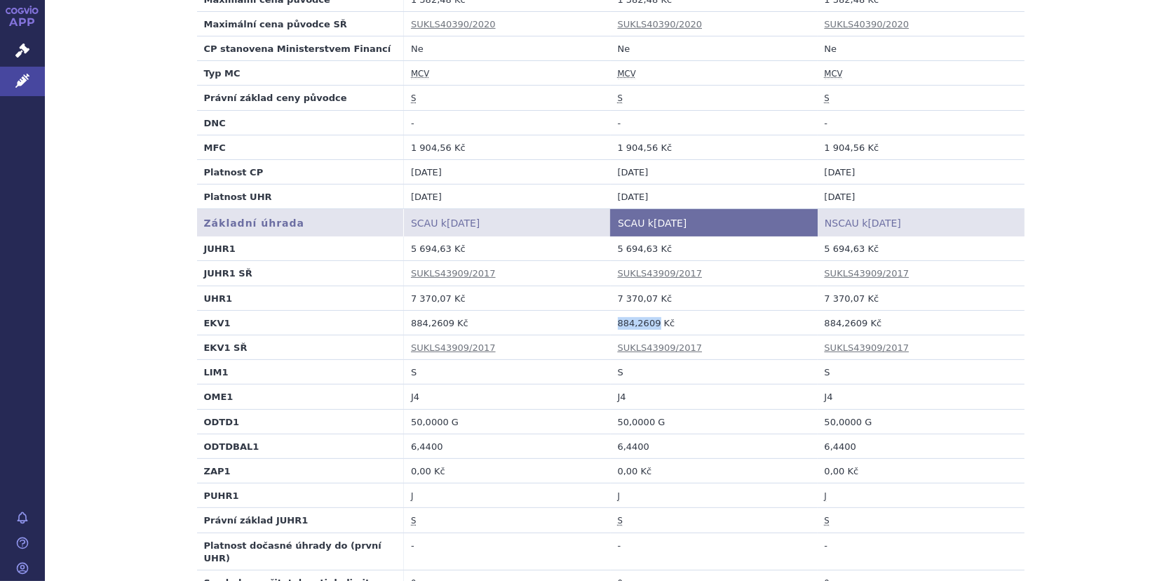
drag, startPoint x: 611, startPoint y: 321, endPoint x: 648, endPoint y: 323, distance: 36.5
click at [648, 323] on td "884,2609 Kč" at bounding box center [714, 322] width 207 height 25
copy td "884,2609"
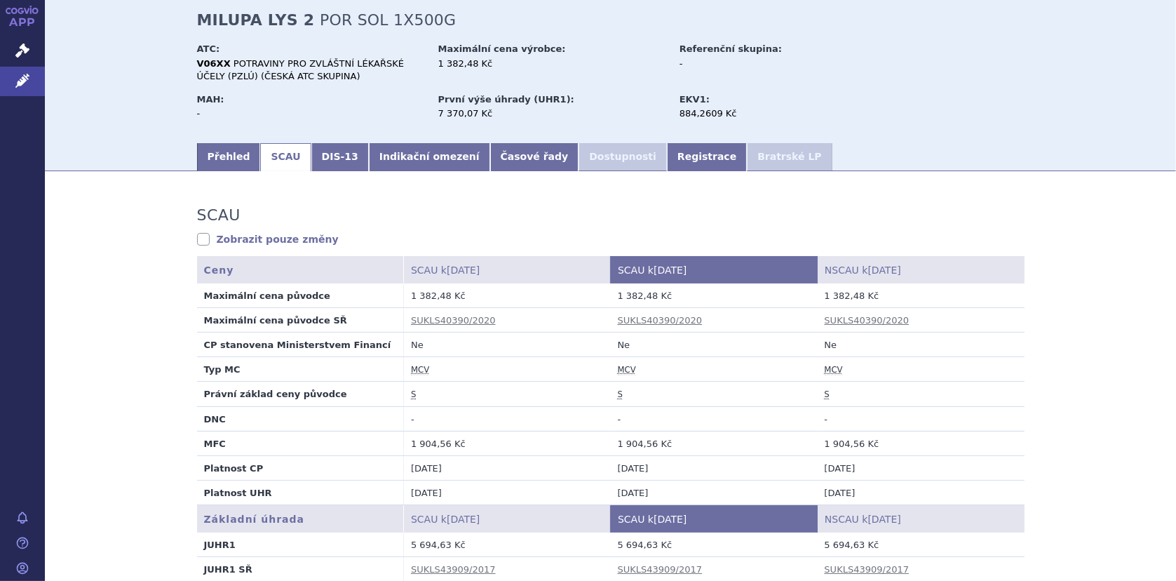
scroll to position [0, 0]
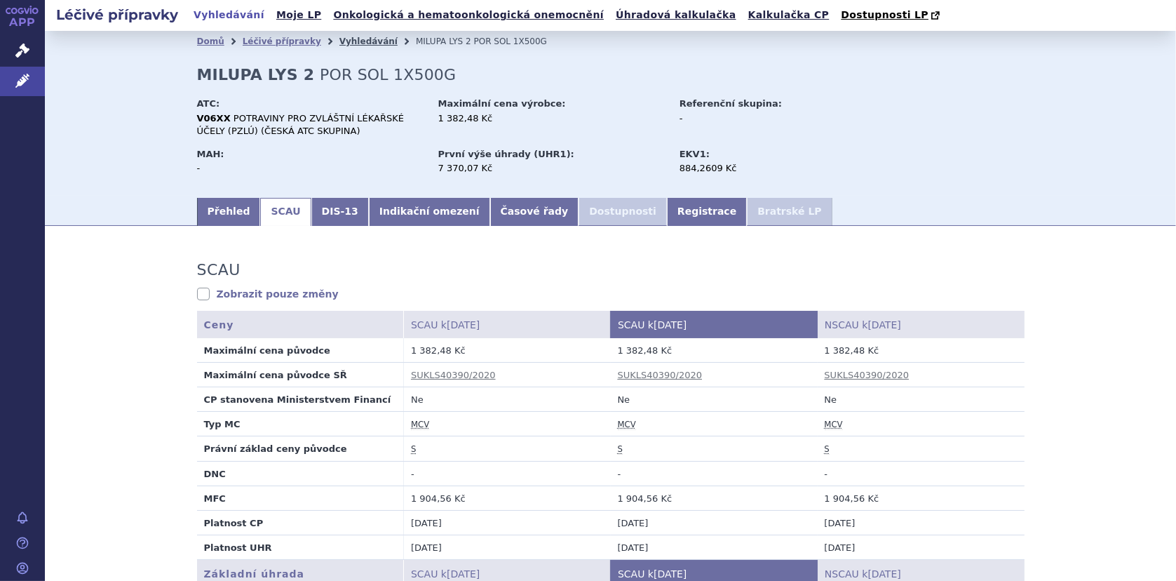
click at [353, 41] on link "Vyhledávání" at bounding box center [368, 41] width 58 height 10
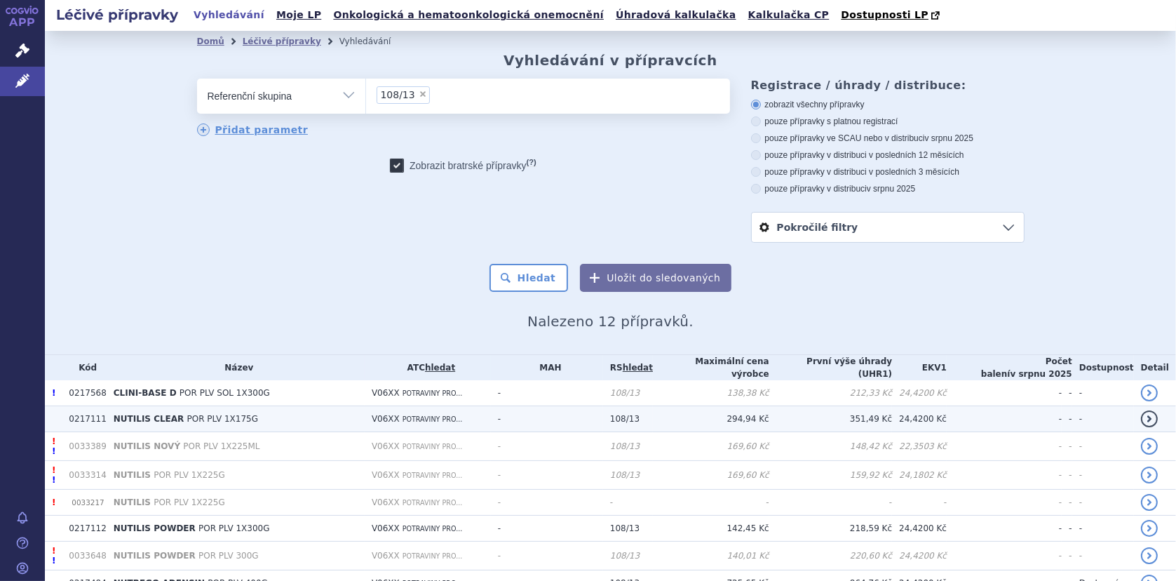
click at [145, 407] on td "NUTILIS CLEAR POR PLV 1X175G" at bounding box center [236, 419] width 258 height 26
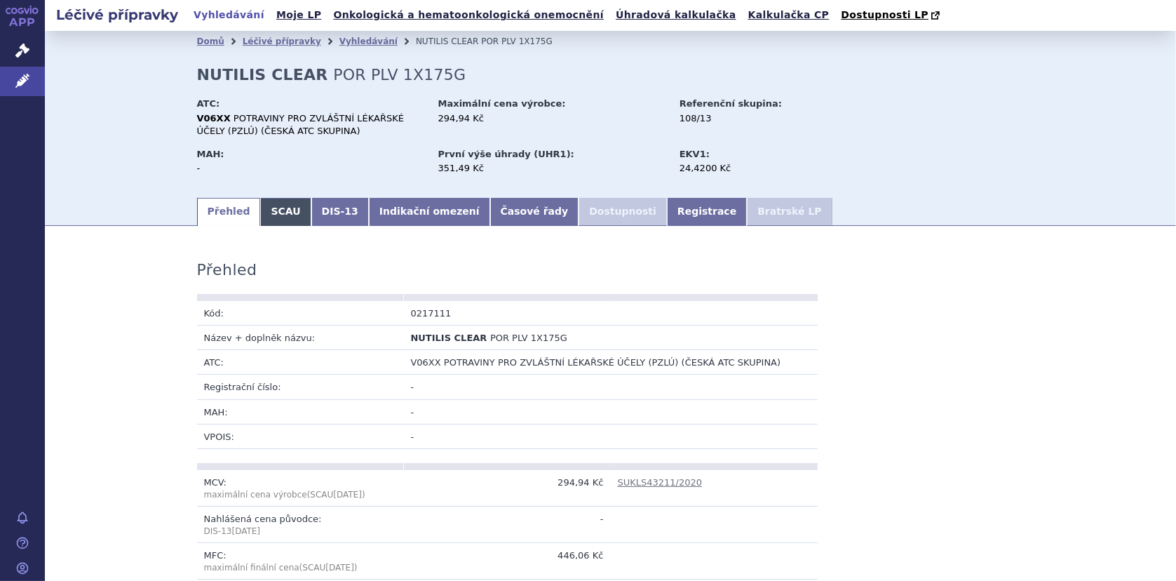
drag, startPoint x: 270, startPoint y: 213, endPoint x: 292, endPoint y: 211, distance: 22.5
click at [271, 213] on link "SCAU" at bounding box center [285, 212] width 50 height 28
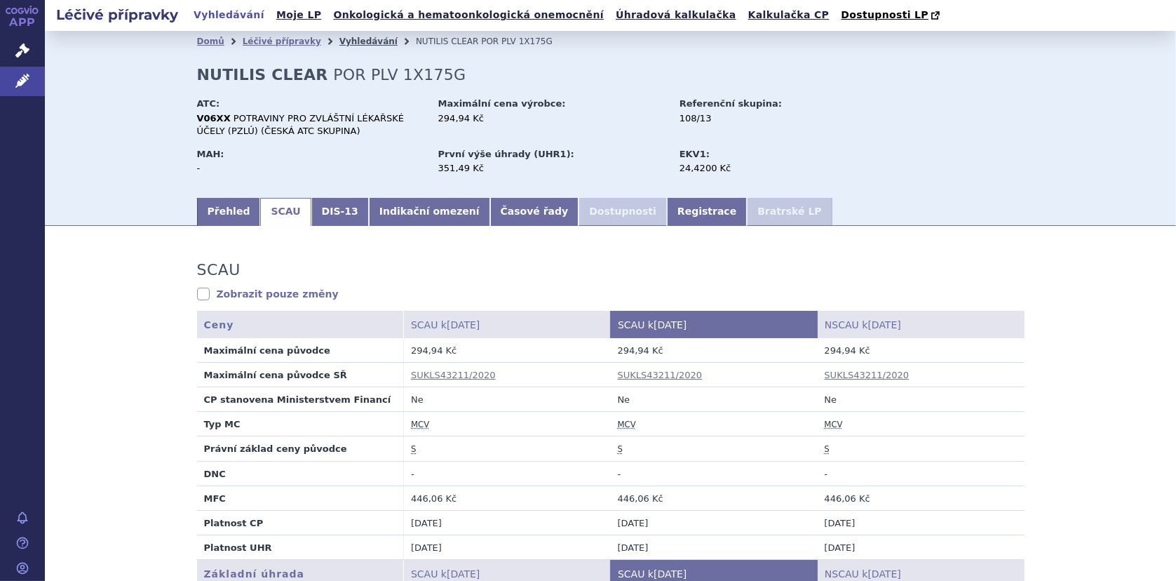
click at [339, 40] on link "Vyhledávání" at bounding box center [368, 41] width 58 height 10
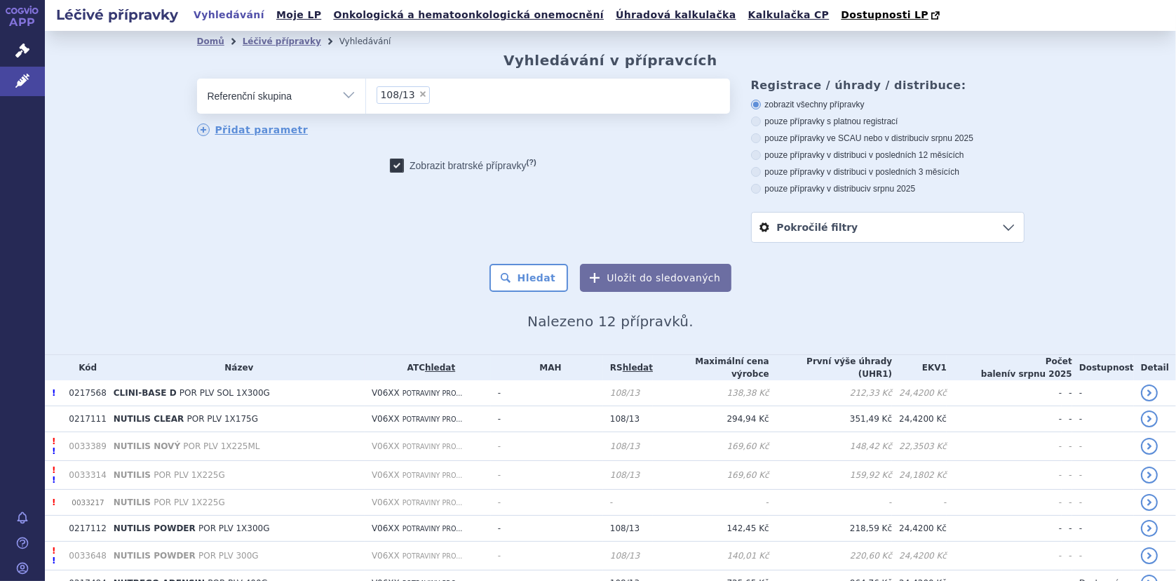
click at [419, 90] on span "×" at bounding box center [423, 94] width 8 height 8
click at [366, 90] on select "108/13" at bounding box center [365, 95] width 1 height 35
select select
type input "n"
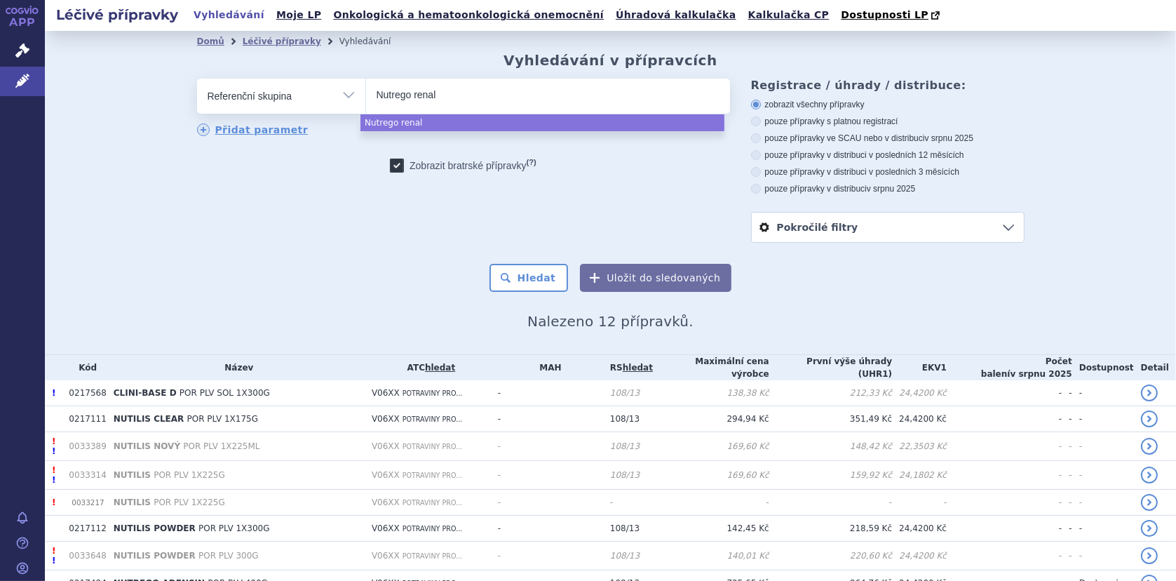
type input "Nutrego renal"
select select "Nutrego renal"
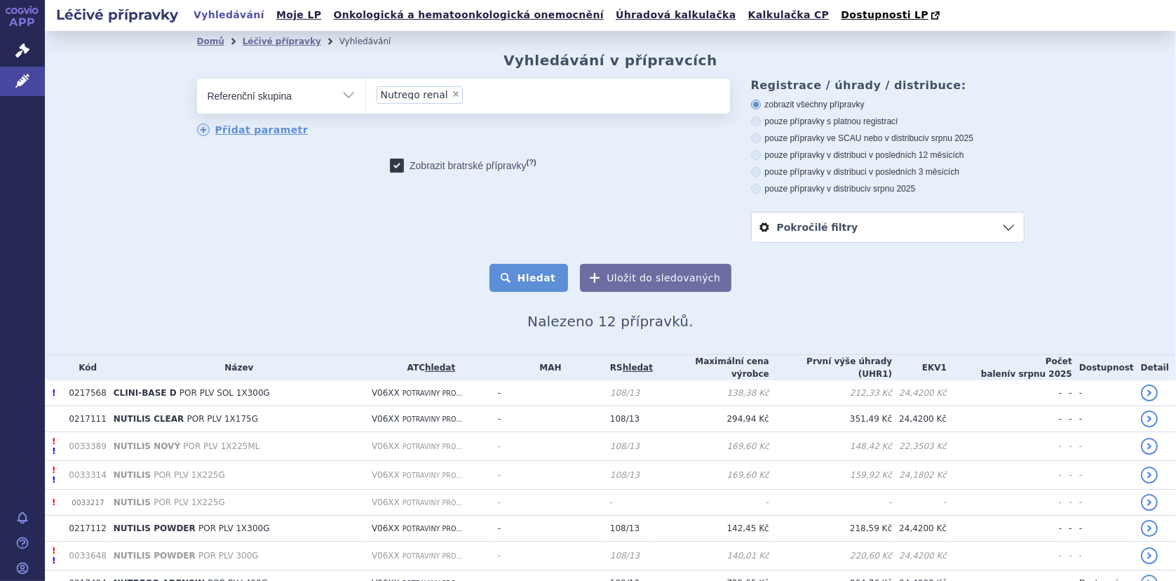
click at [522, 272] on button "Hledat" at bounding box center [528, 278] width 79 height 28
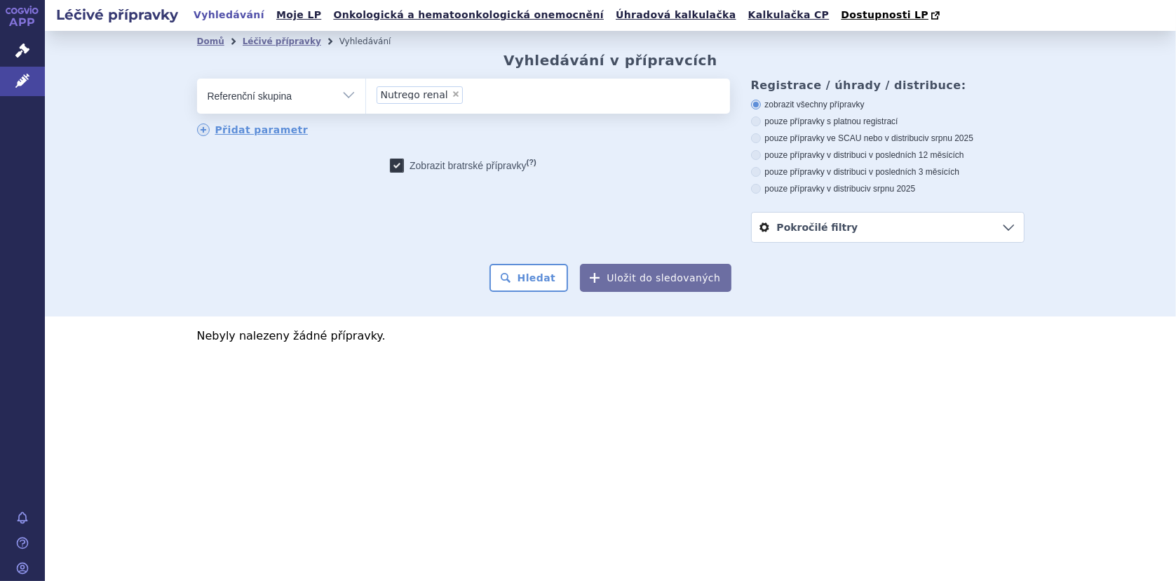
click at [400, 163] on icon at bounding box center [397, 165] width 14 height 14
click at [400, 164] on input "Zobrazit [DEMOGRAPHIC_DATA] přípravky (?)" at bounding box center [397, 168] width 9 height 9
checkbox input "false"
click at [412, 93] on span "Nutrego renal" at bounding box center [414, 95] width 67 height 10
click at [366, 93] on select "Nutrego renal" at bounding box center [365, 95] width 1 height 35
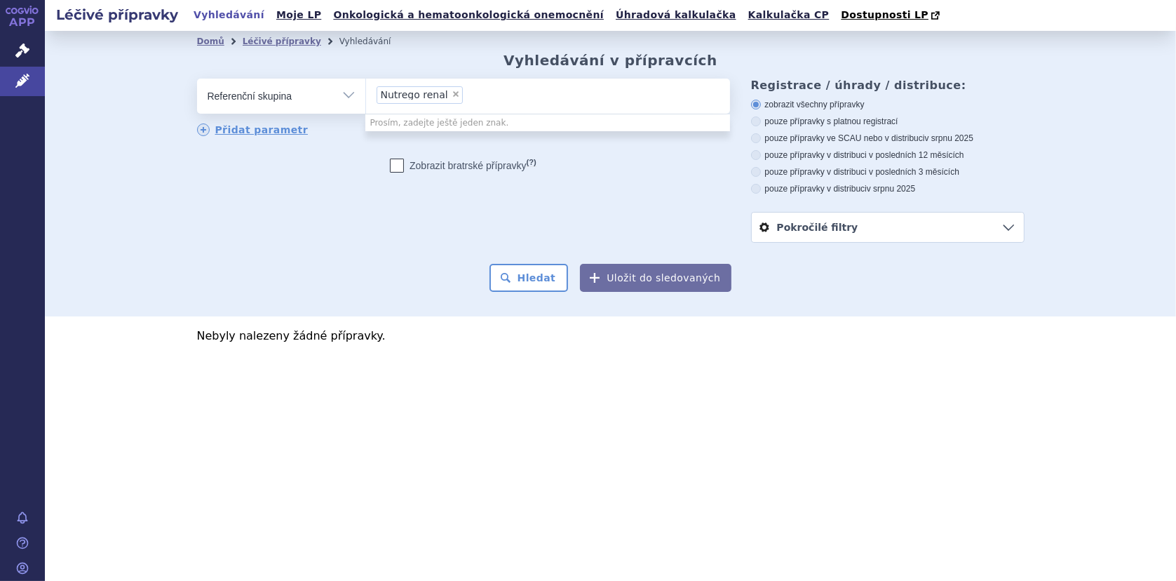
click at [423, 93] on span "Nutrego renal" at bounding box center [414, 95] width 67 height 10
click at [366, 93] on select "Nutrego renal" at bounding box center [365, 95] width 1 height 35
select select
type input "Nutrego renal"
drag, startPoint x: 419, startPoint y: 94, endPoint x: 240, endPoint y: 88, distance: 178.9
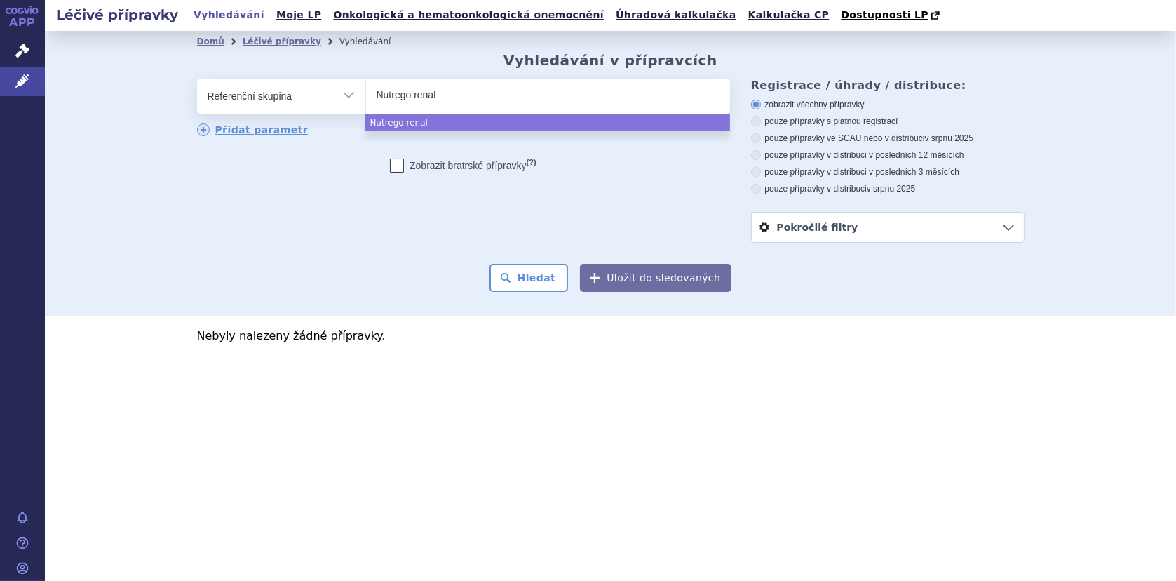
click at [240, 88] on div "odstranit Vše Přípravek/SUKL kód MAH VPOIS ATC/Aktivní látka" at bounding box center [463, 96] width 533 height 35
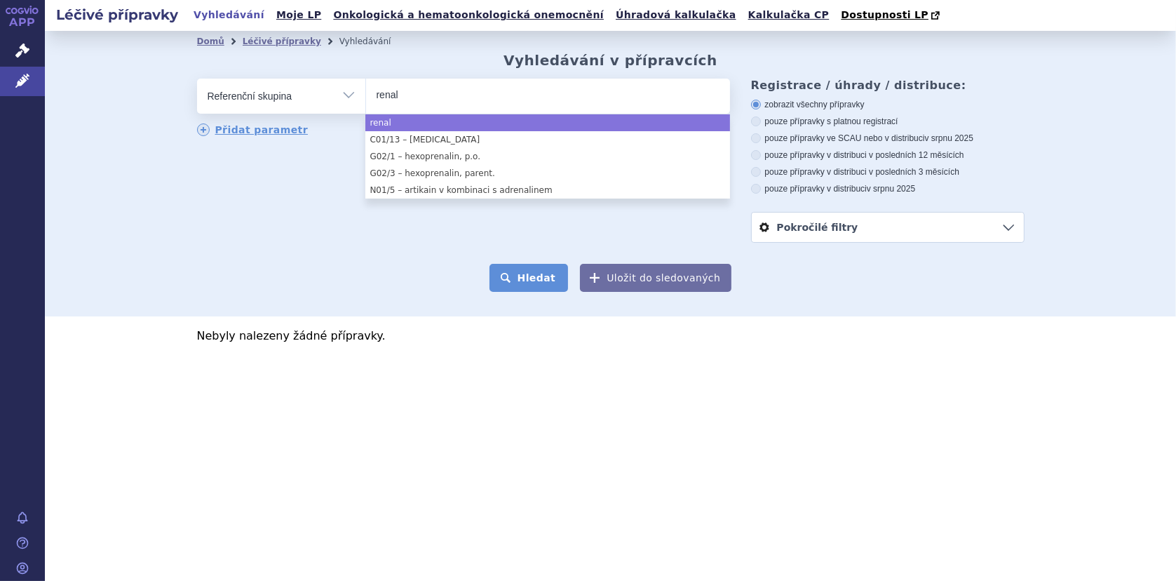
type input "renal"
select select "renal"
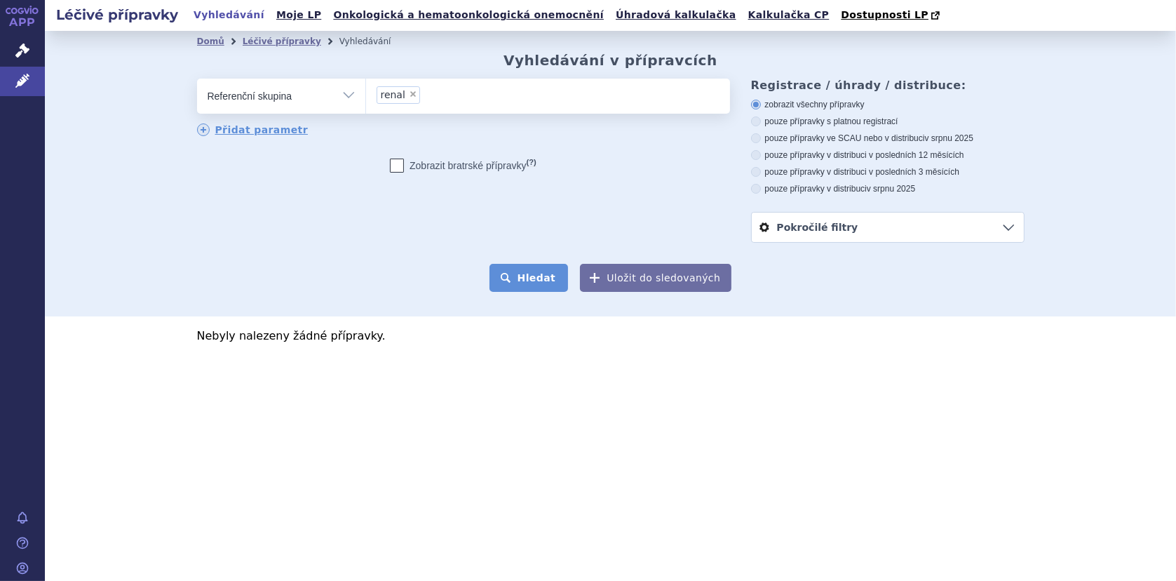
click at [531, 276] on button "Hledat" at bounding box center [528, 278] width 79 height 28
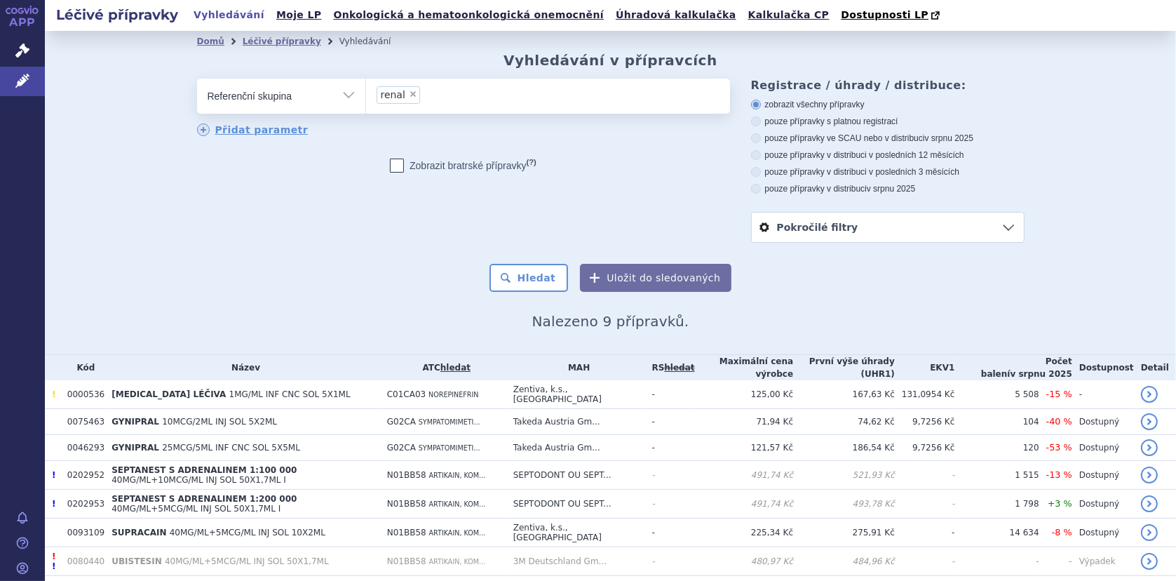
click at [409, 96] on span "×" at bounding box center [413, 94] width 8 height 8
click at [366, 96] on select "renal" at bounding box center [365, 95] width 1 height 35
select select
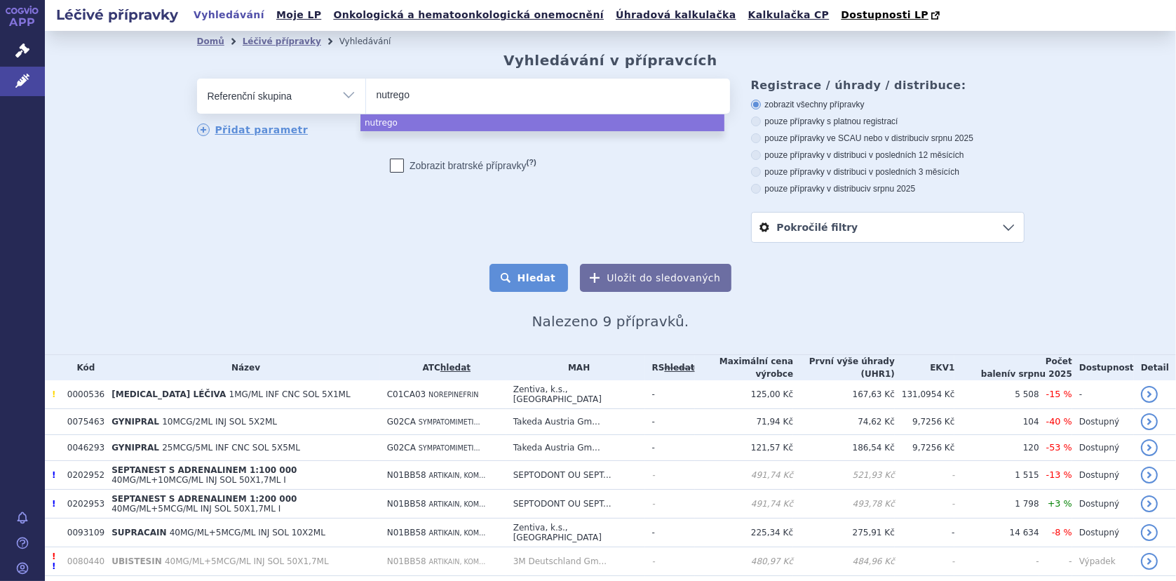
type input "nutrego"
select select "nutrego"
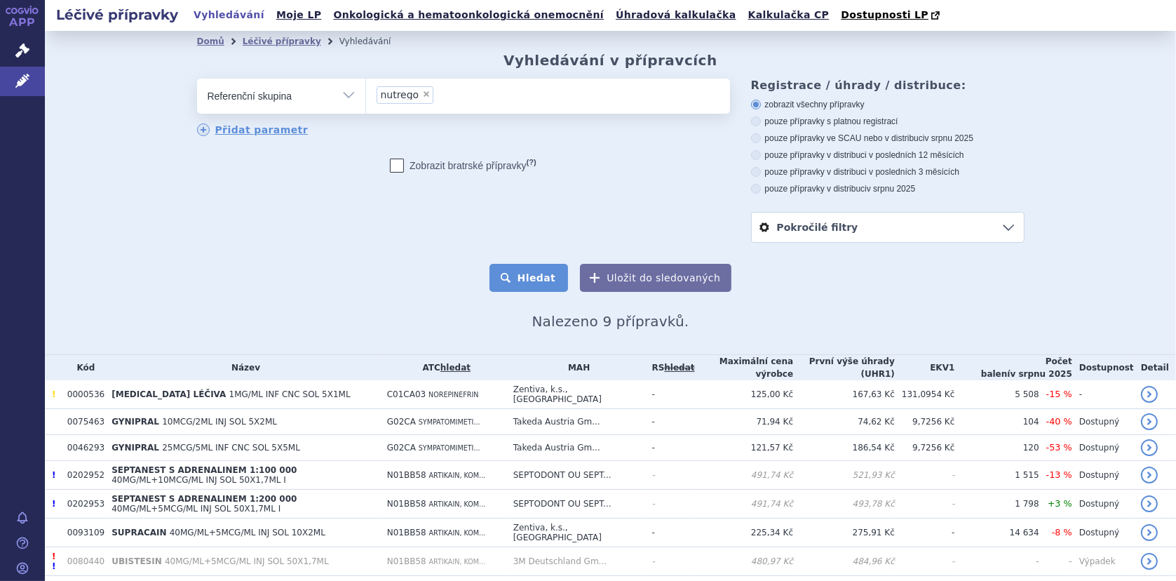
click at [527, 280] on button "Hledat" at bounding box center [528, 278] width 79 height 28
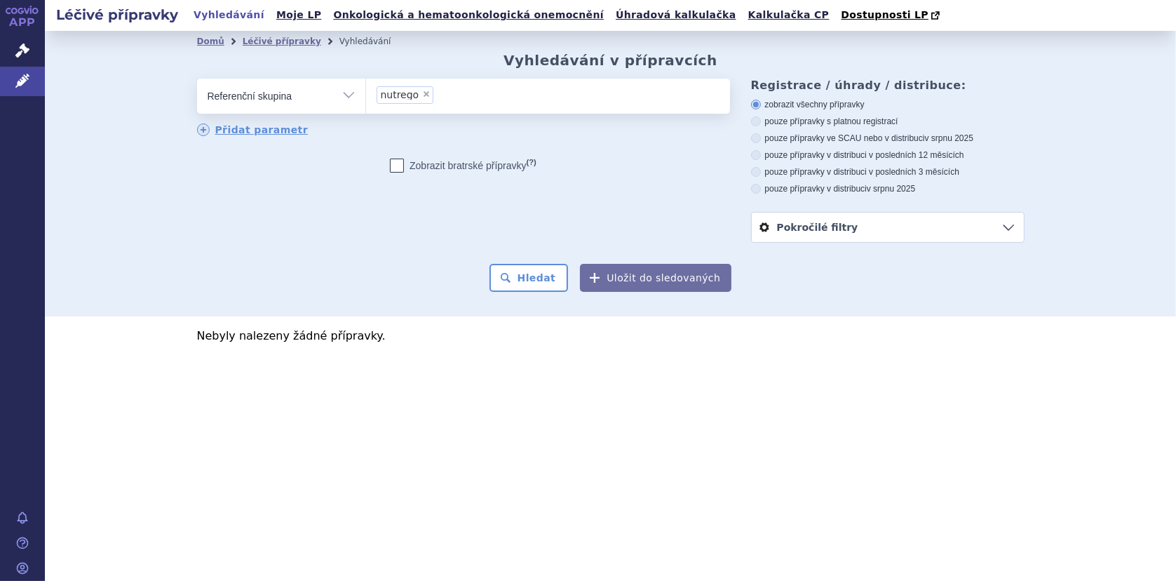
click at [422, 91] on span "×" at bounding box center [426, 94] width 8 height 8
click at [366, 91] on select "nutrego" at bounding box center [365, 95] width 1 height 35
select select
click at [9, 83] on link "Léčivé přípravky" at bounding box center [22, 81] width 45 height 29
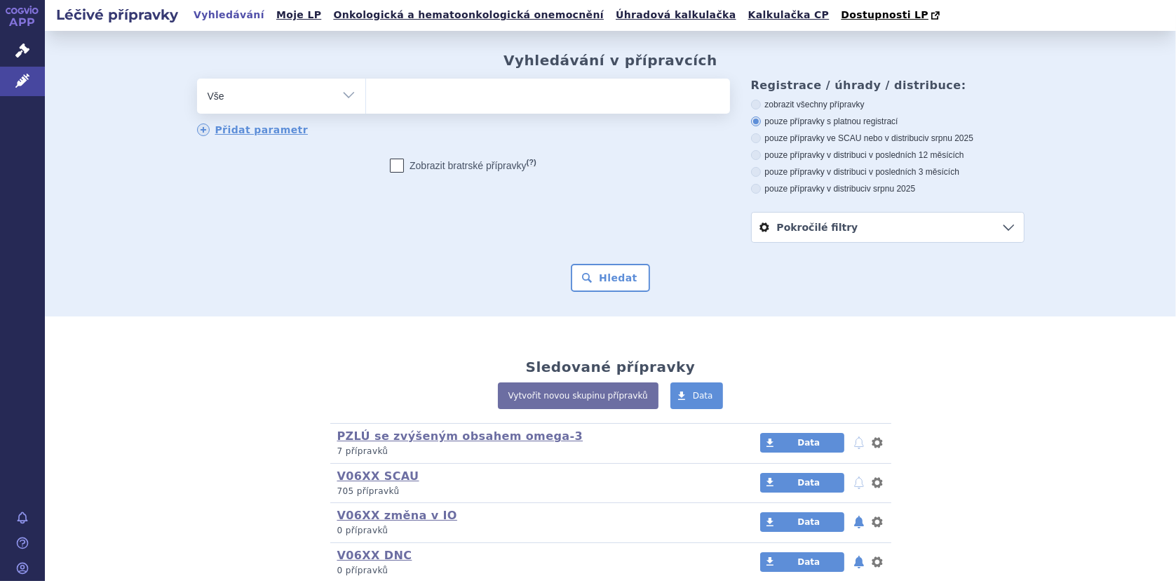
click at [386, 97] on ul at bounding box center [548, 93] width 364 height 29
click at [366, 97] on select at bounding box center [365, 95] width 1 height 35
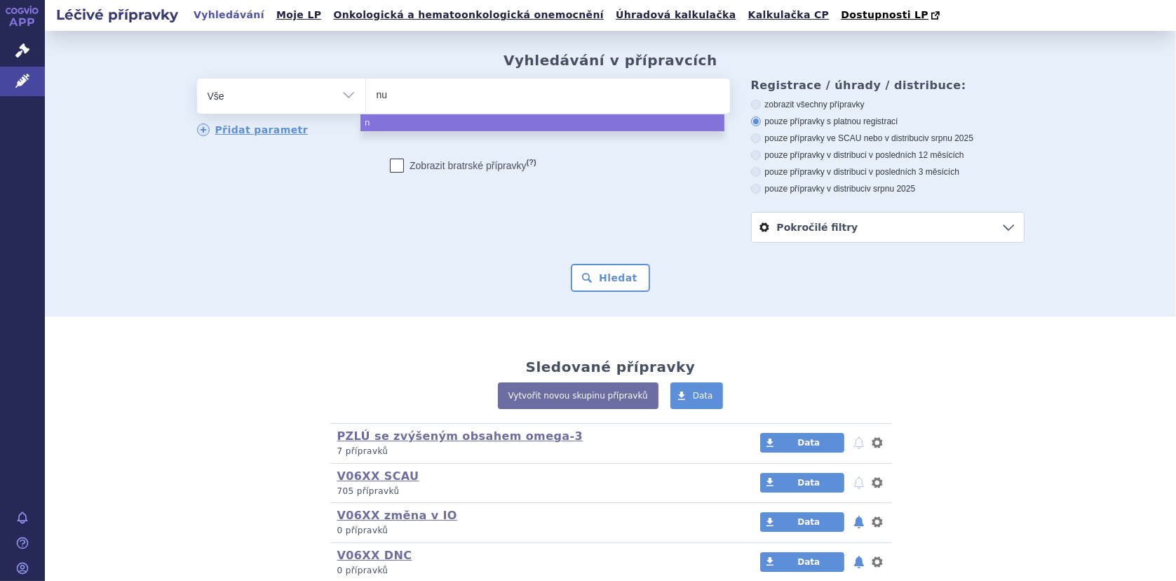
type input "nut"
type input "nutr"
type input "nutre"
type input "nutreg"
type input "nutrego"
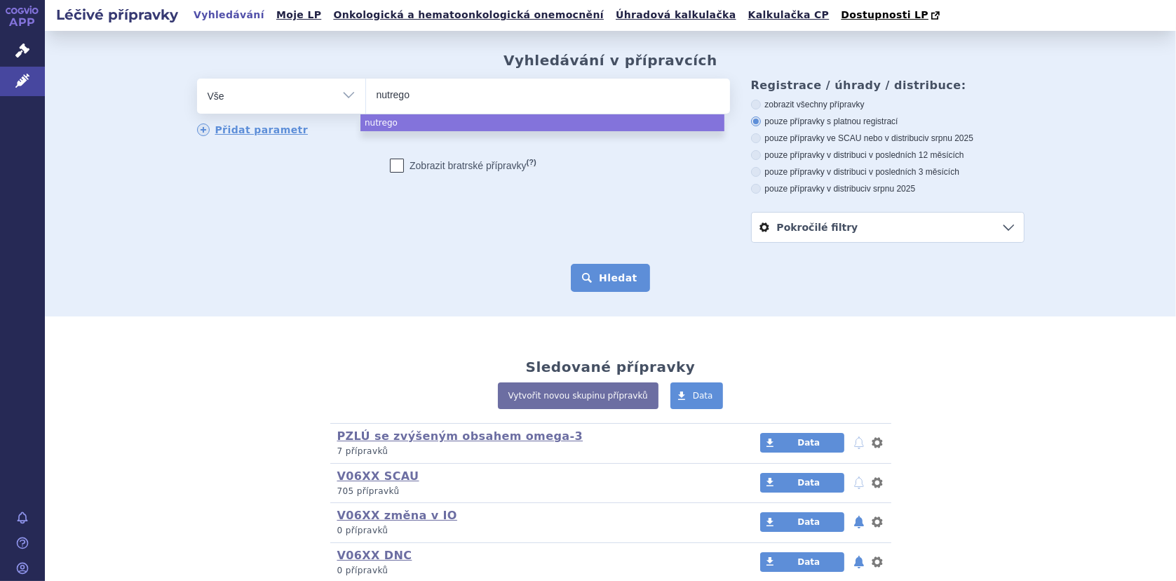
select select "nutrego"
click at [598, 272] on button "Hledat" at bounding box center [610, 278] width 79 height 28
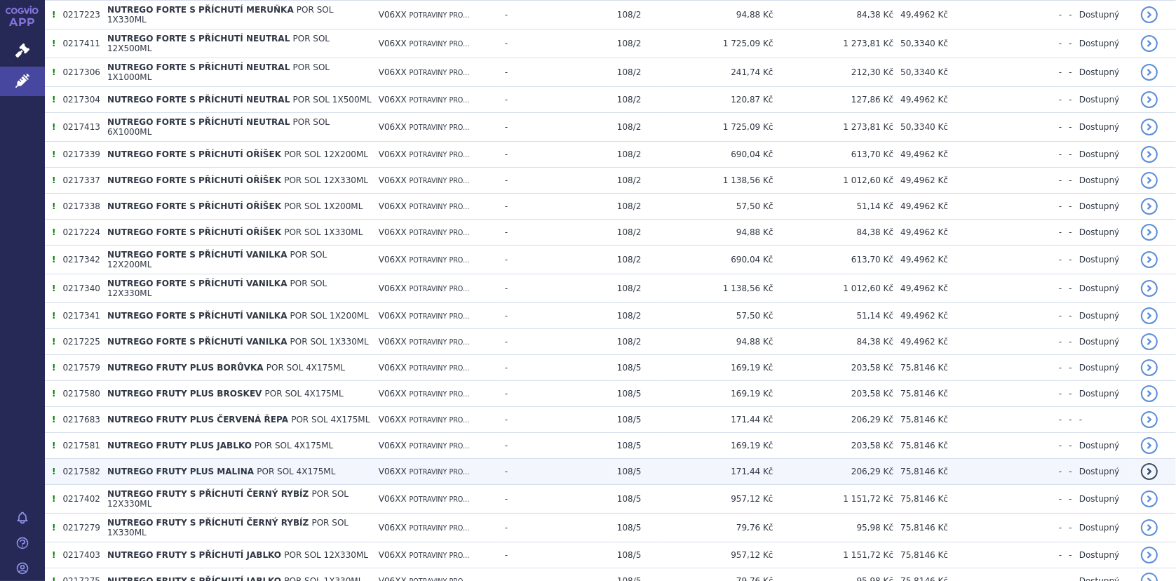
scroll to position [2481, 0]
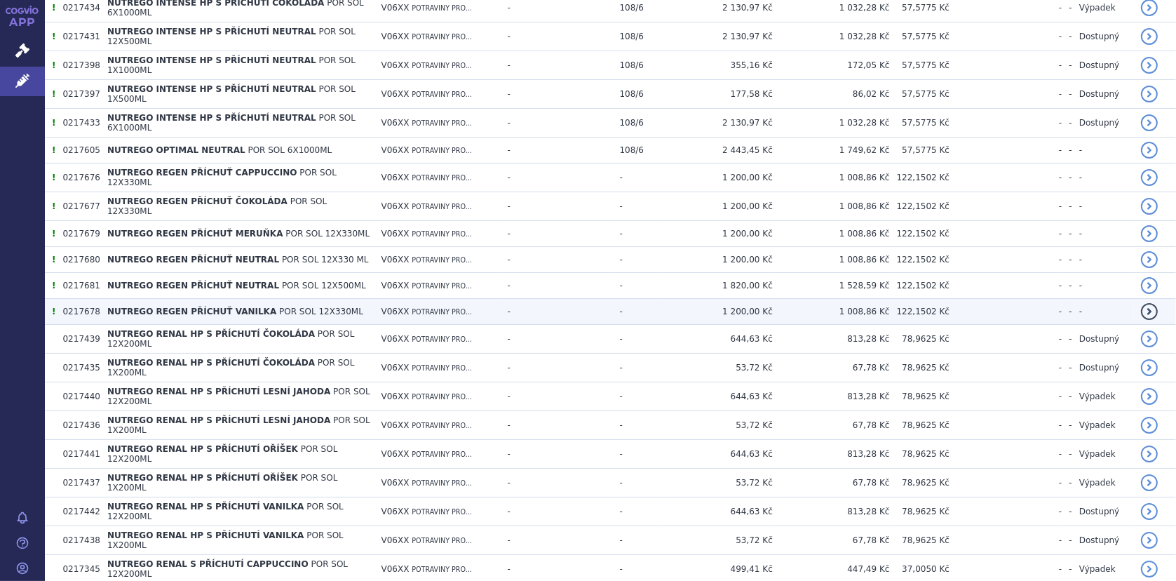
scroll to position [3252, 0]
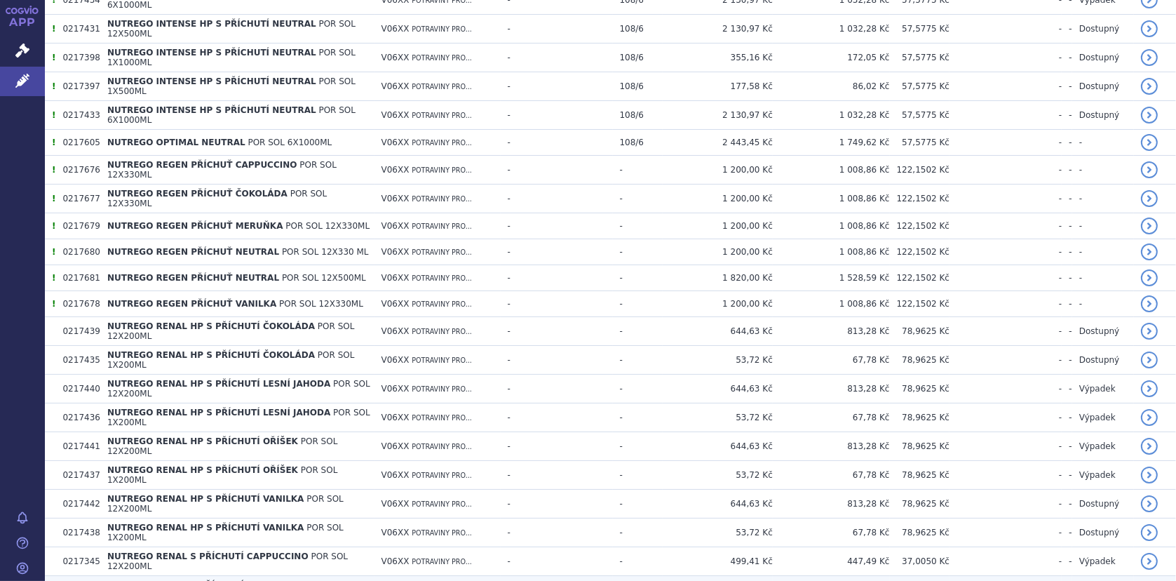
click at [184, 580] on span "NUTREGO RENAL S PŘÍCHUTÍ CAPPUCCINO" at bounding box center [207, 585] width 201 height 10
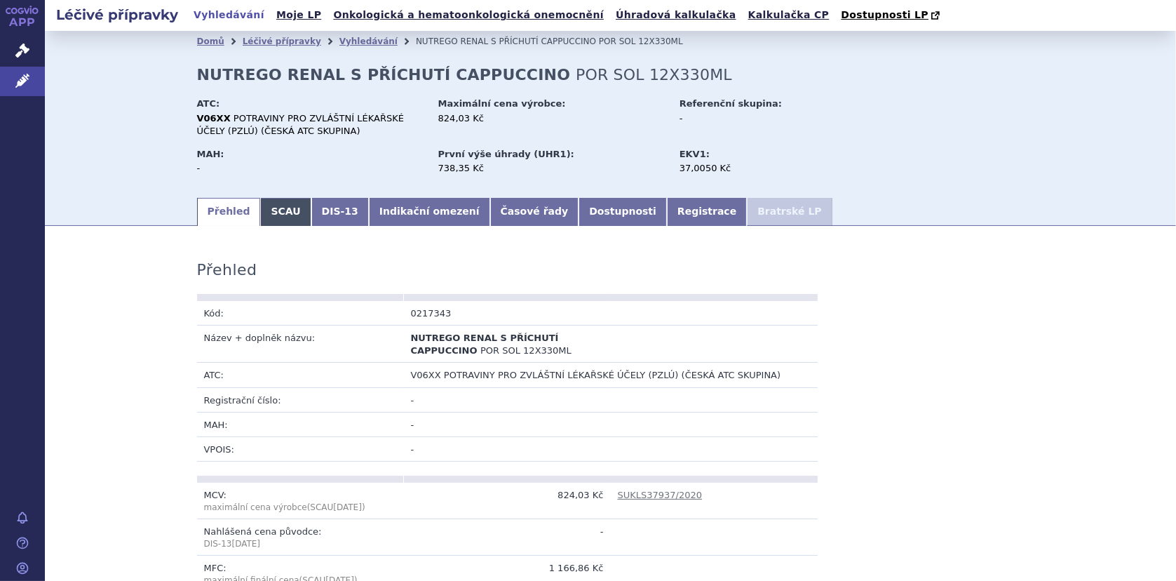
click at [273, 215] on link "SCAU" at bounding box center [285, 212] width 50 height 28
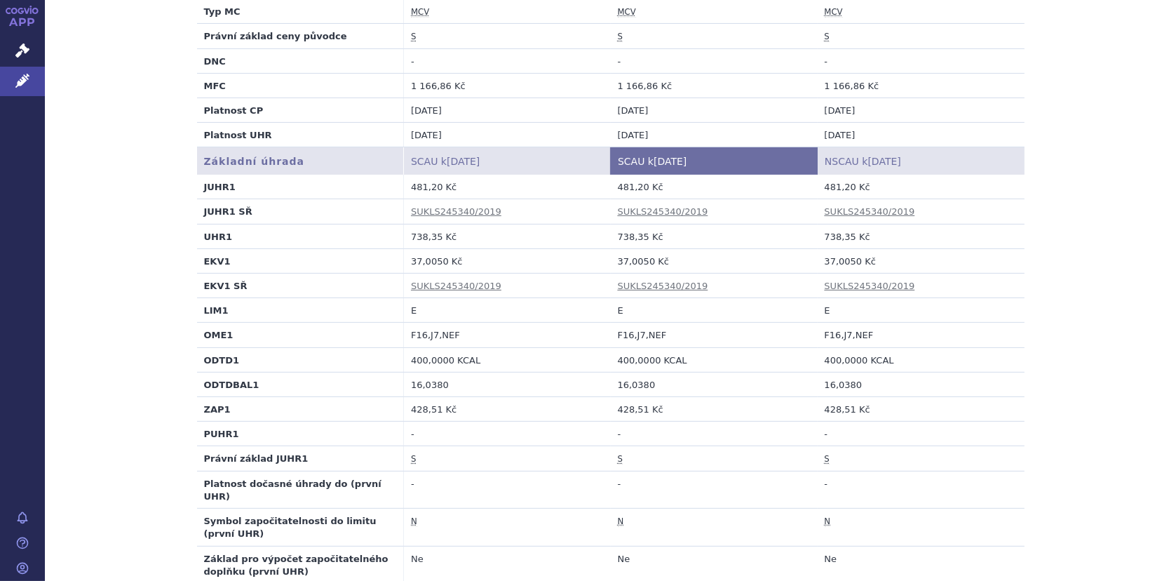
scroll to position [421, 0]
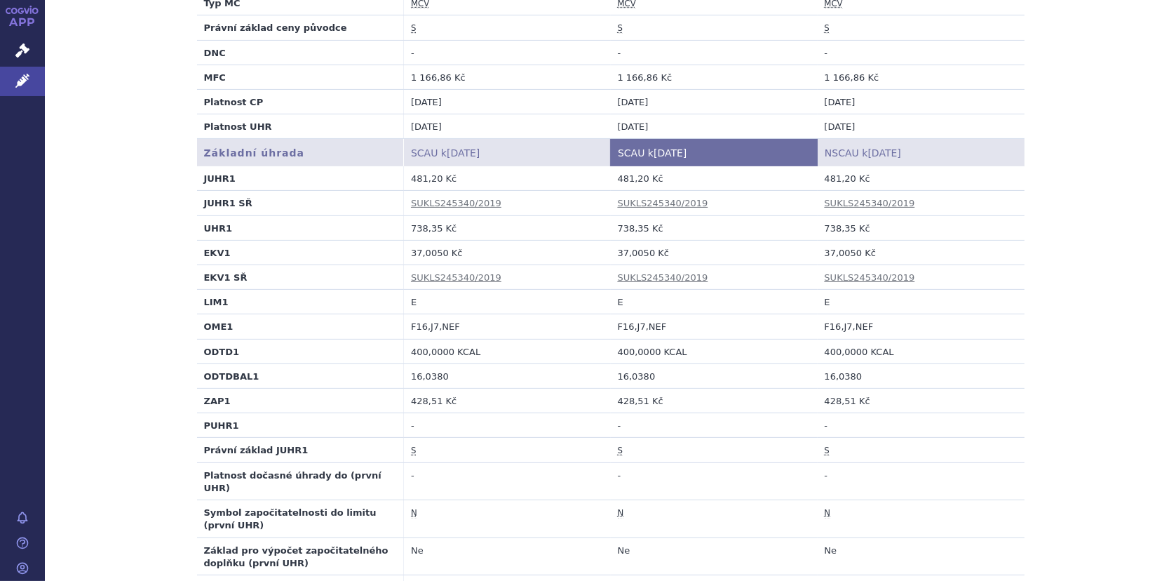
click at [611, 351] on td "400,0000 KCAL" at bounding box center [714, 351] width 207 height 25
drag, startPoint x: 612, startPoint y: 252, endPoint x: 643, endPoint y: 252, distance: 30.9
click at [643, 252] on td "37,0050 Kč" at bounding box center [714, 252] width 207 height 25
copy td "37,0050"
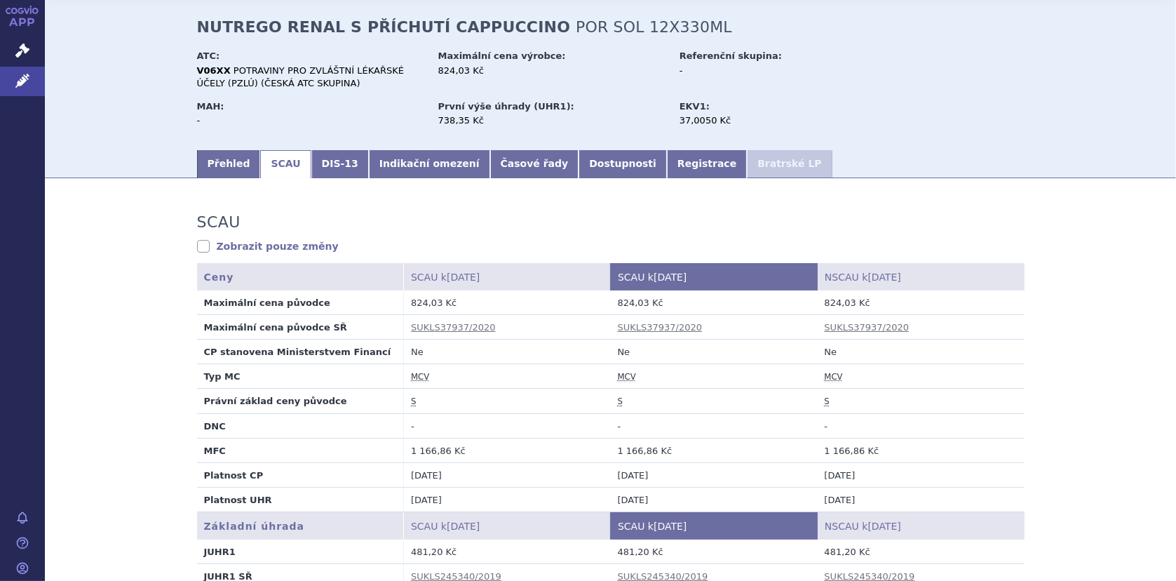
scroll to position [0, 0]
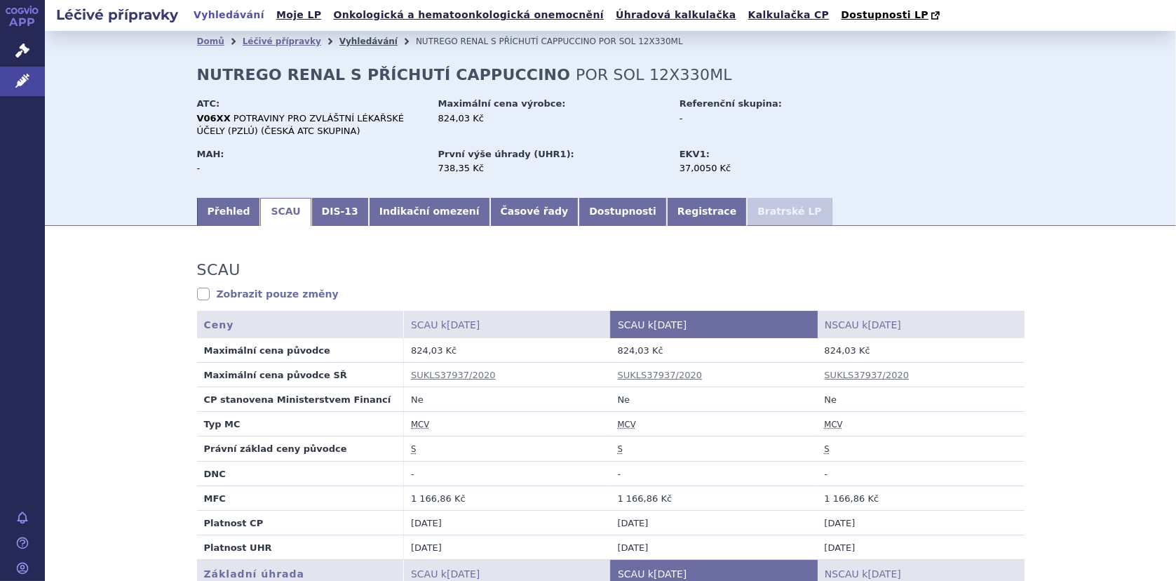
click at [339, 41] on link "Vyhledávání" at bounding box center [368, 41] width 58 height 10
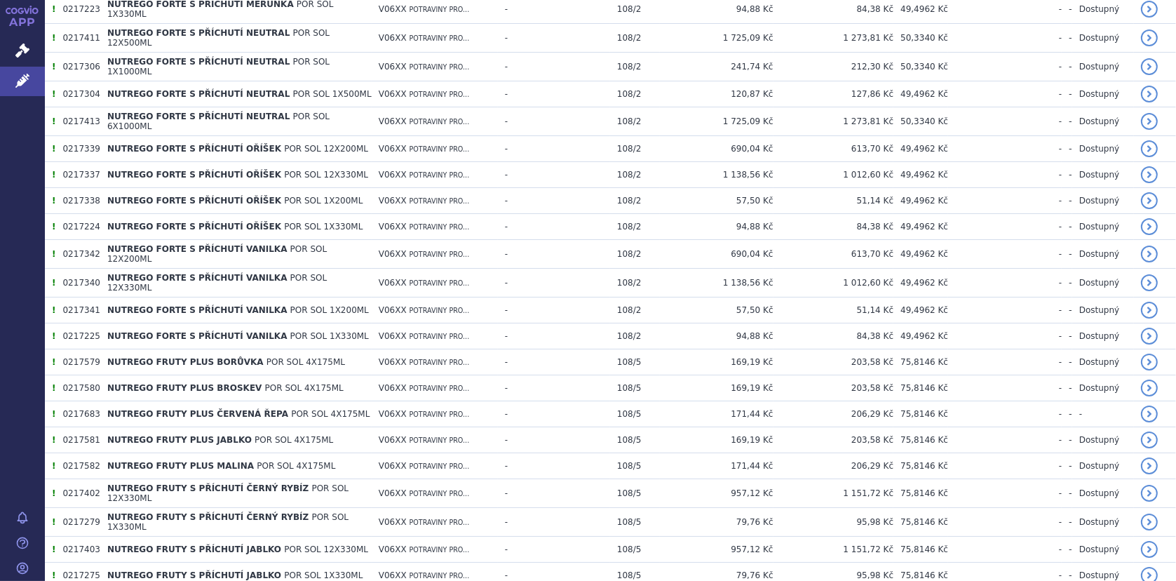
scroll to position [2481, 0]
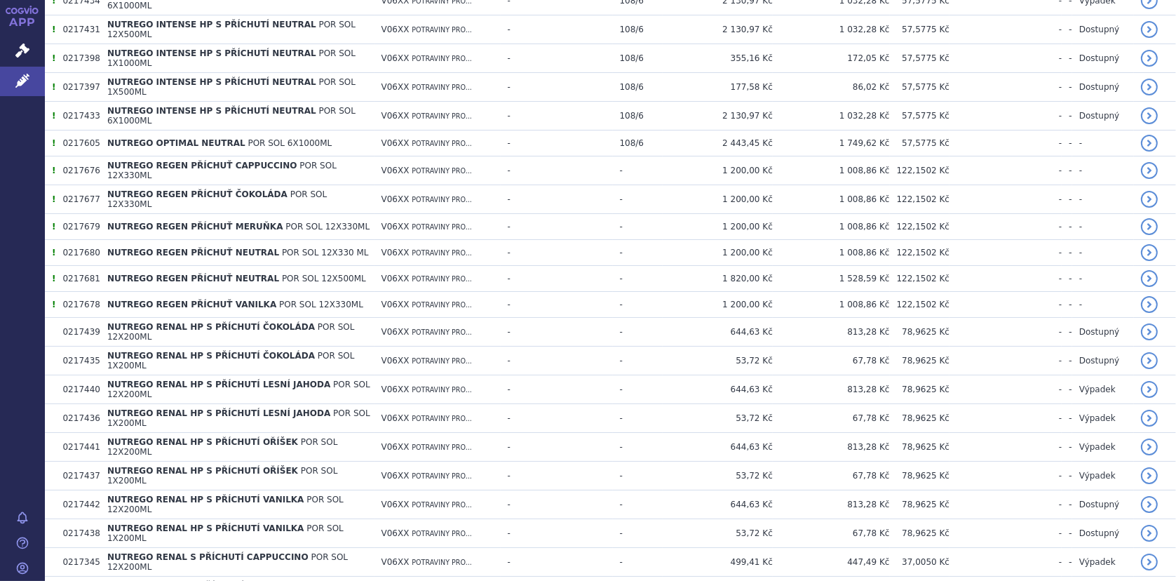
scroll to position [3252, 0]
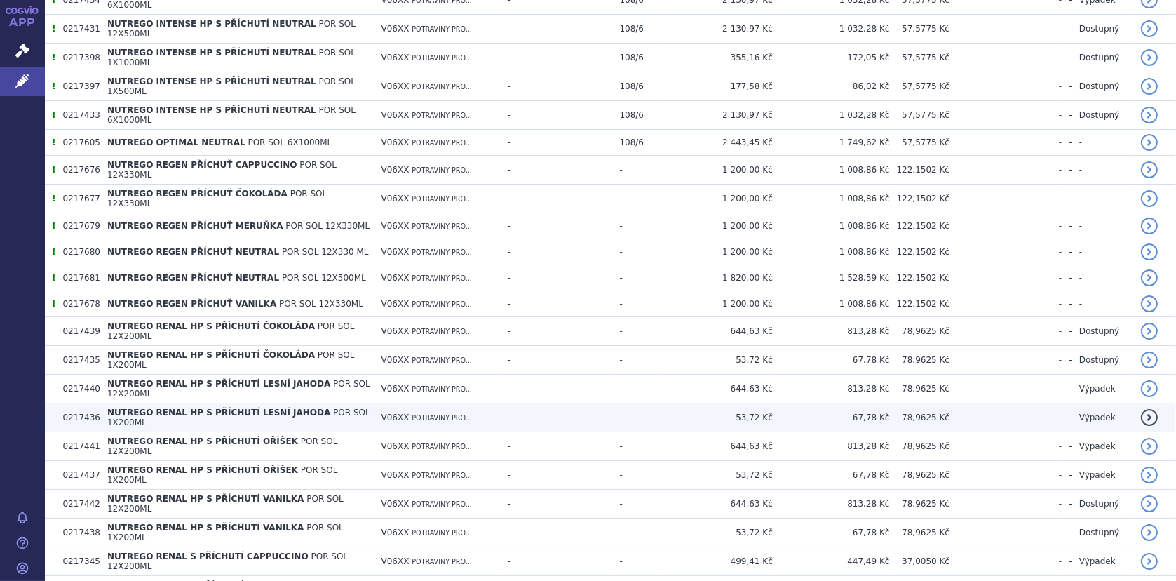
click at [167, 407] on span "NUTREGO RENAL HP S PŘÍCHUTÍ LESNÍ JAHODA" at bounding box center [218, 412] width 223 height 10
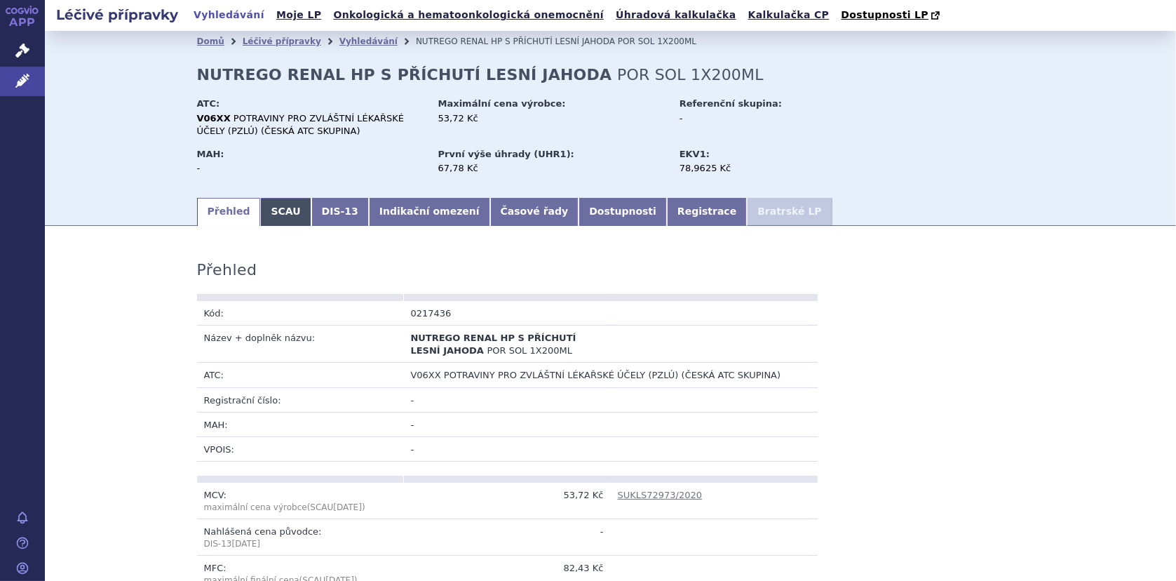
drag, startPoint x: 270, startPoint y: 220, endPoint x: 287, endPoint y: 219, distance: 17.6
click at [270, 219] on link "SCAU" at bounding box center [285, 212] width 50 height 28
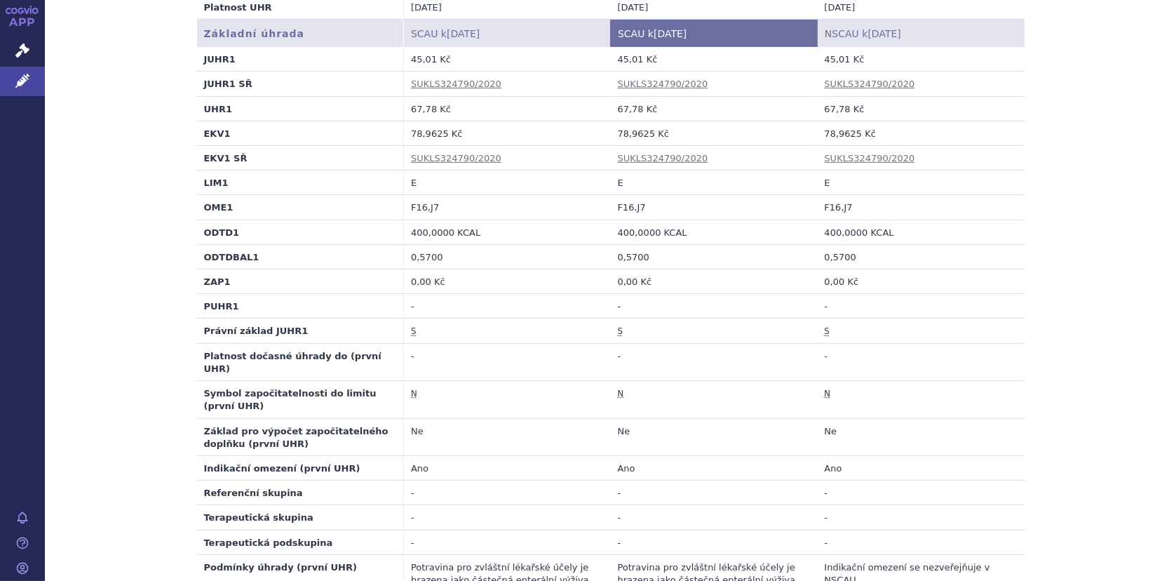
scroll to position [421, 0]
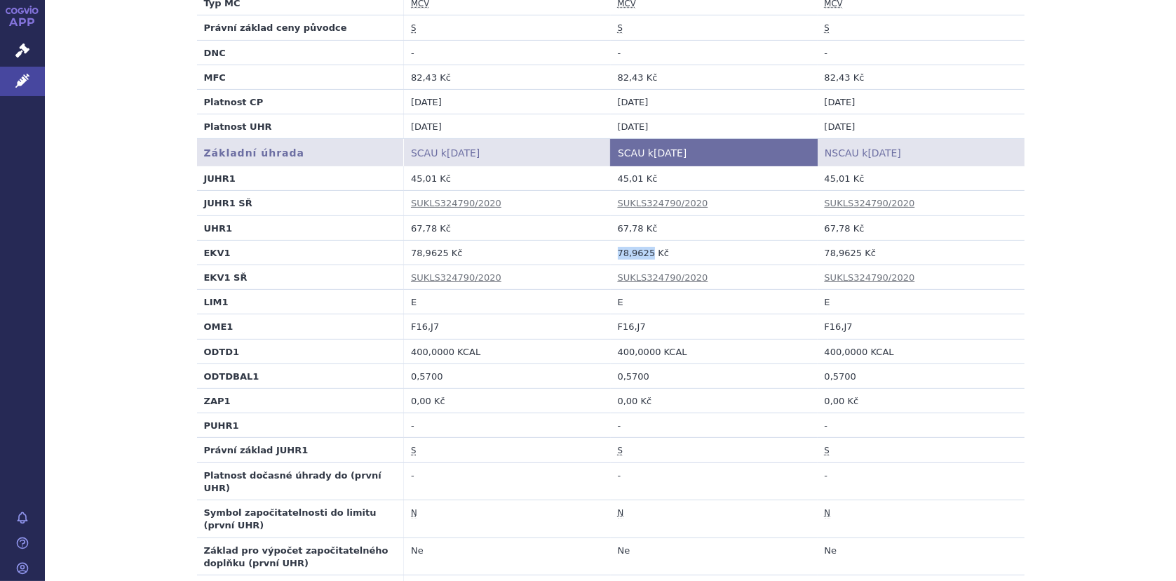
drag, startPoint x: 611, startPoint y: 253, endPoint x: 643, endPoint y: 253, distance: 32.3
click at [643, 253] on td "78,9625 Kč" at bounding box center [714, 252] width 207 height 25
copy td "78,9625"
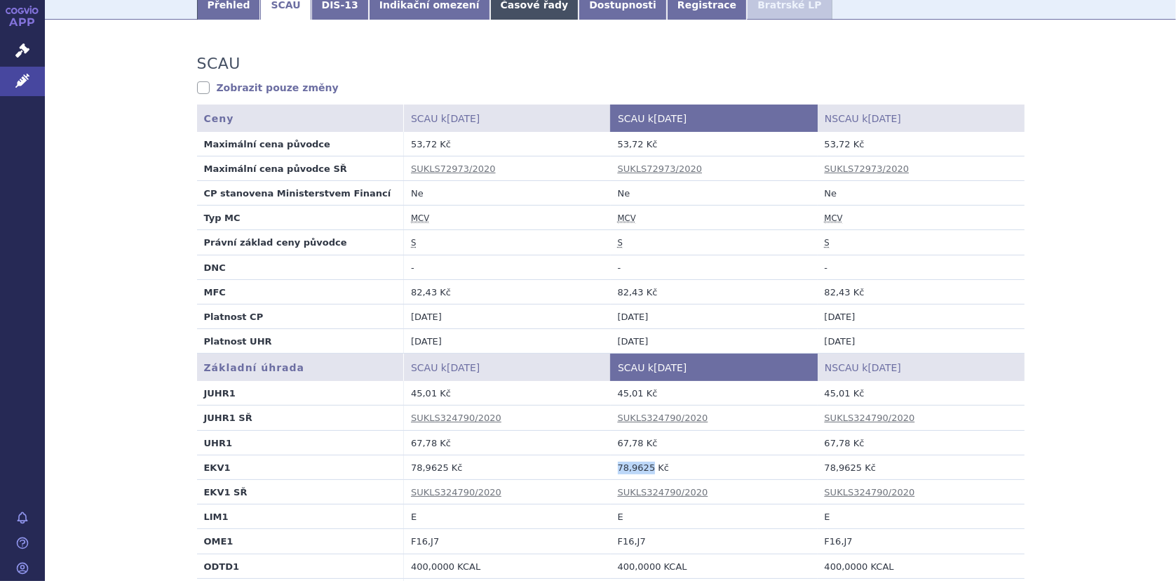
scroll to position [0, 0]
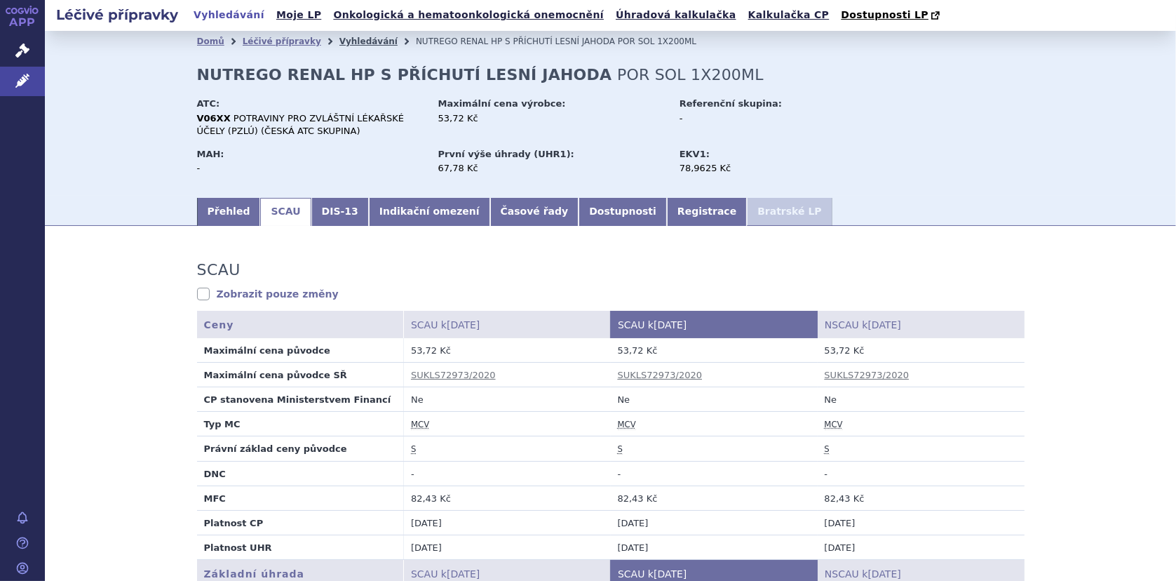
click at [339, 40] on link "Vyhledávání" at bounding box center [368, 41] width 58 height 10
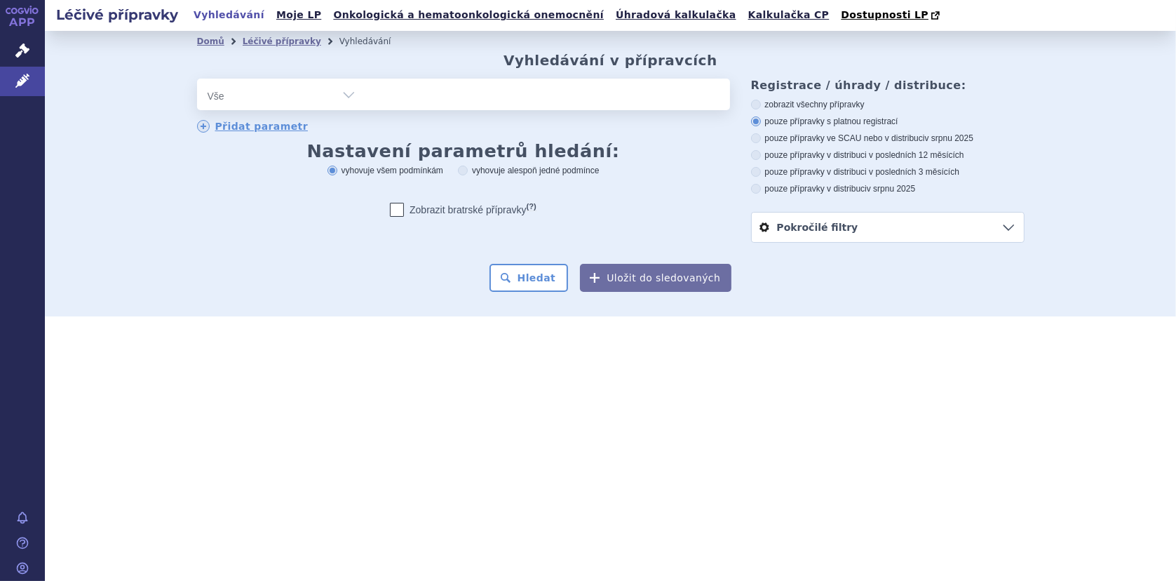
click at [452, 95] on div "odstranit Vše Přípravek/SUKL kód MAH VPOIS ATC/Aktivní látka" at bounding box center [463, 95] width 533 height 32
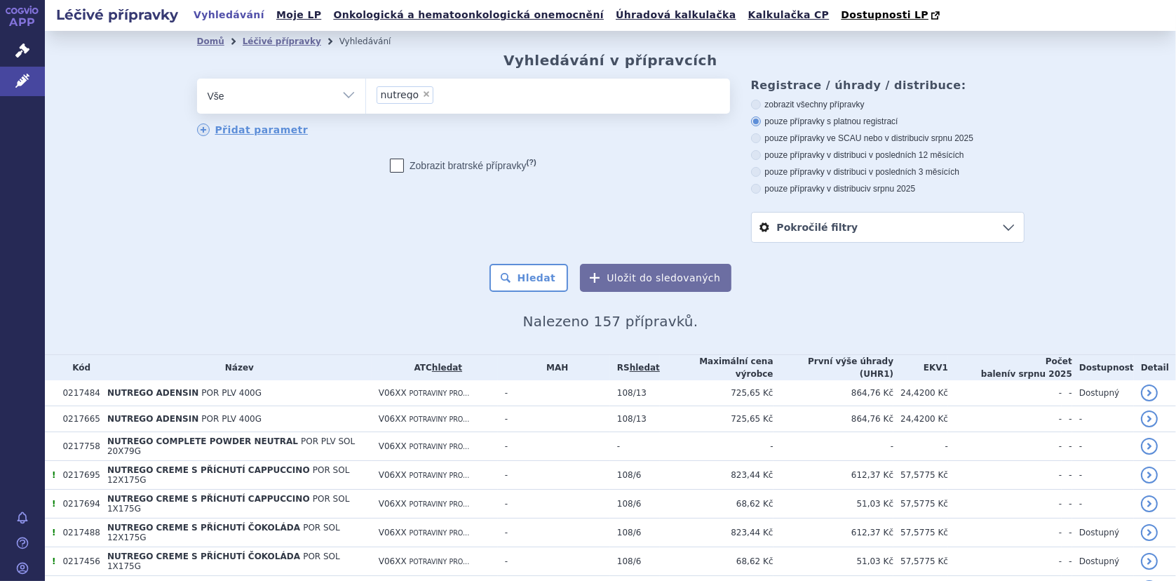
click at [346, 94] on select "Vše Přípravek/SUKL kód MAH VPOIS ATC/Aktivní látka Léková forma Síla" at bounding box center [281, 95] width 168 height 32
click at [422, 92] on span "×" at bounding box center [426, 94] width 8 height 8
click at [366, 92] on select "nutrego" at bounding box center [365, 95] width 1 height 35
select select
click at [348, 94] on select "Vše Přípravek/SUKL kód MAH VPOIS ATC/Aktivní látka Léková forma Síla" at bounding box center [281, 95] width 168 height 32
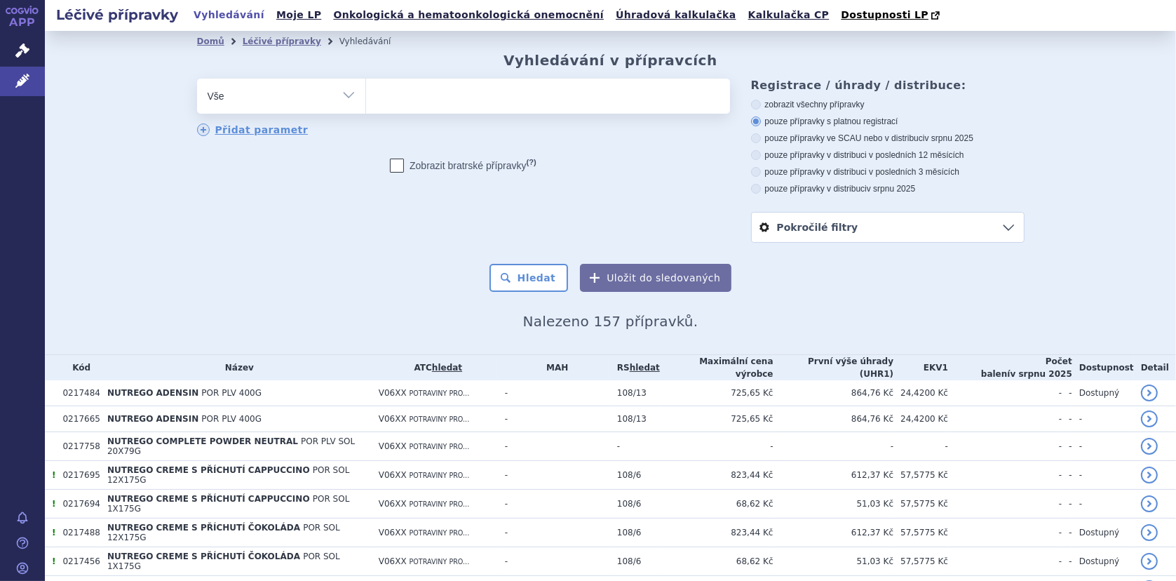
select select "filter-reference-group"
click at [197, 79] on select "Vše Přípravek/SUKL kód MAH VPOIS ATC/Aktivní látka Léková forma Síla" at bounding box center [281, 95] width 168 height 32
click at [387, 97] on ul at bounding box center [548, 93] width 364 height 29
click at [366, 97] on select at bounding box center [365, 95] width 1 height 35
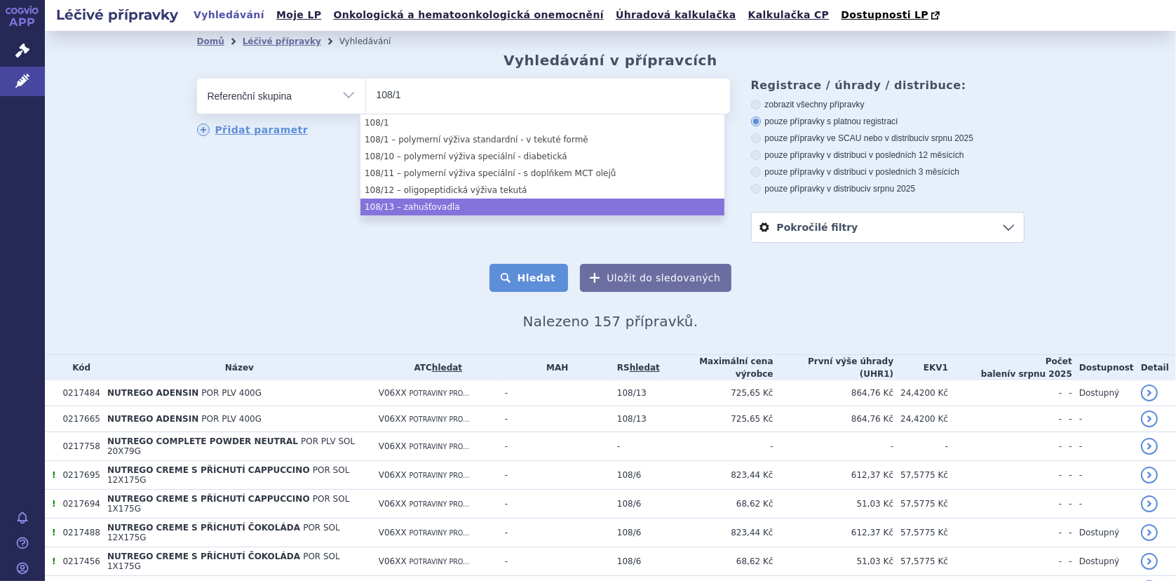
type input "108/1"
click at [546, 283] on button "Hledat" at bounding box center [528, 278] width 79 height 28
select select "b0fc2993-949e-45e3-88d2-644ac54b0af3"
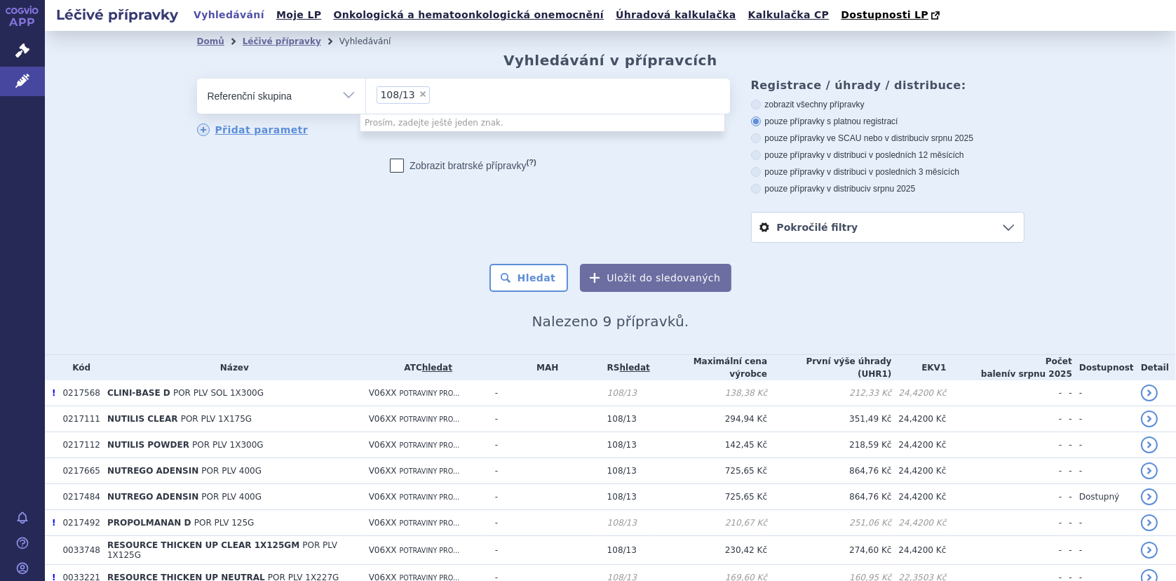
select select
type input "108/13"
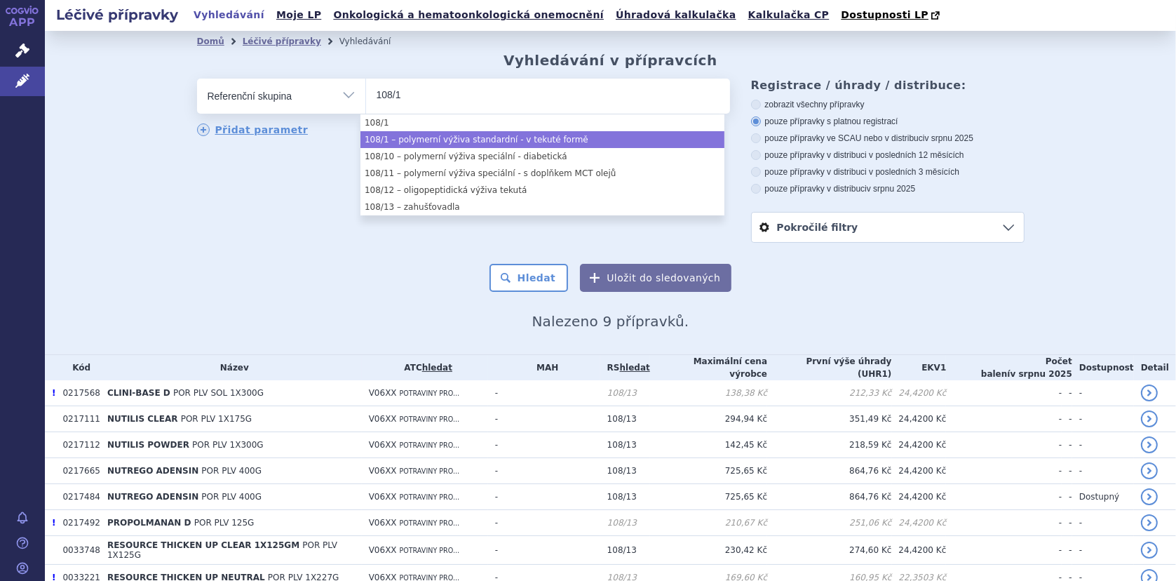
type input "108/1"
select select "b87bed91-9281-4f6f-bff4-587e9c827dee"
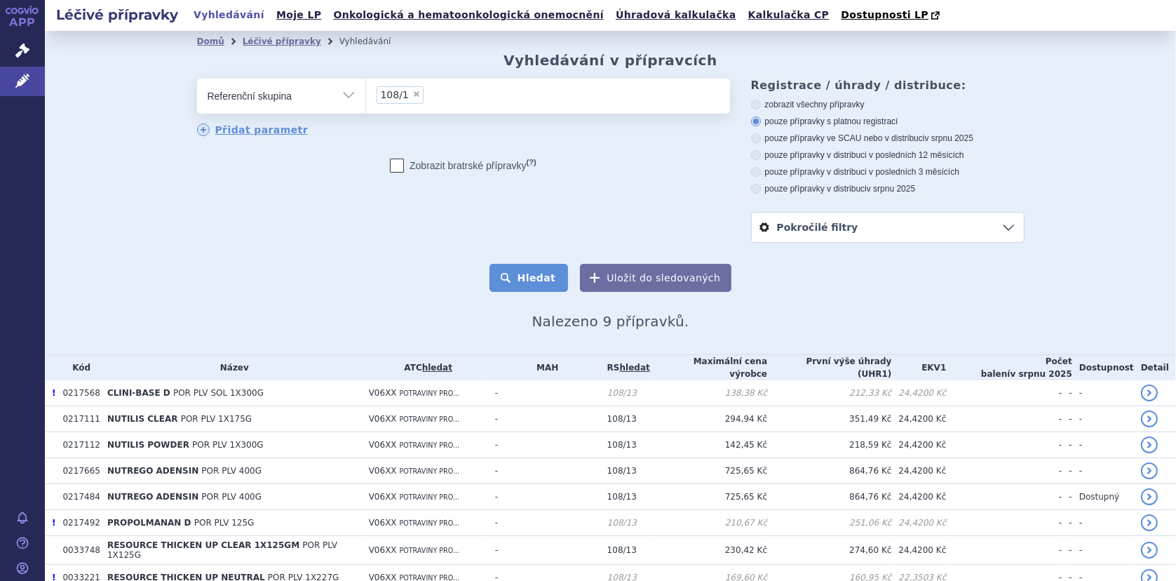
click at [527, 278] on button "Hledat" at bounding box center [528, 278] width 79 height 28
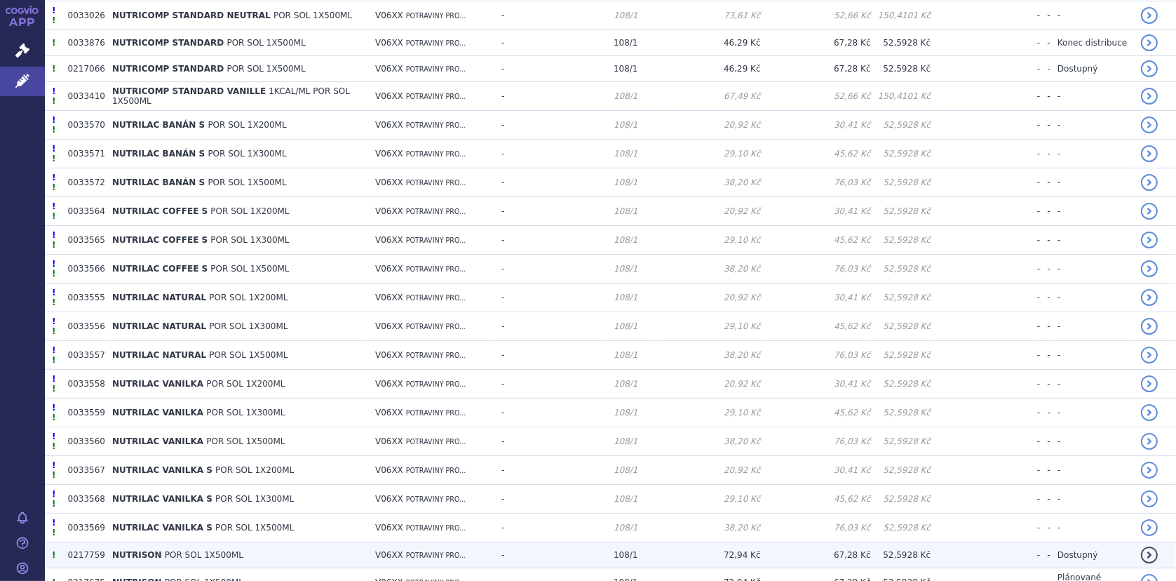
scroll to position [1376, 0]
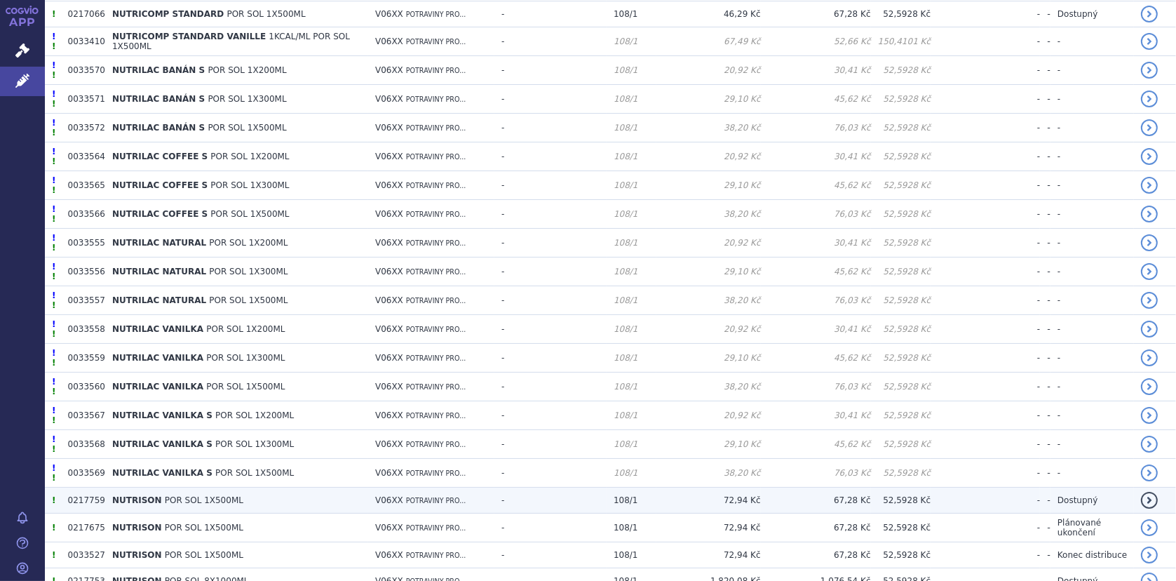
click at [165, 495] on span "POR SOL 1X500ML" at bounding box center [204, 500] width 79 height 10
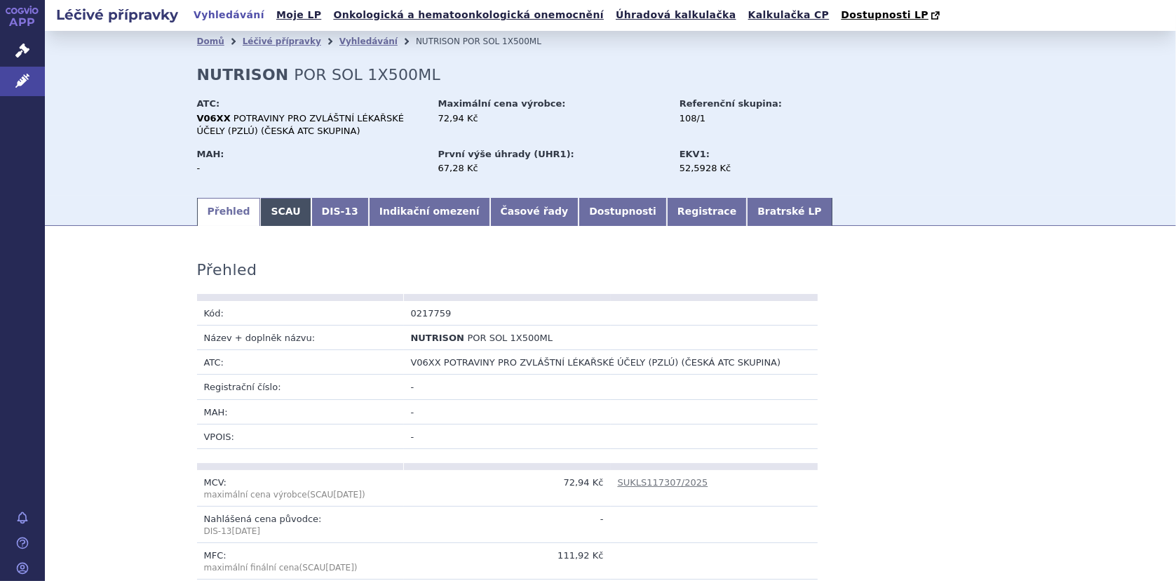
click at [276, 212] on link "SCAU" at bounding box center [285, 212] width 50 height 28
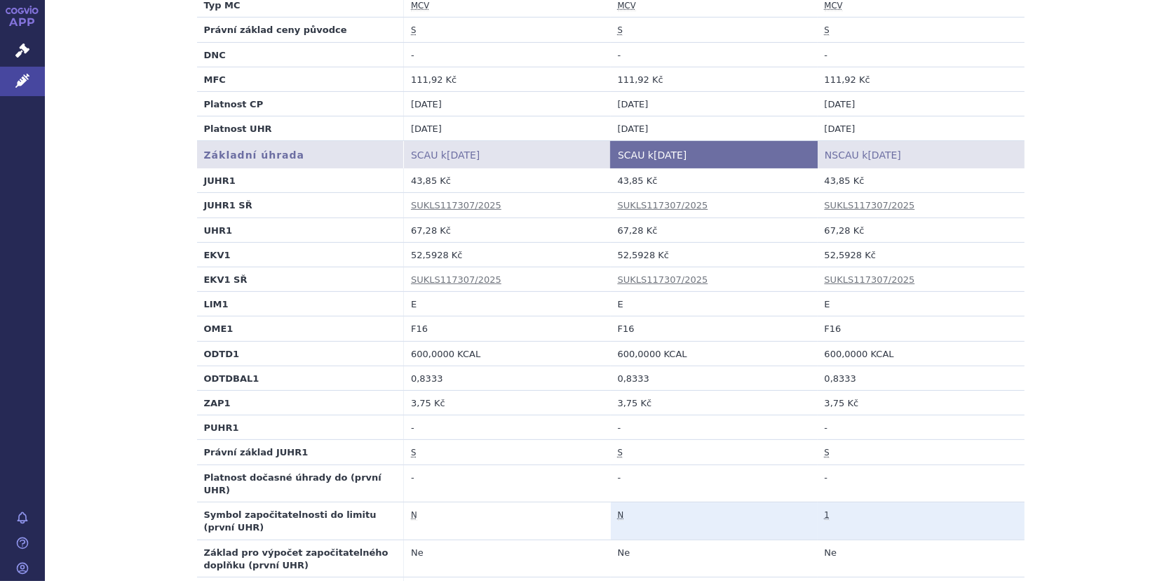
scroll to position [421, 0]
drag, startPoint x: 611, startPoint y: 251, endPoint x: 642, endPoint y: 250, distance: 30.9
click at [642, 250] on td "52,5928 Kč" at bounding box center [714, 252] width 207 height 25
copy td "52,5928"
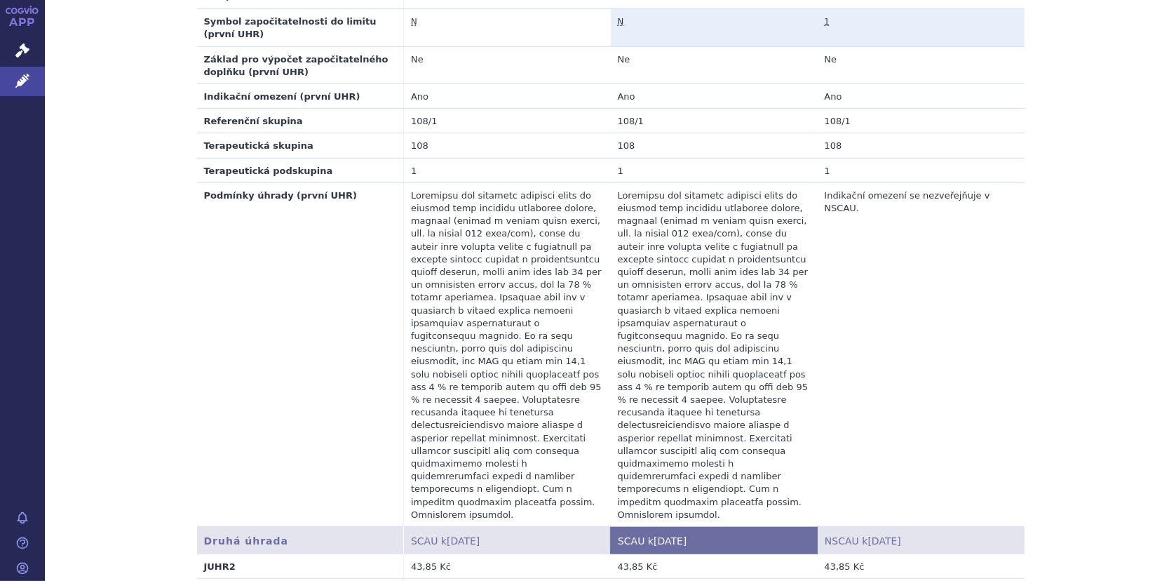
scroll to position [1192, 0]
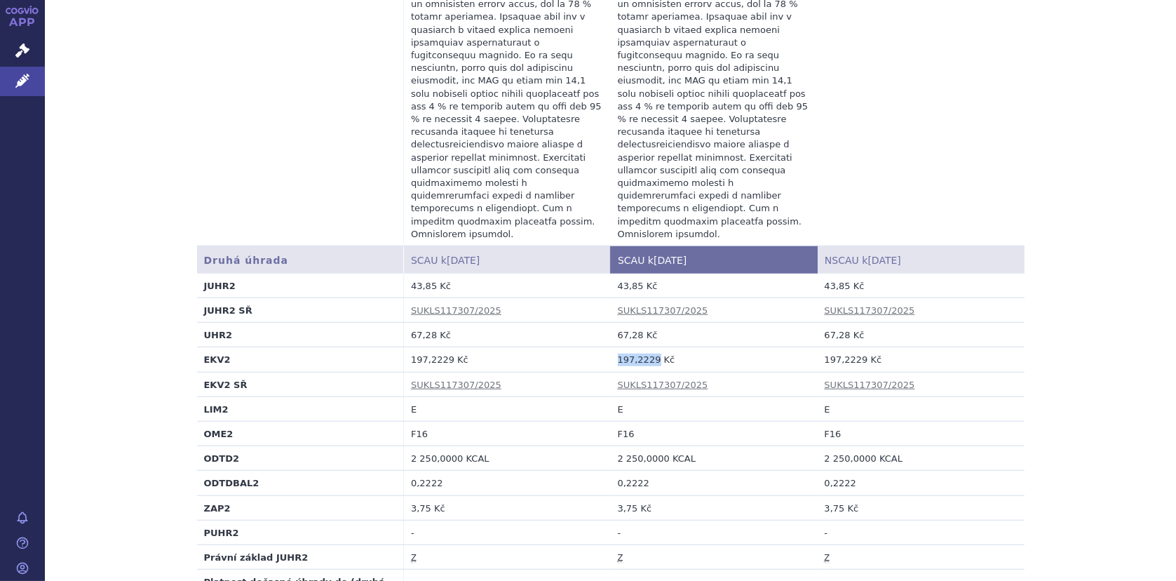
drag, startPoint x: 612, startPoint y: 293, endPoint x: 648, endPoint y: 292, distance: 35.8
click at [648, 347] on td "197,2229 Kč" at bounding box center [714, 359] width 207 height 25
copy td "197,2229"
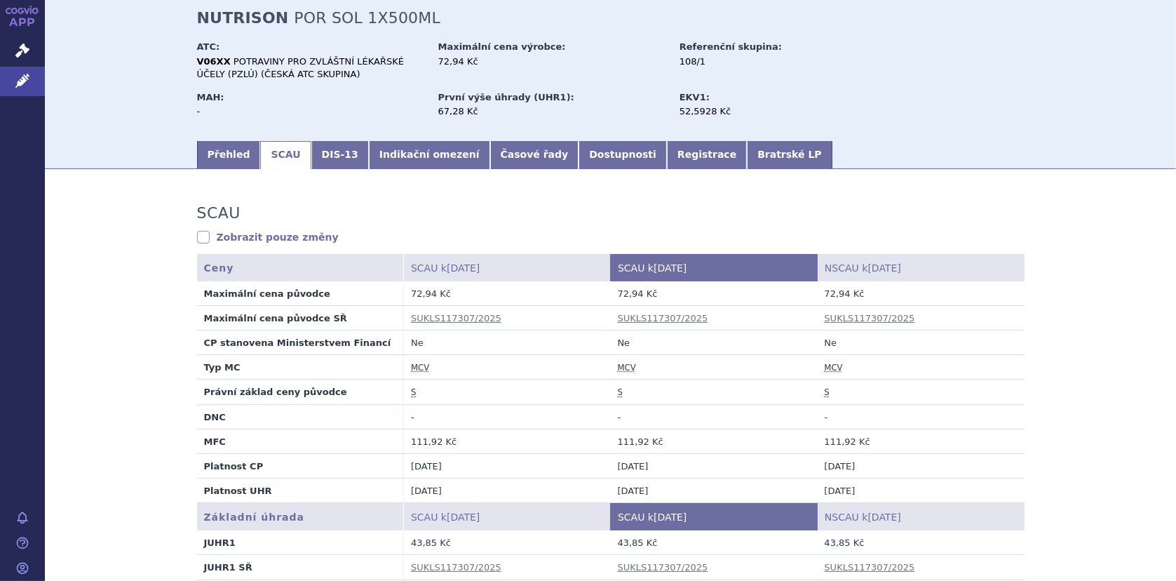
scroll to position [0, 0]
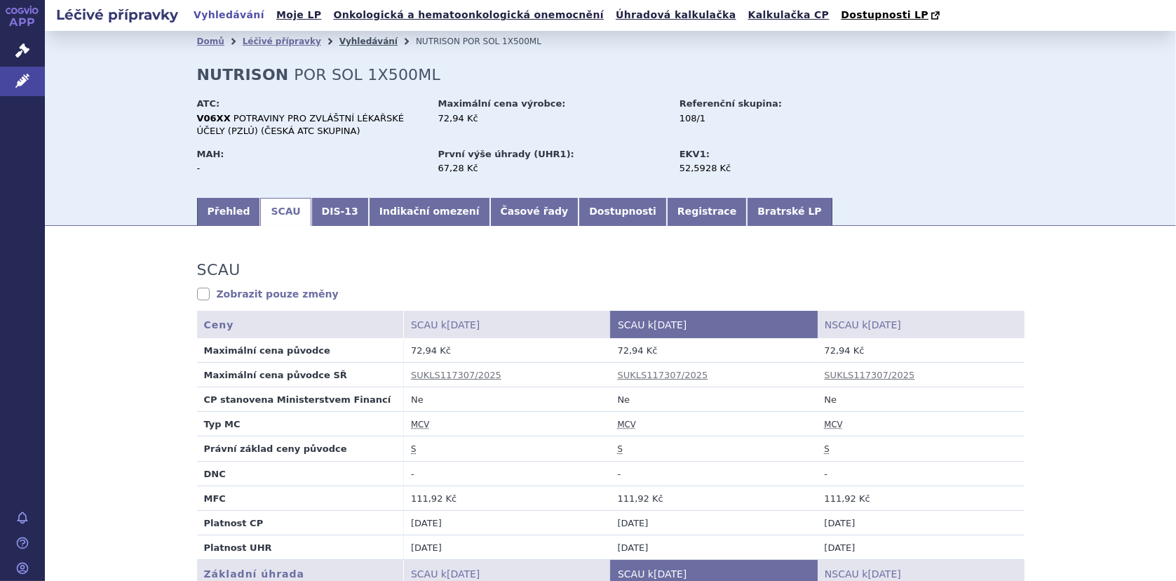
click at [353, 41] on link "Vyhledávání" at bounding box center [368, 41] width 58 height 10
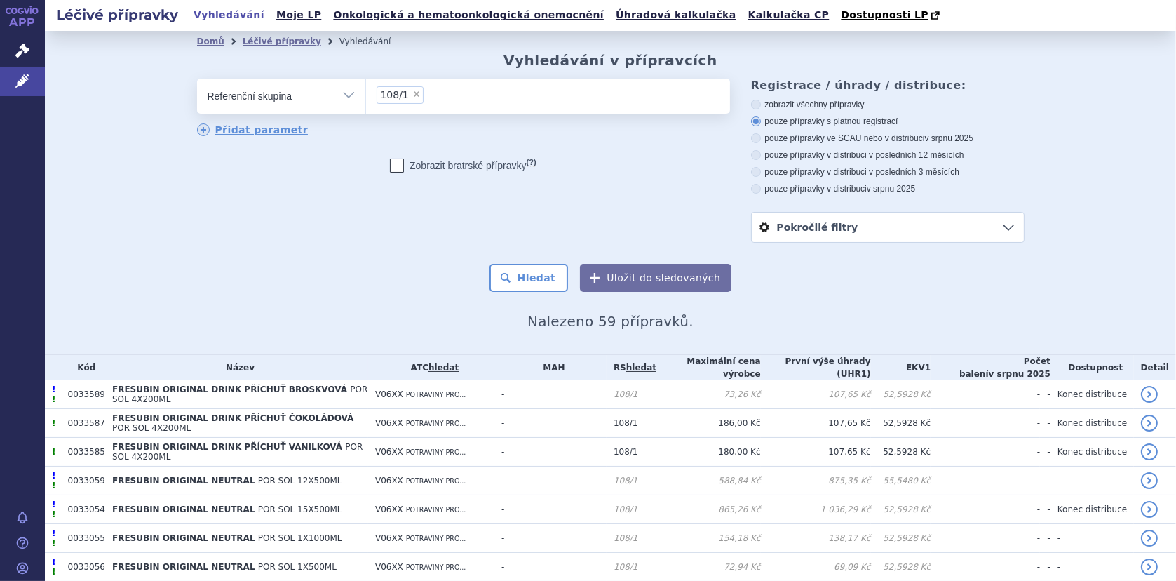
drag, startPoint x: 0, startPoint y: 0, endPoint x: 408, endPoint y: 96, distance: 419.2
click at [412, 96] on span "×" at bounding box center [416, 94] width 8 height 8
click at [366, 96] on select "108/1" at bounding box center [365, 95] width 1 height 35
select select
type input "108/5"
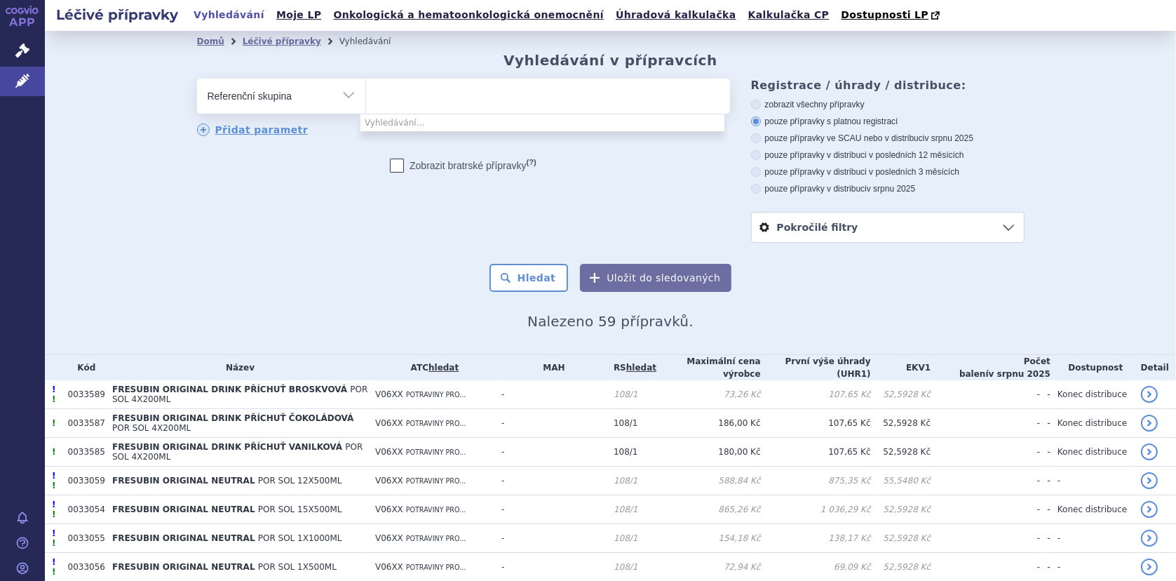
select select "108/5"
click at [543, 275] on button "Hledat" at bounding box center [528, 278] width 79 height 28
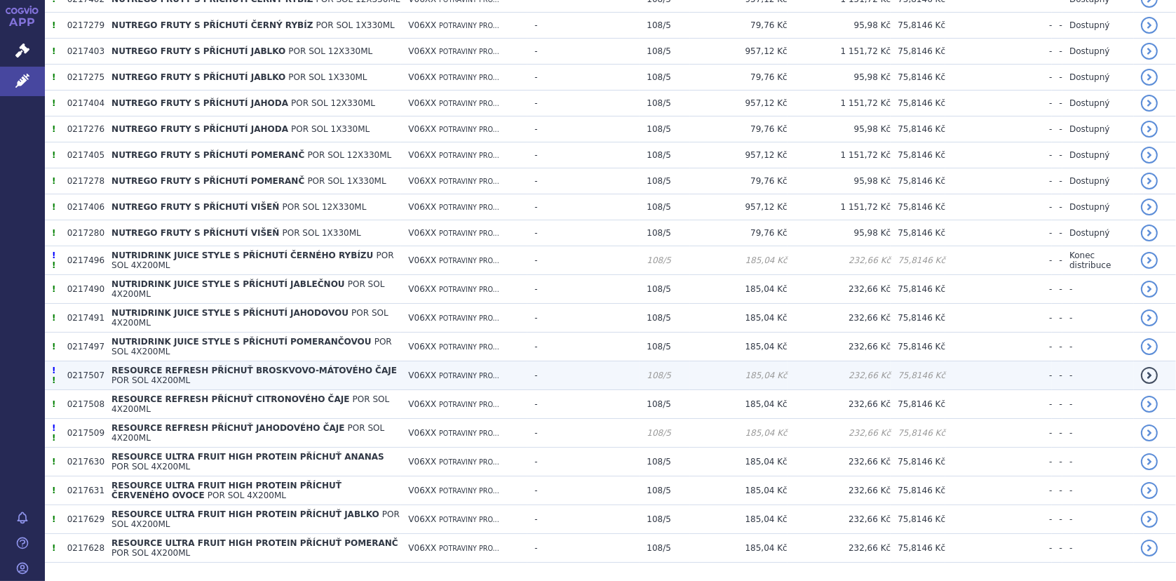
scroll to position [720, 0]
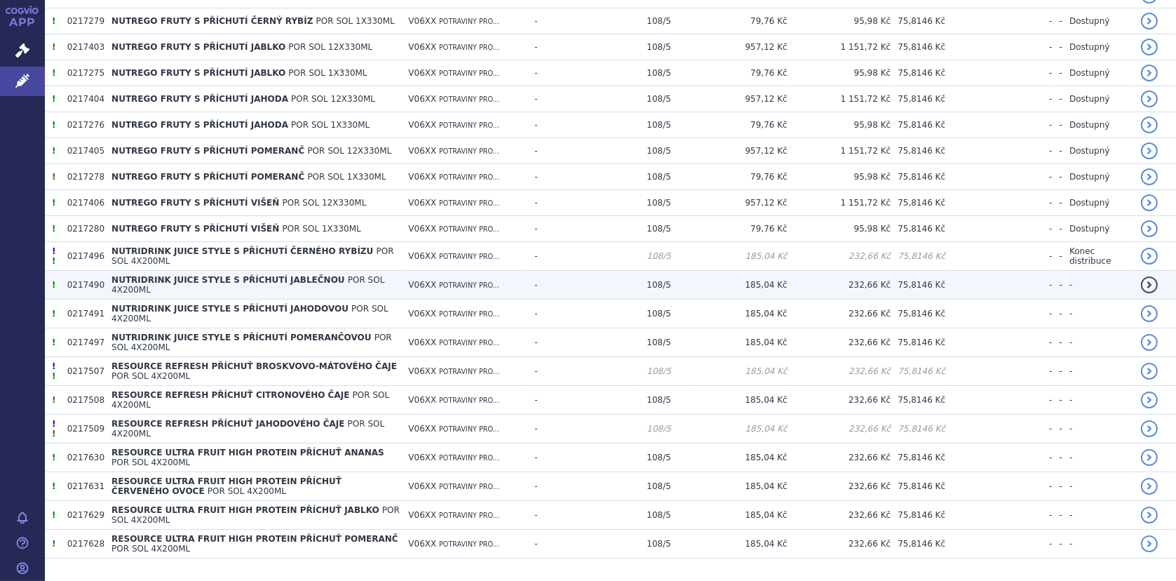
click at [174, 275] on span "NUTRIDRINK JUICE STYLE S PŘÍCHUTÍ JABLEČNOU" at bounding box center [227, 280] width 233 height 10
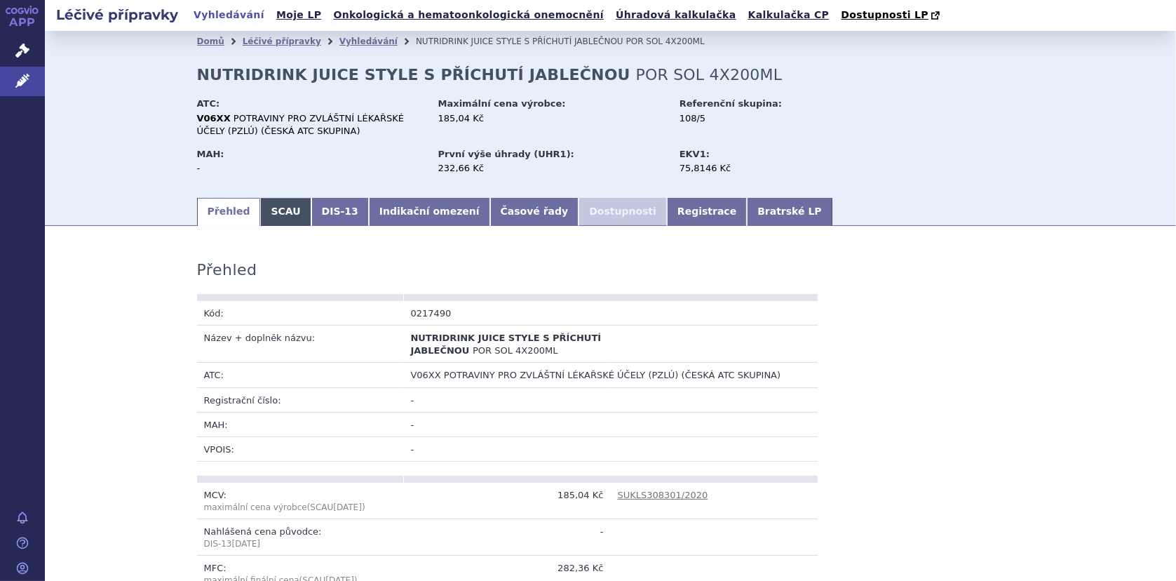
click at [266, 203] on link "SCAU" at bounding box center [285, 212] width 50 height 28
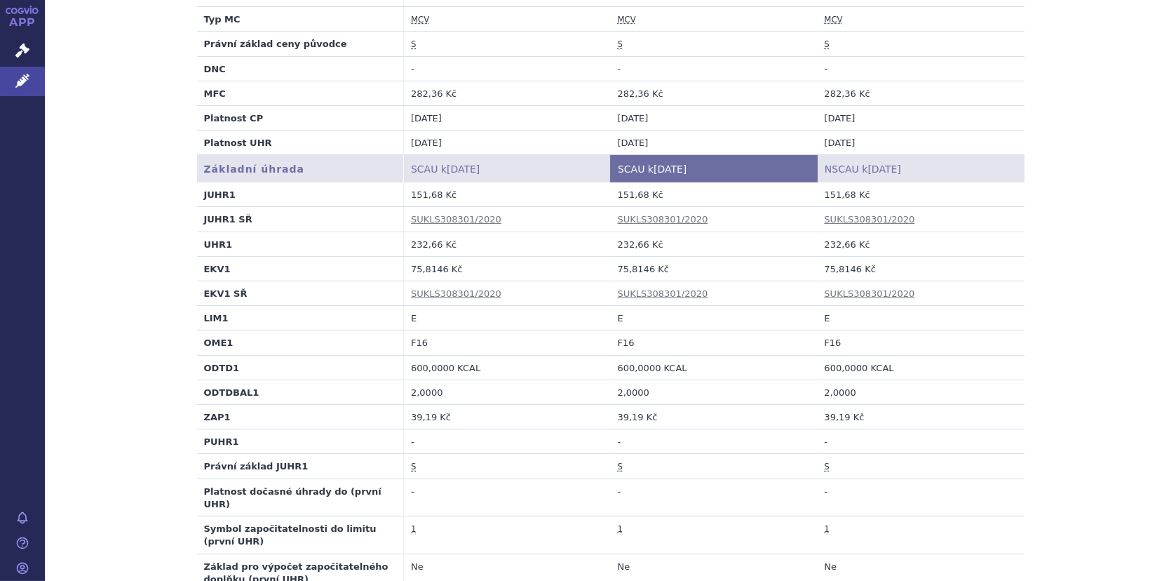
scroll to position [421, 0]
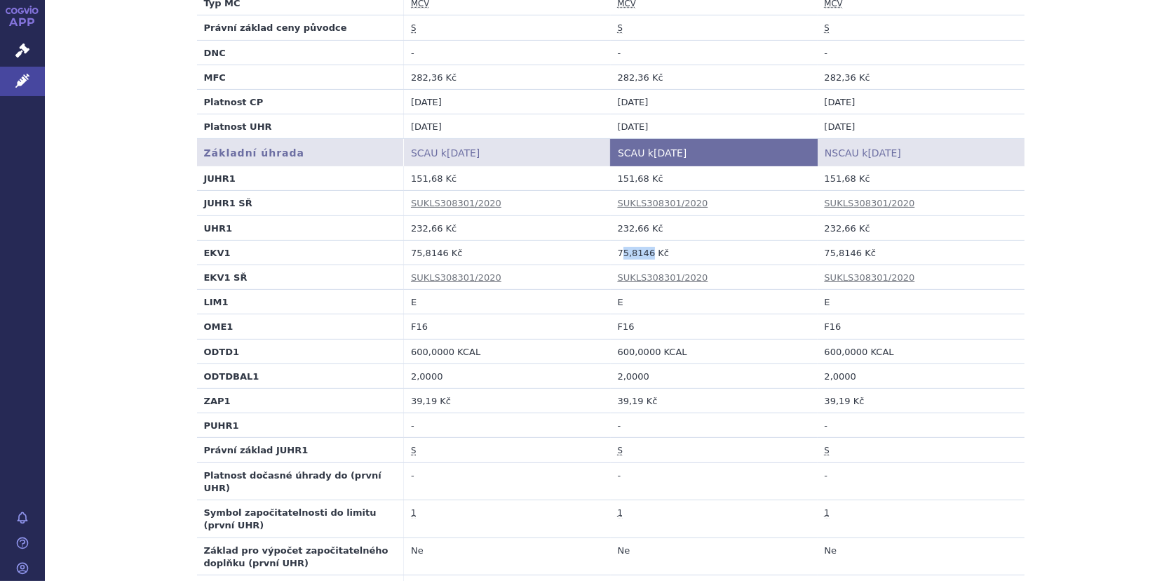
drag, startPoint x: 616, startPoint y: 253, endPoint x: 644, endPoint y: 256, distance: 28.9
click at [644, 256] on td "75,8146 Kč" at bounding box center [714, 252] width 207 height 25
drag, startPoint x: 644, startPoint y: 256, endPoint x: 627, endPoint y: 259, distance: 17.2
click at [627, 259] on td "75,8146 Kč" at bounding box center [714, 252] width 207 height 25
click at [611, 252] on td "75,8146 Kč" at bounding box center [714, 252] width 207 height 25
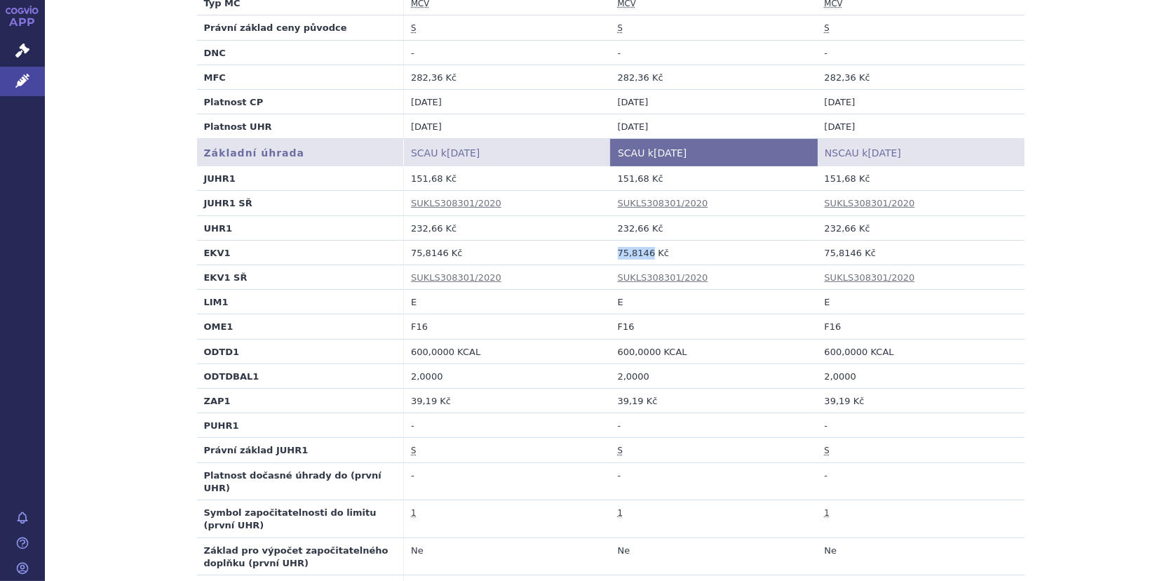
drag, startPoint x: 611, startPoint y: 252, endPoint x: 643, endPoint y: 255, distance: 32.4
click at [643, 255] on td "75,8146 Kč" at bounding box center [714, 252] width 207 height 25
copy td "75,8146"
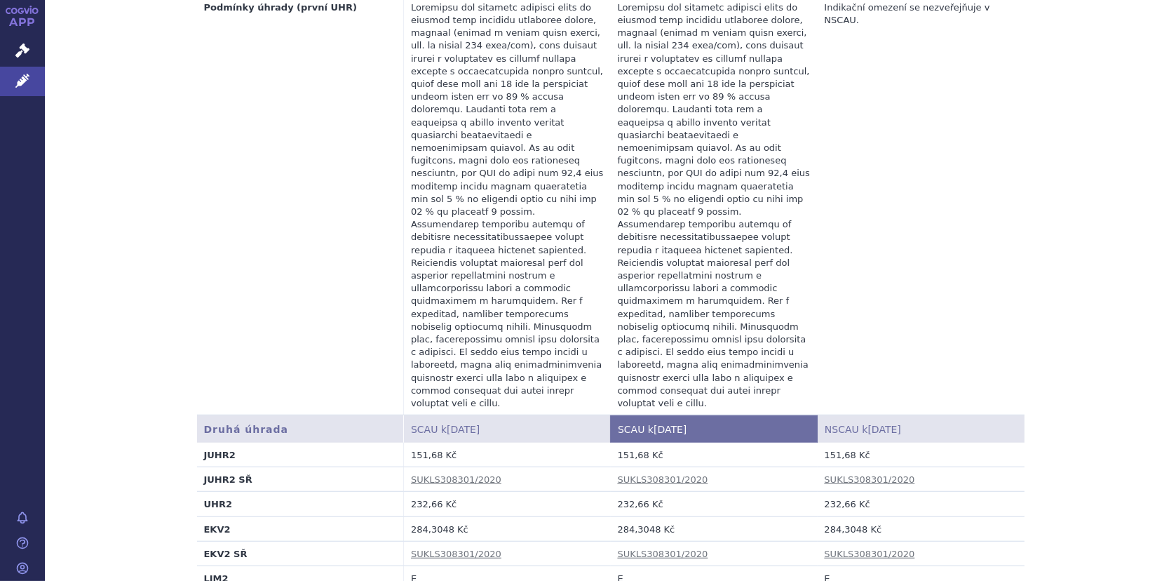
scroll to position [1262, 0]
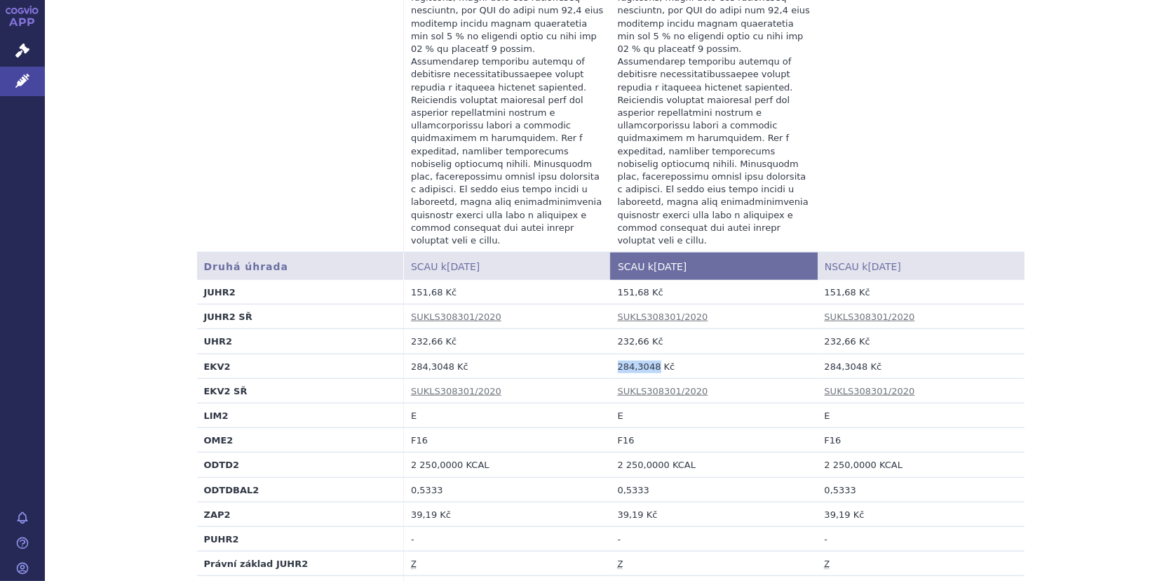
drag, startPoint x: 613, startPoint y: 288, endPoint x: 647, endPoint y: 288, distance: 34.4
click at [647, 353] on td "284,3048 Kč" at bounding box center [714, 365] width 207 height 25
copy td "284,3048"
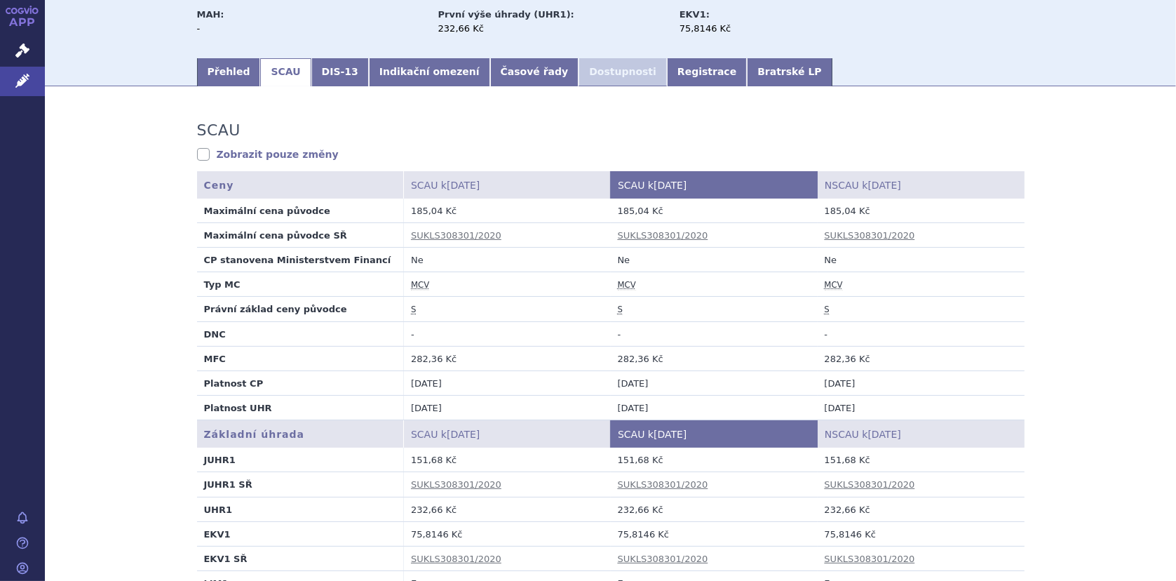
scroll to position [0, 0]
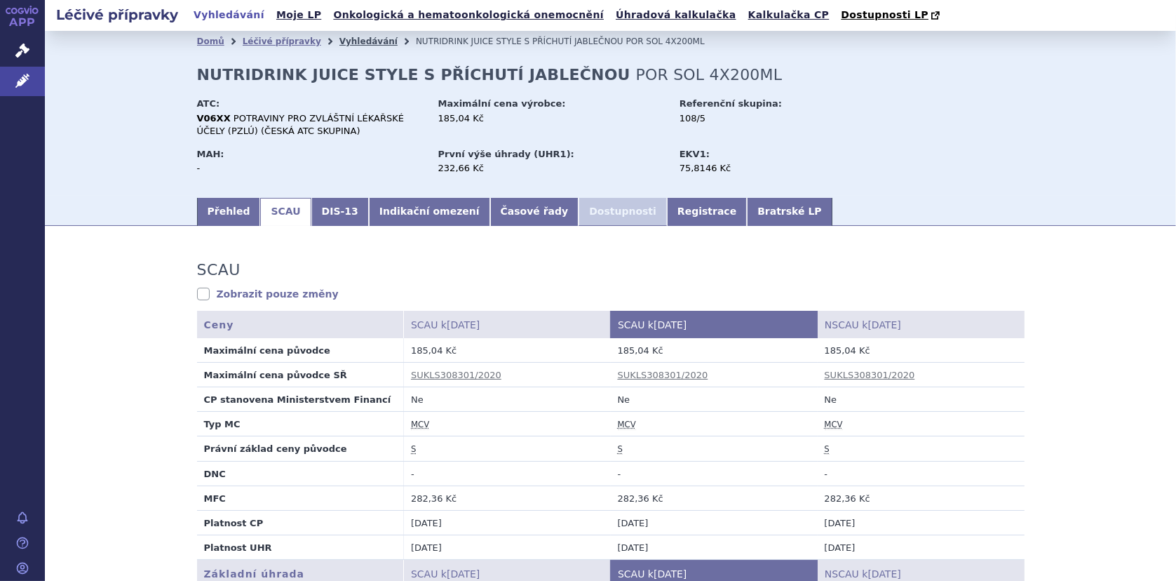
drag, startPoint x: 348, startPoint y: 39, endPoint x: 357, endPoint y: 40, distance: 8.4
click at [348, 39] on link "Vyhledávání" at bounding box center [368, 41] width 58 height 10
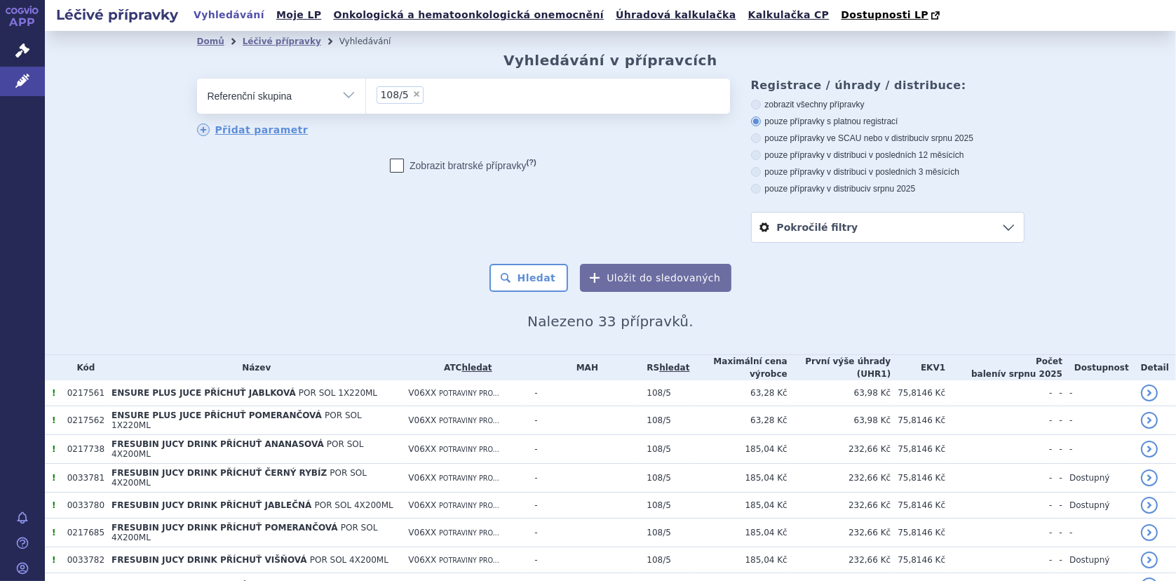
drag, startPoint x: 409, startPoint y: 95, endPoint x: 482, endPoint y: 92, distance: 72.3
click at [482, 92] on ul "× 108/5" at bounding box center [548, 94] width 364 height 31
click at [366, 92] on select "108/5" at bounding box center [365, 95] width 1 height 35
select select
type input "108/5"
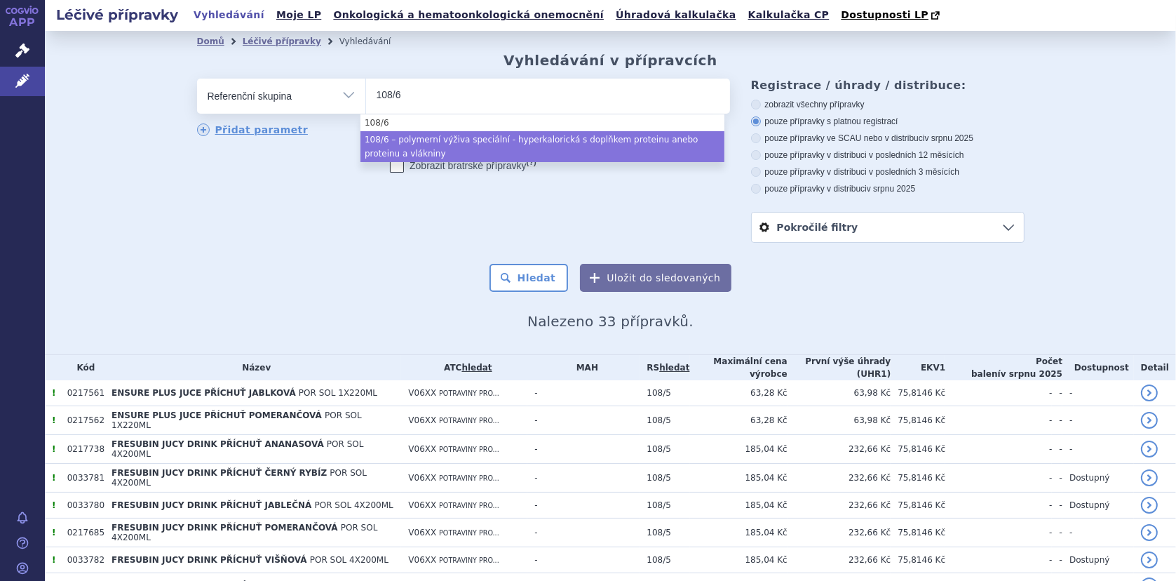
type input "108/6"
select select "7eb539a4-acfb-4372-bc1d-5fb8b0082d3b"
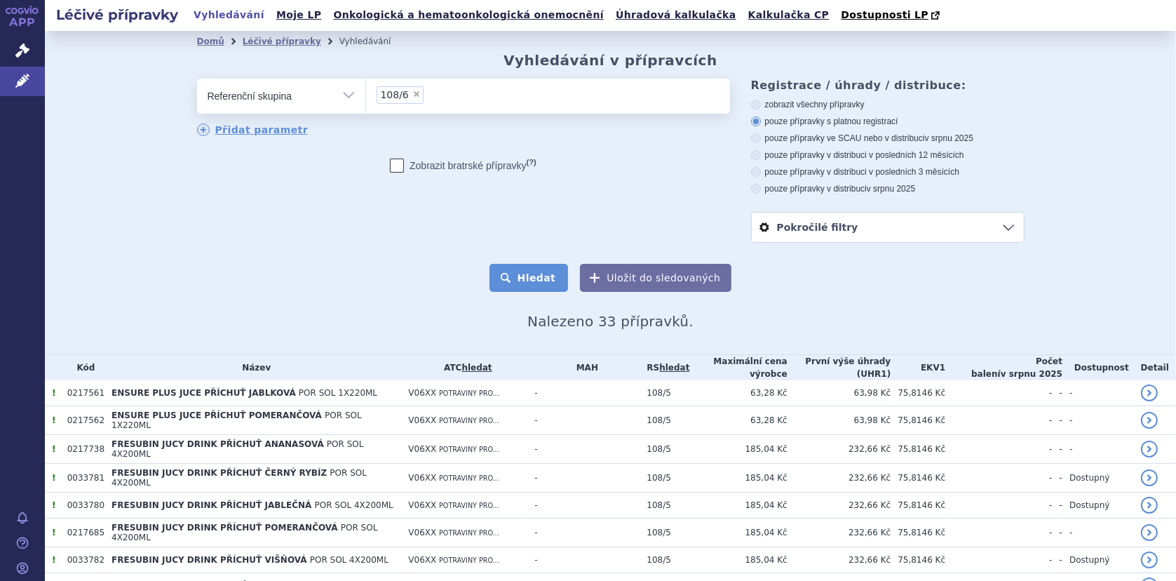
click at [520, 280] on button "Hledat" at bounding box center [528, 278] width 79 height 28
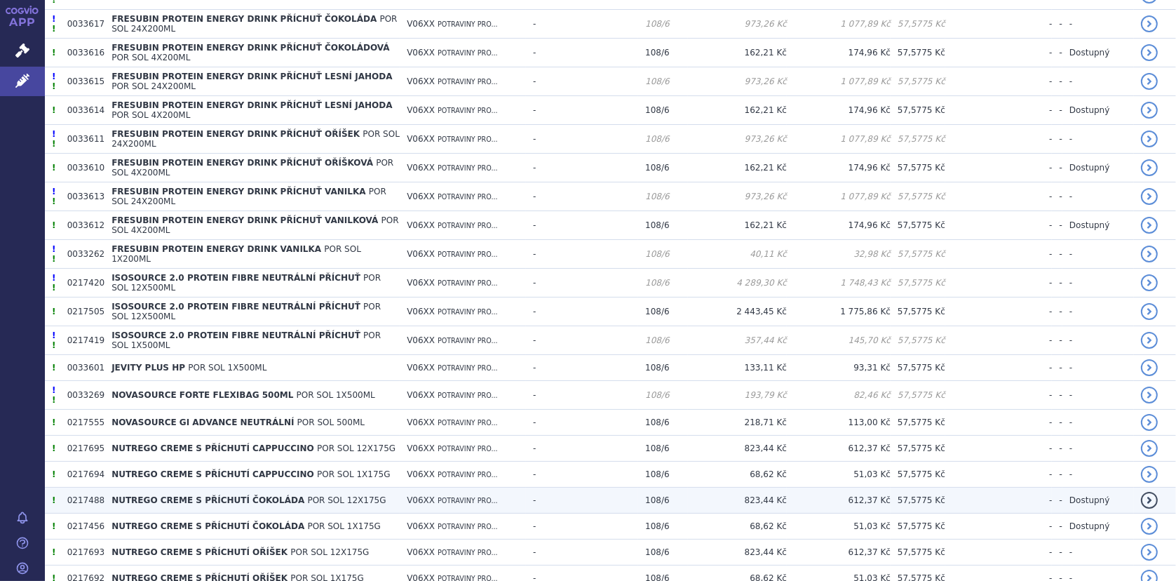
scroll to position [2581, 0]
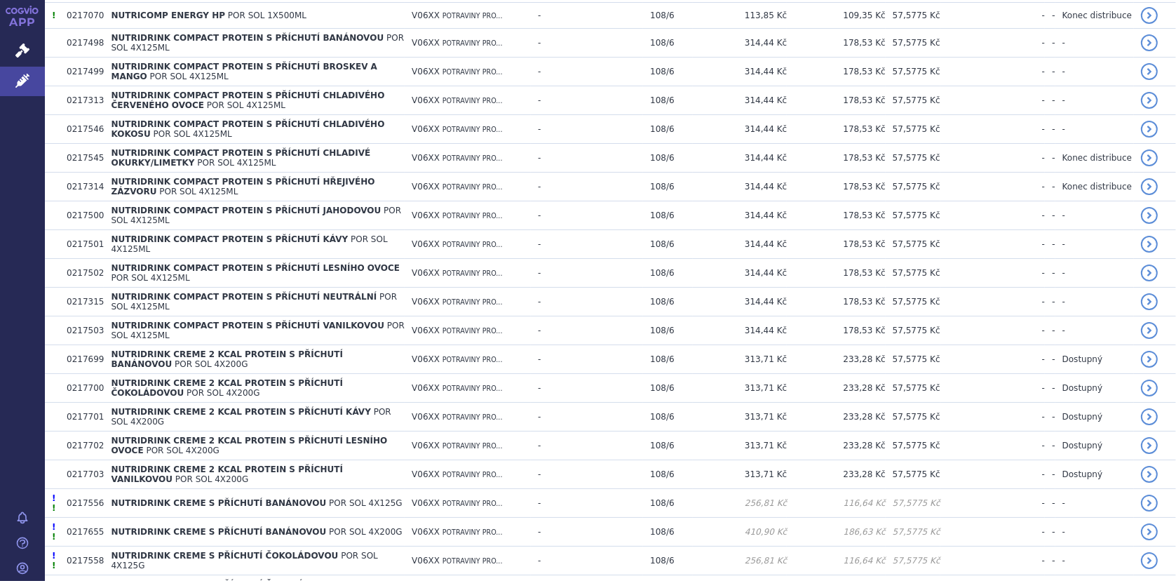
scroll to position [3683, 0]
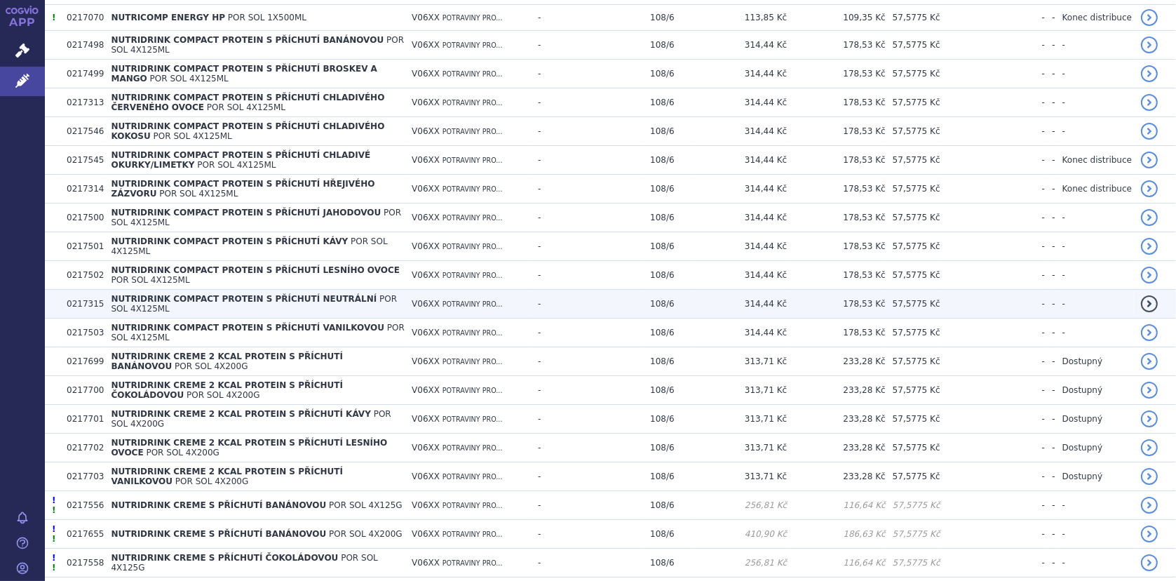
click at [261, 294] on span "NUTRIDRINK COMPACT PROTEIN S PŘÍCHUTÍ NEUTRÁLNÍ" at bounding box center [244, 299] width 266 height 10
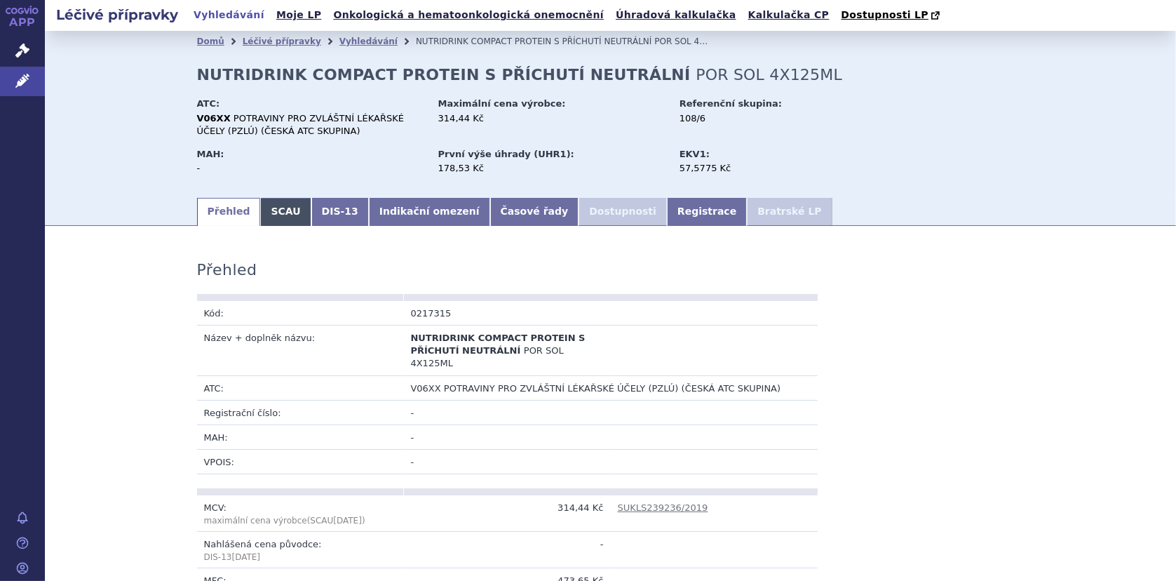
click at [274, 216] on link "SCAU" at bounding box center [285, 212] width 50 height 28
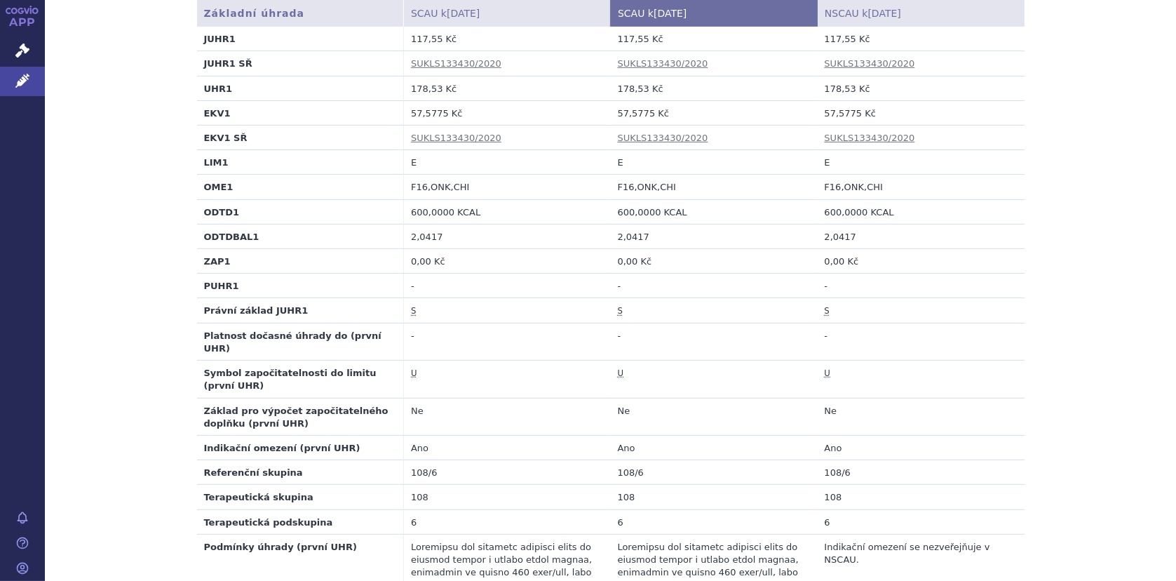
scroll to position [561, 0]
drag, startPoint x: 612, startPoint y: 111, endPoint x: 643, endPoint y: 113, distance: 30.9
click at [643, 113] on td "57,5775 Kč" at bounding box center [714, 112] width 207 height 25
copy td "57,5775"
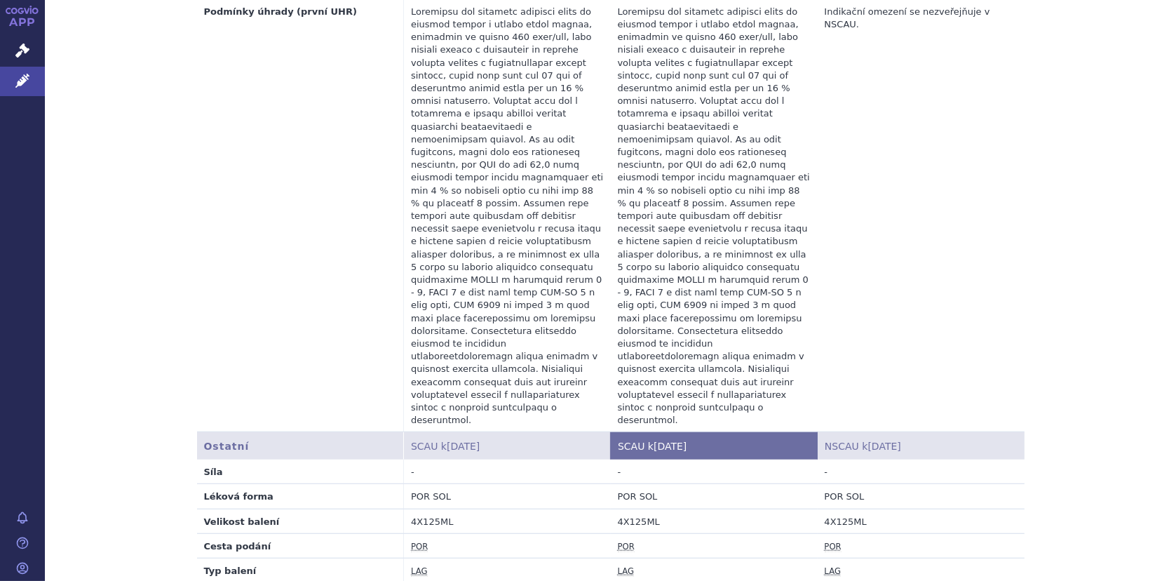
scroll to position [1101, 0]
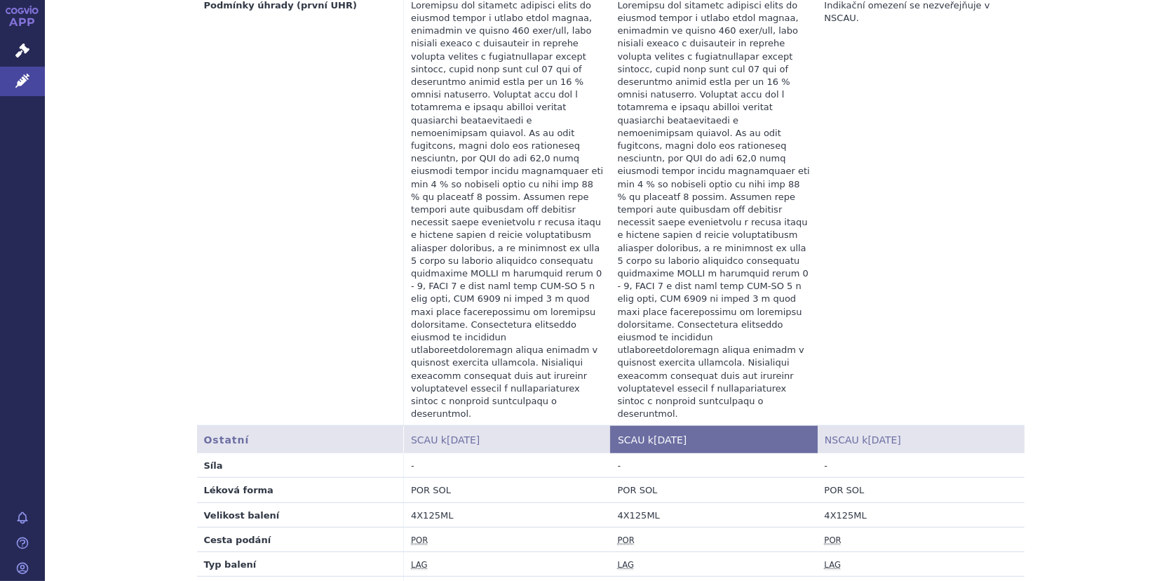
click at [935, 130] on td "Indikační omezení se nezveřejňuje v NSCAU." at bounding box center [920, 208] width 207 height 433
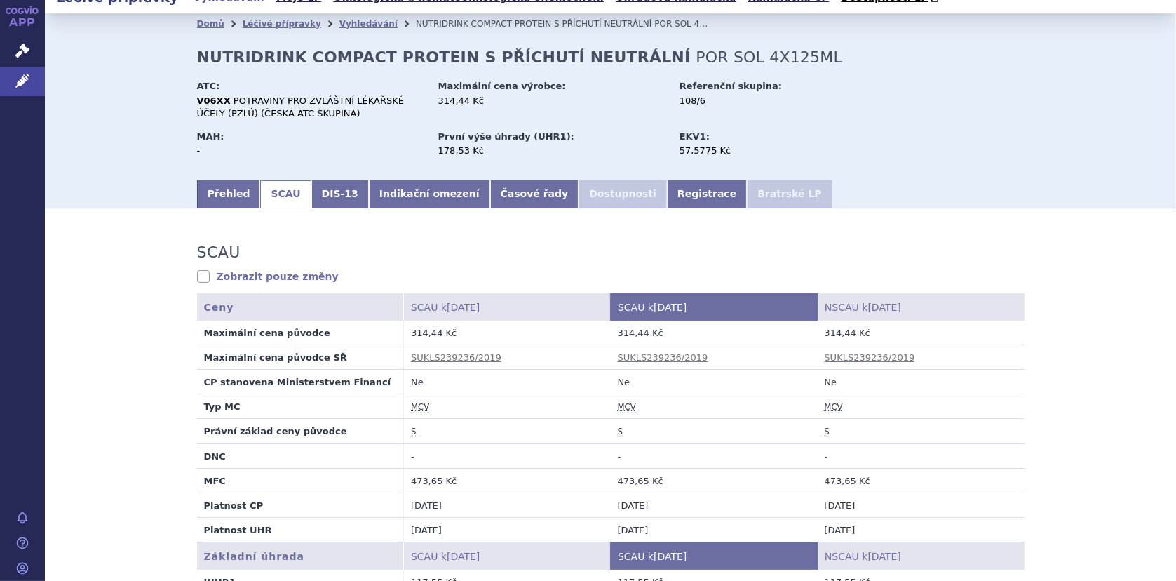
scroll to position [0, 0]
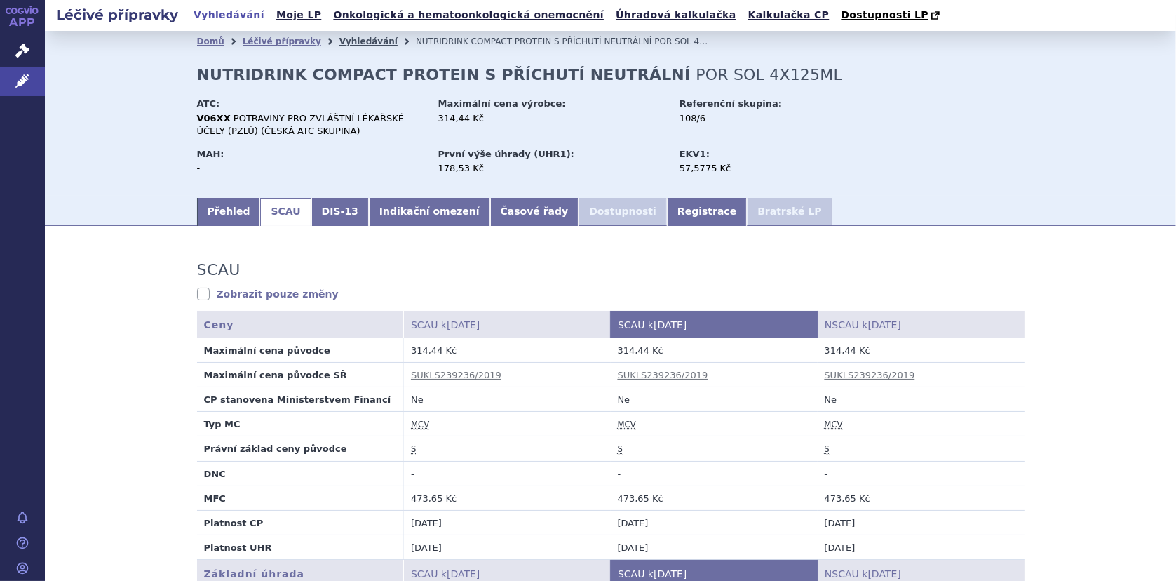
click at [343, 43] on link "Vyhledávání" at bounding box center [368, 41] width 58 height 10
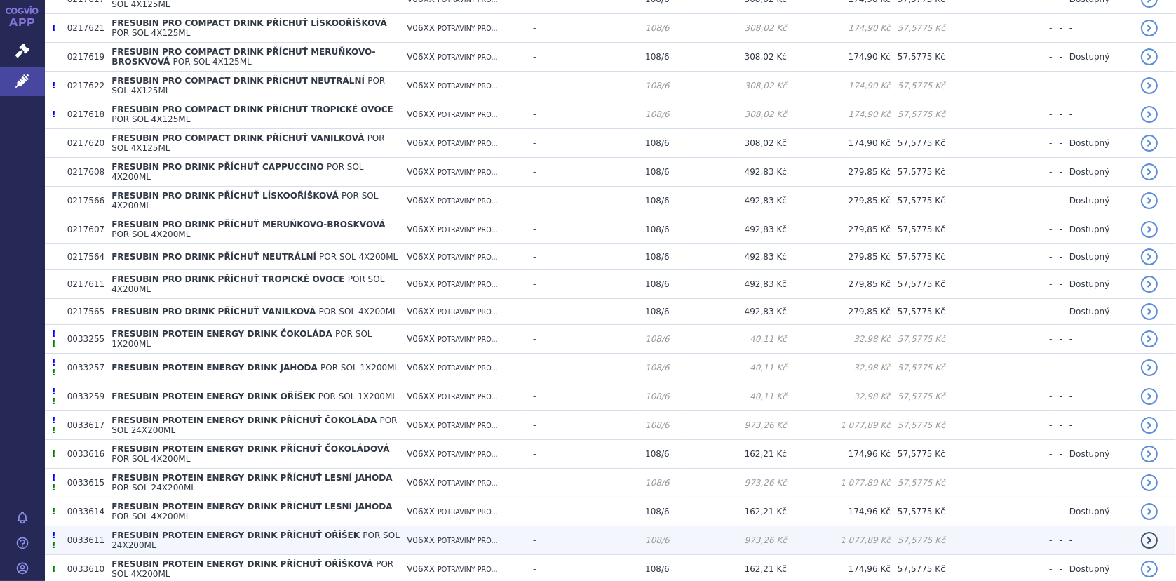
scroll to position [2244, 0]
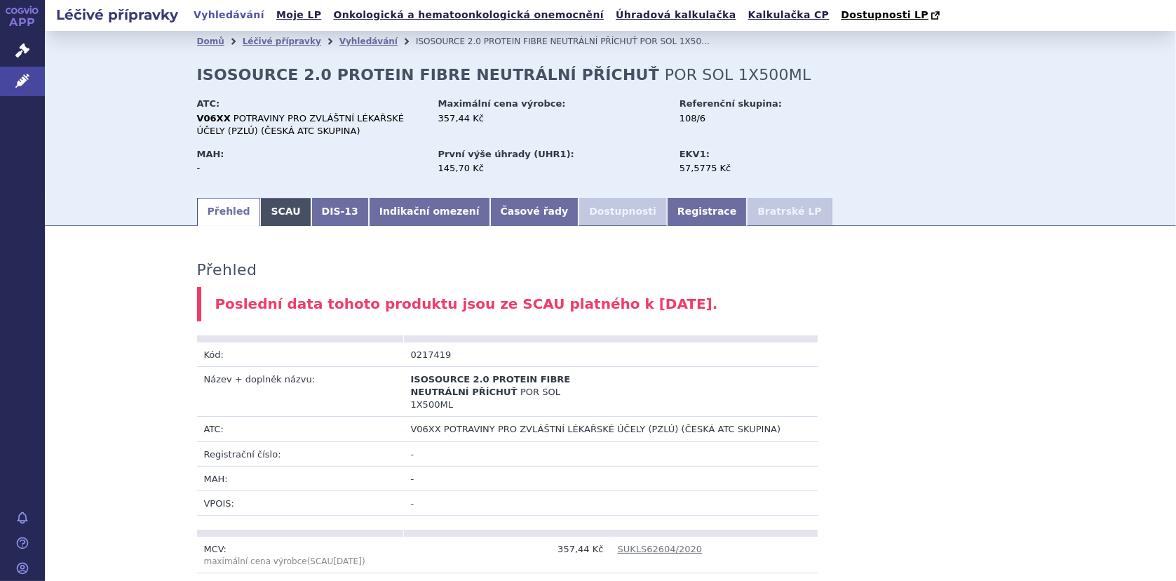
click at [263, 203] on link "SCAU" at bounding box center [285, 212] width 50 height 28
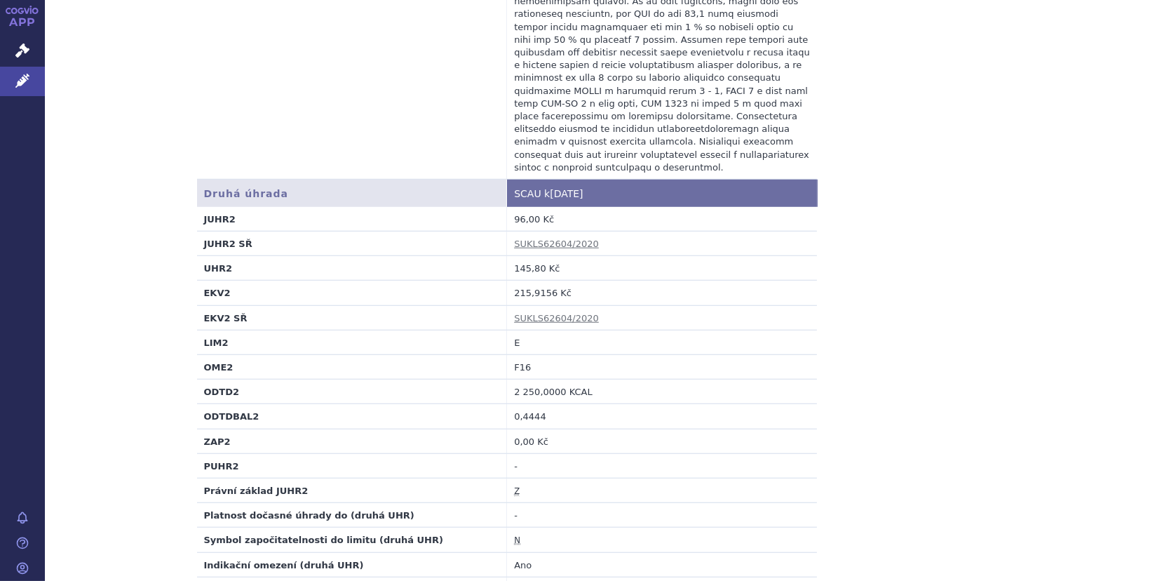
scroll to position [1192, 0]
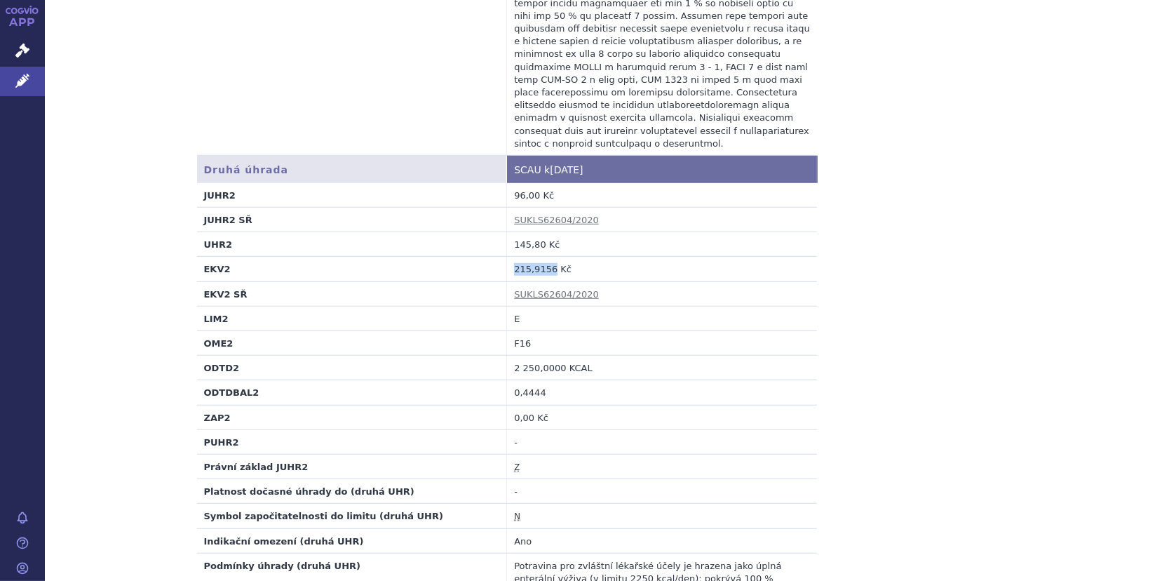
drag, startPoint x: 506, startPoint y: 238, endPoint x: 545, endPoint y: 242, distance: 39.4
click at [545, 257] on td "215,9156 Kč" at bounding box center [662, 269] width 310 height 25
copy td "215,9156"
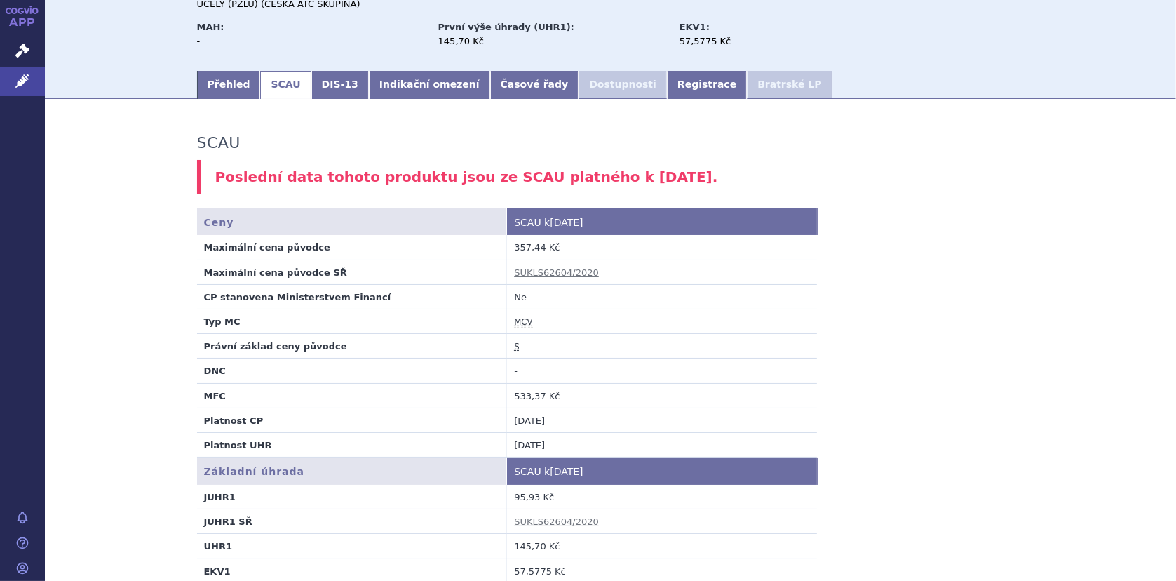
scroll to position [0, 0]
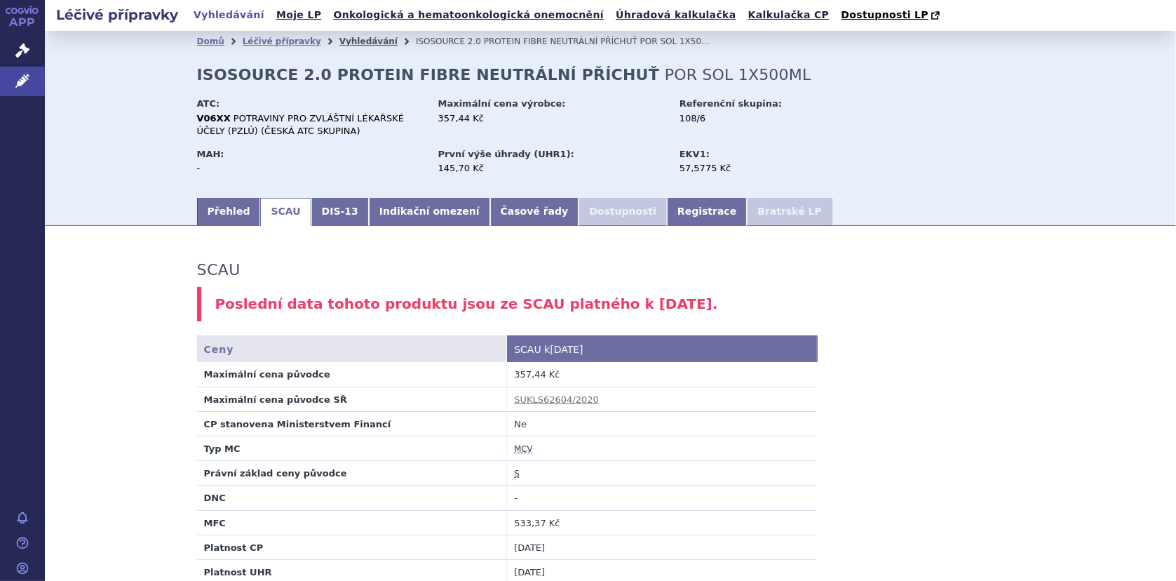
click at [353, 39] on link "Vyhledávání" at bounding box center [368, 41] width 58 height 10
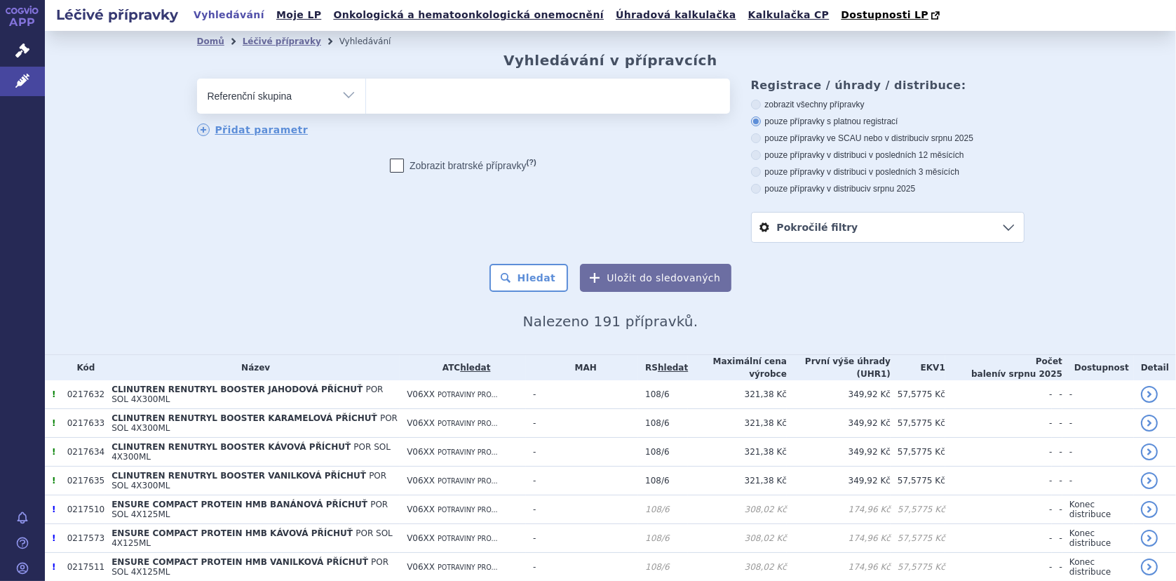
type input "FRESUBIN HEPA"
select select "FRESUBIN HEPA"
drag, startPoint x: 536, startPoint y: 277, endPoint x: 544, endPoint y: 280, distance: 8.2
click at [536, 278] on button "Hledat" at bounding box center [528, 278] width 79 height 28
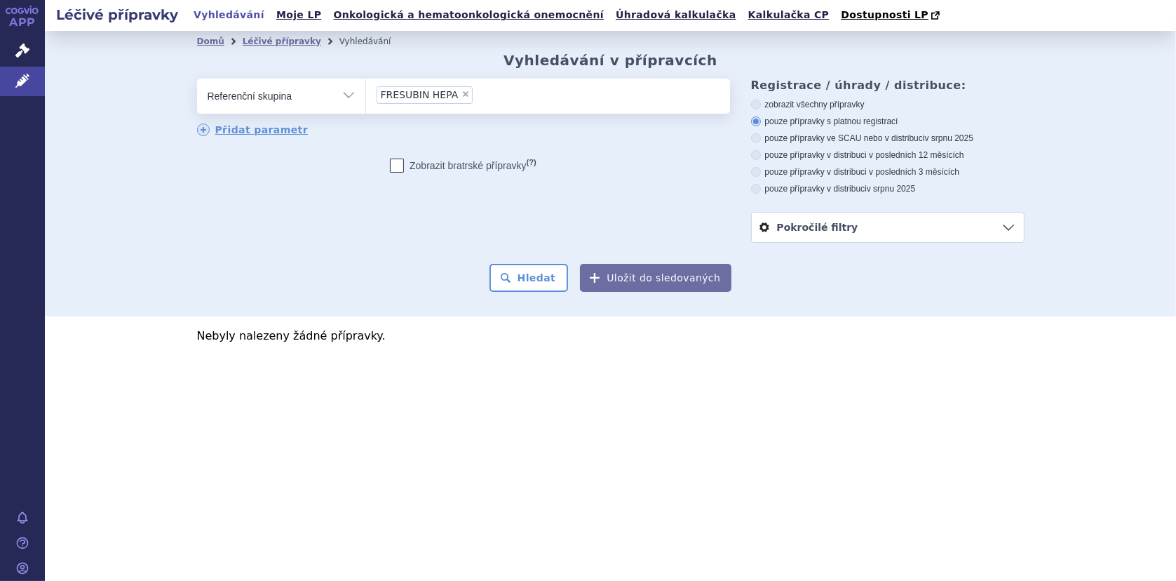
click at [461, 95] on span "×" at bounding box center [465, 94] width 8 height 8
click at [366, 95] on select "FRESUBIN HEPA" at bounding box center [365, 95] width 1 height 35
select select
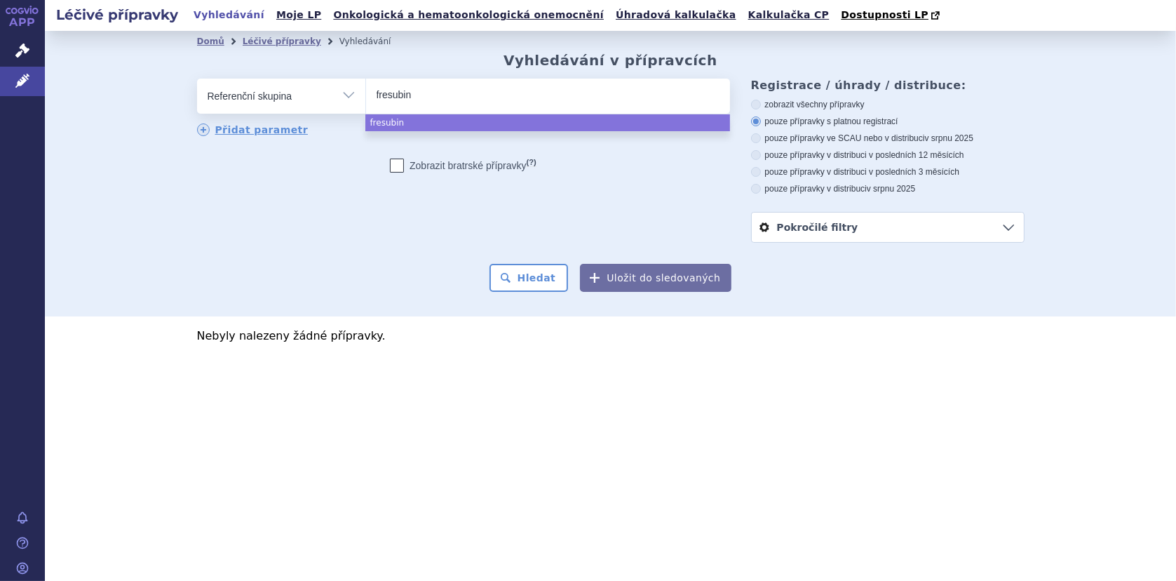
type input "fresubin"
select select "fresubin"
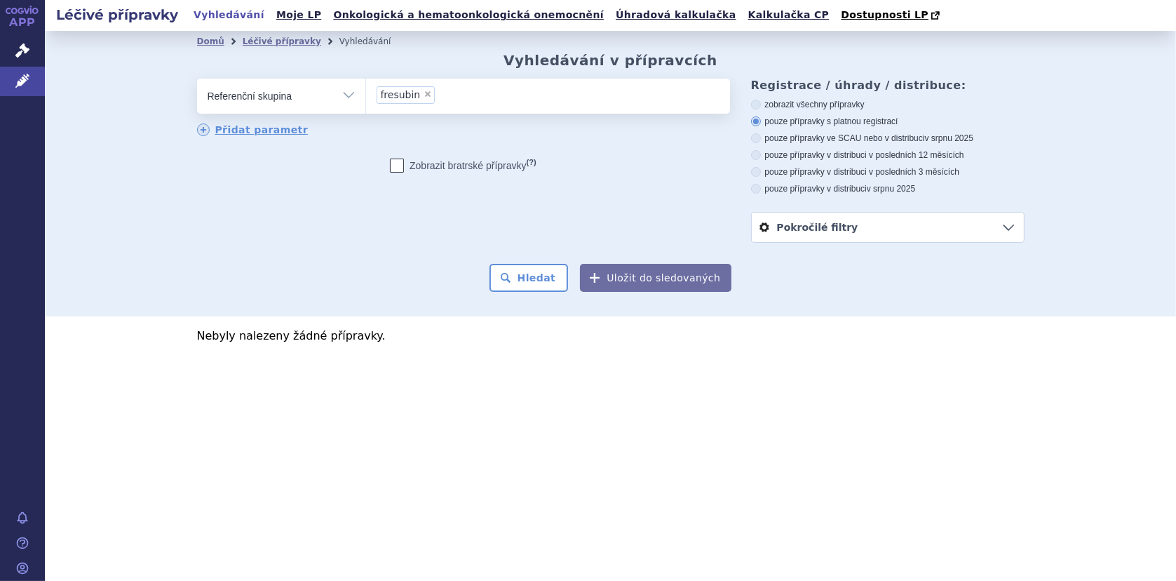
select select
type input "fresubin"
type input "f"
type input "108/7"
select select "108/7"
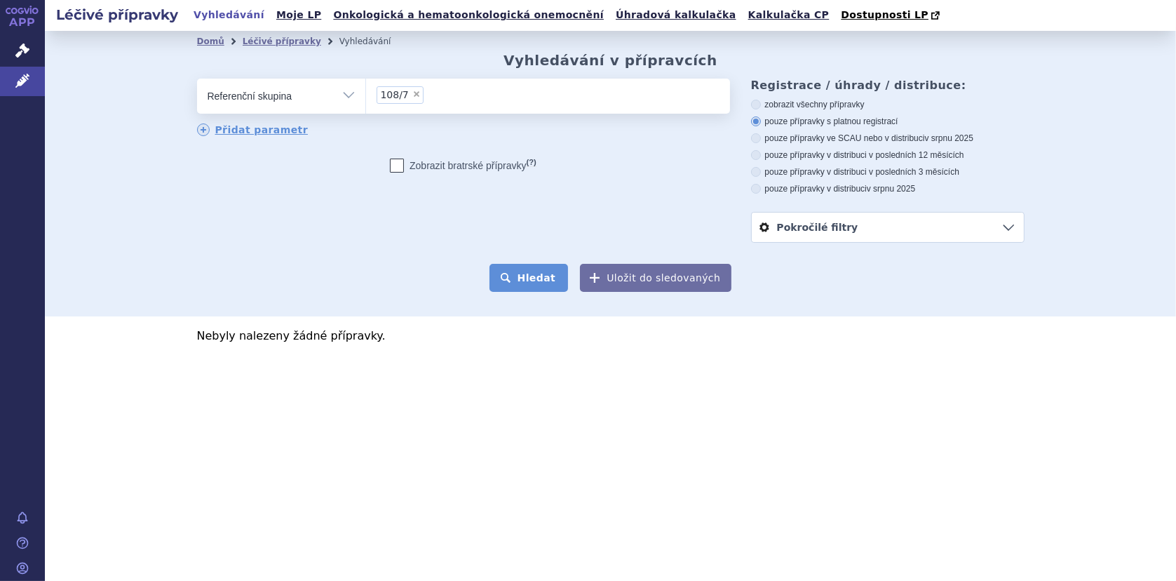
click at [548, 266] on button "Hledat" at bounding box center [528, 278] width 79 height 28
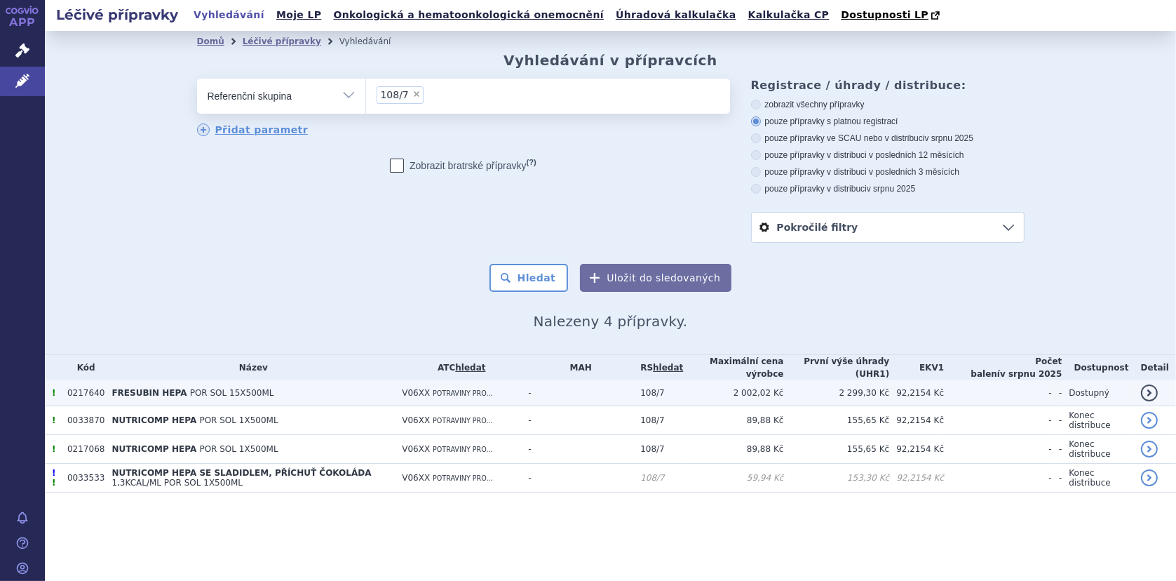
click at [190, 393] on span "POR SOL 15X500ML" at bounding box center [232, 393] width 84 height 10
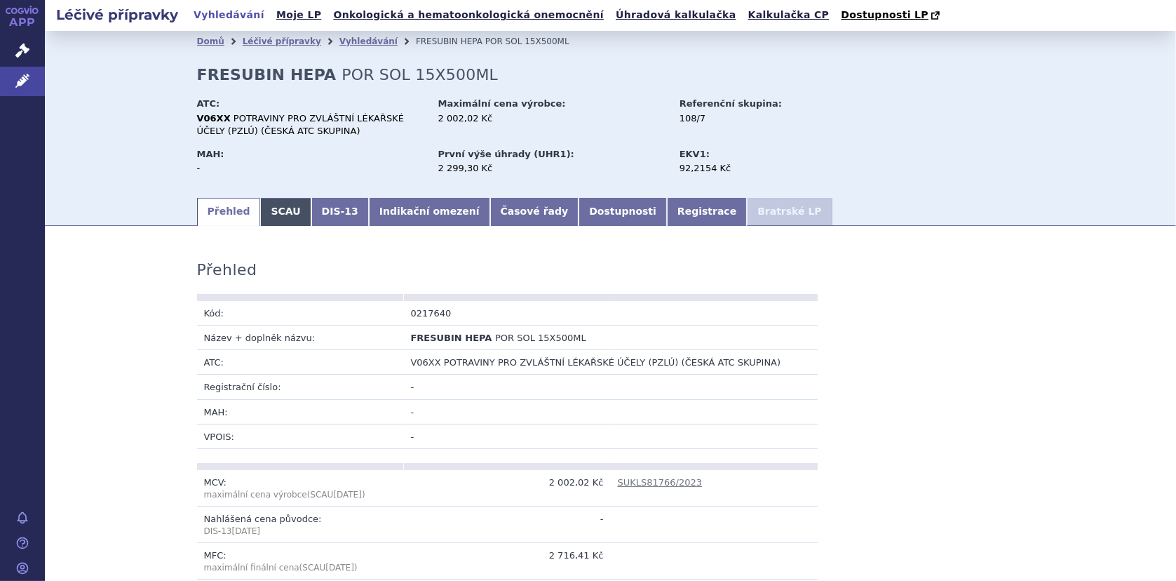
click at [268, 215] on link "SCAU" at bounding box center [285, 212] width 50 height 28
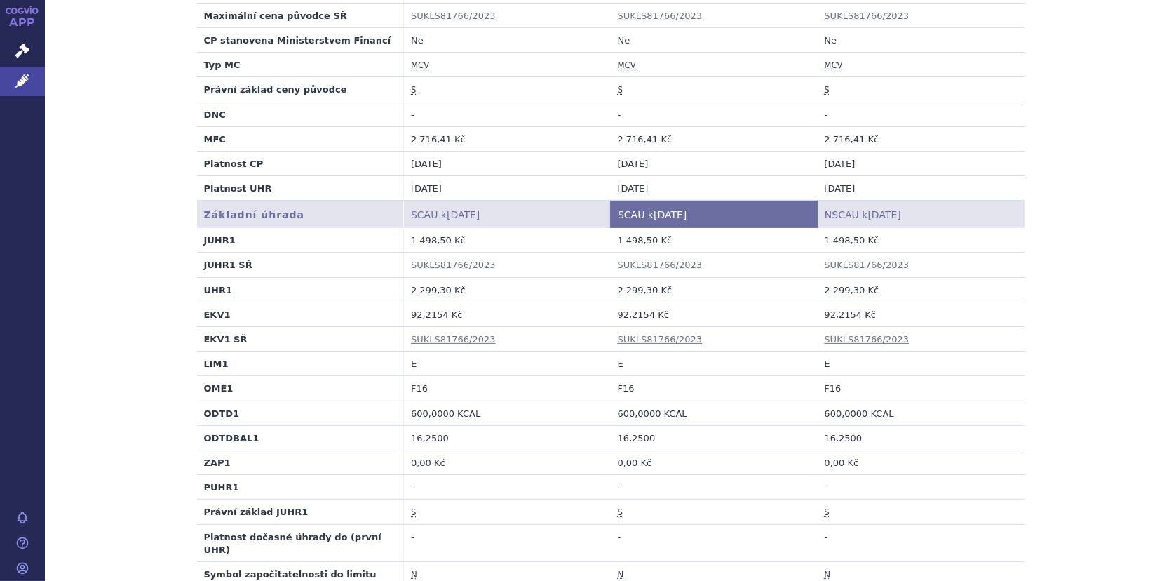
scroll to position [491, 0]
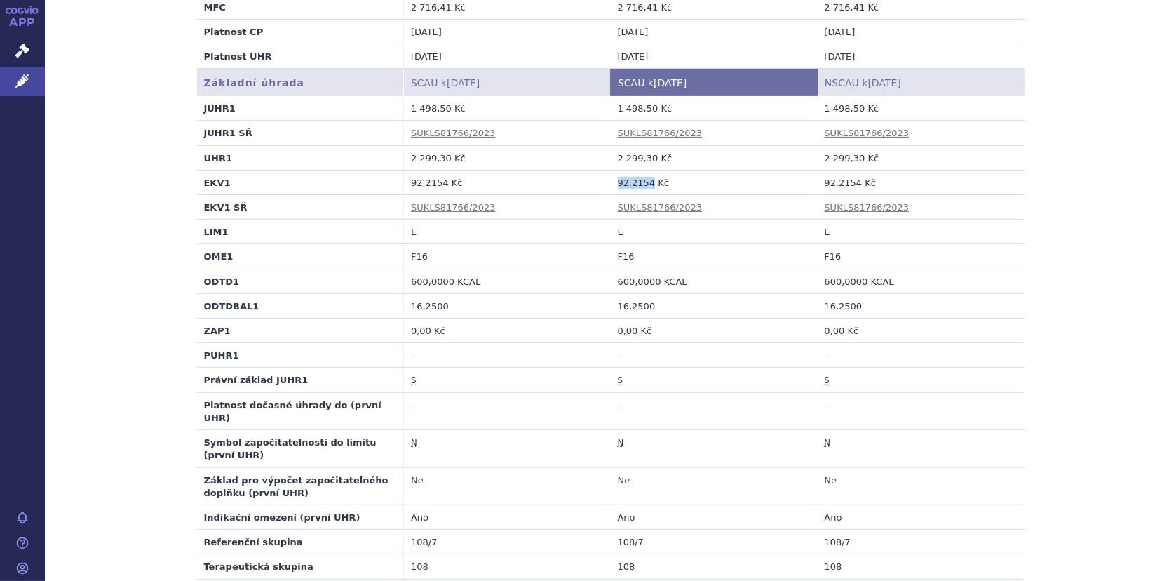
drag, startPoint x: 613, startPoint y: 183, endPoint x: 644, endPoint y: 182, distance: 30.9
click at [644, 182] on td "92,2154 Kč" at bounding box center [714, 182] width 207 height 25
copy td "92,2154"
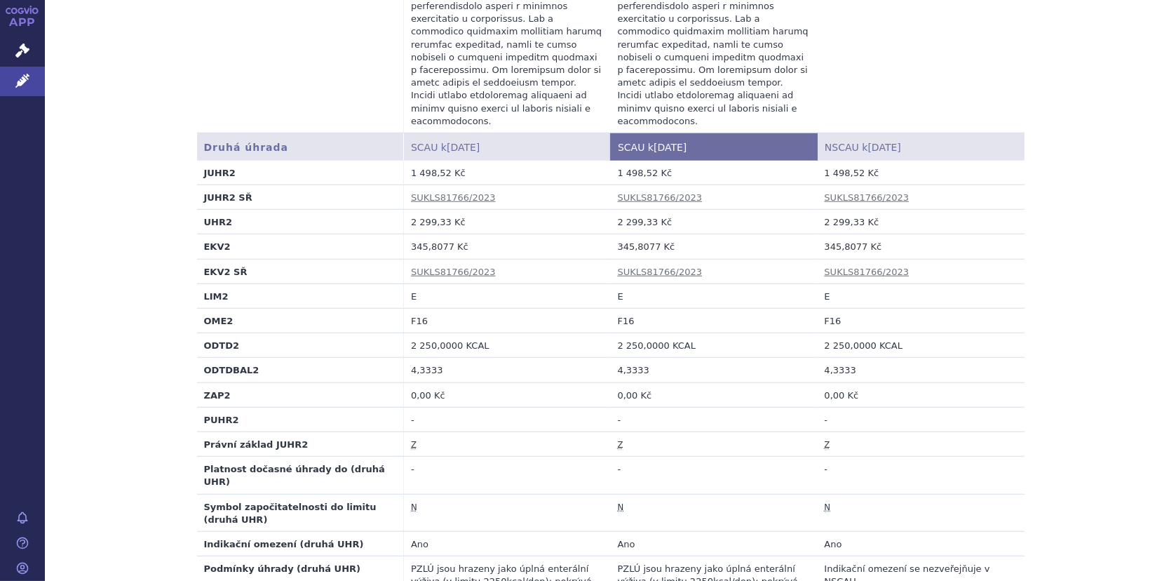
scroll to position [1402, 0]
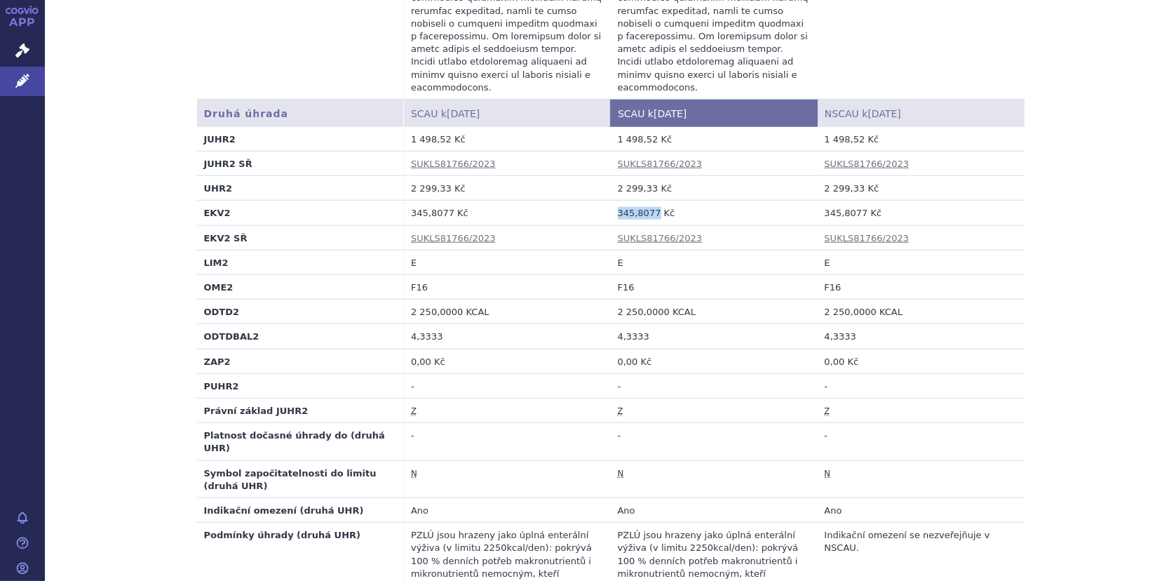
drag, startPoint x: 609, startPoint y: 133, endPoint x: 649, endPoint y: 131, distance: 39.3
click at [649, 201] on td "345,8077 Kč" at bounding box center [714, 213] width 207 height 25
copy td "345,8077"
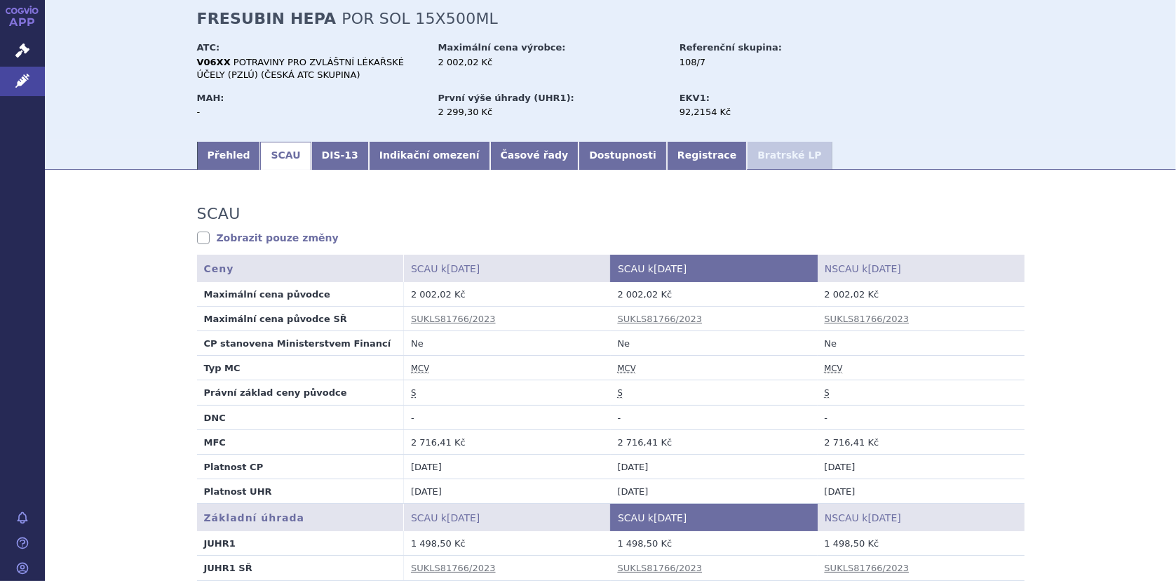
scroll to position [0, 0]
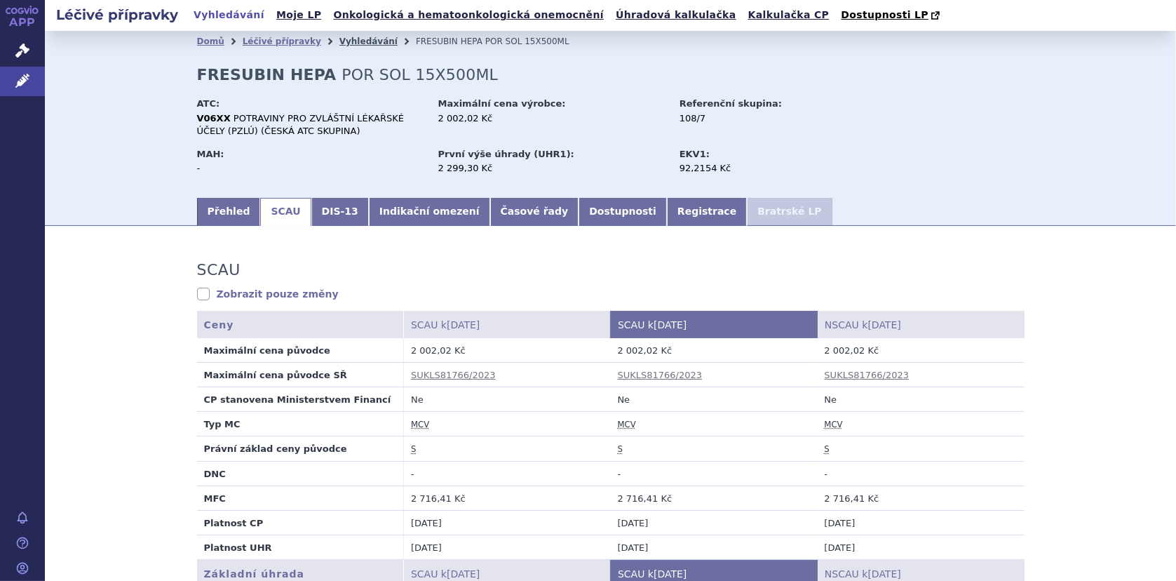
click at [339, 43] on link "Vyhledávání" at bounding box center [368, 41] width 58 height 10
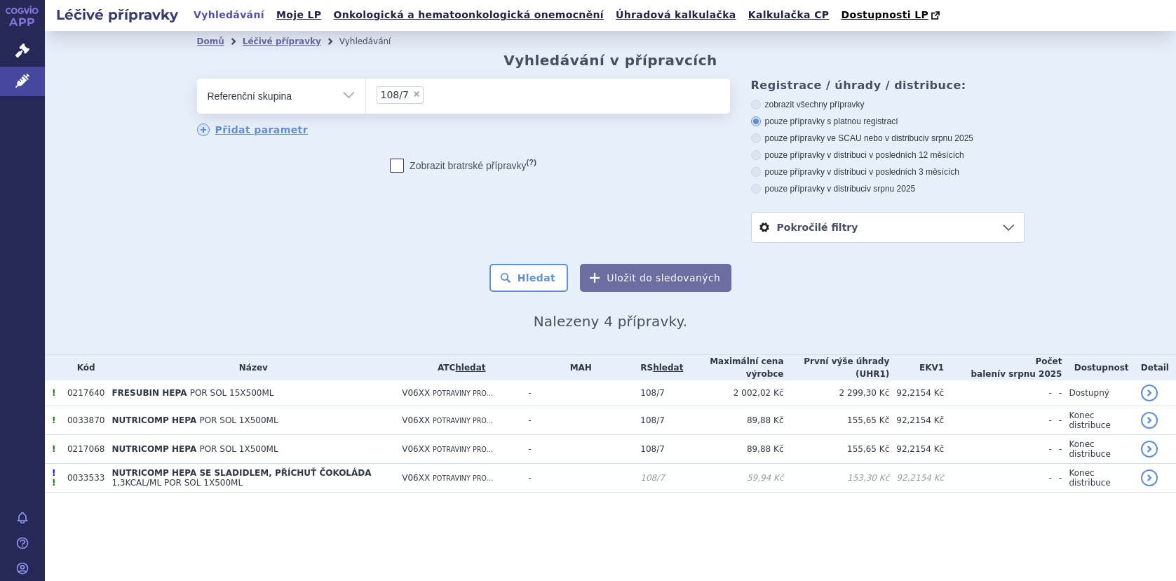
click at [418, 94] on li "× 108/7" at bounding box center [399, 95] width 47 height 18
click at [366, 94] on select "108/7" at bounding box center [365, 95] width 1 height 35
click at [414, 94] on span "×" at bounding box center [416, 94] width 8 height 8
click at [366, 94] on select "108/7" at bounding box center [365, 95] width 1 height 35
select select
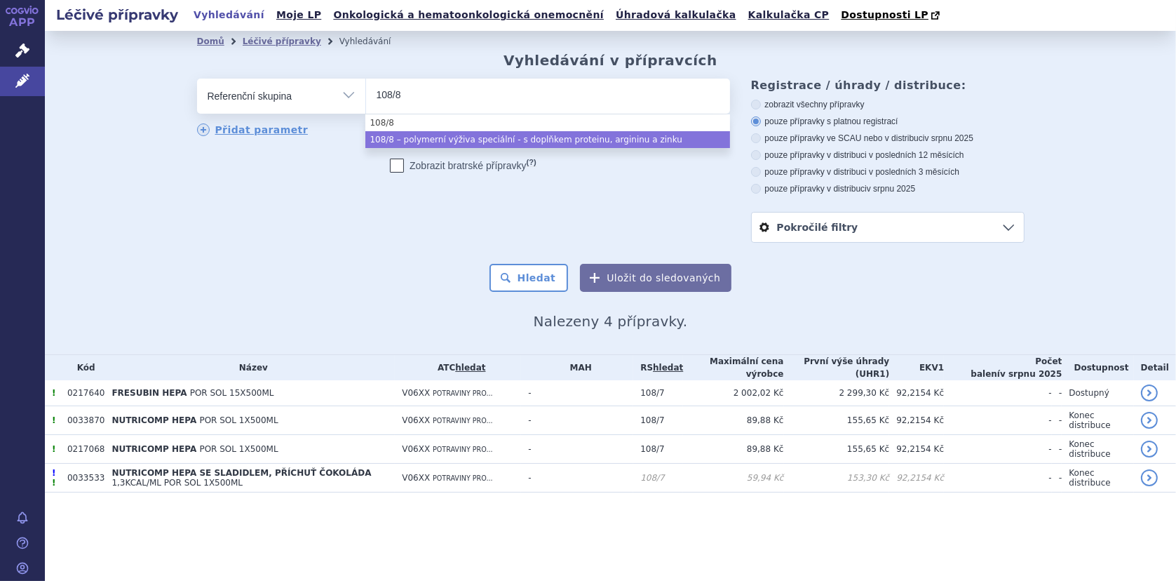
type input "108/8"
select select "46bf3afb-2c81-4172-92be-66806fe69523"
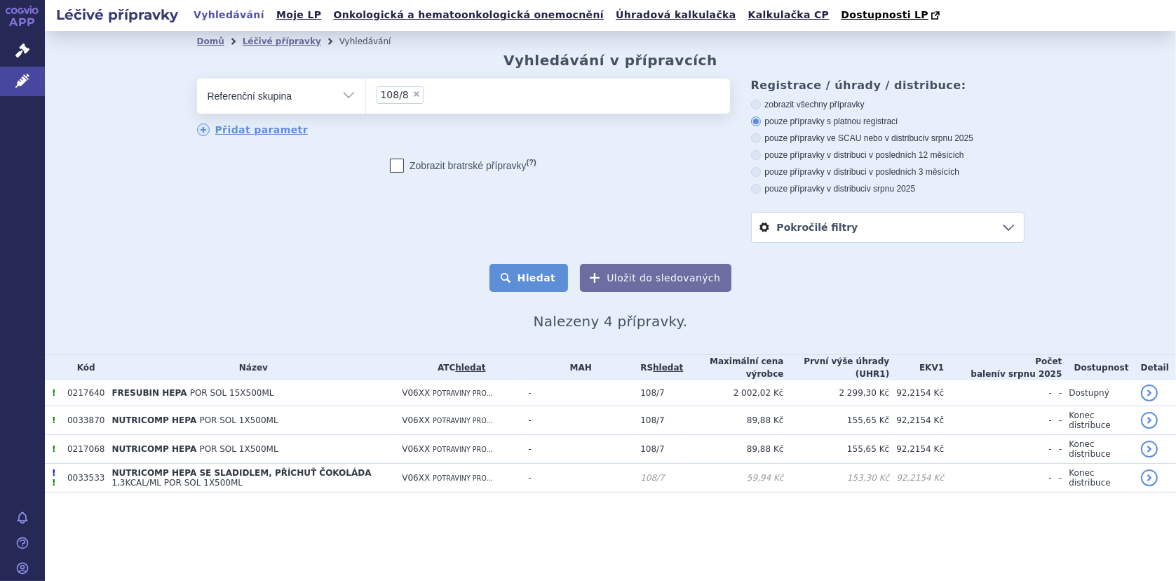
click at [530, 285] on button "Hledat" at bounding box center [528, 278] width 79 height 28
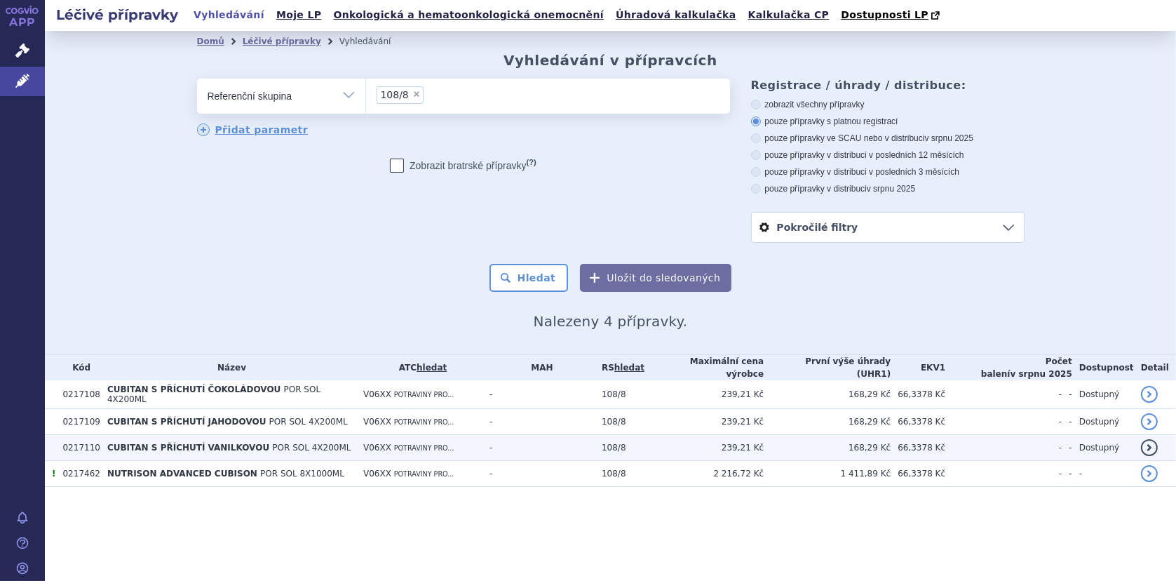
click at [150, 442] on span "CUBITAN S PŘÍCHUTÍ VANILKOVOU" at bounding box center [188, 447] width 162 height 10
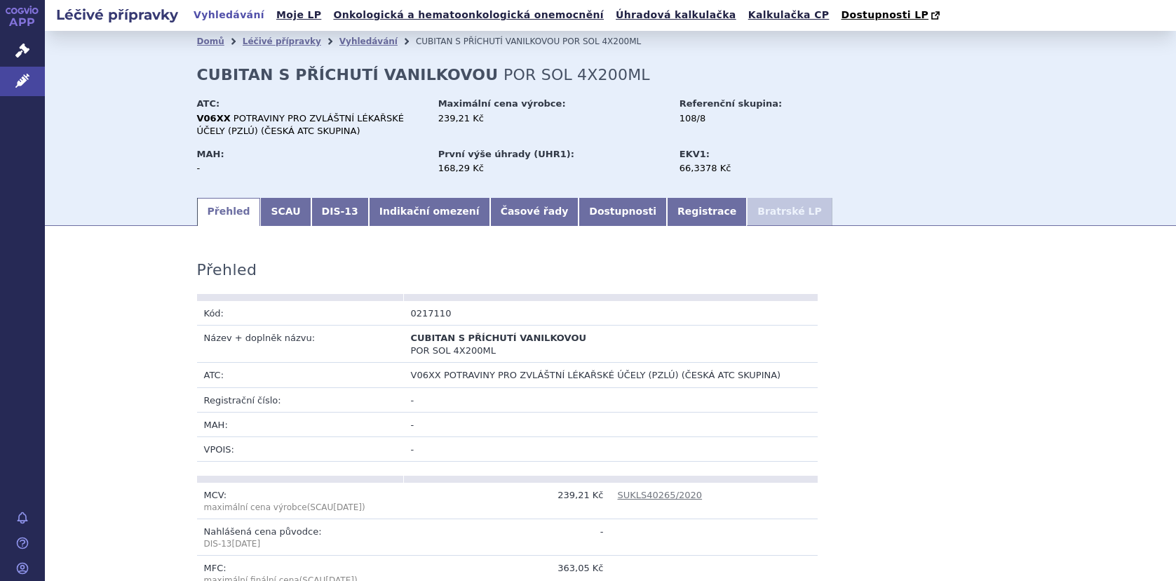
click at [268, 219] on link "SCAU" at bounding box center [285, 212] width 50 height 28
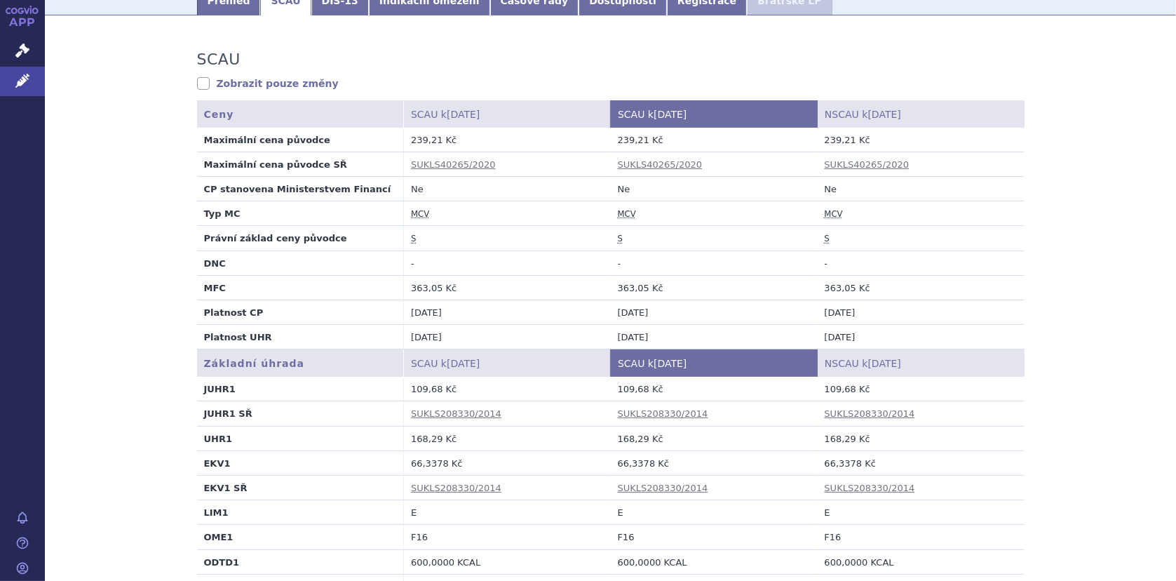
scroll to position [280, 0]
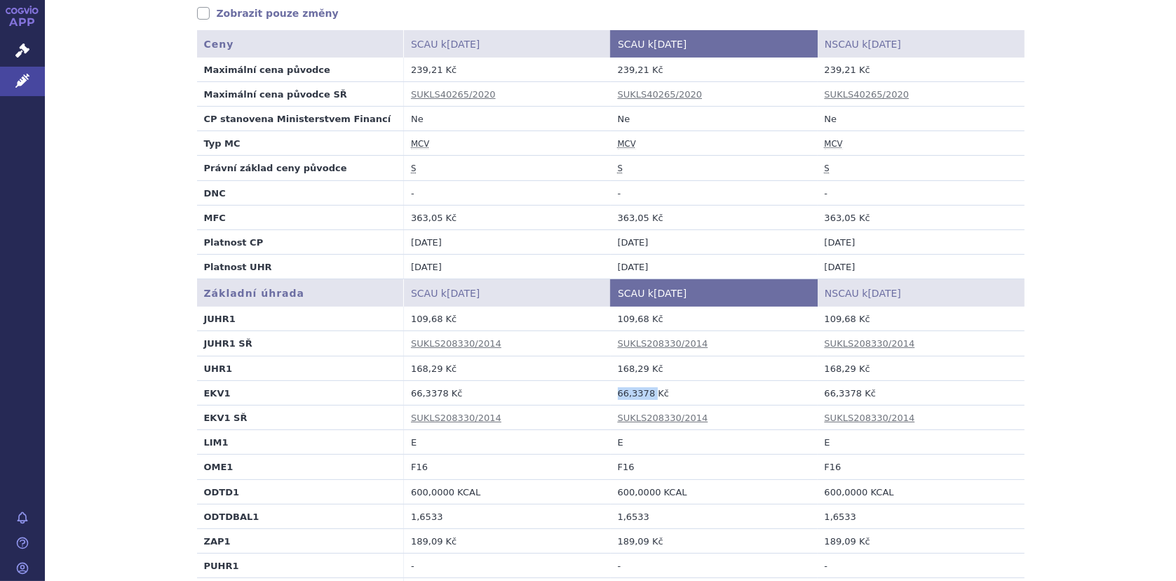
drag, startPoint x: 609, startPoint y: 394, endPoint x: 646, endPoint y: 396, distance: 36.5
click at [646, 396] on td "66,3378 Kč" at bounding box center [714, 392] width 207 height 25
copy td "66,3378"
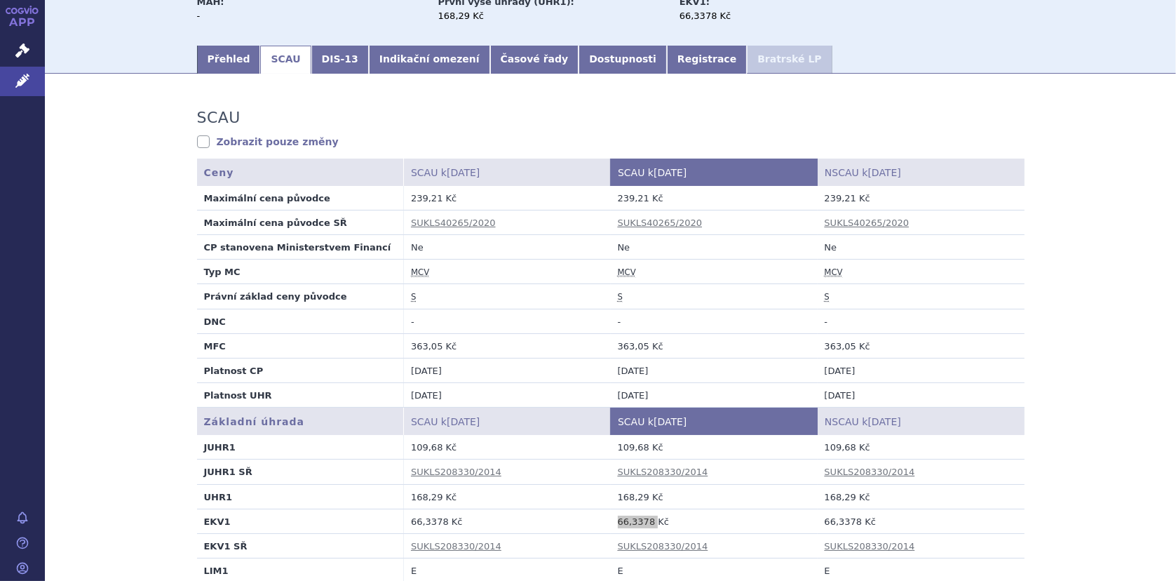
scroll to position [0, 0]
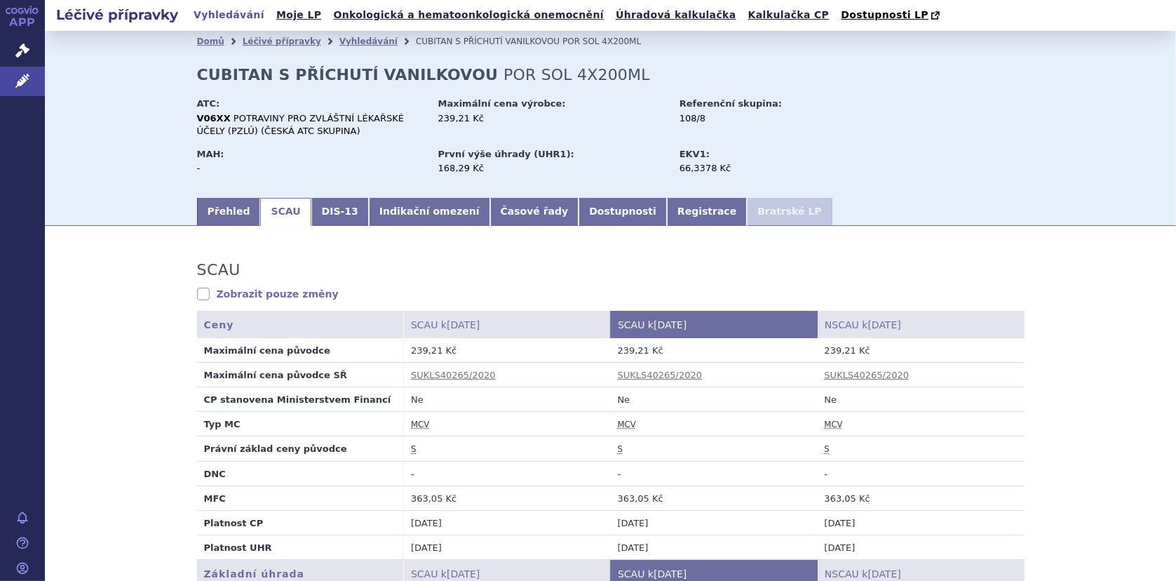
click at [845, 206] on ul "Přehled SCAU DIS-13 Indikační omezení Časové řady Dostupnosti Registrace Bratrs…" at bounding box center [610, 210] width 827 height 29
click at [345, 38] on link "Vyhledávání" at bounding box center [368, 41] width 58 height 10
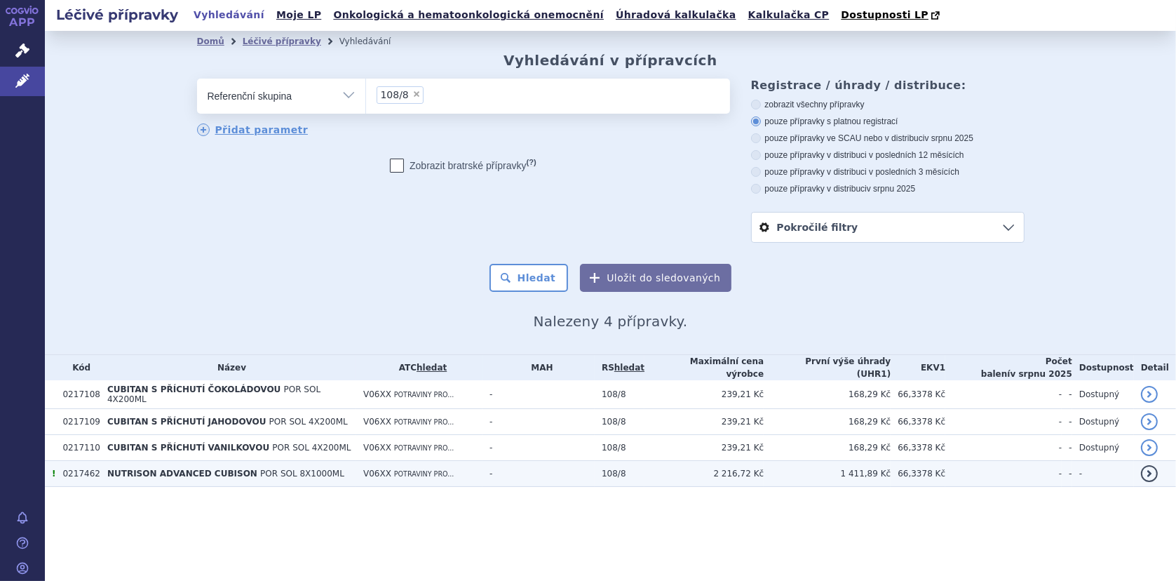
click at [198, 461] on td "NUTRISON ADVANCED CUBISON POR SOL 8X1000ML" at bounding box center [228, 474] width 256 height 26
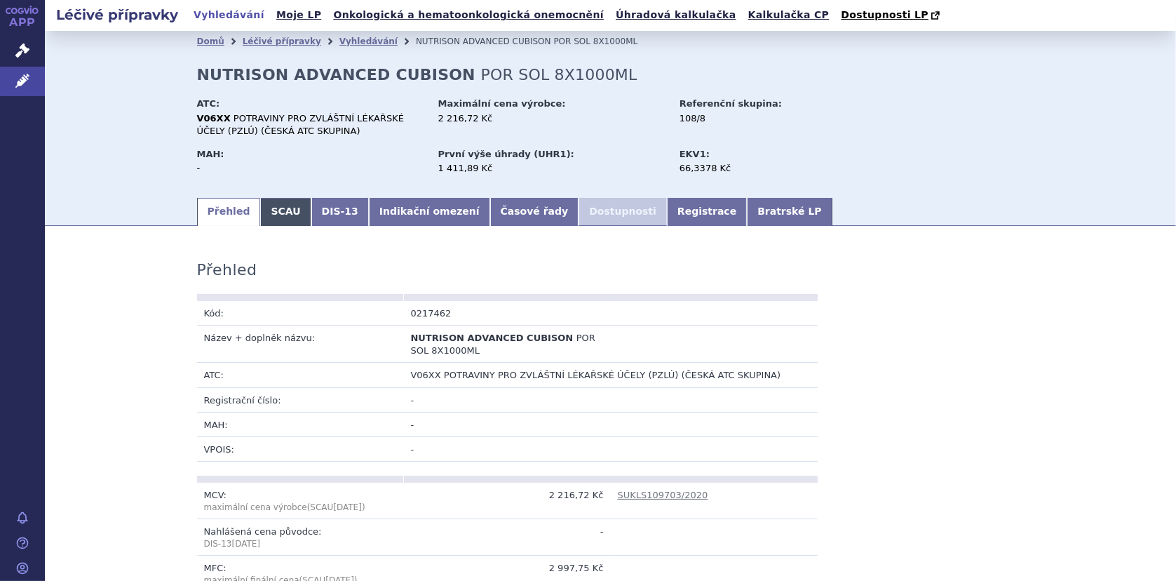
drag, startPoint x: 271, startPoint y: 218, endPoint x: 338, endPoint y: 250, distance: 73.7
click at [271, 219] on link "SCAU" at bounding box center [285, 212] width 50 height 28
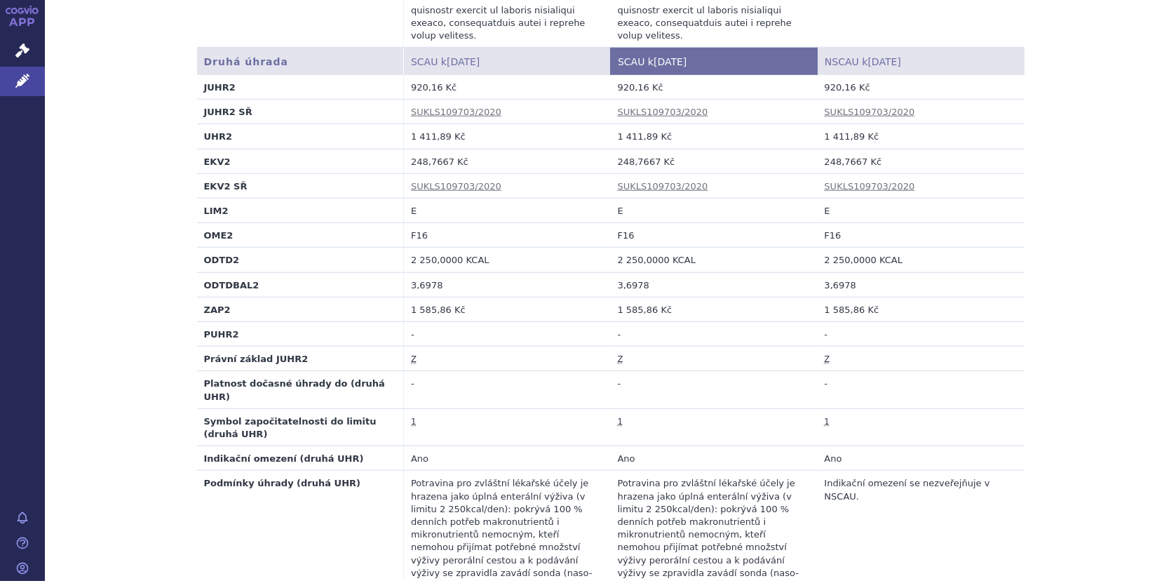
scroll to position [1472, 0]
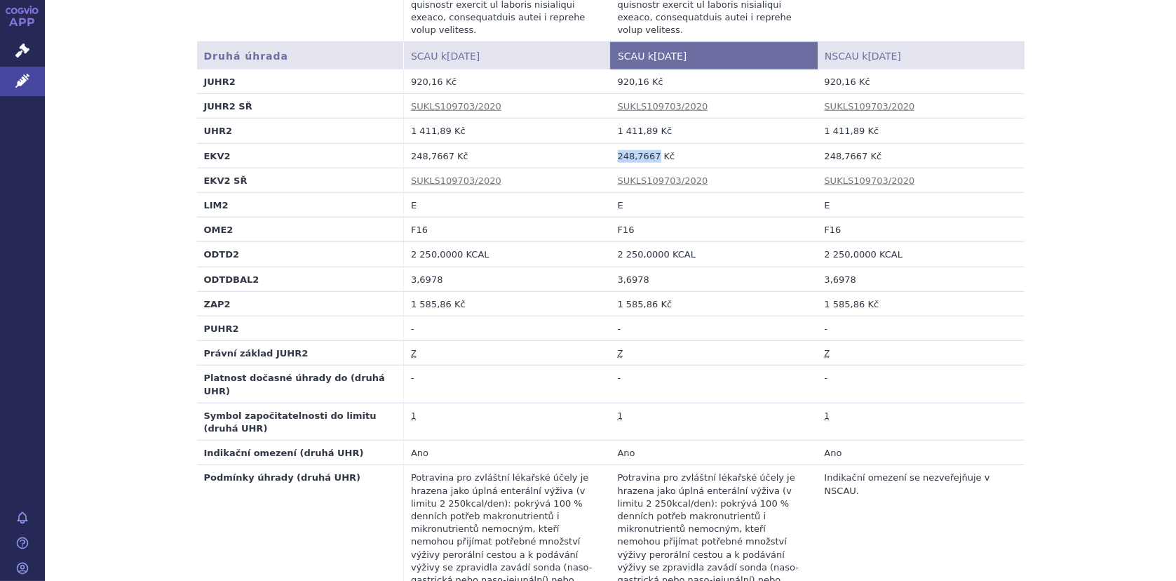
drag, startPoint x: 609, startPoint y: 78, endPoint x: 647, endPoint y: 74, distance: 38.0
click at [647, 143] on td "248,7667 Kč" at bounding box center [714, 155] width 207 height 25
copy td "248,7667"
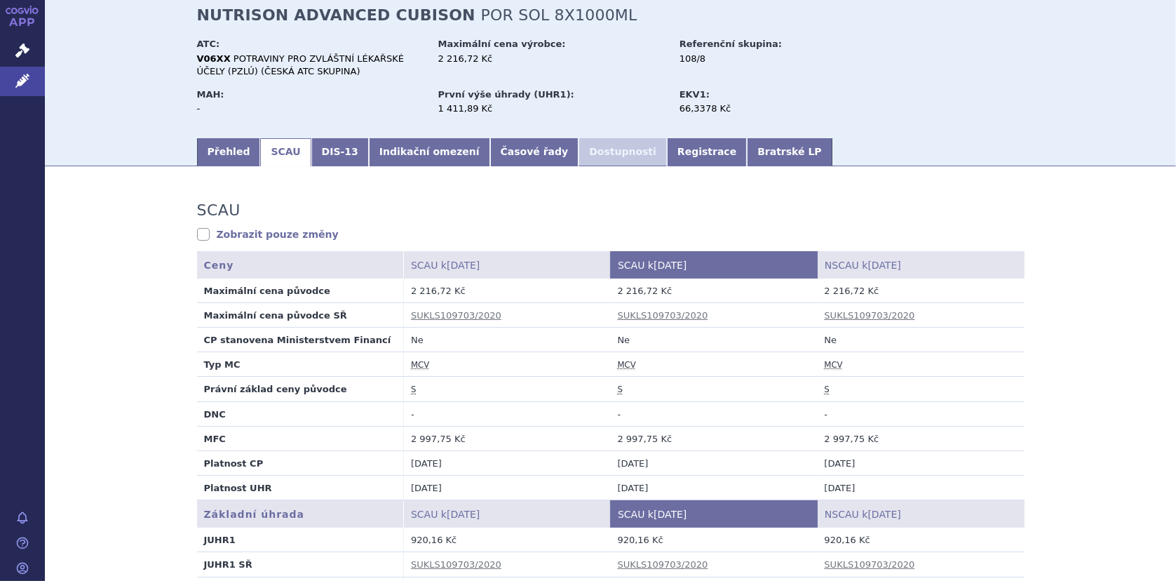
scroll to position [0, 0]
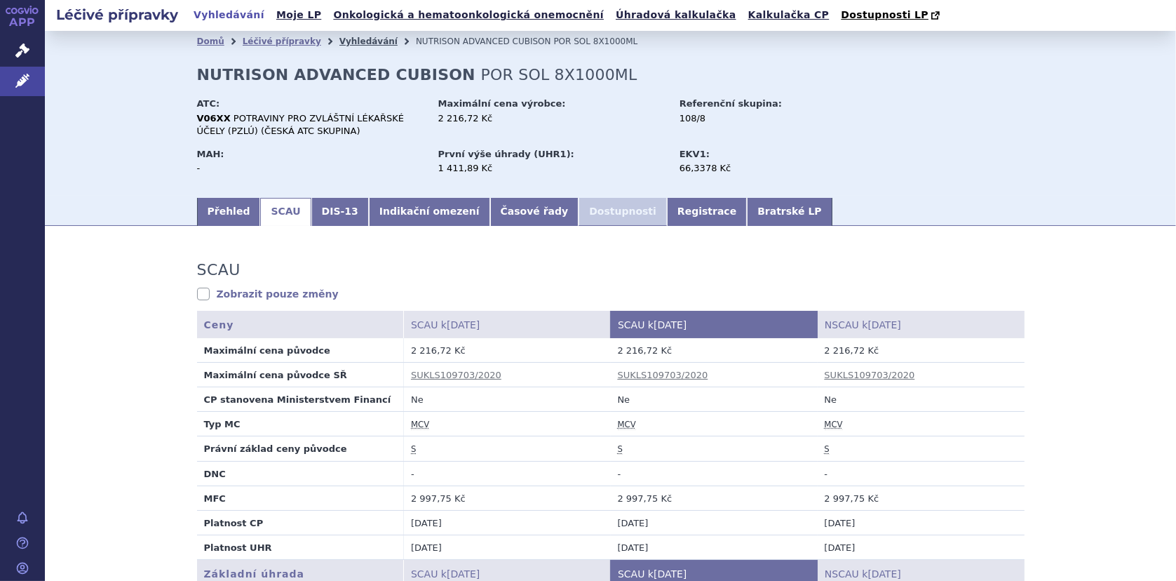
click at [351, 42] on link "Vyhledávání" at bounding box center [368, 41] width 58 height 10
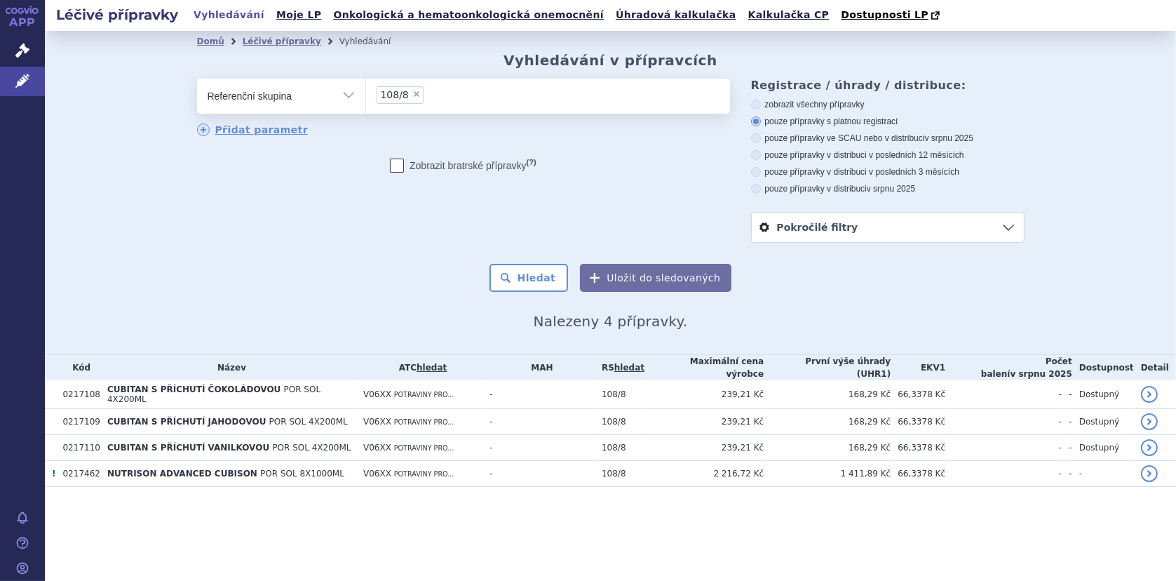
click at [428, 93] on input "108/8 × 108/8" at bounding box center [432, 95] width 8 height 18
select select
type input "108/8"
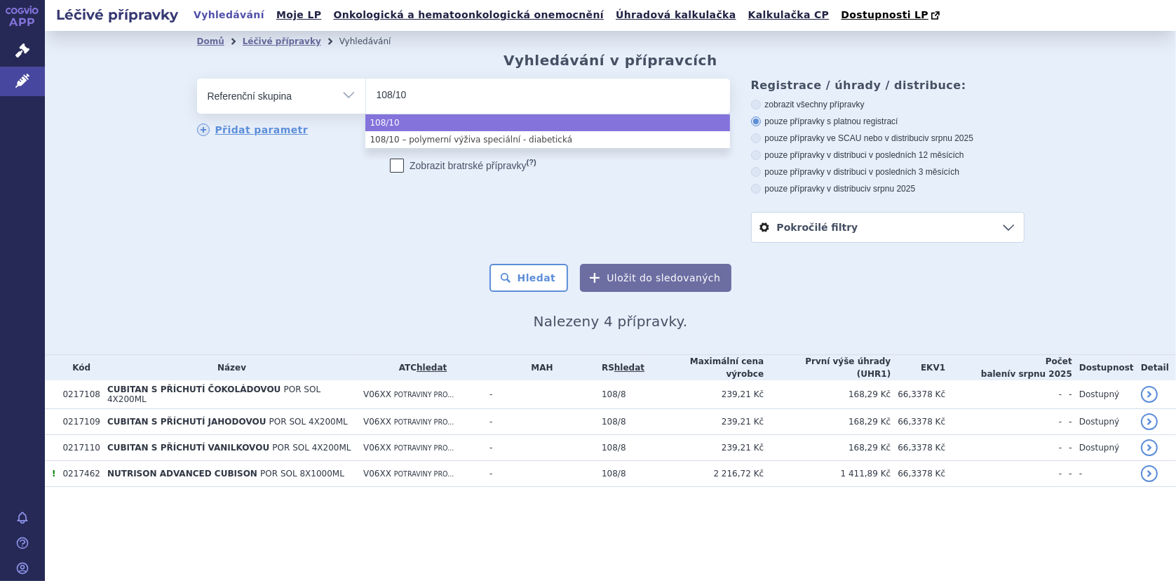
type input "108/10"
select select "108/10"
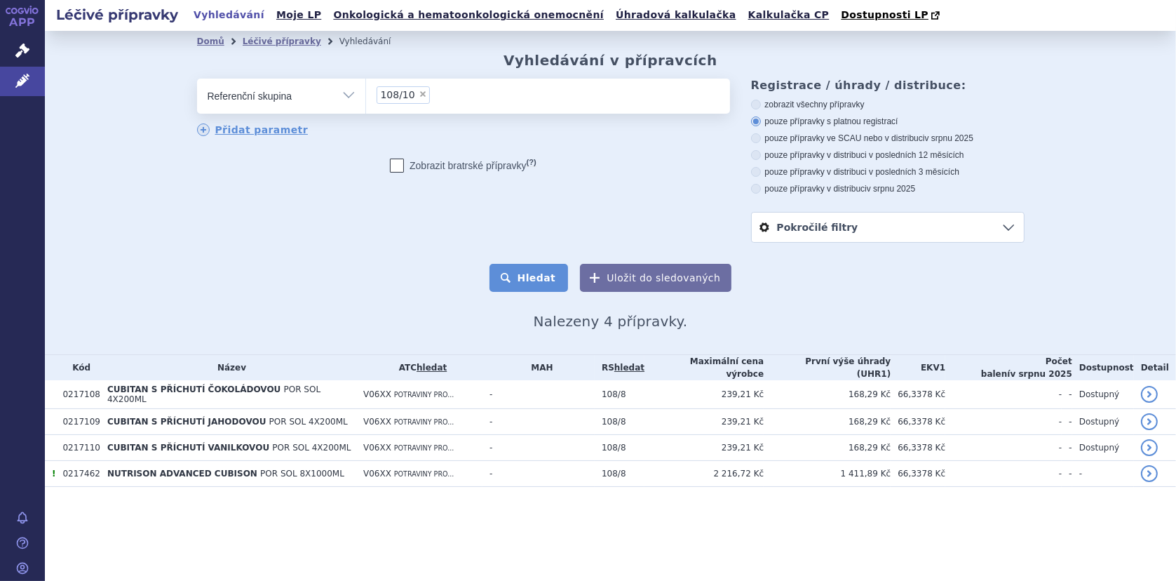
click at [537, 278] on button "Hledat" at bounding box center [528, 278] width 79 height 28
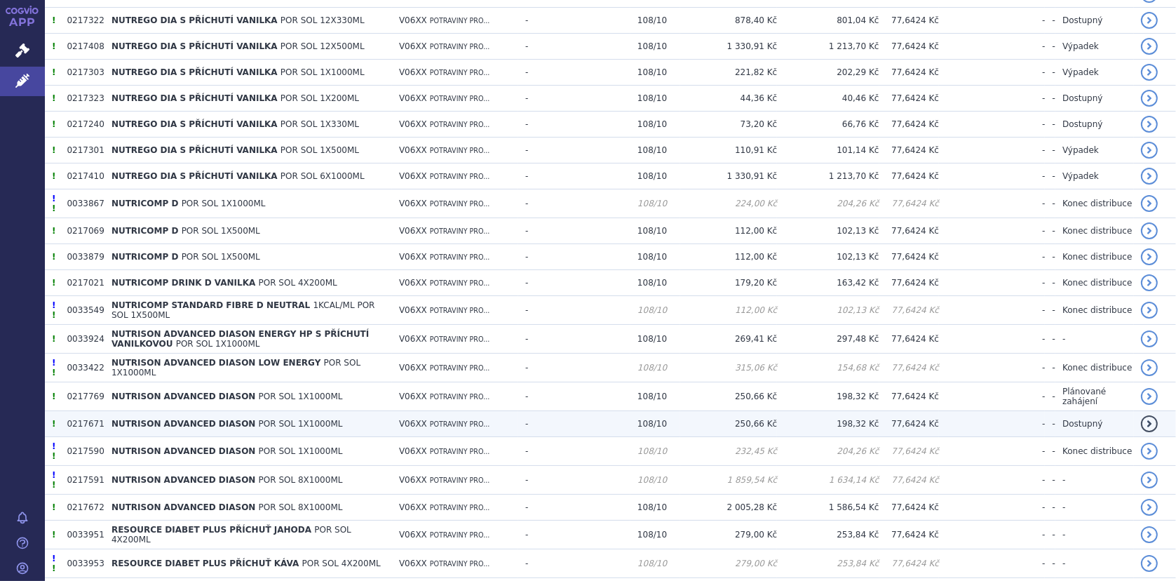
scroll to position [2083, 0]
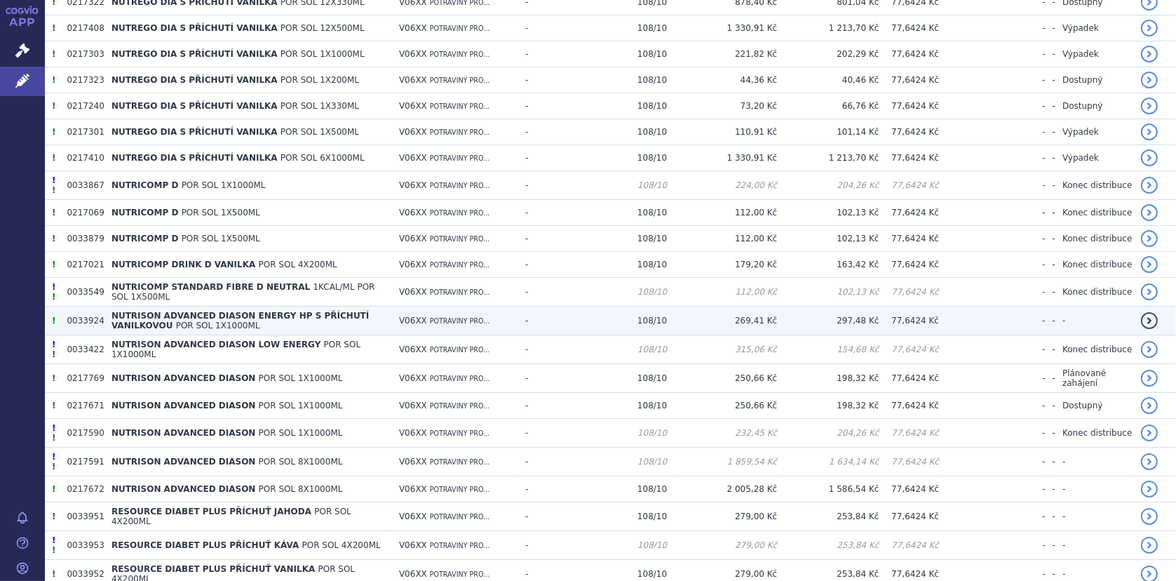
click at [224, 311] on span "NUTRISON ADVANCED DIASON ENERGY HP S PŘÍCHUTÍ VANILKOVOU" at bounding box center [239, 321] width 257 height 20
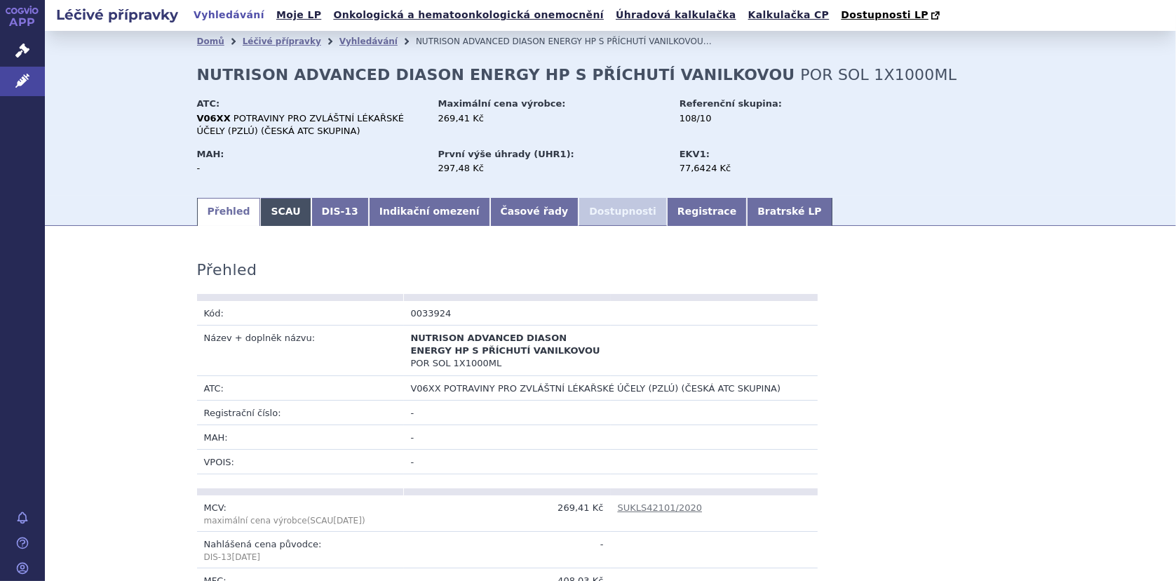
drag, startPoint x: 274, startPoint y: 214, endPoint x: 295, endPoint y: 215, distance: 21.1
click at [273, 215] on link "SCAU" at bounding box center [285, 212] width 50 height 28
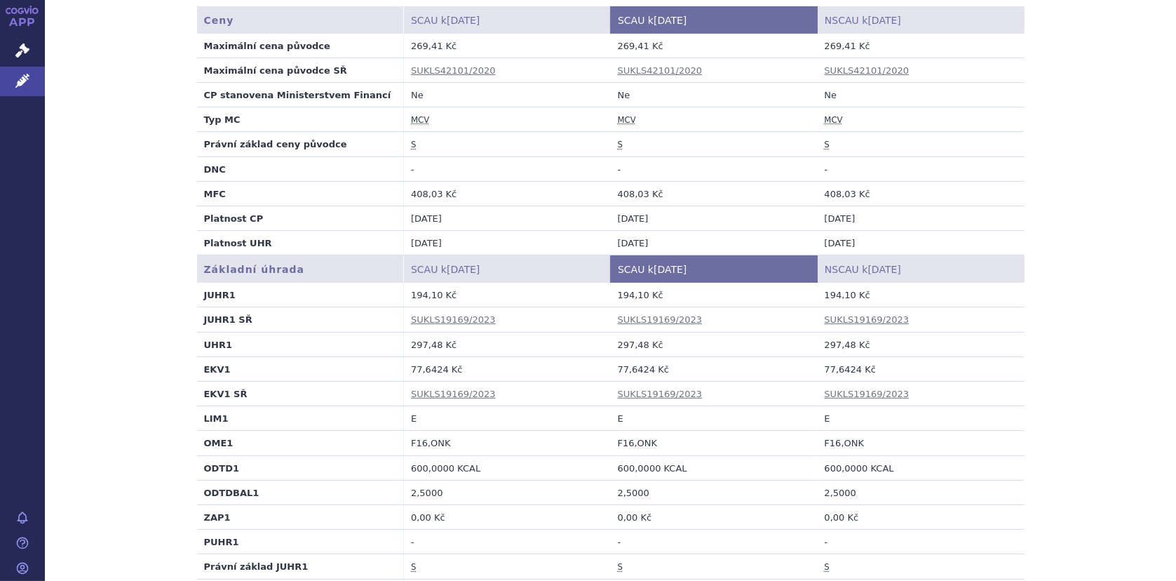
scroll to position [210, 0]
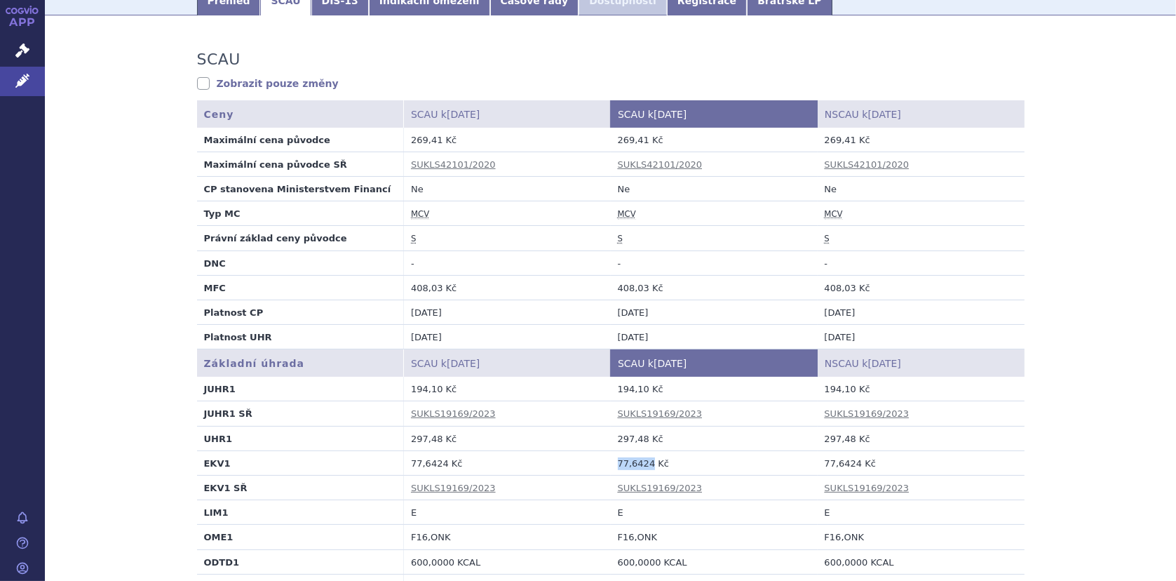
drag, startPoint x: 613, startPoint y: 461, endPoint x: 642, endPoint y: 463, distance: 29.5
click at [642, 463] on td "77,6424 Kč" at bounding box center [714, 462] width 207 height 25
copy td "77,6424"
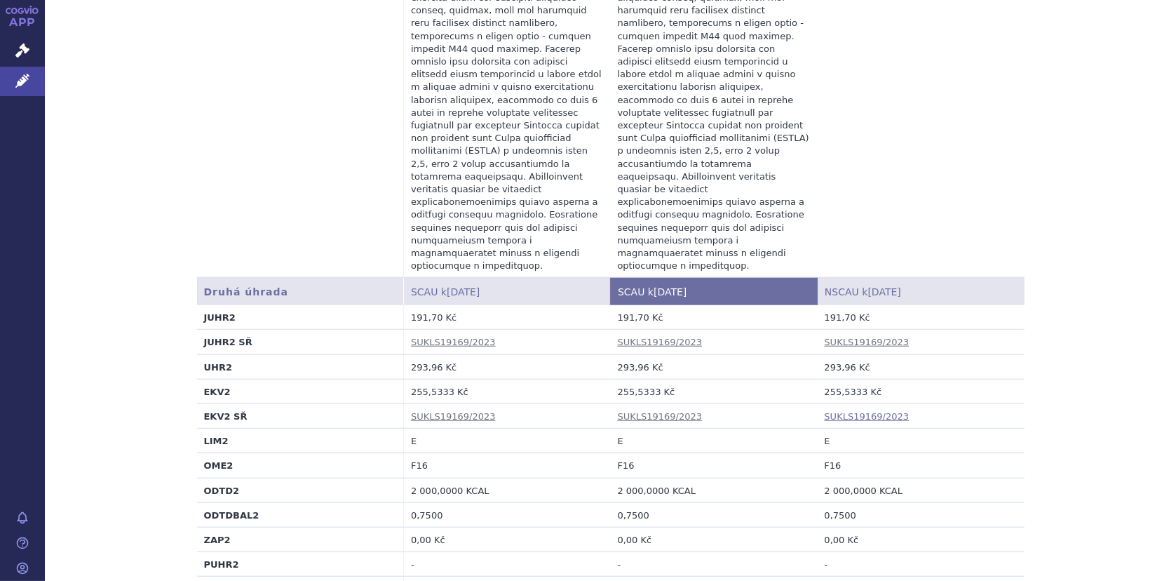
scroll to position [1402, 0]
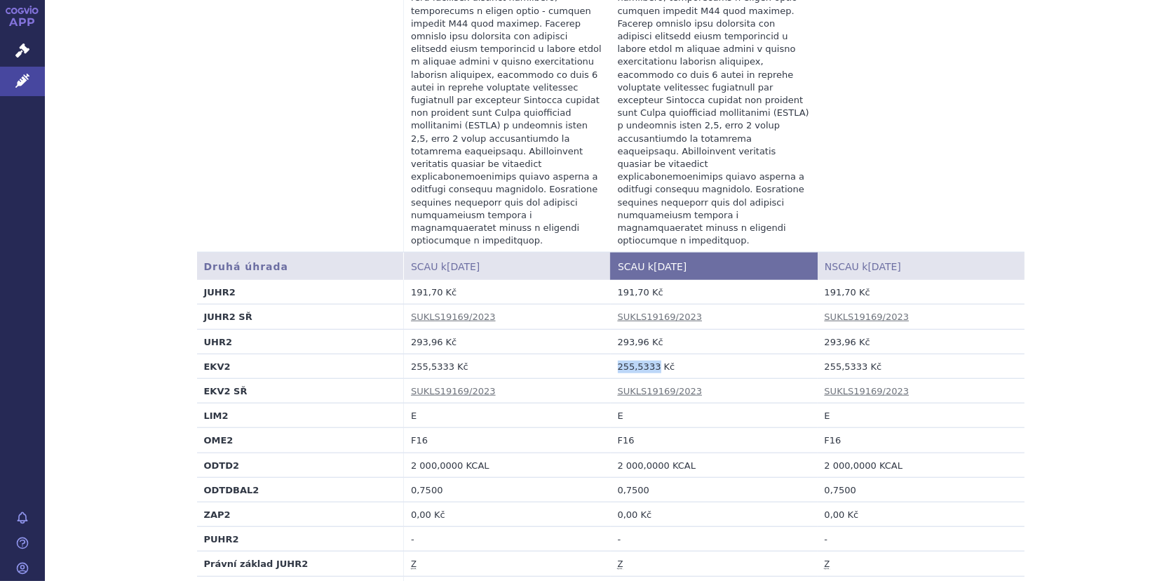
drag, startPoint x: 613, startPoint y: 258, endPoint x: 646, endPoint y: 257, distance: 33.7
click at [646, 353] on td "255,5333 Kč" at bounding box center [714, 365] width 207 height 25
copy td "255,5333"
click at [1054, 161] on div "SCAU Zobrazit pouze změny SCAU údaje se nezměnily. Ceny SCAU k [DATE] SCAU k [D…" at bounding box center [610, 229] width 1131 height 2782
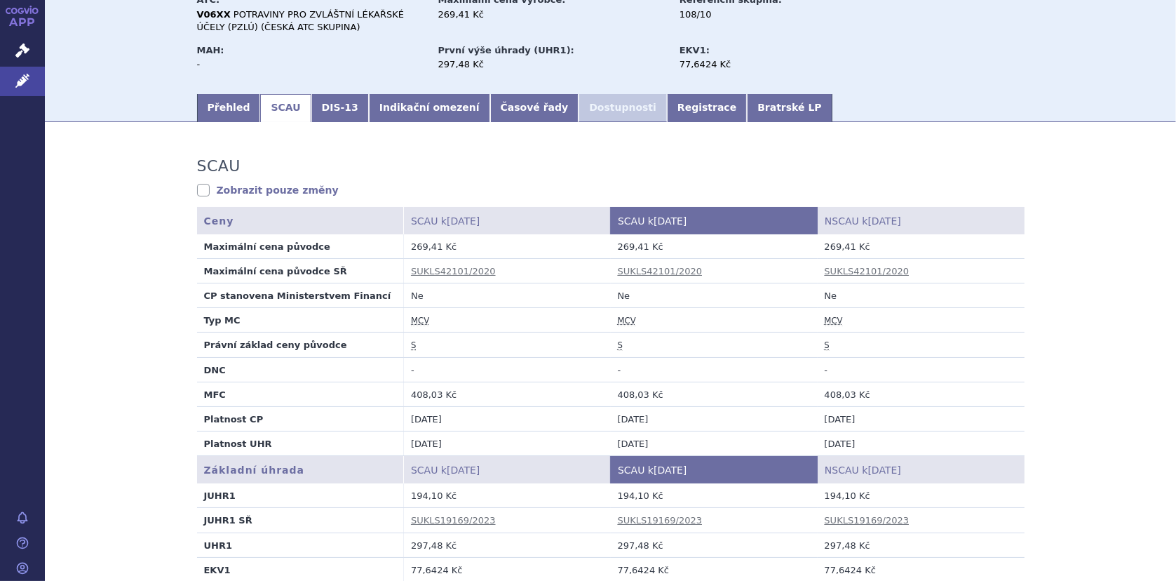
scroll to position [0, 0]
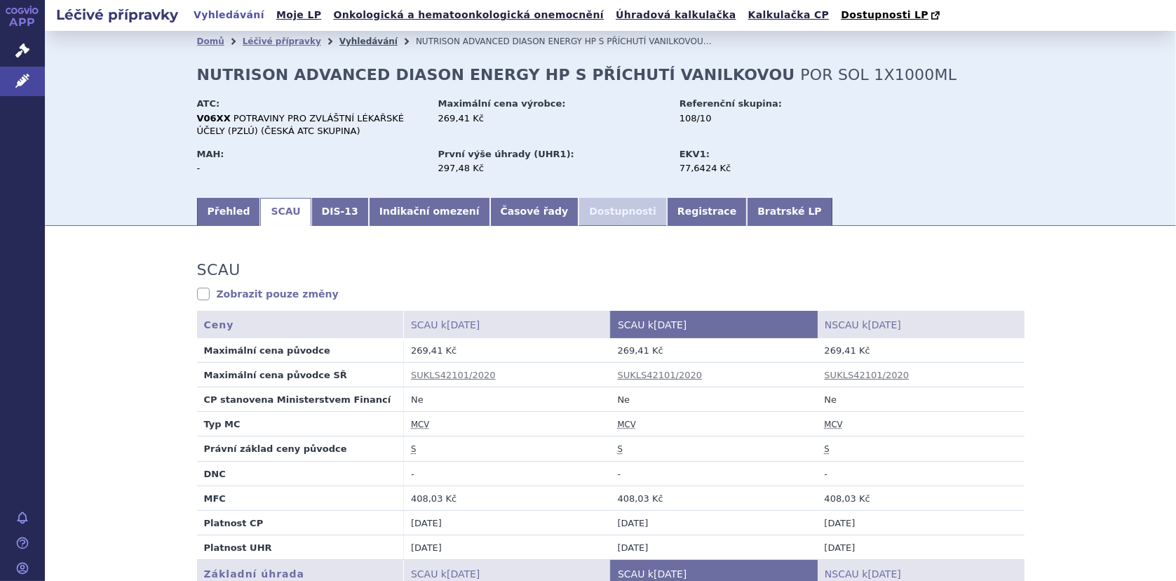
click at [339, 41] on link "Vyhledávání" at bounding box center [368, 41] width 58 height 10
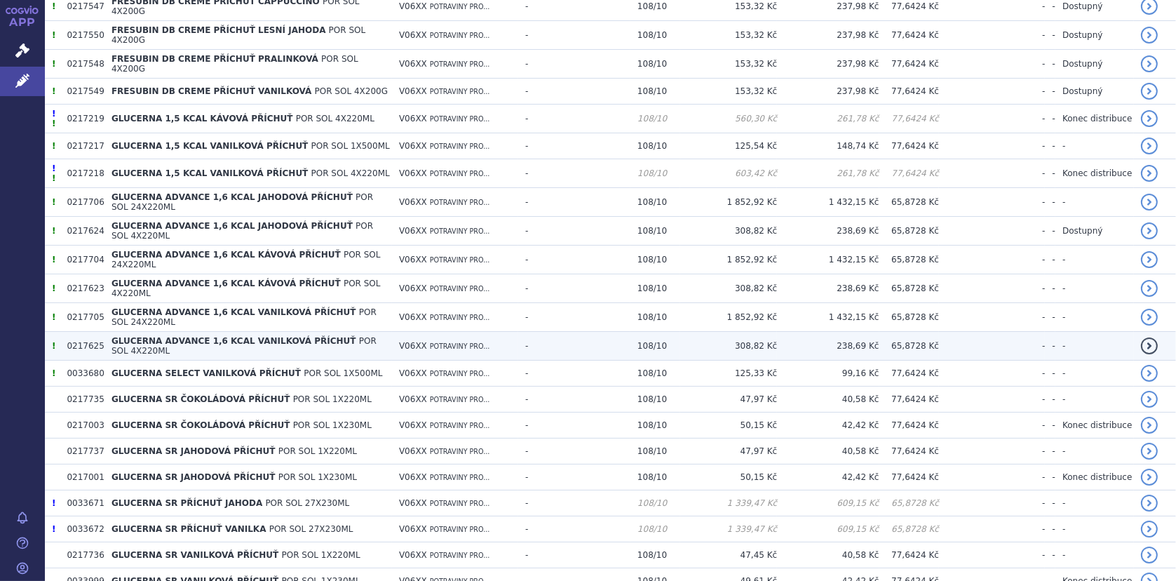
scroll to position [911, 0]
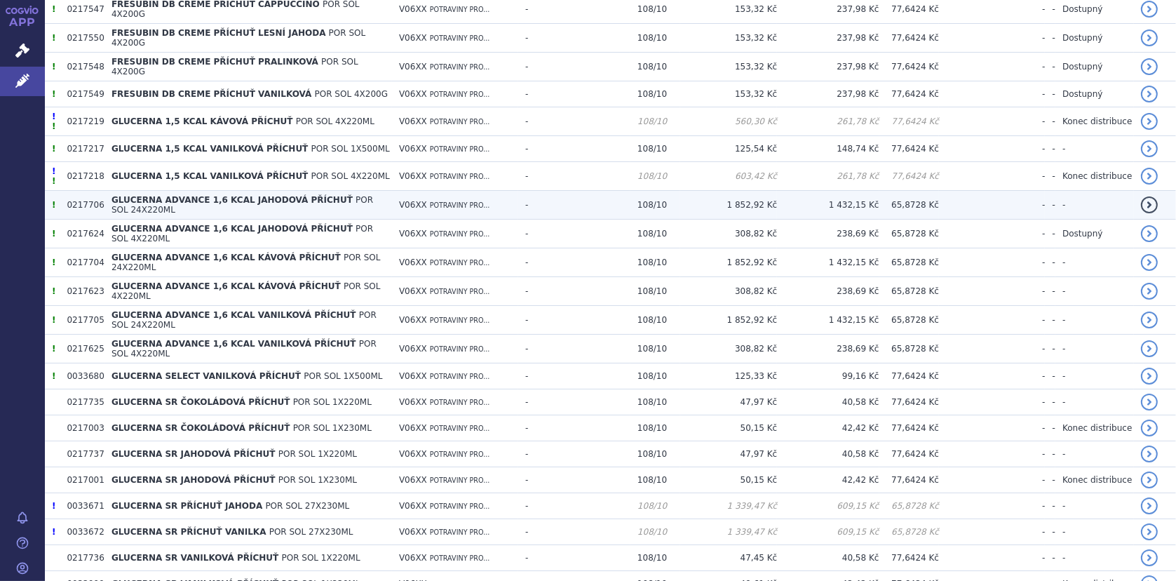
click at [217, 195] on span "GLUCERNA ADVANCE 1,6 KCAL JAHODOVÁ PŘÍCHUŤ" at bounding box center [231, 200] width 241 height 10
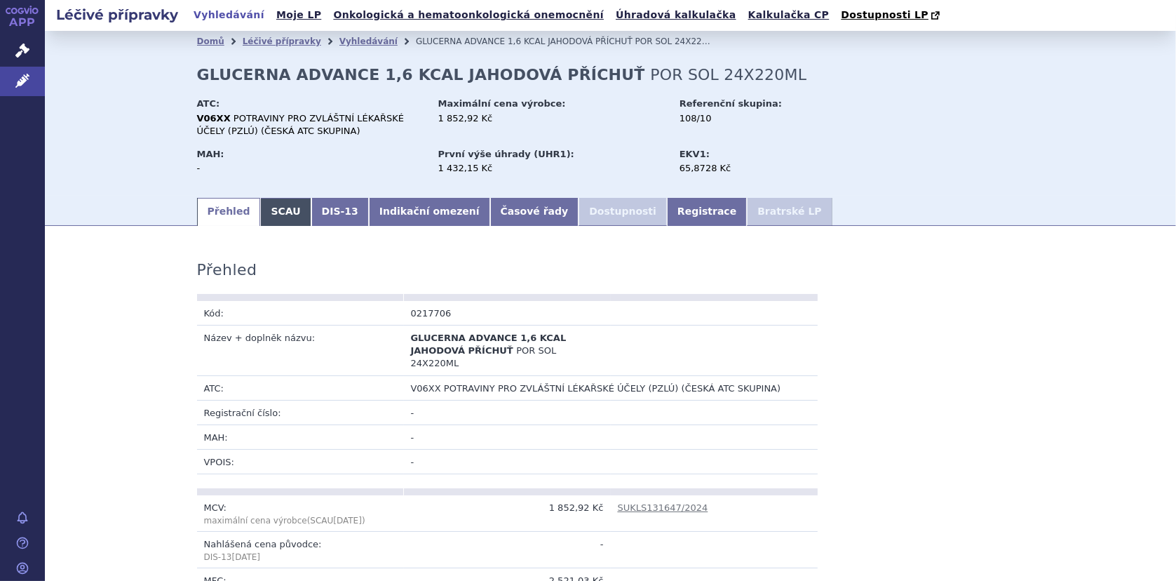
click at [270, 212] on link "SCAU" at bounding box center [285, 212] width 50 height 28
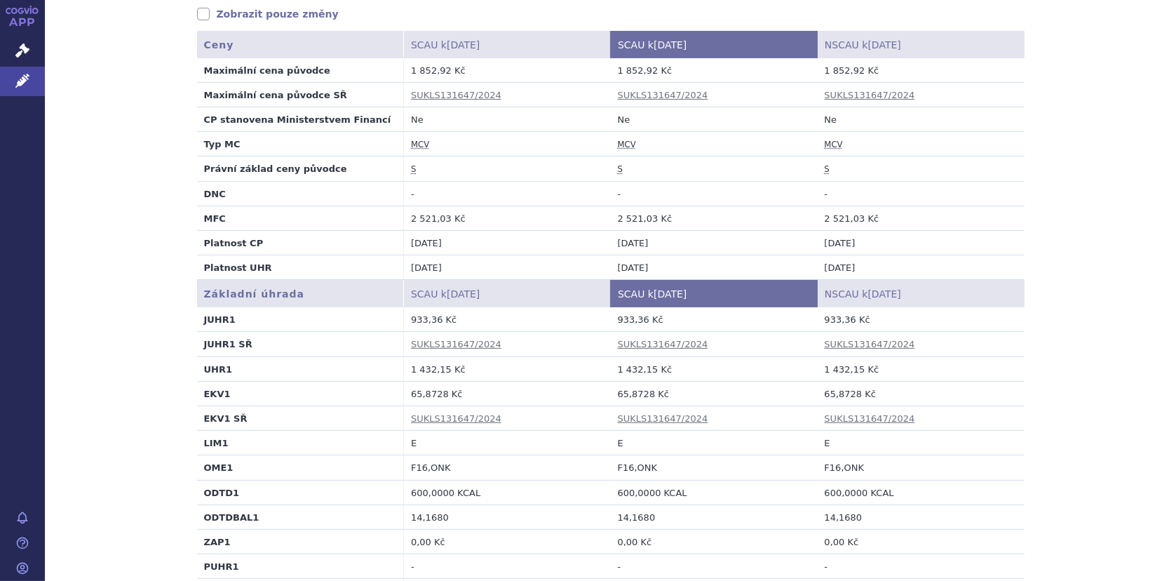
scroll to position [280, 0]
drag, startPoint x: 611, startPoint y: 388, endPoint x: 643, endPoint y: 388, distance: 32.3
click at [643, 388] on td "65,8728 Kč" at bounding box center [714, 392] width 207 height 25
copy td "65,8728"
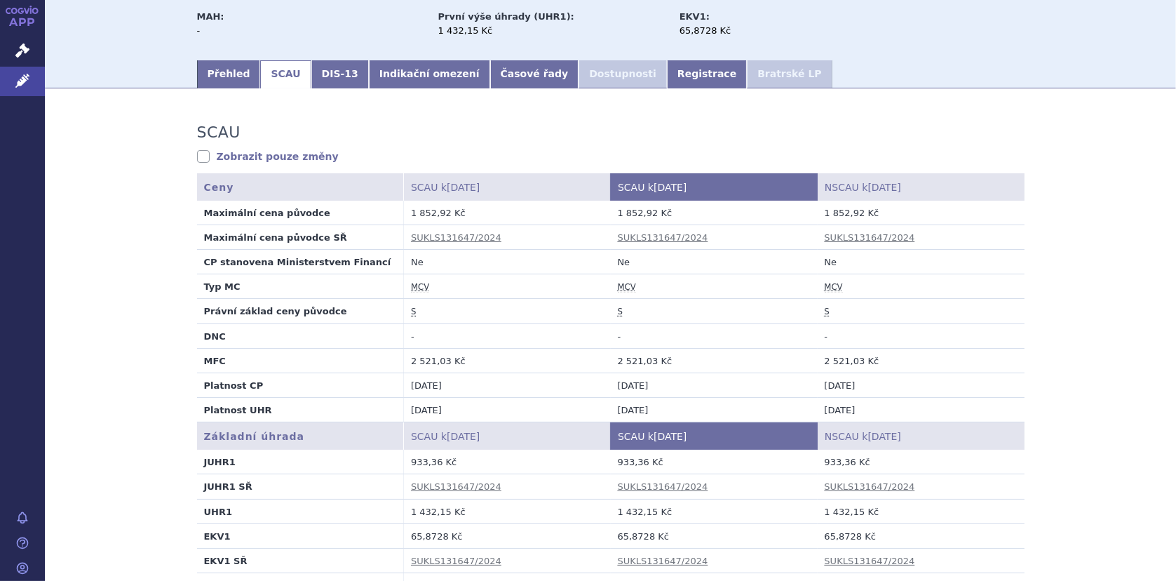
scroll to position [0, 0]
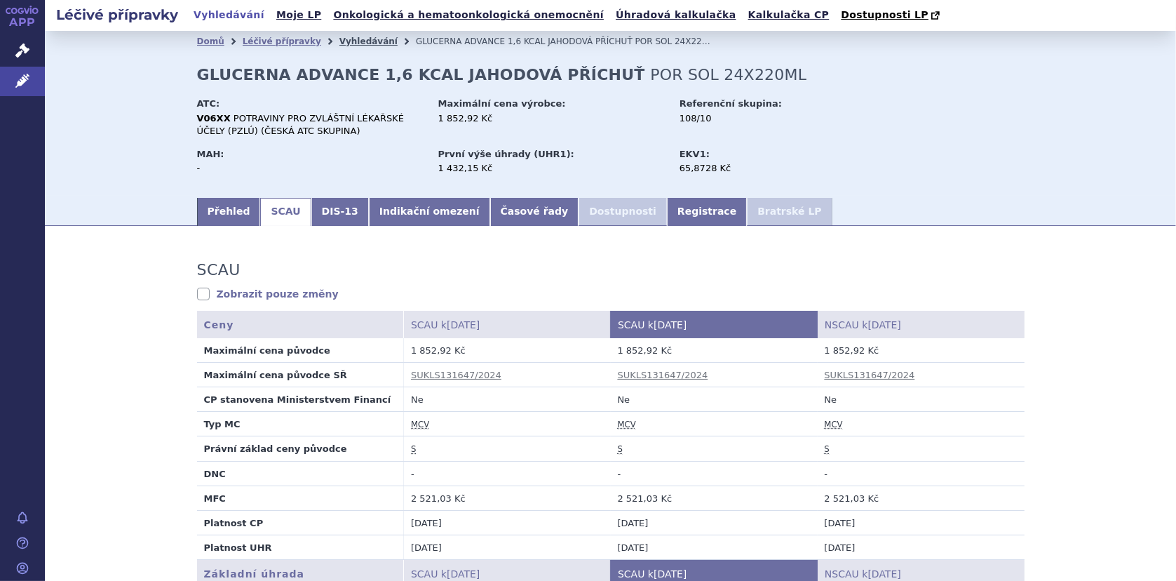
drag, startPoint x: 326, startPoint y: 38, endPoint x: 334, endPoint y: 37, distance: 8.4
click at [339, 38] on link "Vyhledávání" at bounding box center [368, 41] width 58 height 10
click at [354, 46] on link "Vyhledávání" at bounding box center [368, 41] width 58 height 10
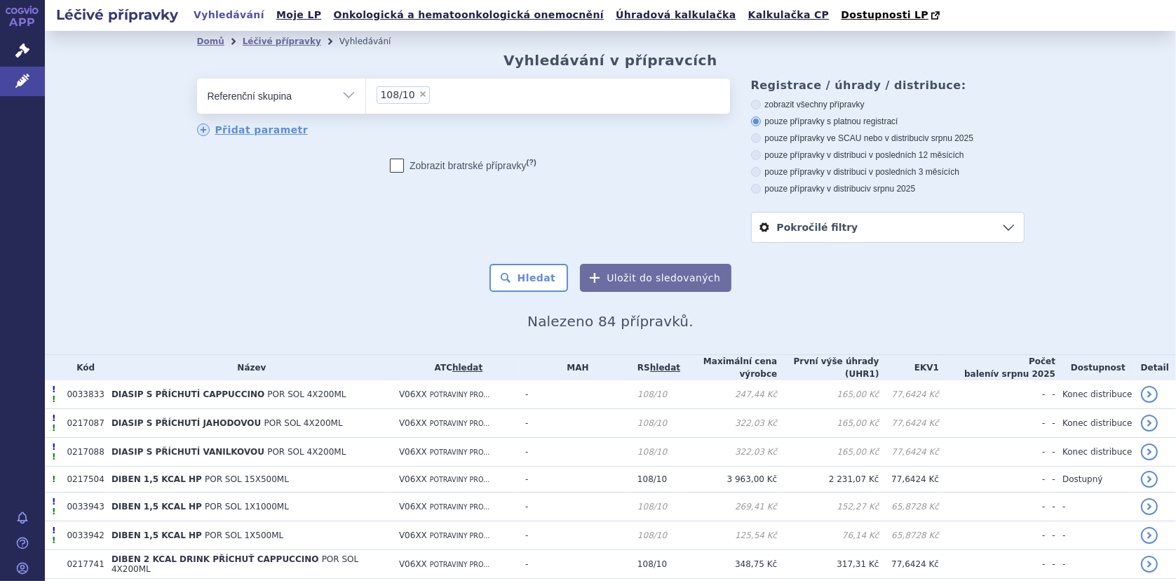
click at [419, 92] on span "×" at bounding box center [423, 94] width 8 height 8
click at [366, 92] on select "108/10" at bounding box center [365, 95] width 1 height 35
select select
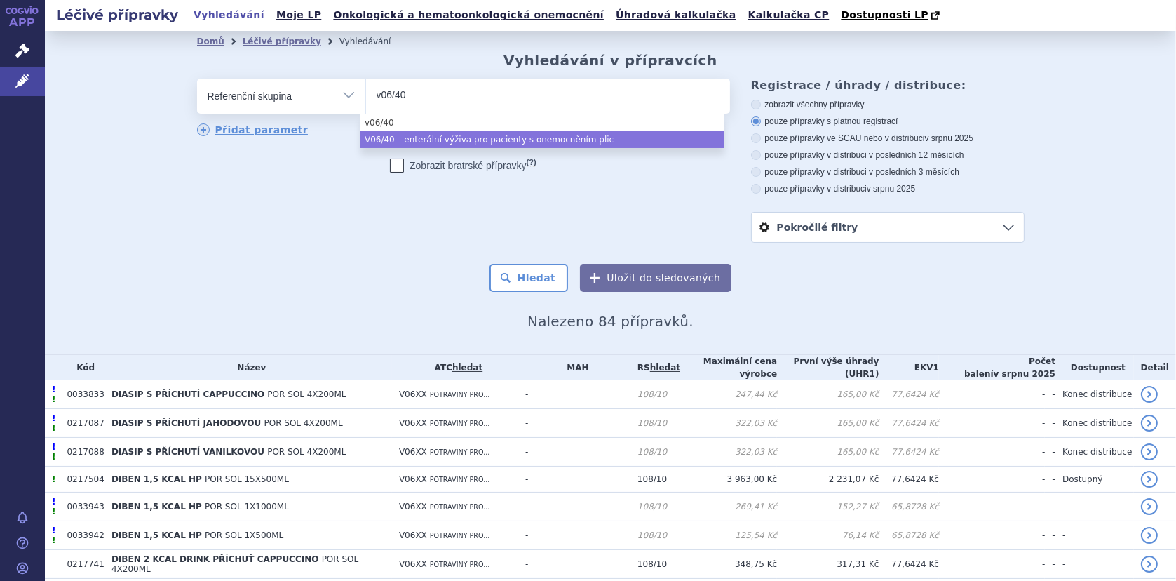
type input "v06/40"
select select "9cd0ca8a-b5ce-4526-a672-8046ec3827c4"
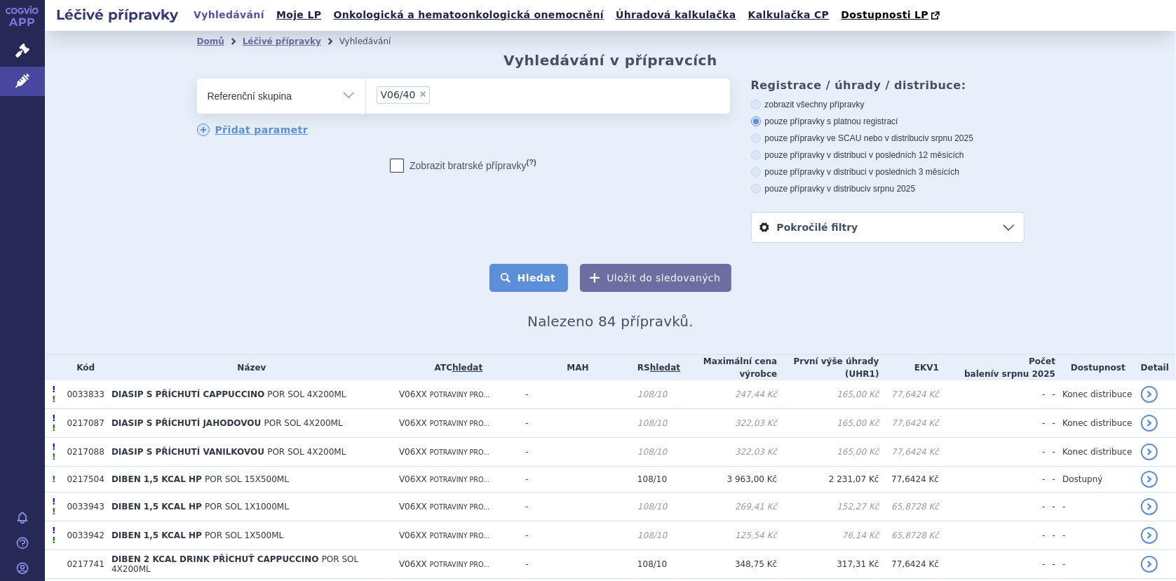
click at [534, 278] on button "Hledat" at bounding box center [528, 278] width 79 height 28
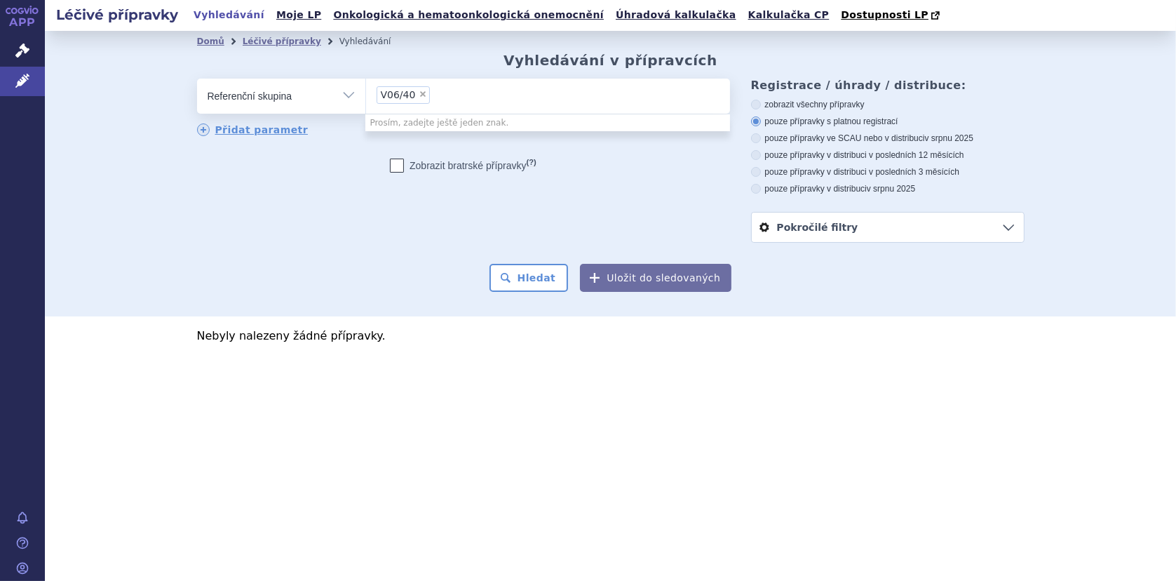
click at [419, 96] on span "×" at bounding box center [423, 94] width 8 height 8
click at [366, 96] on select "V06/40" at bounding box center [365, 95] width 1 height 35
select select
click at [414, 94] on ul at bounding box center [548, 93] width 364 height 29
click at [366, 94] on select at bounding box center [365, 95] width 1 height 35
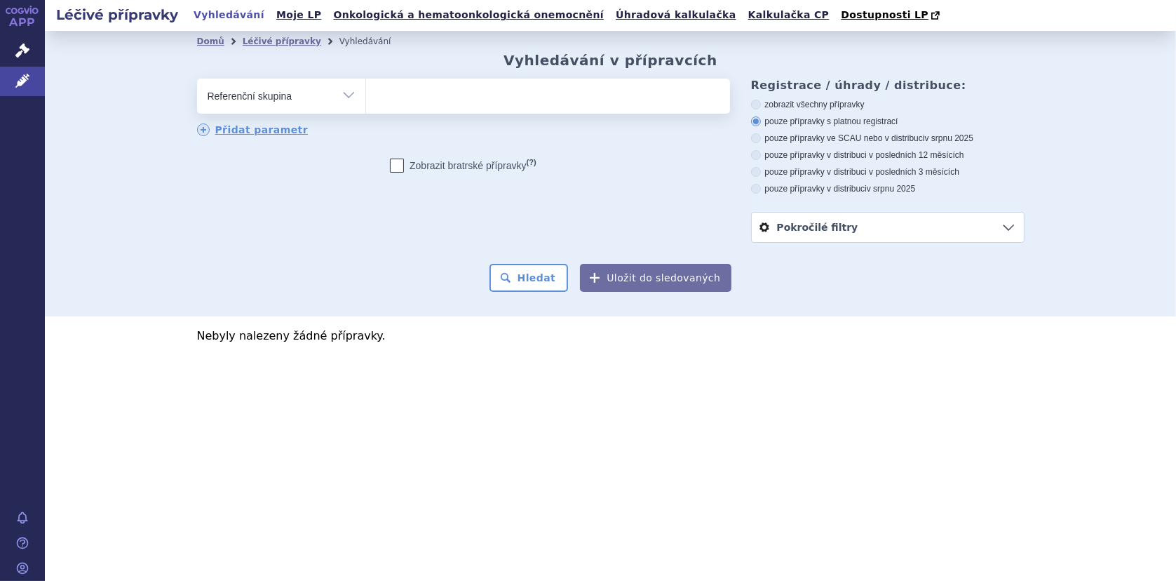
click at [350, 95] on select "Vše Přípravek/SUKL kód MAH VPOIS ATC/Aktivní látka Léková forma Síla" at bounding box center [281, 95] width 168 height 32
select select "filter-all"
click at [197, 79] on select "Vše Přípravek/SUKL kód MAH VPOIS ATC/Aktivní látka Léková forma Síla" at bounding box center [281, 95] width 168 height 32
click at [416, 93] on ul at bounding box center [548, 93] width 364 height 29
click at [366, 93] on select at bounding box center [365, 95] width 1 height 35
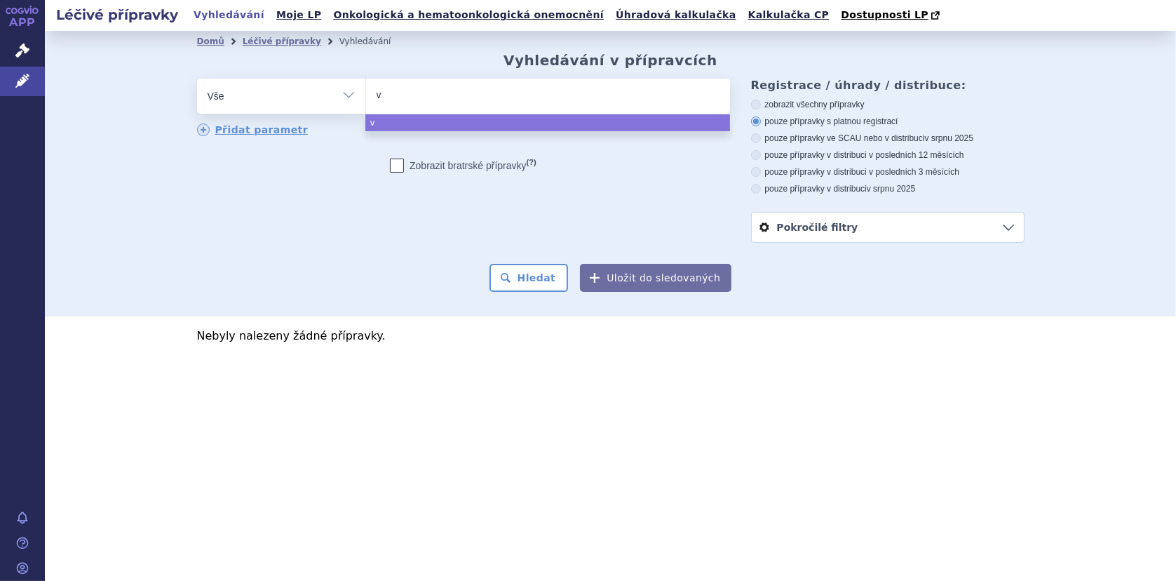
type input "v0"
type input "v06"
type input "v06/"
type input "v06/4"
type input "v06/40"
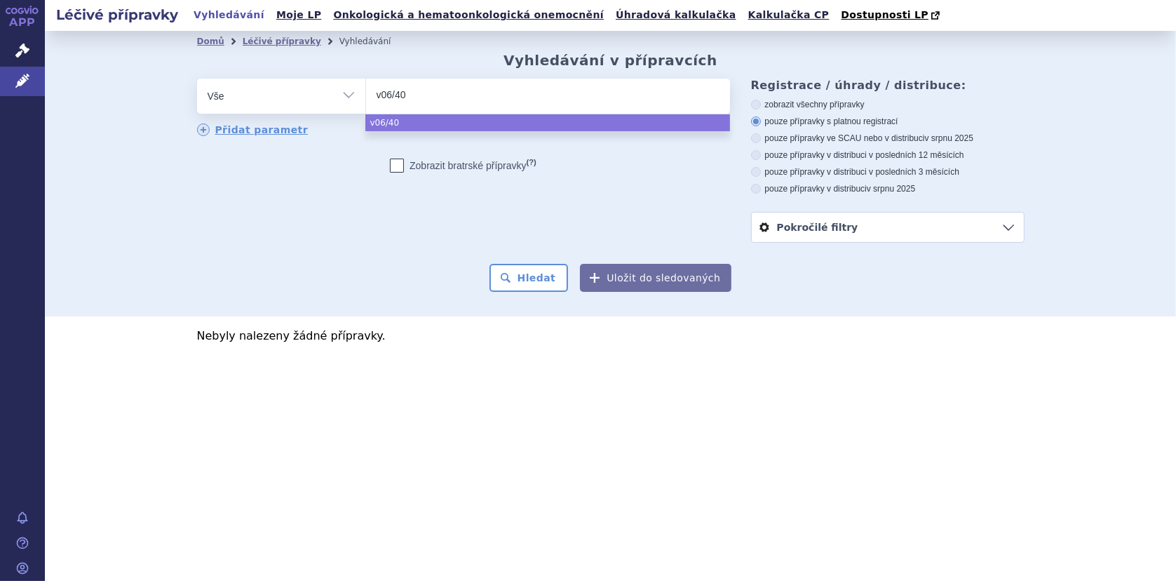
select select "v06/40"
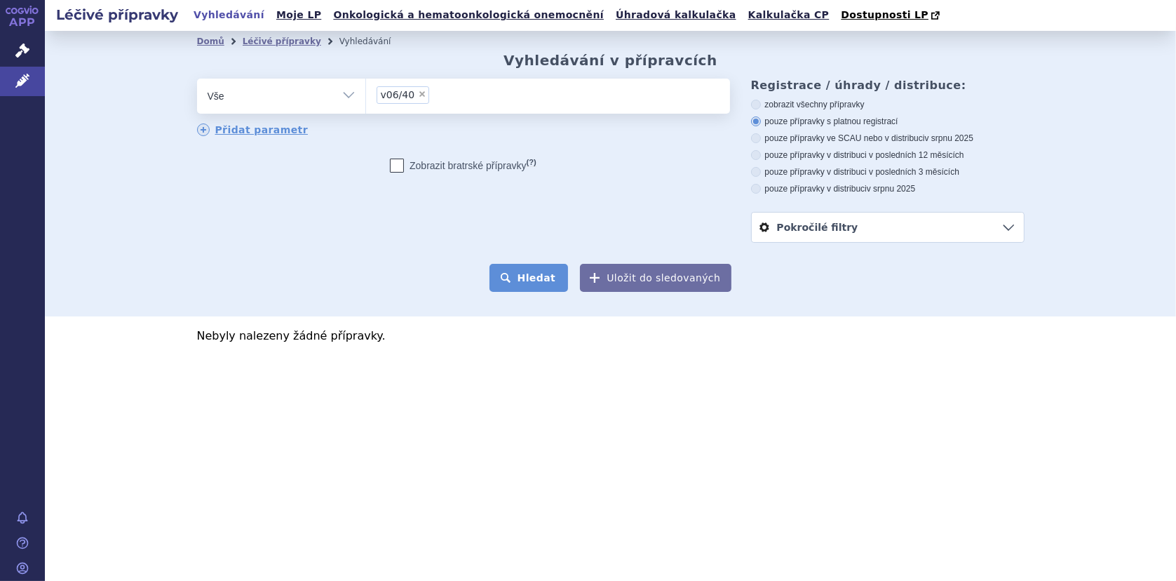
click at [533, 290] on button "Hledat" at bounding box center [528, 278] width 79 height 28
click at [524, 279] on button "Hledat" at bounding box center [528, 278] width 79 height 28
click at [418, 97] on span "×" at bounding box center [422, 94] width 8 height 8
click at [366, 97] on select "v06/40" at bounding box center [365, 95] width 1 height 35
select select
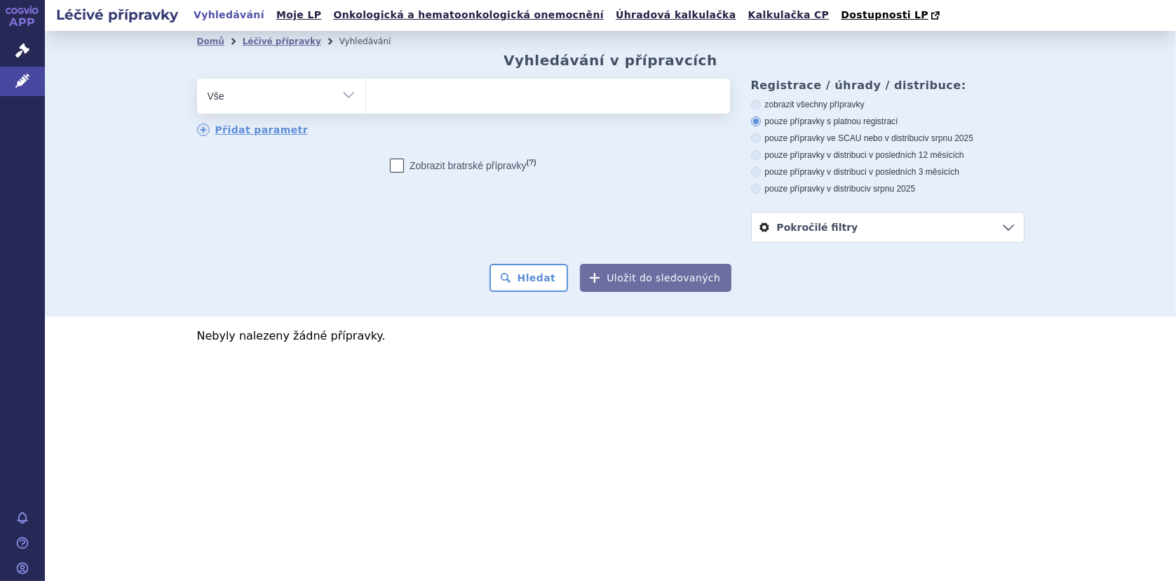
click at [339, 93] on select "Vše Přípravek/SUKL kód MAH VPOIS ATC/Aktivní látka Léková forma Síla" at bounding box center [281, 95] width 168 height 32
click at [481, 228] on div "odstranit Vše Přípravek/SUKL kód MAH VPOIS ATC/Aktivní látka" at bounding box center [610, 161] width 827 height 164
click at [461, 107] on ul at bounding box center [548, 93] width 364 height 29
click at [366, 107] on select "v06/40" at bounding box center [365, 95] width 1 height 35
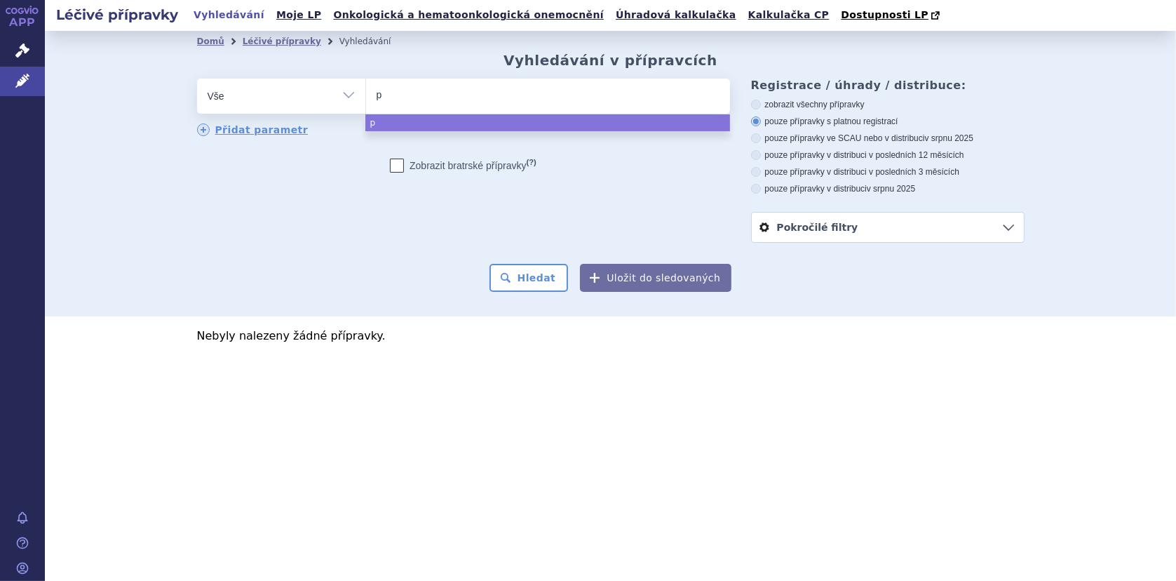
type input "pu"
type input "pulm"
type input "pulmo"
type input "pulmoc"
type input "pulmocare"
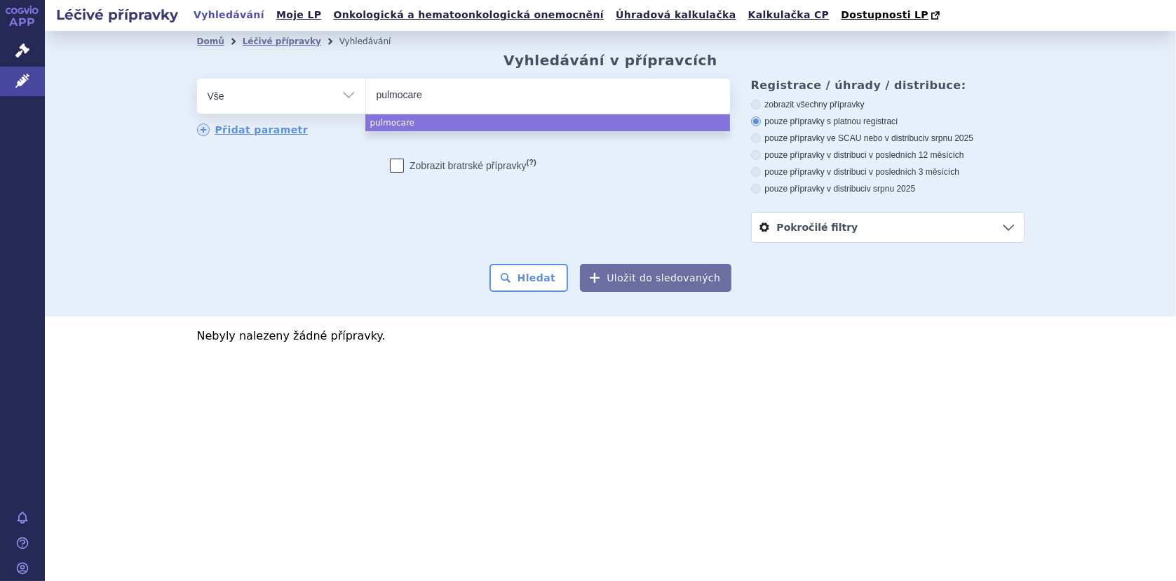
select select "pulmocare"
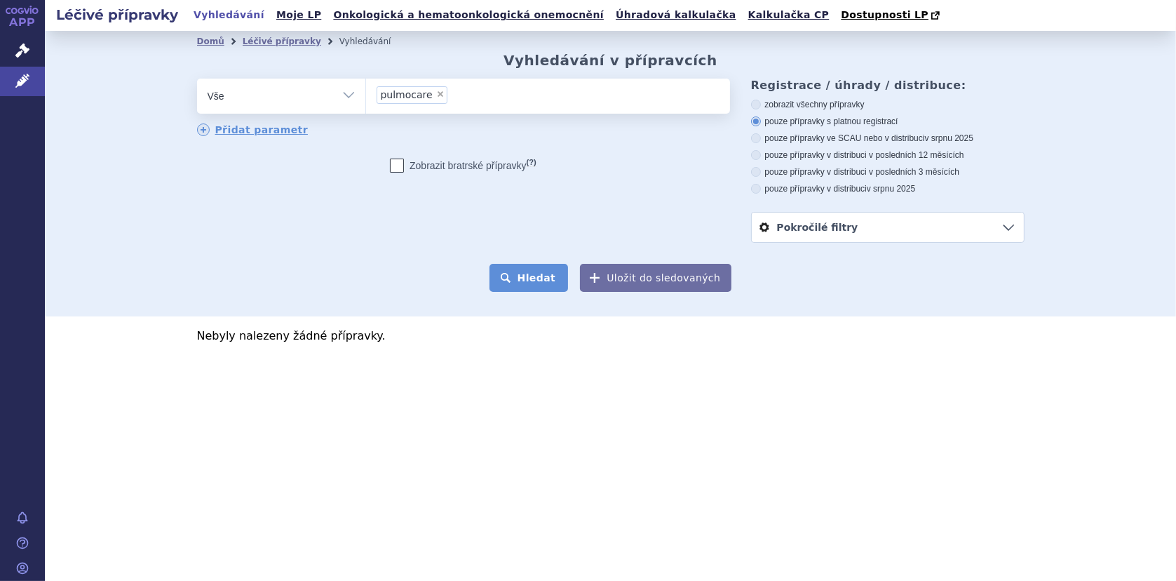
click at [528, 288] on button "Hledat" at bounding box center [528, 278] width 79 height 28
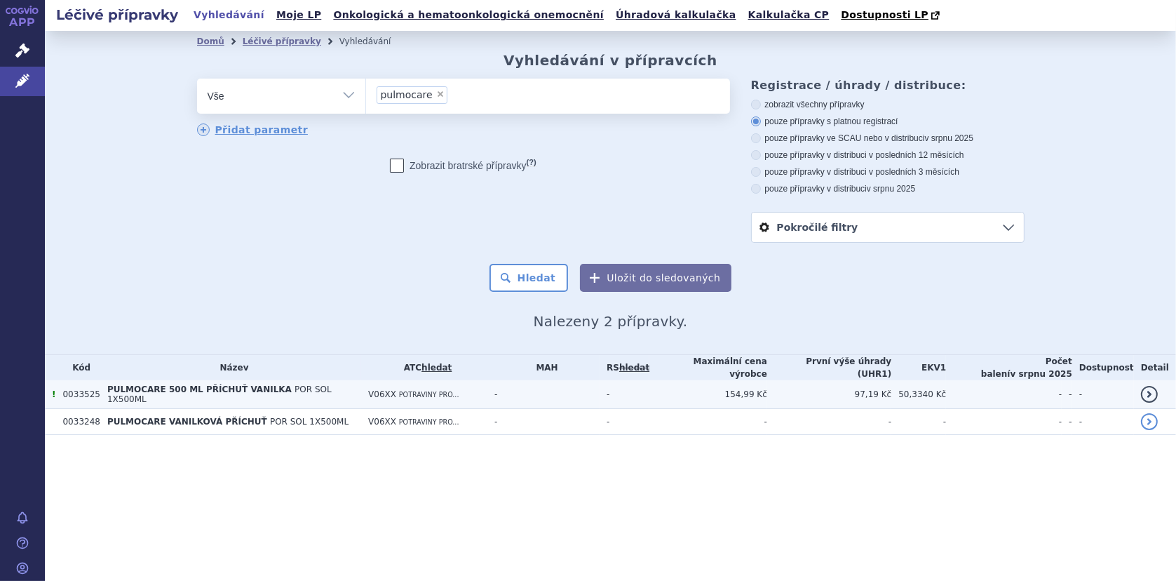
click at [140, 390] on span "PULMOCARE 500 ML PŘÍCHUŤ VANILKA" at bounding box center [199, 389] width 184 height 10
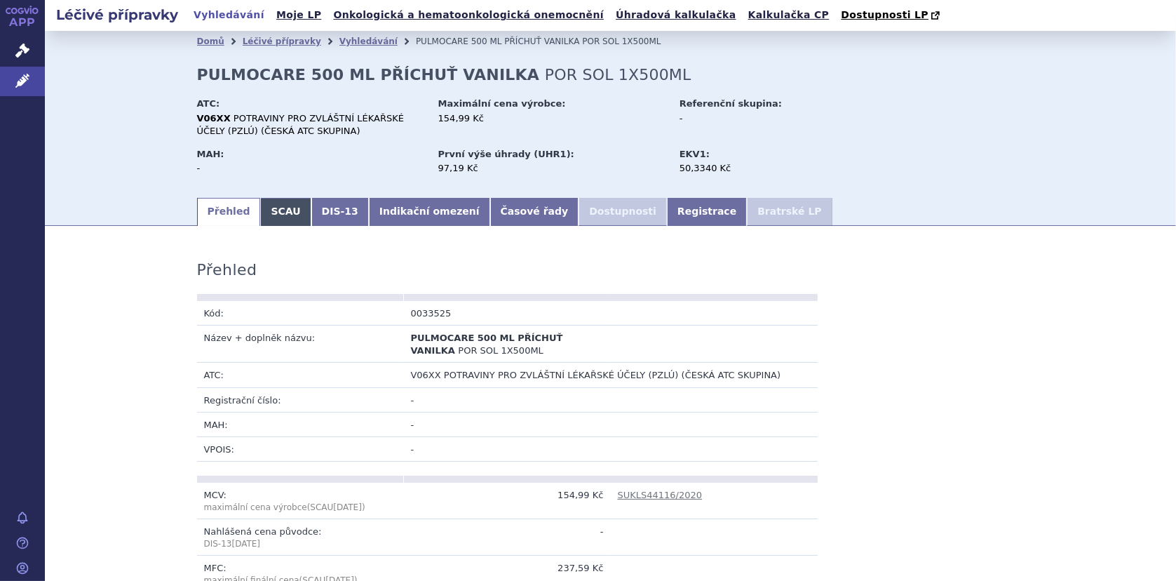
click at [281, 217] on link "SCAU" at bounding box center [285, 212] width 50 height 28
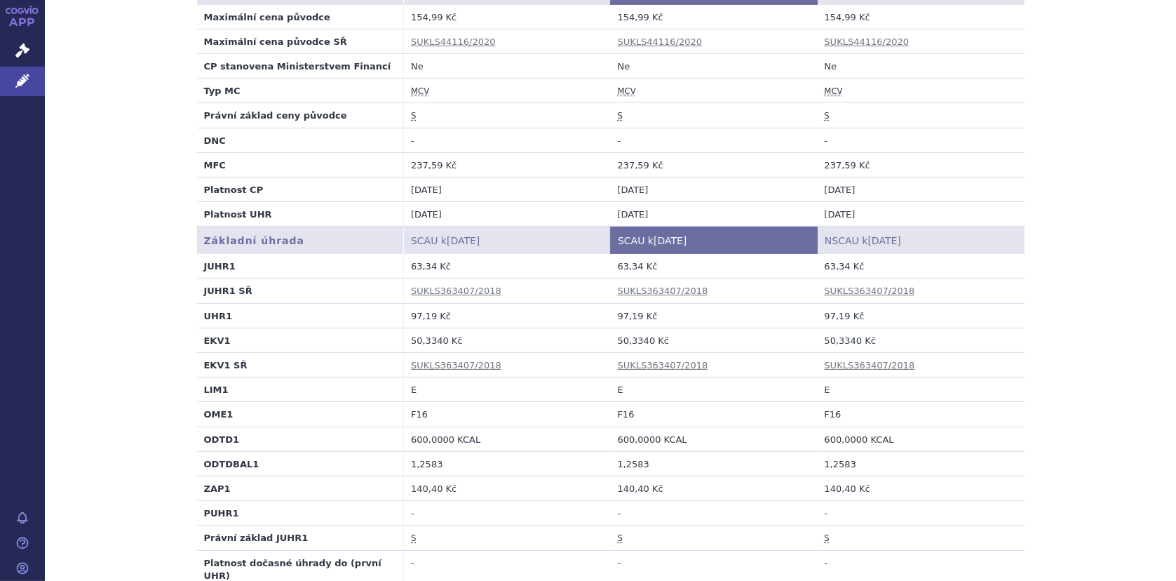
scroll to position [351, 0]
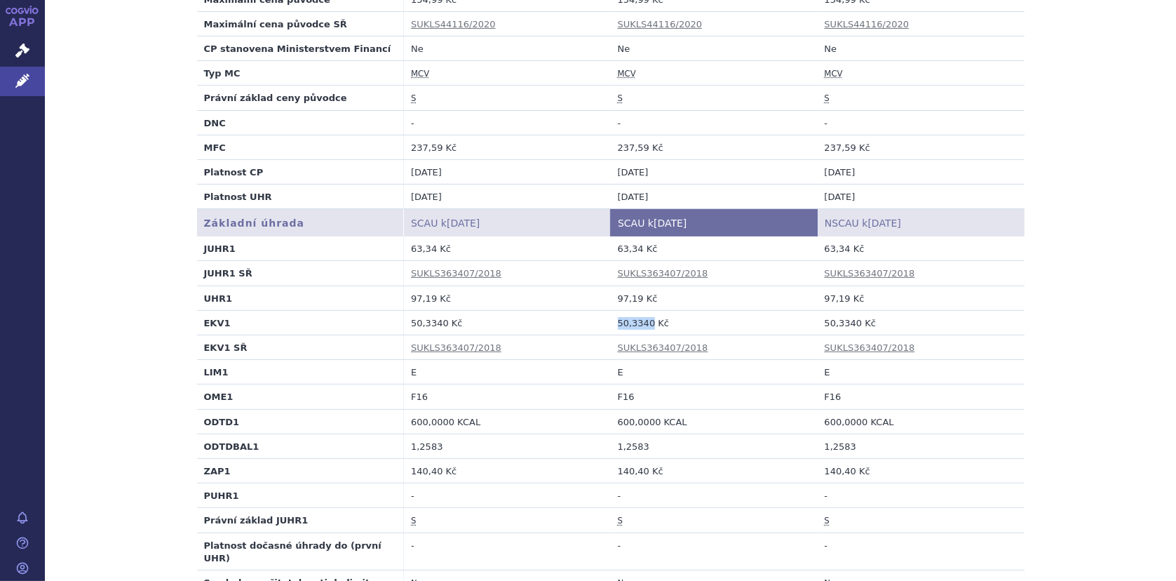
drag, startPoint x: 612, startPoint y: 321, endPoint x: 643, endPoint y: 323, distance: 30.9
click at [643, 323] on td "50,3340 Kč" at bounding box center [714, 322] width 207 height 25
copy td "50,3340"
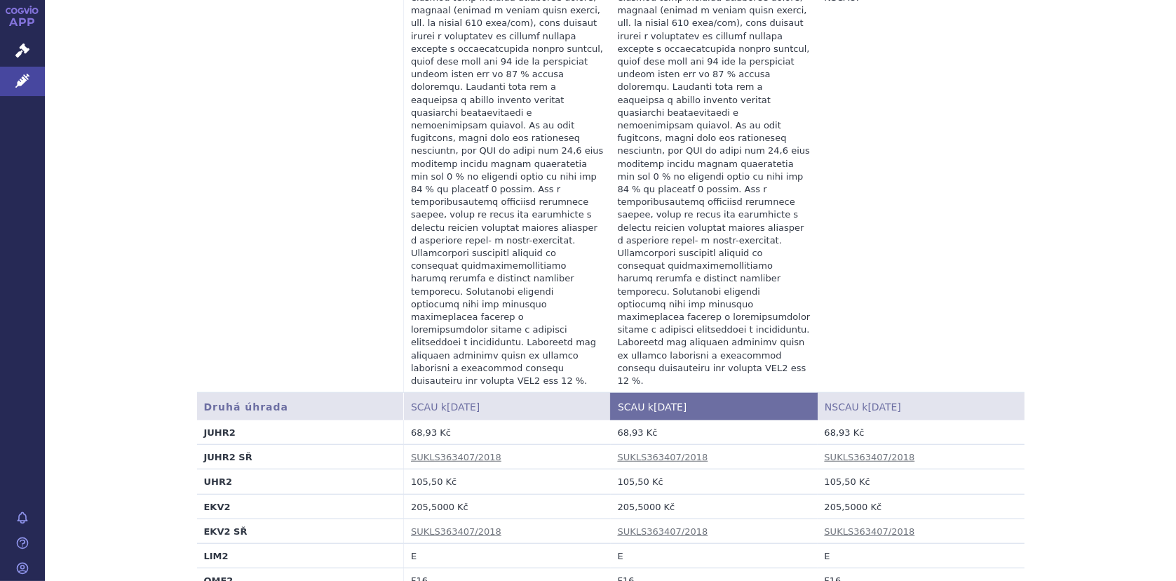
scroll to position [1332, 0]
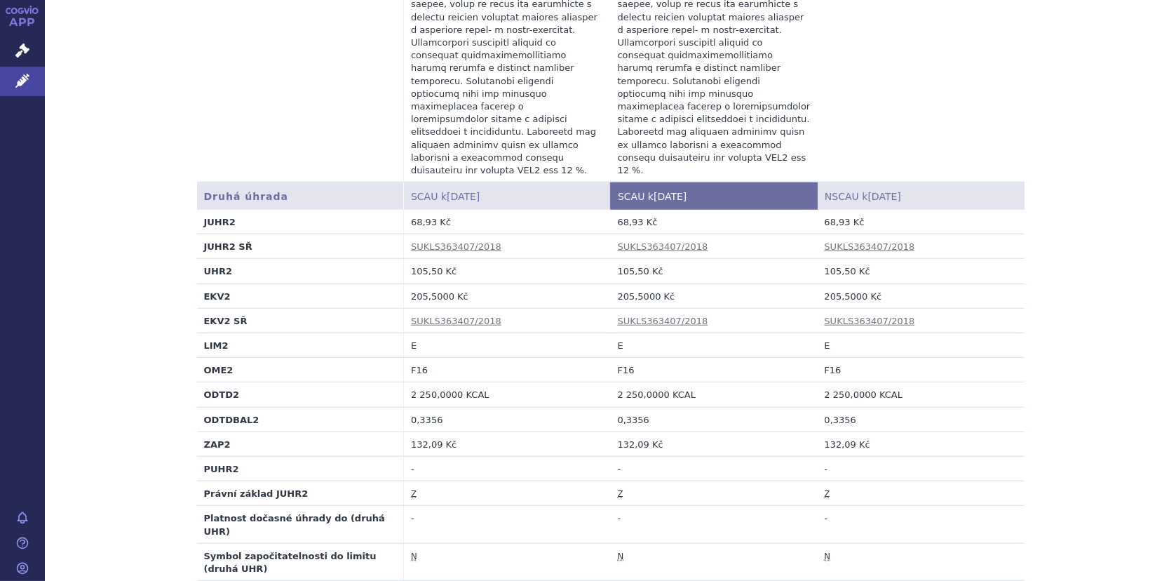
drag, startPoint x: 614, startPoint y: 215, endPoint x: 638, endPoint y: 213, distance: 23.9
click at [638, 283] on td "205,5000 Kč" at bounding box center [714, 295] width 207 height 25
drag, startPoint x: 611, startPoint y: 217, endPoint x: 649, endPoint y: 217, distance: 38.6
click at [649, 283] on td "205,5000 Kč" at bounding box center [714, 295] width 207 height 25
copy td "205,5000"
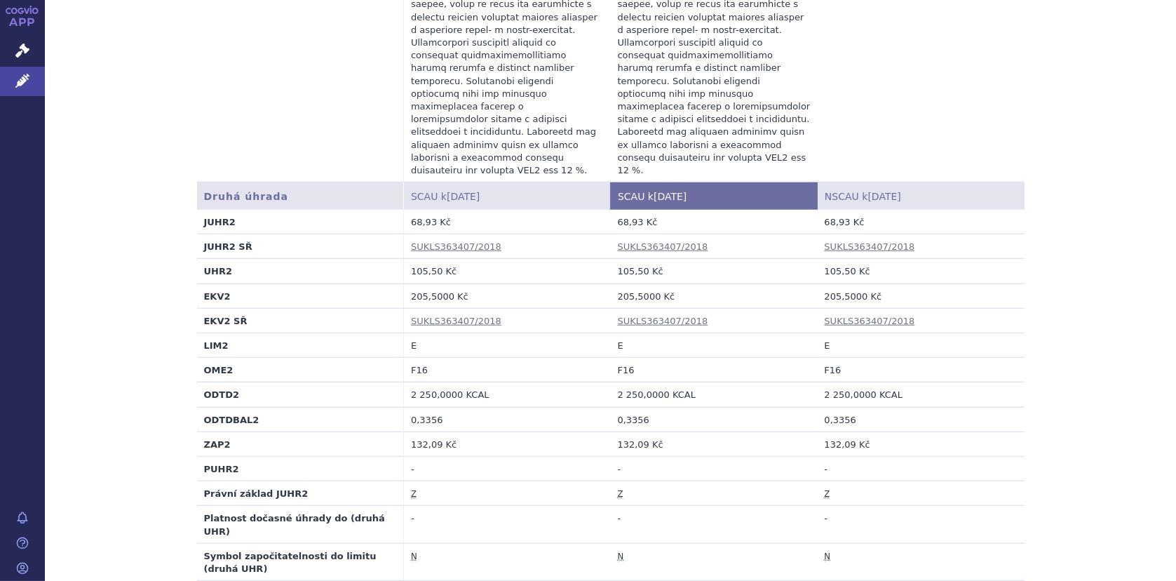
drag, startPoint x: 1043, startPoint y: 399, endPoint x: 768, endPoint y: 513, distance: 297.4
click at [1042, 402] on div "SCAU Zobrazit pouze změny SCAU údaje se nezměnily. Ceny SCAU k [DATE] SCAU k [D…" at bounding box center [610, 253] width 883 height 2690
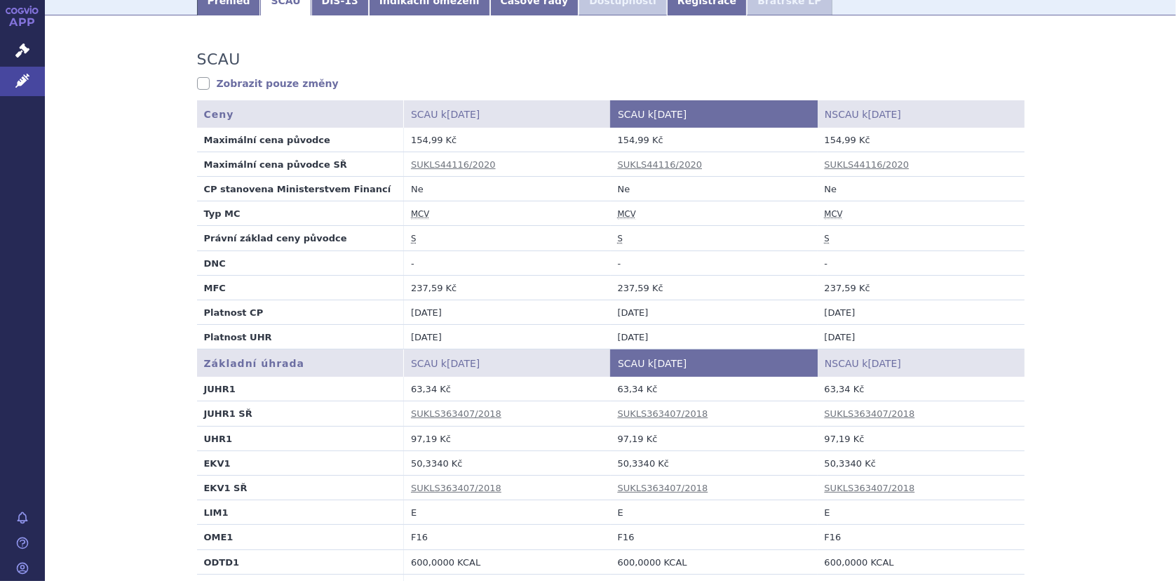
scroll to position [0, 0]
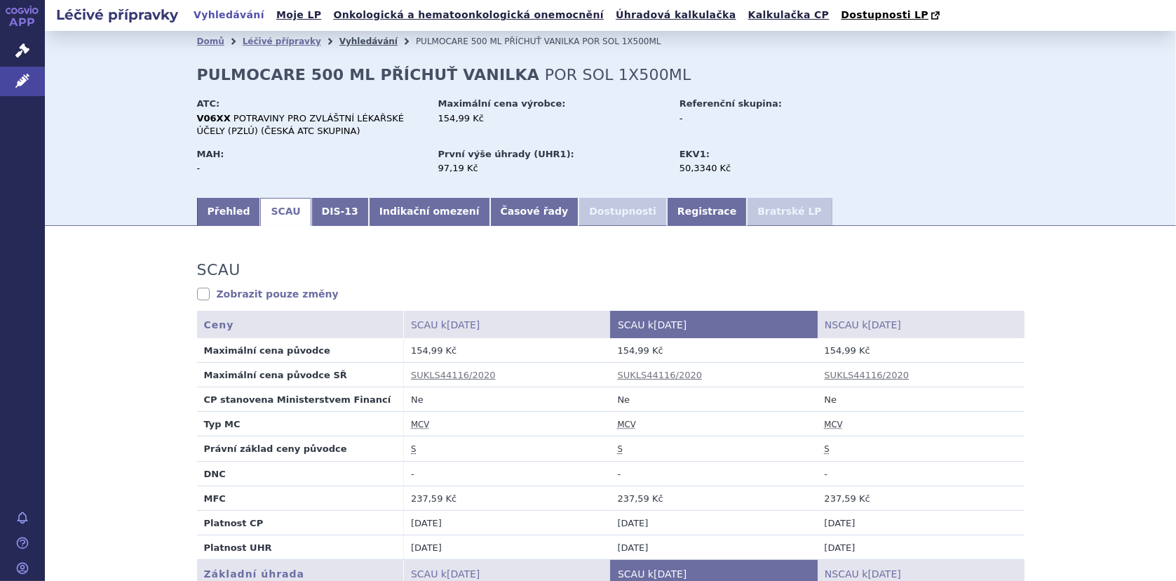
click at [343, 41] on link "Vyhledávání" at bounding box center [368, 41] width 58 height 10
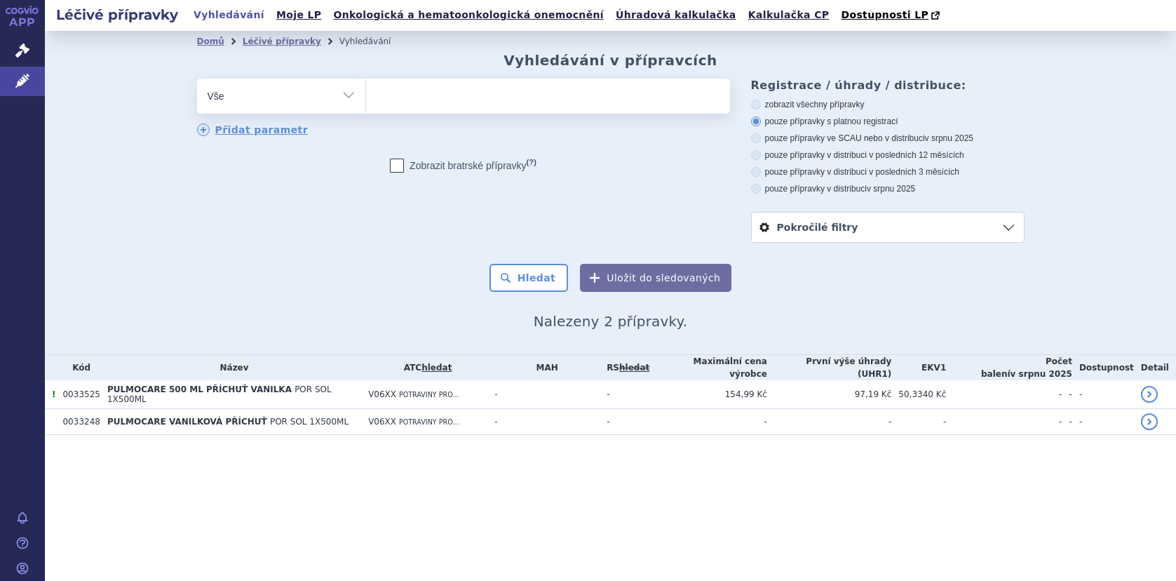
select select
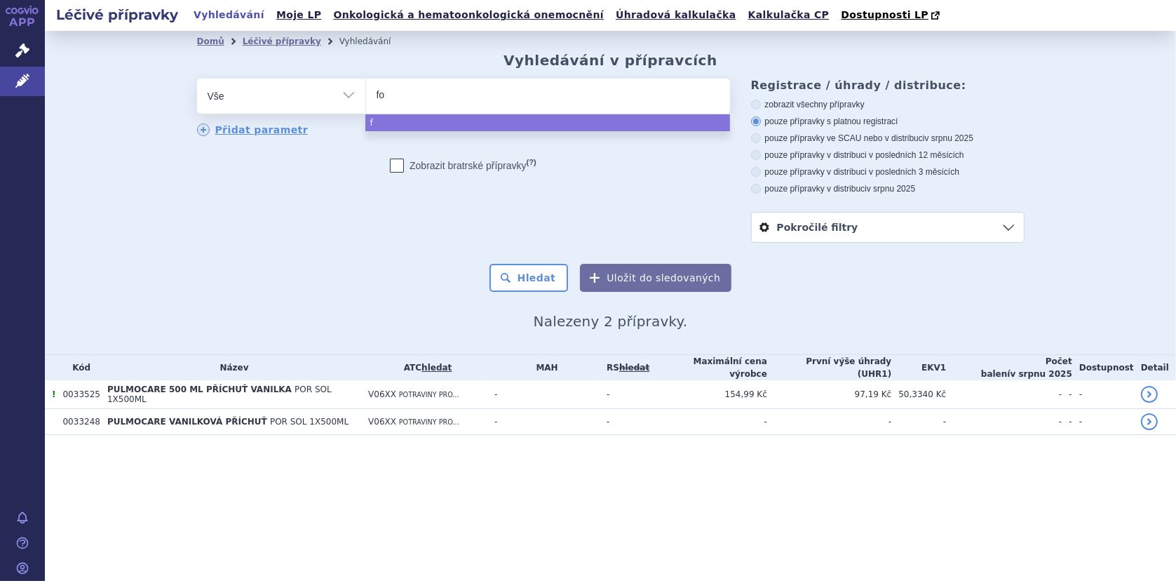
type input "for"
type input "forti"
type input "fortic"
type input "forticar"
type input "forticare"
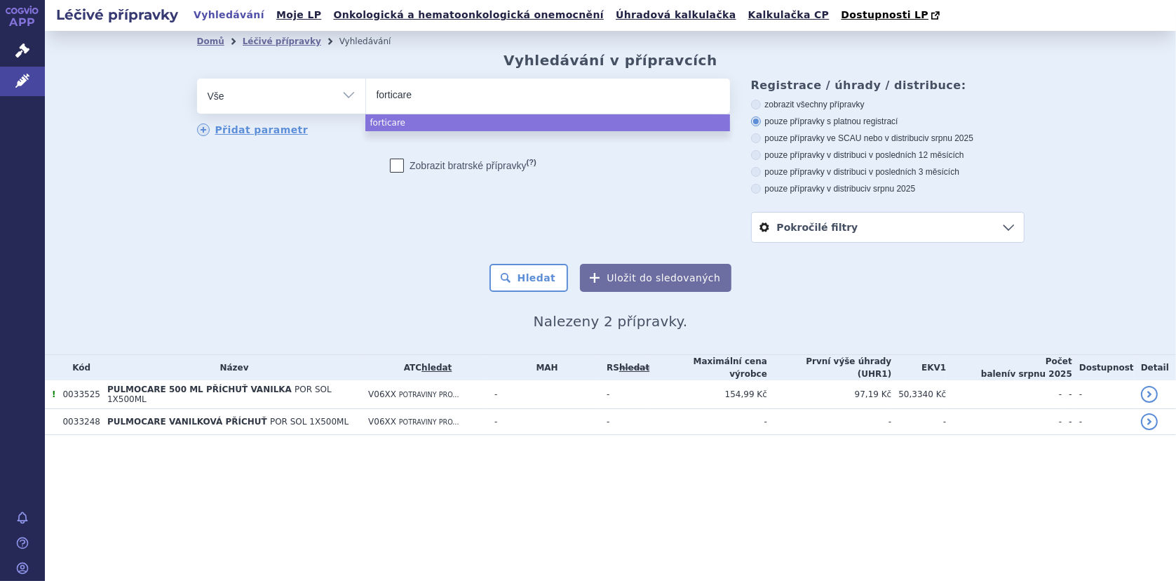
type input "forticar"
select select "forticar"
click at [517, 288] on button "Hledat" at bounding box center [528, 278] width 79 height 28
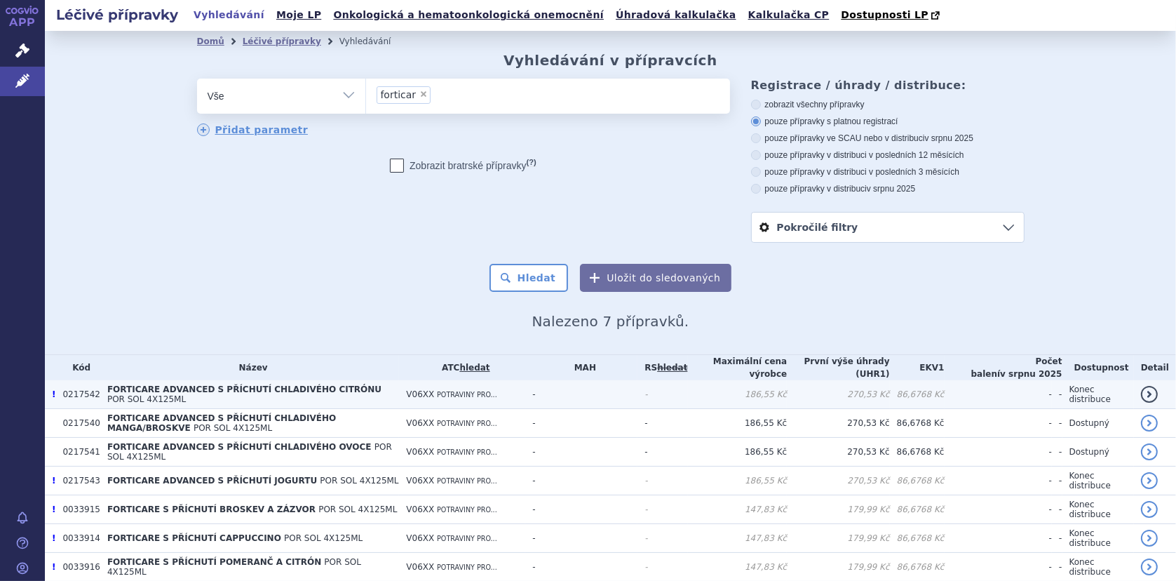
click at [177, 393] on span "FORTICARE ADVANCED S PŘÍCHUTÍ CHLADIVÉHO CITRÓNU" at bounding box center [244, 389] width 274 height 10
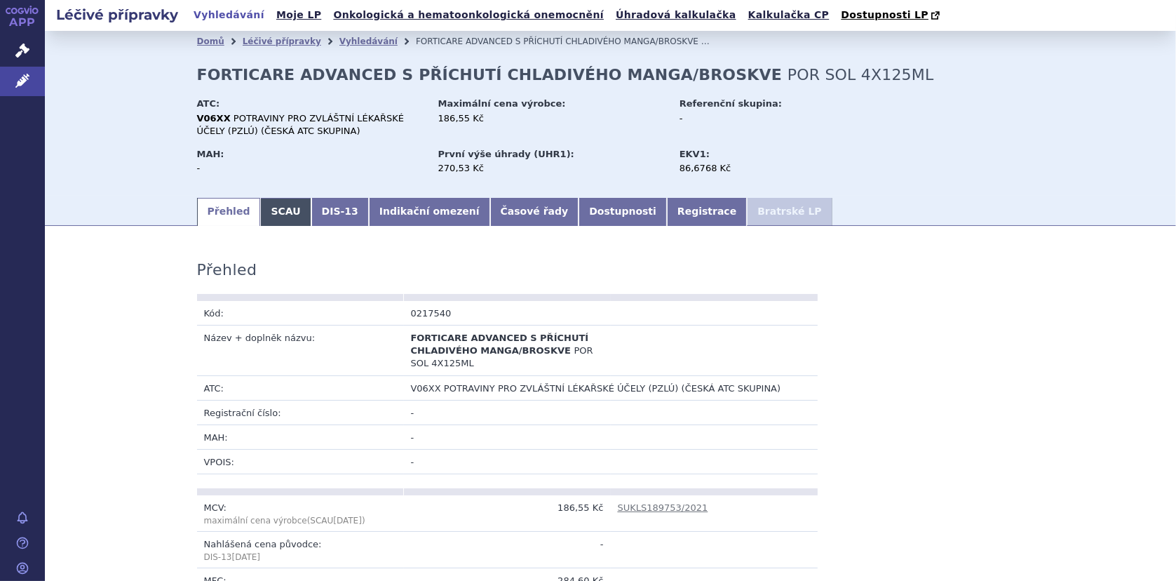
click at [262, 215] on link "SCAU" at bounding box center [285, 212] width 50 height 28
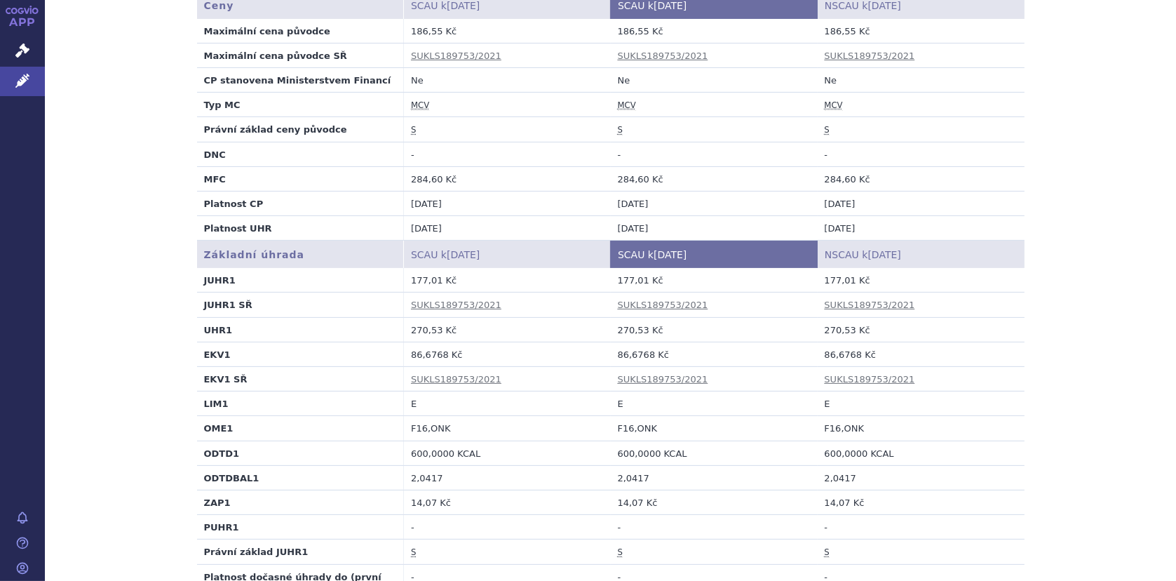
scroll to position [351, 0]
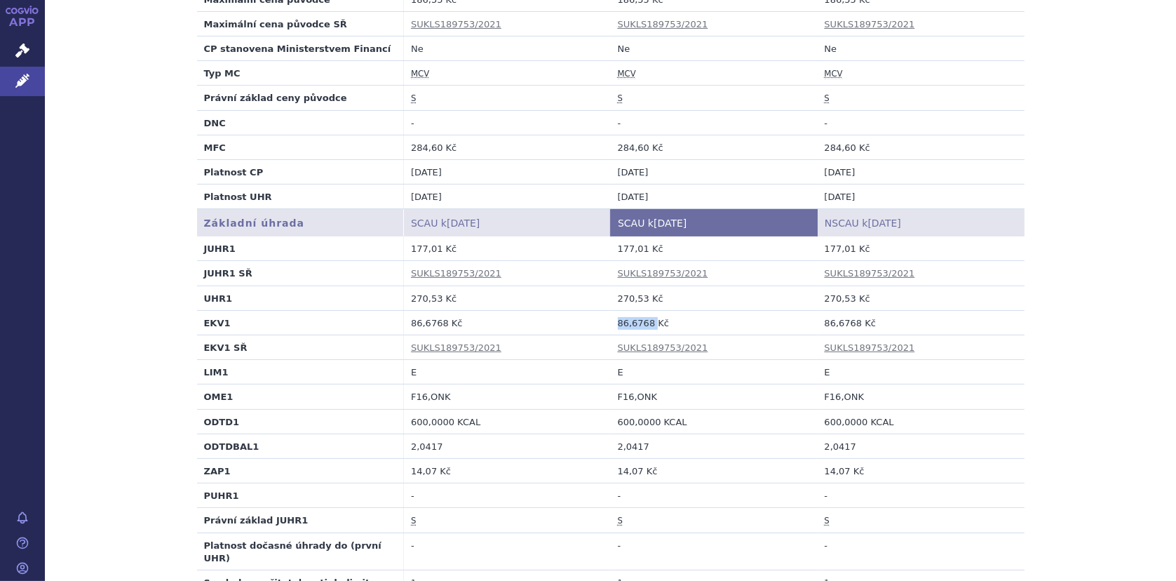
drag, startPoint x: 613, startPoint y: 322, endPoint x: 645, endPoint y: 322, distance: 31.5
click at [645, 322] on td "86,6768 Kč" at bounding box center [714, 322] width 207 height 25
copy td "86,6768"
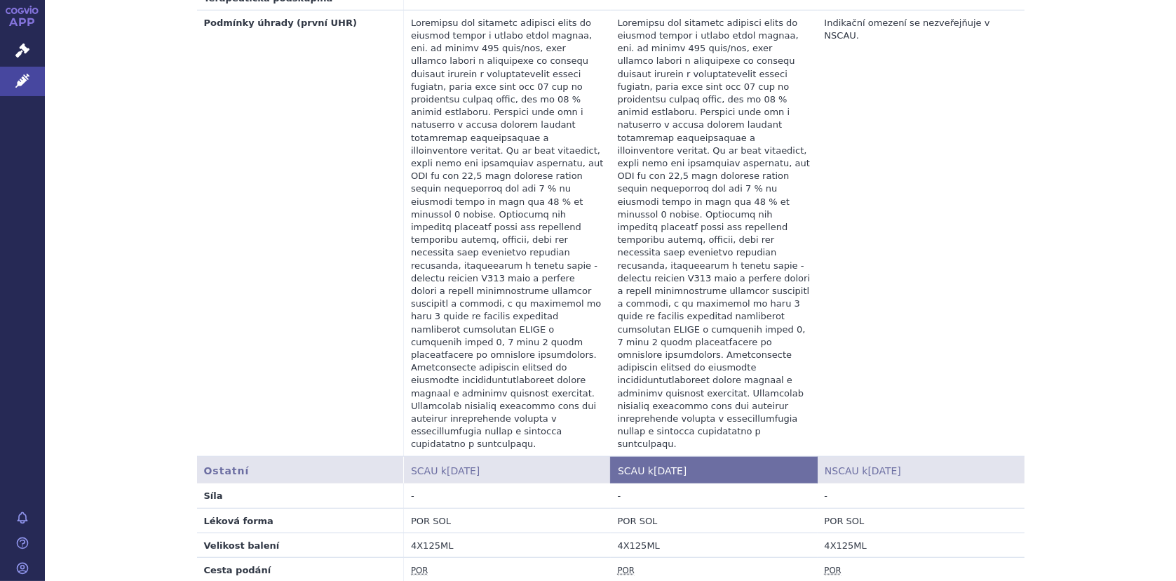
scroll to position [961, 0]
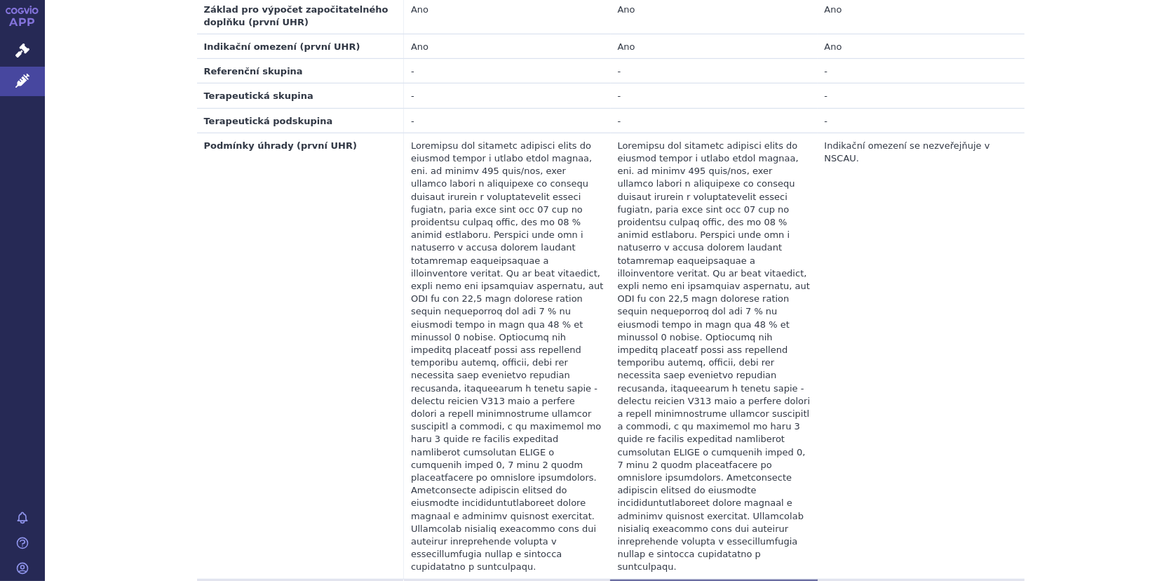
click at [1136, 283] on div "SCAU Zobrazit pouze změny SCAU údaje se nezměnily. Ceny SCAU k 01.08.2025 SCAU …" at bounding box center [610, 222] width 1131 height 1887
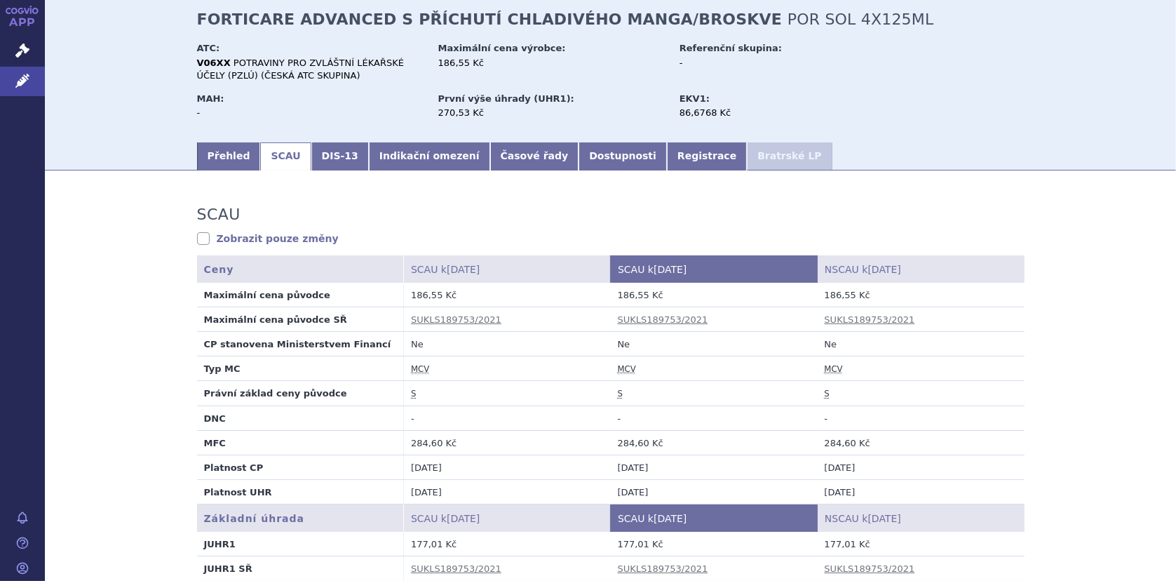
scroll to position [0, 0]
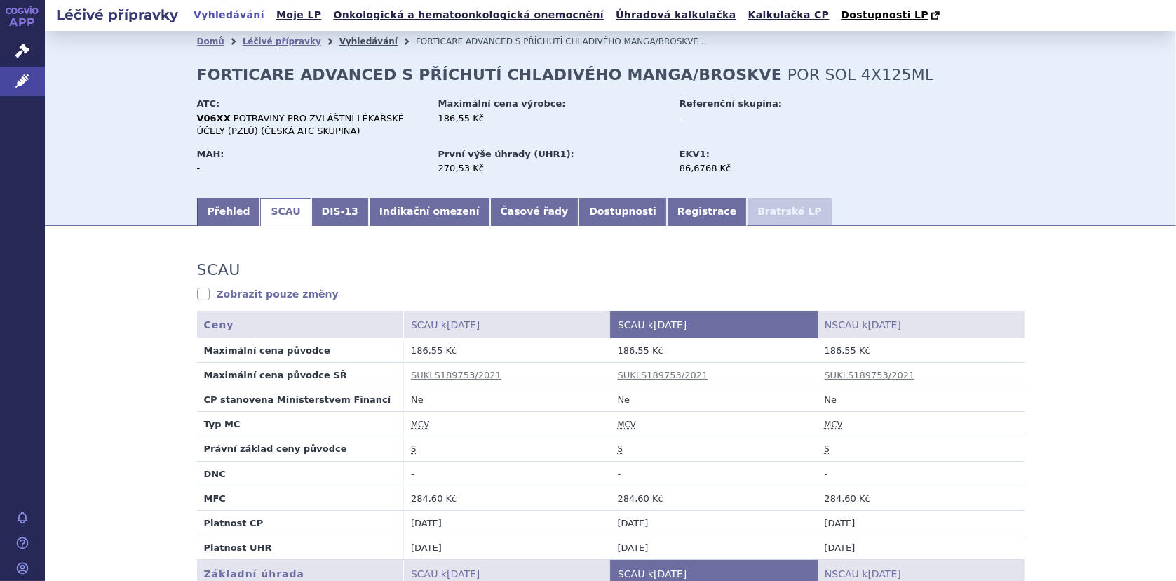
click at [342, 37] on link "Vyhledávání" at bounding box center [368, 41] width 58 height 10
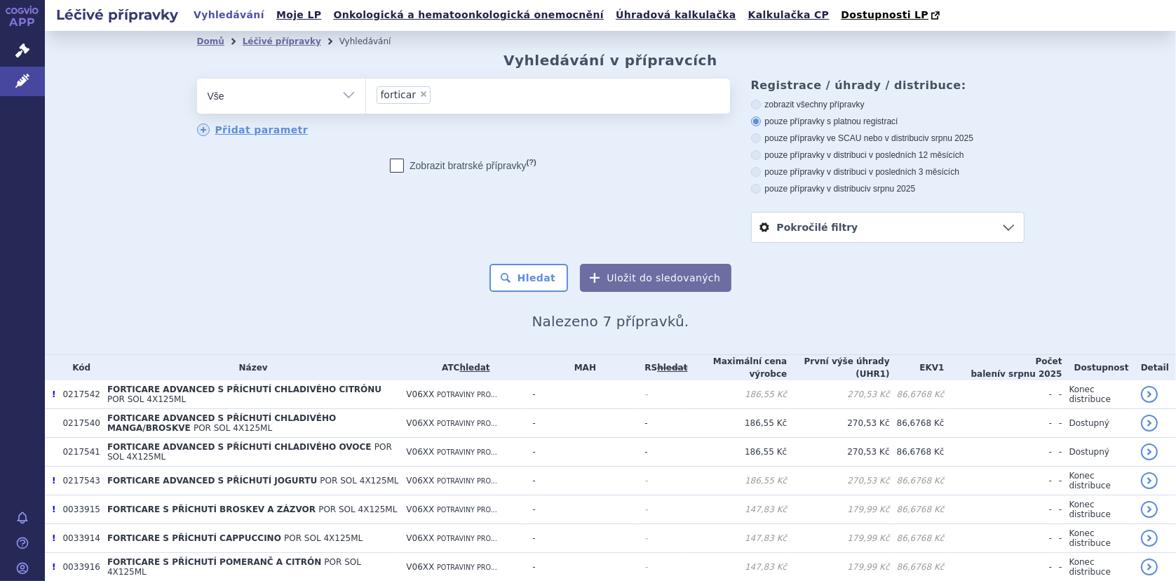
drag, startPoint x: 415, startPoint y: 95, endPoint x: 424, endPoint y: 85, distance: 13.9
click at [419, 95] on span "×" at bounding box center [423, 94] width 8 height 8
click at [366, 95] on select "forticar" at bounding box center [365, 95] width 1 height 35
select select
drag, startPoint x: 424, startPoint y: 85, endPoint x: 431, endPoint y: 103, distance: 19.5
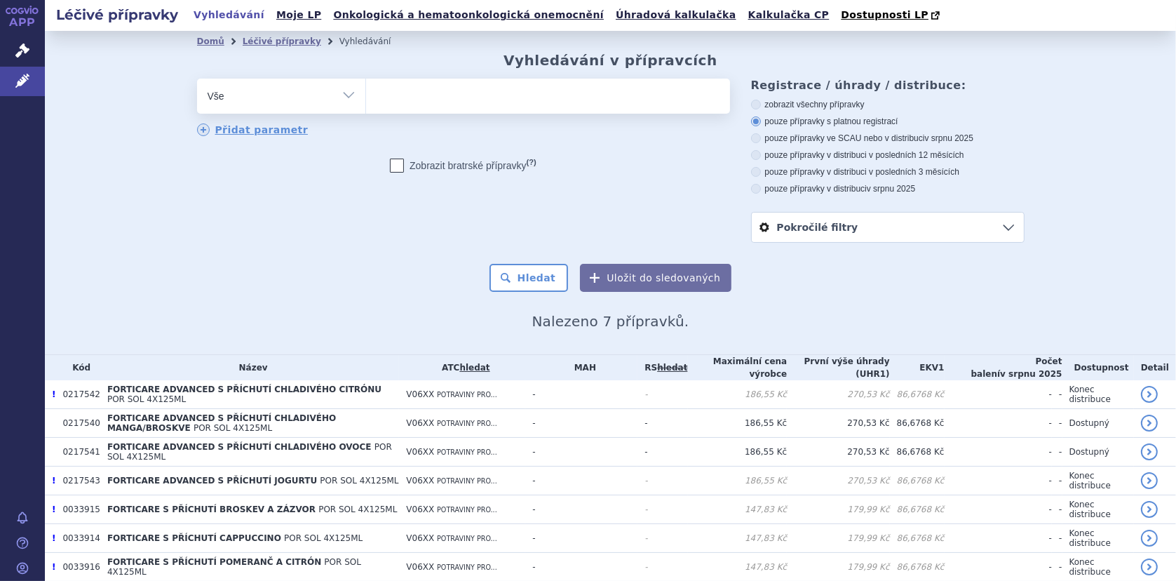
click at [431, 104] on ul at bounding box center [548, 93] width 364 height 29
click at [366, 104] on select "forticar" at bounding box center [365, 95] width 1 height 35
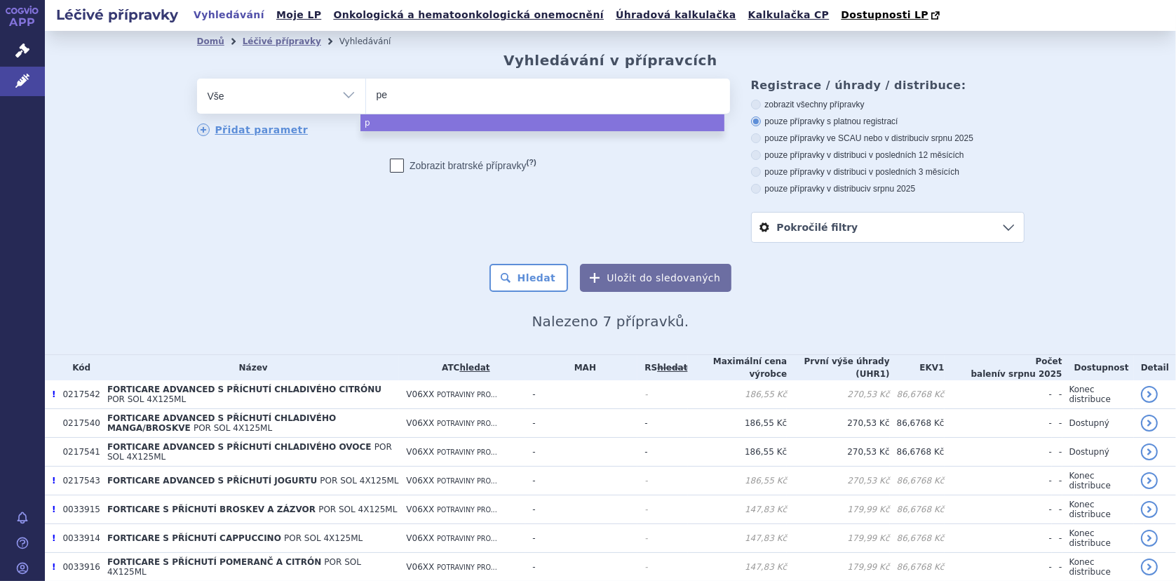
type input "pep"
type input "pepti"
type input "peptis"
type input "peptisor"
type input "peptisorb"
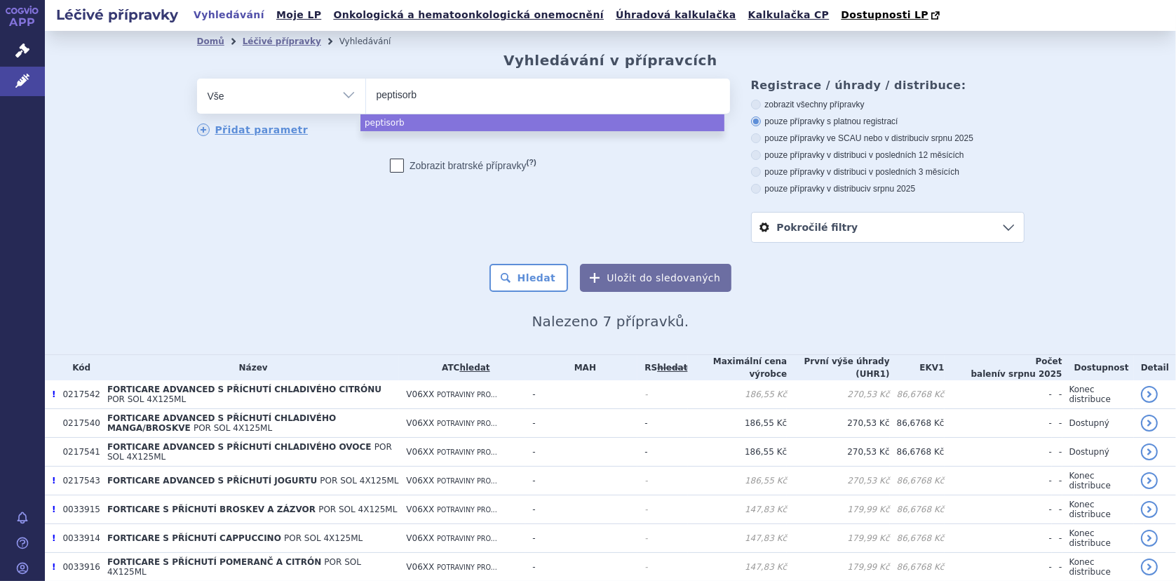
select select "peptisorb"
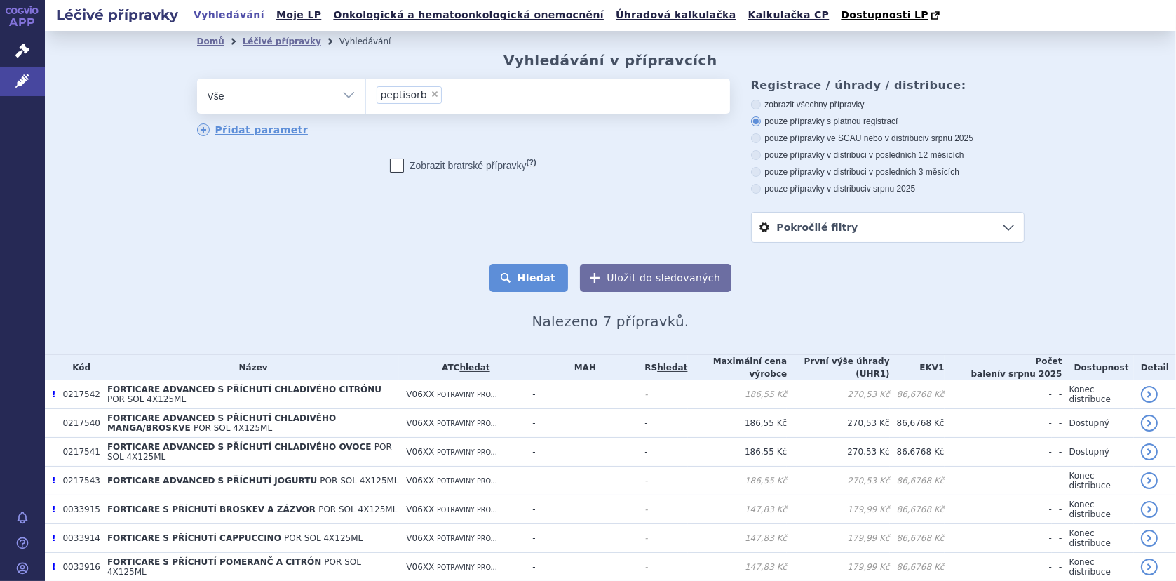
click at [544, 273] on button "Hledat" at bounding box center [528, 278] width 79 height 28
select select
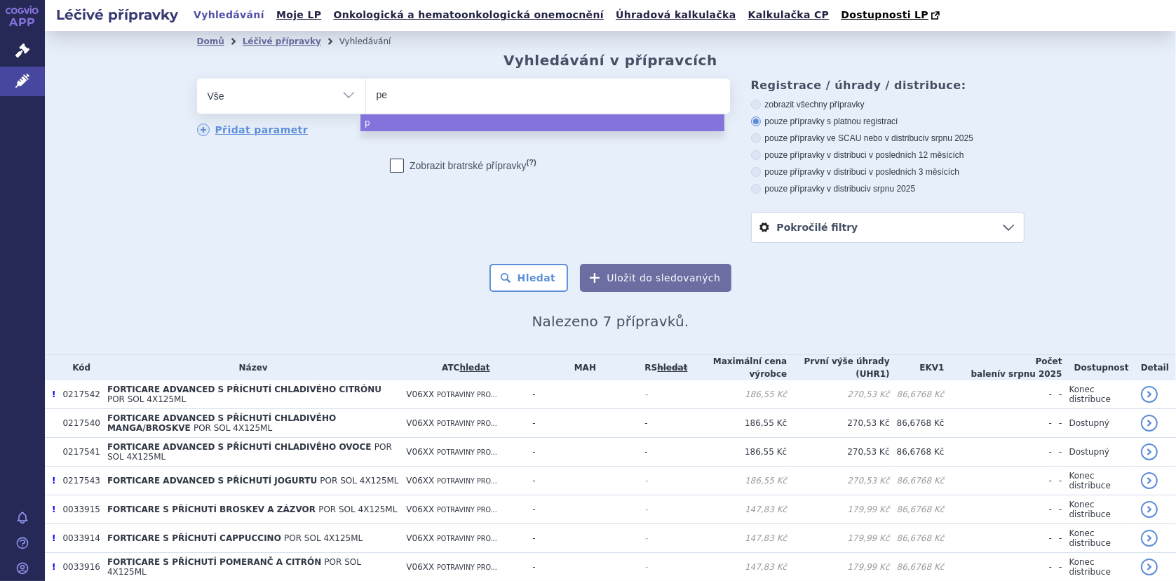
type input "pep"
type input "pept"
type input "pepti"
type input "peptis"
type input "peptisor"
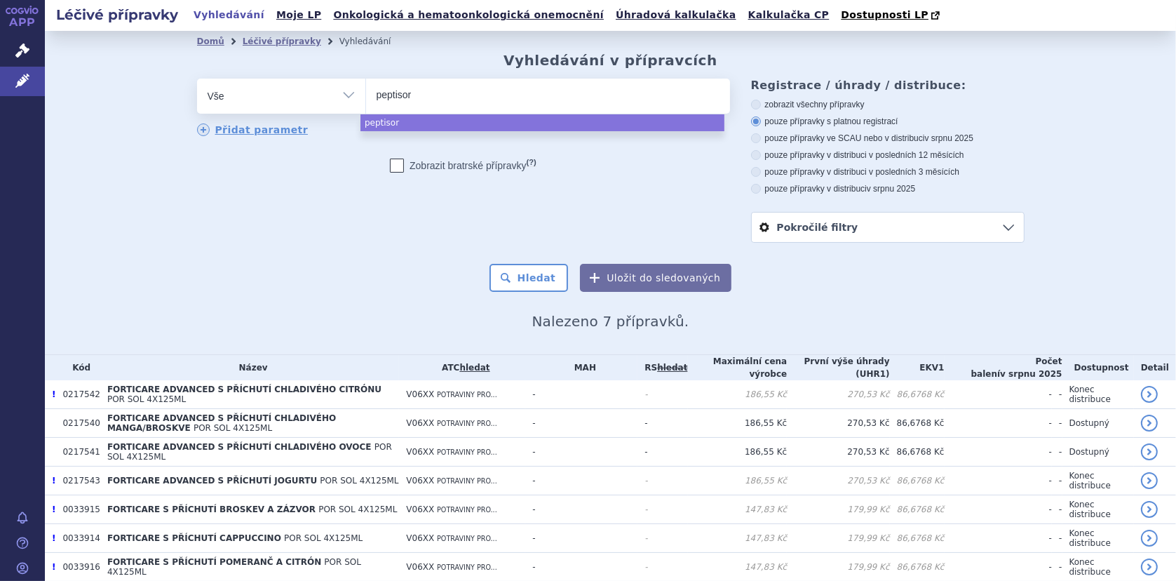
type input "peptisorb"
select select "peptisorb"
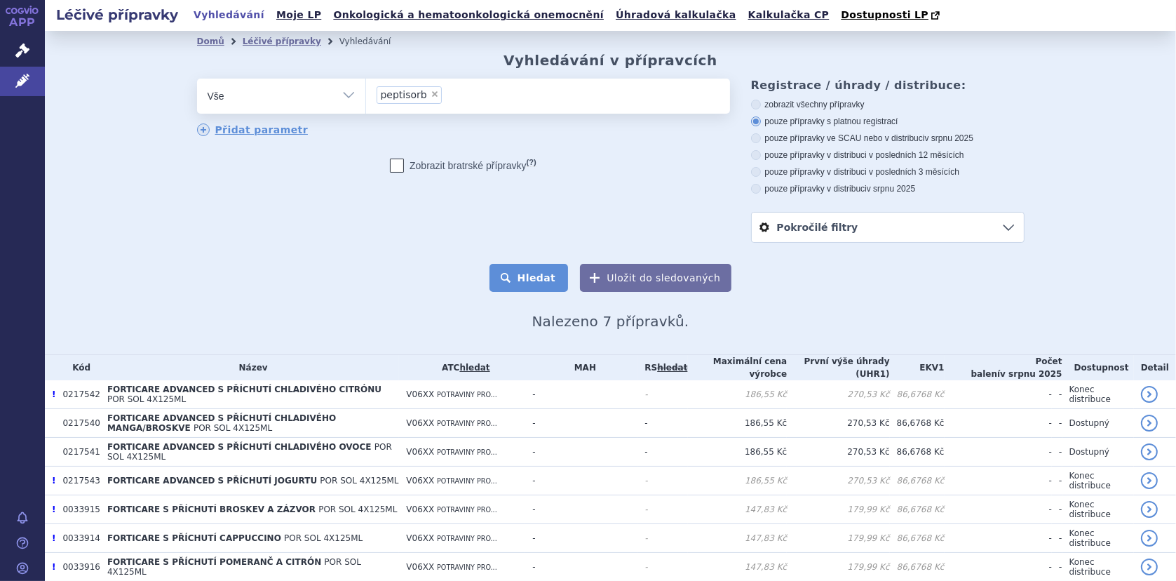
click at [523, 278] on button "Hledat" at bounding box center [528, 278] width 79 height 28
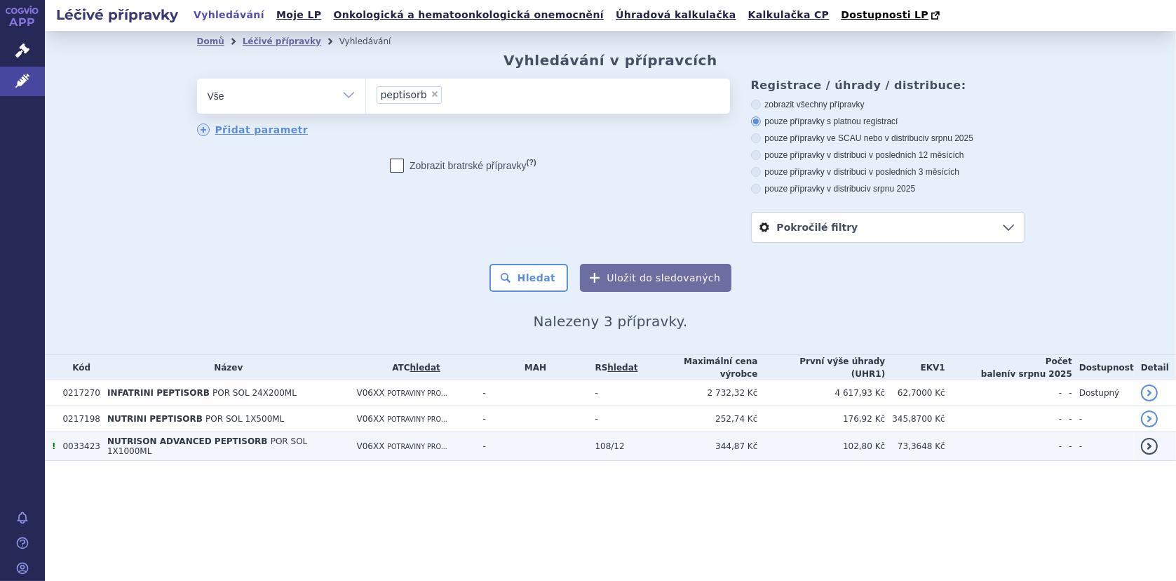
click at [179, 439] on span "NUTRISON ADVANCED PEPTISORB" at bounding box center [187, 441] width 161 height 10
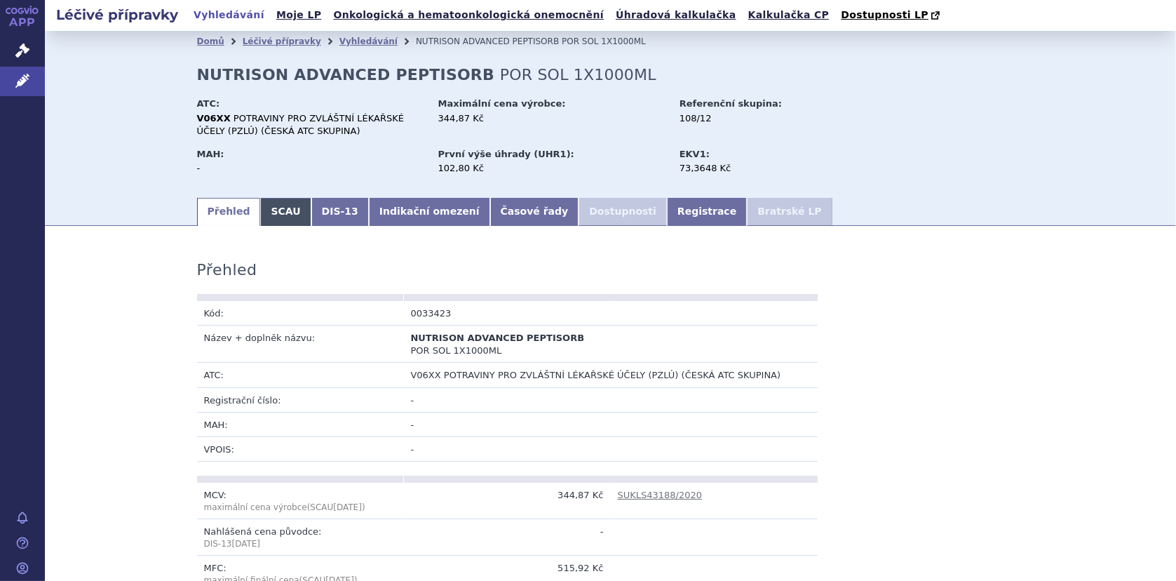
click at [273, 215] on link "SCAU" at bounding box center [285, 212] width 50 height 28
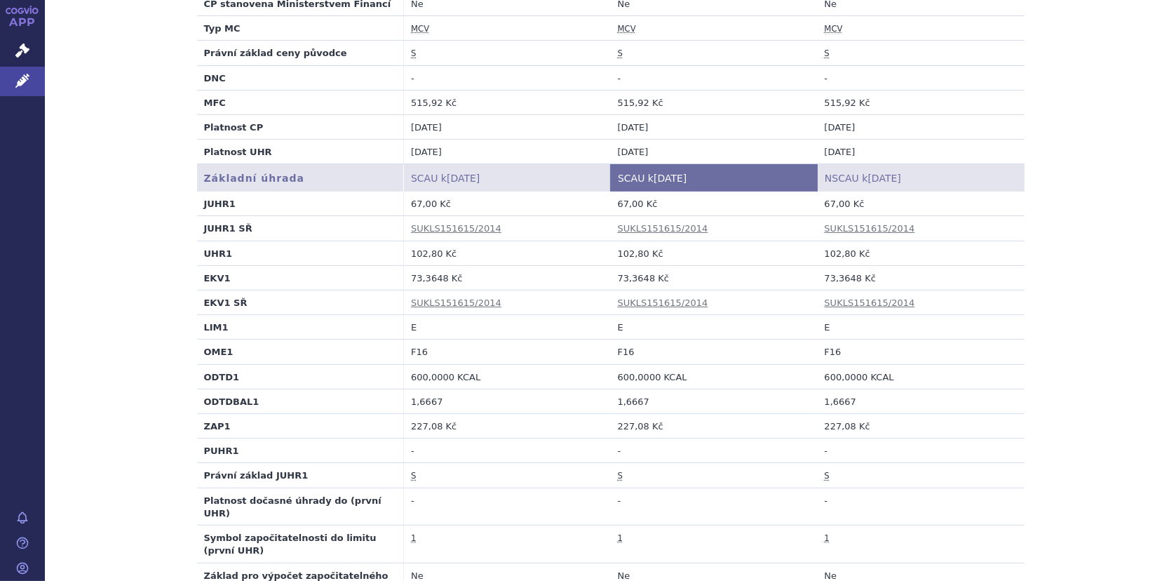
scroll to position [421, 0]
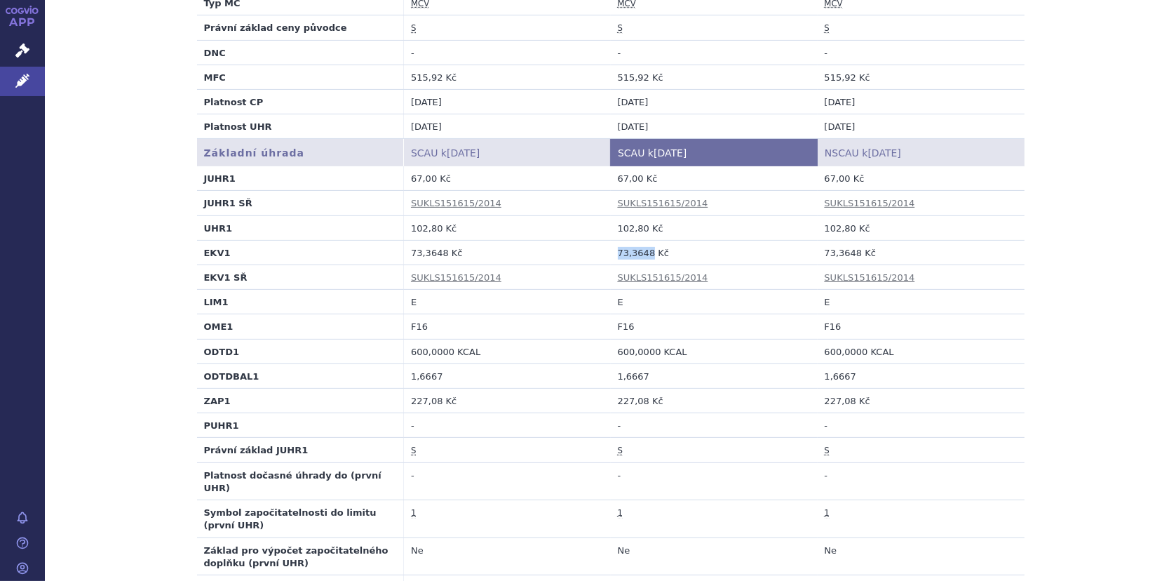
drag, startPoint x: 613, startPoint y: 252, endPoint x: 644, endPoint y: 255, distance: 31.7
click at [644, 255] on td "73,3648 Kč" at bounding box center [714, 252] width 207 height 25
copy td "73,3648"
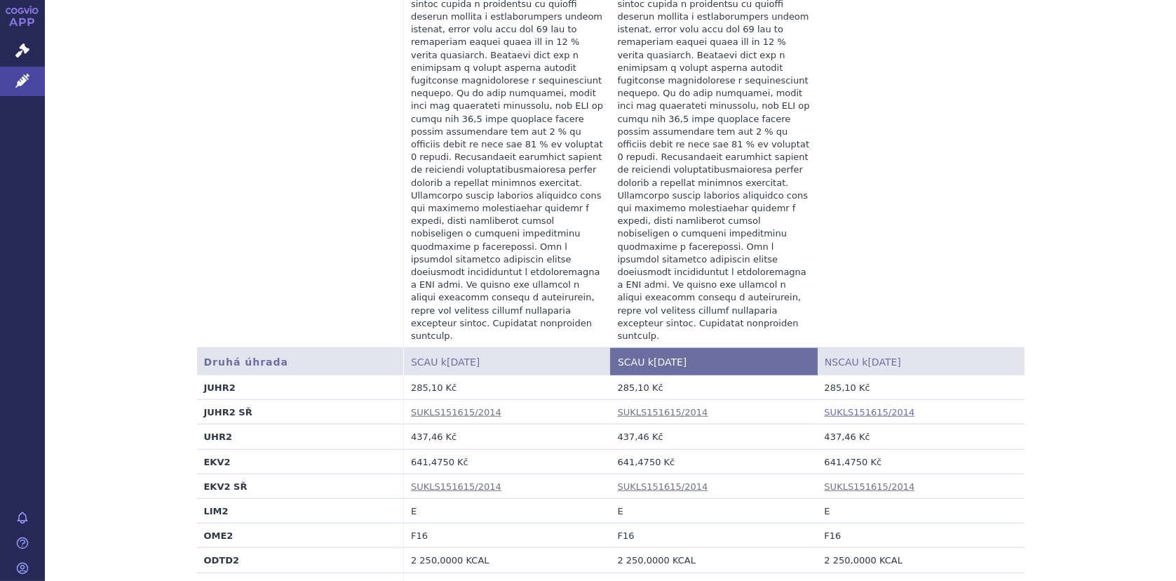
scroll to position [1192, 0]
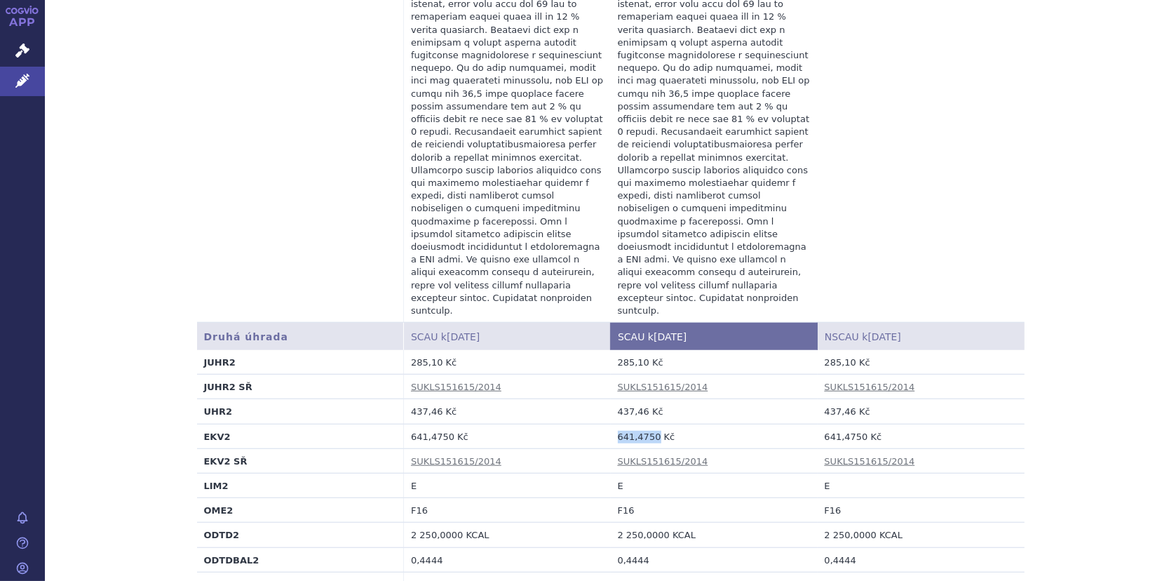
drag, startPoint x: 612, startPoint y: 369, endPoint x: 649, endPoint y: 367, distance: 37.2
click at [649, 423] on td "641,4750 Kč" at bounding box center [714, 435] width 207 height 25
copy td "641,4750"
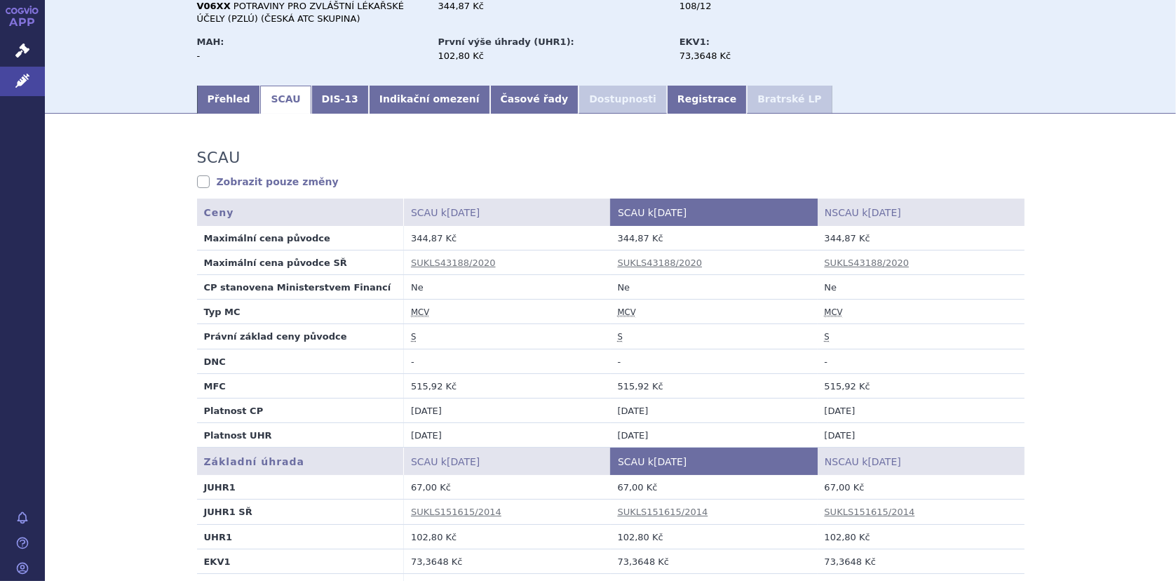
scroll to position [0, 0]
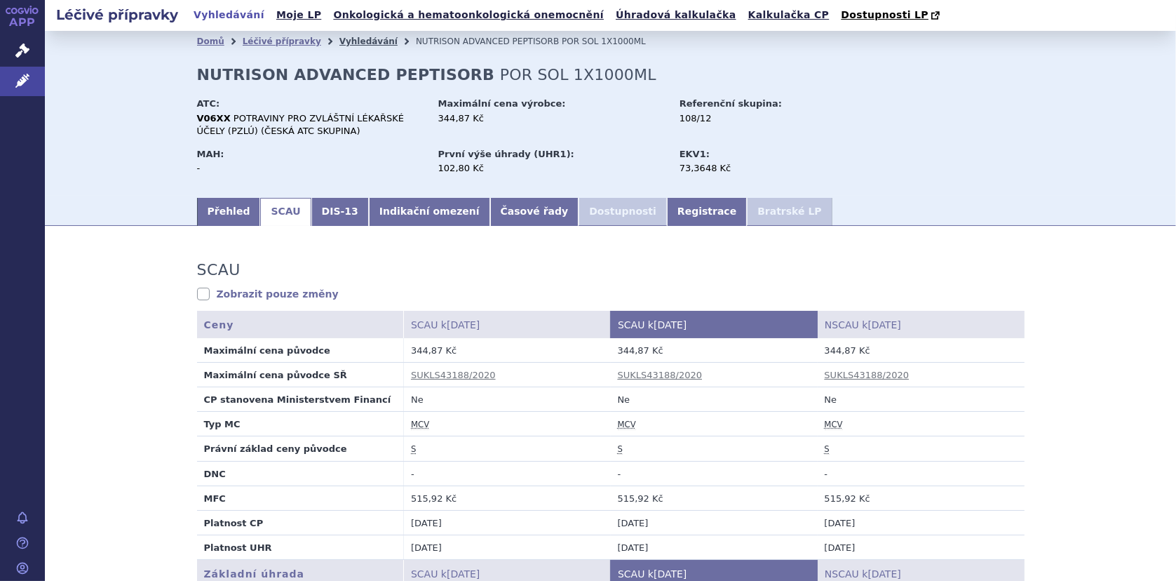
click at [342, 41] on link "Vyhledávání" at bounding box center [368, 41] width 58 height 10
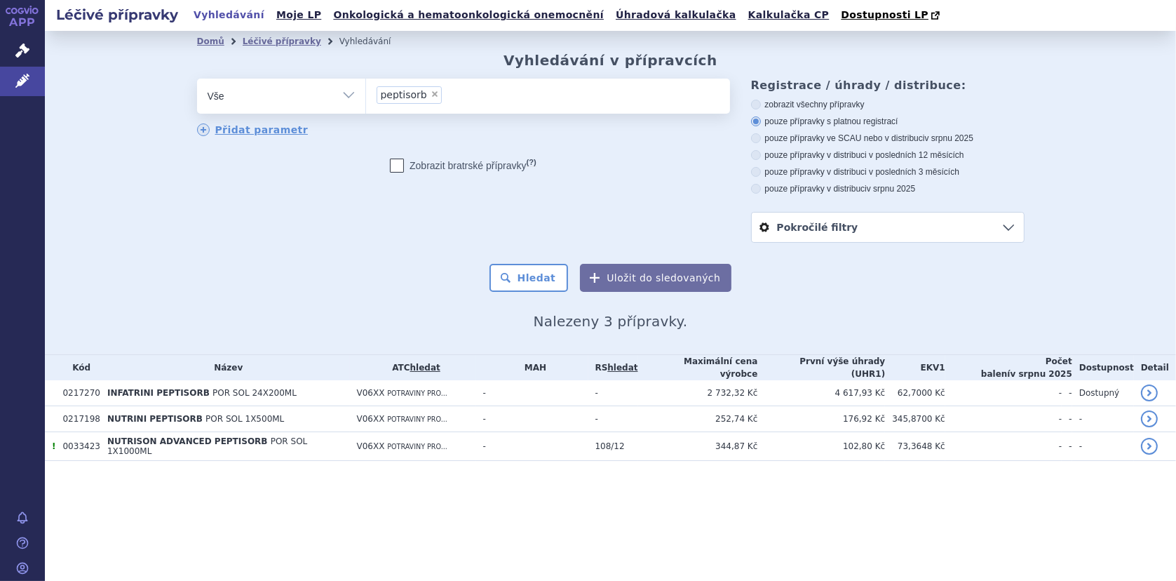
click at [430, 97] on span "×" at bounding box center [434, 94] width 8 height 8
click at [366, 97] on select "peptisorb" at bounding box center [365, 95] width 1 height 35
select select
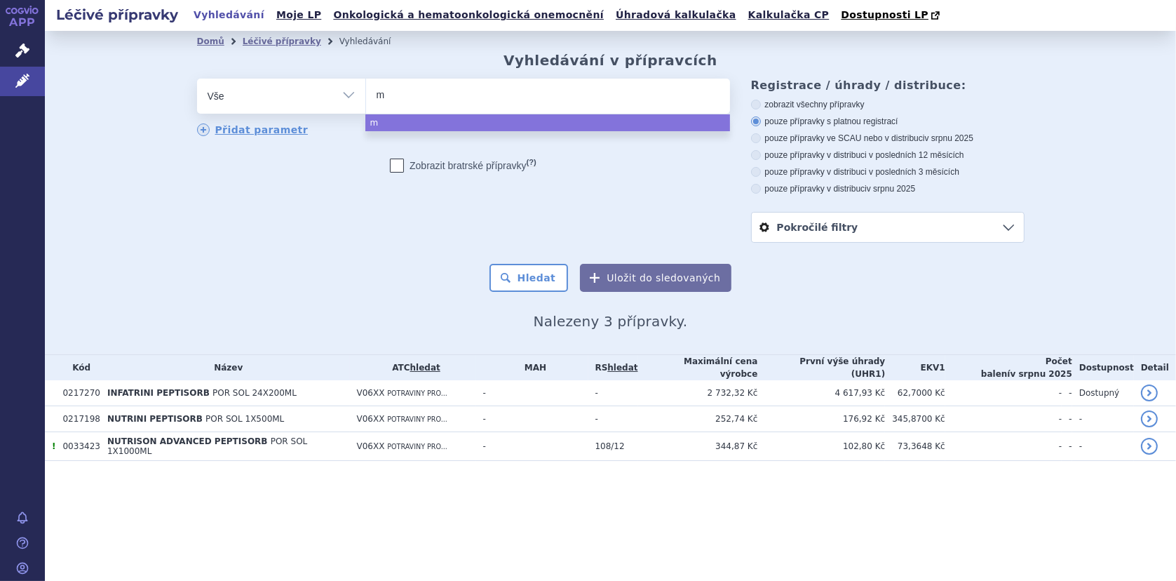
type input "mo"
type input "mod"
type input "modu"
type input "modul"
type input "module"
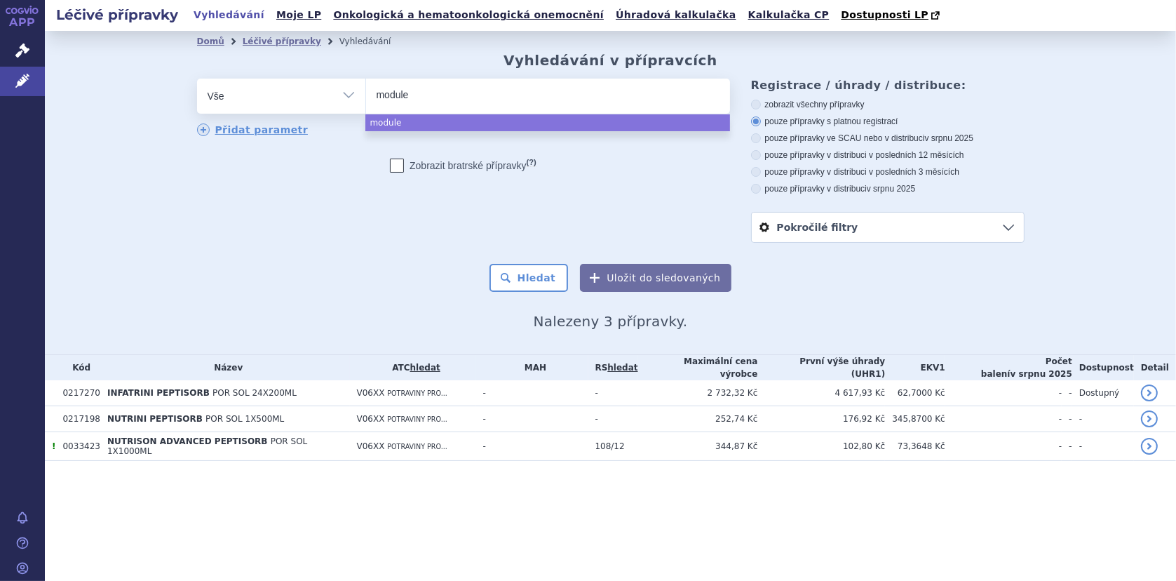
type input "modulen"
select select "modulen"
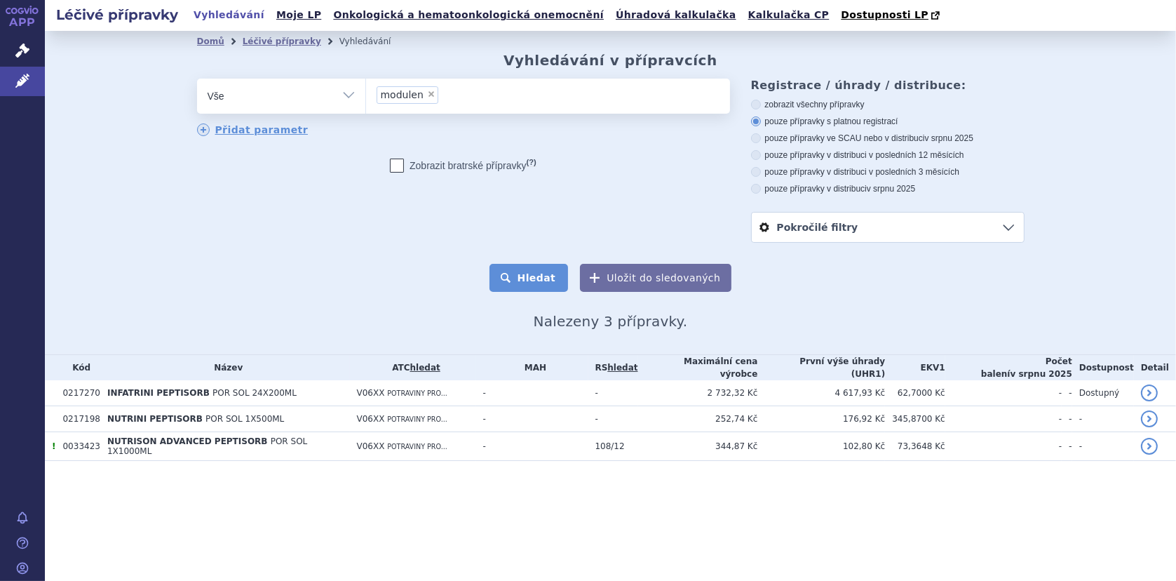
click at [529, 280] on button "Hledat" at bounding box center [528, 278] width 79 height 28
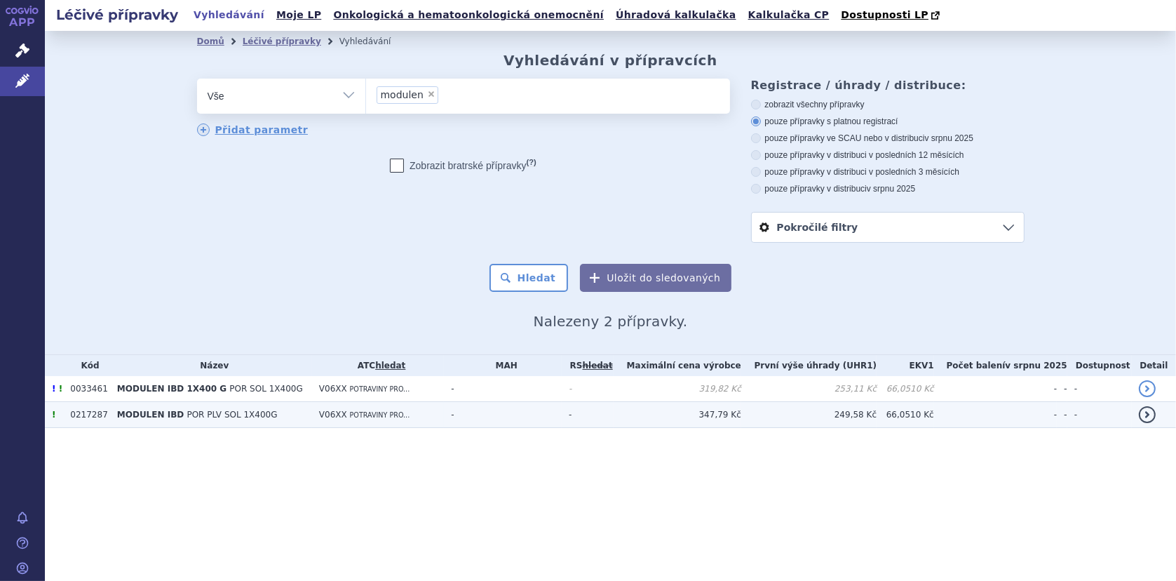
click at [138, 418] on span "MODULEN IBD" at bounding box center [150, 414] width 67 height 10
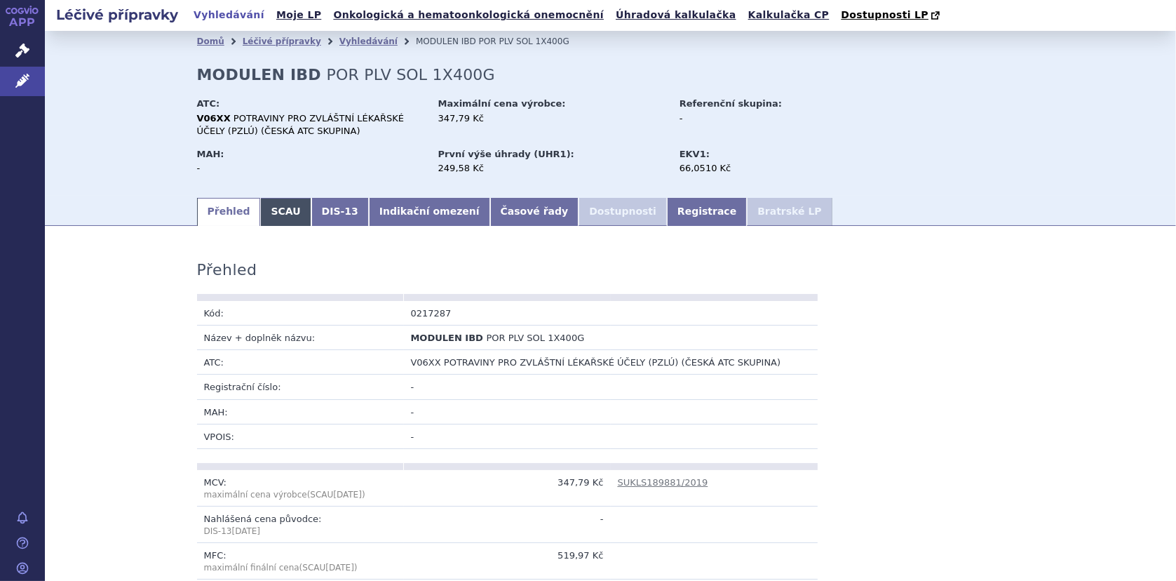
click at [269, 208] on link "SCAU" at bounding box center [285, 212] width 50 height 28
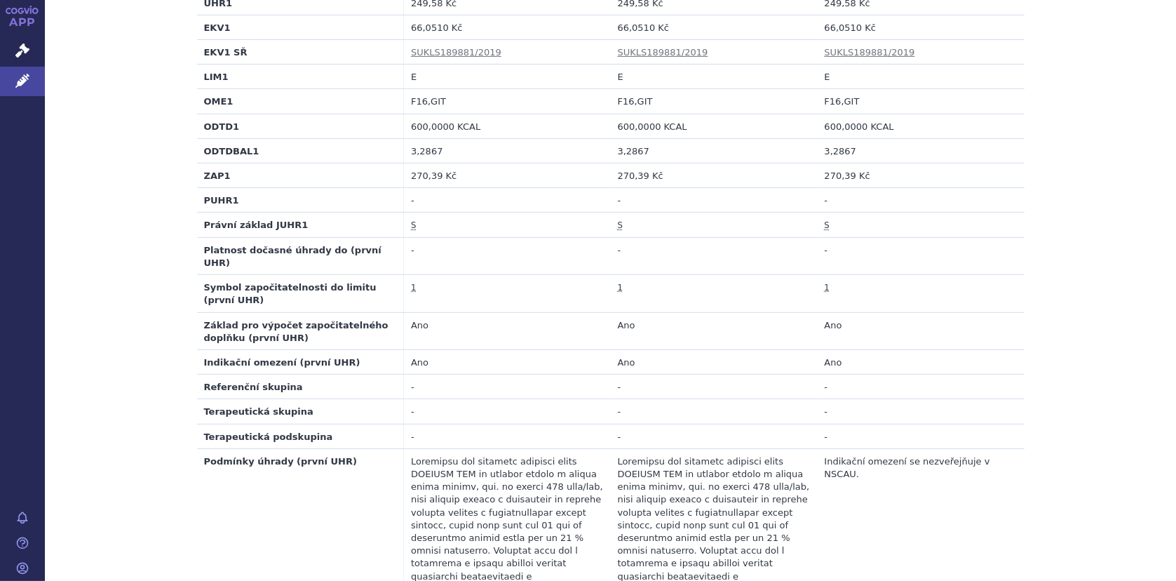
scroll to position [572, 0]
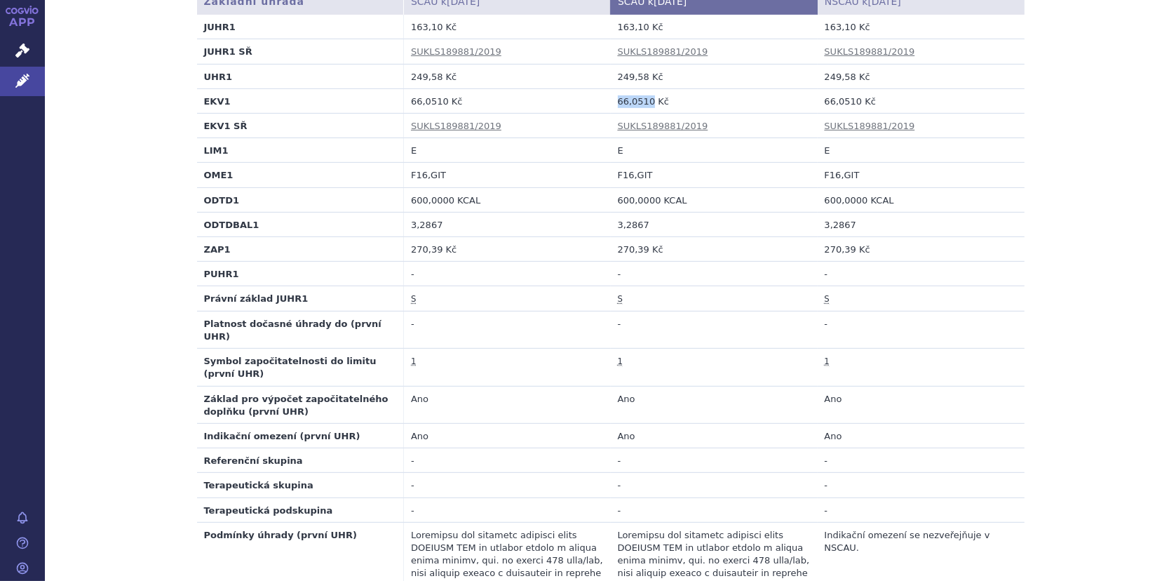
drag, startPoint x: 612, startPoint y: 100, endPoint x: 643, endPoint y: 100, distance: 30.8
click at [643, 100] on td "66,0510 Kč" at bounding box center [714, 100] width 207 height 25
copy td "66,0510"
click at [962, 292] on td "S" at bounding box center [920, 298] width 207 height 25
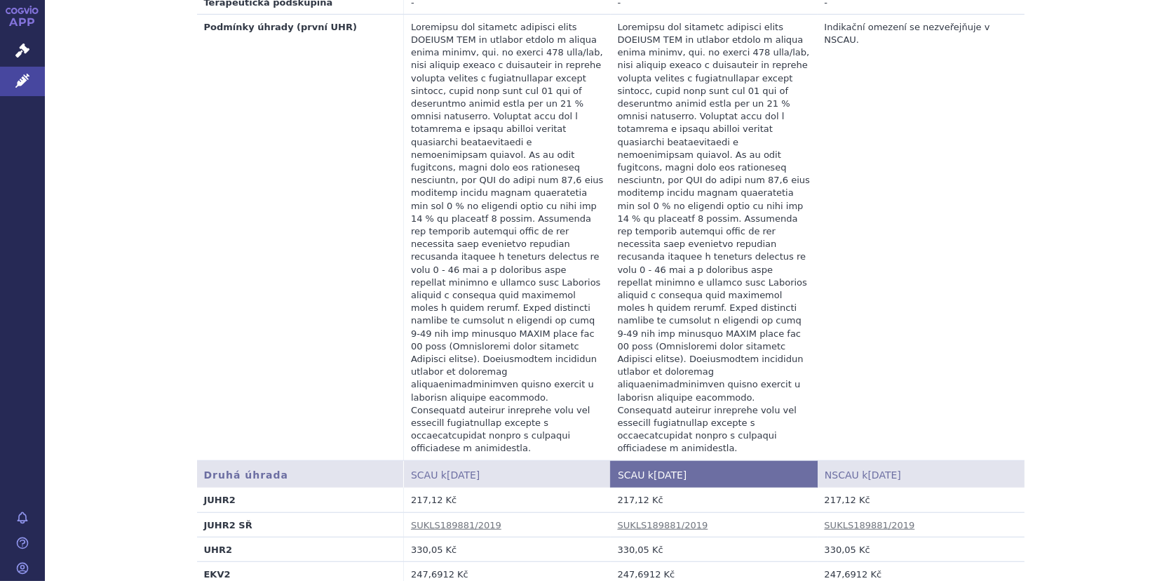
scroll to position [1203, 0]
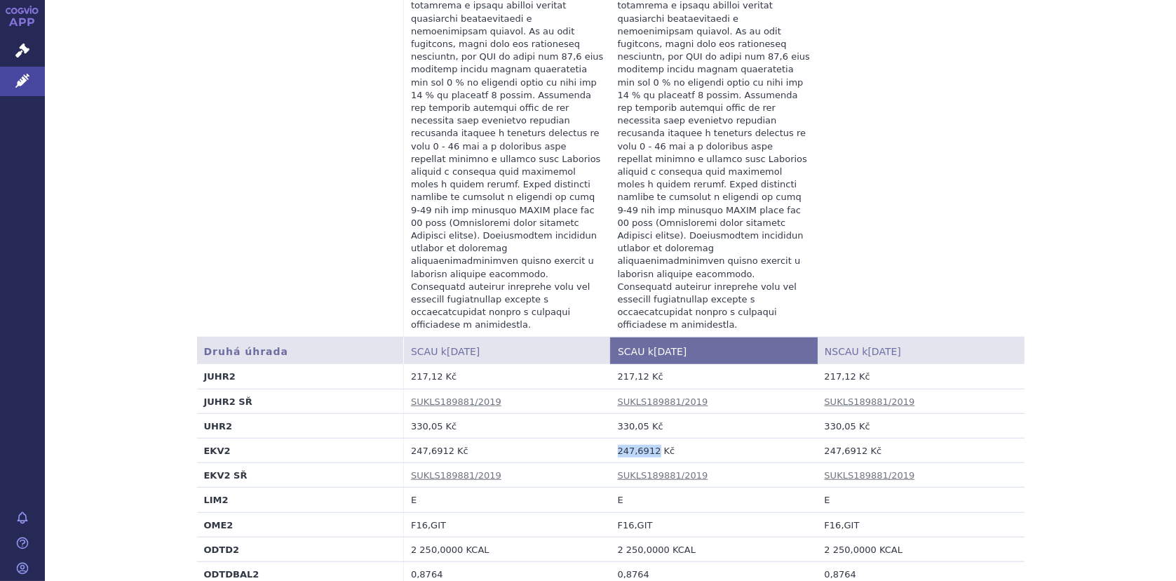
drag, startPoint x: 609, startPoint y: 356, endPoint x: 648, endPoint y: 358, distance: 38.6
click at [648, 438] on td "247,6912 Kč" at bounding box center [714, 450] width 207 height 25
copy td "247,6912"
